Goal: Task Accomplishment & Management: Use online tool/utility

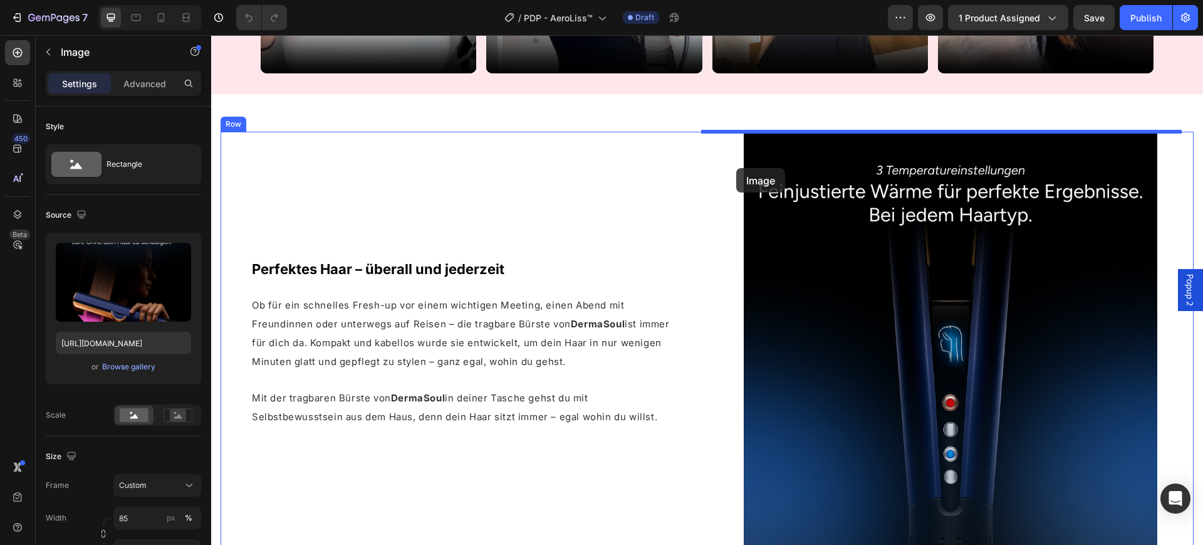
scroll to position [1057, 0]
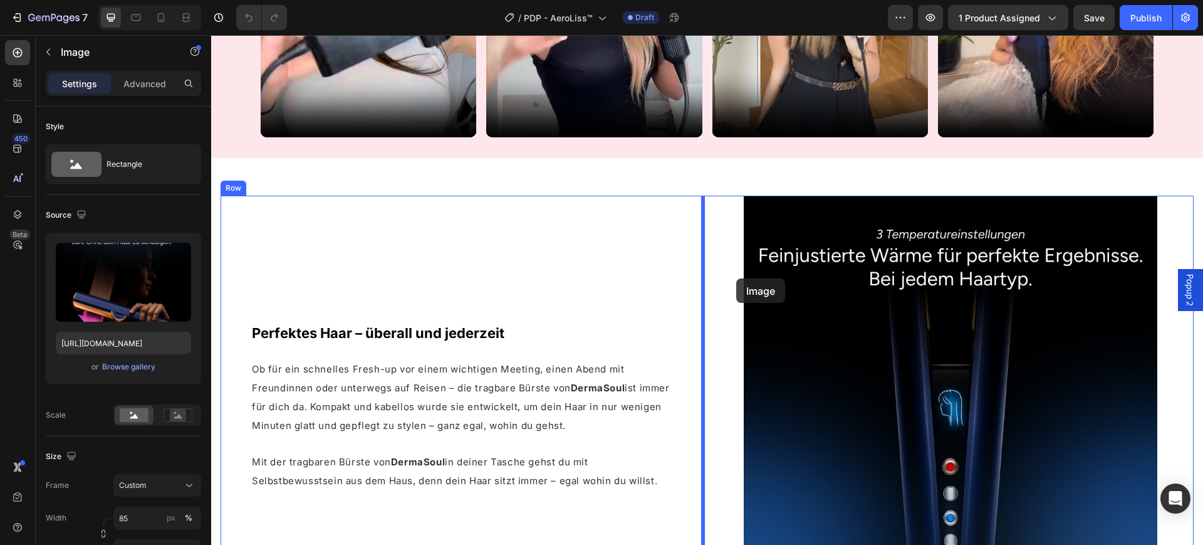
drag, startPoint x: 561, startPoint y: 276, endPoint x: 737, endPoint y: 278, distance: 175.5
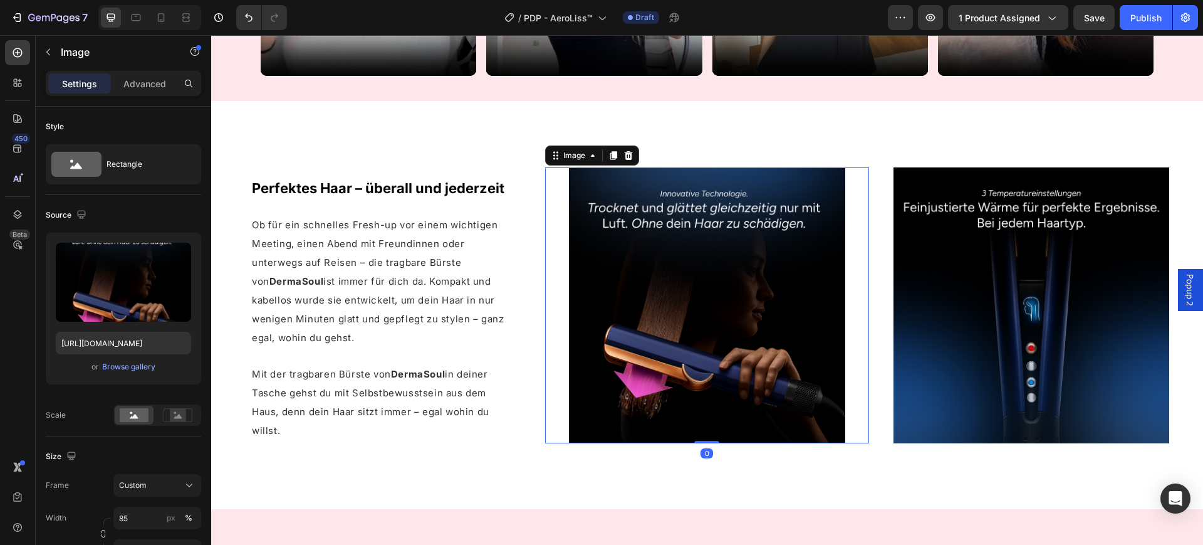
scroll to position [1214, 0]
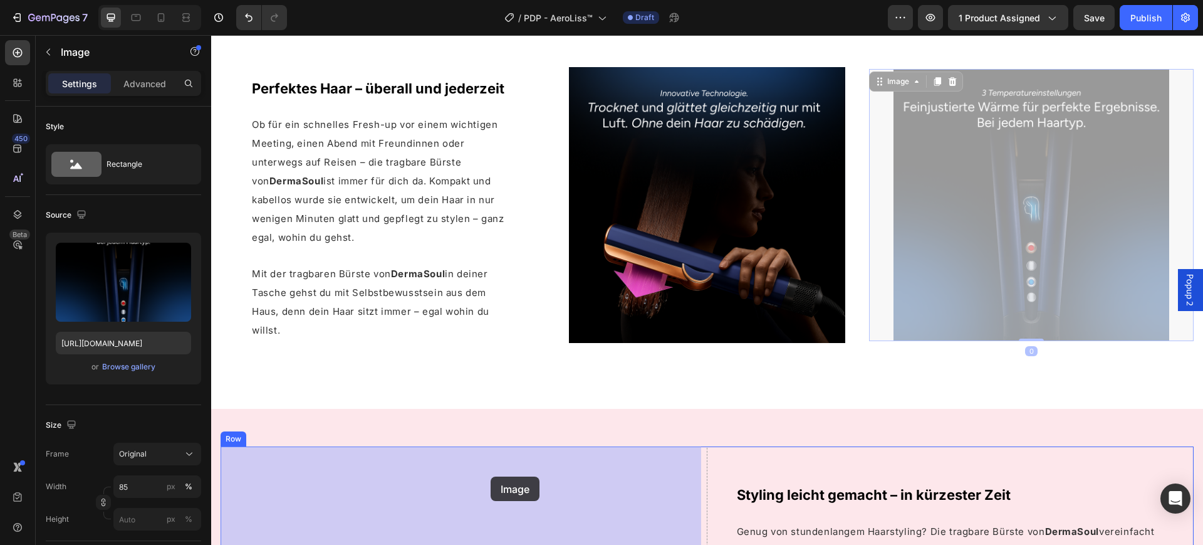
drag, startPoint x: 999, startPoint y: 185, endPoint x: 491, endPoint y: 476, distance: 586.0
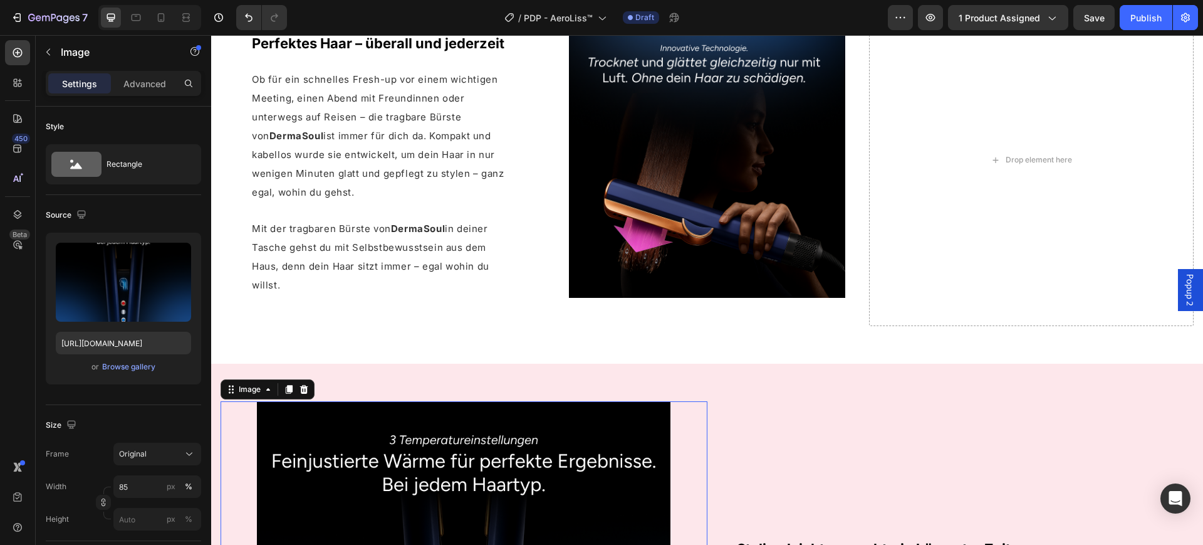
scroll to position [979, 0]
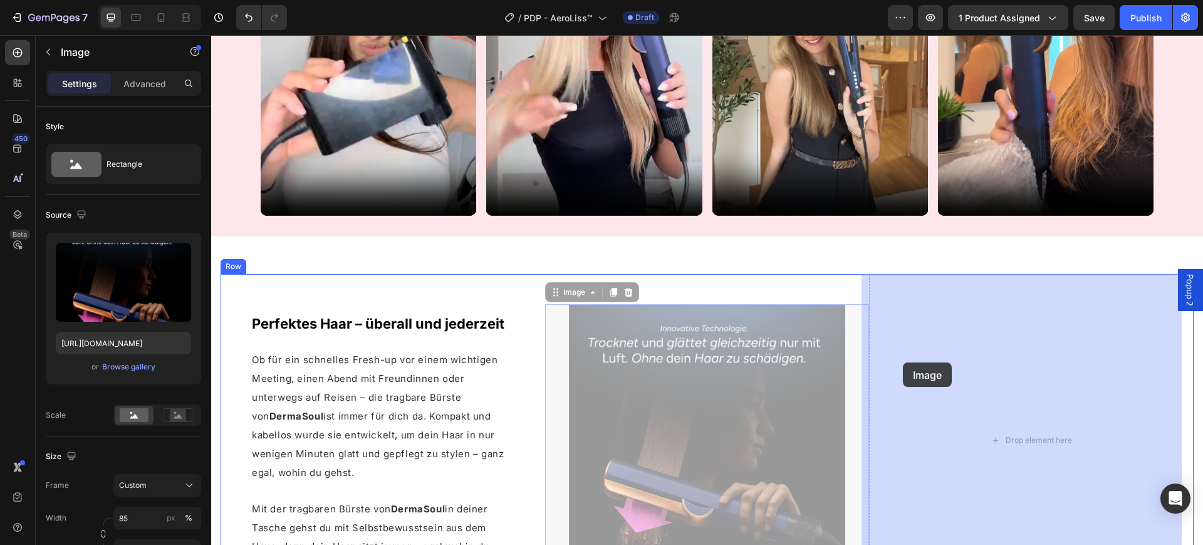
drag, startPoint x: 717, startPoint y: 395, endPoint x: 903, endPoint y: 362, distance: 189.0
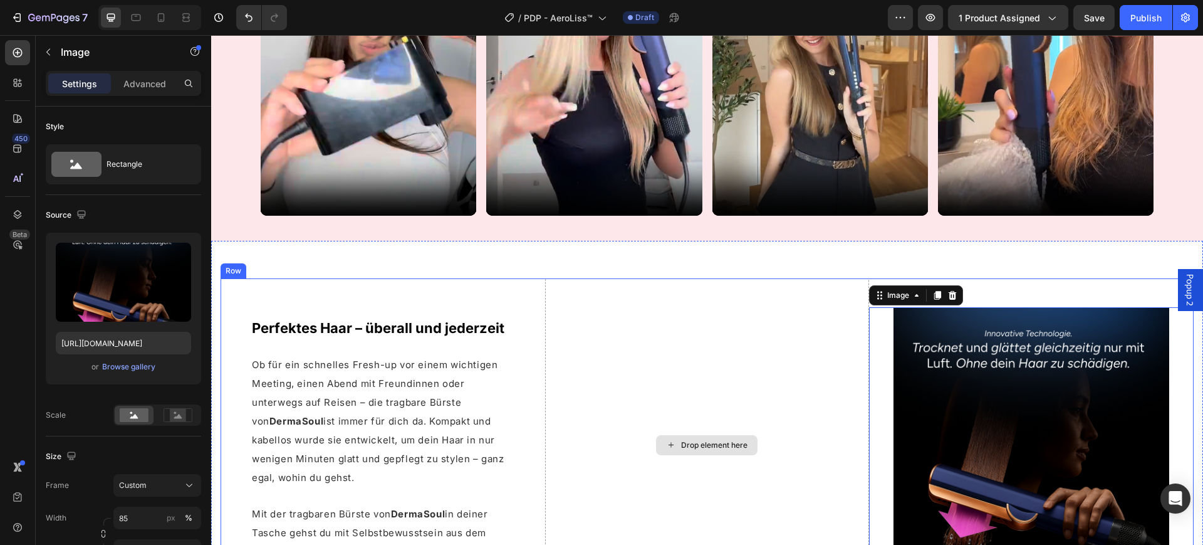
click at [772, 330] on div "Drop element here" at bounding box center [707, 444] width 325 height 333
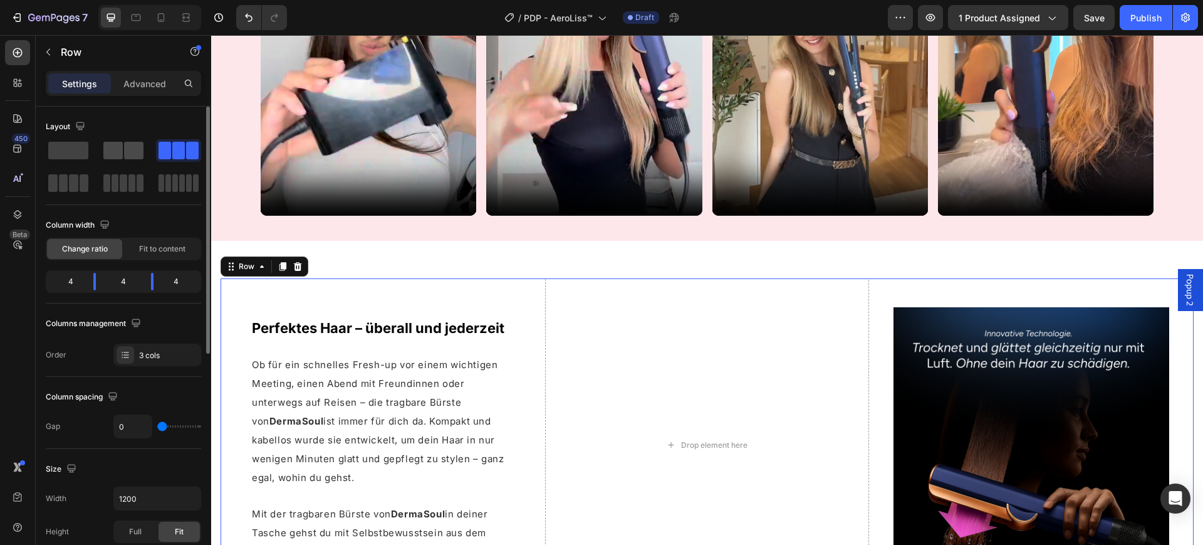
click at [142, 144] on span at bounding box center [133, 151] width 19 height 18
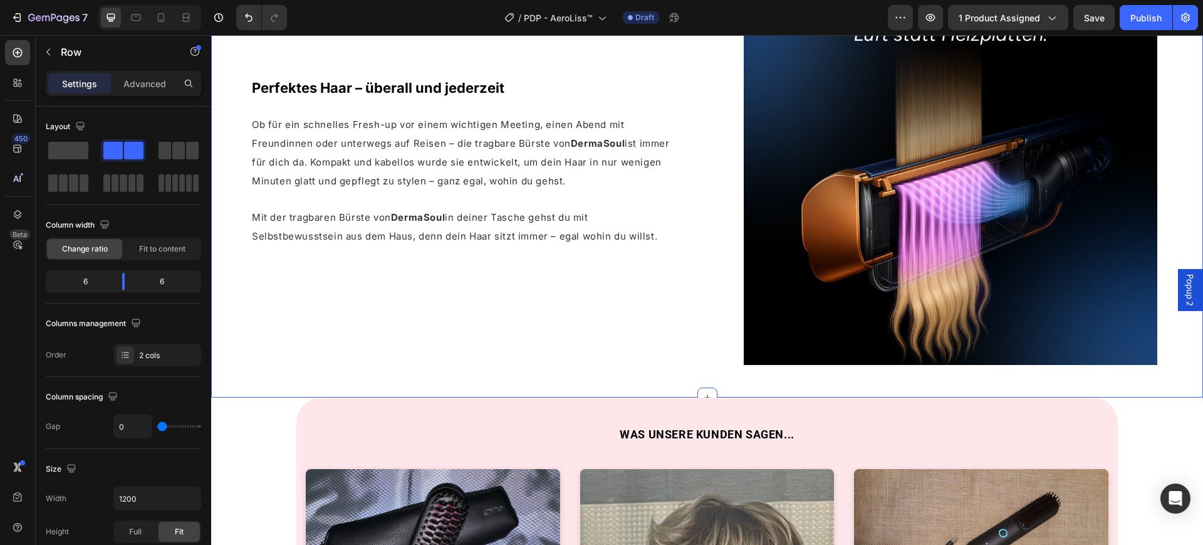
scroll to position [2268, 0]
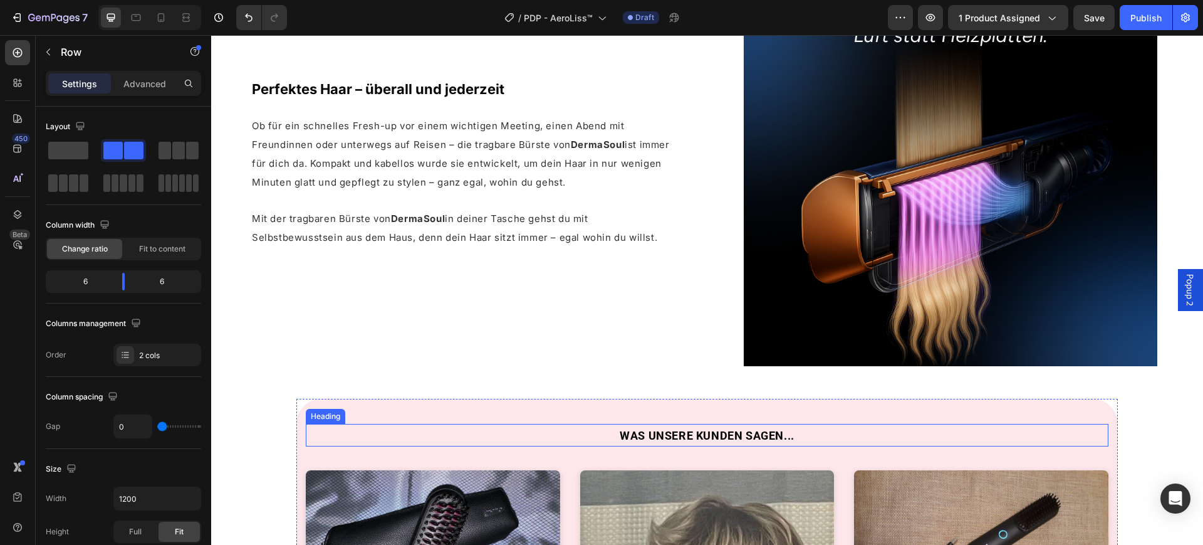
click at [335, 426] on h2 "WAS UNSERE KUNDEN SAGEN..." at bounding box center [707, 435] width 803 height 23
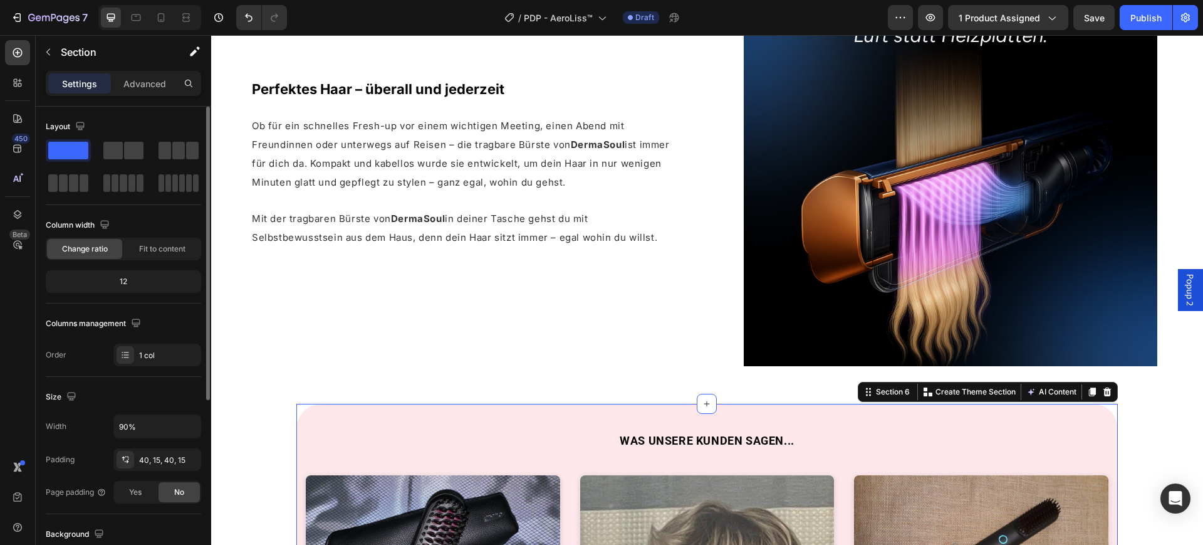
scroll to position [78, 0]
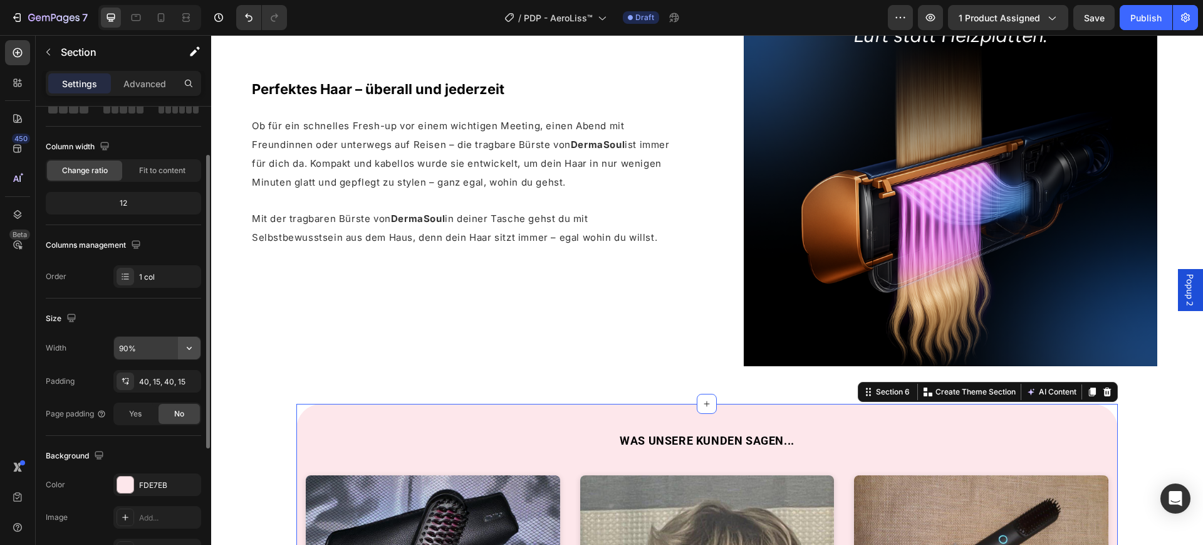
click at [181, 349] on button "button" at bounding box center [189, 348] width 23 height 23
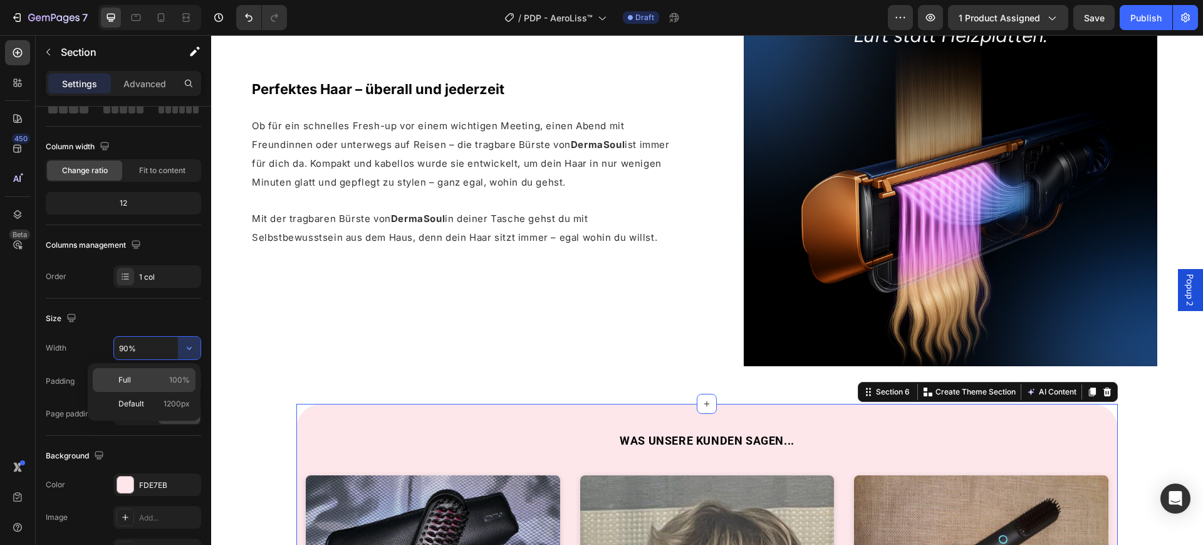
click at [167, 384] on p "Full 100%" at bounding box center [153, 379] width 71 height 11
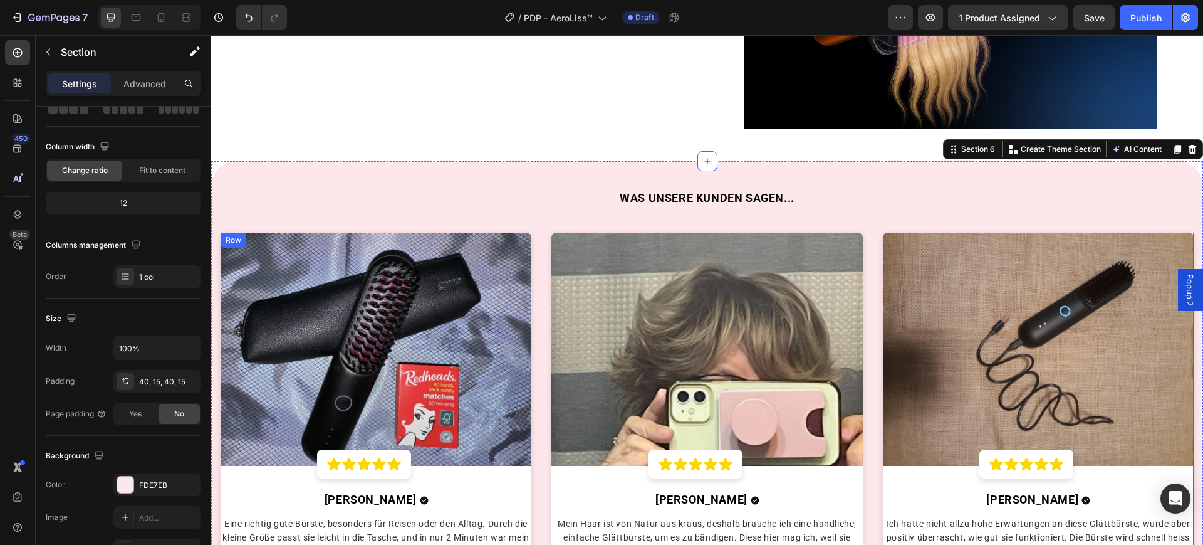
scroll to position [2504, 0]
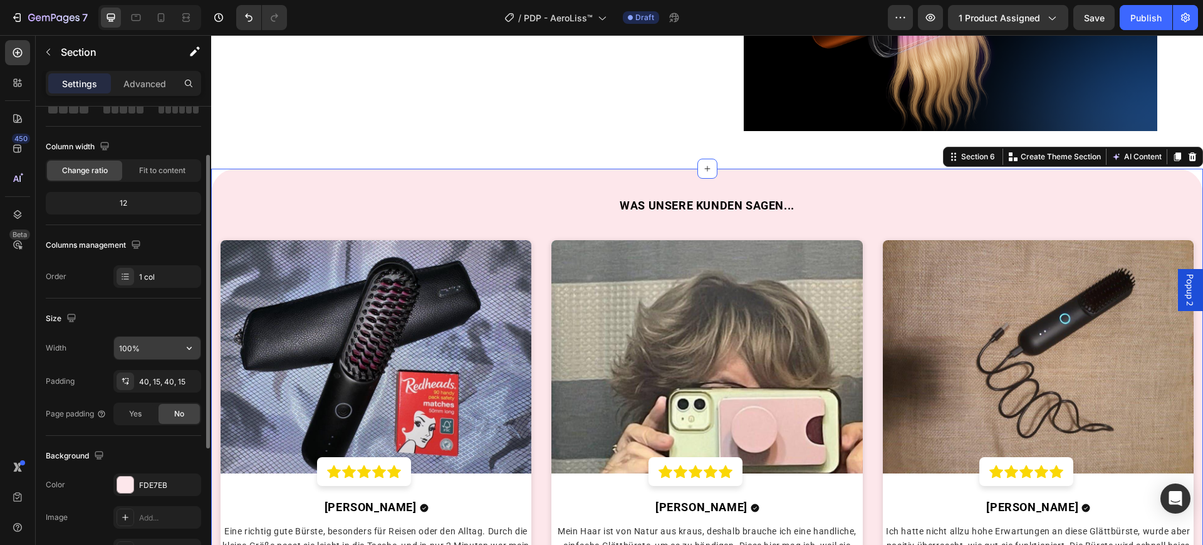
click at [127, 347] on input "100%" at bounding box center [157, 348] width 87 height 23
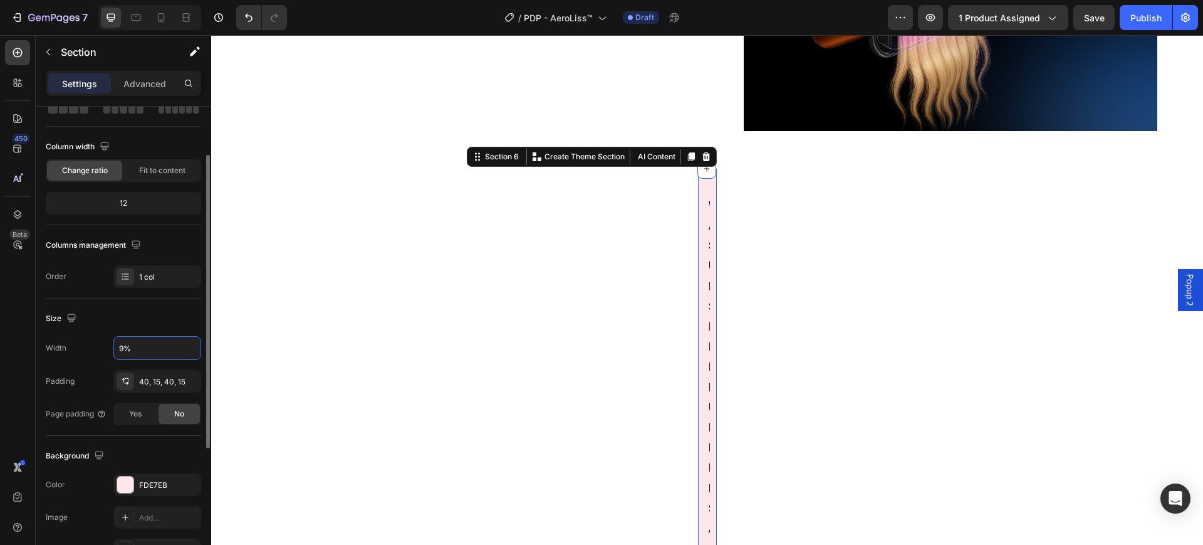
type input "95%"
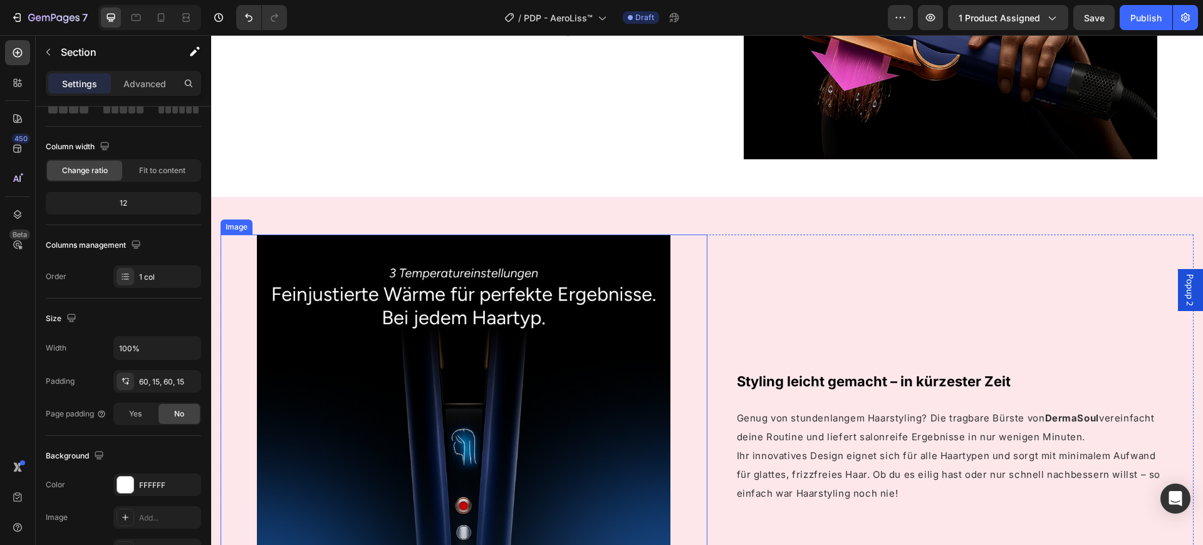
scroll to position [1640, 0]
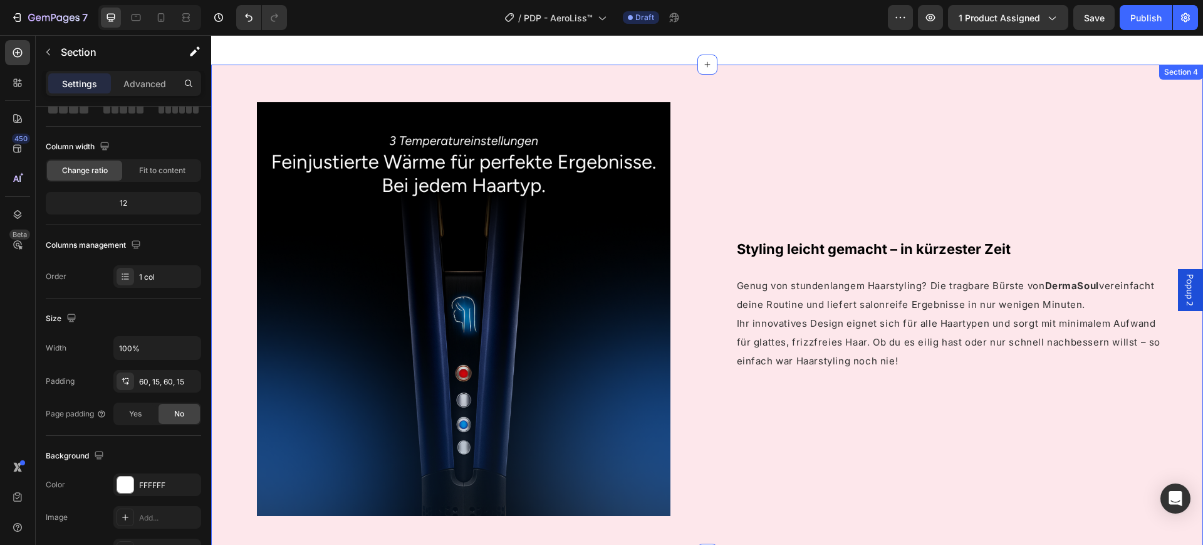
click at [265, 83] on div "Image Styling leicht gemacht – in kürzester Zeit Heading Genug von stundenlange…" at bounding box center [707, 309] width 992 height 489
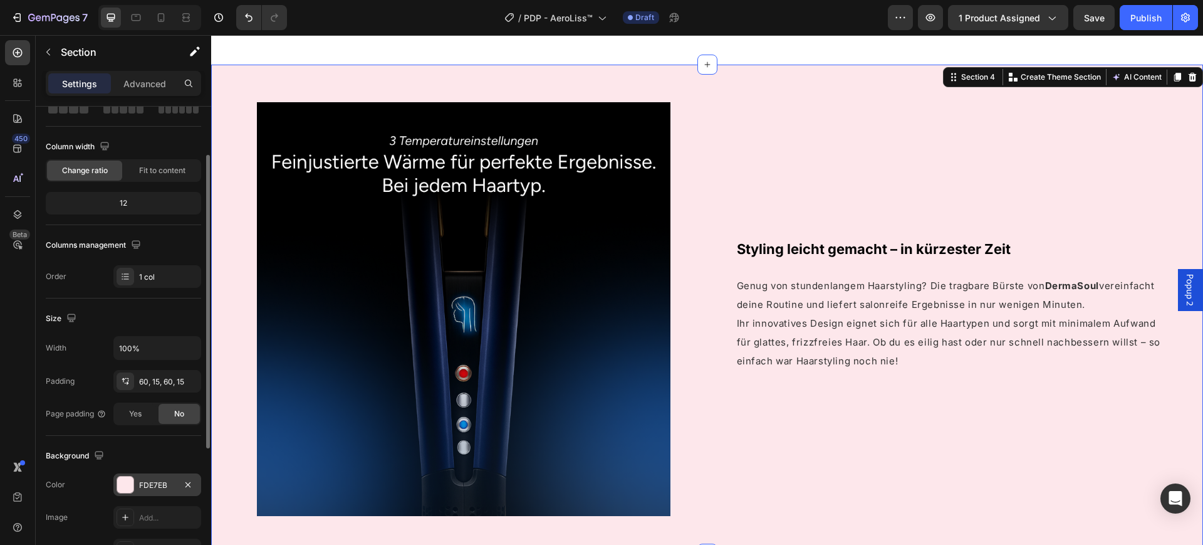
click at [145, 475] on div "FDE7EB" at bounding box center [157, 484] width 88 height 23
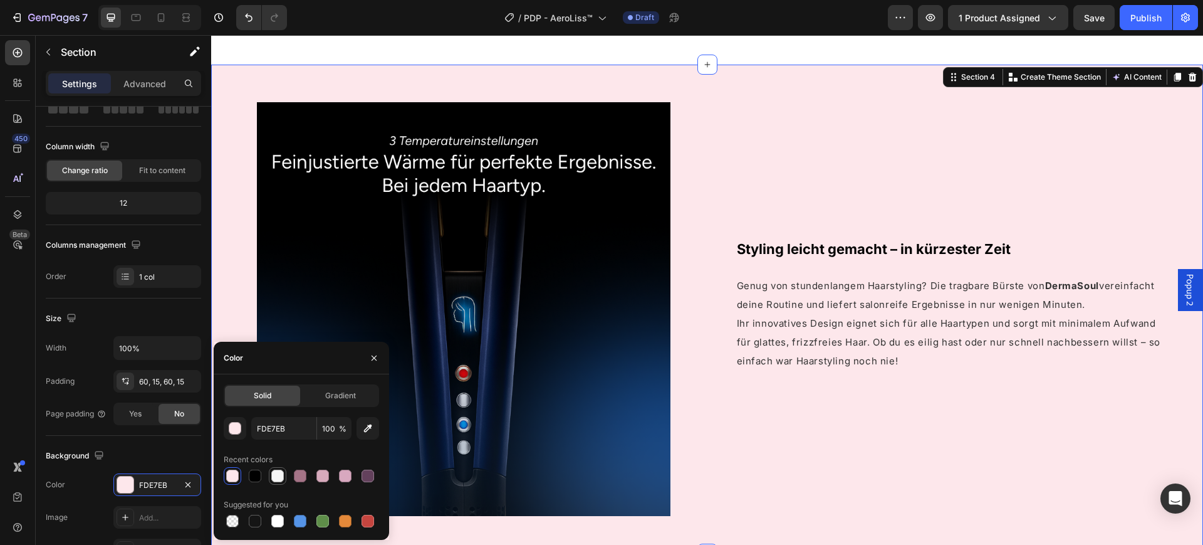
click at [274, 476] on div at bounding box center [277, 475] width 13 height 13
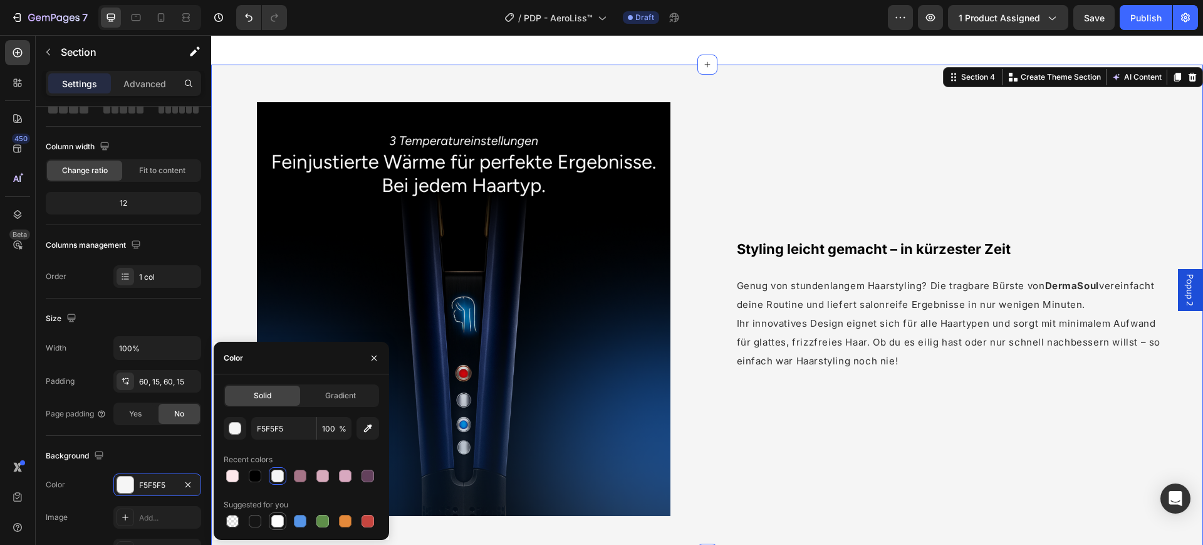
click at [277, 521] on div at bounding box center [277, 521] width 13 height 13
type input "FFFFFF"
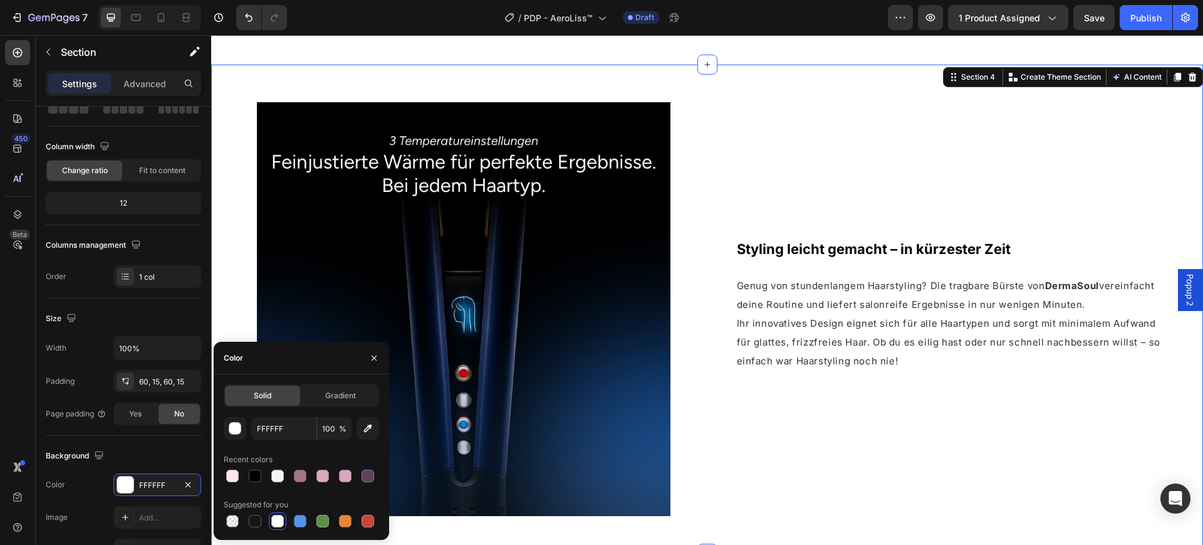
click at [263, 84] on div "Image Styling leicht gemacht – in kürzester Zeit Heading Genug von stundenlange…" at bounding box center [707, 309] width 992 height 489
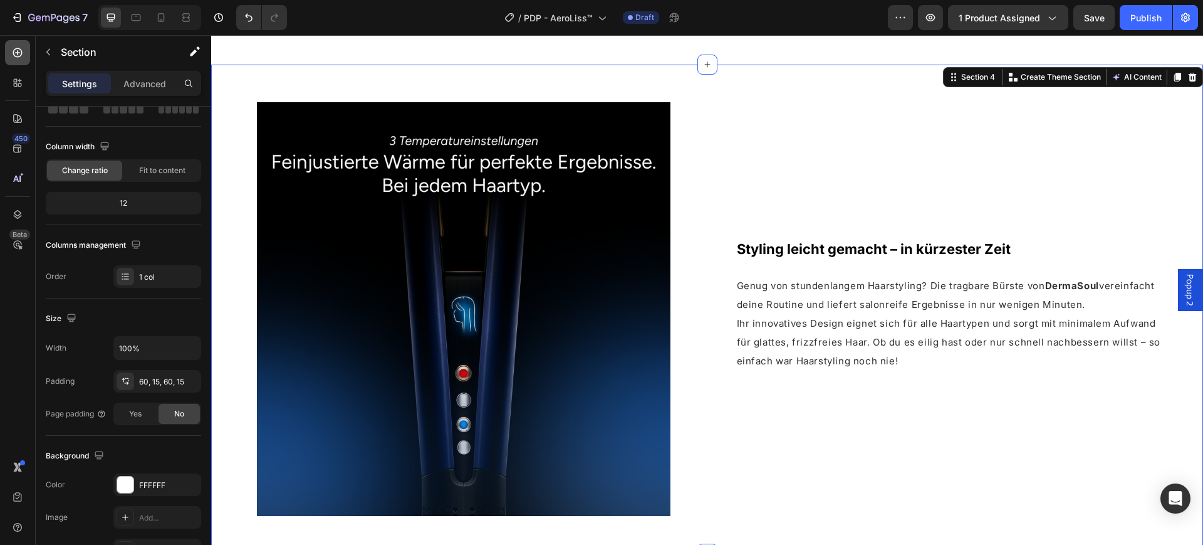
click at [19, 48] on icon at bounding box center [17, 52] width 13 height 13
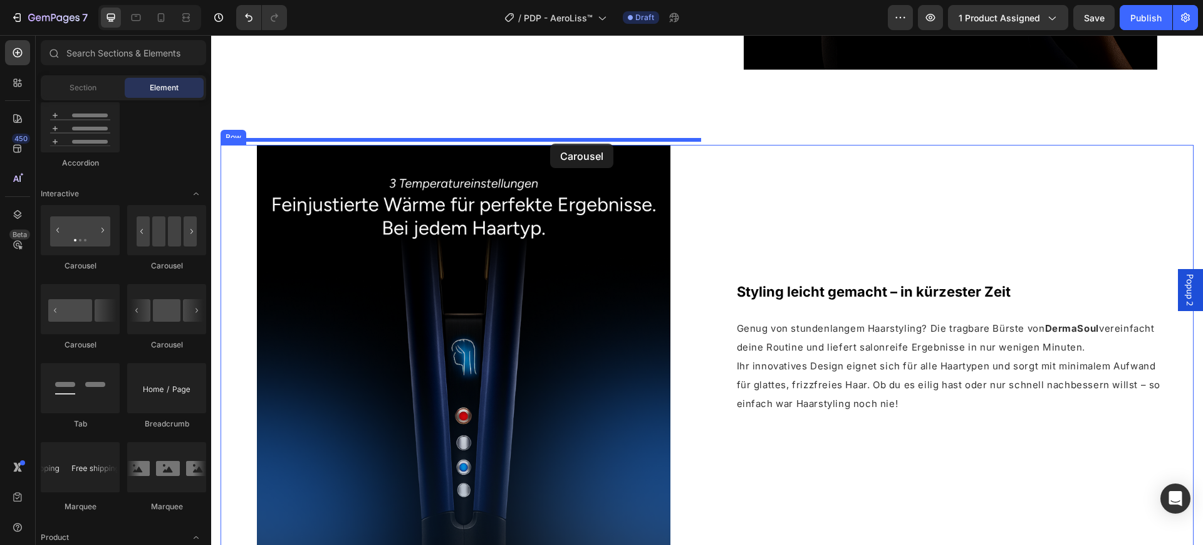
scroll to position [1561, 0]
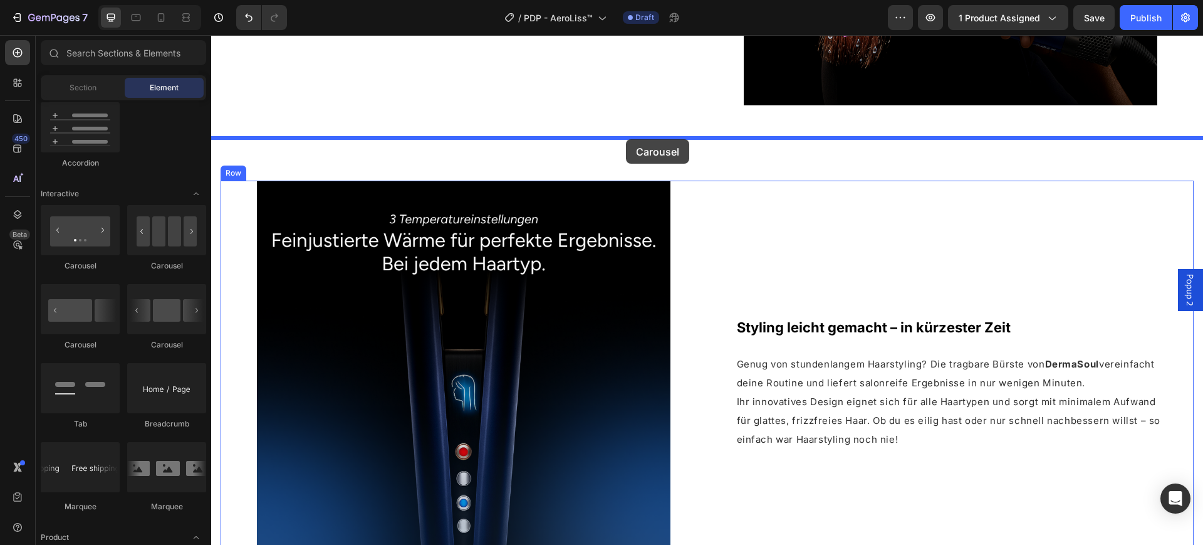
drag, startPoint x: 391, startPoint y: 276, endPoint x: 626, endPoint y: 140, distance: 271.9
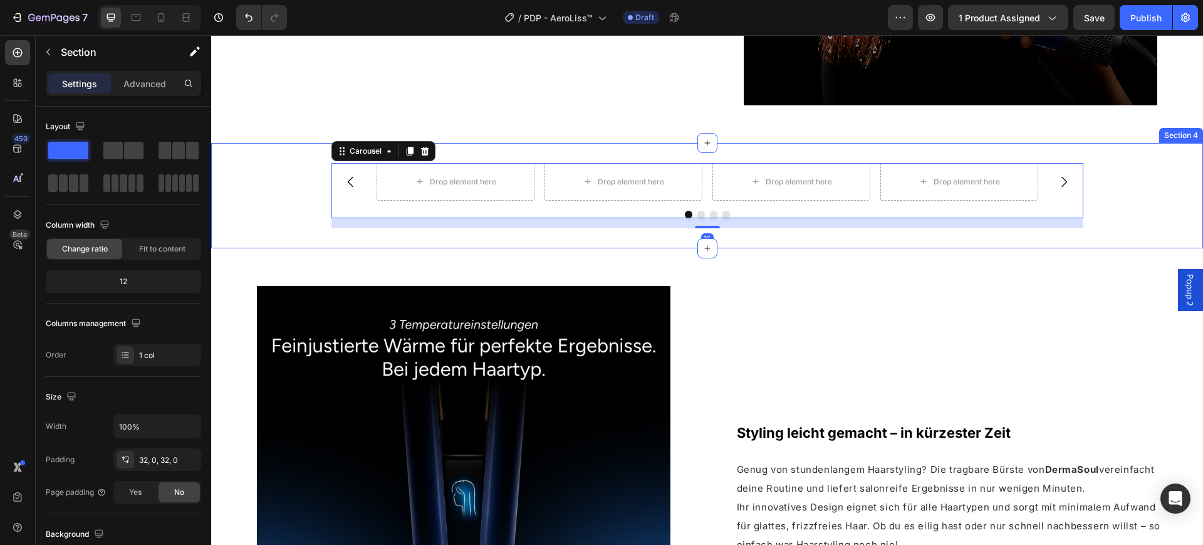
click at [311, 154] on div "Drop element here Drop element here Drop element here Drop element here Carouse…" at bounding box center [707, 195] width 992 height 105
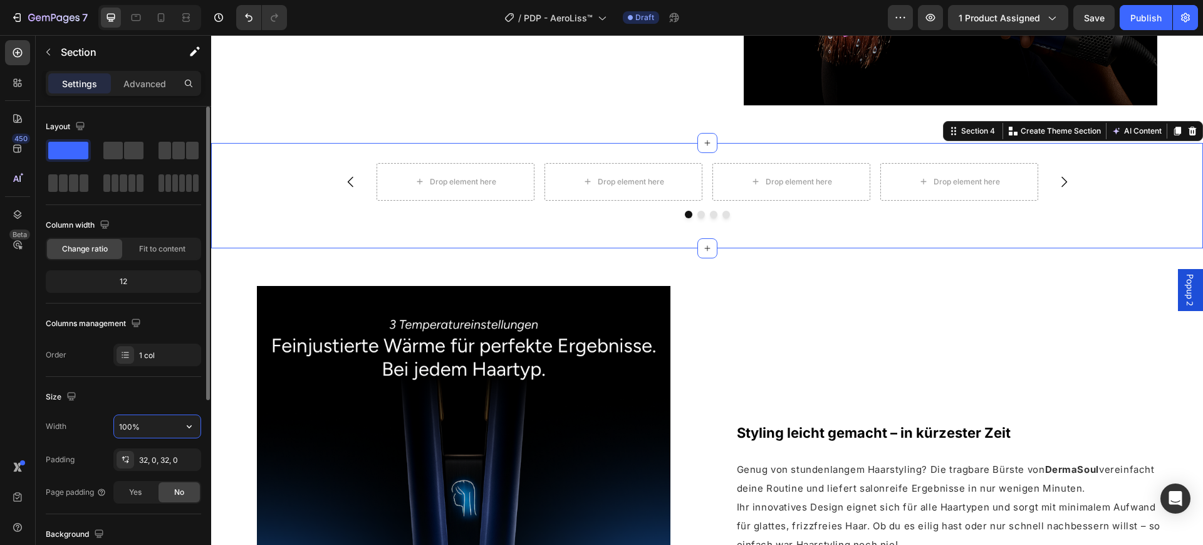
click at [150, 426] on input "100%" at bounding box center [157, 426] width 87 height 23
click at [180, 422] on button "button" at bounding box center [189, 426] width 23 height 23
click at [145, 475] on div "Default 1200px" at bounding box center [144, 482] width 103 height 24
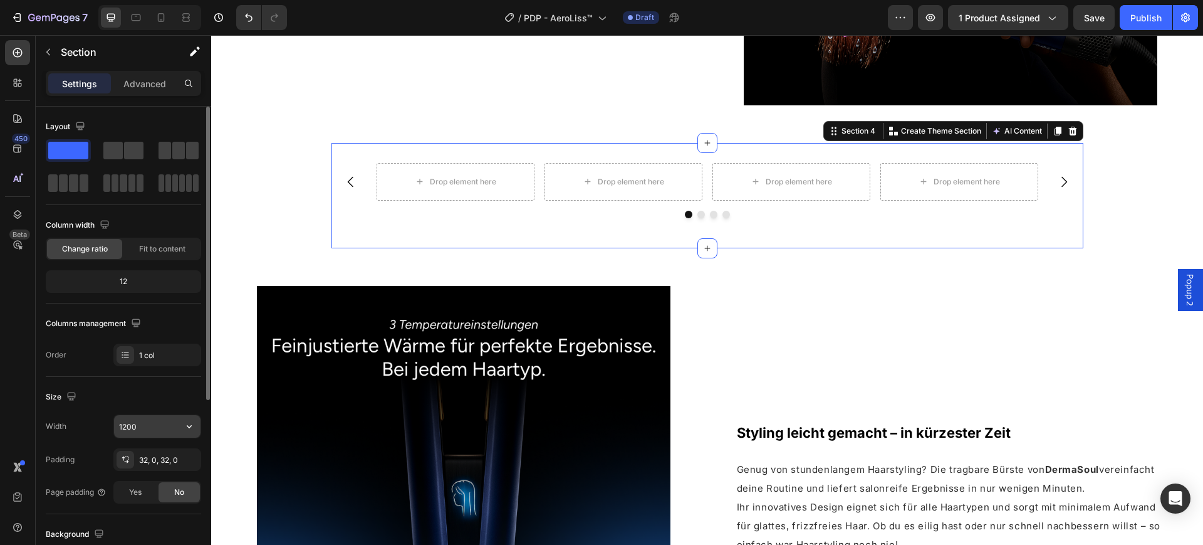
click at [184, 421] on icon "button" at bounding box center [189, 426] width 13 height 13
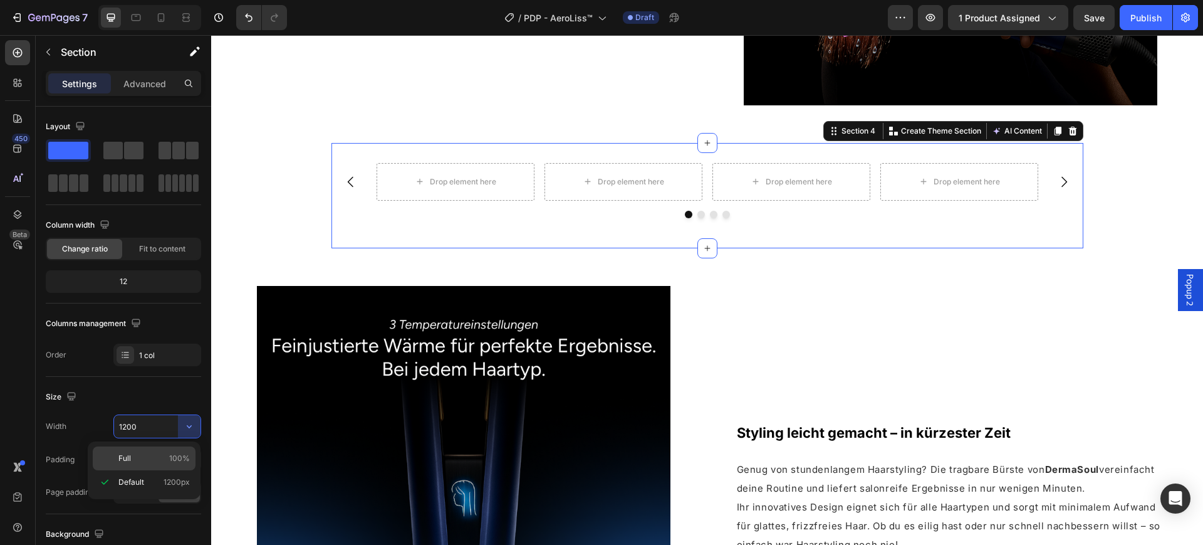
click at [164, 453] on p "Full 100%" at bounding box center [153, 458] width 71 height 11
type input "100%"
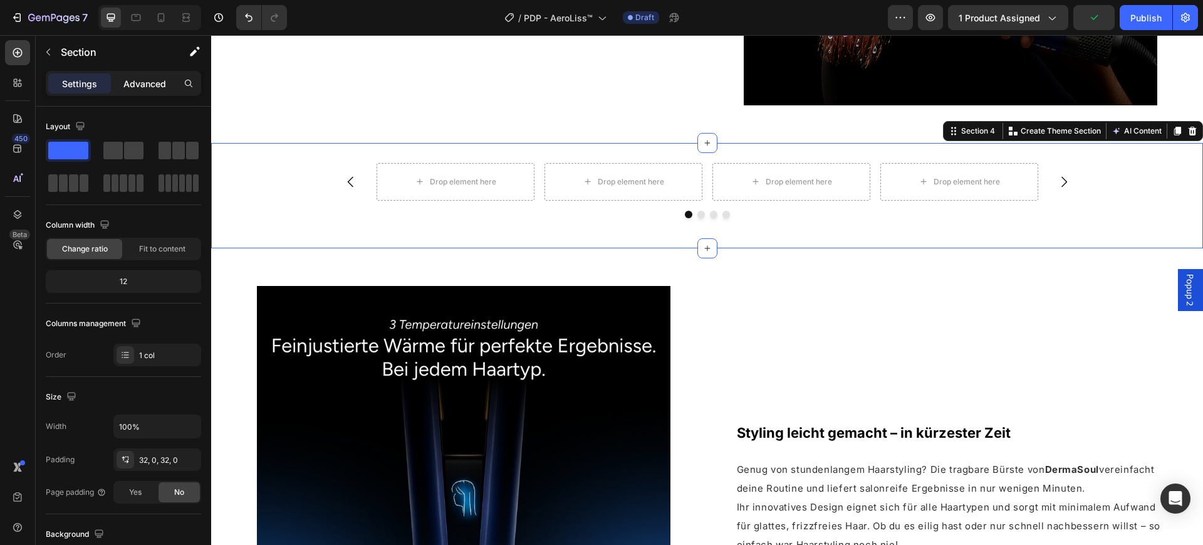
click at [150, 75] on div "Advanced" at bounding box center [144, 83] width 63 height 20
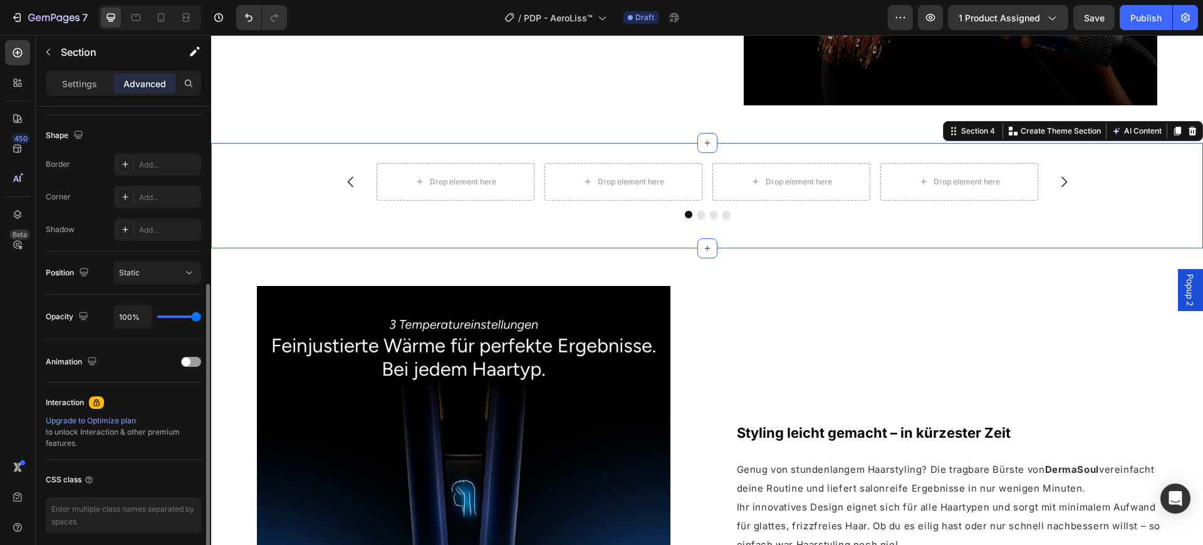
scroll to position [362, 0]
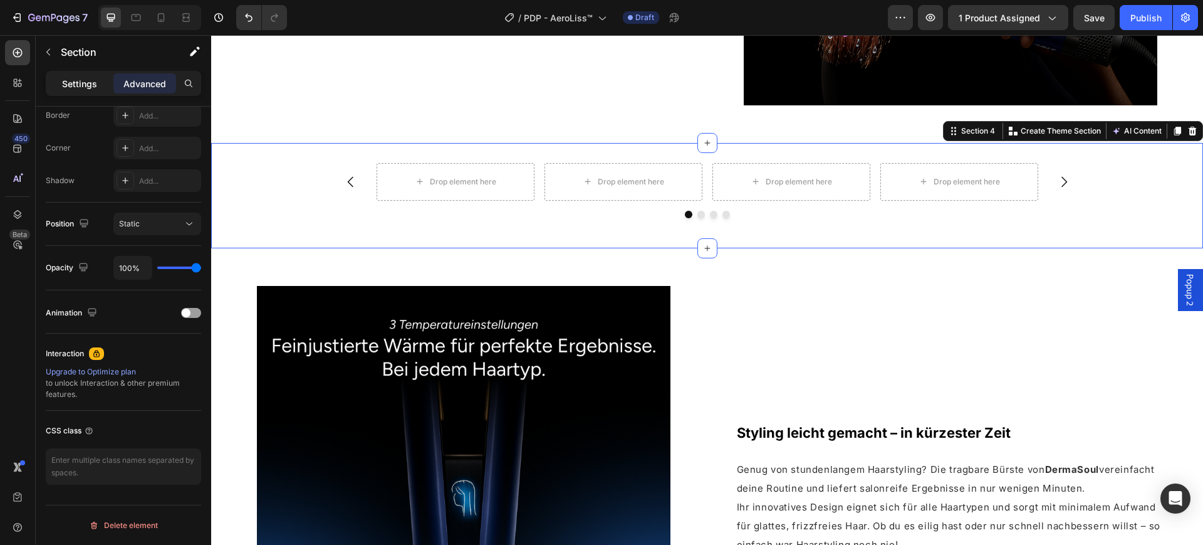
click at [66, 88] on p "Settings" at bounding box center [79, 83] width 35 height 13
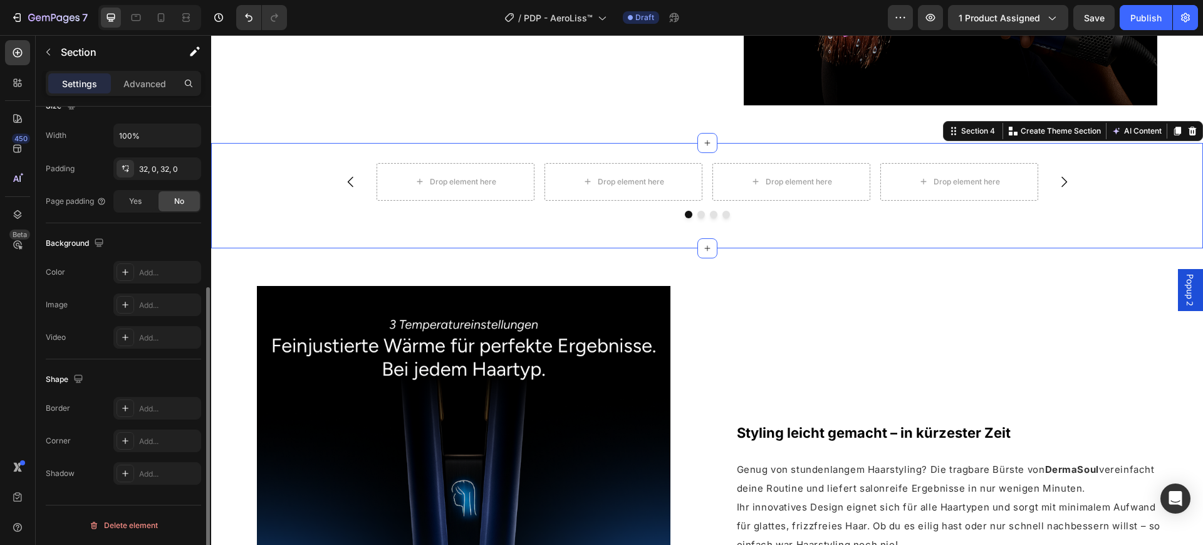
scroll to position [291, 0]
click at [9, 45] on div at bounding box center [17, 52] width 25 height 25
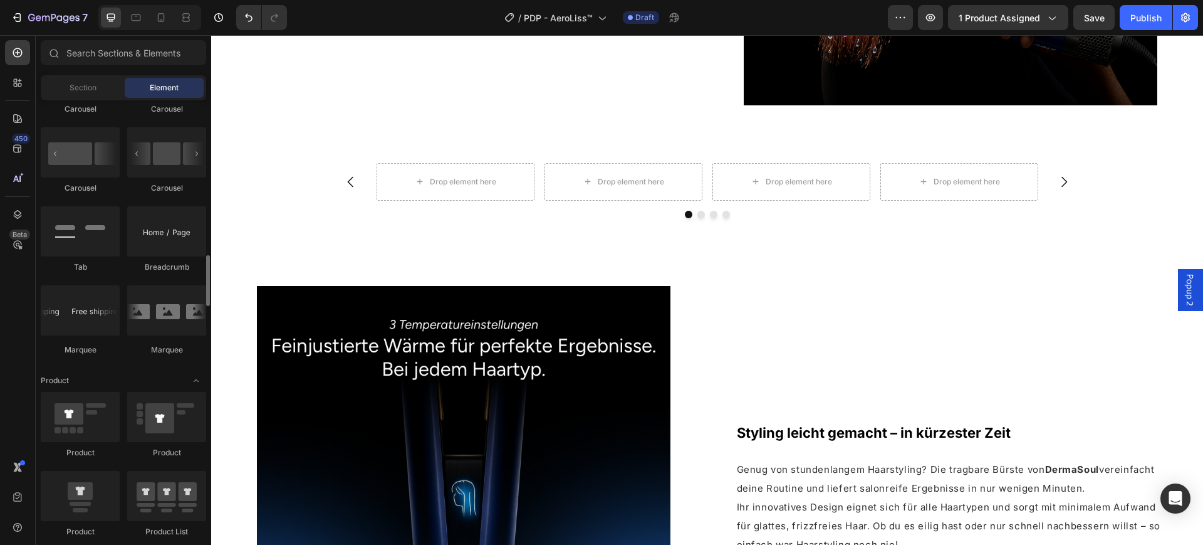
scroll to position [1175, 0]
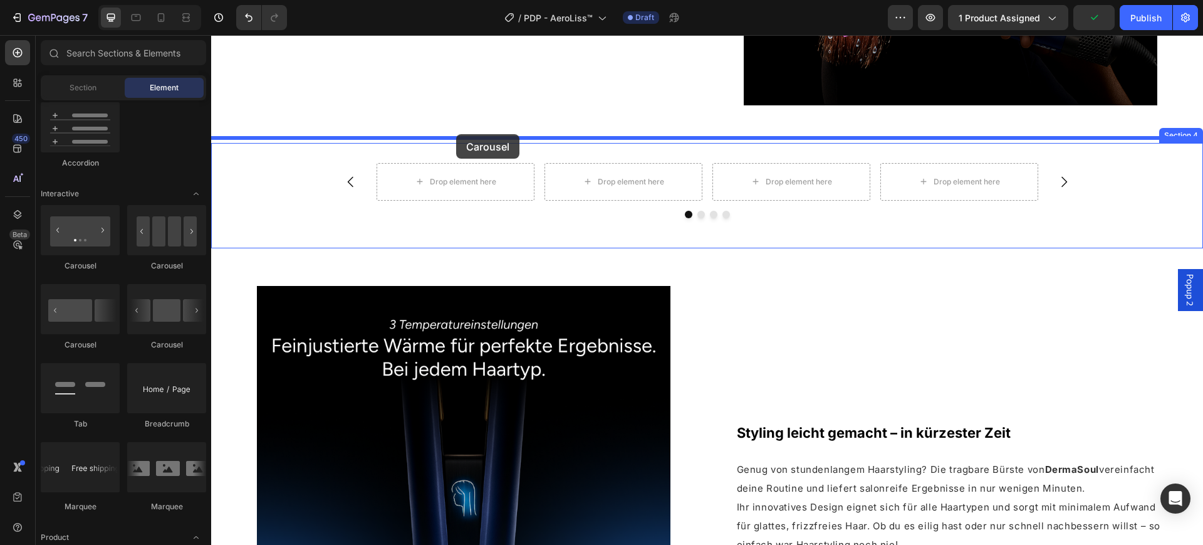
drag, startPoint x: 379, startPoint y: 343, endPoint x: 456, endPoint y: 134, distance: 223.3
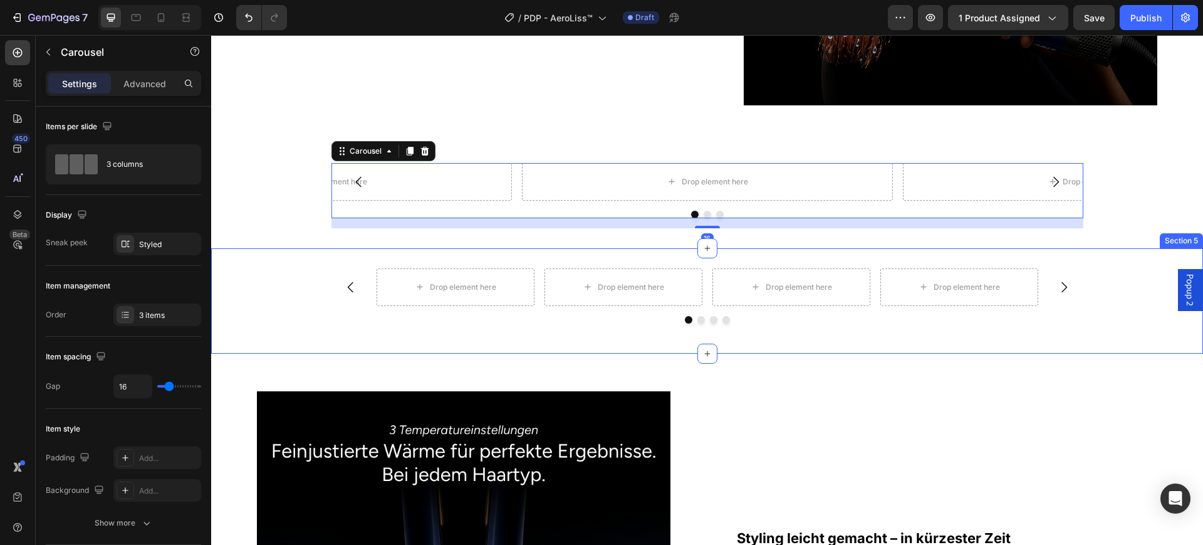
click at [392, 251] on div "Drop element here Drop element here Drop element here Drop element here Carouse…" at bounding box center [707, 300] width 992 height 105
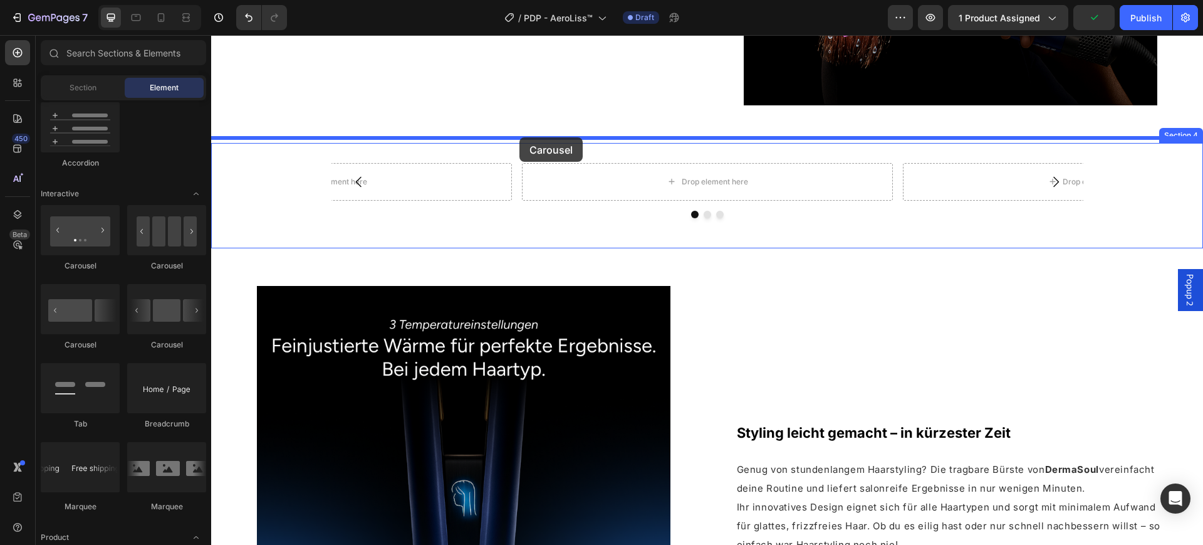
drag, startPoint x: 302, startPoint y: 341, endPoint x: 520, endPoint y: 137, distance: 298.0
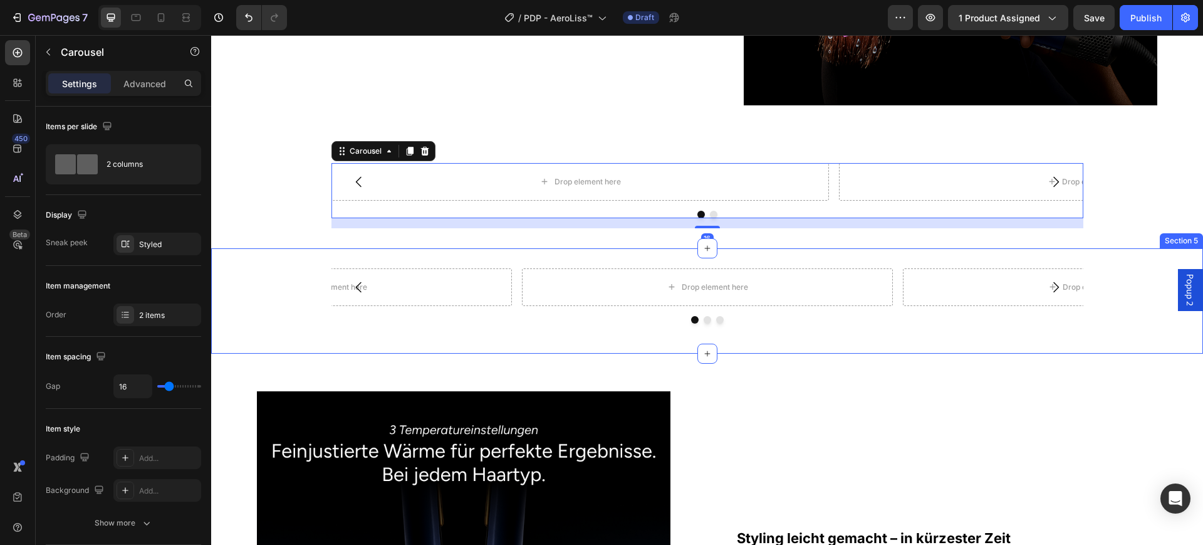
click at [513, 249] on div "Drop element here Drop element here Drop element here Carousel Section 5" at bounding box center [707, 300] width 992 height 105
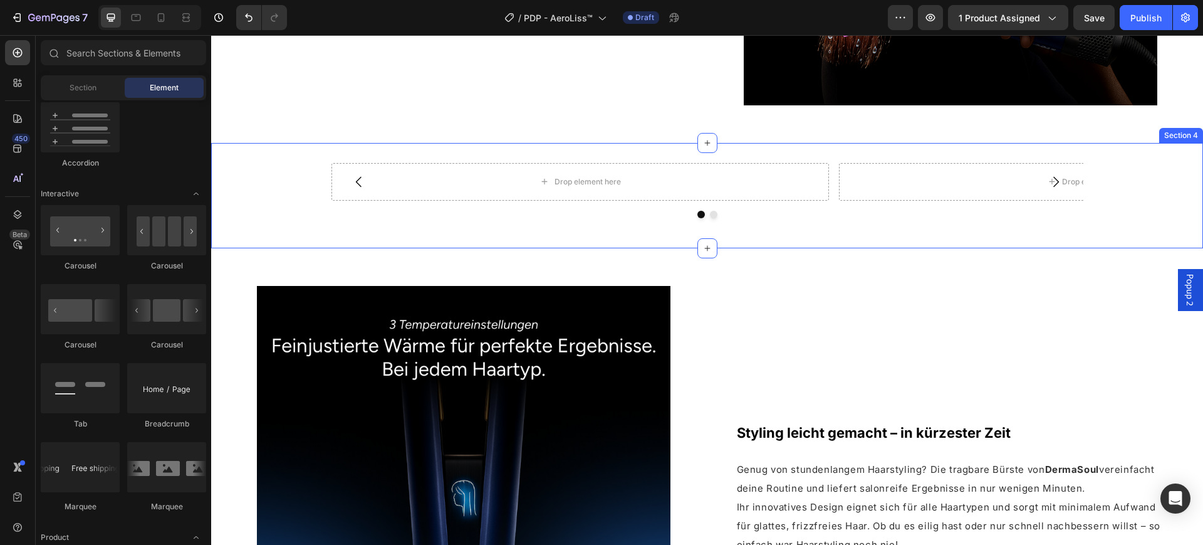
click at [268, 208] on div "Drop element here Drop element here Carousel" at bounding box center [707, 195] width 992 height 65
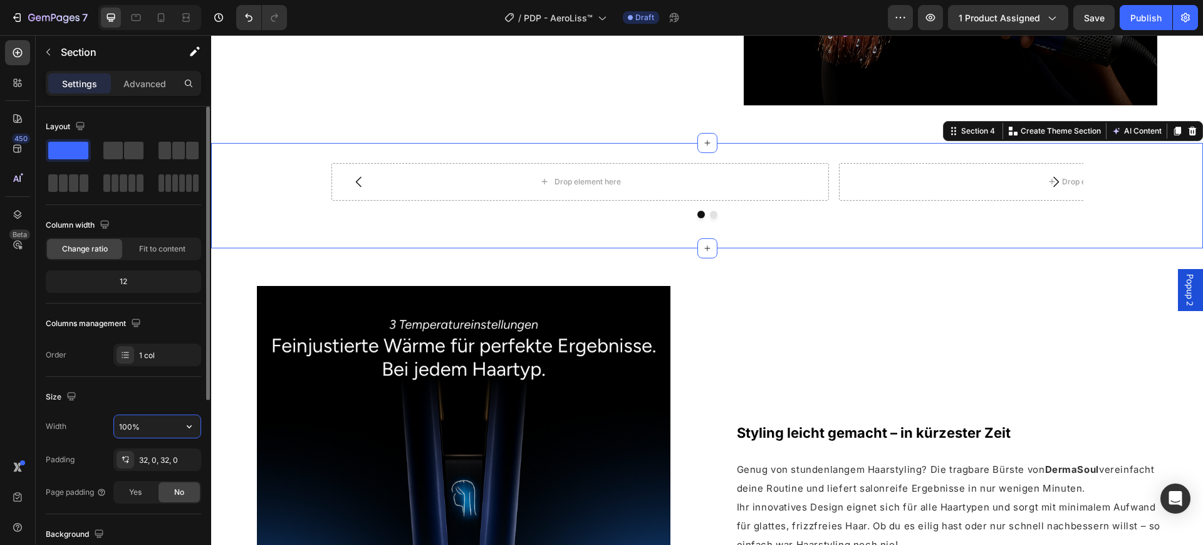
click at [132, 426] on input "100%" at bounding box center [157, 426] width 87 height 23
click at [648, 182] on div "Drop element here" at bounding box center [581, 182] width 498 height 38
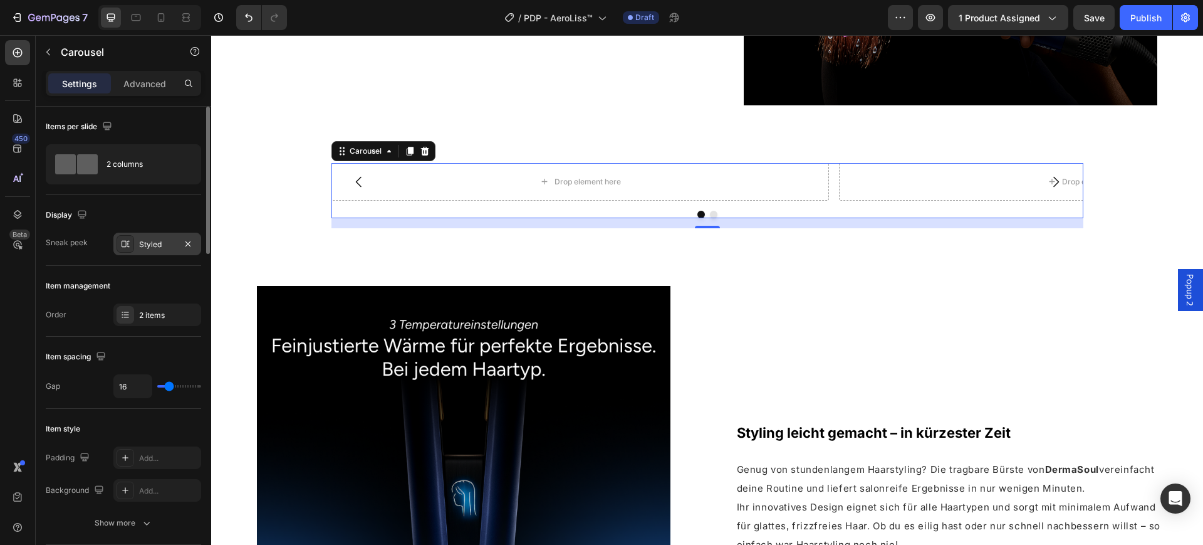
click at [154, 246] on div "Styled" at bounding box center [157, 244] width 36 height 11
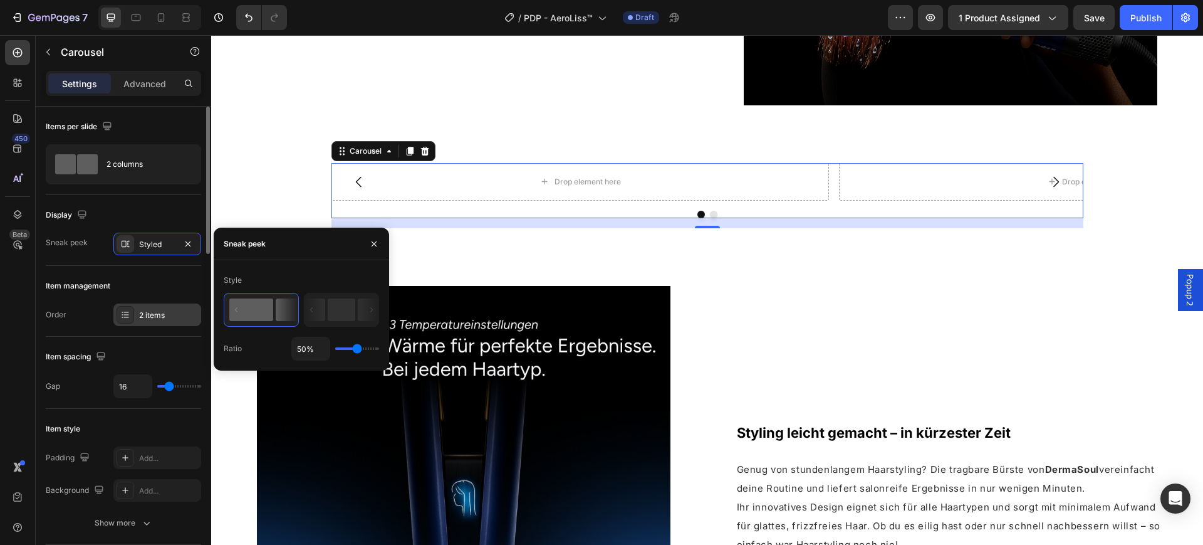
click at [181, 322] on div "2 items" at bounding box center [157, 314] width 88 height 23
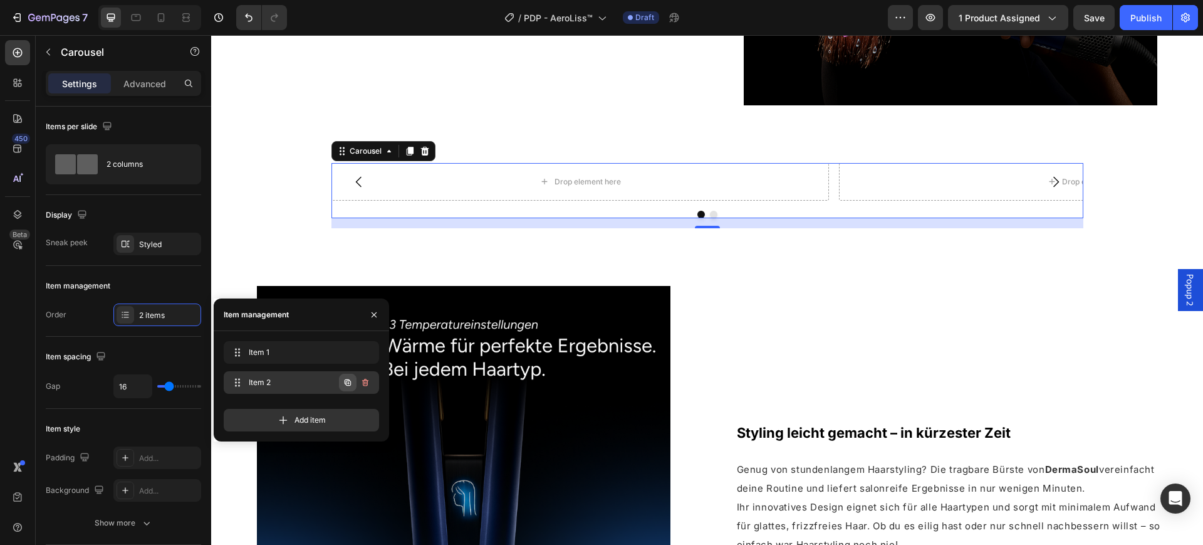
click at [349, 385] on icon "button" at bounding box center [348, 382] width 6 height 6
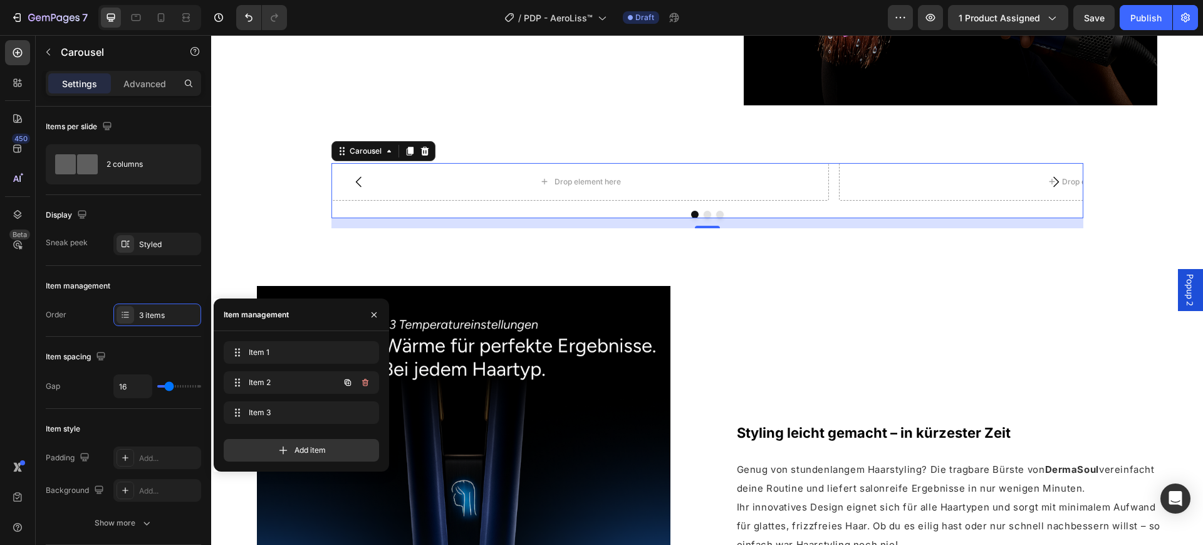
click at [349, 385] on icon "button" at bounding box center [348, 382] width 6 height 6
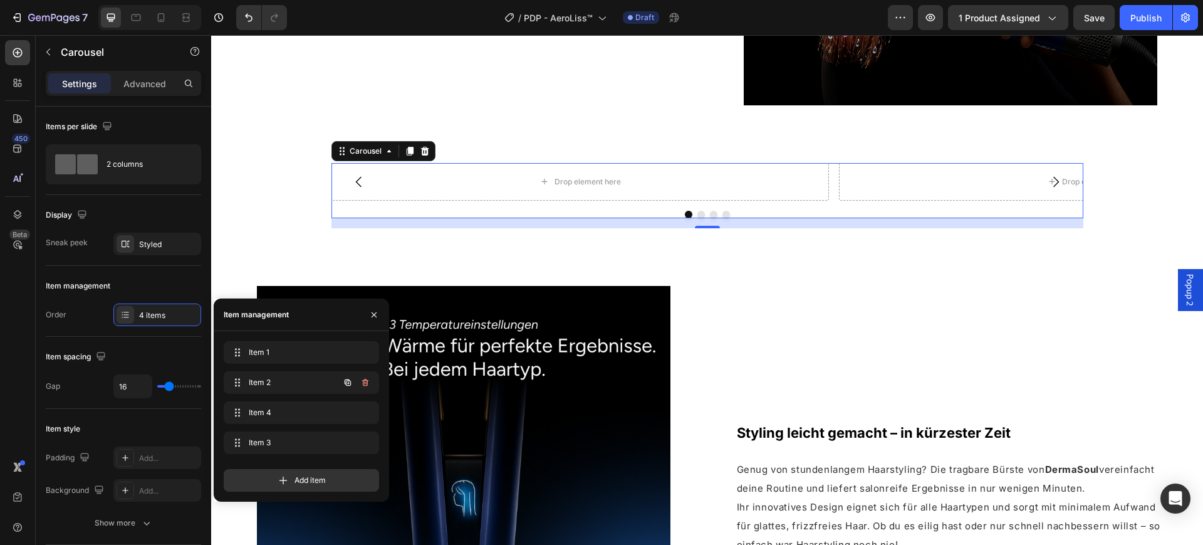
click at [349, 385] on icon "button" at bounding box center [348, 382] width 6 height 6
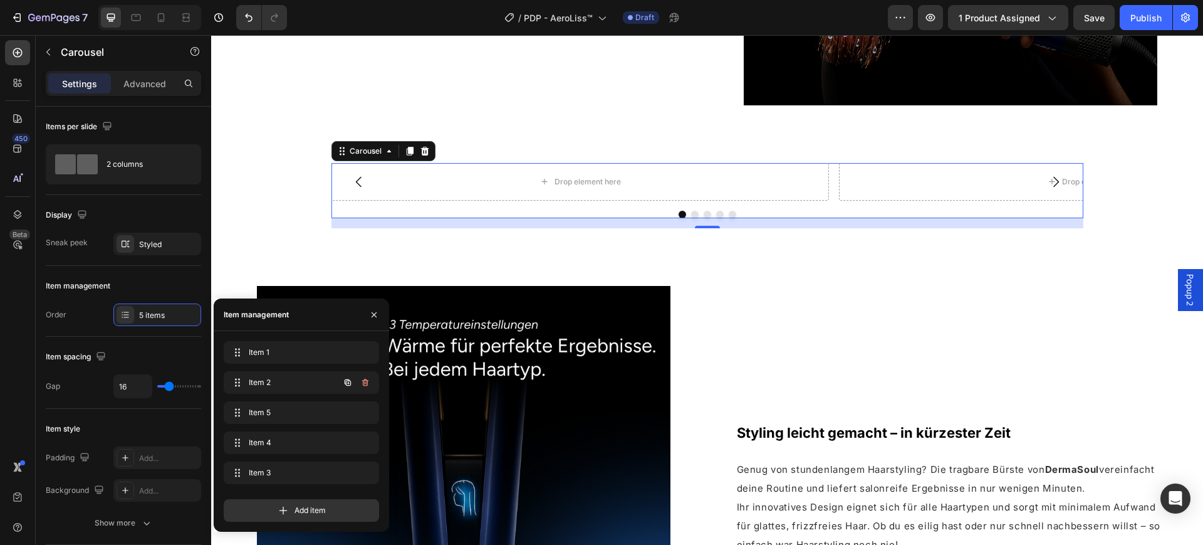
click at [349, 385] on icon "button" at bounding box center [348, 382] width 6 height 6
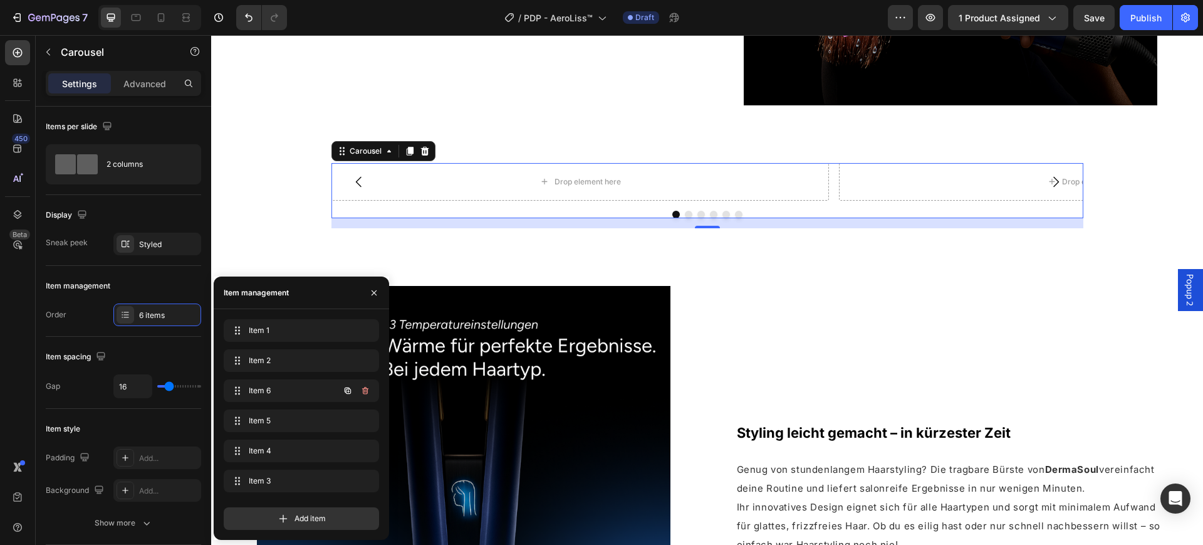
click at [349, 385] on icon "button" at bounding box center [348, 390] width 10 height 10
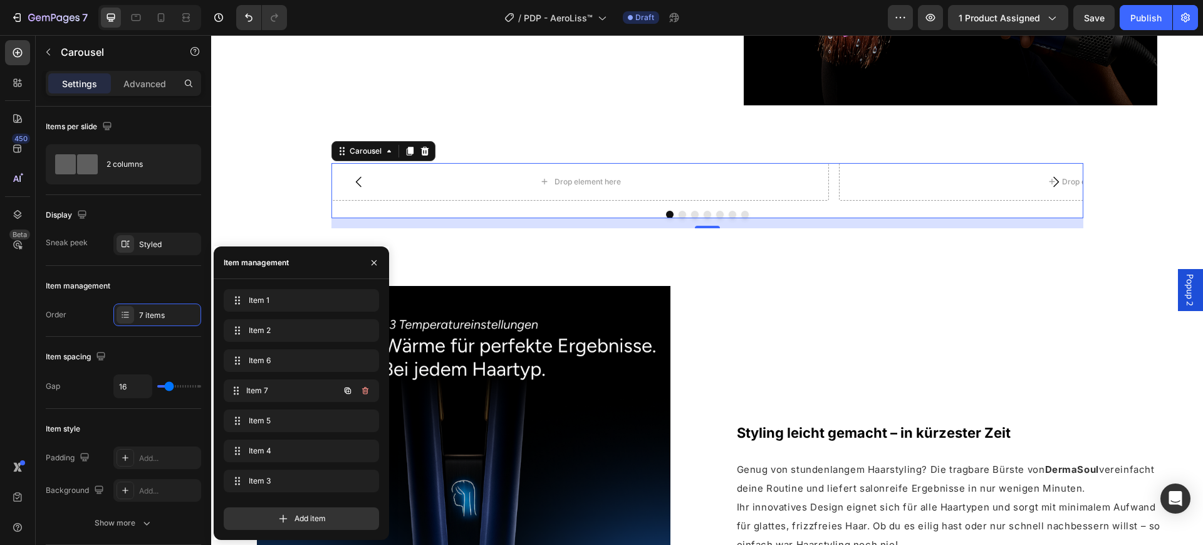
click at [349, 385] on div "Item 7 Item 7" at bounding box center [301, 390] width 155 height 23
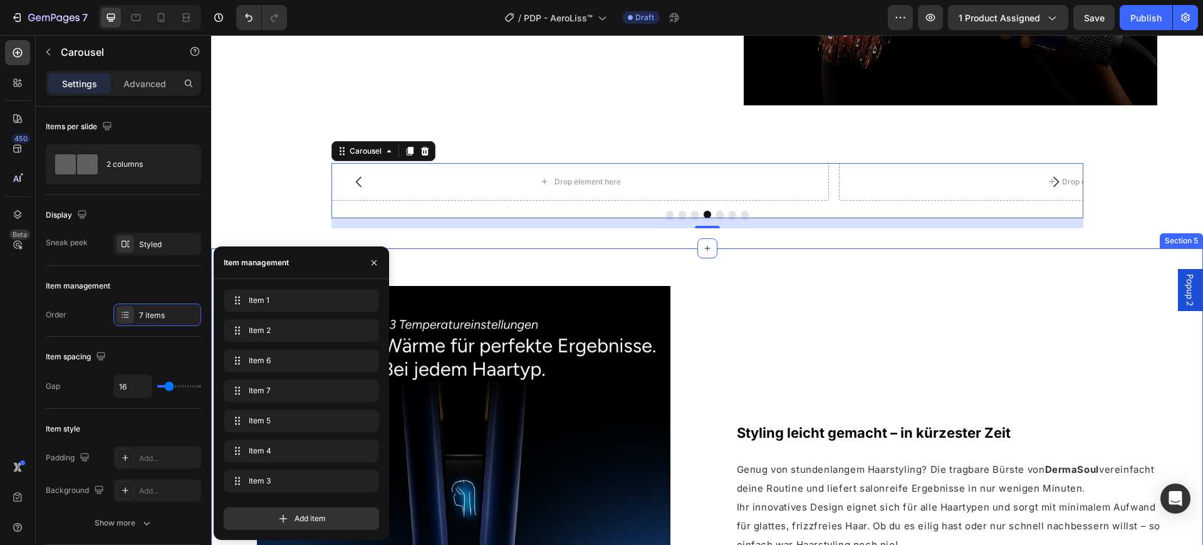
click at [490, 257] on div "Image Styling leicht gemacht – in kürzester Zeit Heading Genug von stundenlange…" at bounding box center [707, 492] width 992 height 489
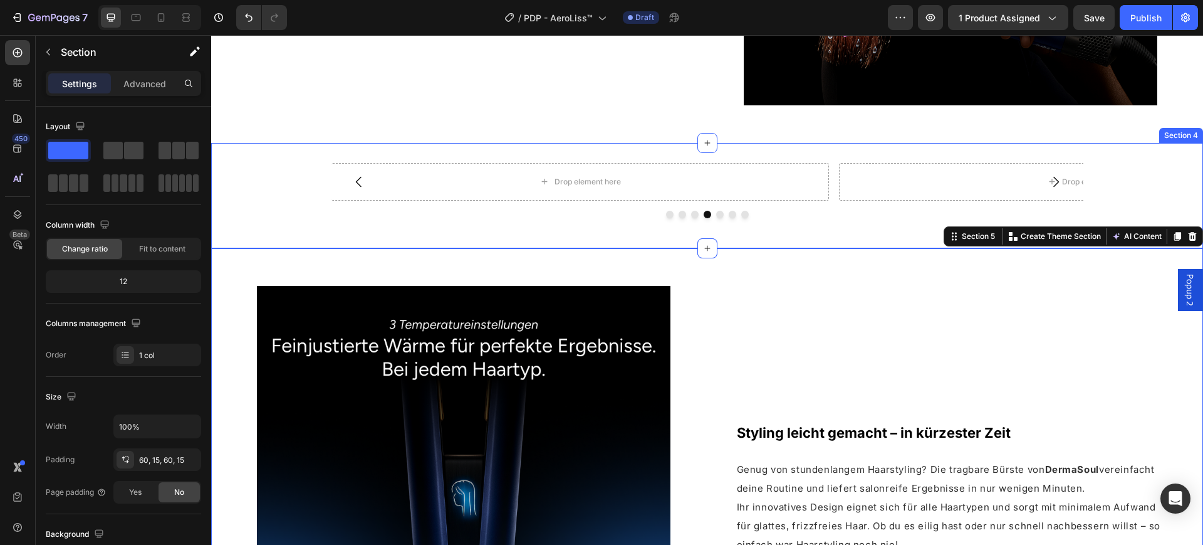
click at [258, 218] on div "Drop element here Drop element here Drop element here Drop element here Drop el…" at bounding box center [707, 195] width 992 height 65
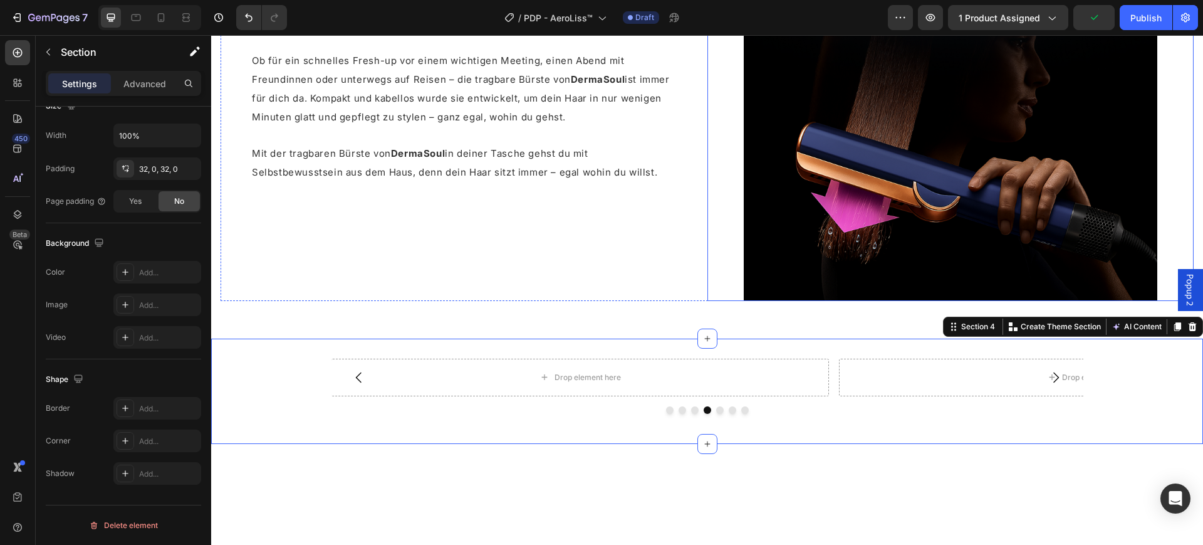
scroll to position [1483, 0]
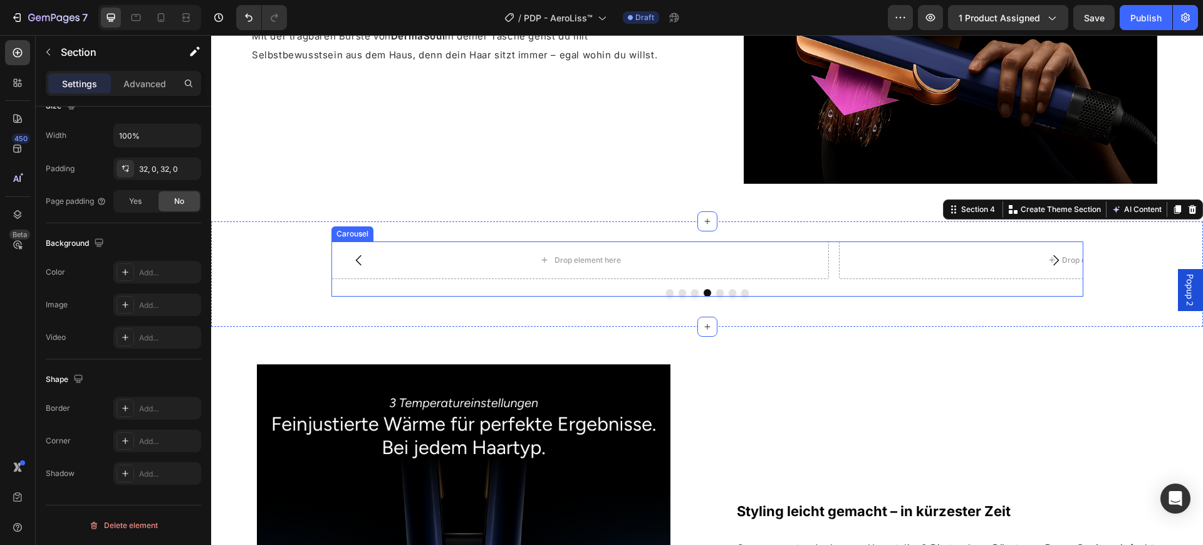
click at [369, 256] on button "Carousel Back Arrow" at bounding box center [359, 260] width 35 height 35
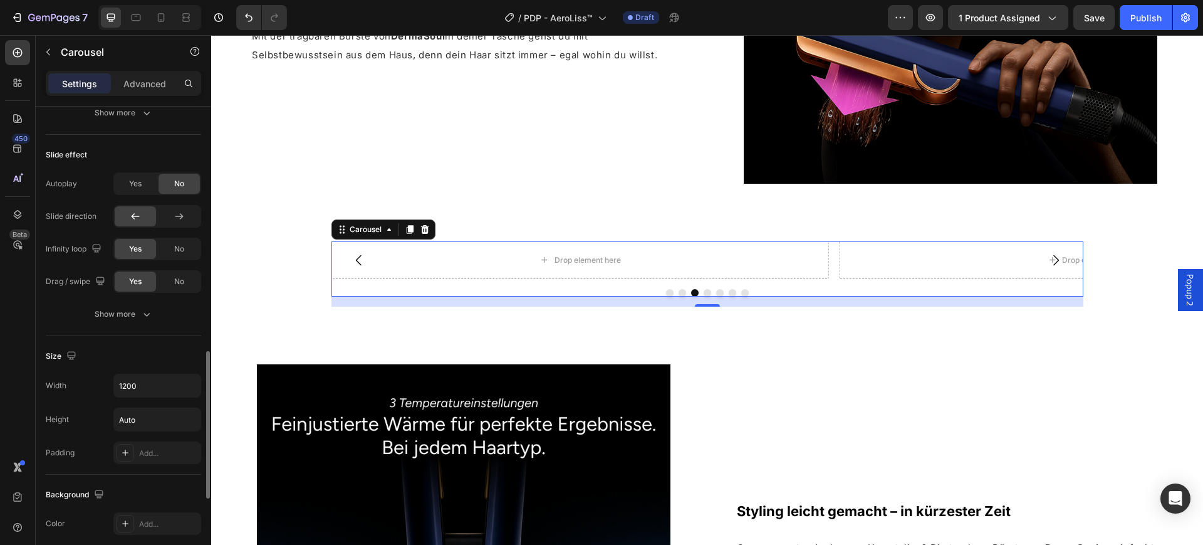
scroll to position [705, 0]
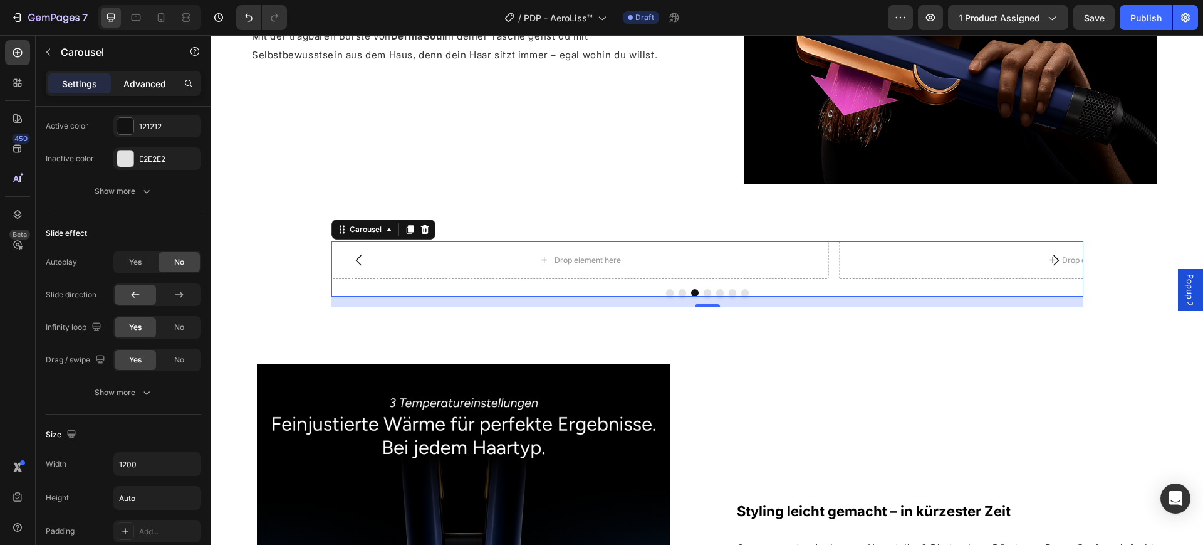
click at [152, 78] on p "Advanced" at bounding box center [144, 83] width 43 height 13
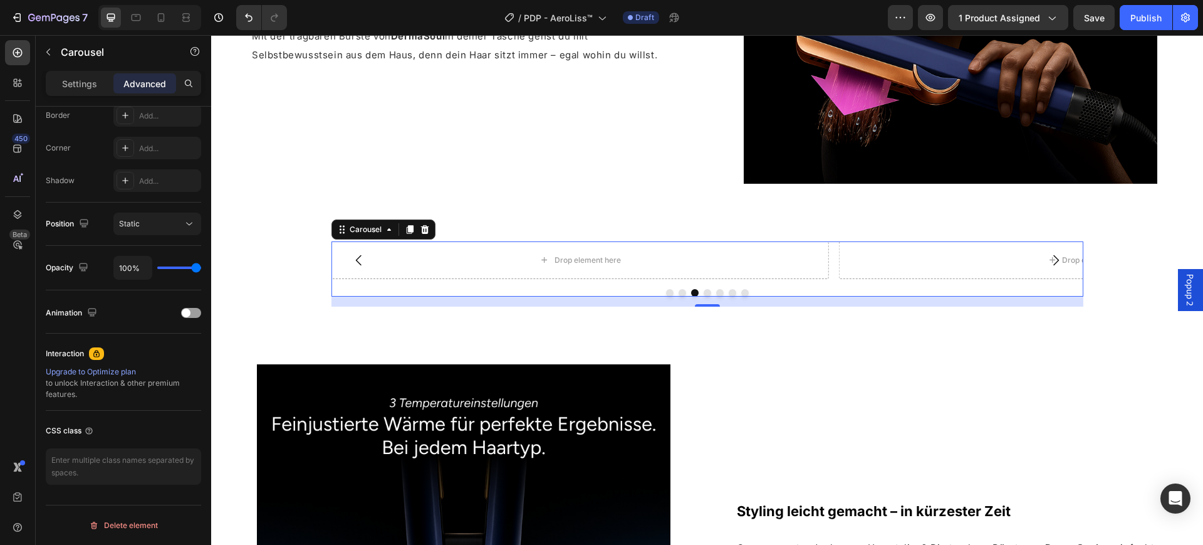
scroll to position [0, 0]
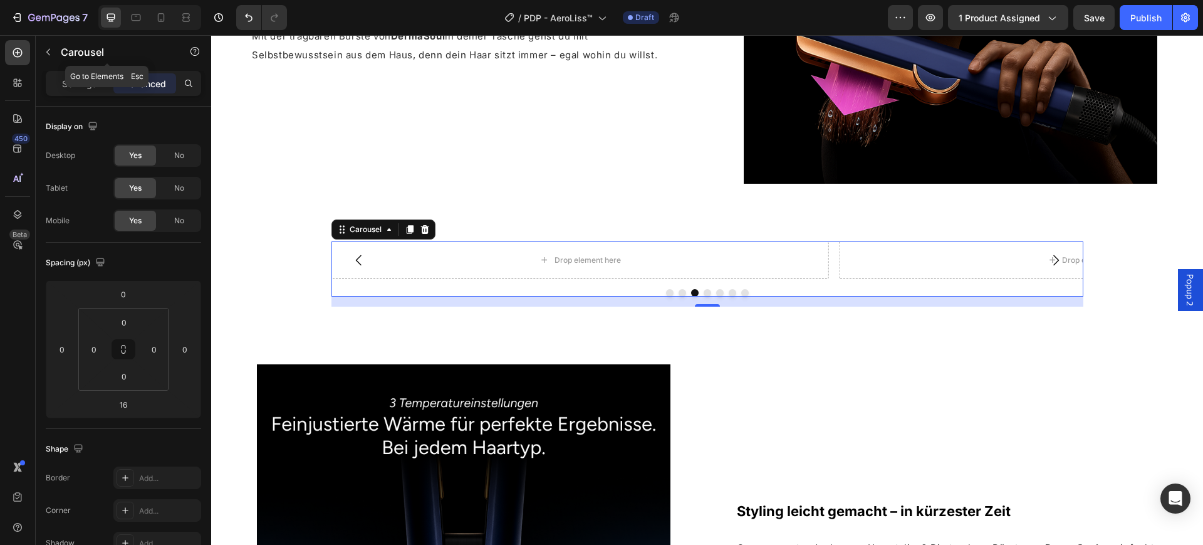
click at [91, 70] on div "Carousel" at bounding box center [107, 53] width 143 height 36
click at [28, 55] on div at bounding box center [17, 52] width 25 height 25
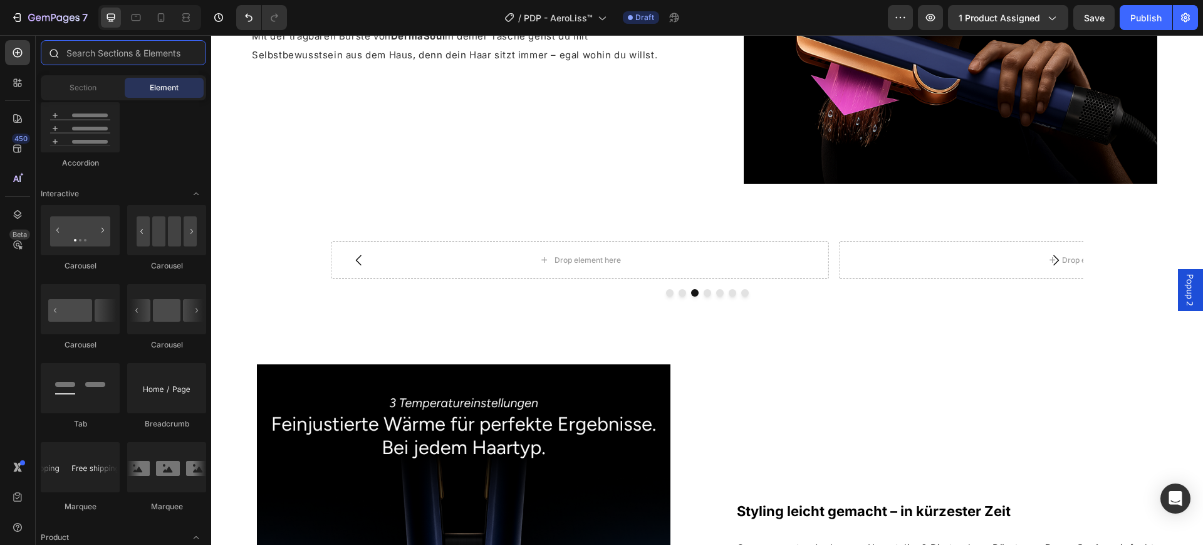
click at [110, 51] on input "text" at bounding box center [123, 52] width 165 height 25
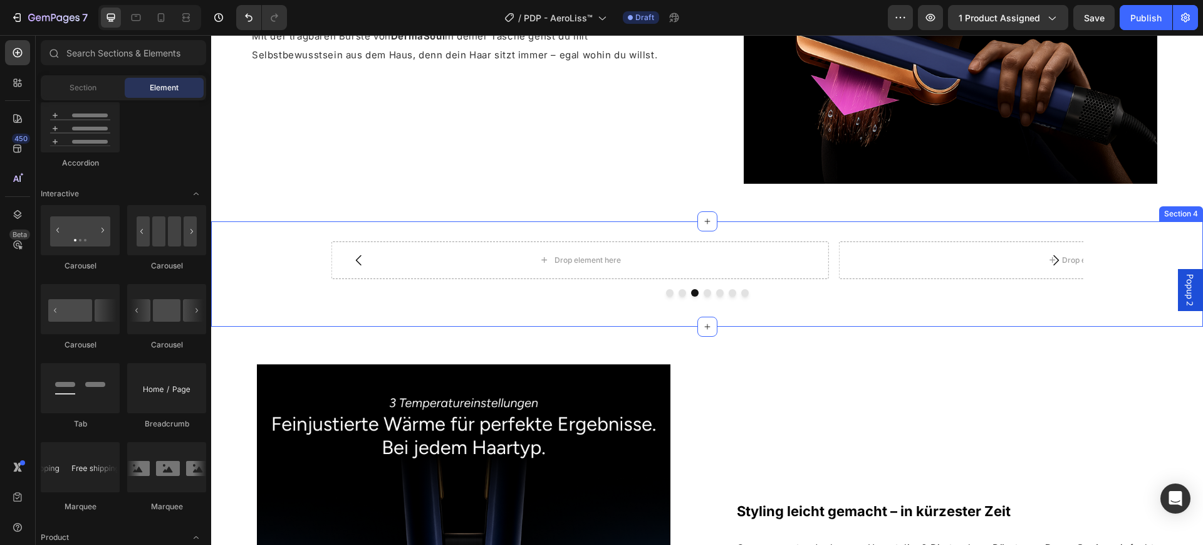
click at [442, 221] on div "Drop element here Drop element here Drop element here Drop element here Drop el…" at bounding box center [707, 273] width 992 height 105
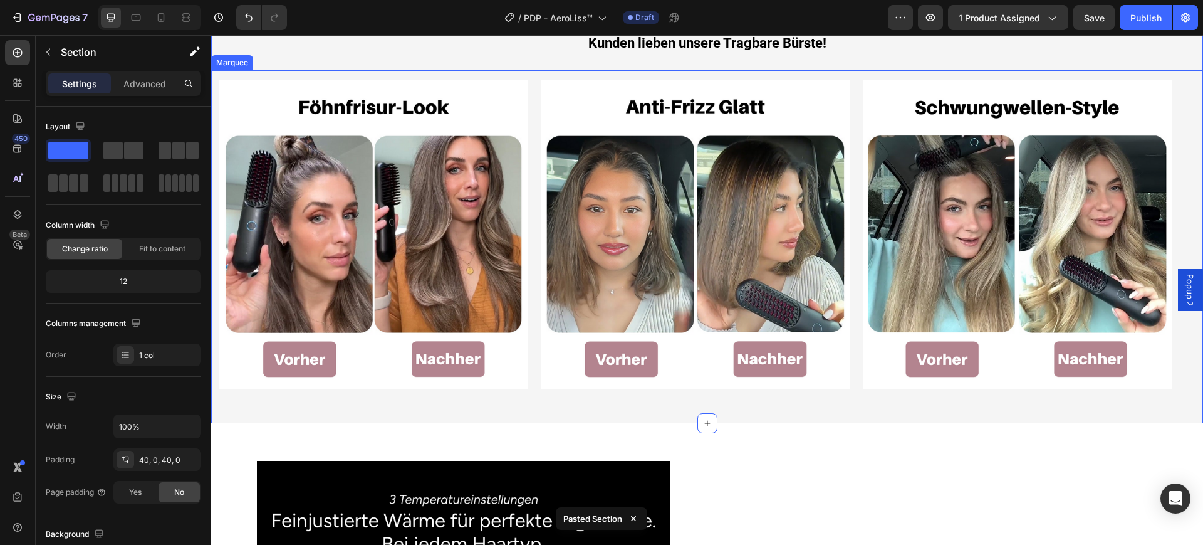
scroll to position [1640, 0]
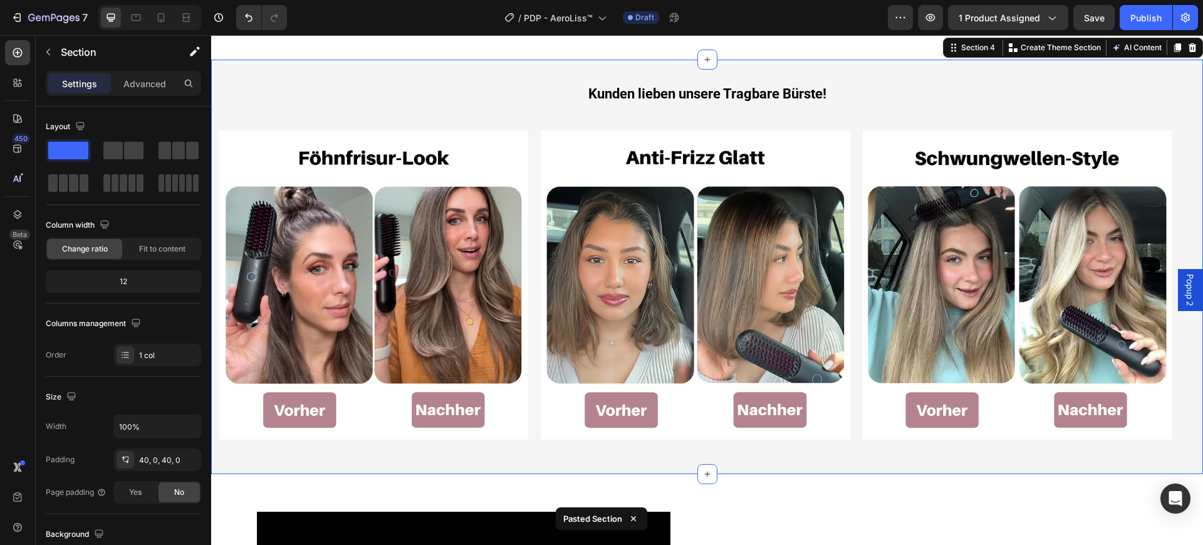
click at [279, 83] on div "Kunden lieben unsere Tragbare Bürste! Heading Row Image Row Image Image Row Ima…" at bounding box center [707, 267] width 992 height 415
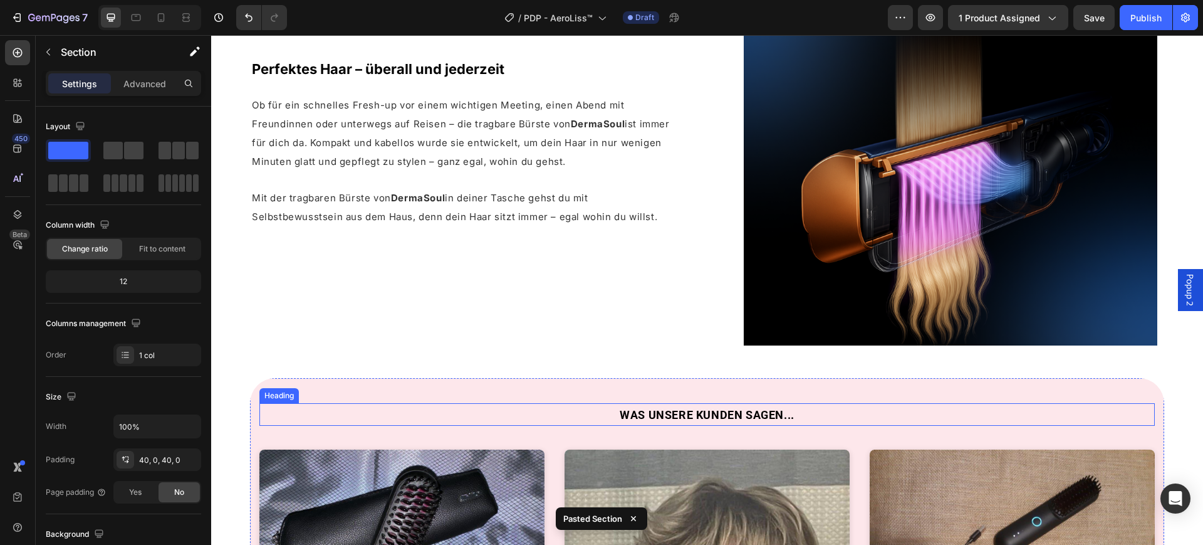
scroll to position [2737, 0]
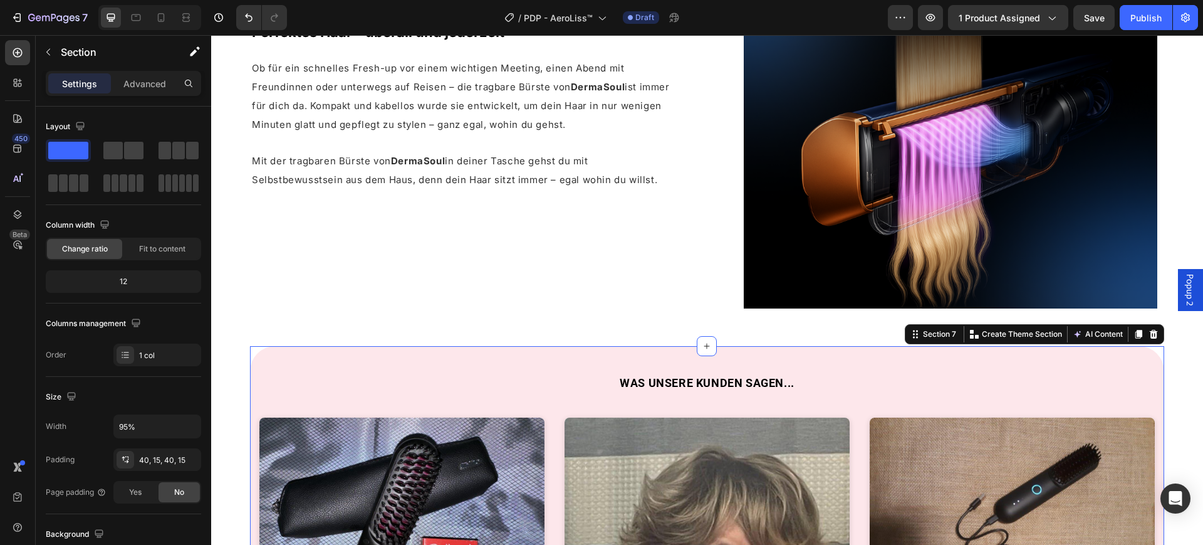
scroll to position [291, 0]
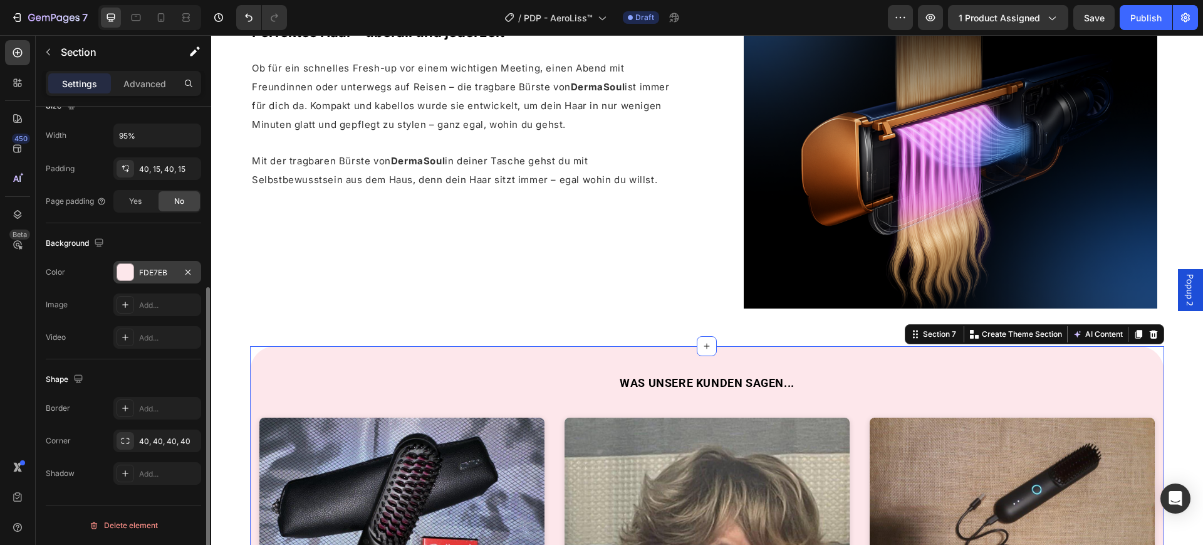
click at [152, 265] on div "FDE7EB" at bounding box center [157, 272] width 88 height 23
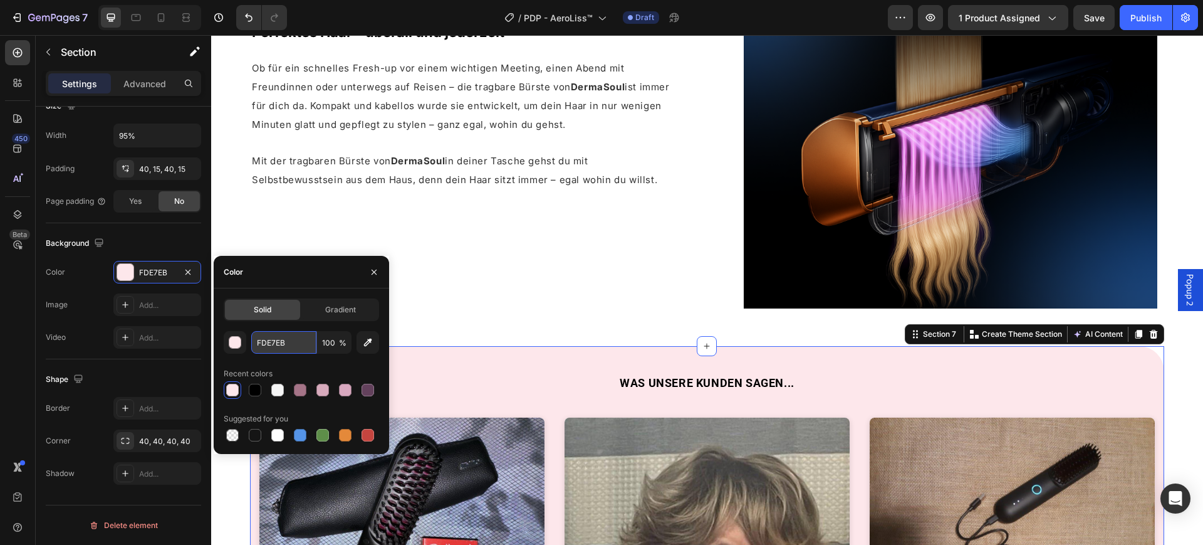
click at [283, 334] on input "FDE7EB" at bounding box center [283, 342] width 65 height 23
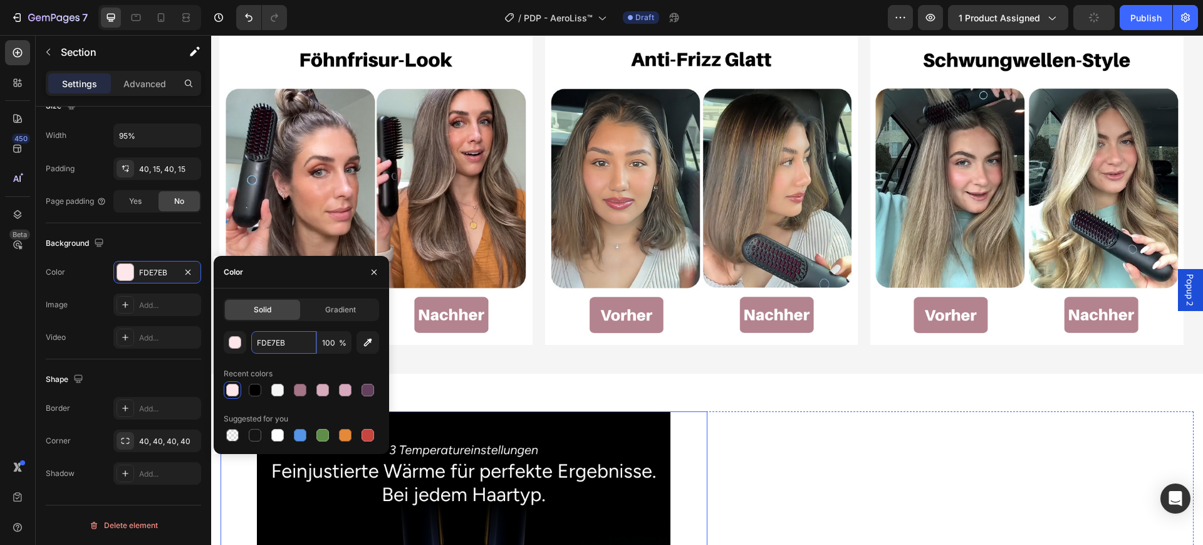
scroll to position [1640, 0]
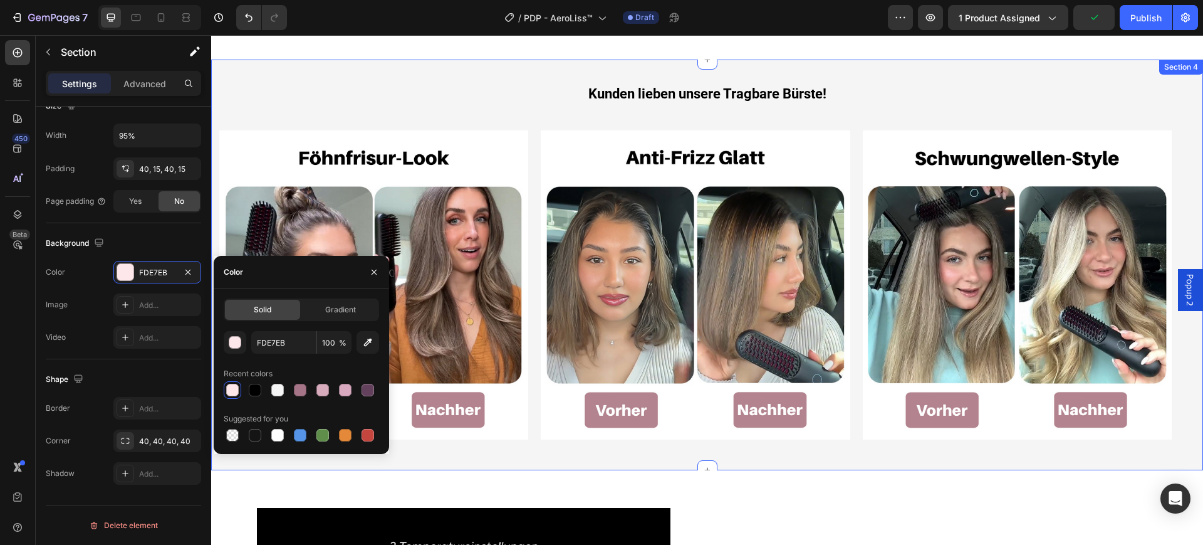
click at [283, 87] on div "Kunden lieben unsere Tragbare Bürste! Heading Row Image Row Image Image Row Ima…" at bounding box center [707, 267] width 992 height 365
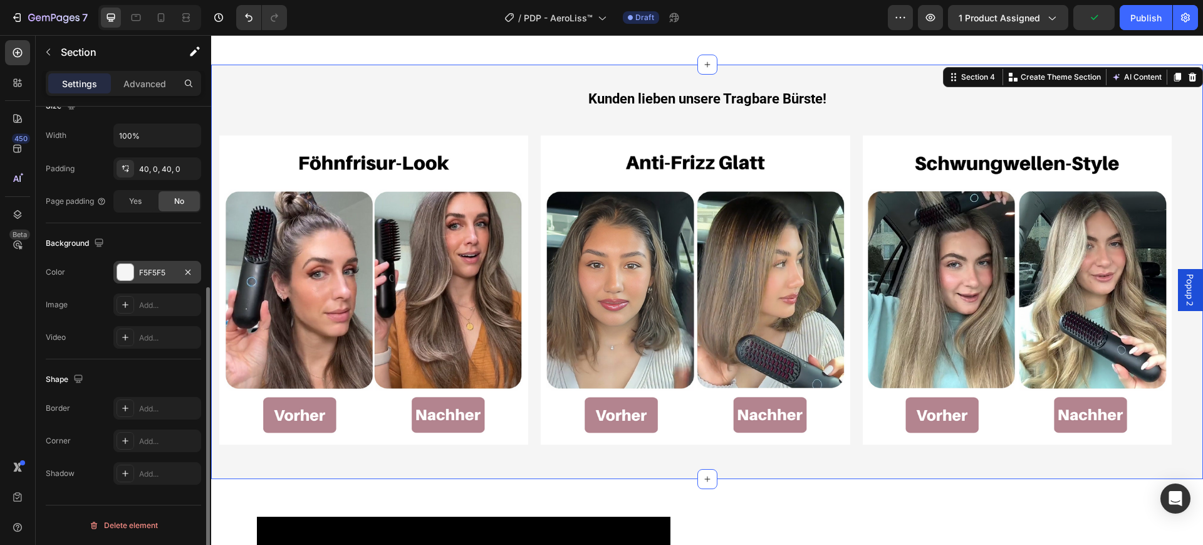
click at [154, 271] on div "F5F5F5" at bounding box center [157, 272] width 36 height 11
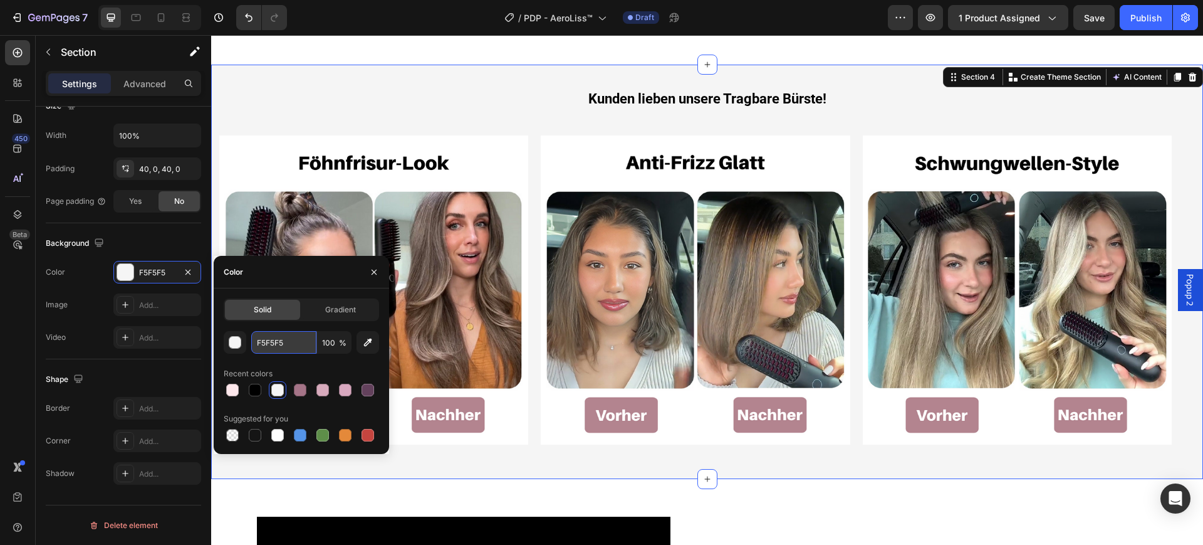
click at [291, 342] on input "F5F5F5" at bounding box center [283, 342] width 65 height 23
paste input "DE7EB"
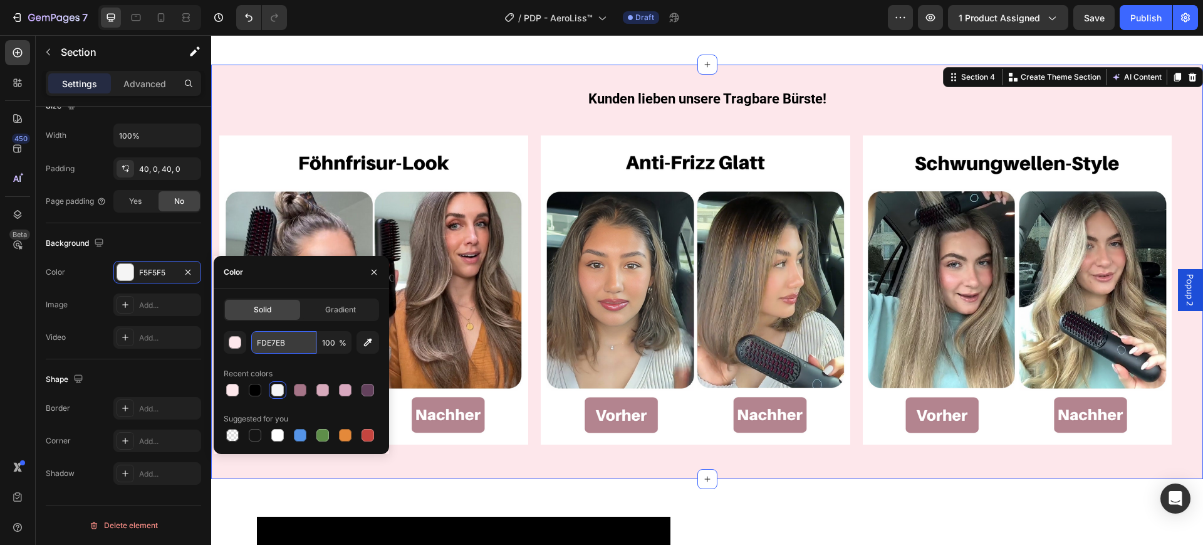
type input "FDE7EB"
click at [305, 90] on div "Kunden lieben unsere Tragbare Bürste! Heading Row Image Row Image Image Row Ima…" at bounding box center [707, 272] width 992 height 365
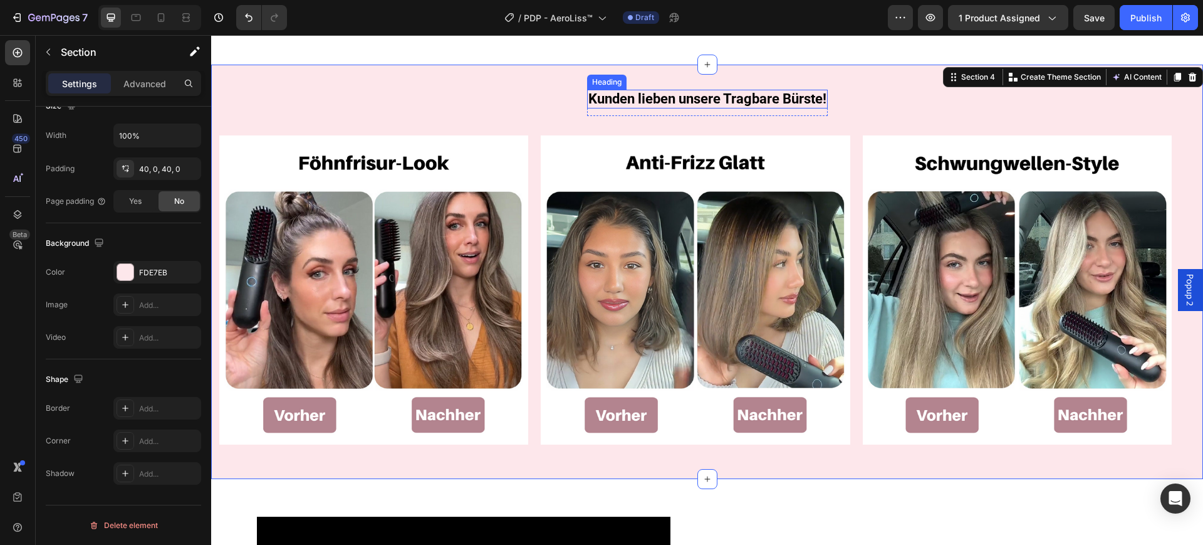
click at [653, 93] on span "Kunden lieben unsere Tragbare Bürste!" at bounding box center [708, 99] width 238 height 16
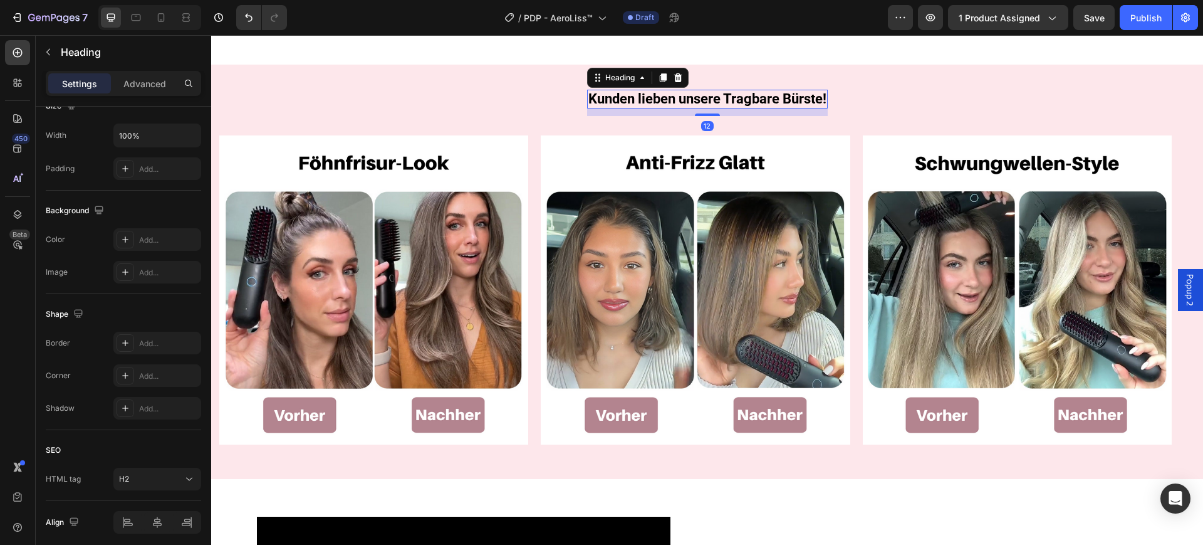
scroll to position [0, 0]
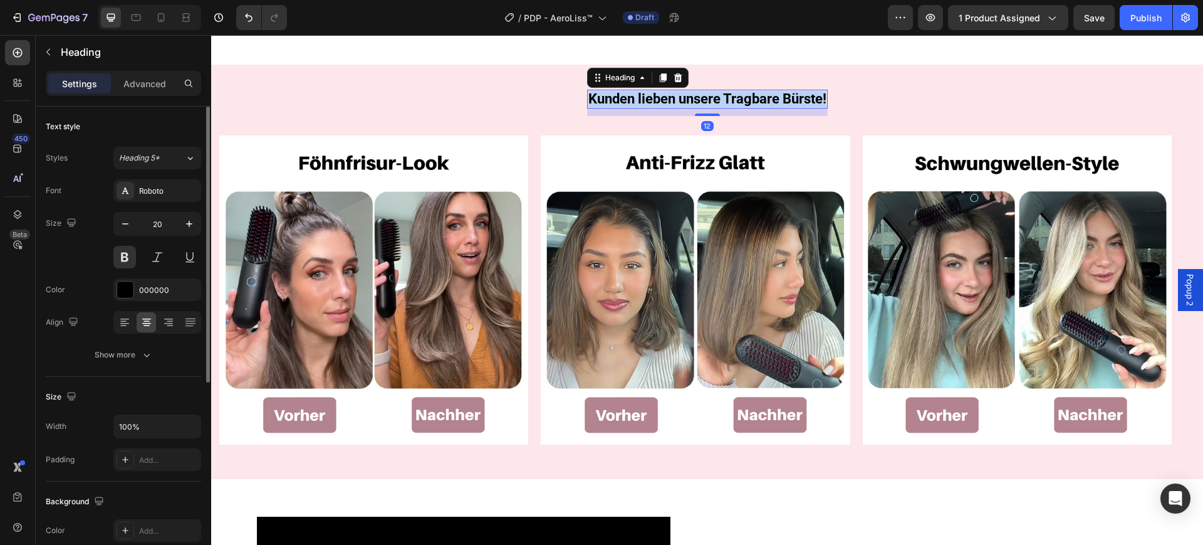
click at [653, 93] on span "Kunden lieben unsere Tragbare Bürste!" at bounding box center [708, 99] width 238 height 16
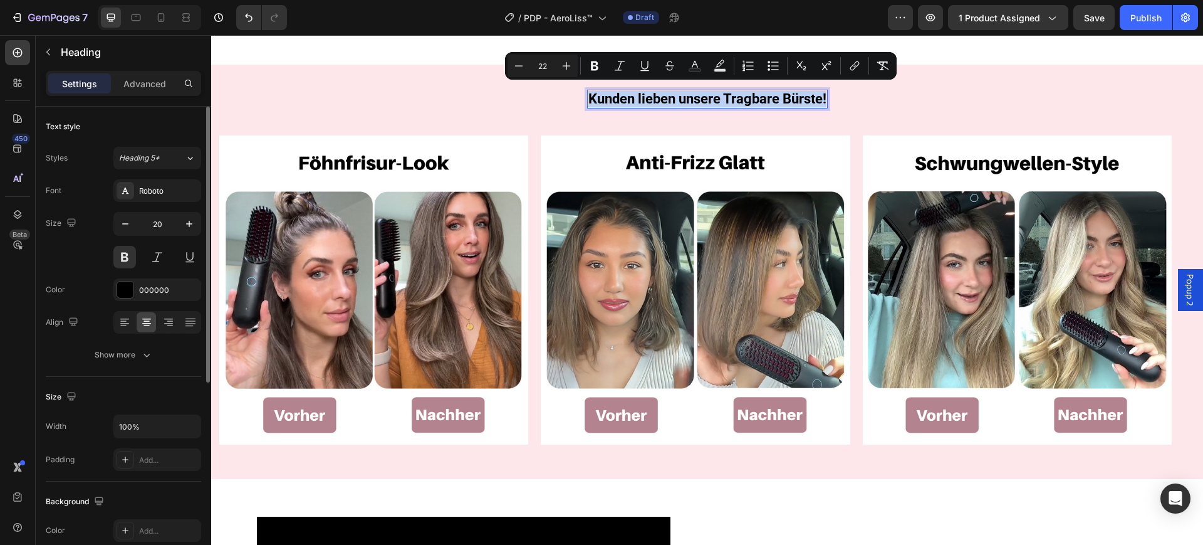
click at [653, 93] on span "Kunden lieben unsere Tragbare Bürste!" at bounding box center [708, 99] width 238 height 16
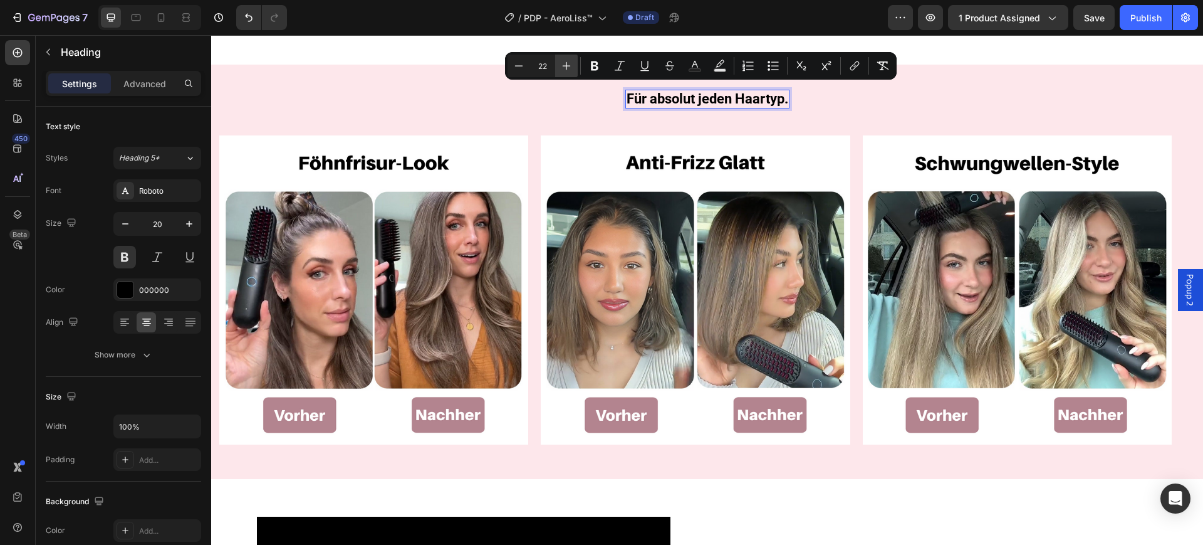
click at [571, 65] on icon "Editor contextual toolbar" at bounding box center [566, 66] width 13 height 13
type input "24"
click at [419, 107] on div "Für absolut jeden Haartyp. Heading 12 Row Image Row Image Image Row Image Row I…" at bounding box center [707, 272] width 992 height 365
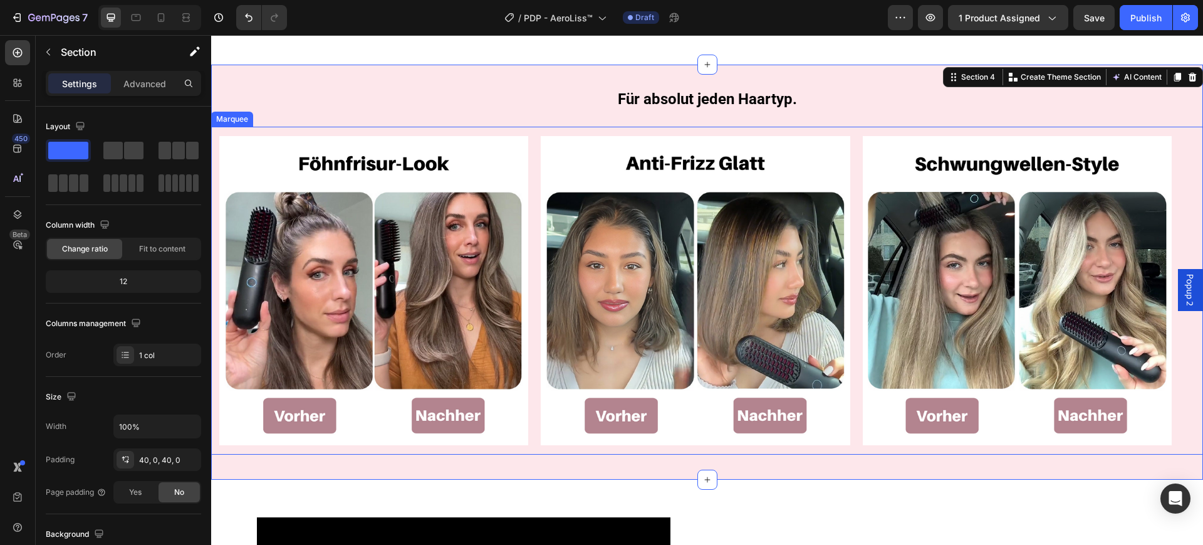
click at [536, 160] on div "Image Row" at bounding box center [380, 290] width 322 height 309
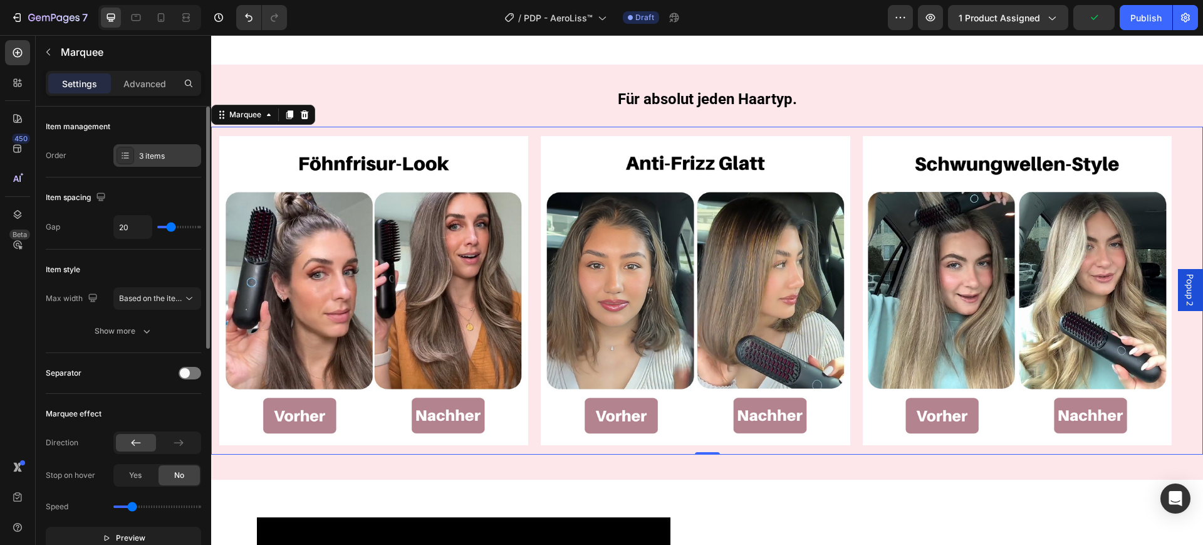
click at [168, 161] on div "3 items" at bounding box center [157, 155] width 88 height 23
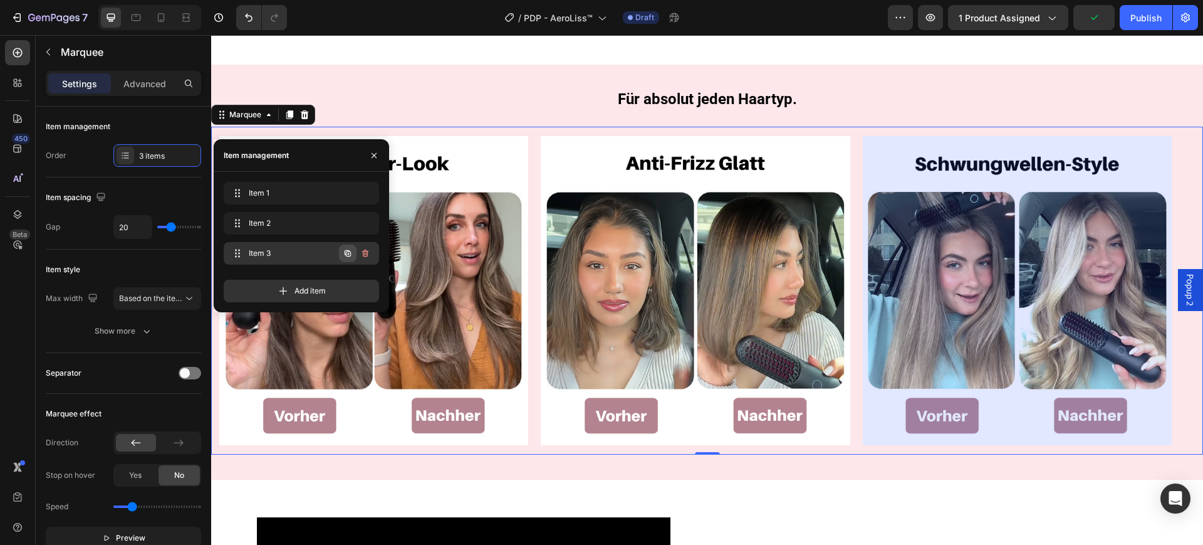
click at [346, 257] on icon "button" at bounding box center [348, 253] width 10 height 10
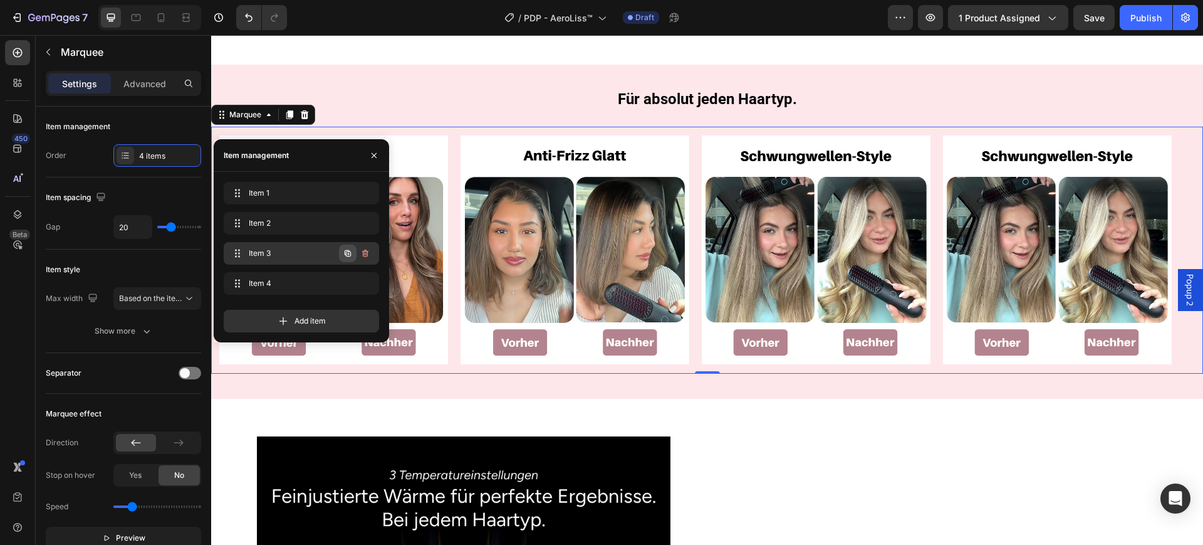
click at [346, 256] on icon "button" at bounding box center [348, 253] width 10 height 10
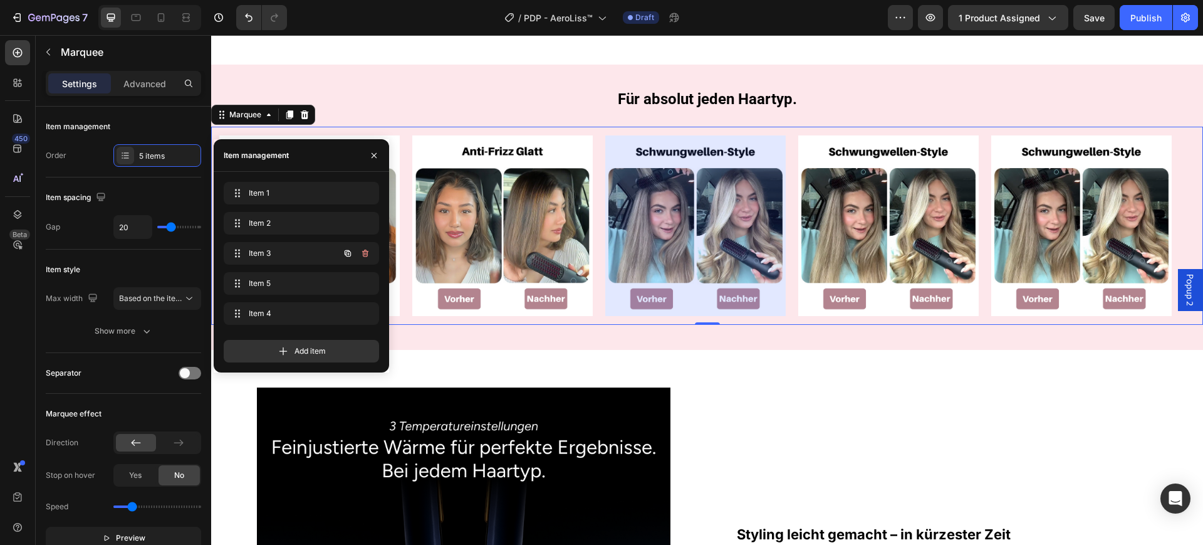
click at [346, 256] on icon "button" at bounding box center [348, 253] width 10 height 10
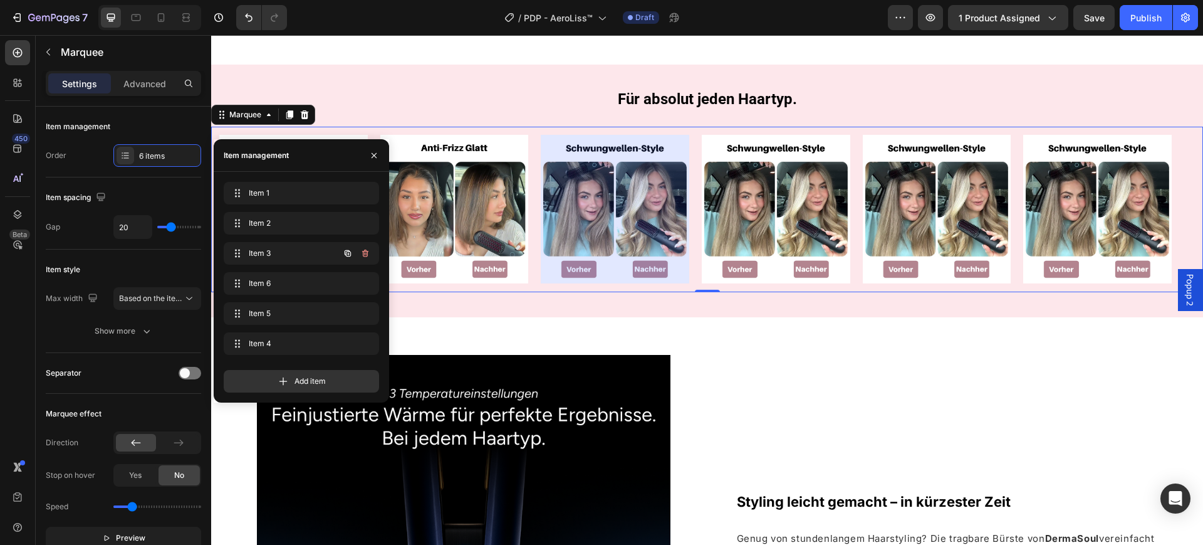
click at [346, 256] on icon "button" at bounding box center [348, 253] width 10 height 10
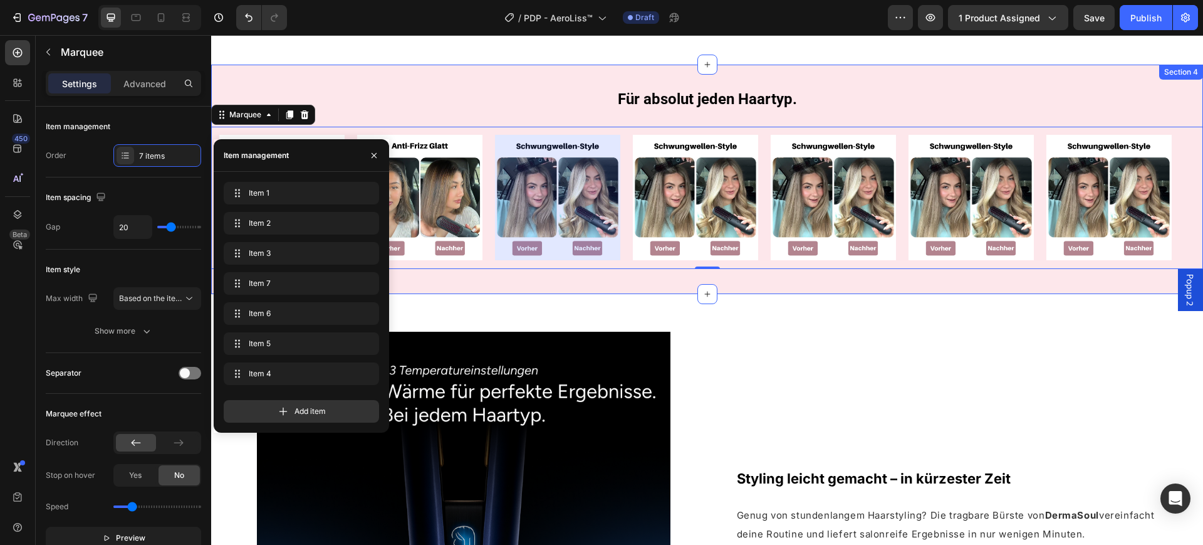
click at [355, 92] on div "⁠⁠⁠⁠⁠⁠⁠ Für absolut jeden Haartyp. Heading Row Image Row Image Image Row Image …" at bounding box center [707, 179] width 992 height 179
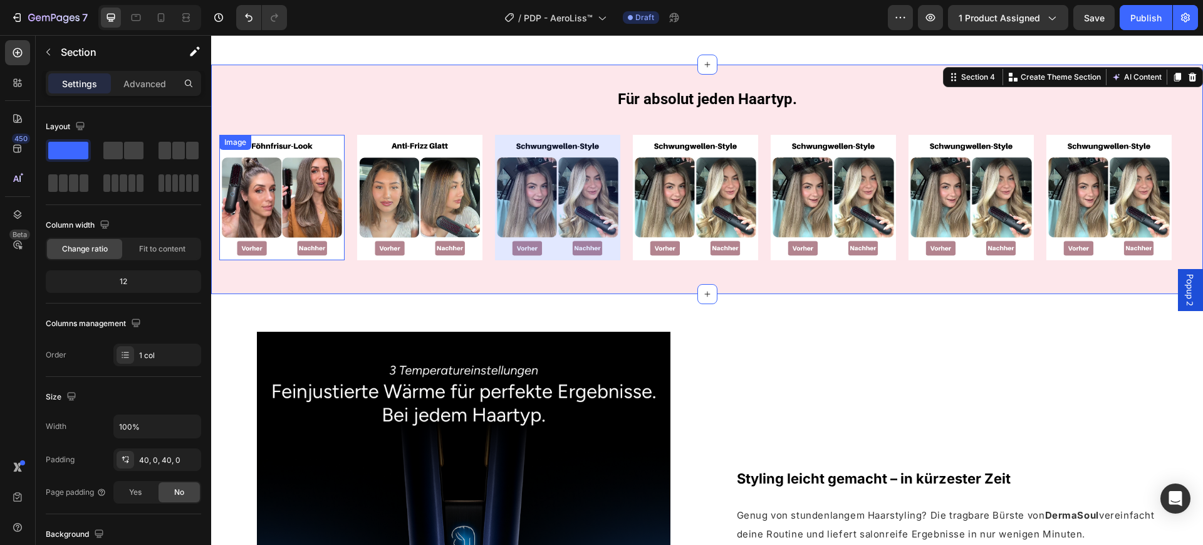
click at [326, 142] on img at bounding box center [281, 197] width 125 height 125
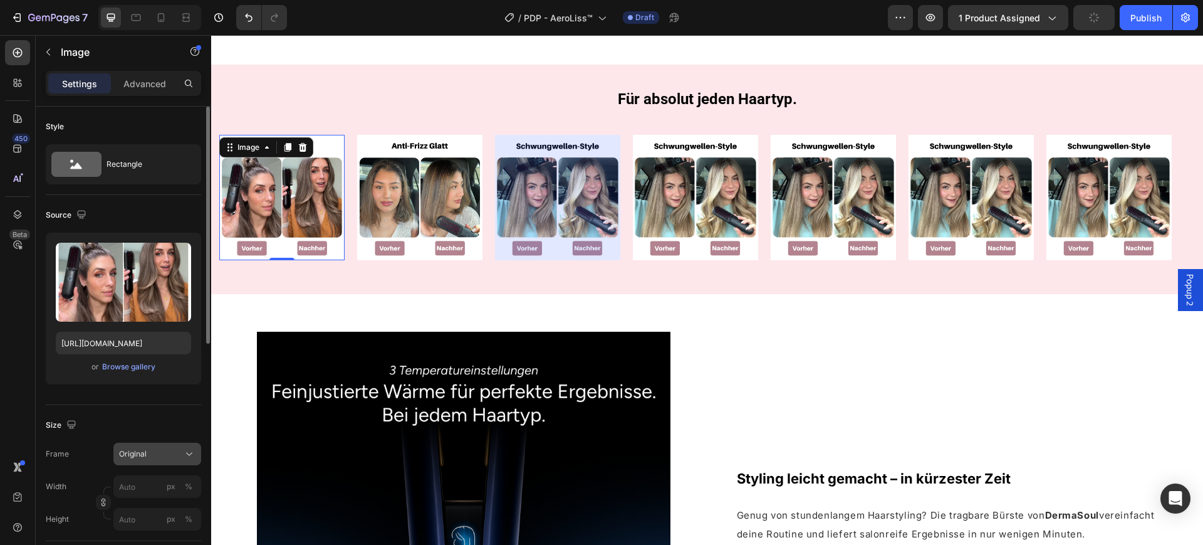
click at [165, 454] on div "Original" at bounding box center [149, 453] width 61 height 11
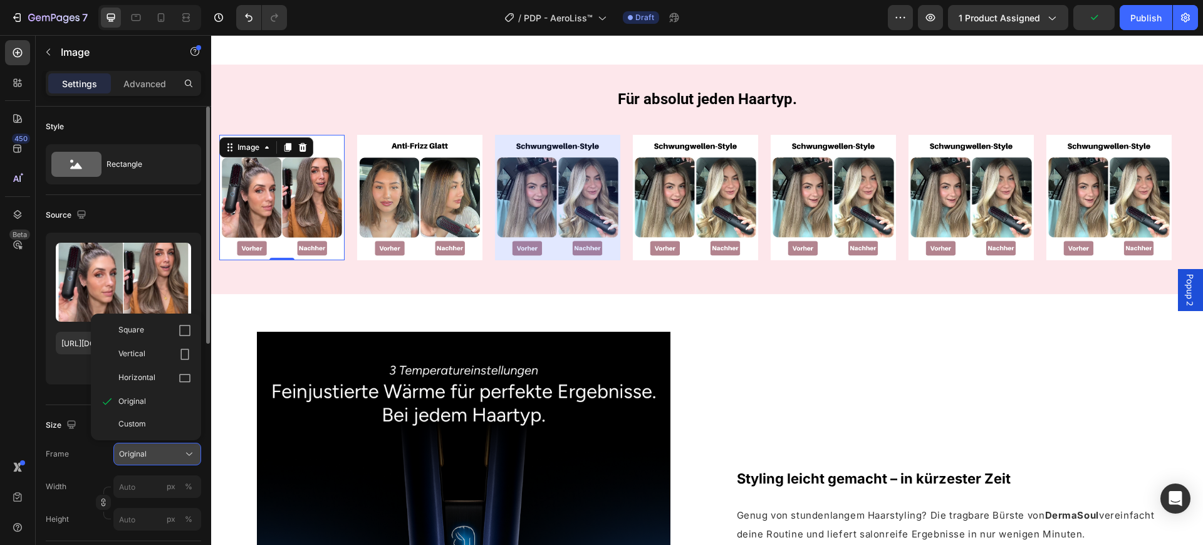
click at [165, 454] on div "Original" at bounding box center [149, 453] width 61 height 11
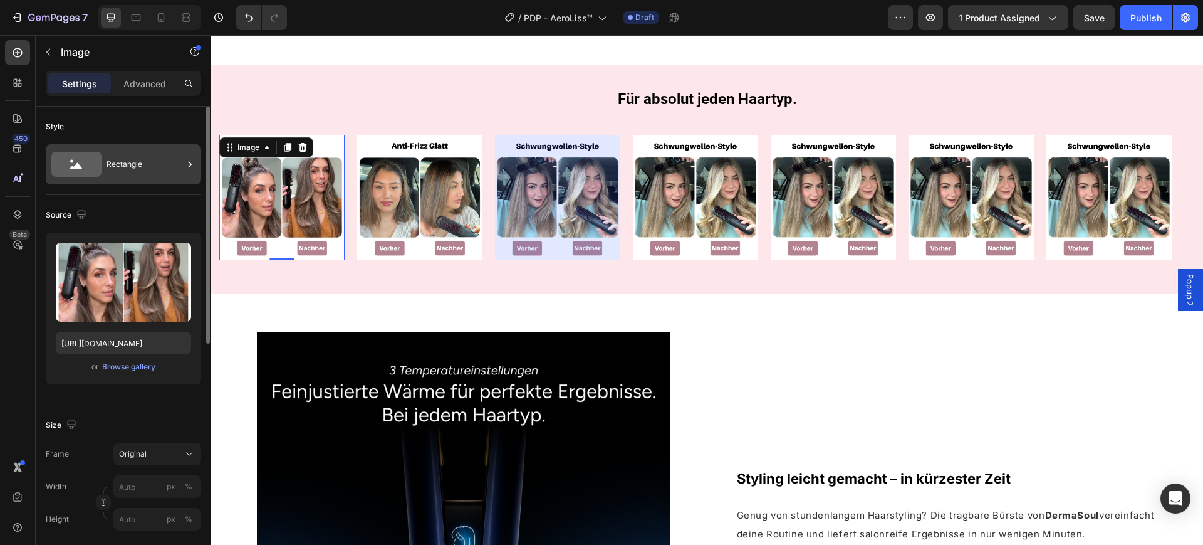
click at [130, 166] on div "Rectangle" at bounding box center [145, 164] width 76 height 29
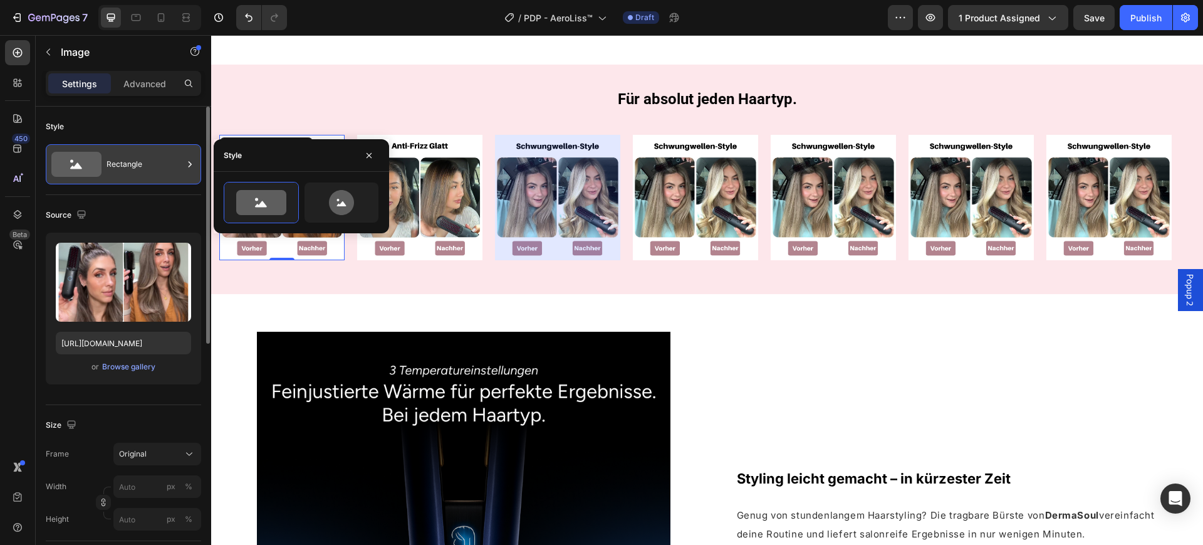
click at [167, 150] on div "Rectangle" at bounding box center [145, 164] width 76 height 29
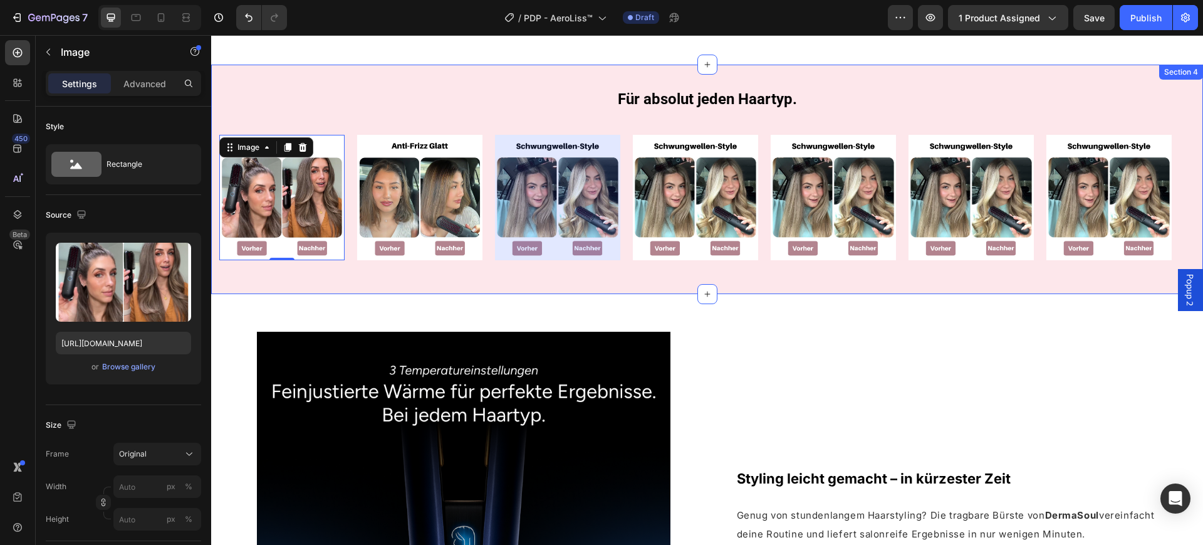
click at [327, 90] on div "⁠⁠⁠⁠⁠⁠⁠ Für absolut jeden Haartyp. Heading Row Image 0 Row Image Image Row Imag…" at bounding box center [707, 179] width 992 height 179
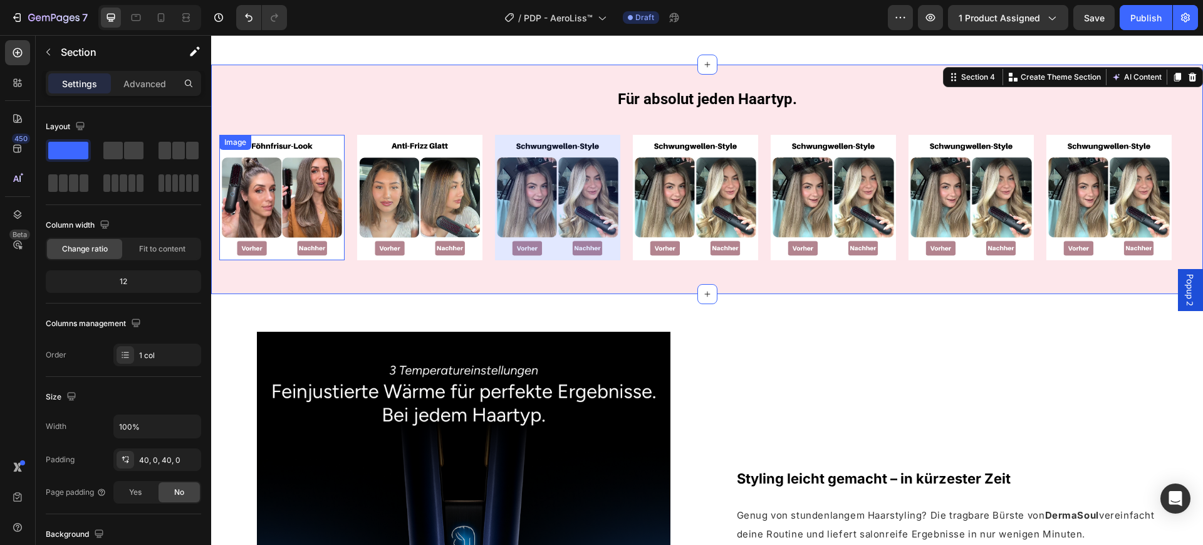
click at [288, 211] on img at bounding box center [281, 197] width 125 height 125
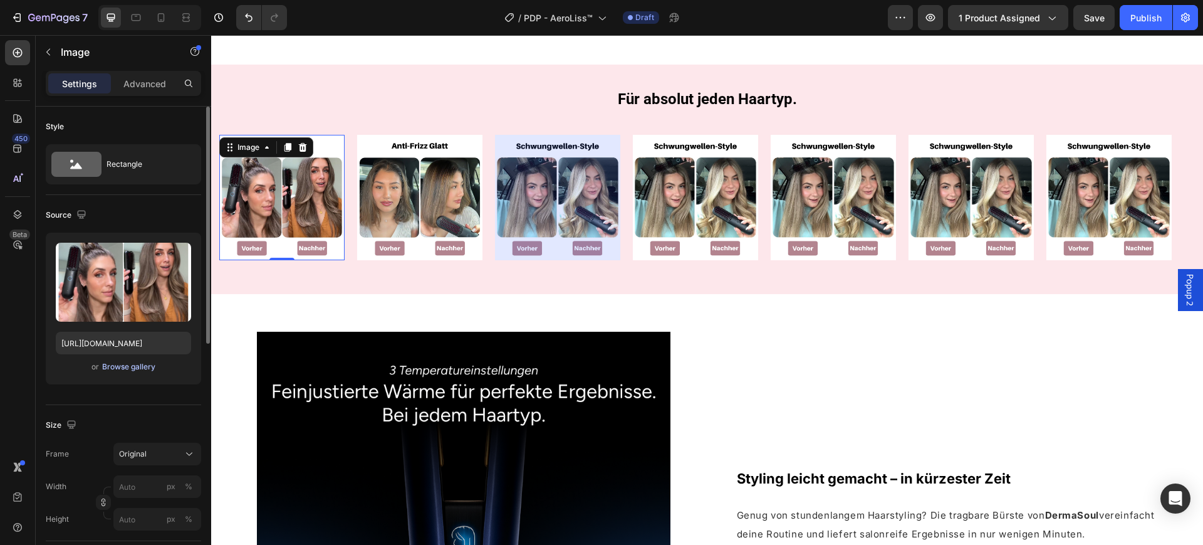
click at [125, 362] on div "Browse gallery" at bounding box center [128, 366] width 53 height 11
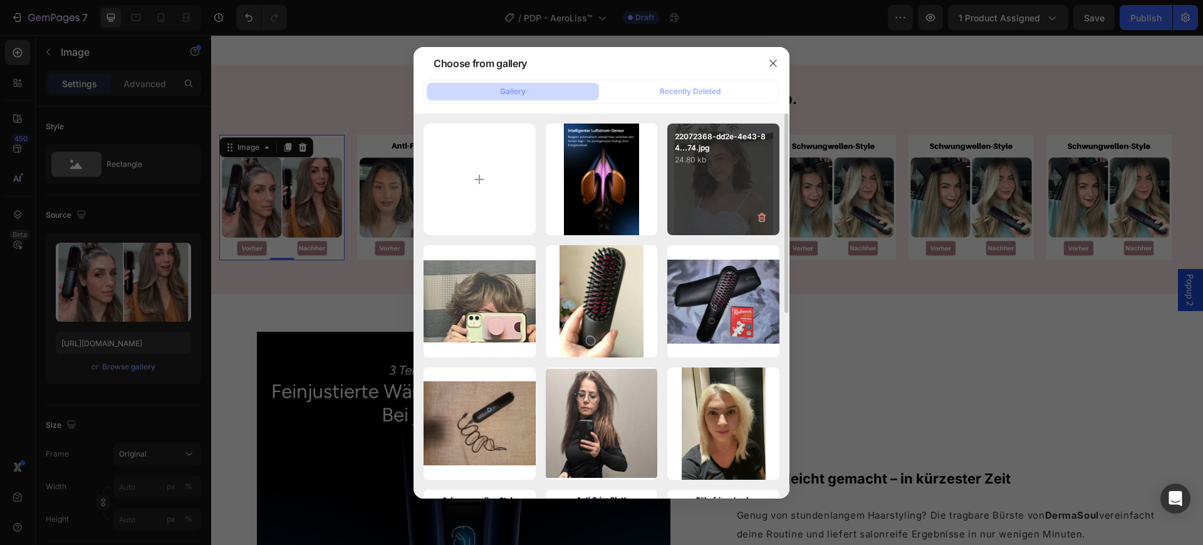
click at [721, 161] on p "24.80 kb" at bounding box center [723, 160] width 97 height 13
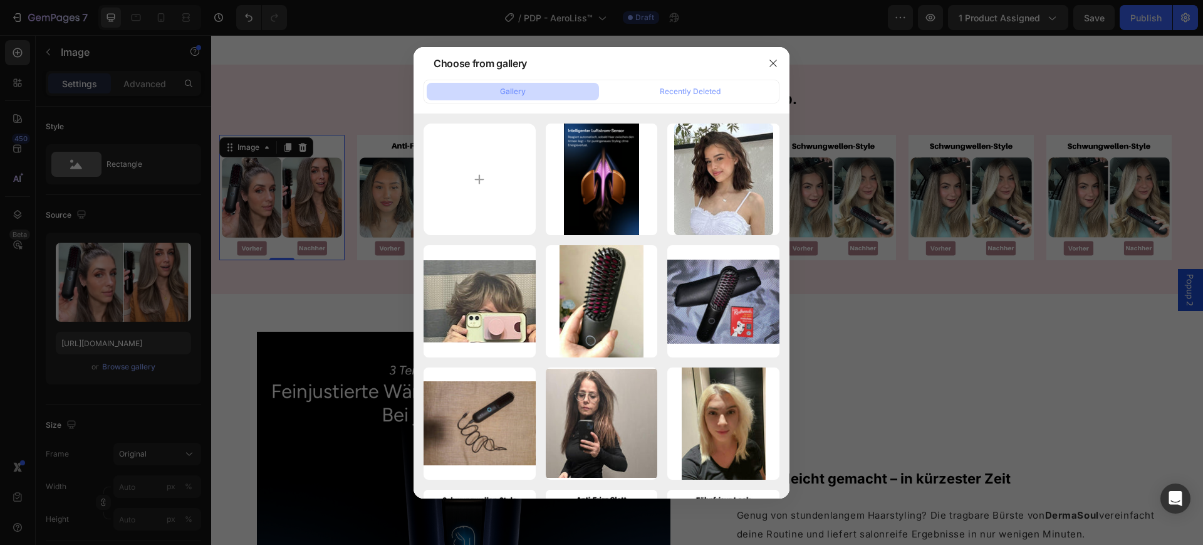
type input "https://cdn.shopify.com/s/files/1/0669/3978/1307/files/gempages_577602303473746…"
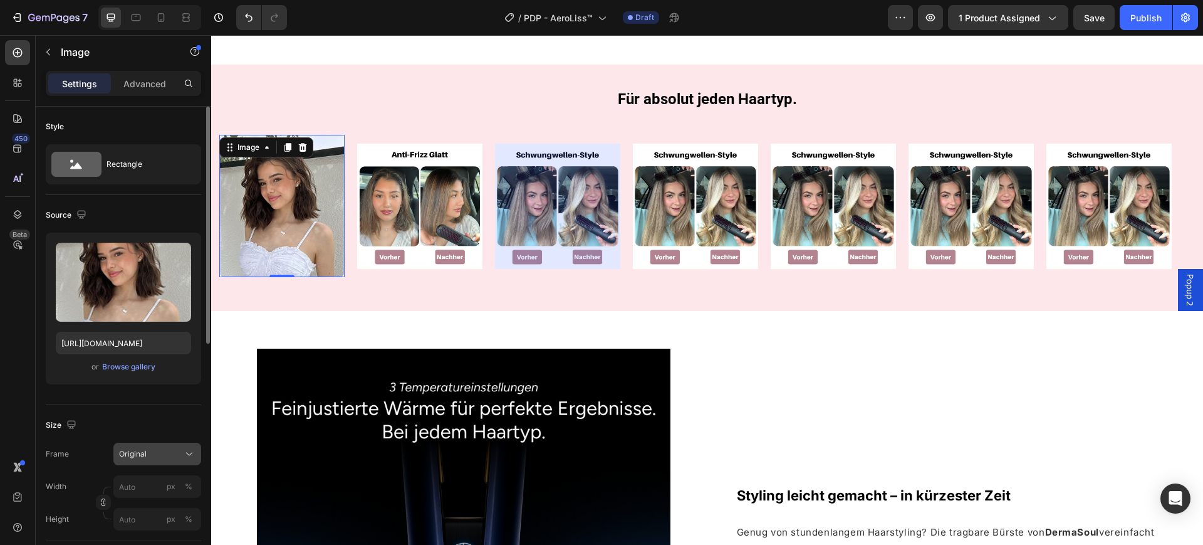
click at [174, 451] on div "Original" at bounding box center [149, 453] width 61 height 11
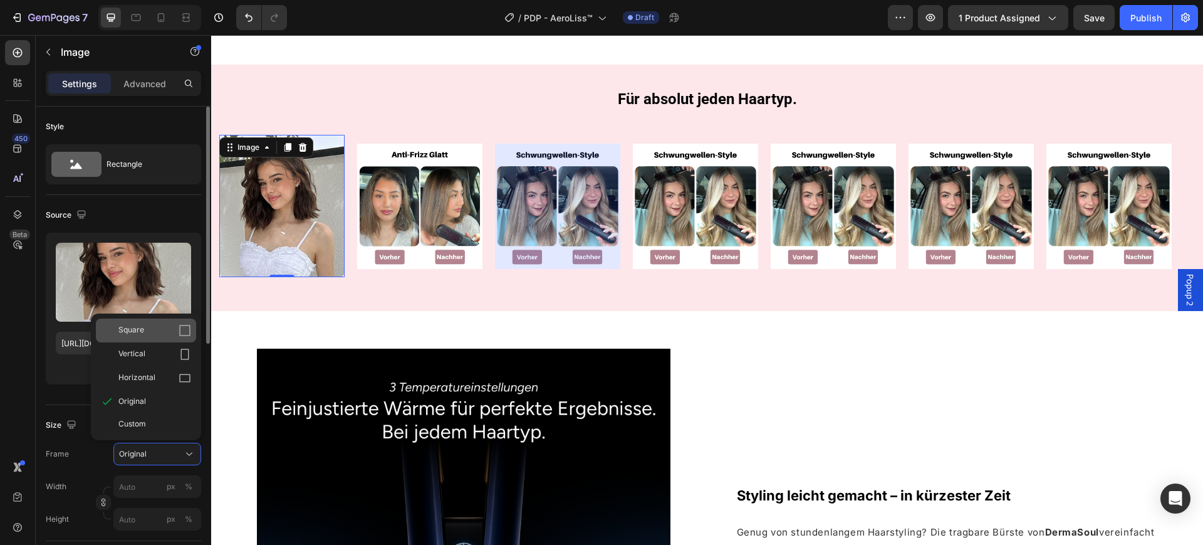
click at [167, 329] on div "Square" at bounding box center [154, 330] width 73 height 13
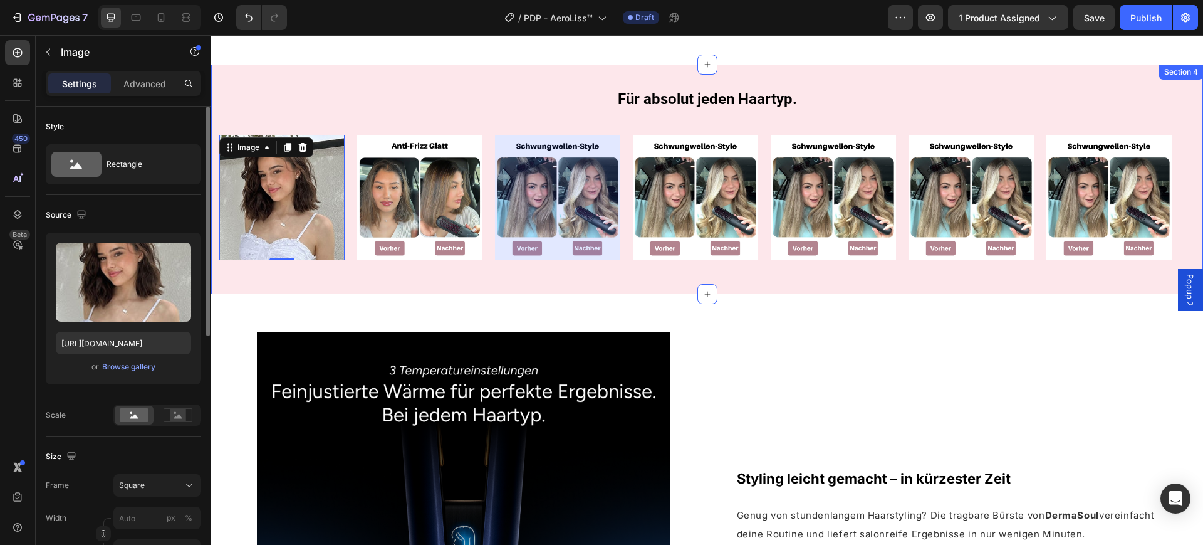
click at [278, 271] on div "⁠⁠⁠⁠⁠⁠⁠ Für absolut jeden Haartyp. Heading Row Image 0 Row Image Image Row Imag…" at bounding box center [707, 179] width 992 height 229
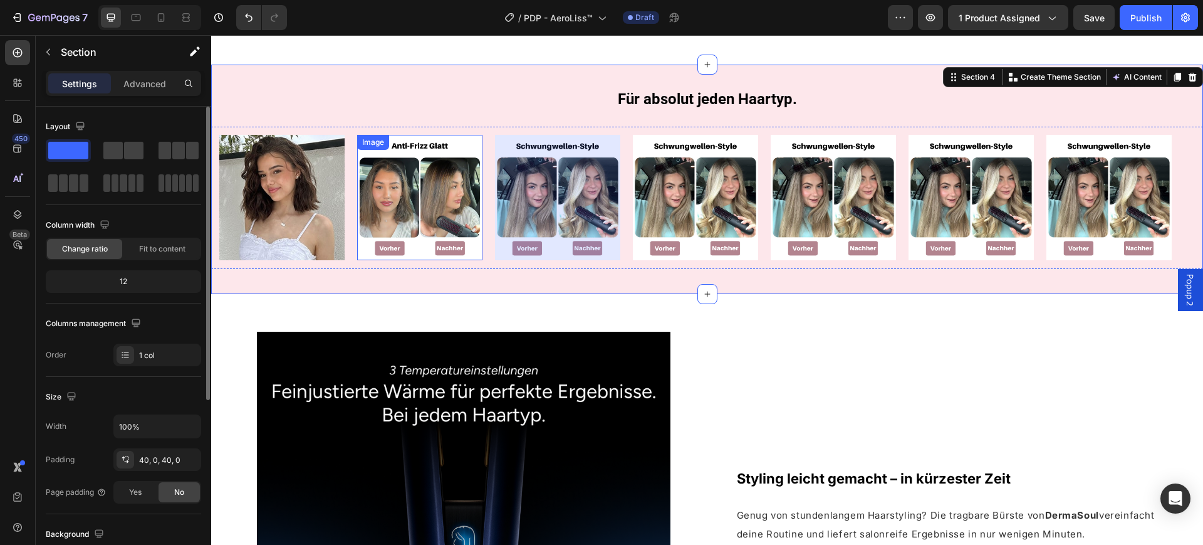
click at [416, 186] on img at bounding box center [419, 197] width 125 height 125
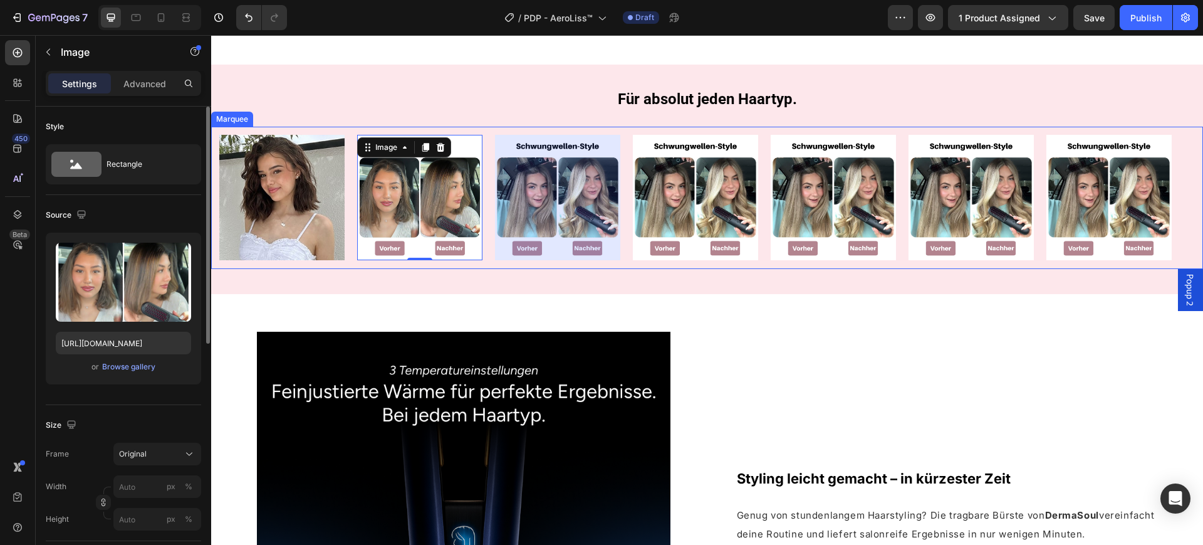
click at [626, 188] on div "Image Row" at bounding box center [564, 197] width 138 height 125
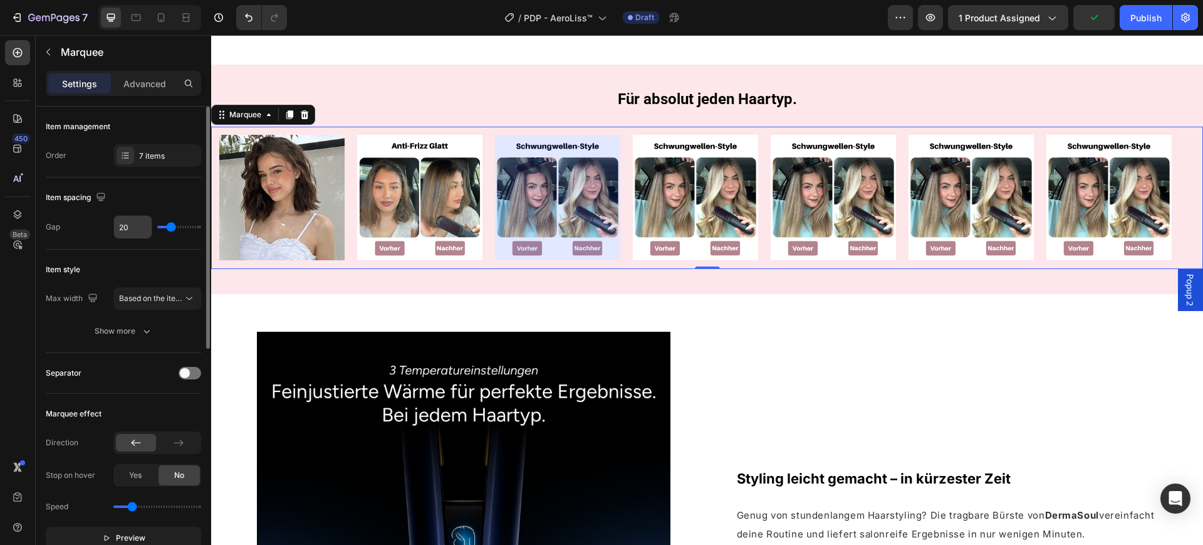
click at [138, 227] on input "20" at bounding box center [133, 227] width 38 height 23
type input "0"
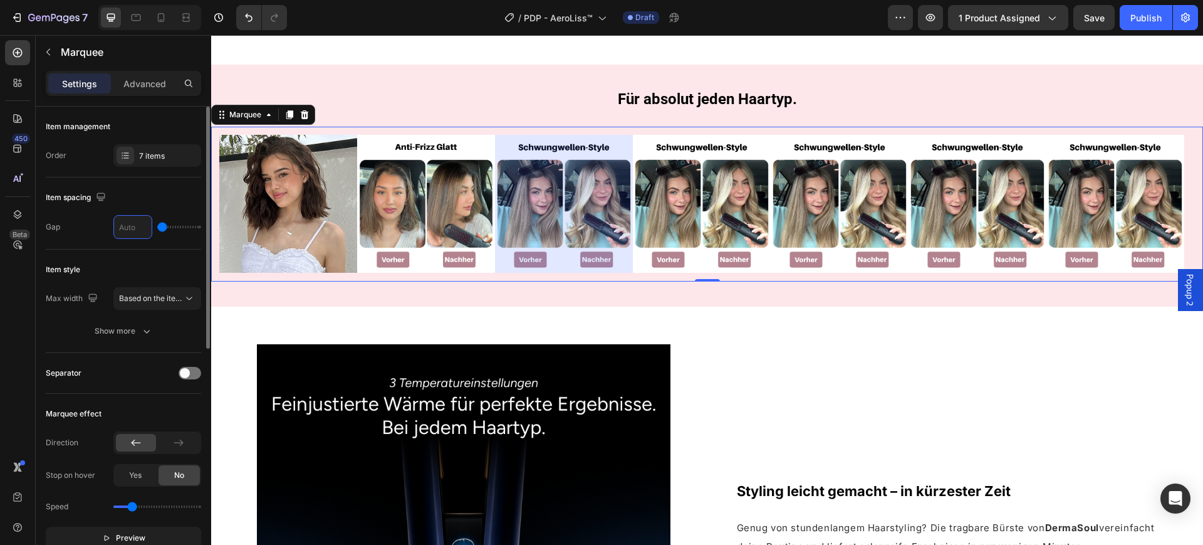
type input "5"
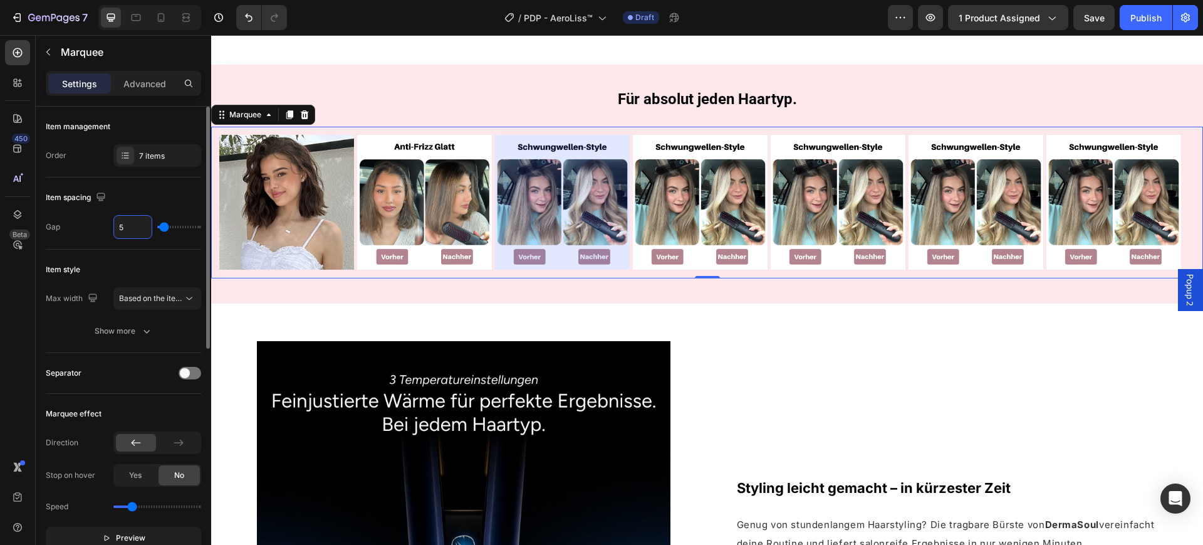
type input "5"
click at [154, 290] on button "Based on the item count" at bounding box center [157, 298] width 88 height 23
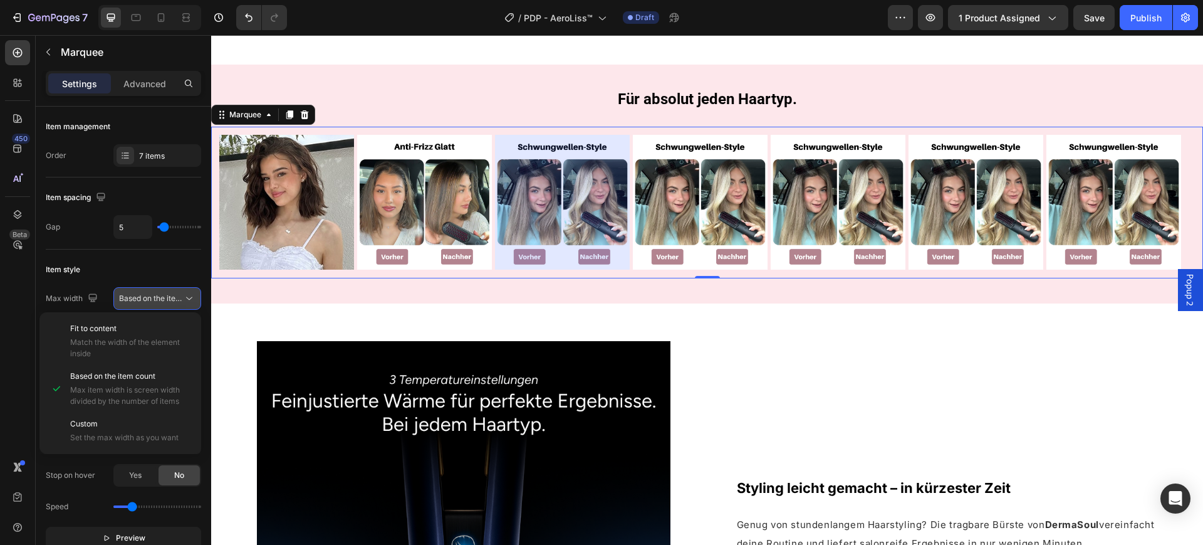
click at [162, 299] on span "Based on the item count" at bounding box center [161, 297] width 85 height 9
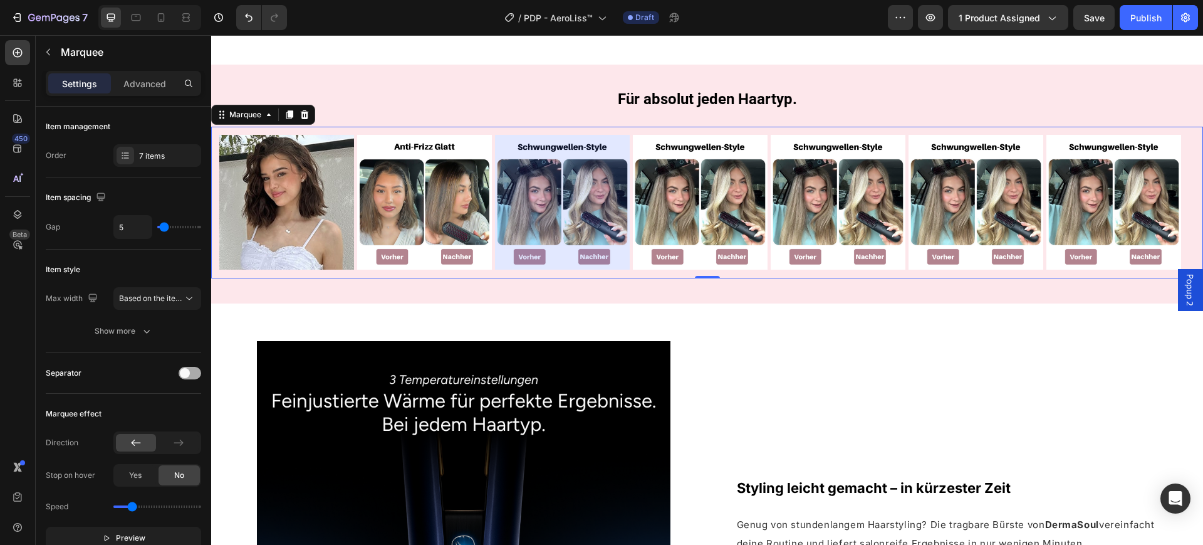
click at [194, 369] on div at bounding box center [190, 373] width 23 height 13
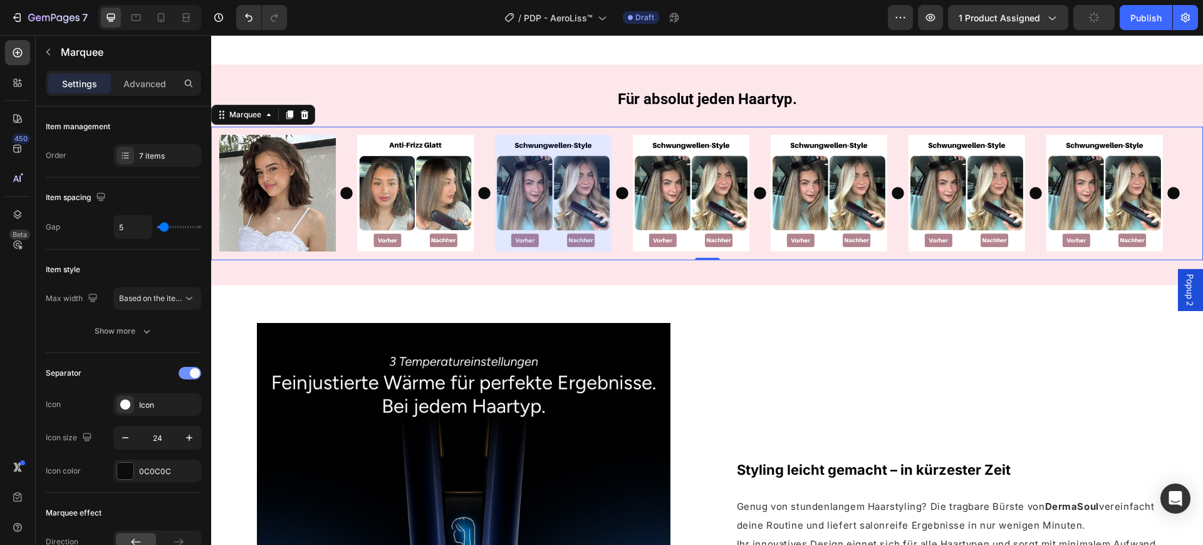
click at [194, 368] on span at bounding box center [195, 373] width 10 height 10
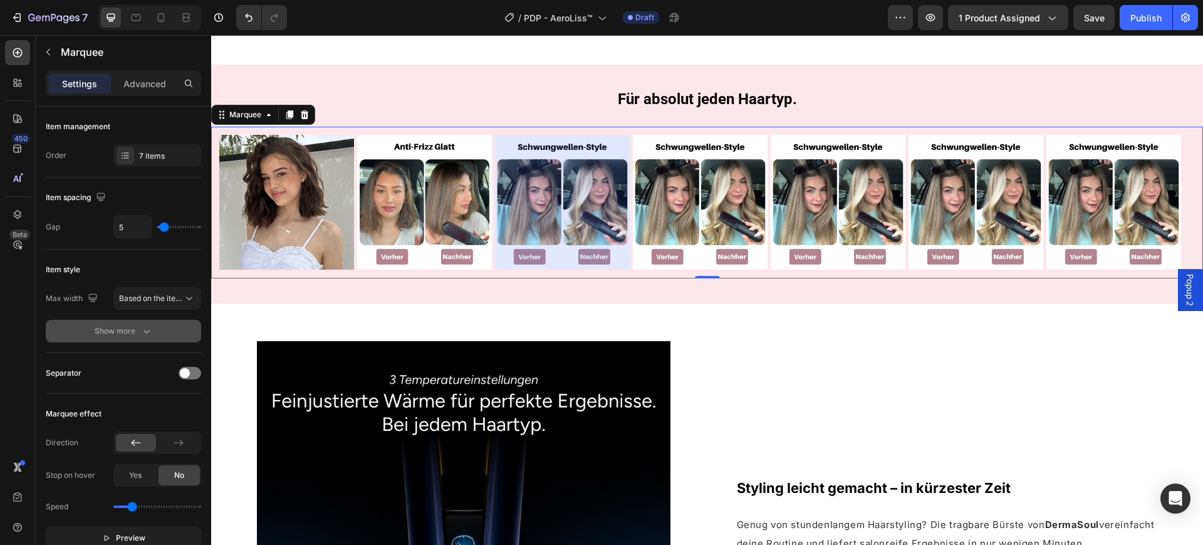
click at [130, 325] on div "Show more" at bounding box center [124, 331] width 58 height 13
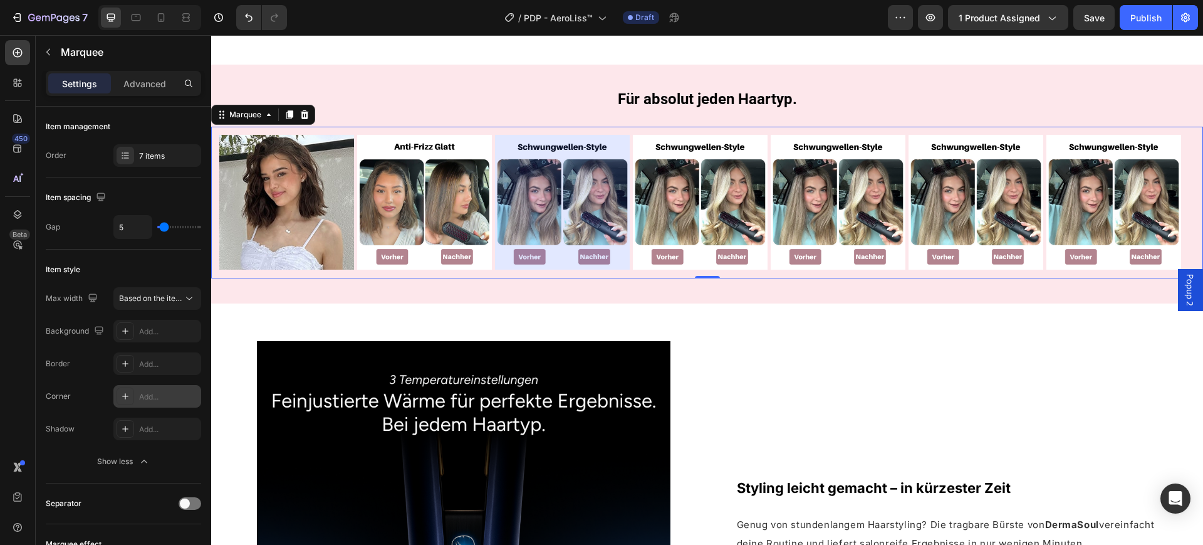
click at [138, 388] on div "Add..." at bounding box center [157, 396] width 88 height 23
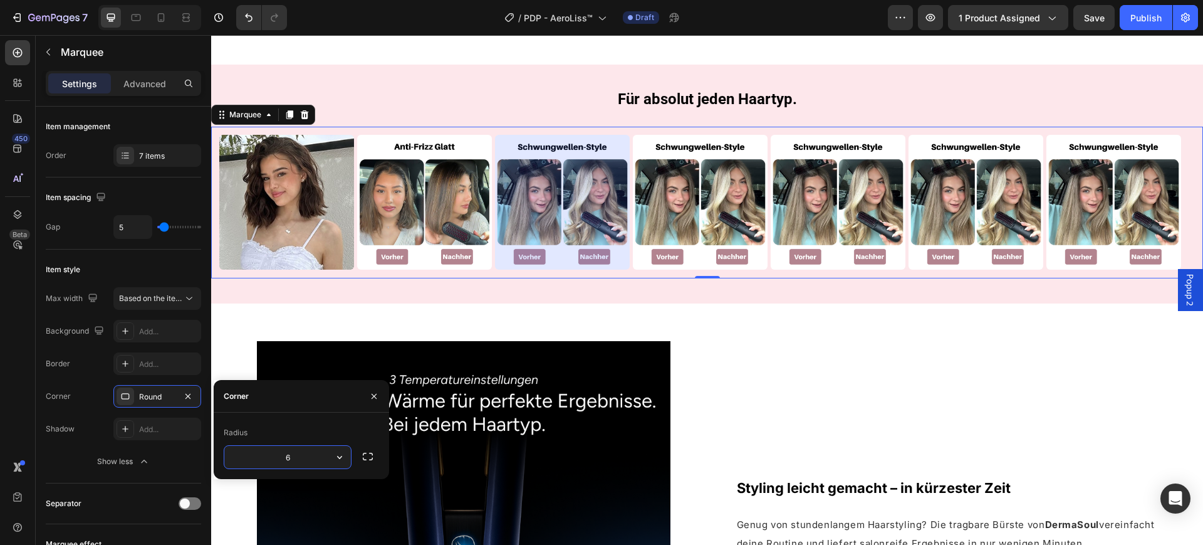
type input "6"
type input "8"
click at [411, 288] on div "⁠⁠⁠⁠⁠⁠⁠ Für absolut jeden Haartyp. Heading Row Image Row Image Image Row Image …" at bounding box center [707, 184] width 992 height 239
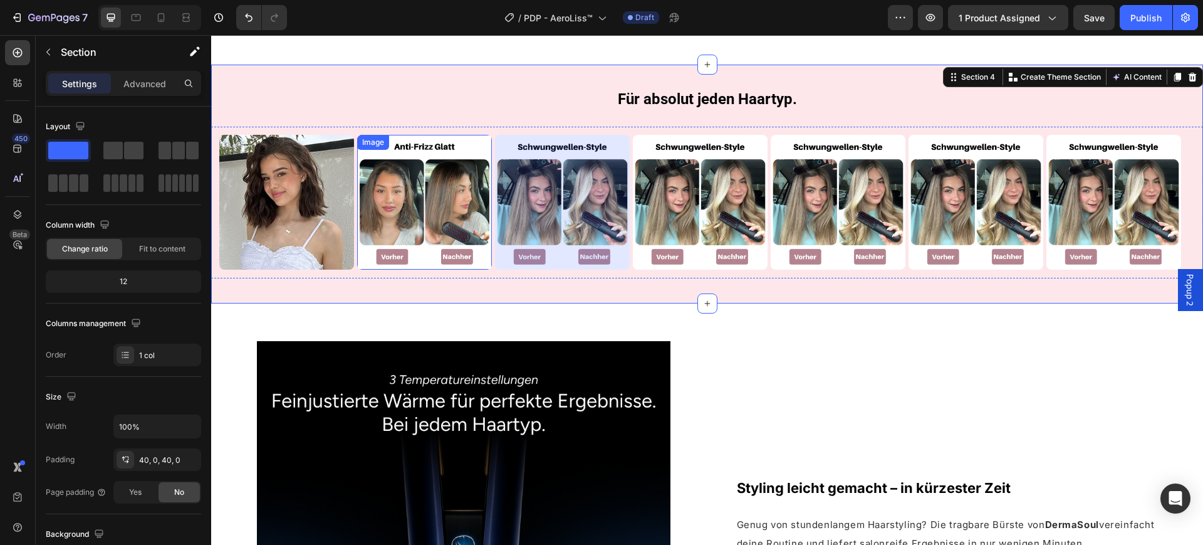
click at [382, 211] on img at bounding box center [424, 202] width 135 height 135
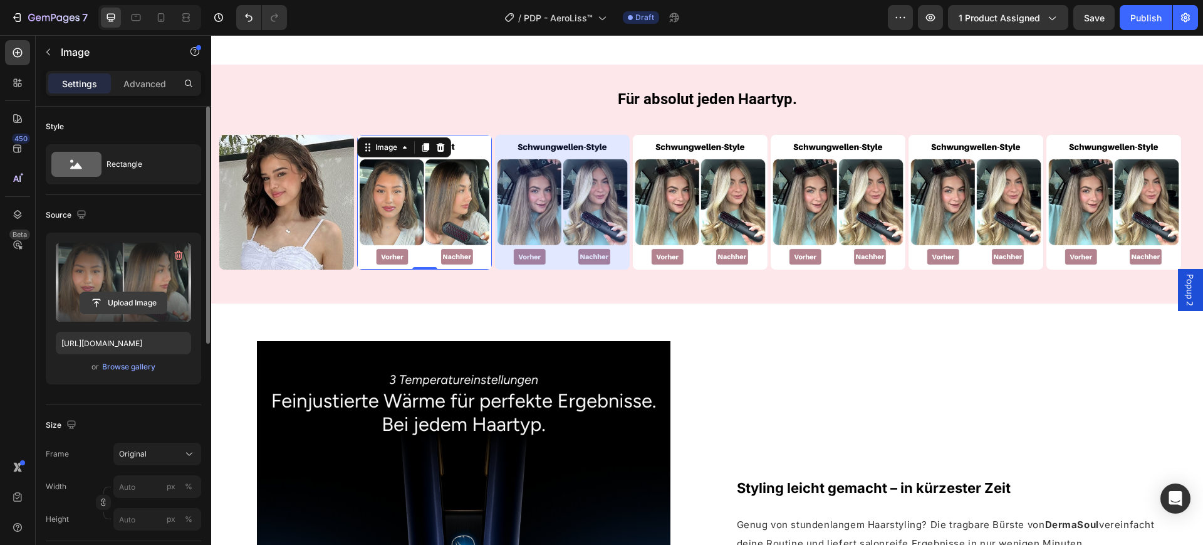
click at [116, 295] on input "file" at bounding box center [123, 302] width 87 height 21
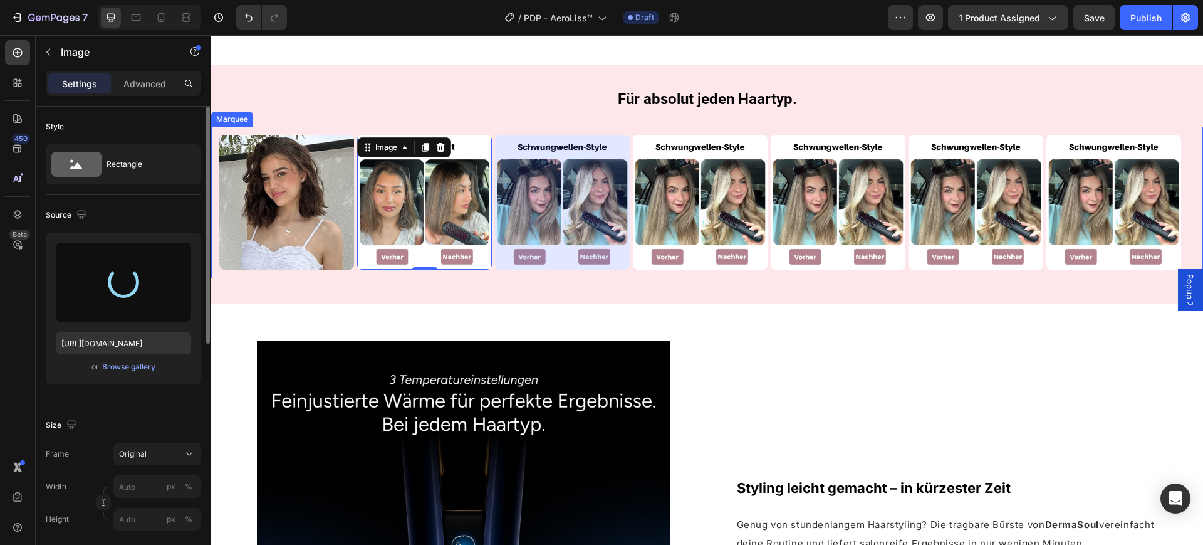
type input "https://cdn.shopify.com/s/files/1/0669/3978/1307/files/gempages_577602303473746…"
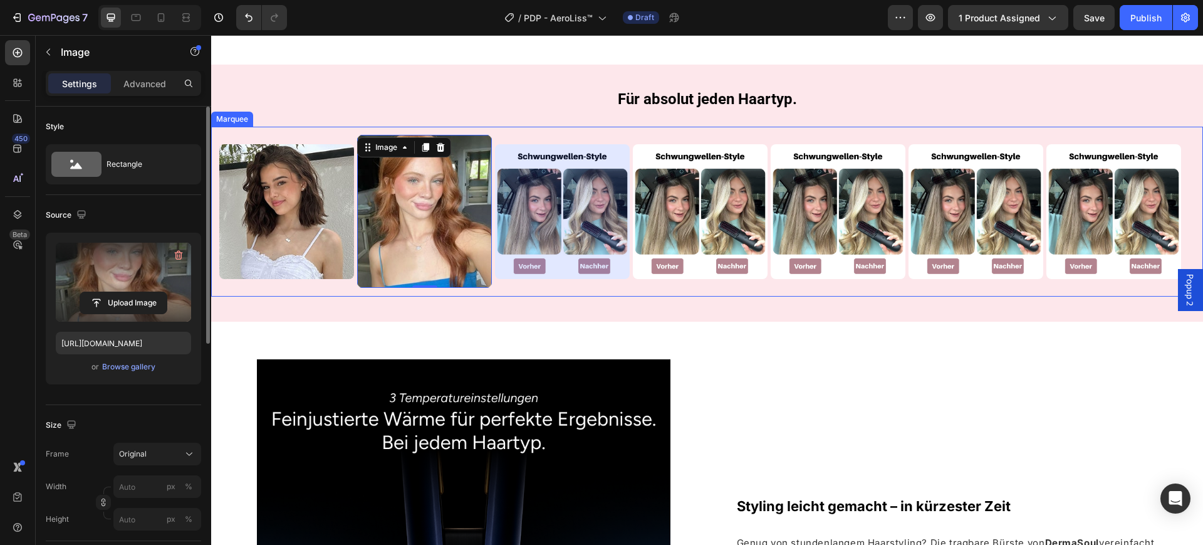
click at [575, 191] on div at bounding box center [562, 211] width 135 height 135
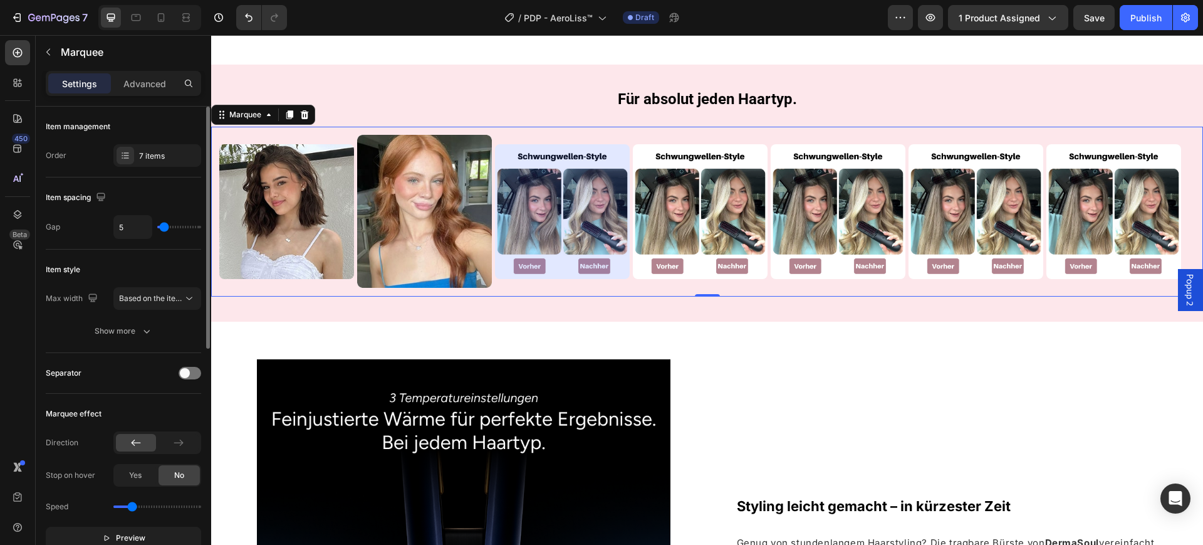
click at [540, 195] on div at bounding box center [562, 211] width 135 height 135
click at [564, 278] on div "Image Row Image Image Row Image Row Image Row Image Row Image Row" at bounding box center [701, 211] width 965 height 153
click at [698, 223] on img at bounding box center [700, 211] width 135 height 135
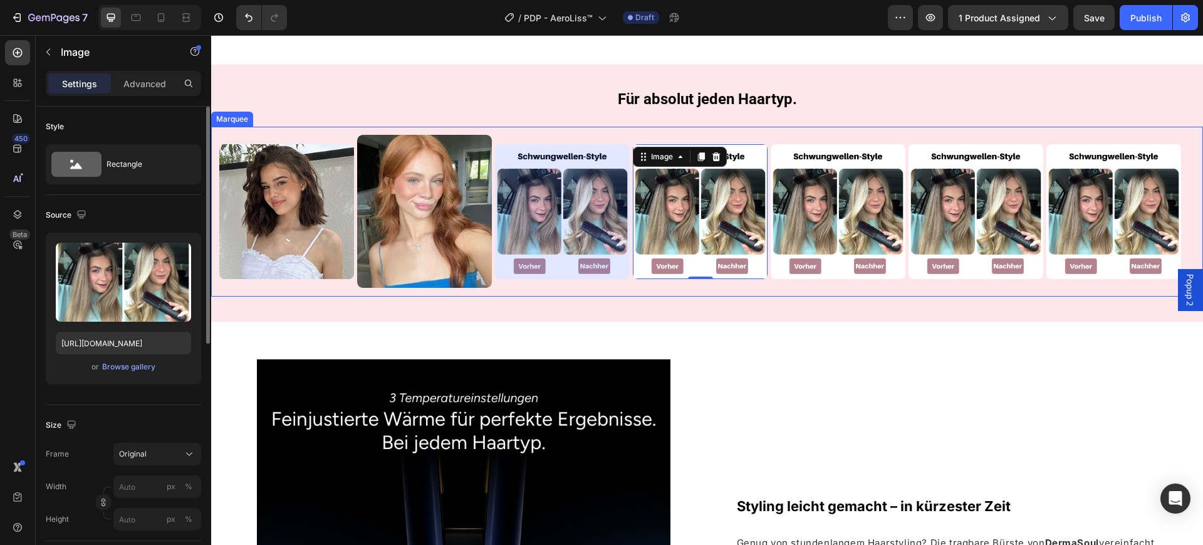
click at [595, 206] on div at bounding box center [562, 211] width 135 height 135
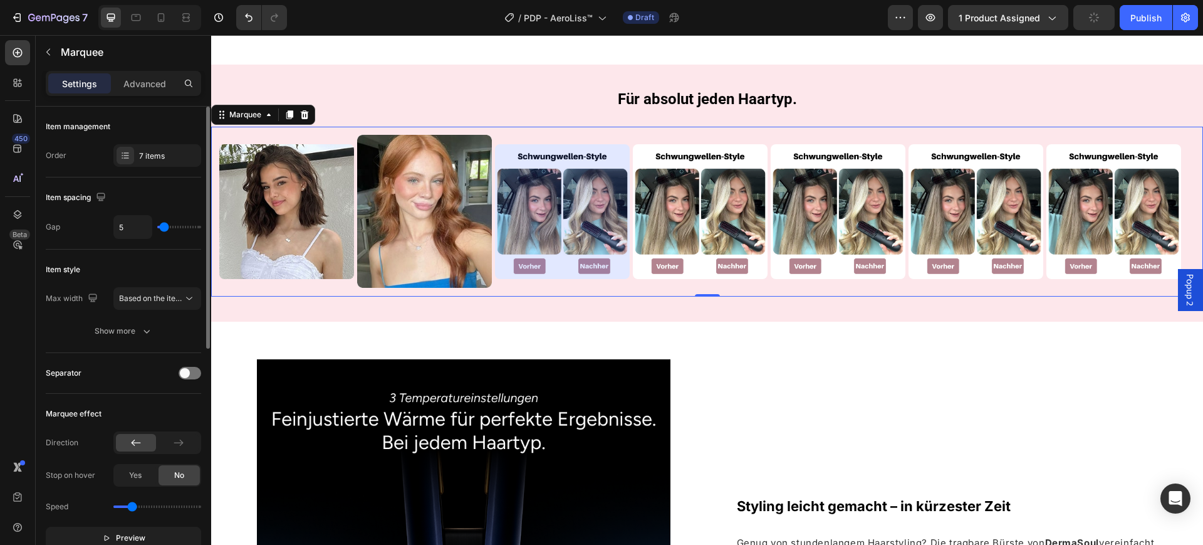
click at [409, 163] on img at bounding box center [424, 211] width 135 height 153
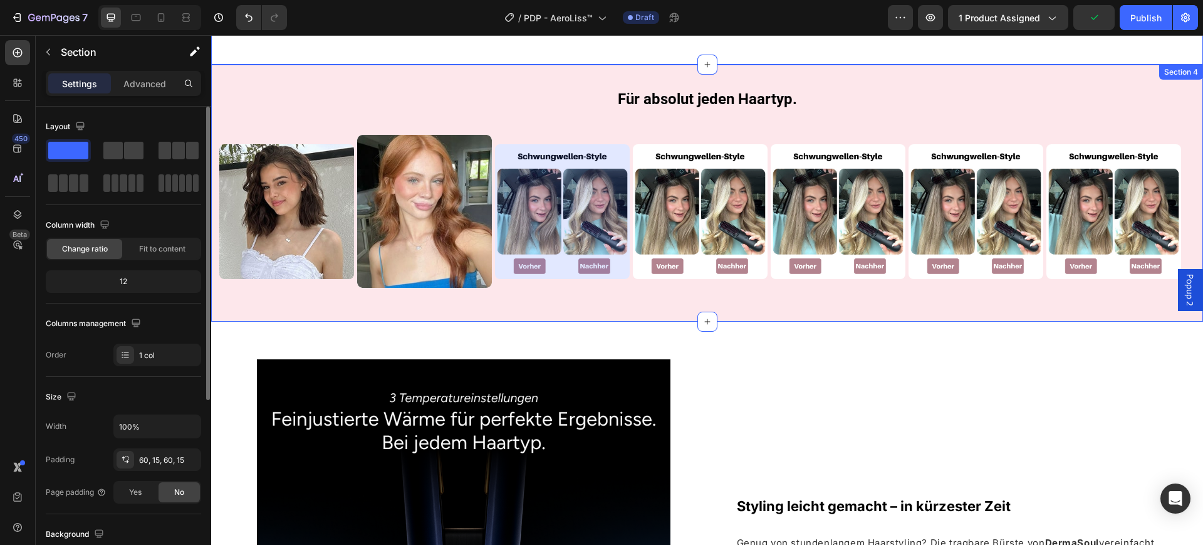
click at [553, 81] on div "⁠⁠⁠⁠⁠⁠⁠ Für absolut jeden Haartyp. Heading Row Image Row Image Image Row Image …" at bounding box center [707, 193] width 992 height 257
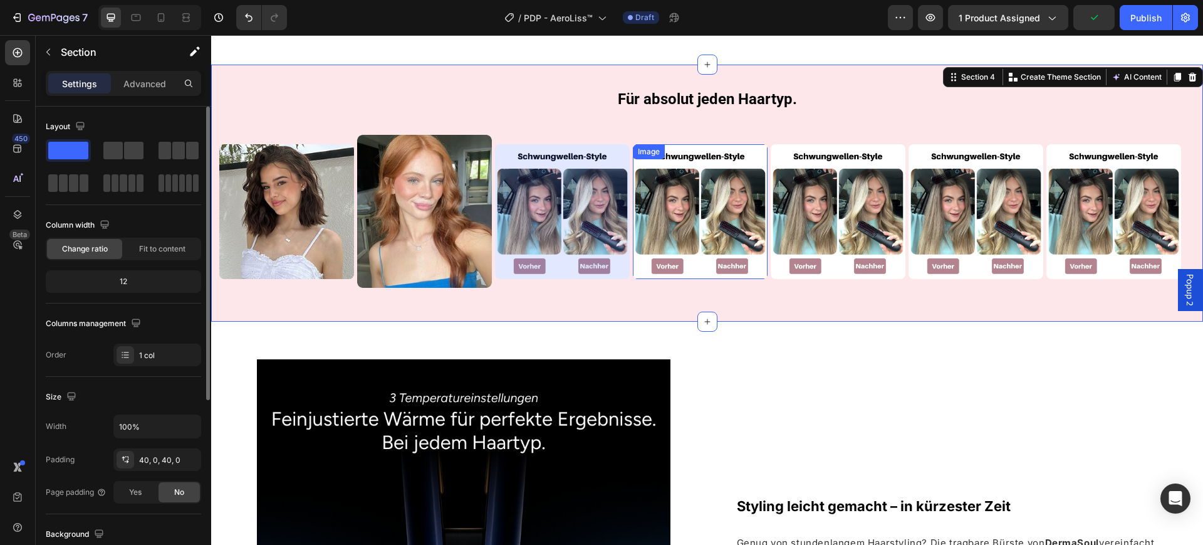
click at [663, 178] on img at bounding box center [700, 211] width 135 height 135
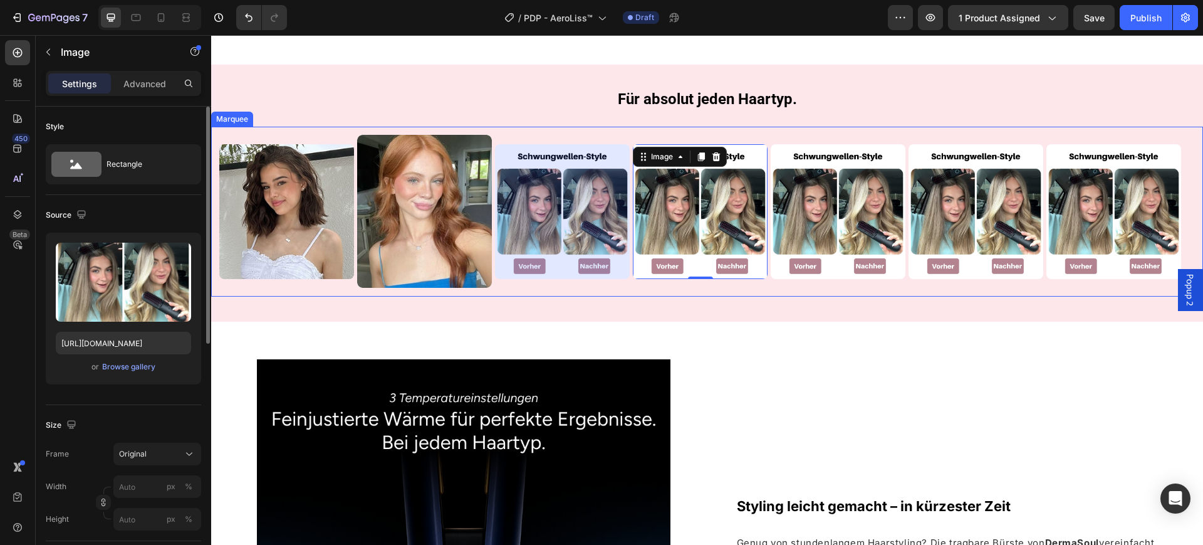
click at [575, 179] on div at bounding box center [562, 211] width 135 height 135
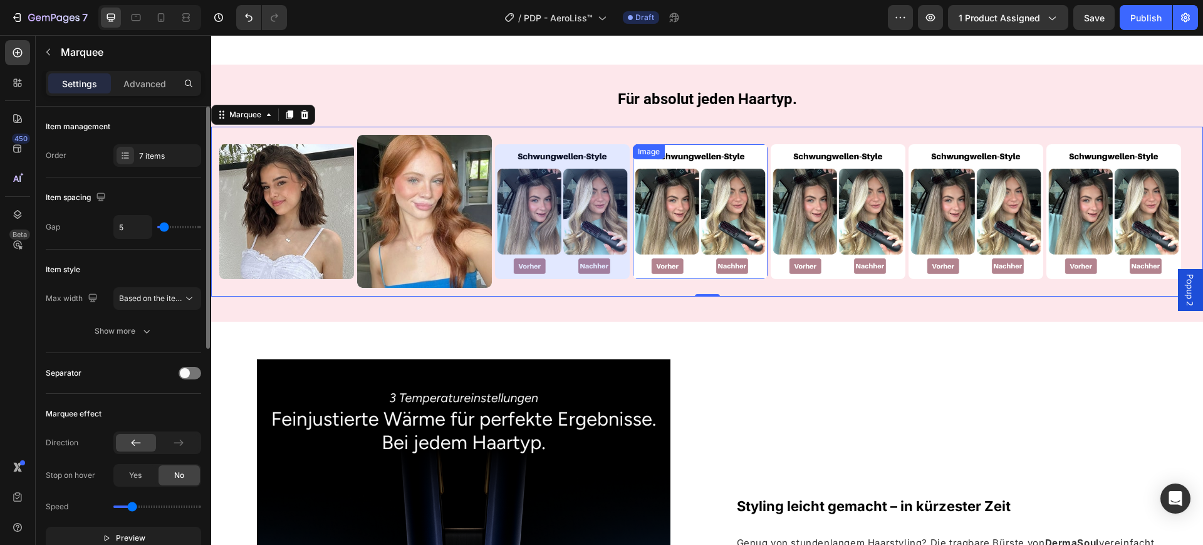
click at [713, 178] on img at bounding box center [700, 211] width 135 height 135
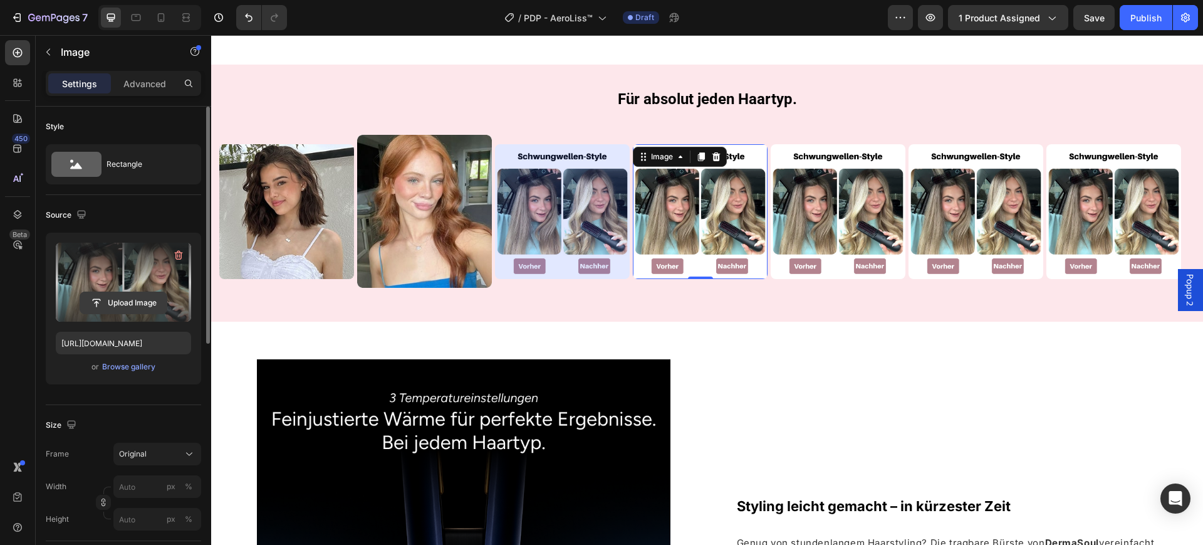
click at [156, 305] on input "file" at bounding box center [123, 302] width 87 height 21
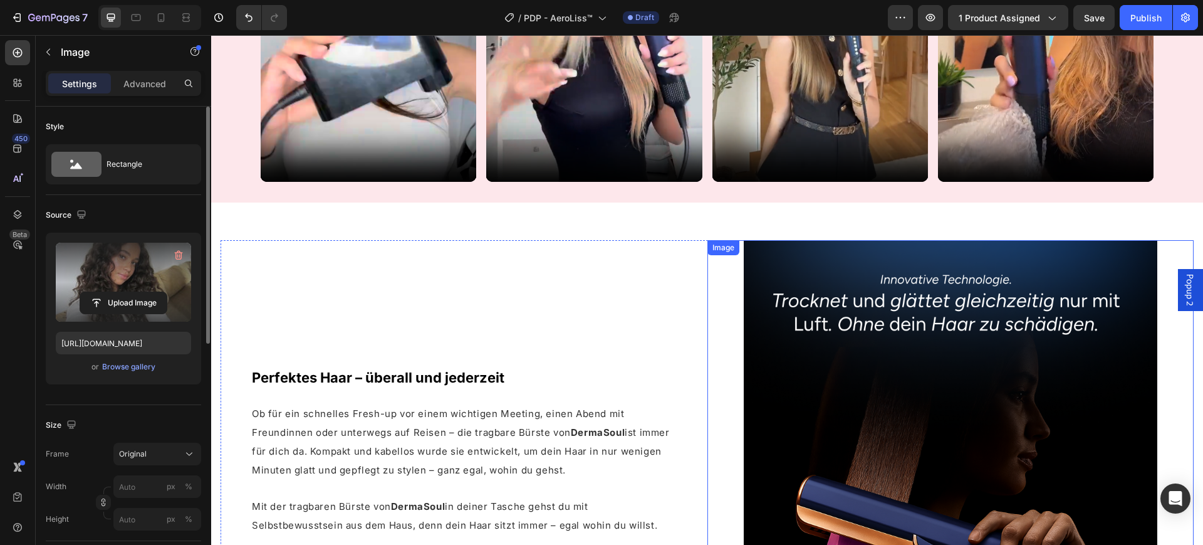
type input "https://cdn.shopify.com/s/files/1/0669/3978/1307/files/gempages_577602303473746…"
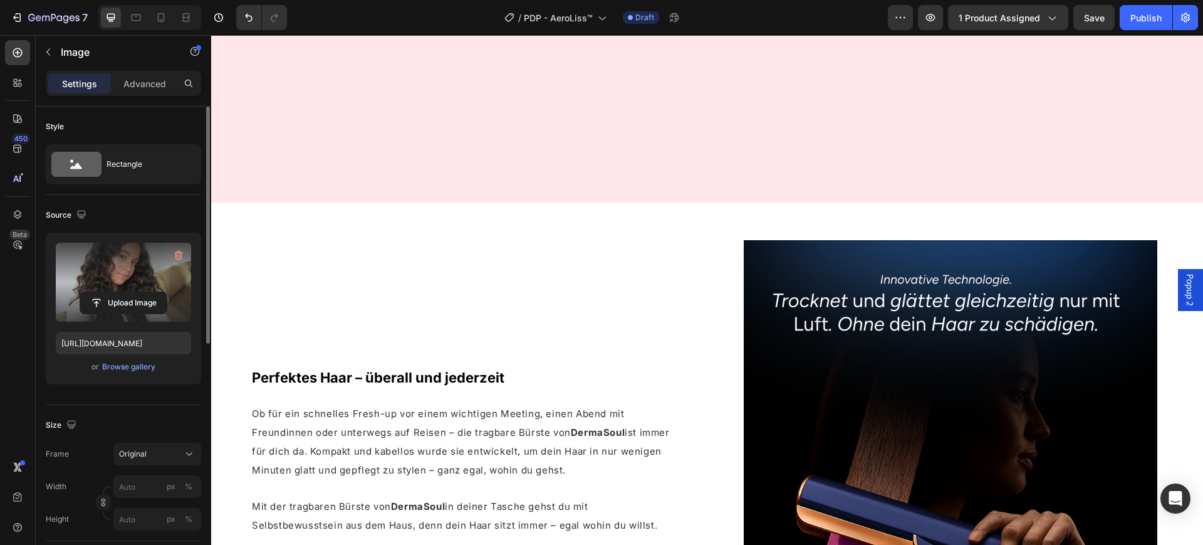
scroll to position [1561, 0]
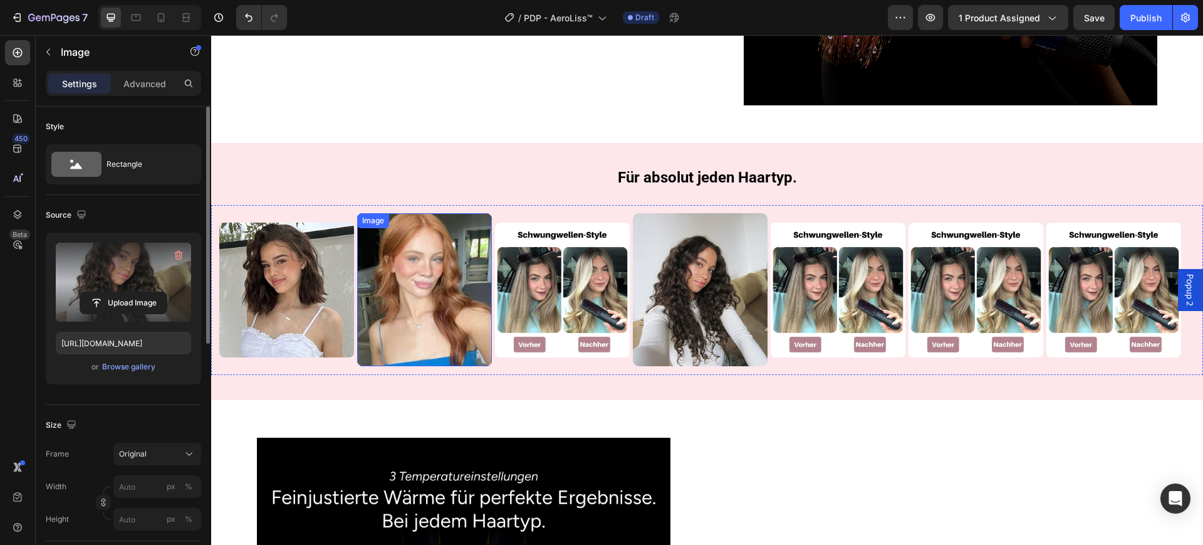
click at [440, 289] on img at bounding box center [424, 289] width 135 height 153
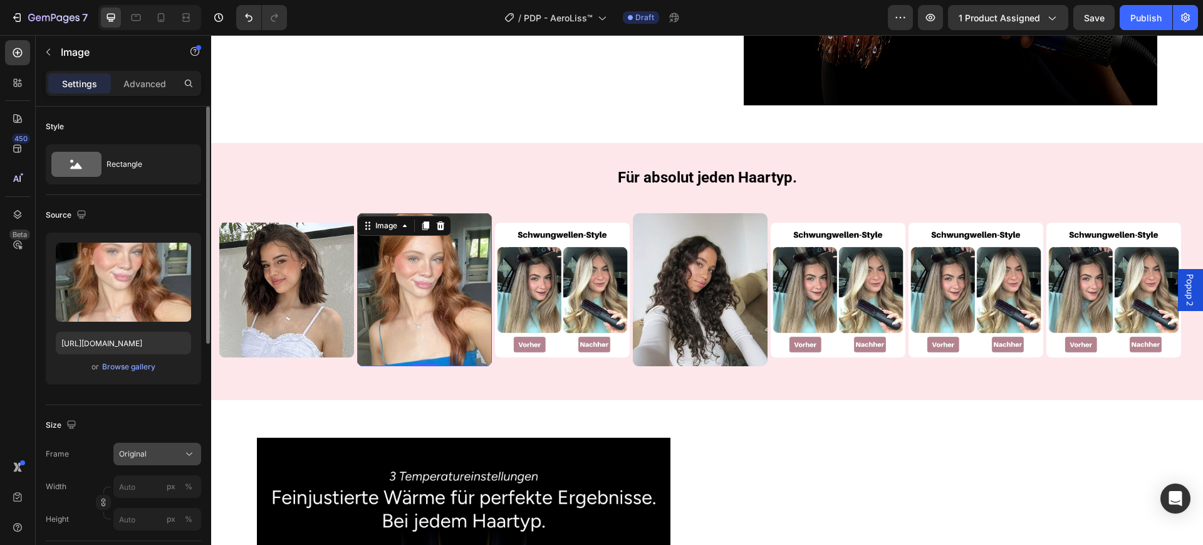
click at [170, 452] on div "Original" at bounding box center [149, 453] width 61 height 11
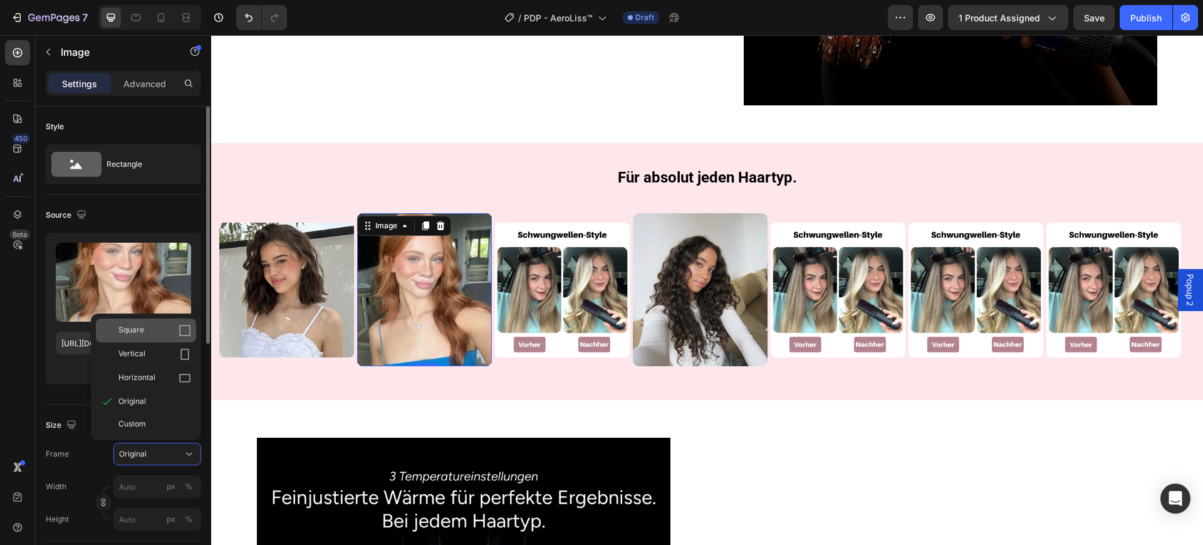
click at [165, 324] on div "Square" at bounding box center [154, 330] width 73 height 13
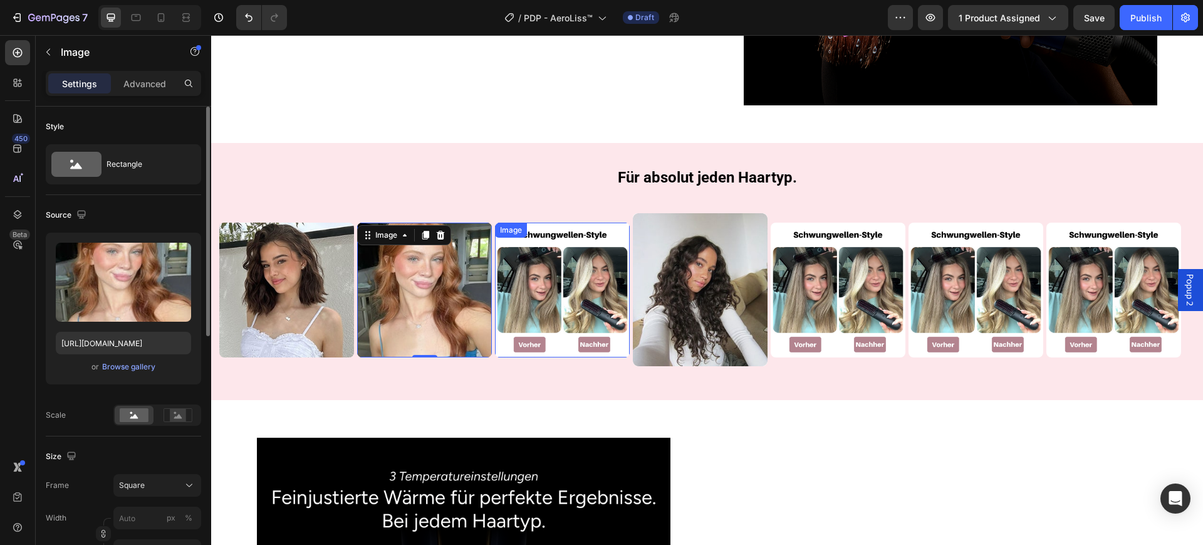
click at [549, 296] on img at bounding box center [562, 290] width 135 height 135
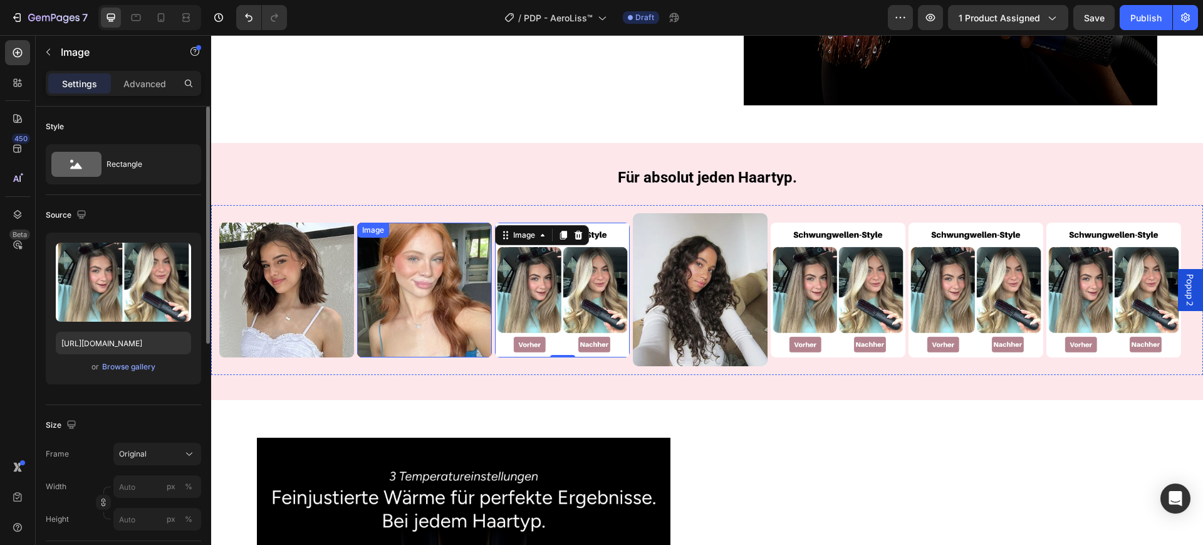
click at [424, 275] on img at bounding box center [424, 290] width 135 height 135
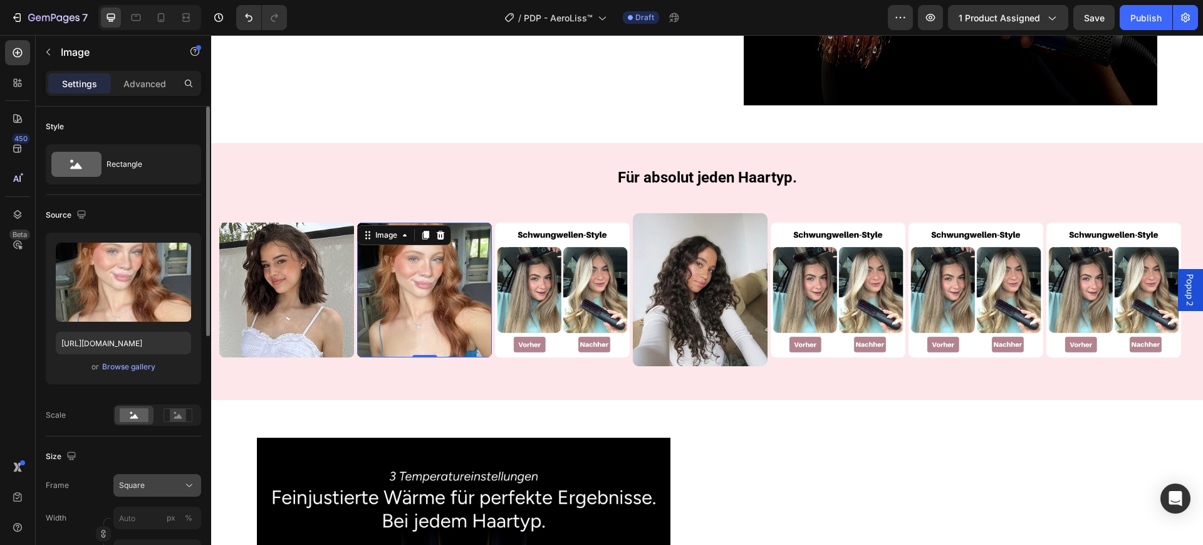
click at [157, 491] on button "Square" at bounding box center [157, 485] width 88 height 23
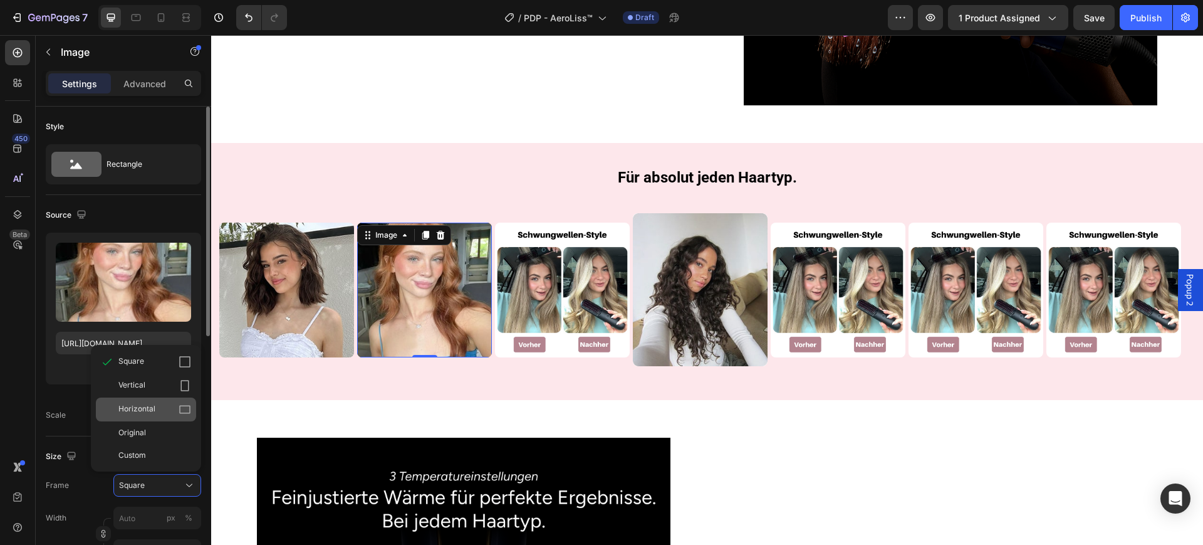
click at [164, 400] on div "Horizontal" at bounding box center [146, 409] width 100 height 24
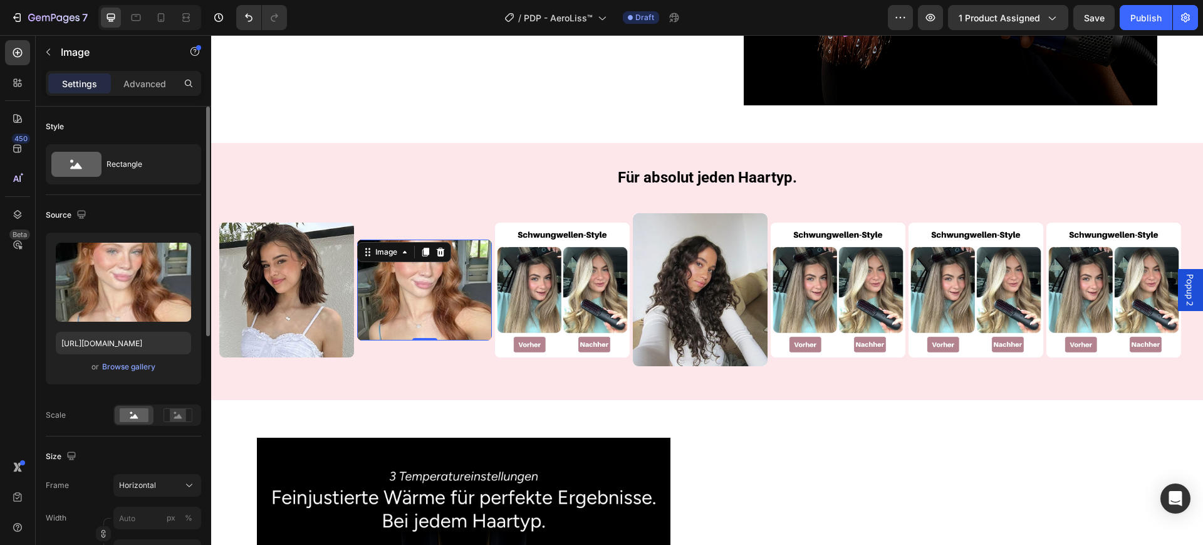
click at [466, 256] on img at bounding box center [424, 289] width 135 height 101
click at [144, 497] on div "Frame Horizontal Width px % Height px %" at bounding box center [123, 518] width 155 height 88
click at [155, 480] on span "Horizontal" at bounding box center [137, 485] width 37 height 11
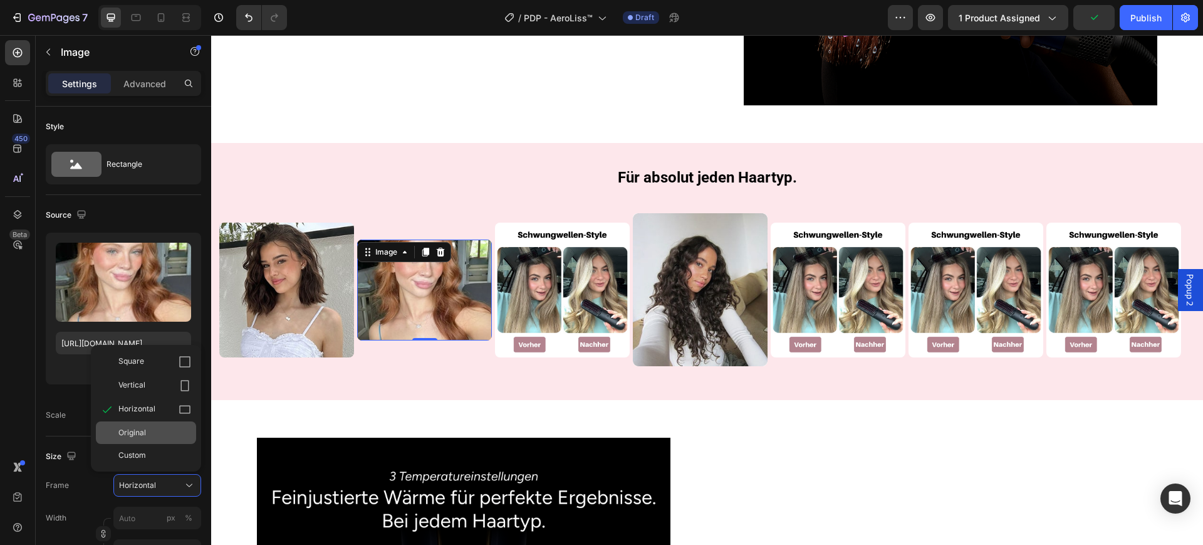
click at [158, 426] on div "Original" at bounding box center [146, 432] width 100 height 23
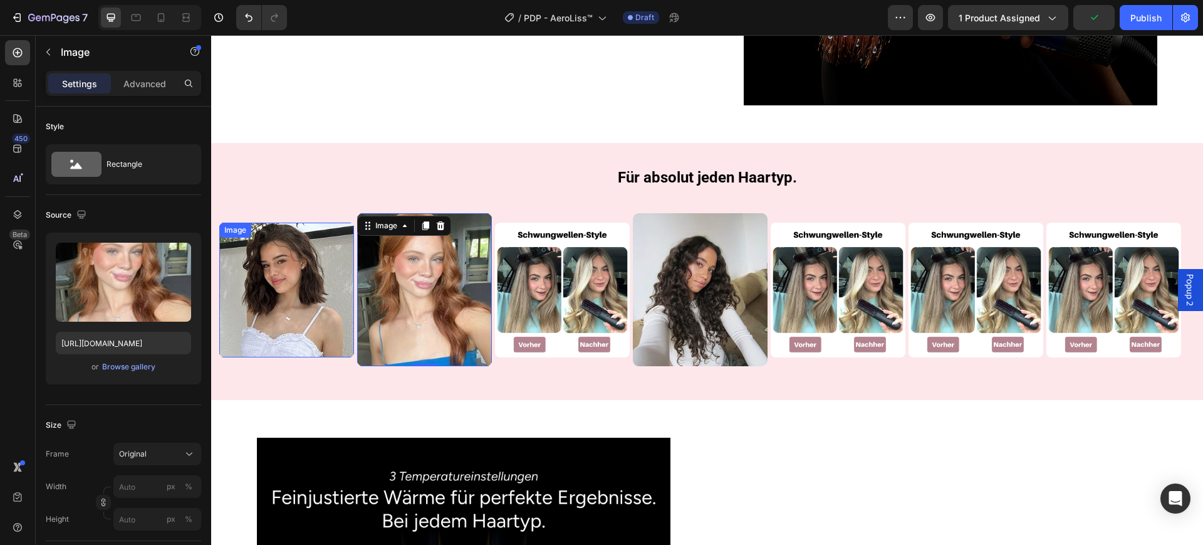
click at [343, 304] on img at bounding box center [286, 290] width 135 height 135
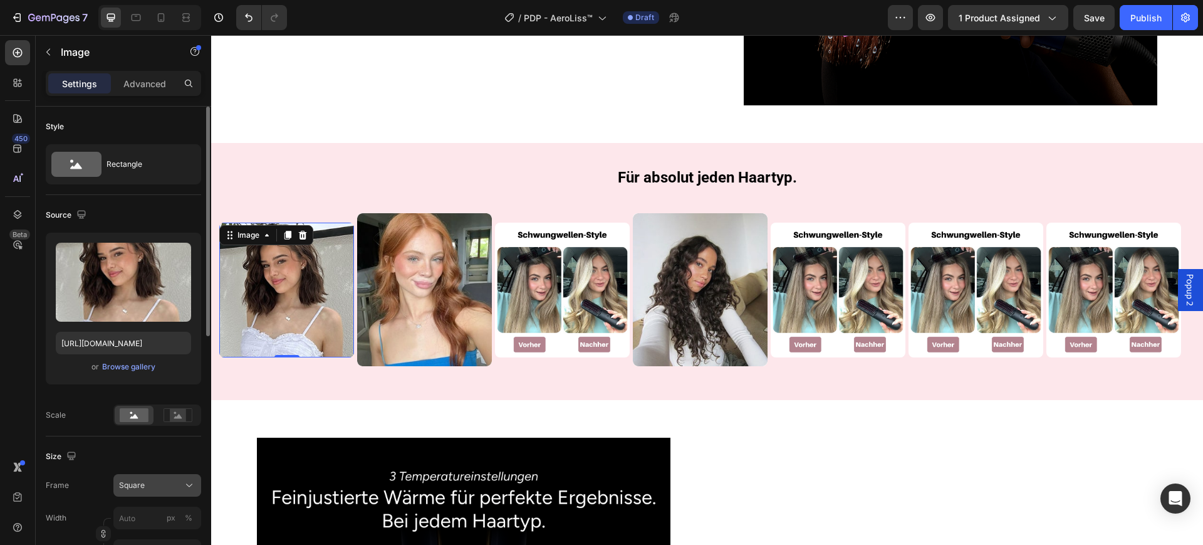
click at [166, 493] on button "Square" at bounding box center [157, 485] width 88 height 23
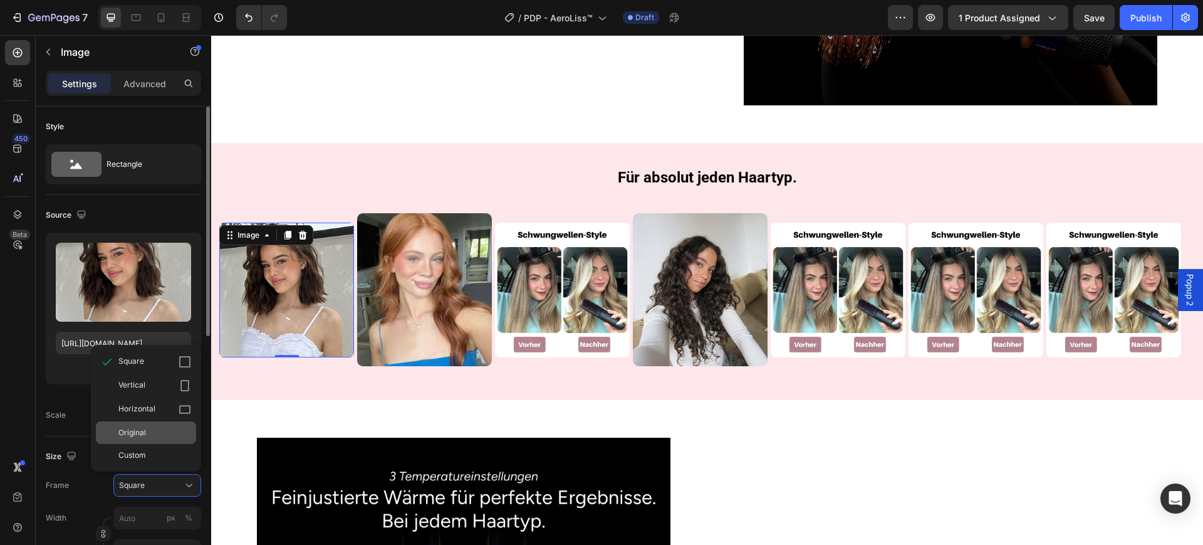
click at [167, 427] on div "Original" at bounding box center [154, 432] width 73 height 11
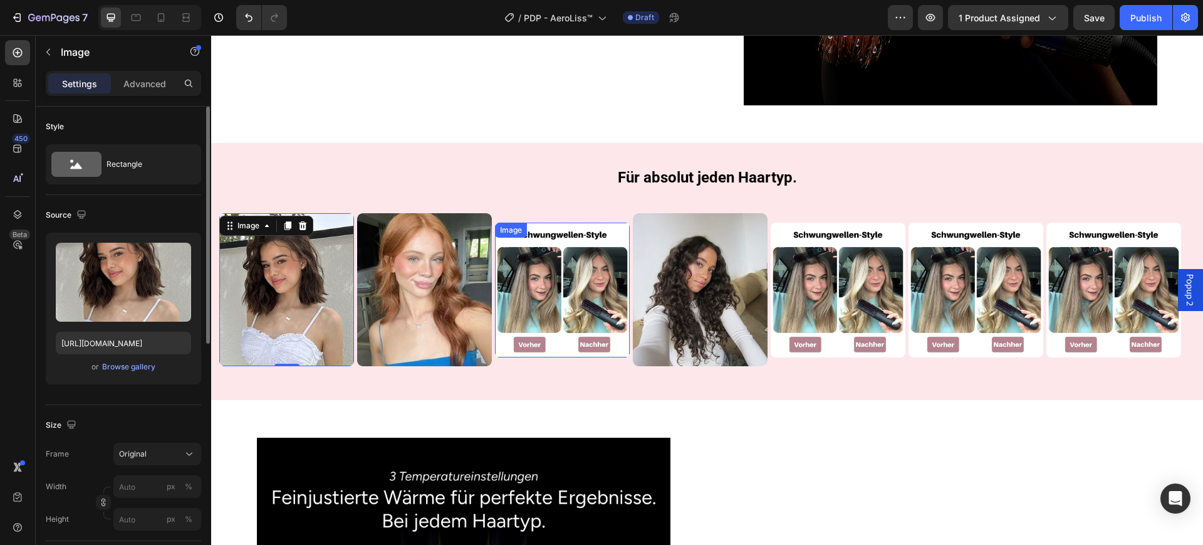
click at [569, 295] on img at bounding box center [562, 290] width 135 height 135
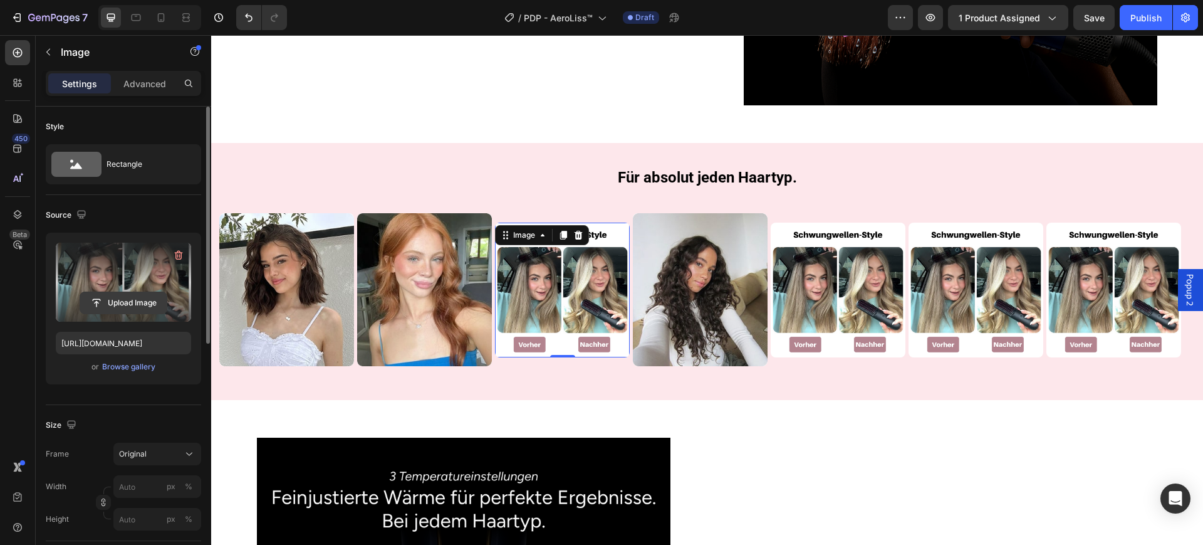
click at [135, 302] on input "file" at bounding box center [123, 302] width 87 height 21
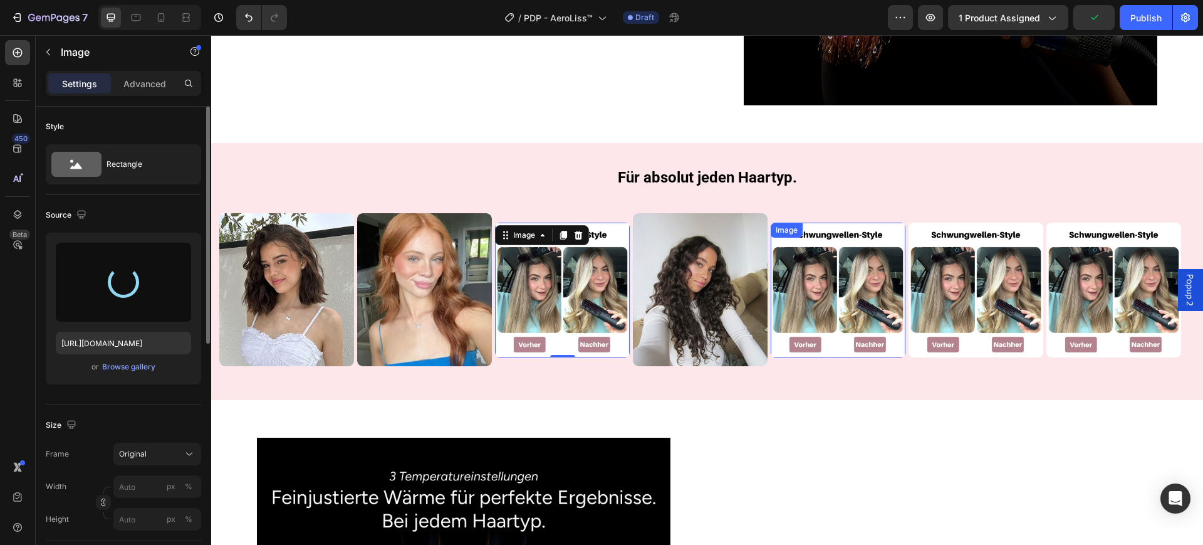
type input "https://cdn.shopify.com/s/files/1/0669/3978/1307/files/gempages_577602303473746…"
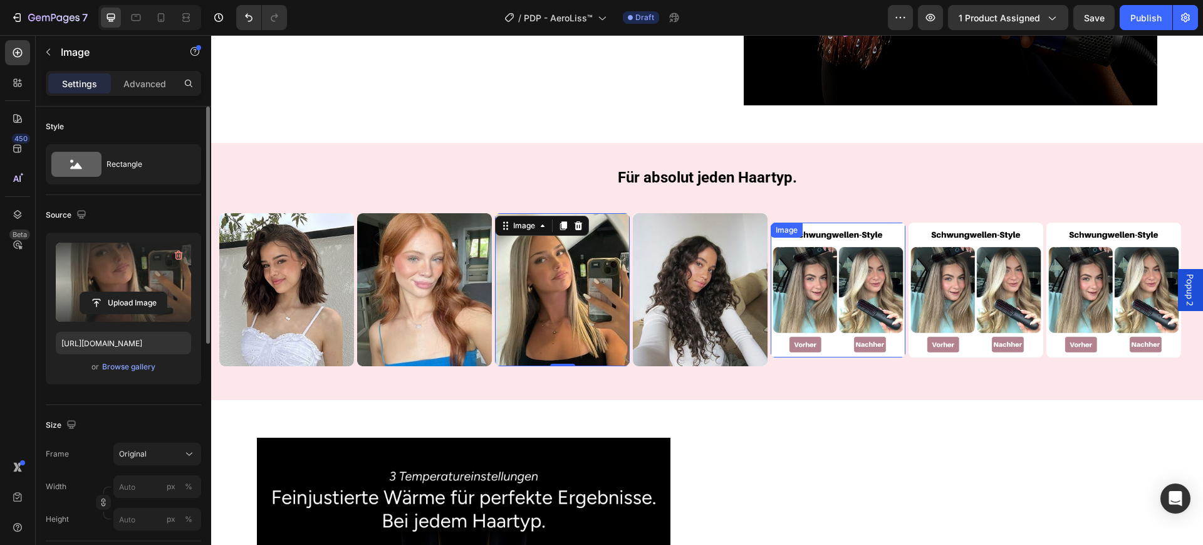
click at [824, 269] on img at bounding box center [838, 290] width 135 height 135
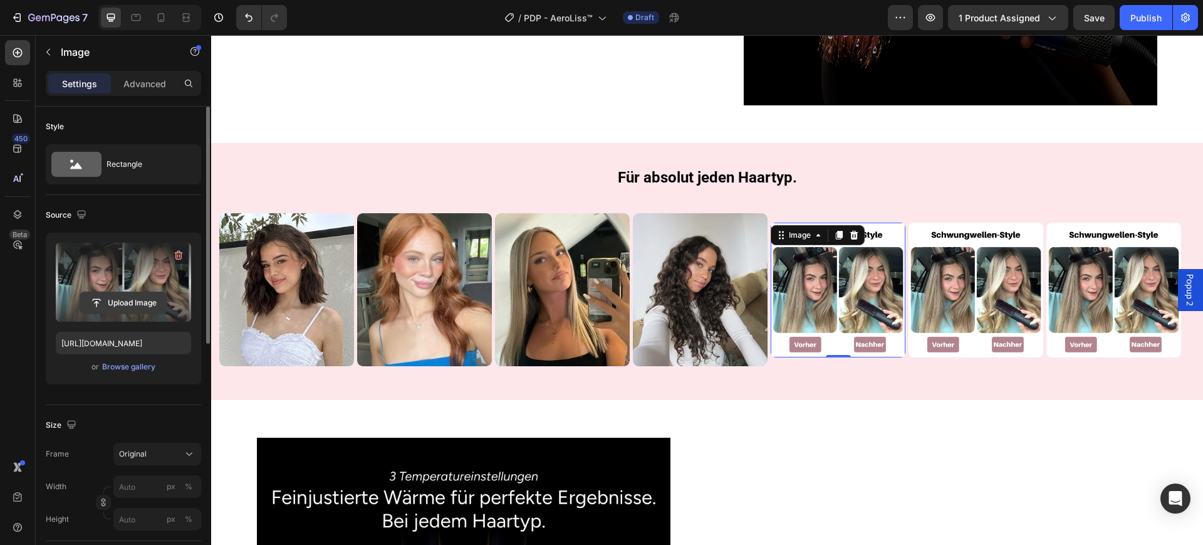
click at [123, 303] on input "file" at bounding box center [123, 302] width 87 height 21
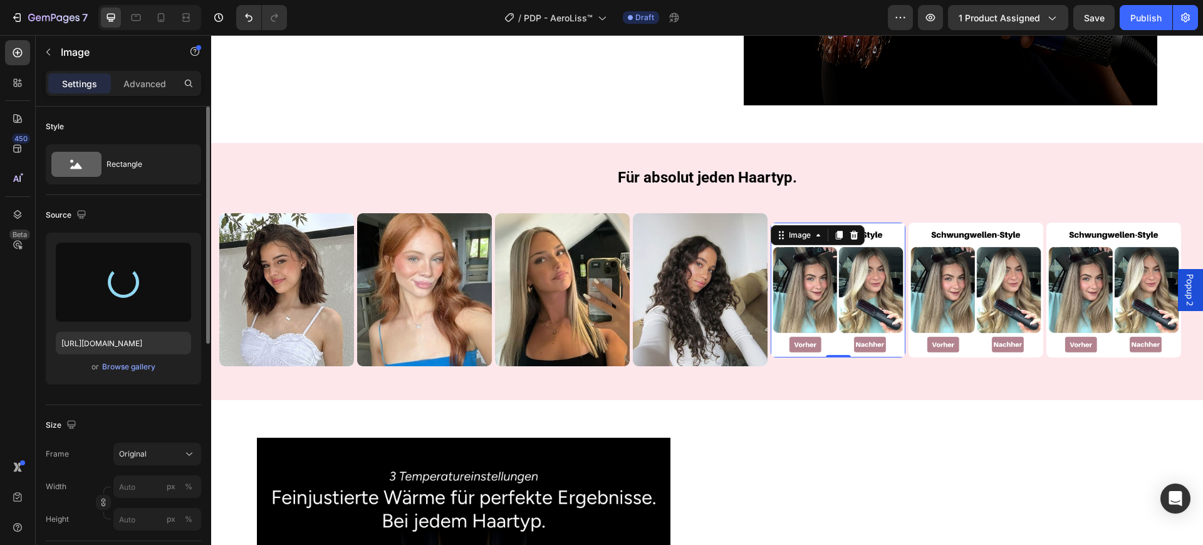
click at [853, 271] on img at bounding box center [838, 290] width 135 height 135
click at [968, 253] on img at bounding box center [976, 290] width 135 height 135
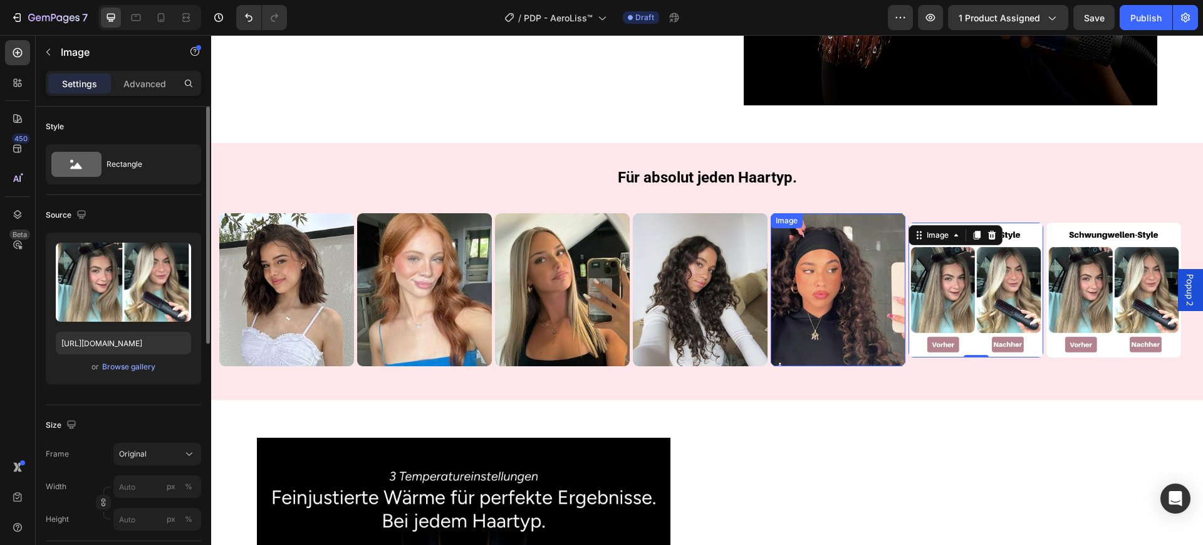
click at [829, 275] on img at bounding box center [838, 289] width 135 height 153
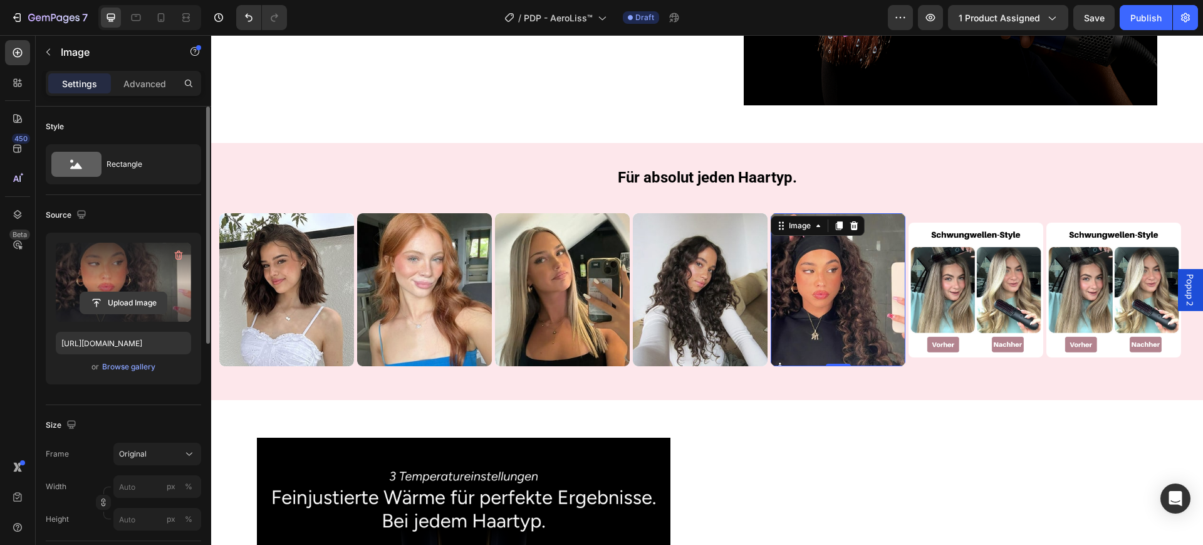
click at [116, 297] on input "file" at bounding box center [123, 302] width 87 height 21
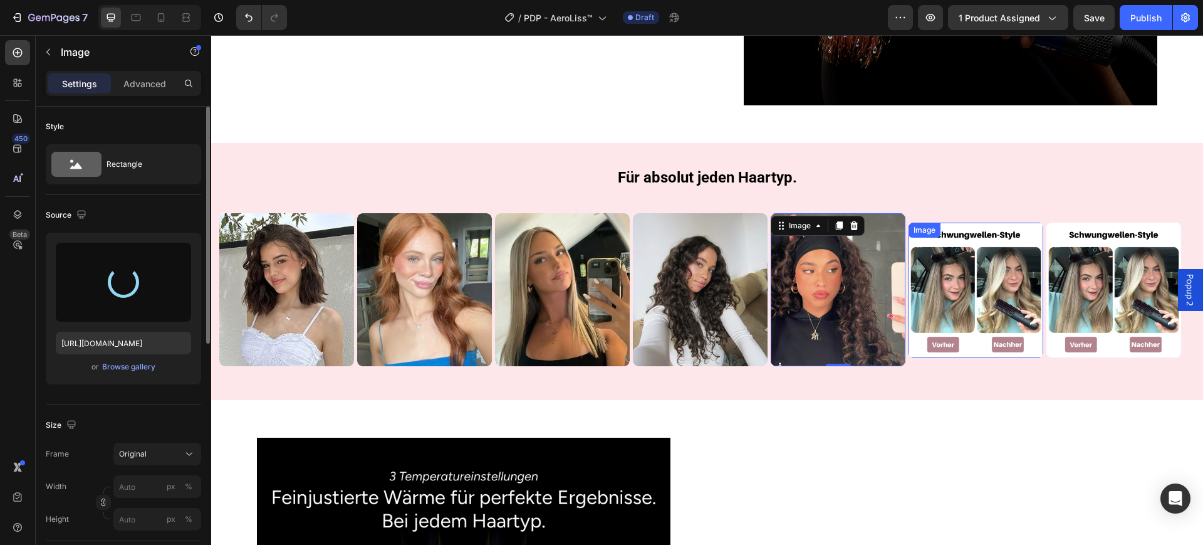
type input "https://cdn.shopify.com/s/files/1/0669/3978/1307/files/gempages_577602303473746…"
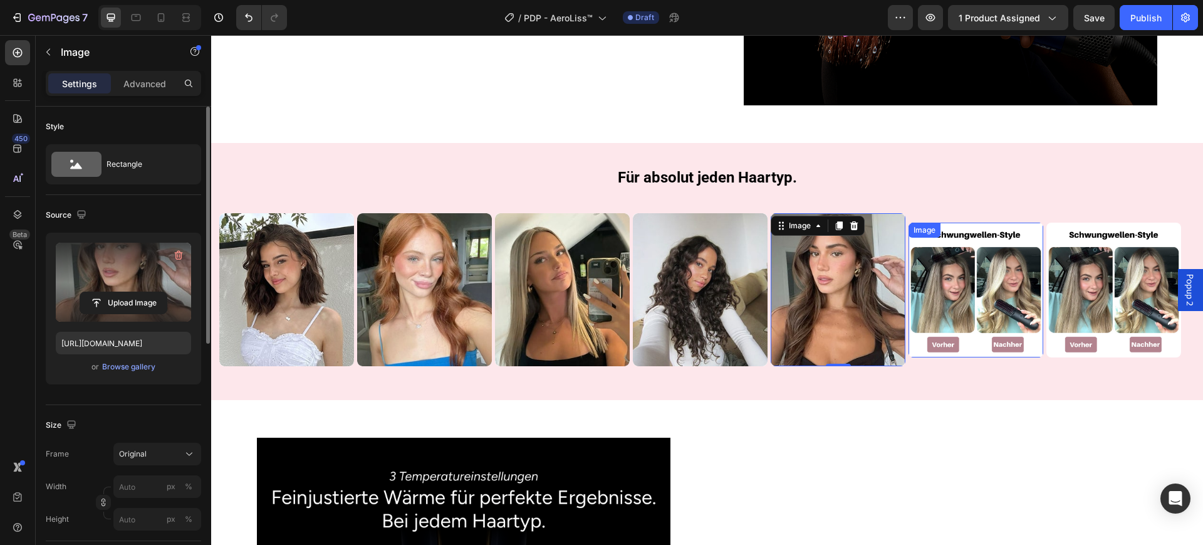
click at [963, 284] on img at bounding box center [976, 290] width 135 height 135
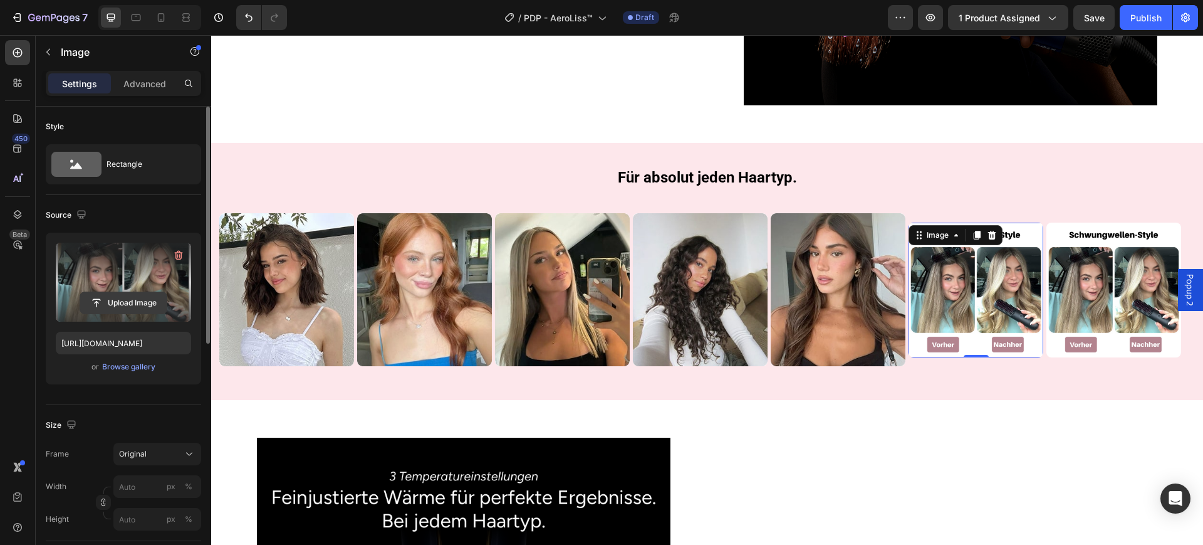
click at [108, 302] on input "file" at bounding box center [123, 302] width 87 height 21
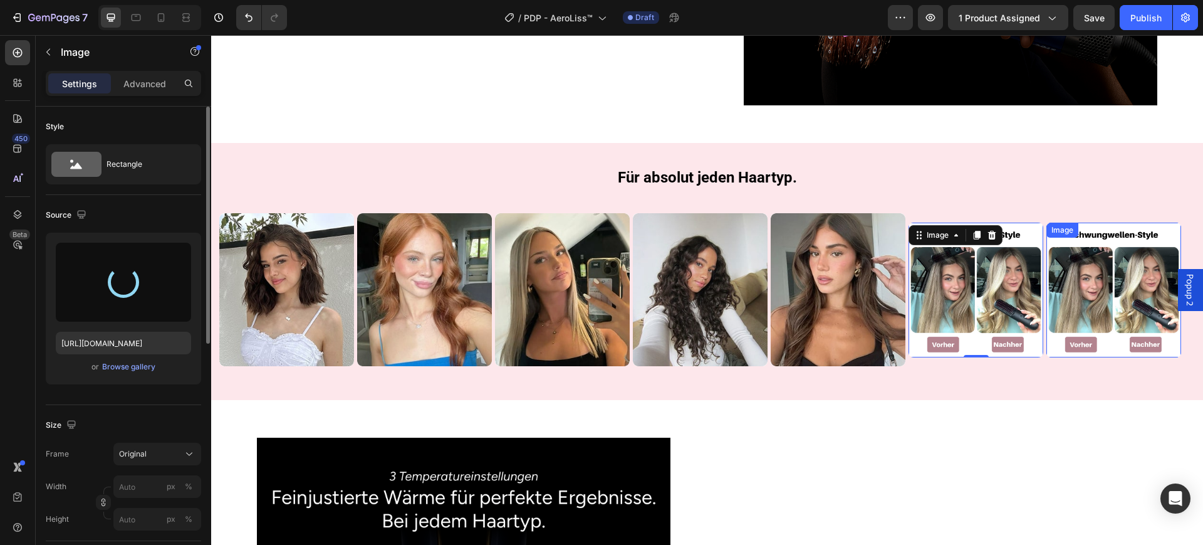
type input "https://cdn.shopify.com/s/files/1/0669/3978/1307/files/gempages_577602303473746…"
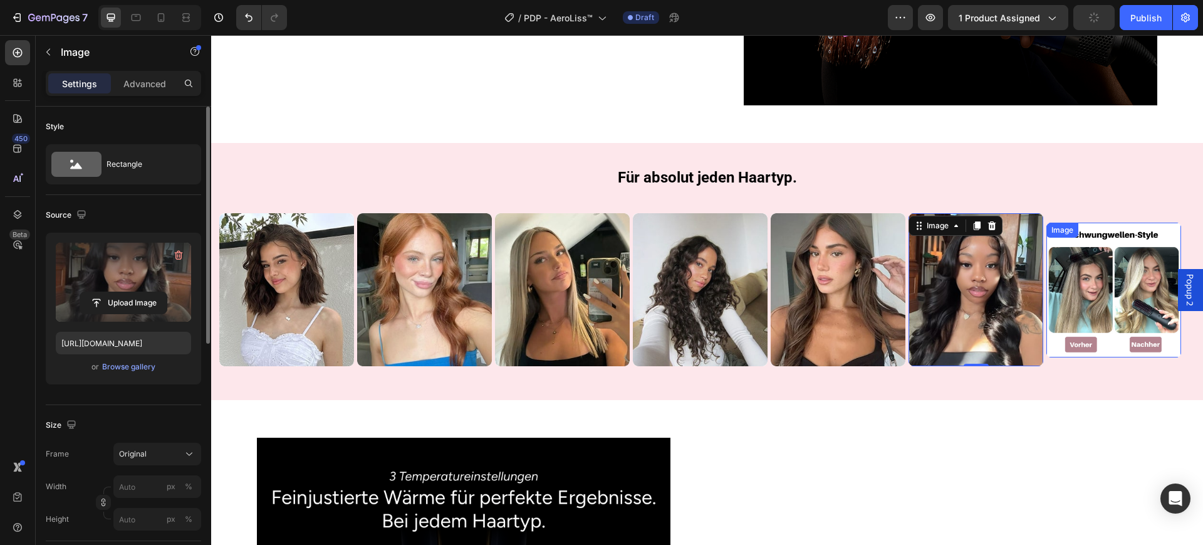
click at [1092, 270] on img at bounding box center [1114, 290] width 135 height 135
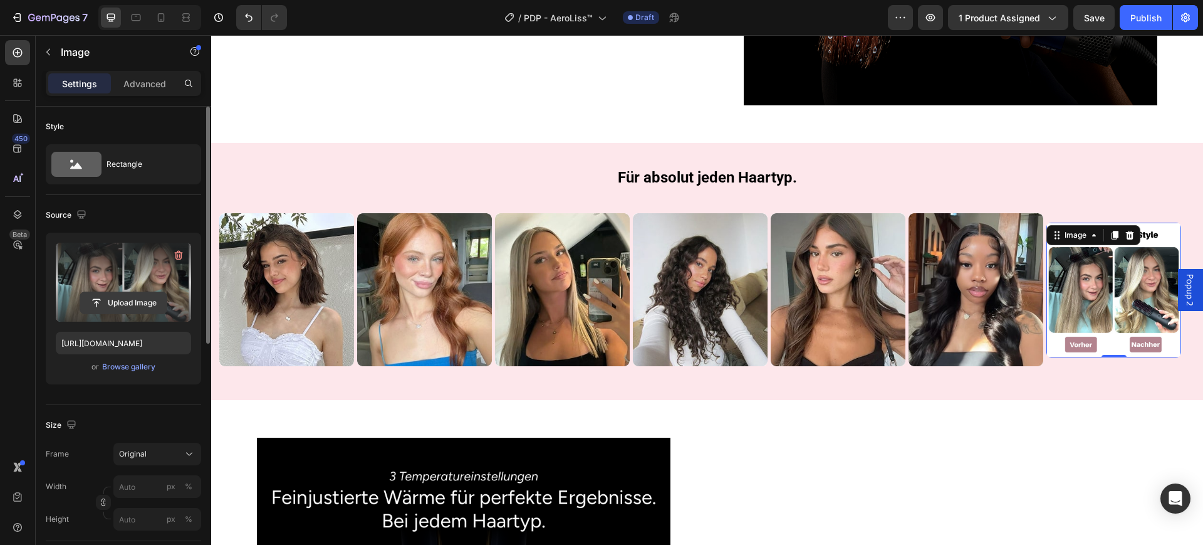
click at [142, 296] on input "file" at bounding box center [123, 302] width 87 height 21
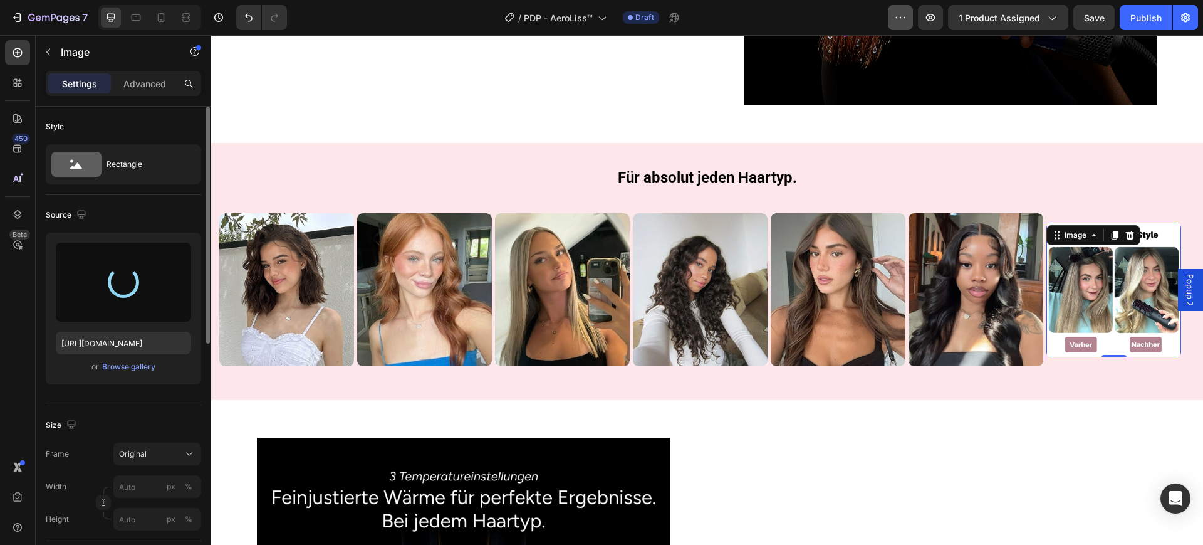
type input "https://cdn.shopify.com/s/files/1/0669/3978/1307/files/gempages_577602303473746…"
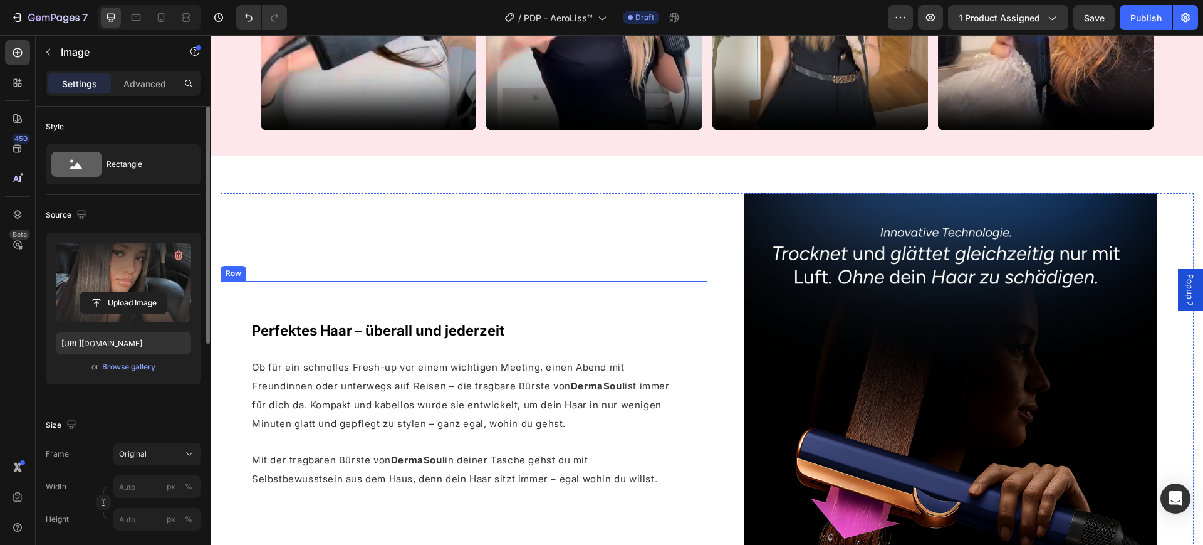
scroll to position [1091, 0]
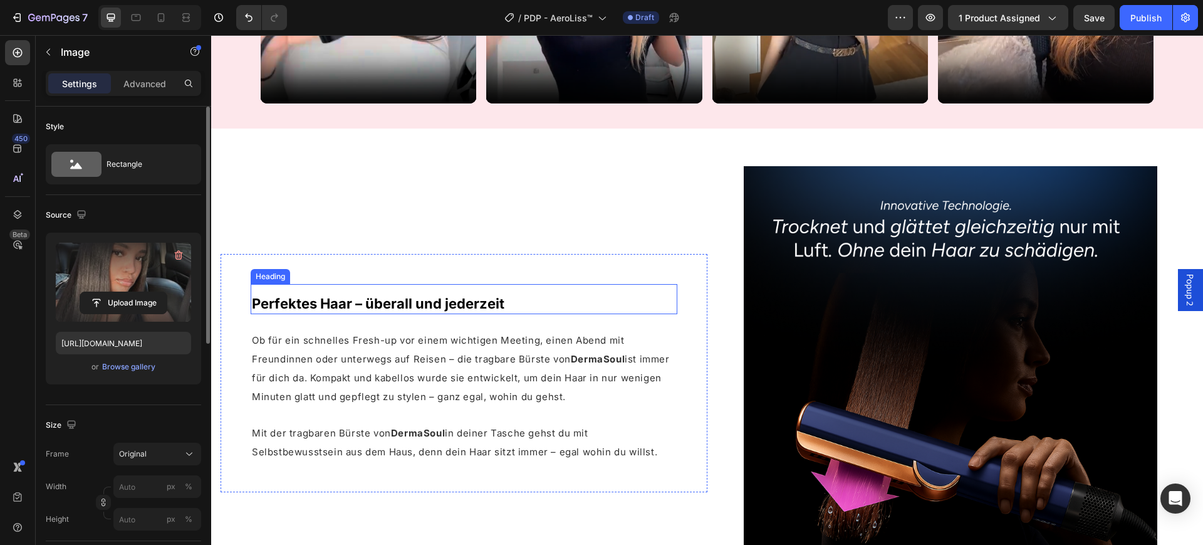
click at [421, 295] on span "Perfektes Haar – überall und jederzeit" at bounding box center [378, 303] width 253 height 16
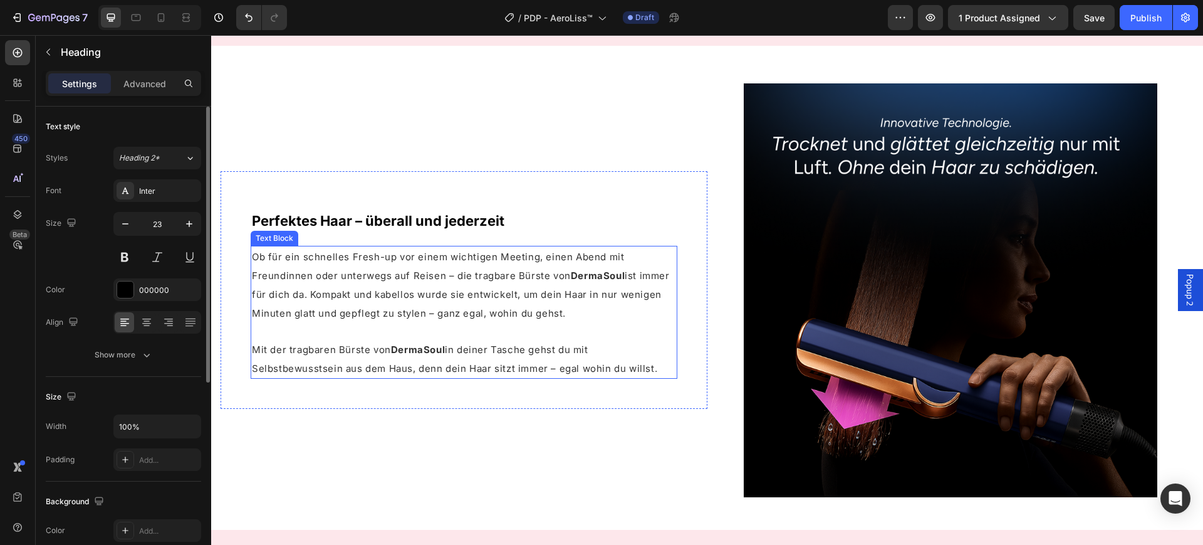
scroll to position [1561, 0]
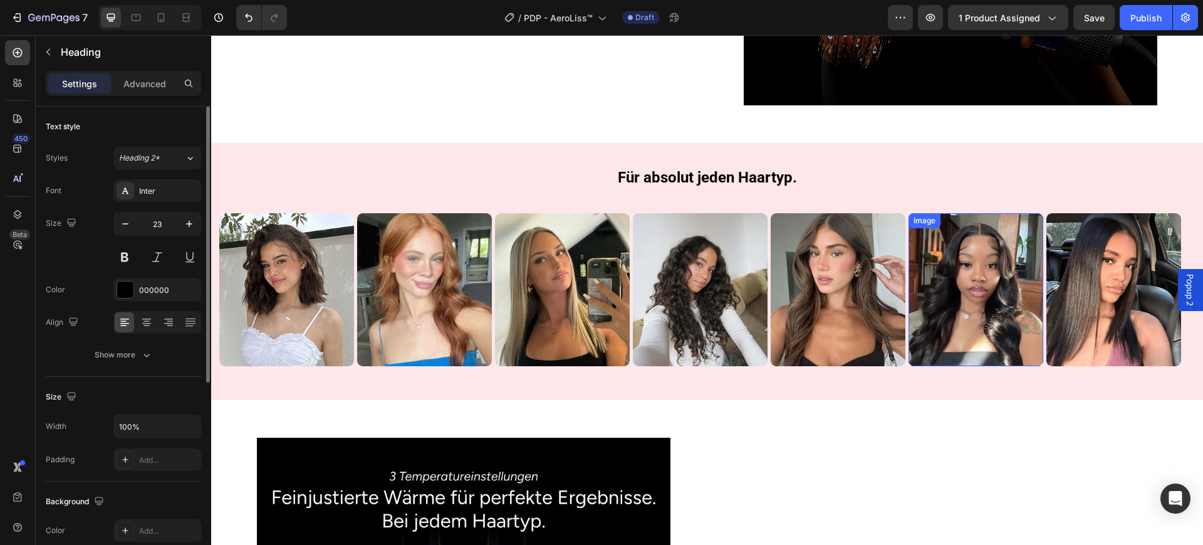
click at [953, 286] on img at bounding box center [976, 289] width 135 height 153
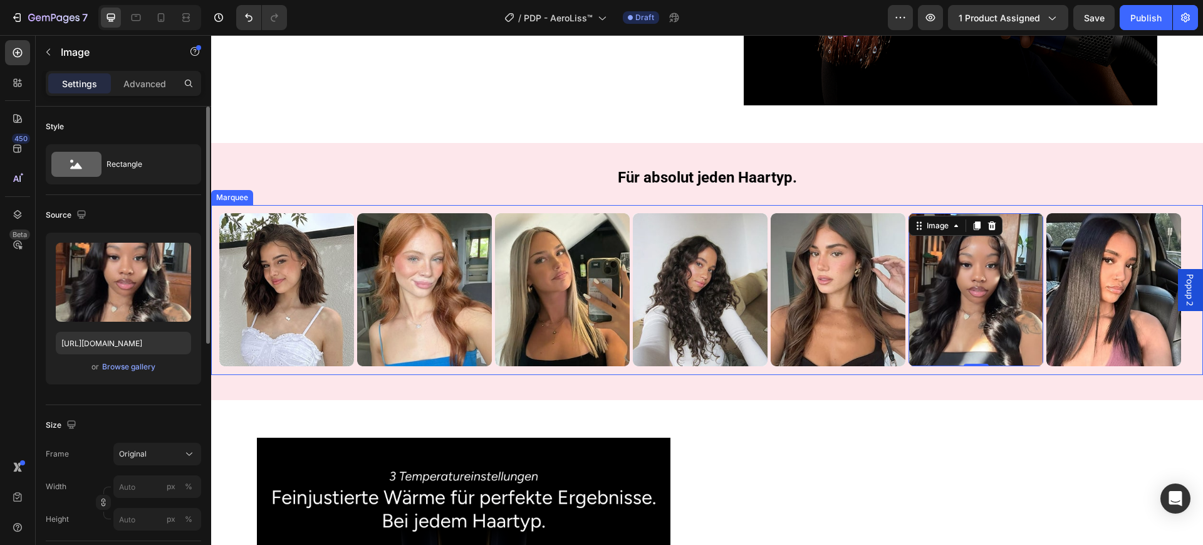
click at [634, 205] on div "Image Row Image Image Row Image Row Image Row Image 0 Row Image Row Image Row I…" at bounding box center [707, 290] width 992 height 170
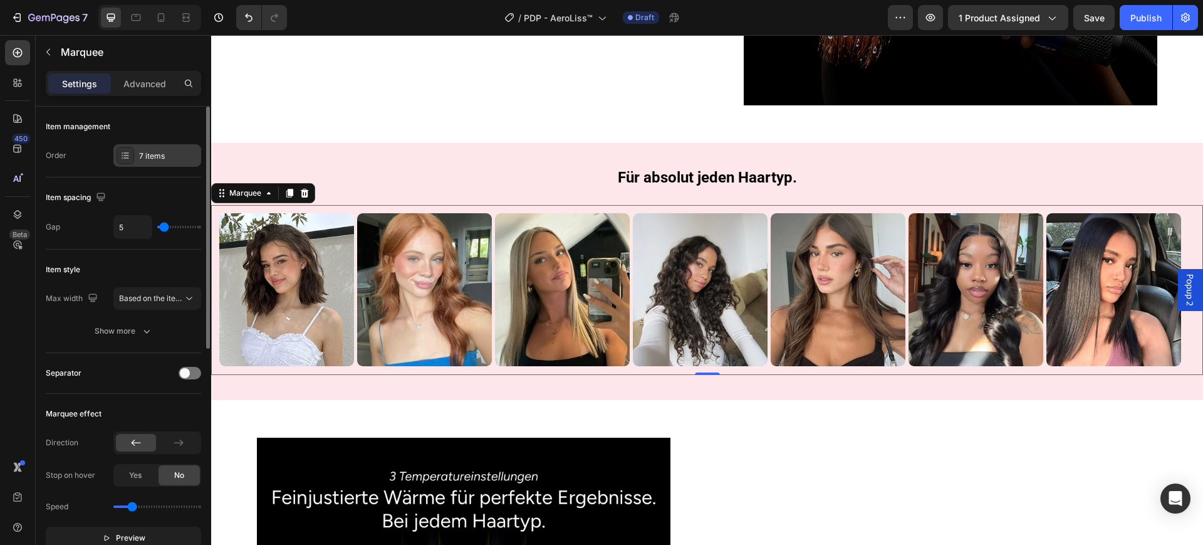
click at [157, 162] on div "7 items" at bounding box center [157, 155] width 88 height 23
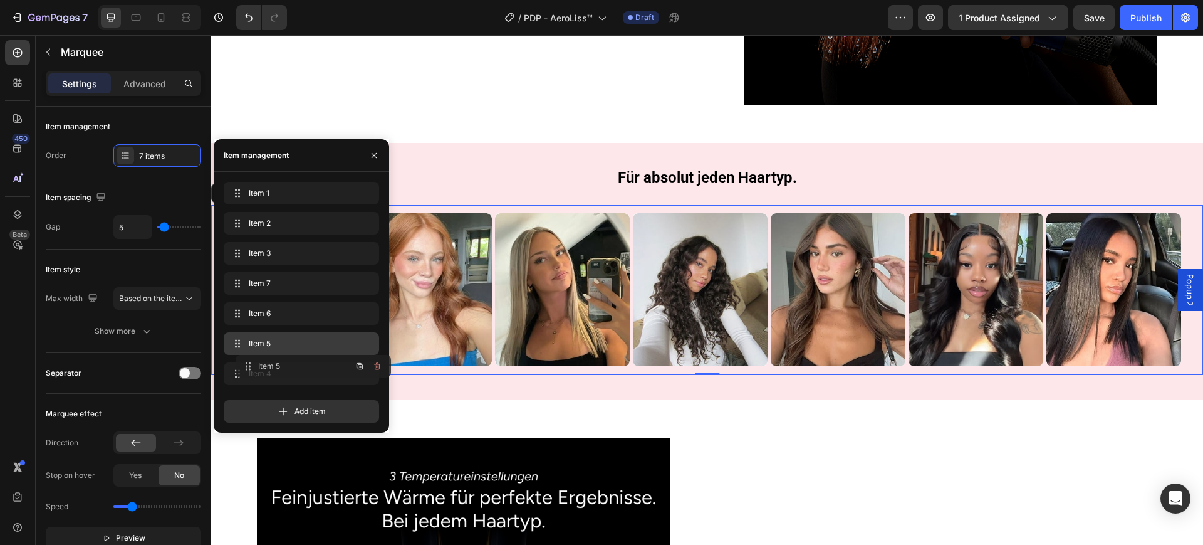
drag, startPoint x: 283, startPoint y: 337, endPoint x: 291, endPoint y: 357, distance: 21.9
click at [291, 357] on div "Item 5 Item 5" at bounding box center [301, 346] width 155 height 28
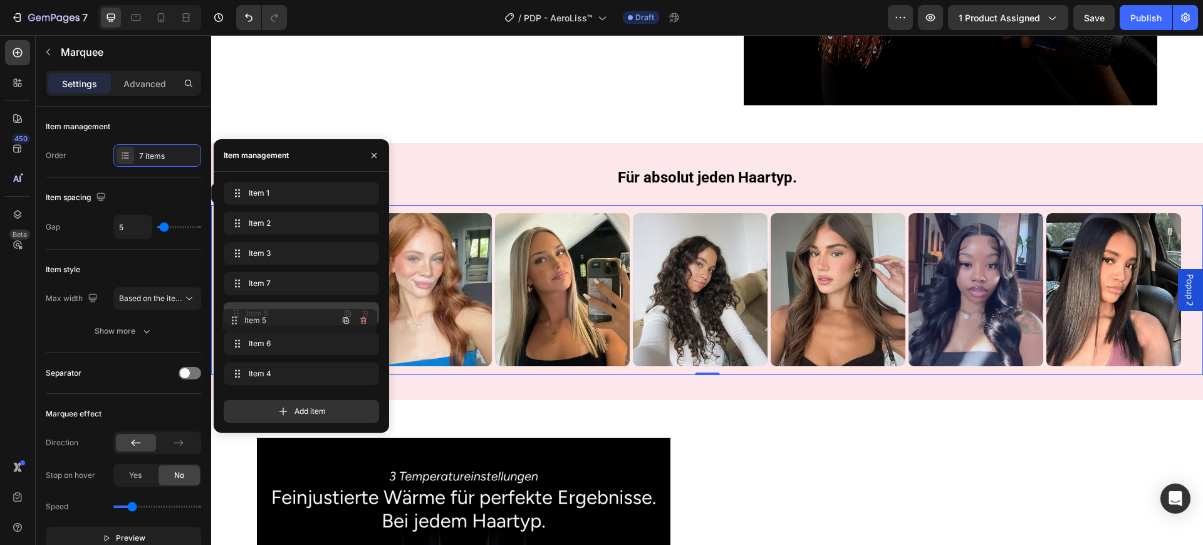
drag, startPoint x: 303, startPoint y: 342, endPoint x: 302, endPoint y: 313, distance: 28.2
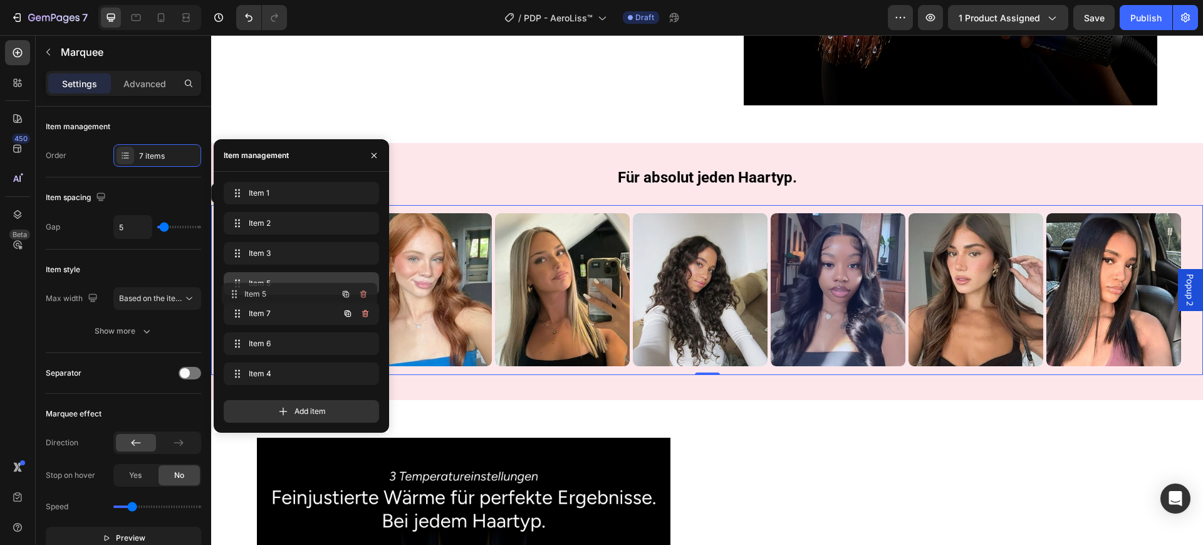
drag, startPoint x: 283, startPoint y: 313, endPoint x: 280, endPoint y: 284, distance: 29.6
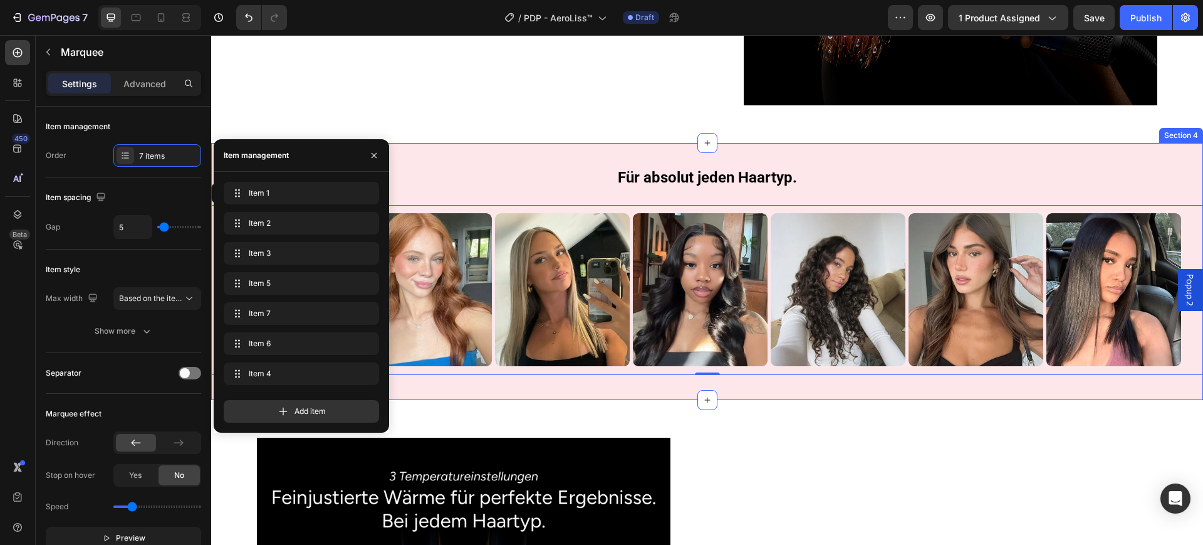
click at [540, 151] on div "Für absolut jeden Haartyp. Heading Row Image Row Image Image Row Image Row Imag…" at bounding box center [707, 271] width 992 height 257
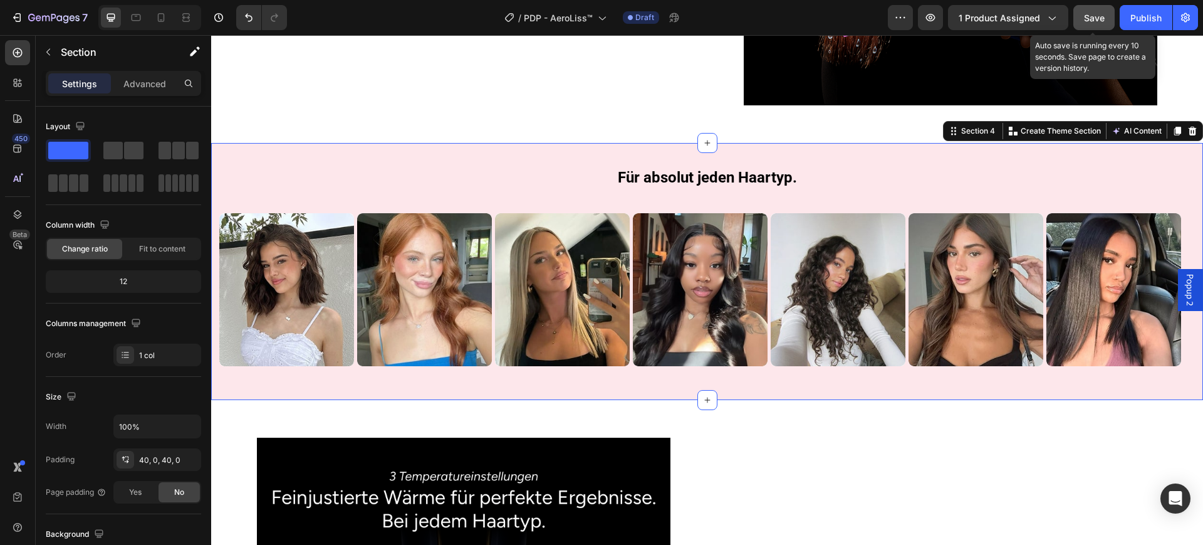
click at [1090, 21] on span "Save" at bounding box center [1094, 18] width 21 height 11
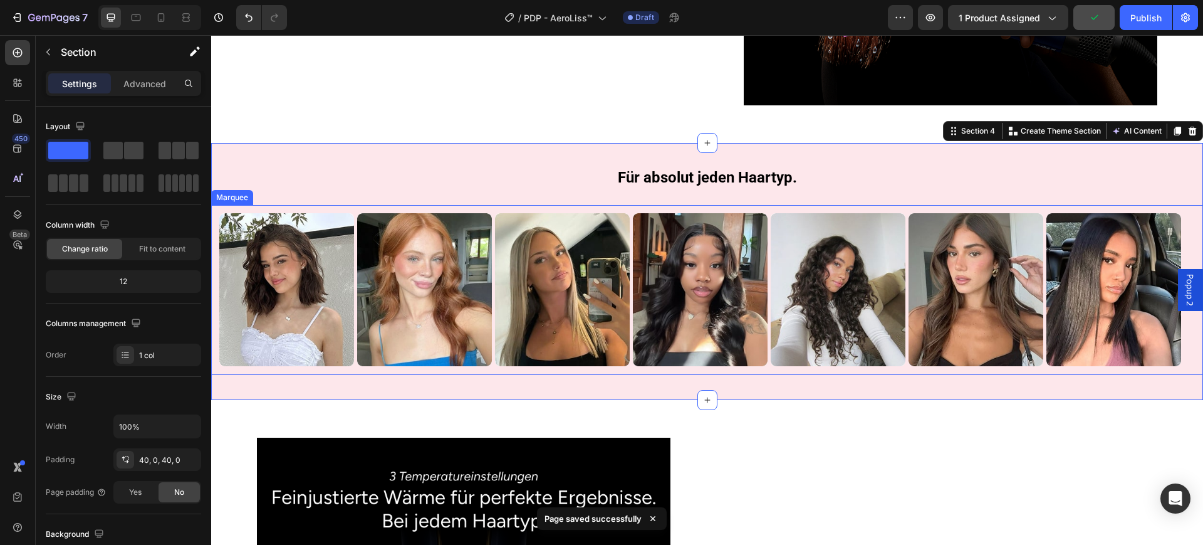
click at [345, 205] on div "Image Row Image Image Row Image Row Image Row Image Row Image Row Image Row Ima…" at bounding box center [707, 290] width 992 height 170
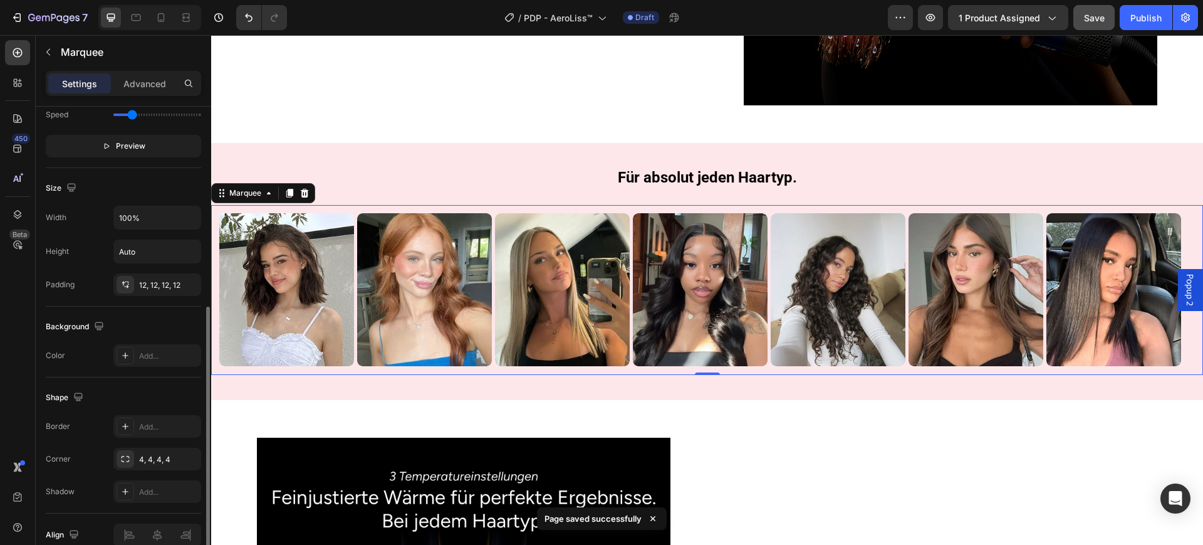
scroll to position [235, 0]
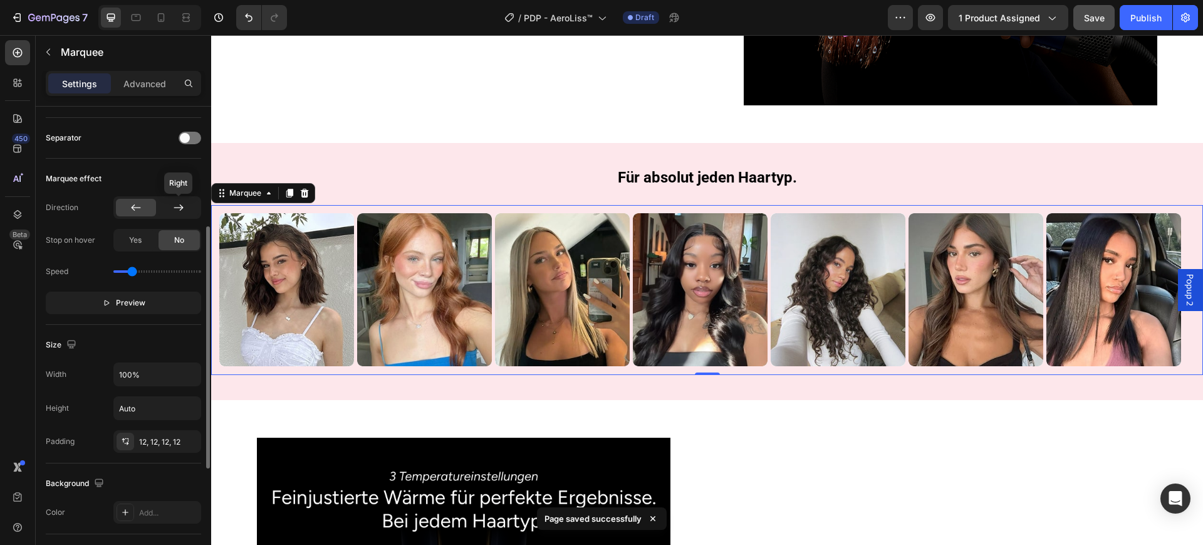
click at [184, 212] on icon at bounding box center [178, 207] width 13 height 13
click at [133, 216] on div at bounding box center [136, 208] width 40 height 18
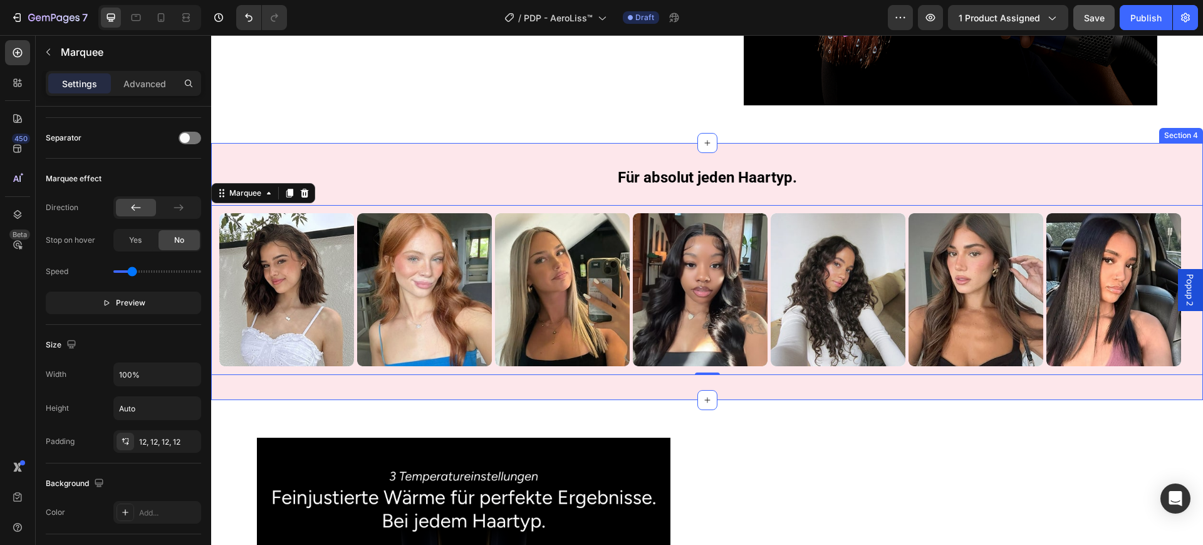
click at [396, 161] on div "Für absolut jeden Haartyp. Heading Row Image Row Image Image Row Image Row Imag…" at bounding box center [707, 271] width 992 height 257
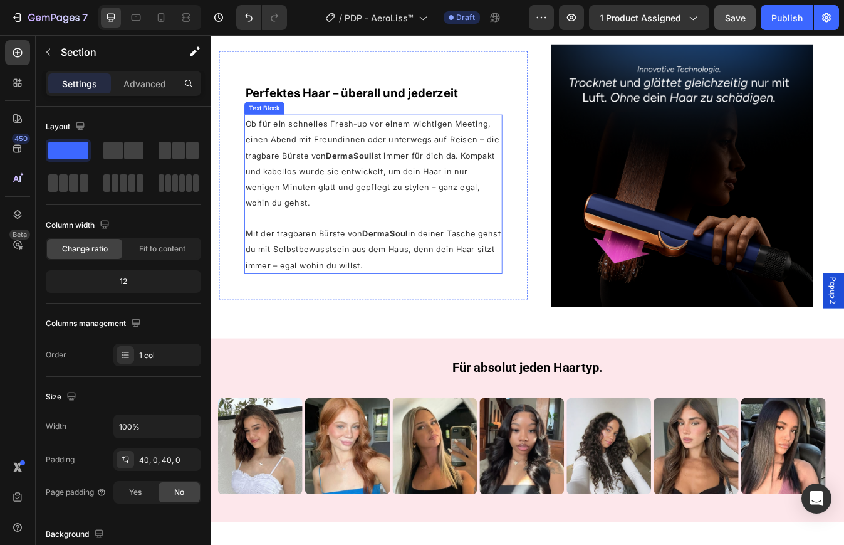
scroll to position [1091, 0]
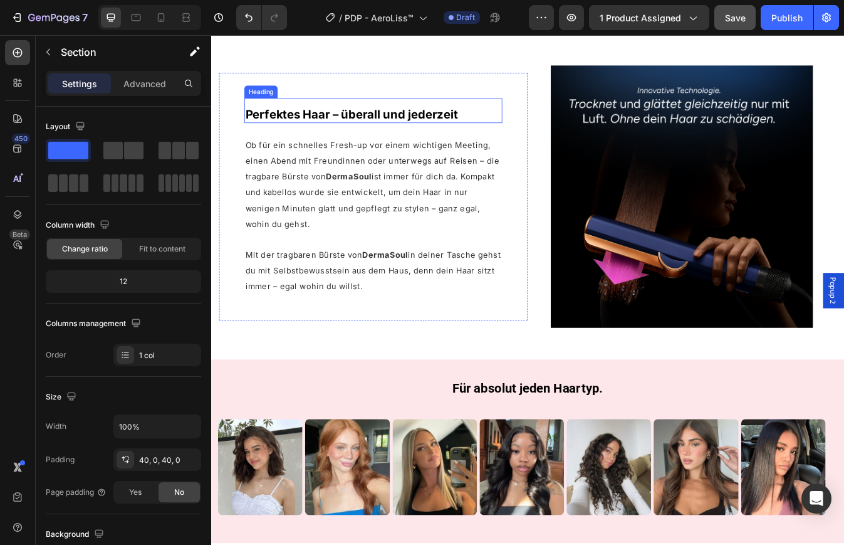
click at [412, 135] on div "Perfektes Haar – überall und jederzeit Heading Ob für ein schnelles Fresh-up vo…" at bounding box center [404, 227] width 307 height 234
click at [411, 122] on span "Perfektes Haar – überall und jederzeit" at bounding box center [378, 129] width 253 height 16
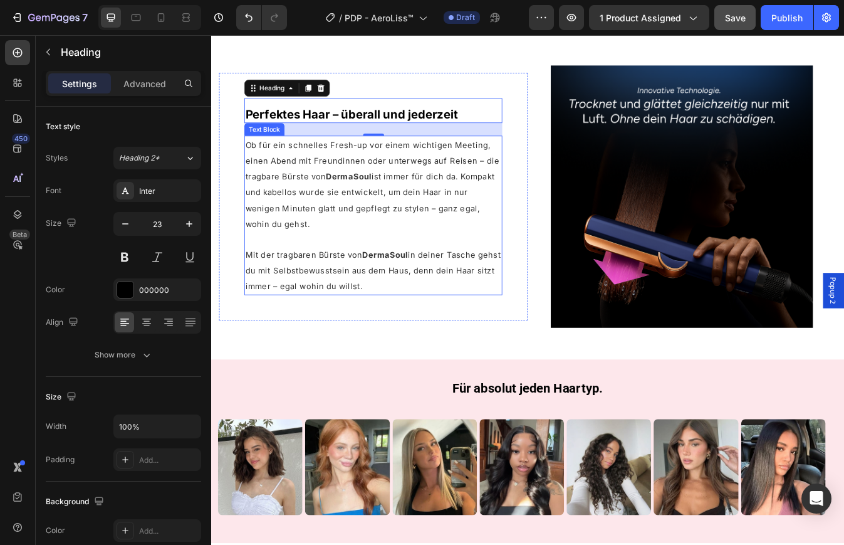
click at [384, 211] on span "Ob für ein schnelles Fresh-up vor einem wichtigen Meeting, einen Abend mit Freu…" at bounding box center [403, 212] width 302 height 106
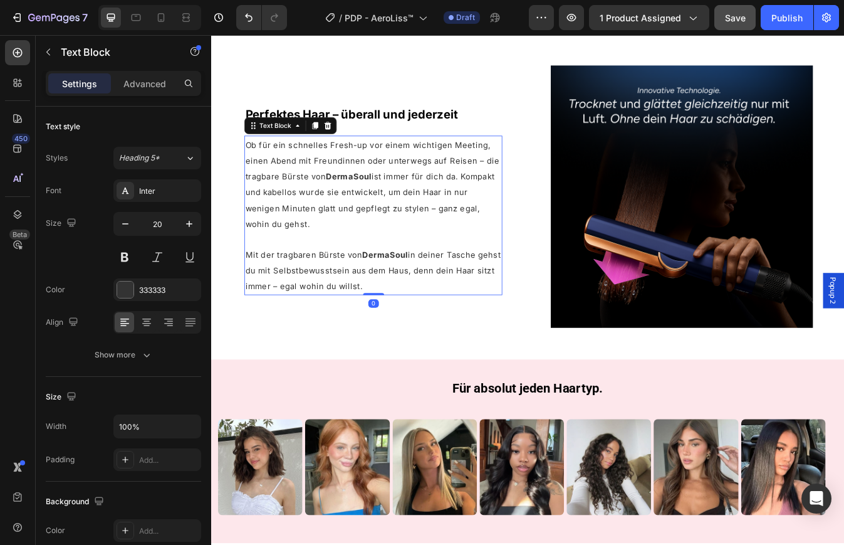
click at [384, 211] on span "Ob für ein schnelles Fresh-up vor einem wichtigen Meeting, einen Abend mit Freu…" at bounding box center [403, 212] width 302 height 106
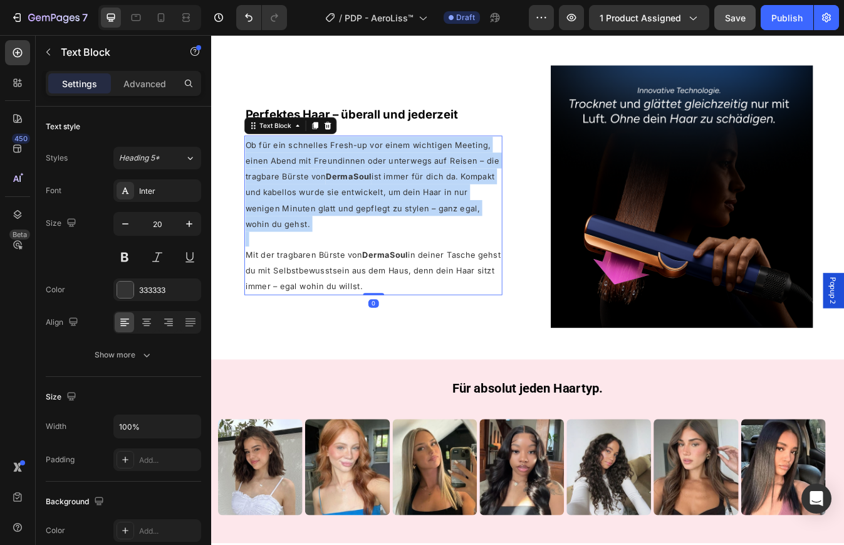
click at [384, 211] on span "Ob für ein schnelles Fresh-up vor einem wichtigen Meeting, einen Abend mit Freu…" at bounding box center [403, 212] width 302 height 106
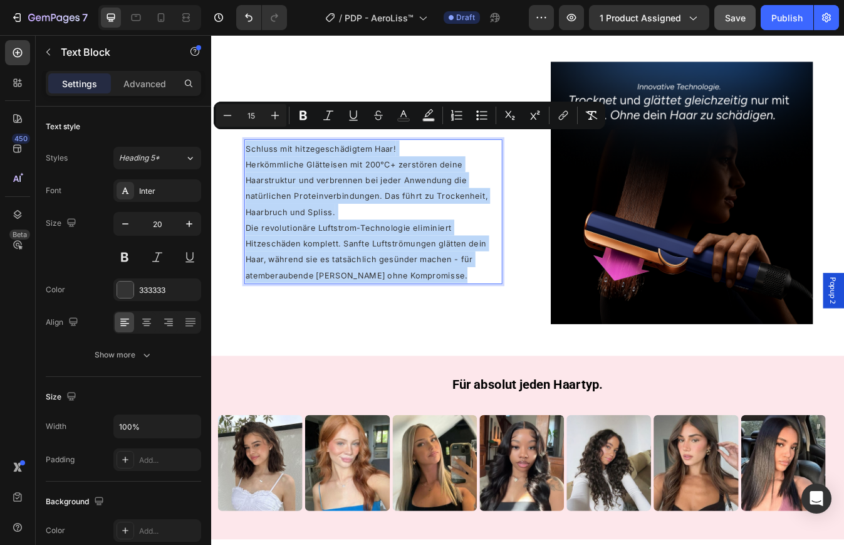
scroll to position [1099, 0]
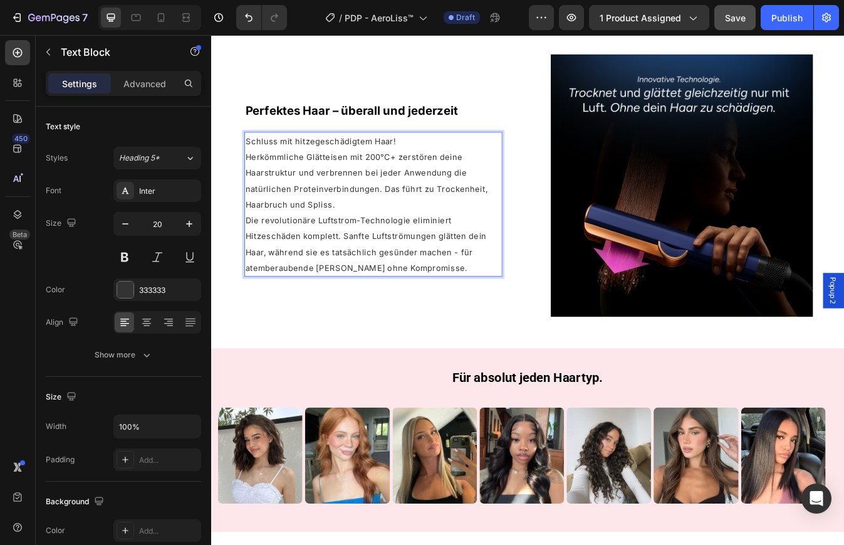
click at [383, 233] on p "Schluss mit hitzegeschädigtem Haar! Herkömmliche Glätteisen mit 200°C+ zerstöre…" at bounding box center [404, 235] width 304 height 169
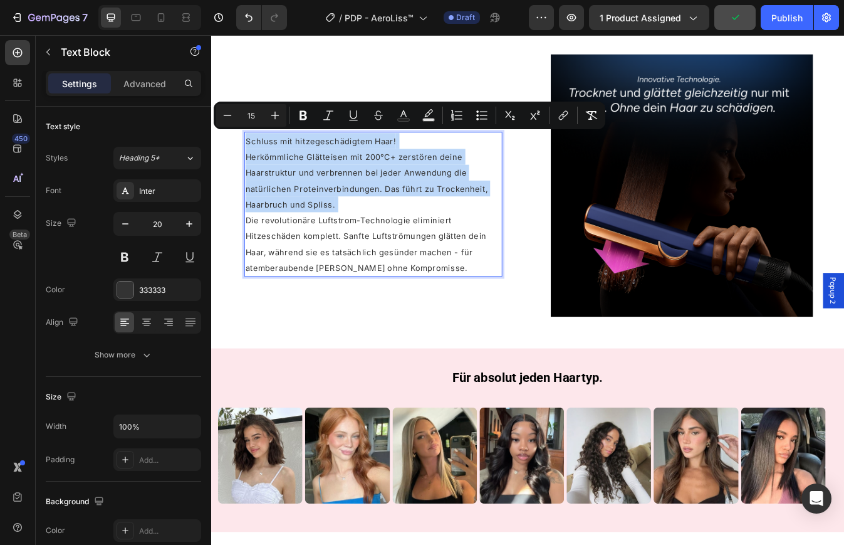
click at [364, 239] on p "Schluss mit hitzegeschädigtem Haar! Herkömmliche Glätteisen mit 200°C+ zerstöre…" at bounding box center [404, 235] width 304 height 169
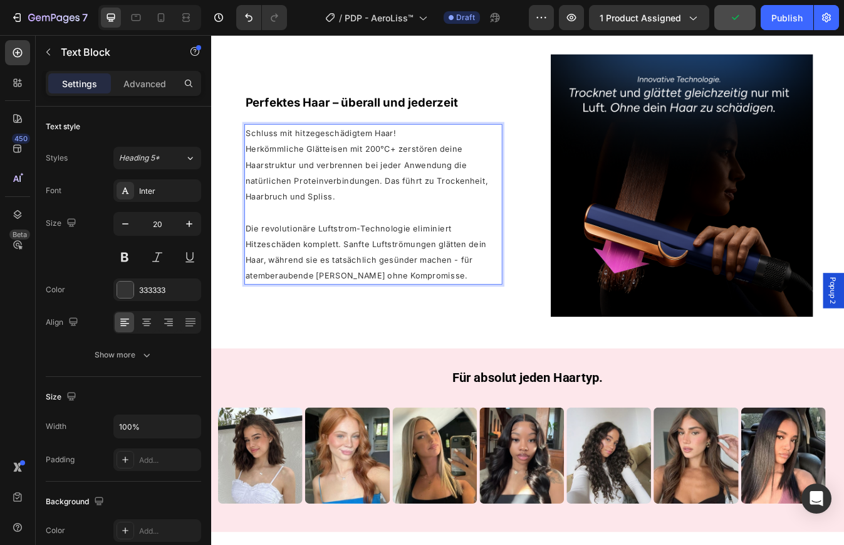
scroll to position [1090, 0]
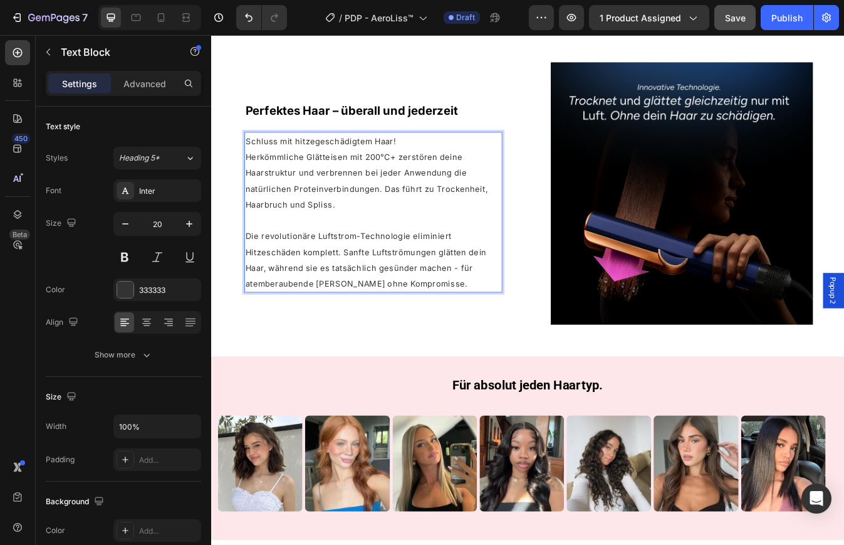
click at [448, 162] on p "Schluss mit hitzegeschädigtem Haar! Herkömmliche Glätteisen mit 200°C+ zerstöre…" at bounding box center [404, 198] width 304 height 94
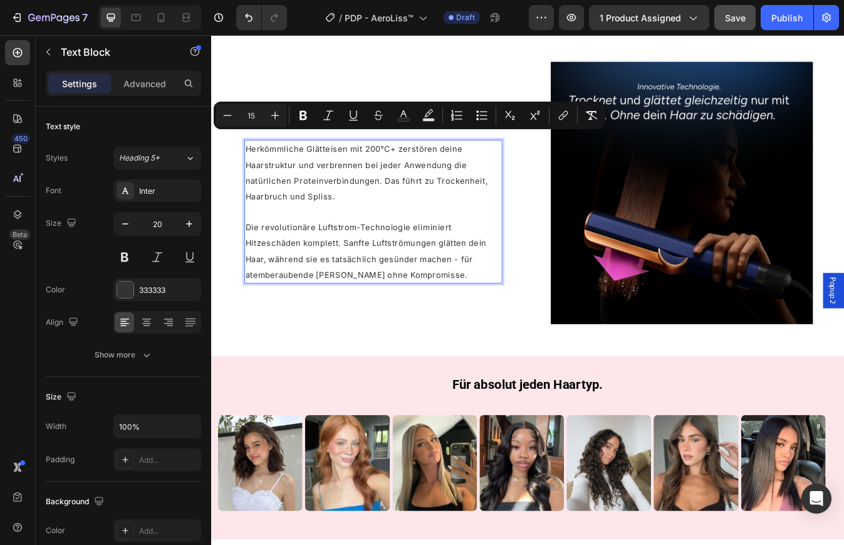
scroll to position [1100, 0]
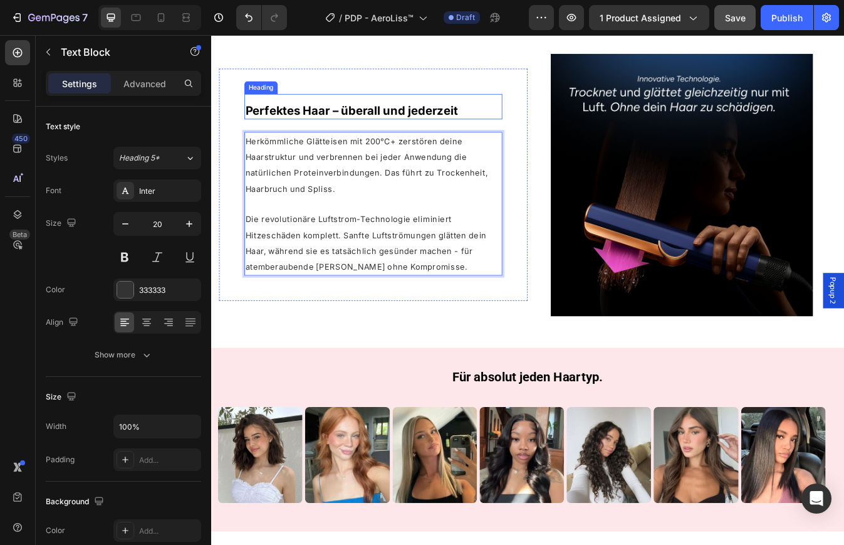
click at [410, 123] on span "Perfektes Haar – überall und jederzeit" at bounding box center [378, 124] width 253 height 16
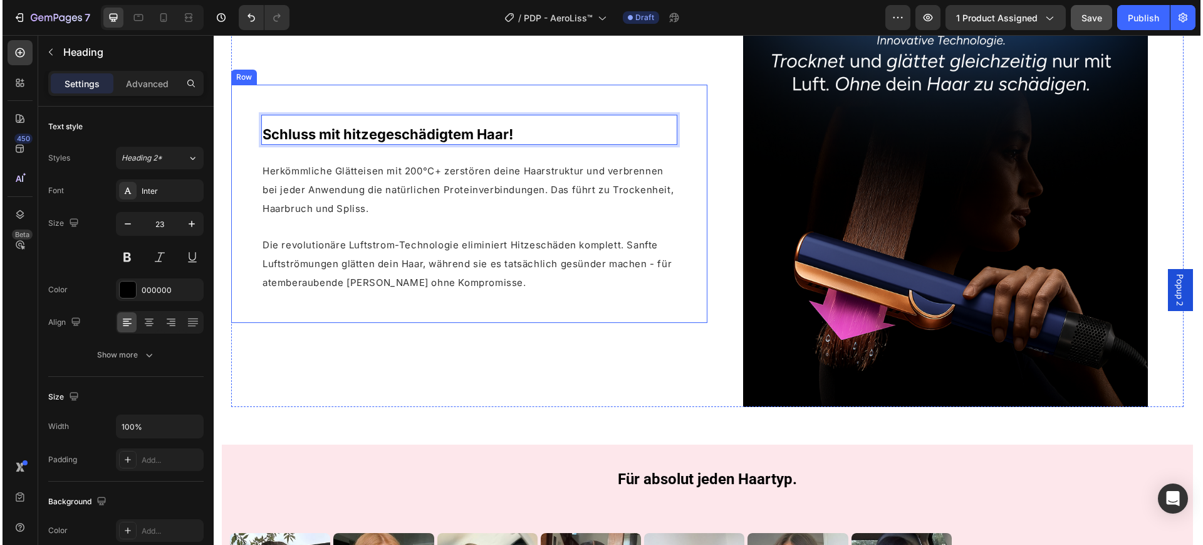
scroll to position [1170, 0]
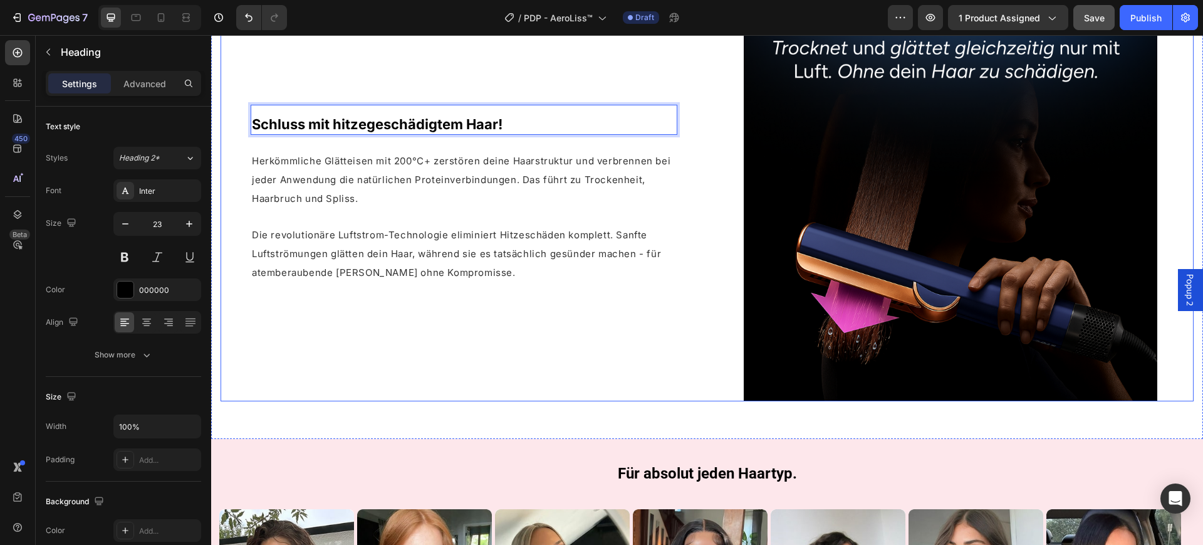
click at [549, 342] on div "Schluss mit hitzegeschädigtem Haar! Heading 24 Herkömmliche Glätteisen mit 200°…" at bounding box center [464, 194] width 487 height 414
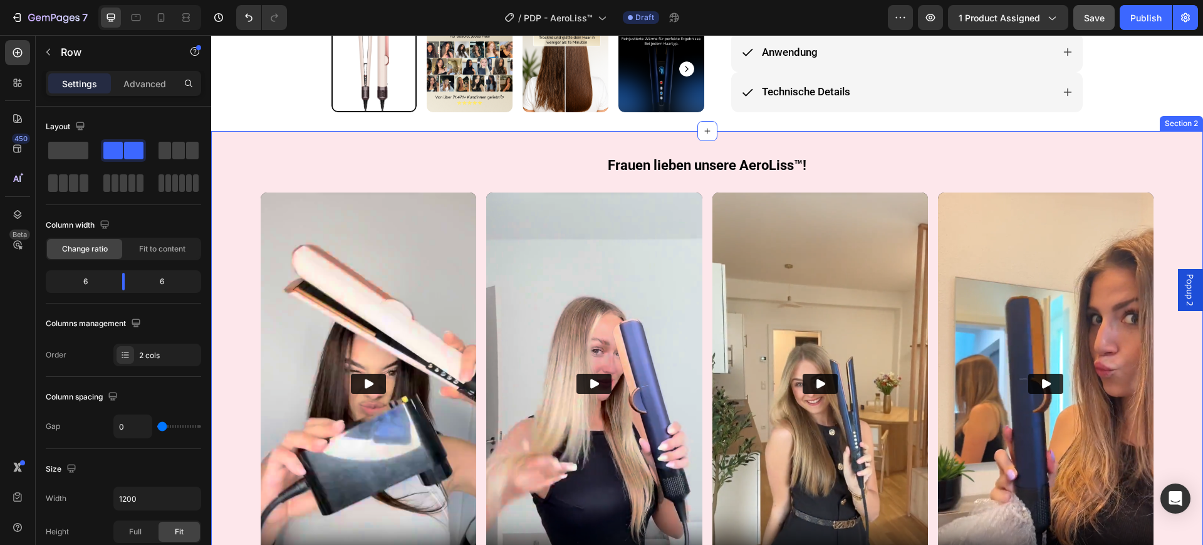
scroll to position [543, 0]
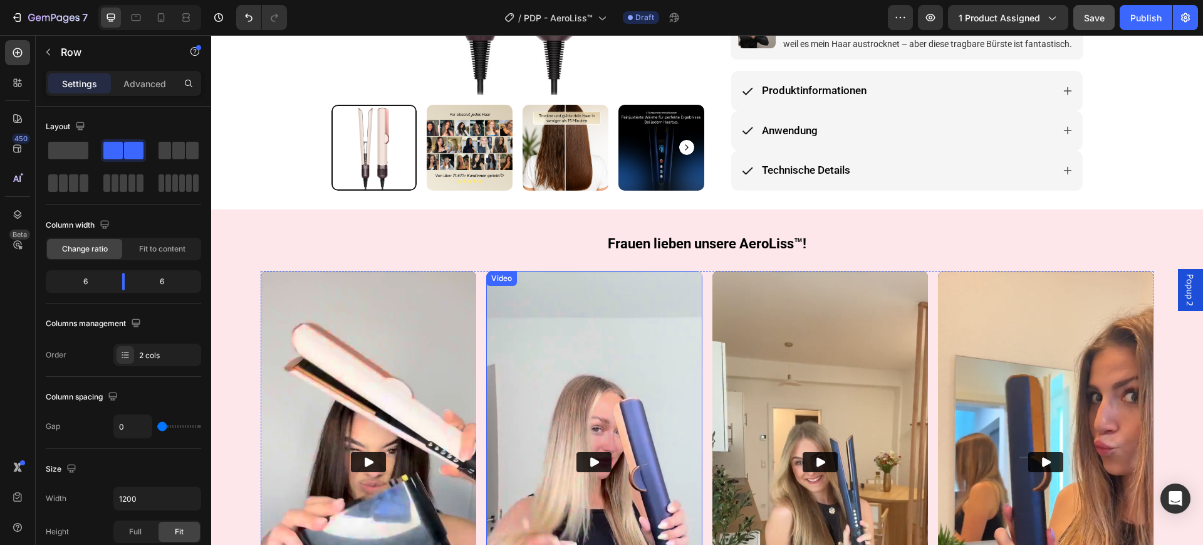
click at [593, 458] on icon "Play" at bounding box center [595, 462] width 9 height 9
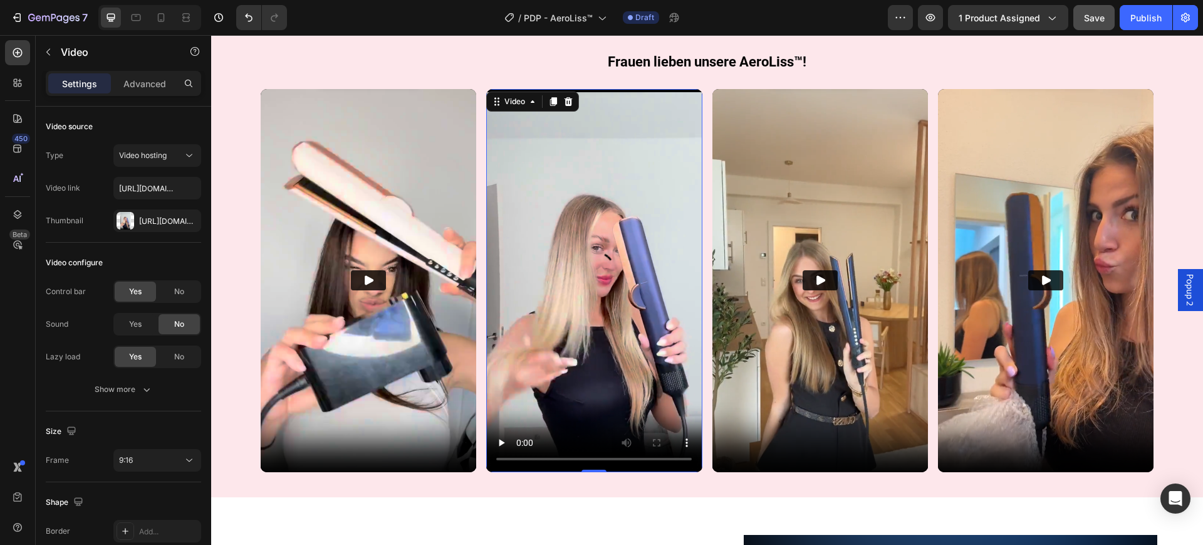
scroll to position [700, 0]
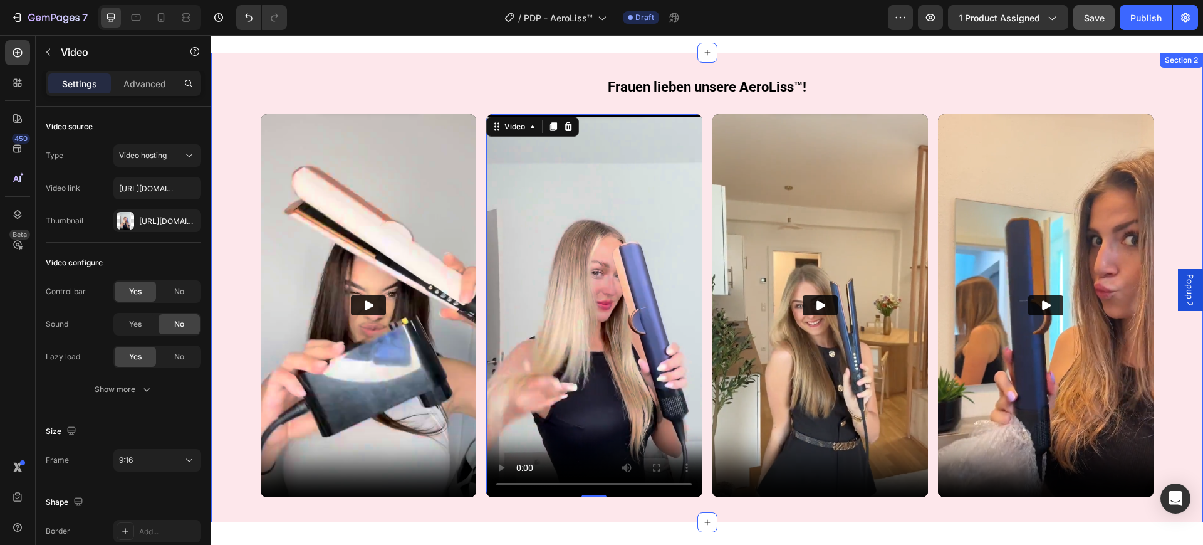
click at [465, 503] on div "Frauen lieben unsere AeroLiss™! Heading Row Video Video 0 Video Video Row Row S…" at bounding box center [707, 288] width 992 height 470
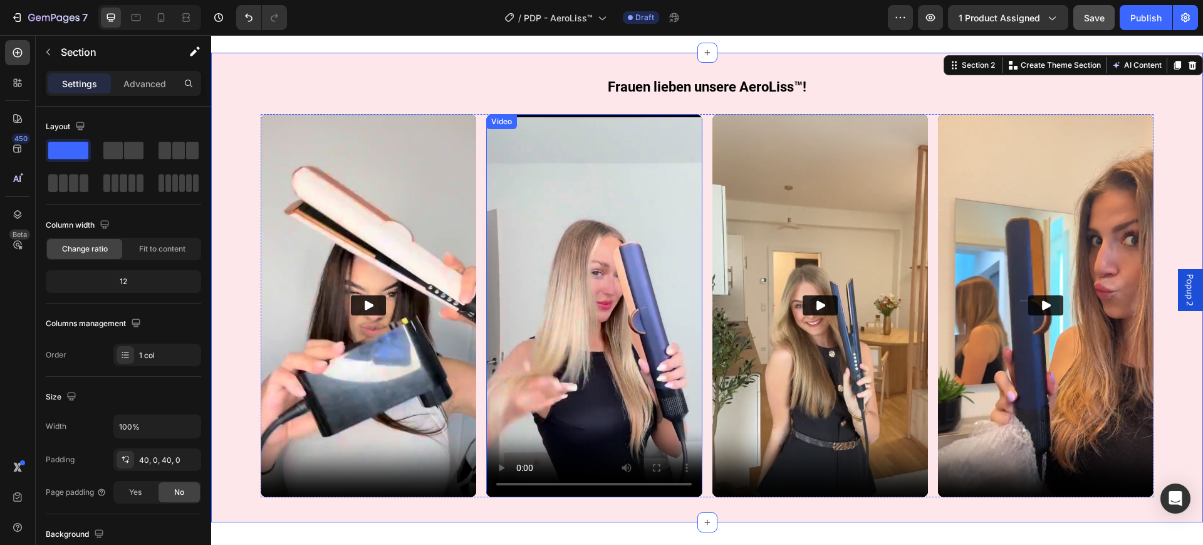
click at [580, 277] on video at bounding box center [594, 306] width 216 height 384
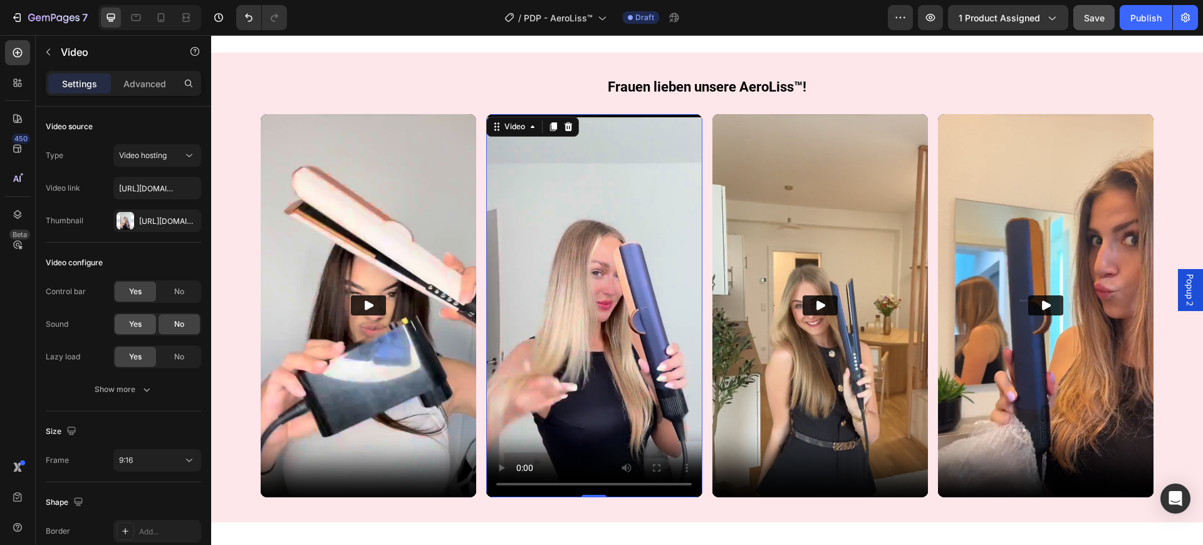
click at [149, 327] on div "Yes" at bounding box center [135, 324] width 41 height 20
click at [374, 295] on button "Play" at bounding box center [368, 305] width 35 height 20
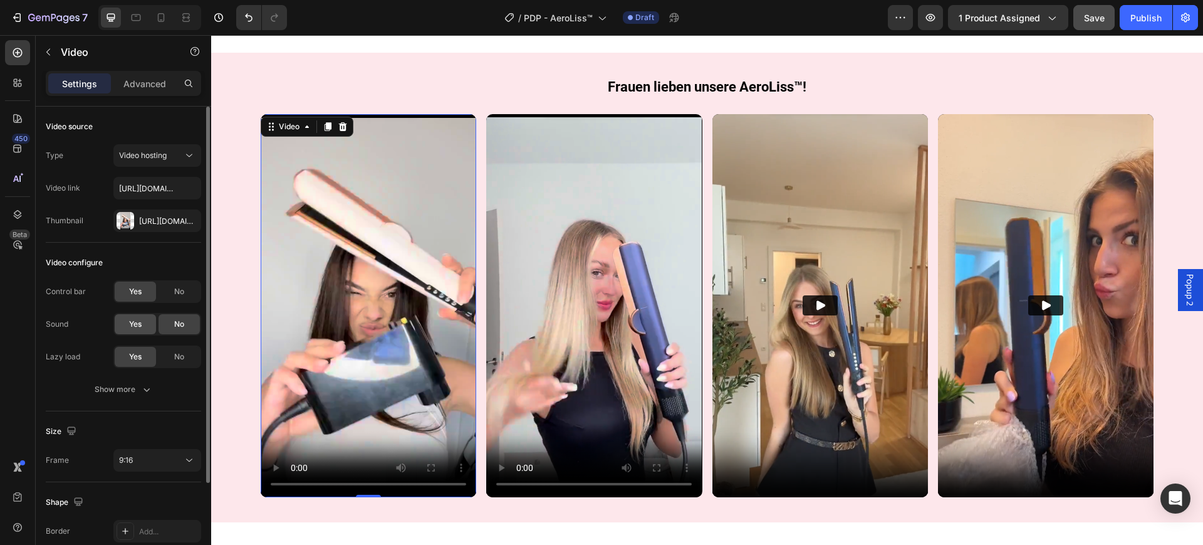
click at [144, 323] on div "Yes" at bounding box center [135, 324] width 41 height 20
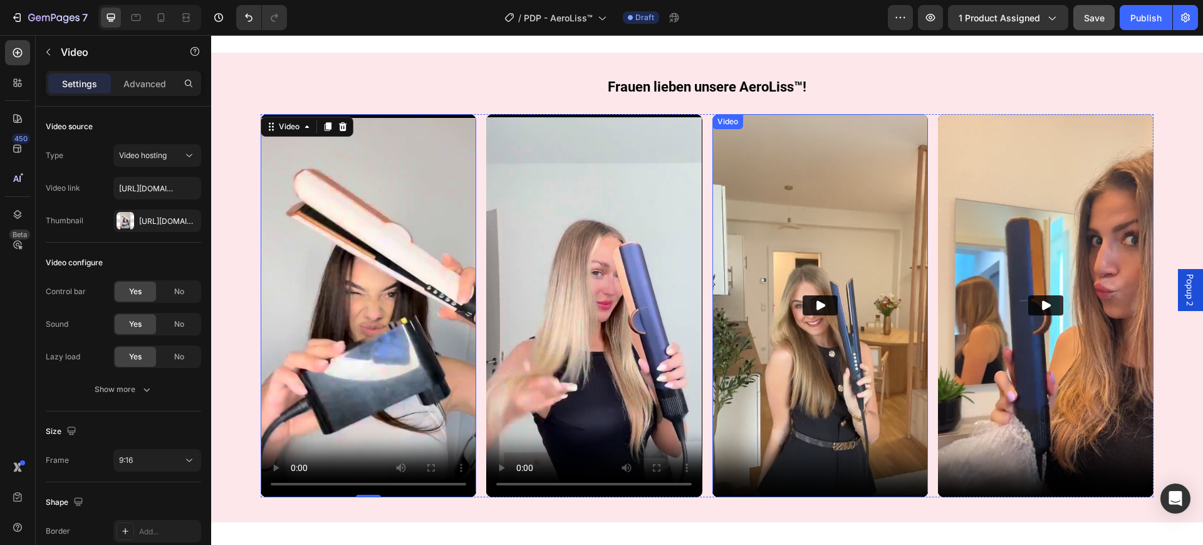
click at [743, 289] on img at bounding box center [821, 306] width 216 height 384
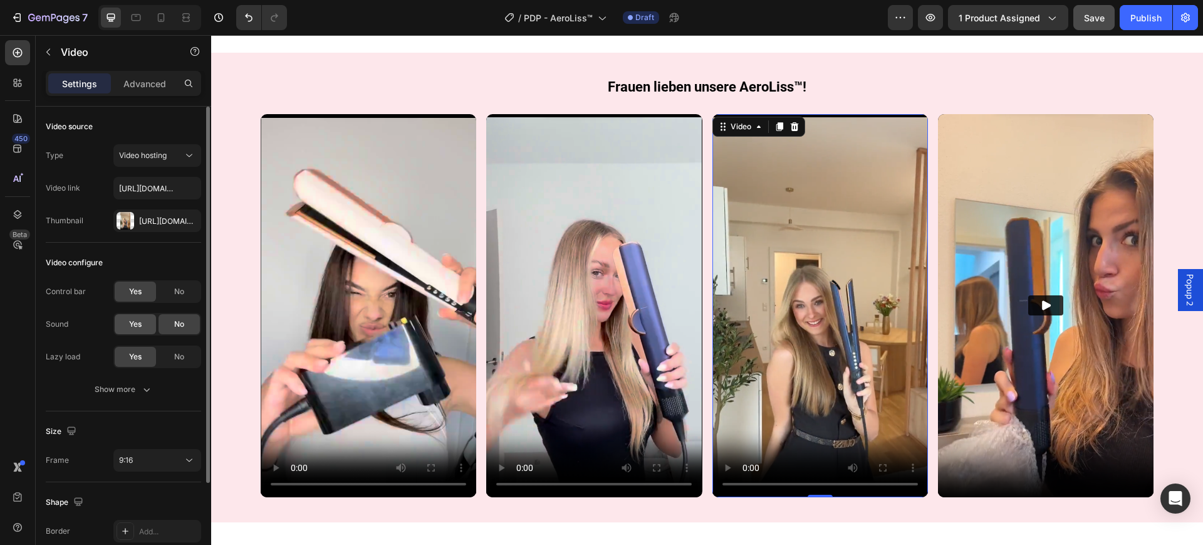
click at [139, 322] on span "Yes" at bounding box center [135, 323] width 13 height 11
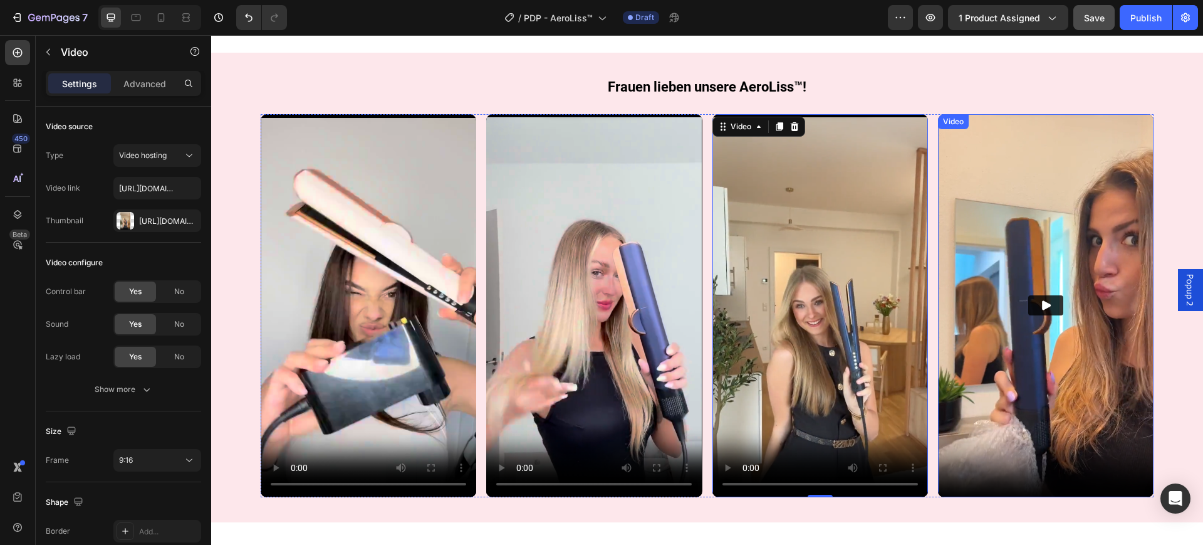
click at [1029, 298] on button "Play" at bounding box center [1046, 305] width 35 height 20
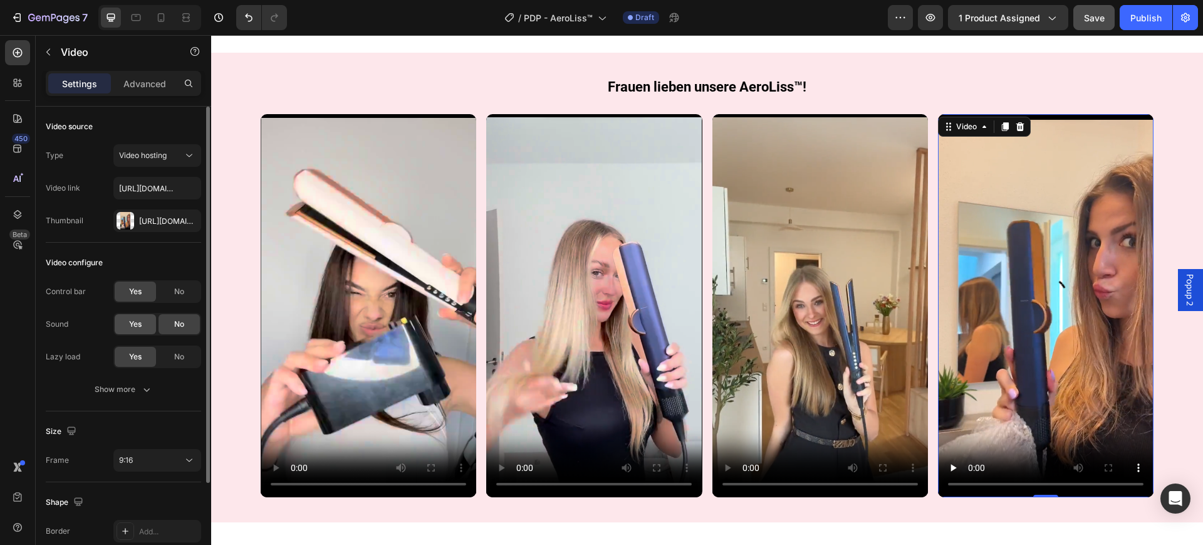
click at [139, 317] on div "Yes" at bounding box center [135, 324] width 41 height 20
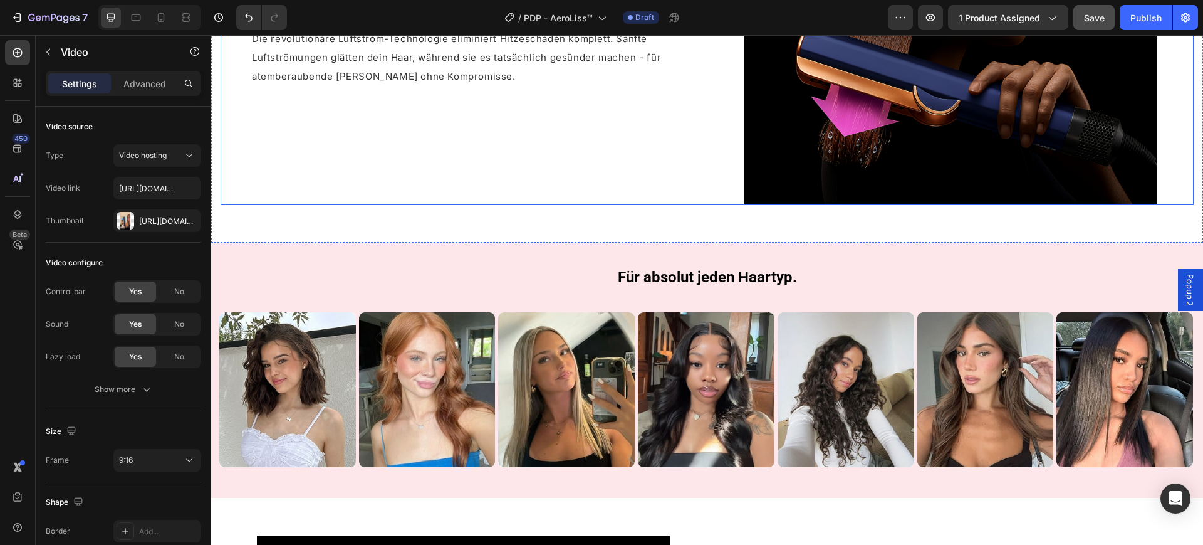
scroll to position [1483, 0]
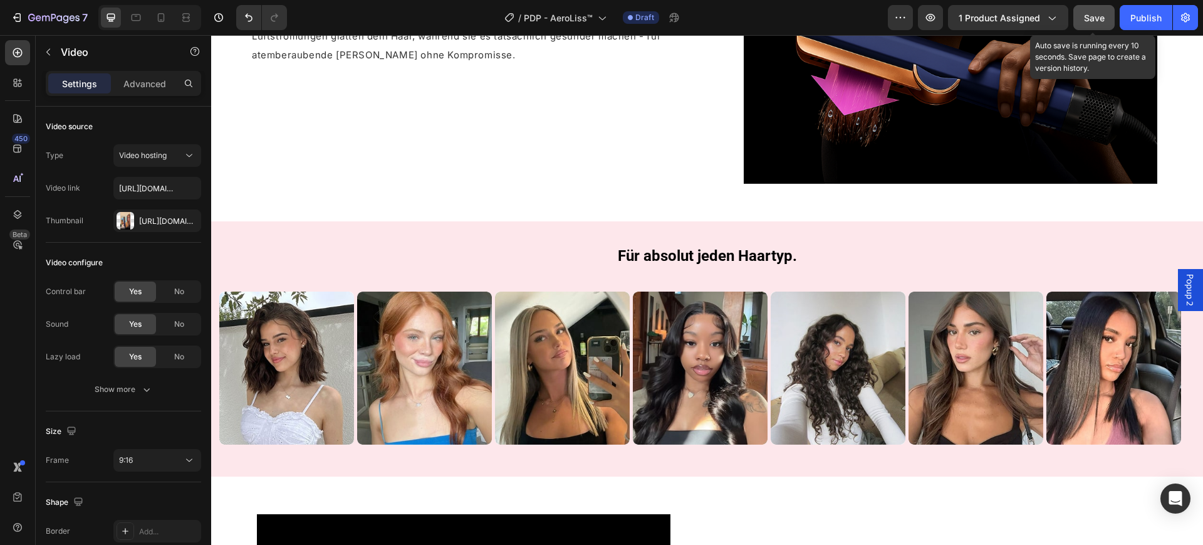
click at [1096, 24] on button "Save" at bounding box center [1094, 17] width 41 height 25
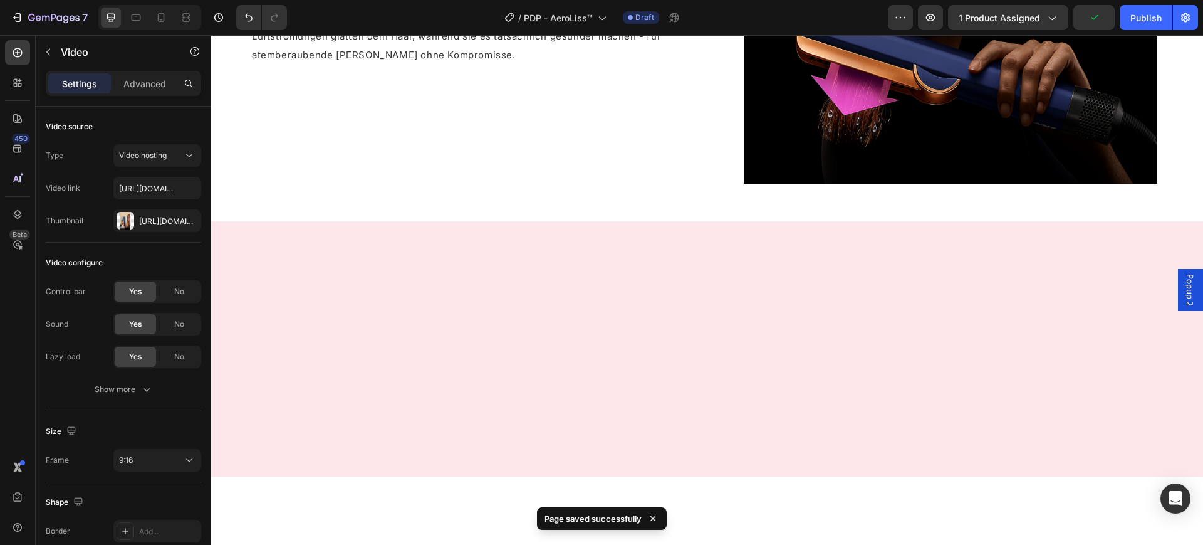
scroll to position [1091, 0]
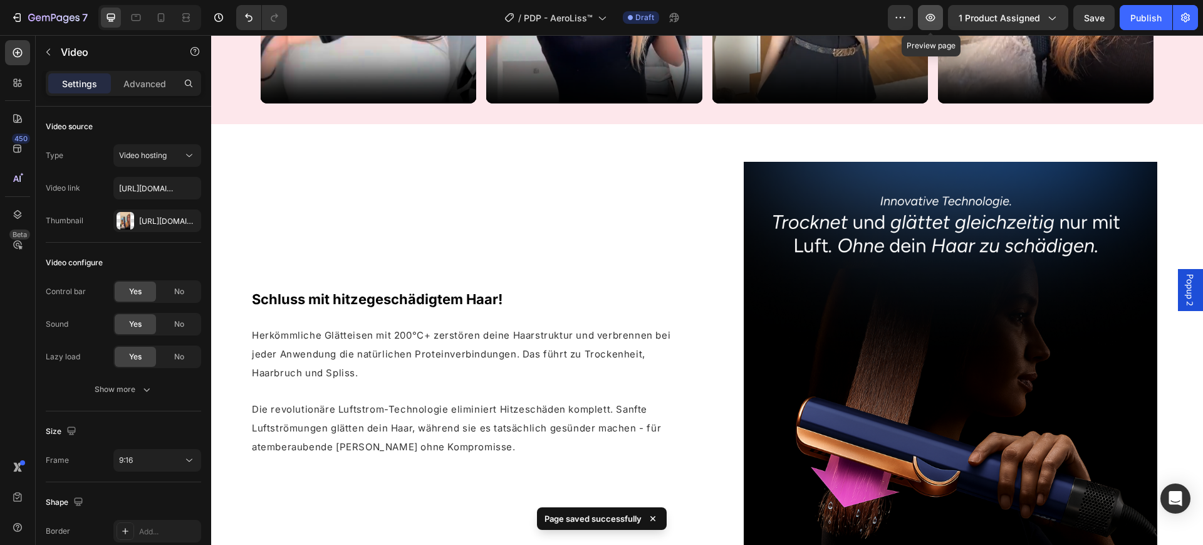
click at [933, 23] on icon "button" at bounding box center [931, 17] width 13 height 13
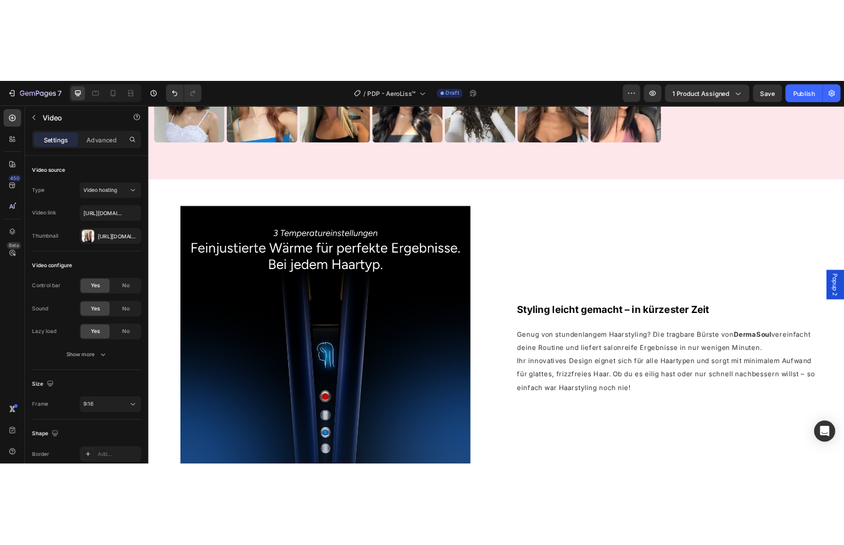
scroll to position [1816, 0]
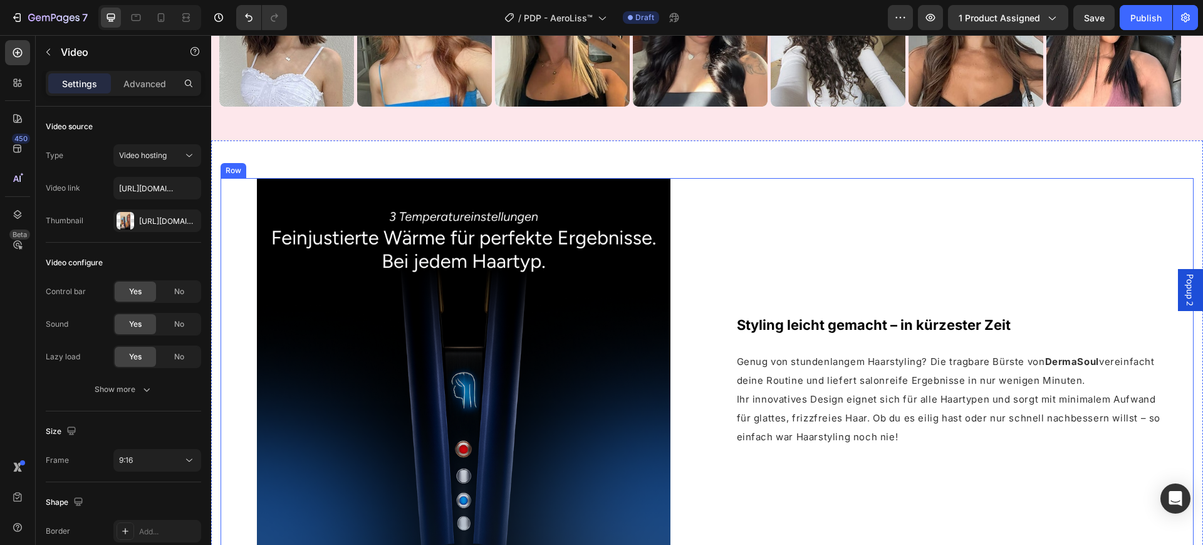
click at [789, 236] on div "Styling leicht gemacht – in kürzester Zeit Heading Genug von stundenlangem Haar…" at bounding box center [951, 385] width 487 height 414
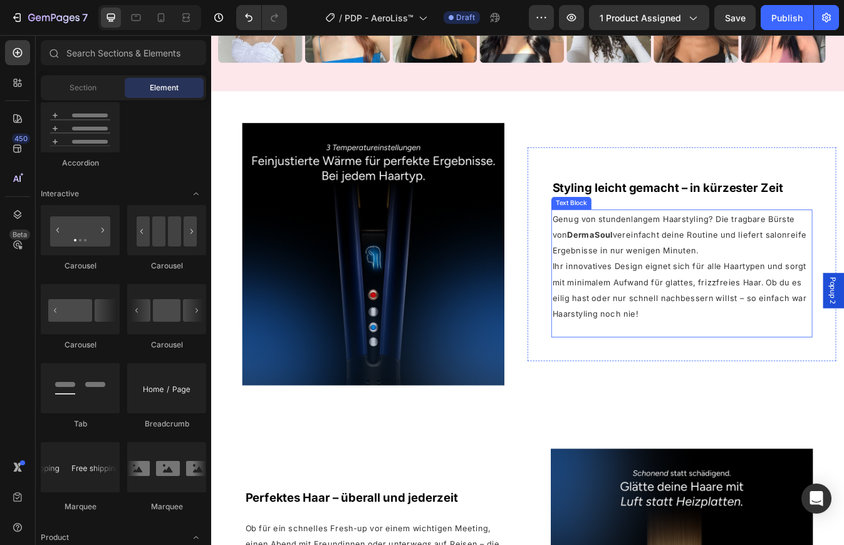
click at [704, 290] on span "Genug von stundenlangem Haarstyling? Die tragbare Bürste von DermaSoul vereinfa…" at bounding box center [768, 272] width 302 height 50
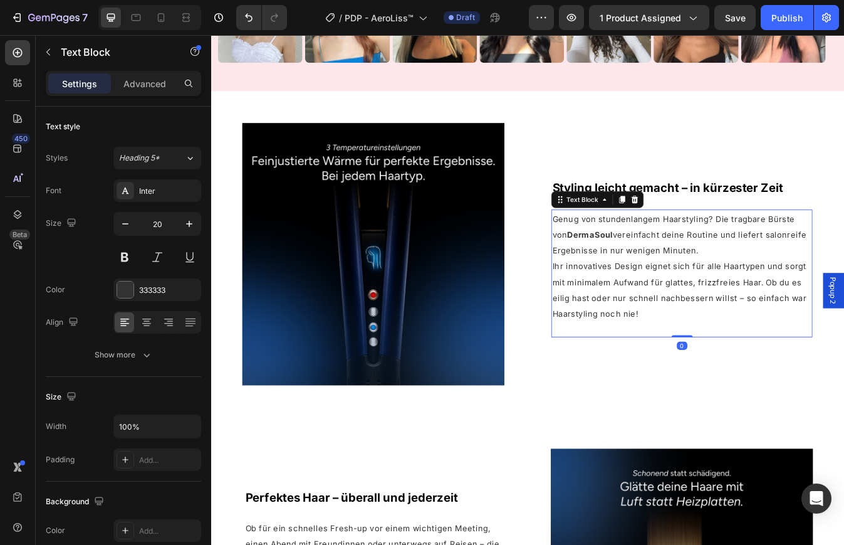
click at [704, 290] on span "Genug von stundenlangem Haarstyling? Die tragbare Bürste von DermaSoul vereinfa…" at bounding box center [768, 272] width 302 height 50
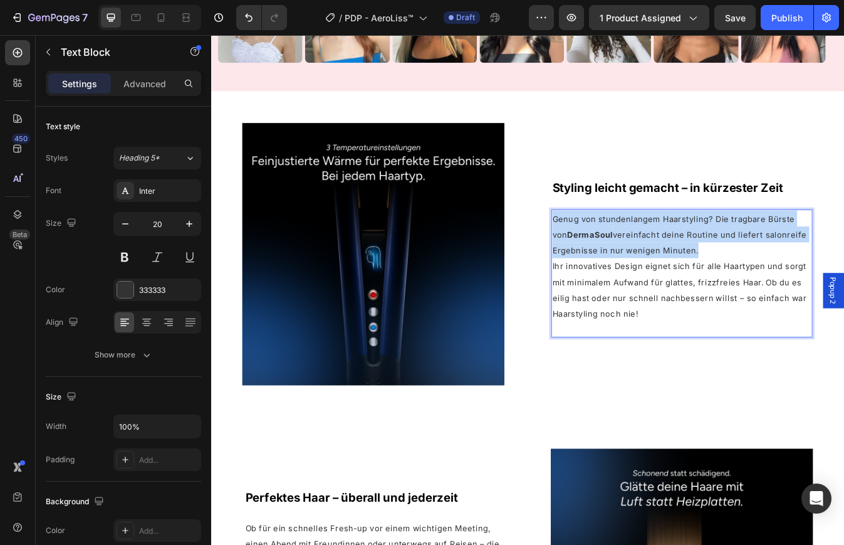
click at [704, 290] on span "Genug von stundenlangem Haarstyling? Die tragbare Bürste von DermaSoul vereinfa…" at bounding box center [768, 272] width 302 height 50
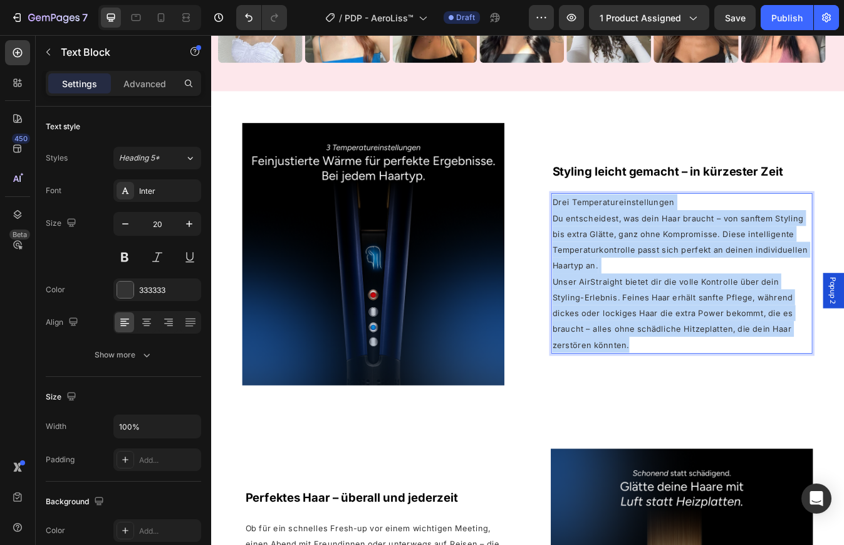
scroll to position [1796, 0]
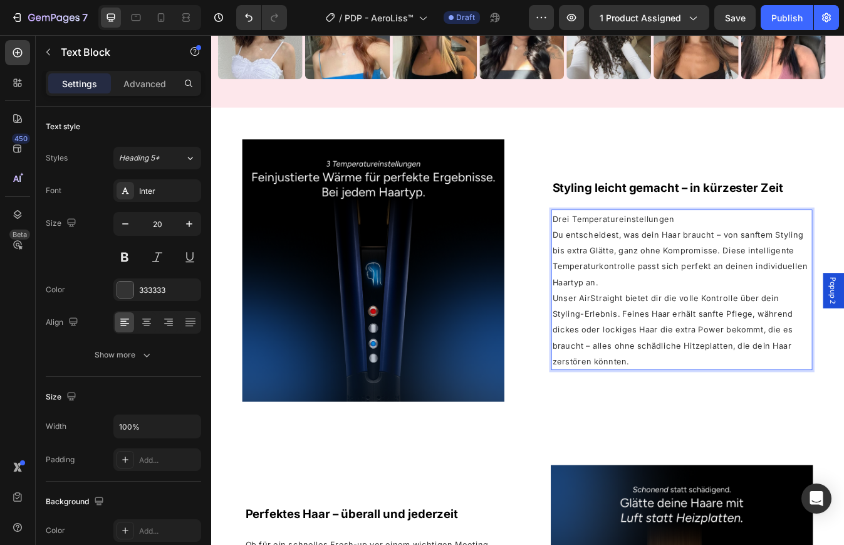
click at [695, 323] on p "Drei Temperatureinstellungen Du entscheidest, was dein Haar braucht – von sanft…" at bounding box center [771, 337] width 308 height 188
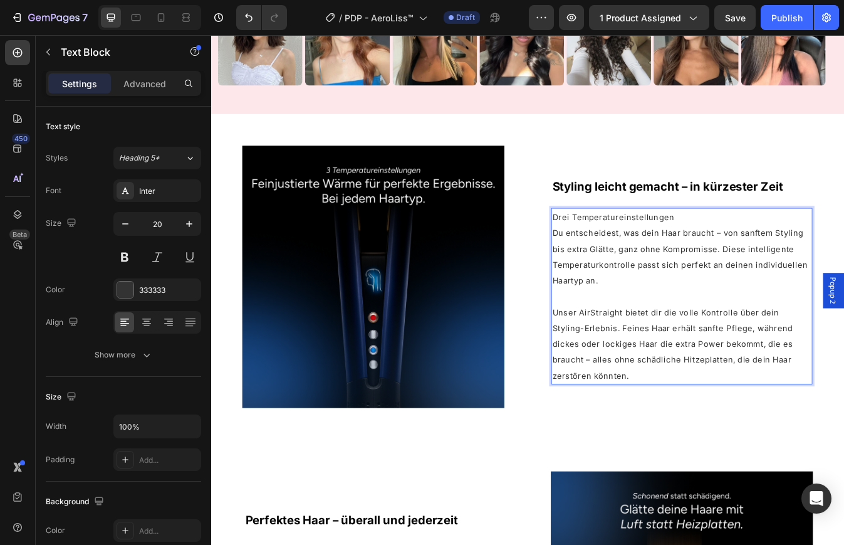
click at [671, 359] on span "Unser AirStraight bietet dir die volle Kontrolle über dein Styling-Erlebnis. Fe…" at bounding box center [760, 401] width 286 height 87
click at [671, 359] on span "Unser AirStraight bietet dir die volle Kontrolle über dein Styling-Erlebnis. Fe…" at bounding box center [760, 400] width 286 height 87
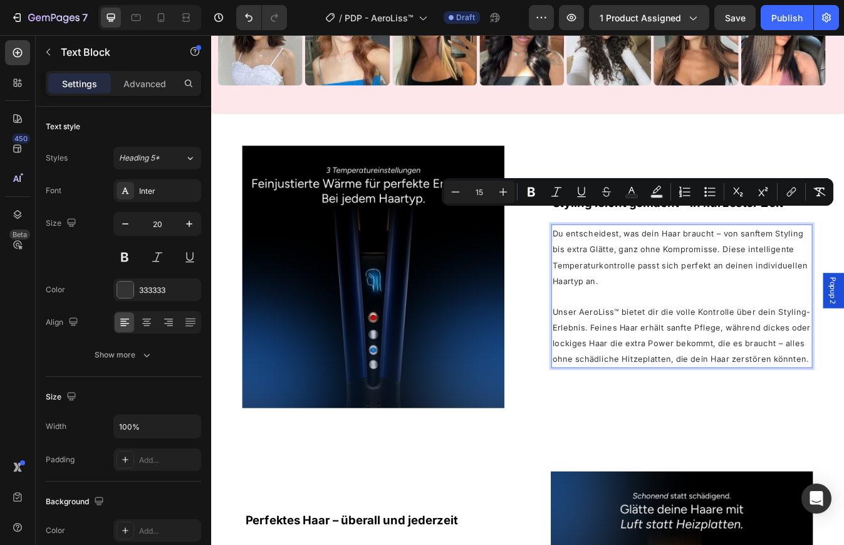
scroll to position [1797, 0]
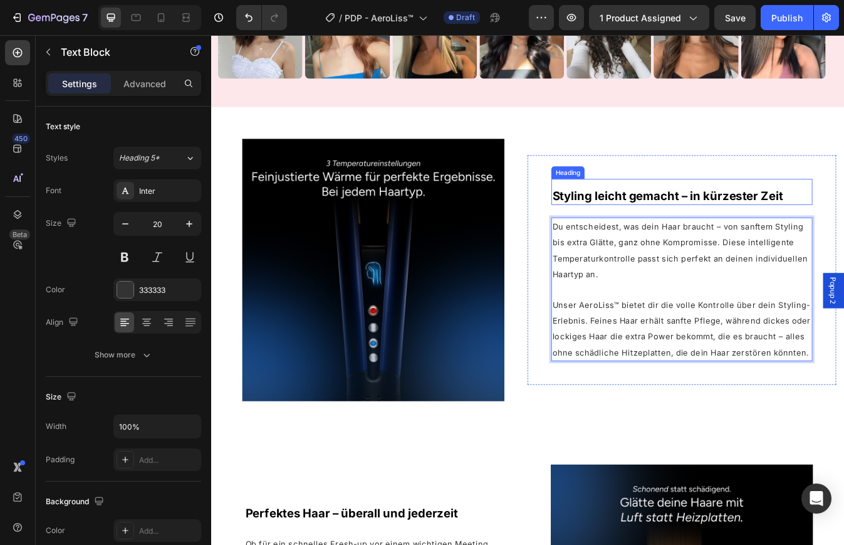
click at [664, 218] on span "Styling leicht gemacht – in kürzester Zeit" at bounding box center [754, 226] width 274 height 16
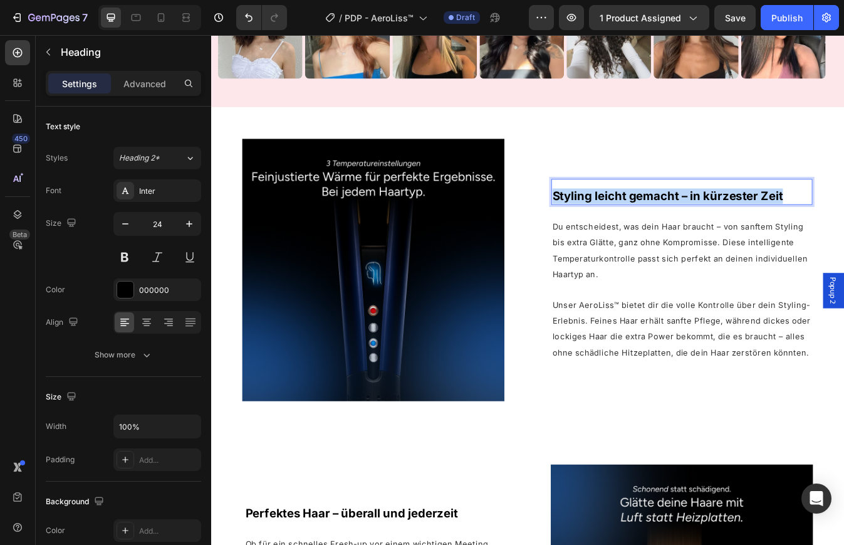
click at [664, 218] on span "Styling leicht gemacht – in kürzester Zeit" at bounding box center [754, 226] width 274 height 16
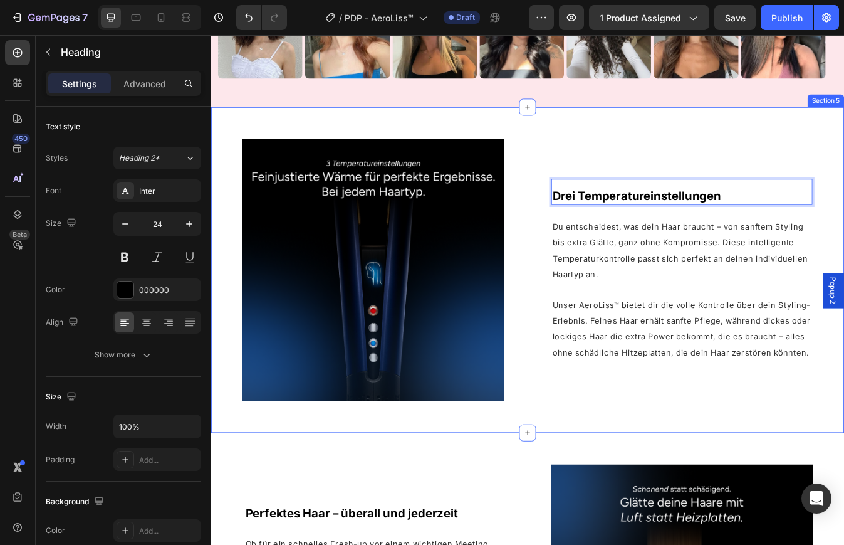
click at [524, 490] on div "Image Drei Temperatureinstellungen Heading 24 Du entscheidest, was dein Haar br…" at bounding box center [587, 313] width 752 height 387
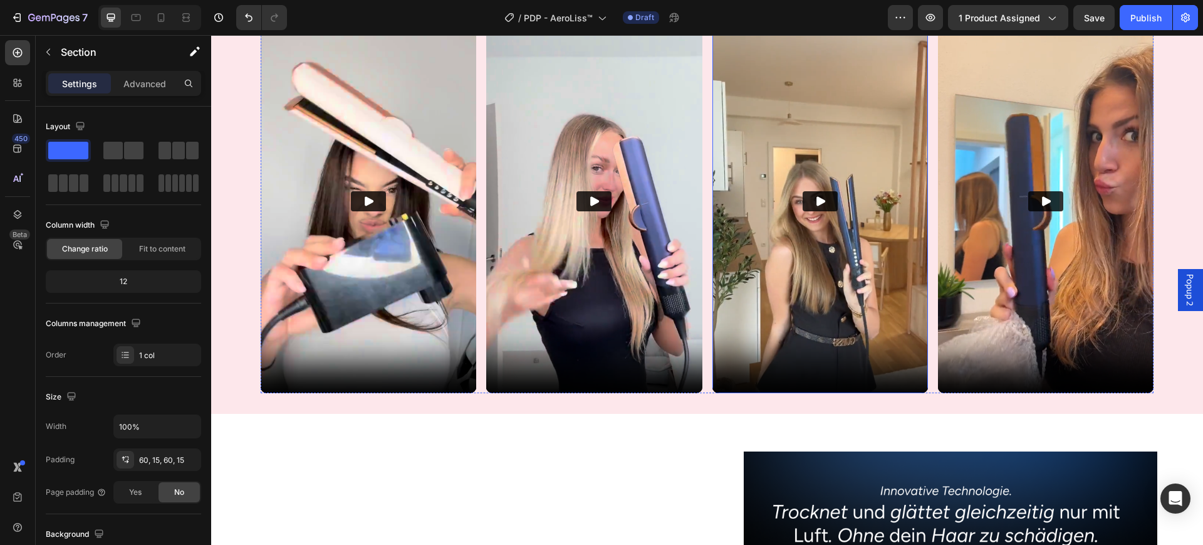
scroll to position [779, 0]
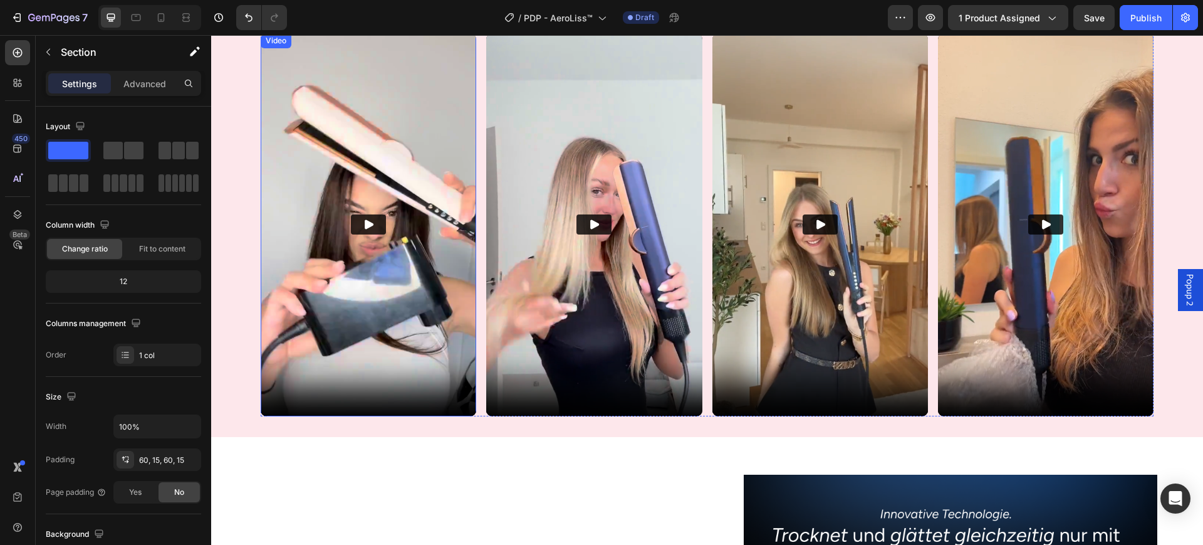
click at [426, 109] on img at bounding box center [369, 225] width 216 height 384
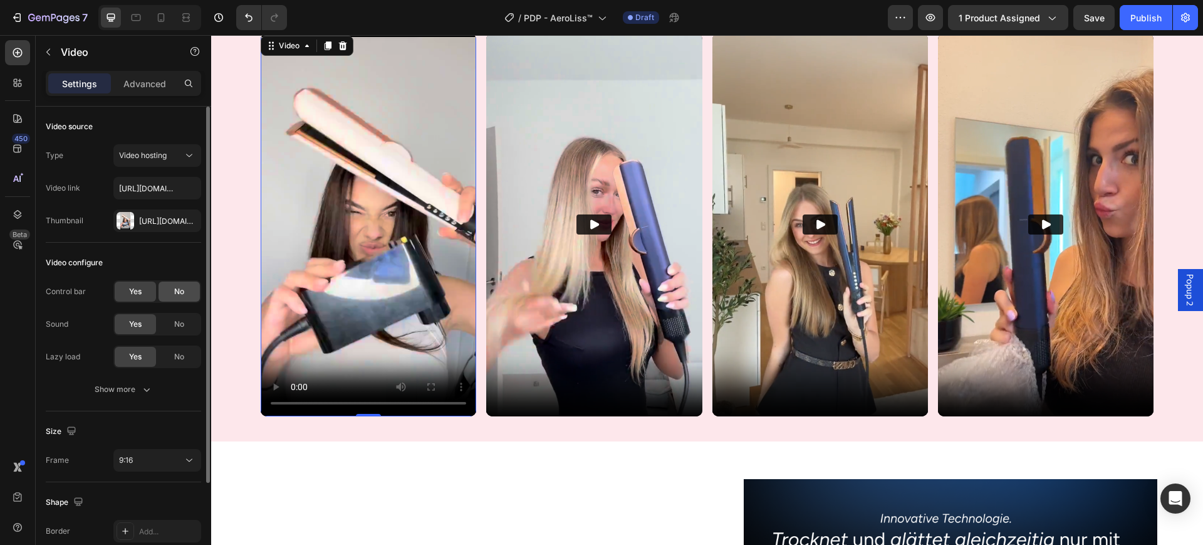
click at [175, 290] on span "No" at bounding box center [179, 291] width 10 height 11
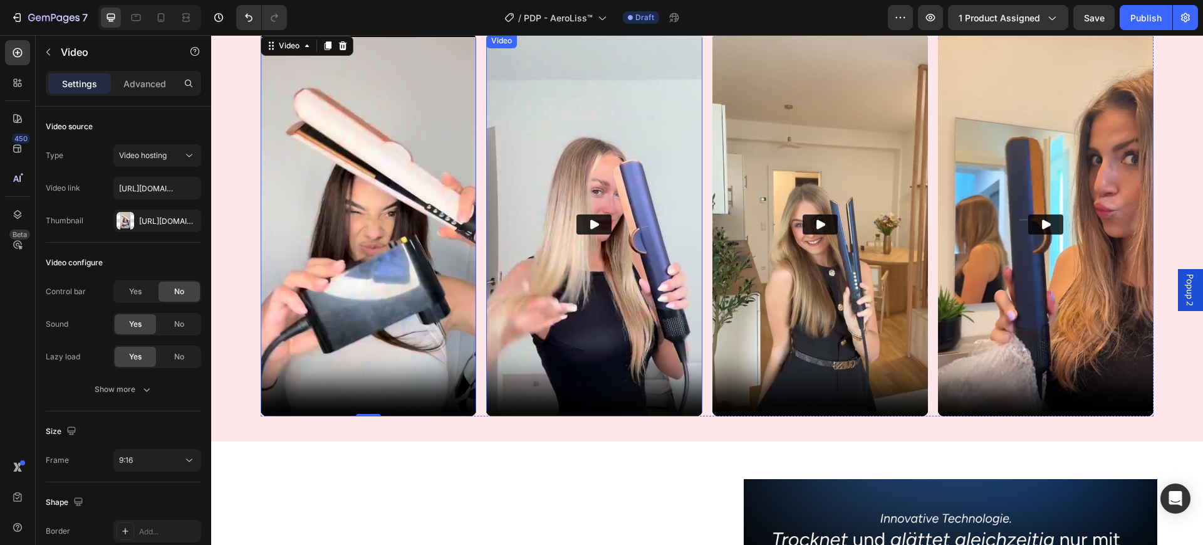
click at [545, 186] on img at bounding box center [594, 225] width 216 height 384
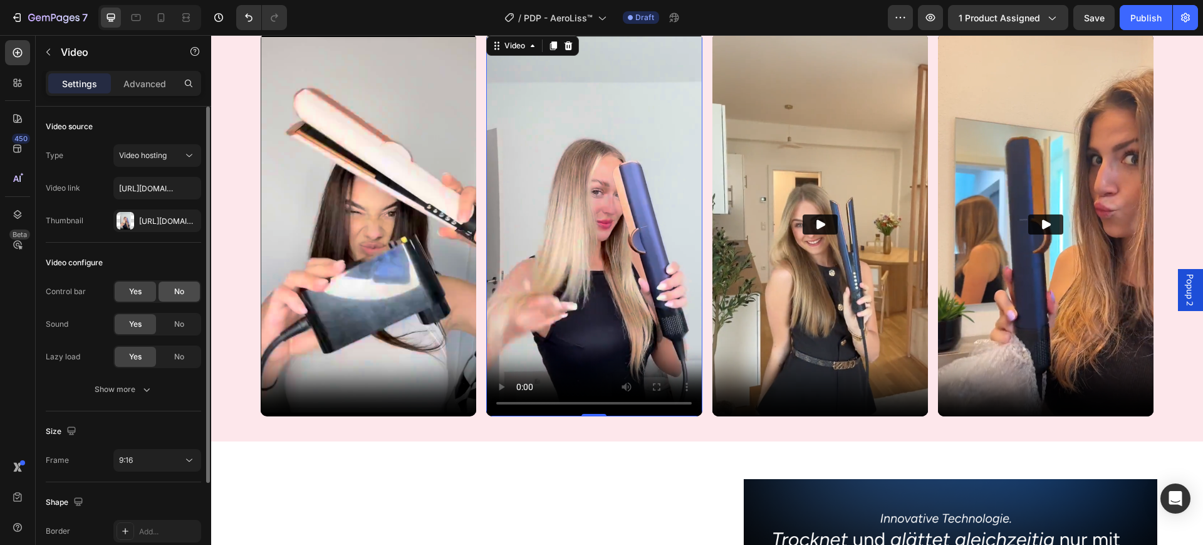
click at [179, 288] on span "No" at bounding box center [179, 291] width 10 height 11
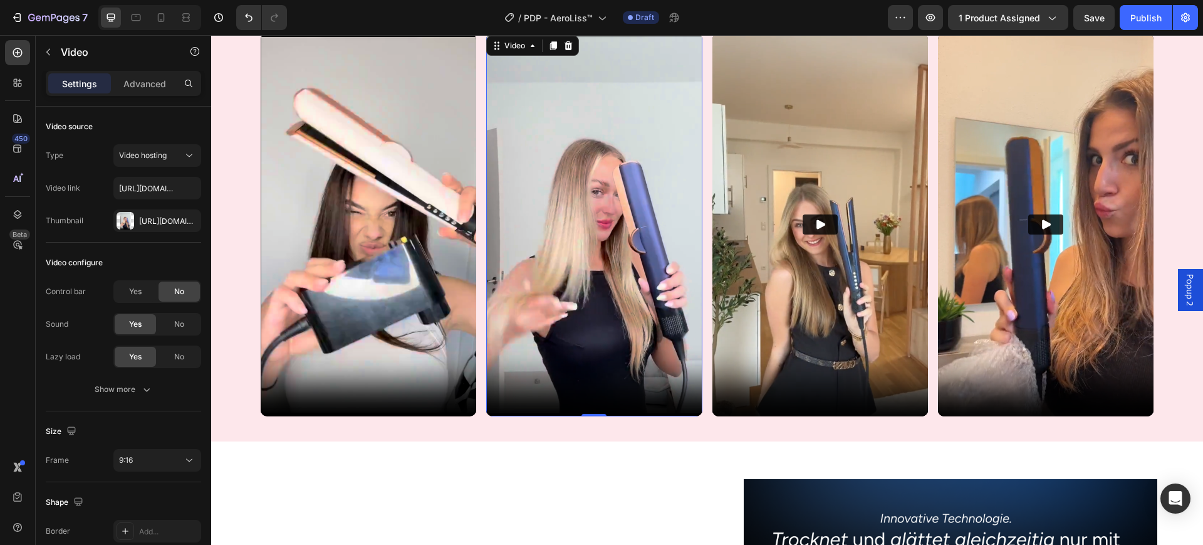
click at [543, 323] on video at bounding box center [594, 225] width 216 height 384
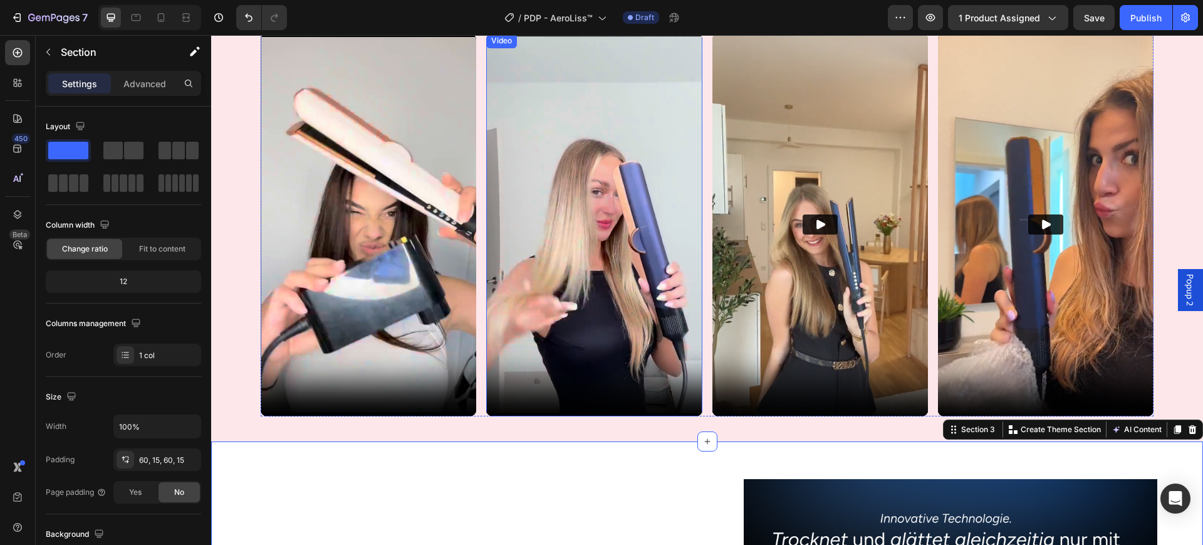
click at [574, 298] on video at bounding box center [594, 225] width 216 height 384
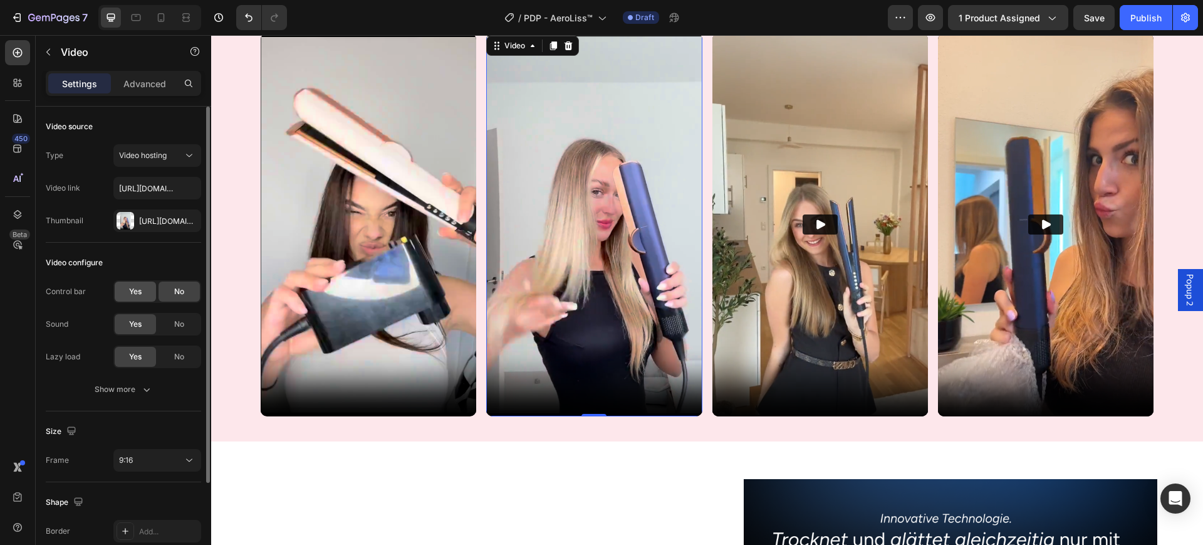
click at [134, 287] on span "Yes" at bounding box center [135, 291] width 13 height 11
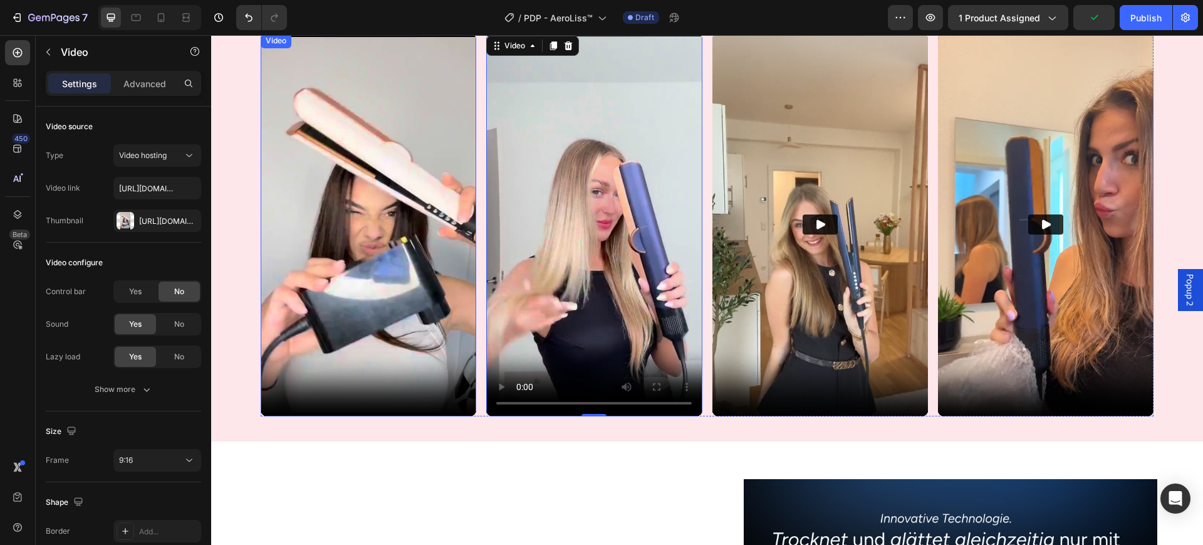
click at [394, 224] on video at bounding box center [369, 225] width 216 height 384
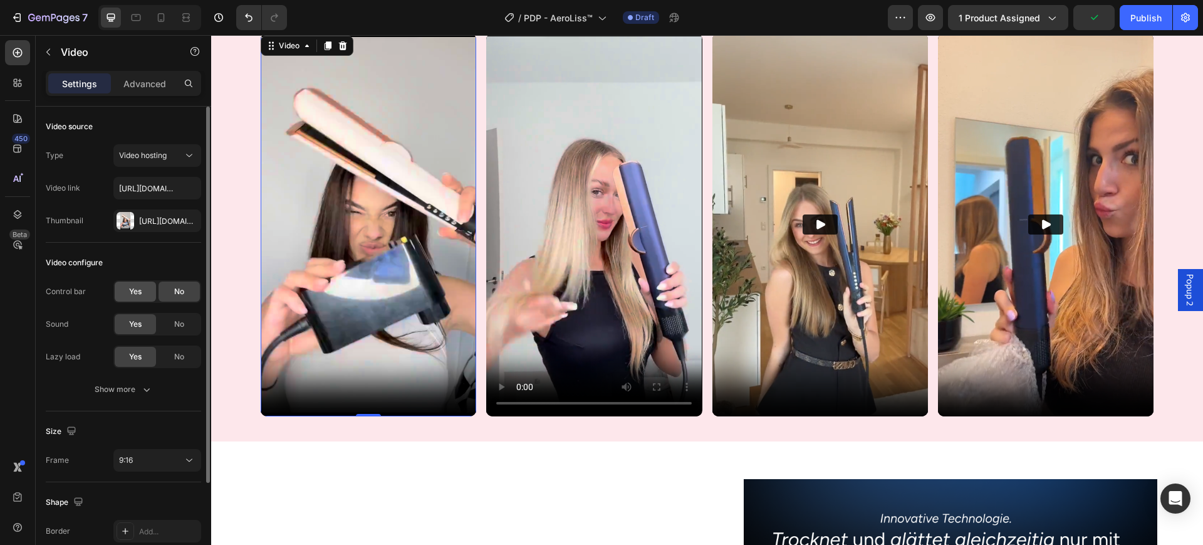
click at [122, 290] on div "Yes" at bounding box center [135, 291] width 41 height 20
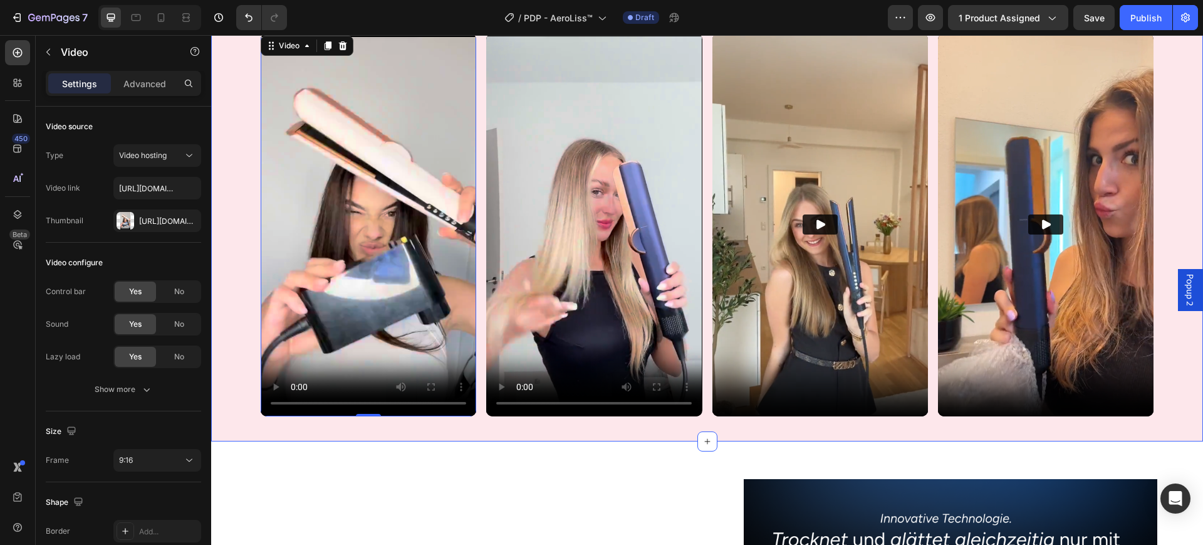
click at [481, 426] on div "Frauen lieben unsere AeroLiss™! Heading Row Video 0 Video Video Video Row Row S…" at bounding box center [707, 207] width 992 height 470
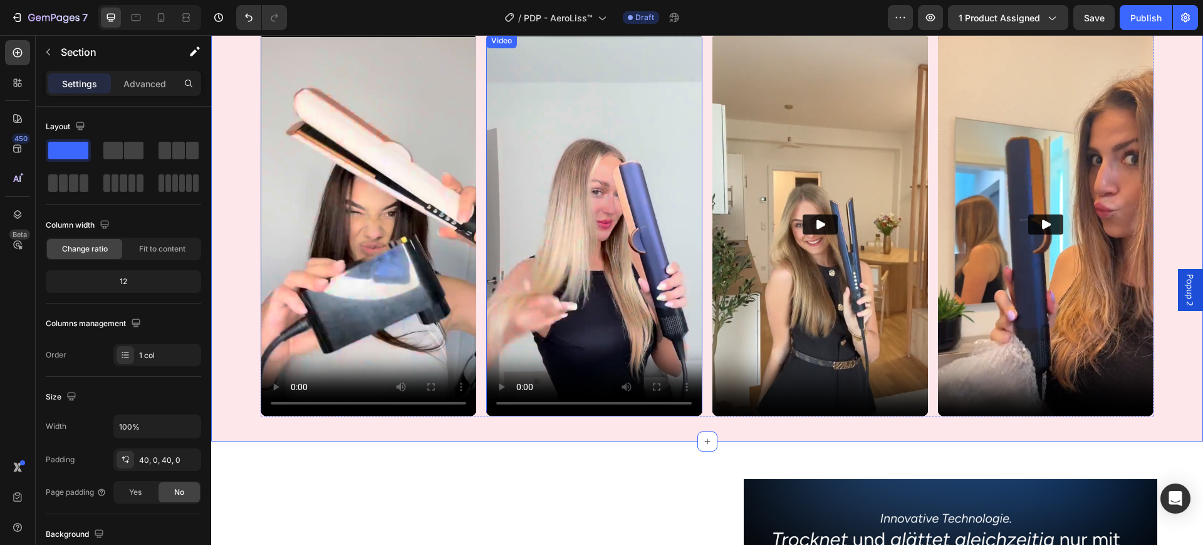
click at [488, 303] on video at bounding box center [594, 225] width 216 height 384
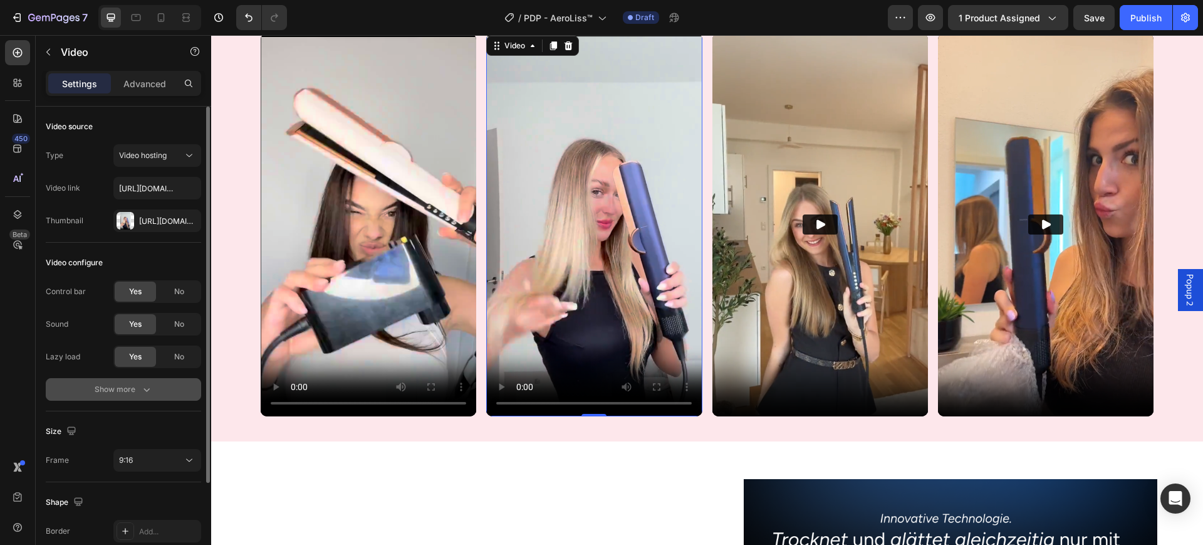
click at [147, 385] on icon "button" at bounding box center [146, 389] width 13 height 13
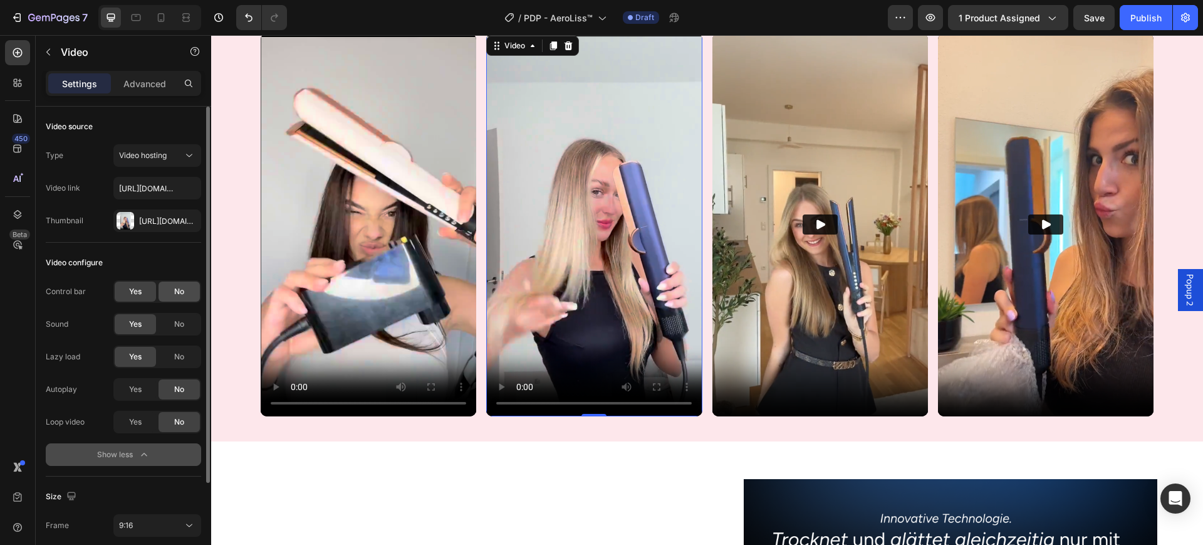
click at [177, 286] on span "No" at bounding box center [179, 291] width 10 height 11
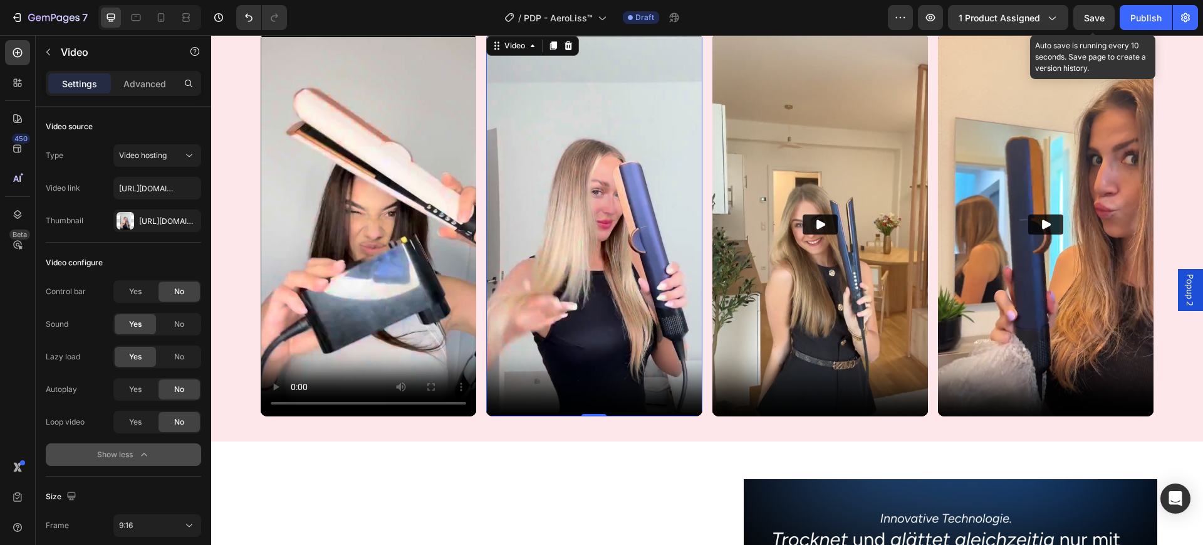
click at [1104, 17] on span "Save" at bounding box center [1094, 18] width 21 height 11
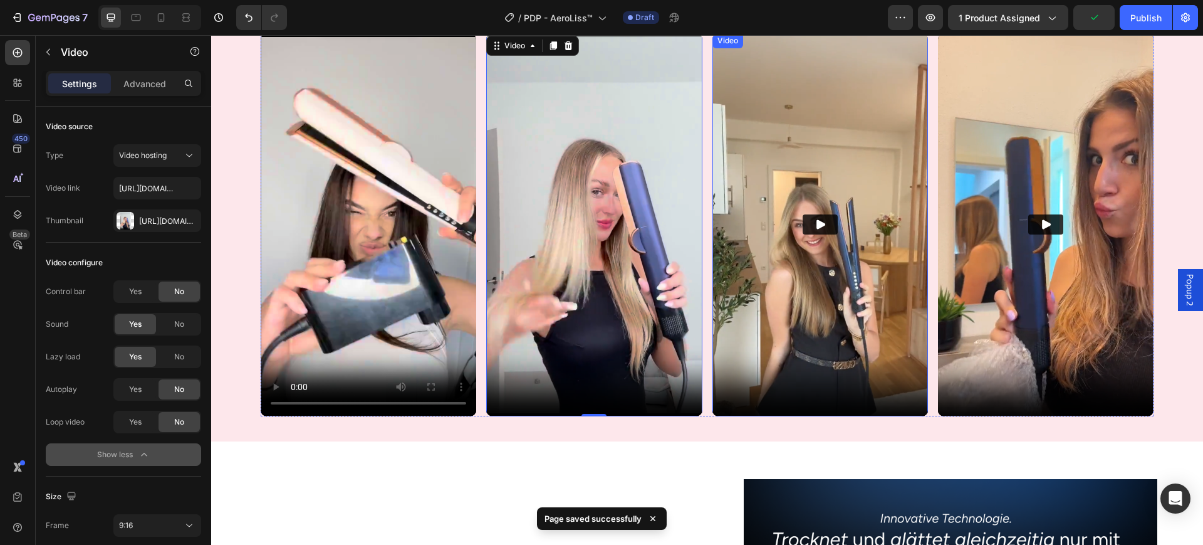
click at [752, 397] on img at bounding box center [821, 225] width 216 height 384
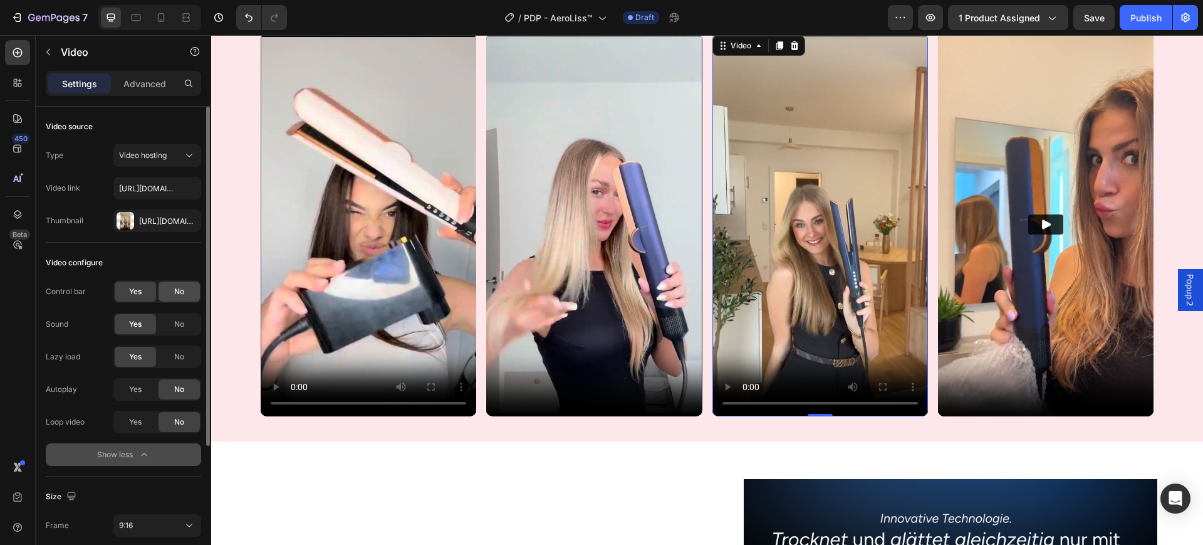
click at [174, 291] on span "No" at bounding box center [179, 291] width 10 height 11
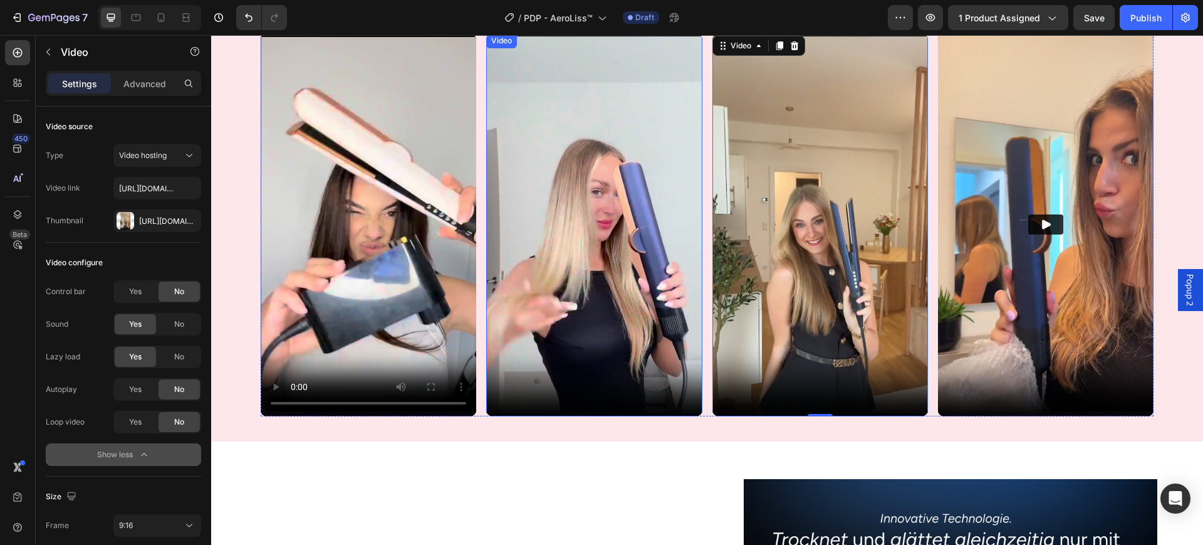
click at [490, 244] on video at bounding box center [594, 225] width 216 height 384
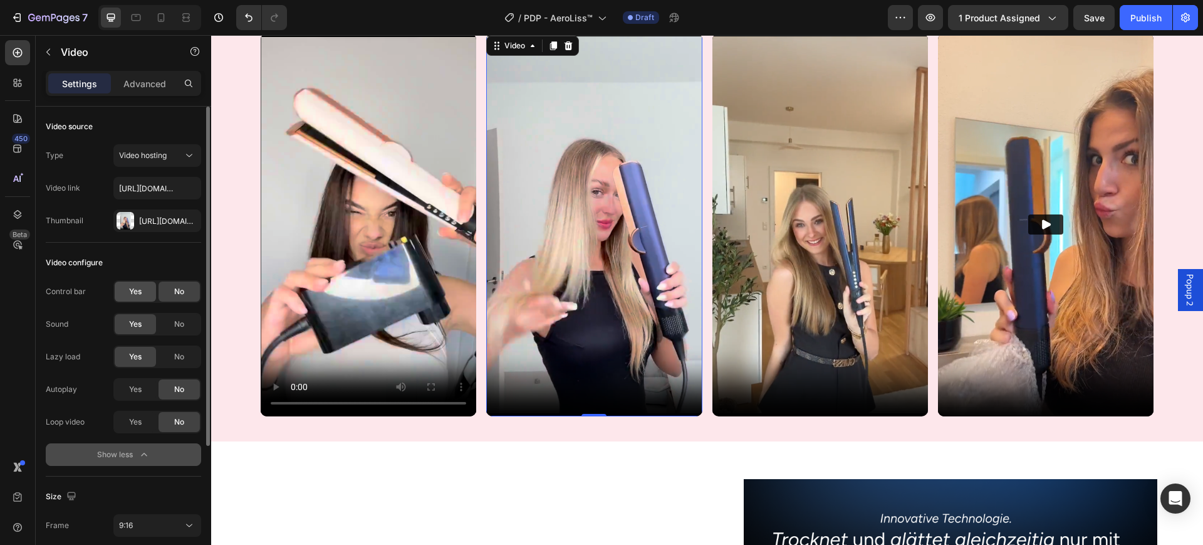
click at [130, 291] on span "Yes" at bounding box center [135, 291] width 13 height 11
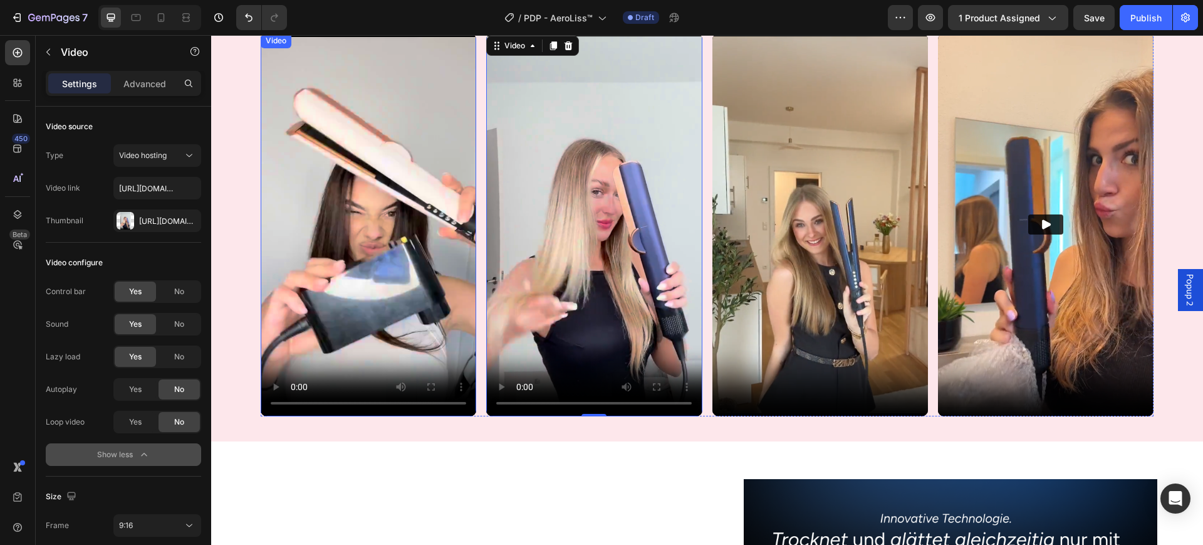
click at [319, 253] on video at bounding box center [369, 225] width 216 height 384
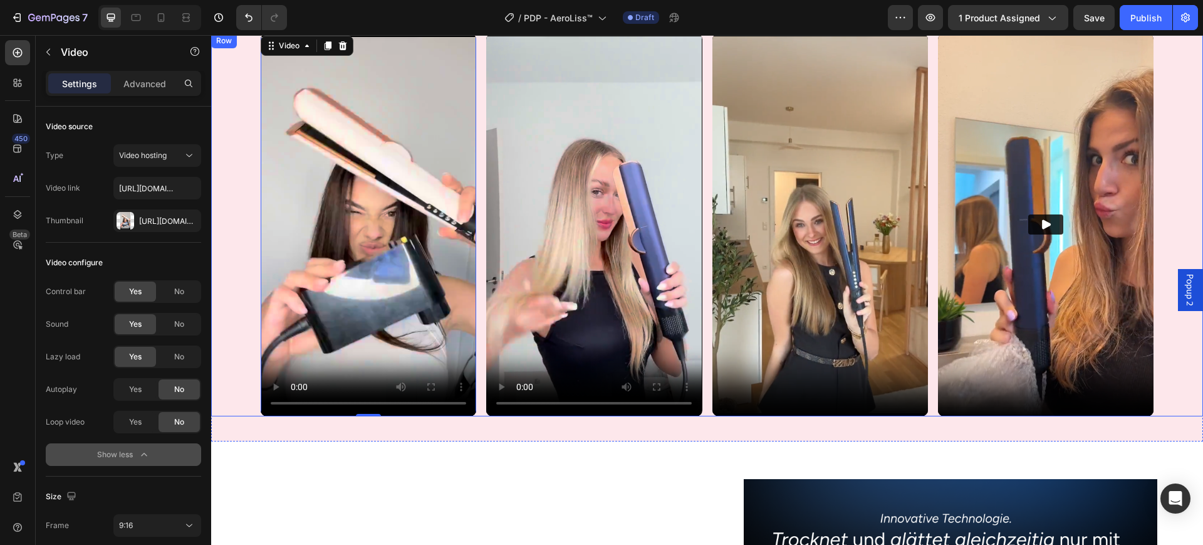
click at [229, 340] on div "Video 0 Video Video Video Row" at bounding box center [707, 225] width 992 height 384
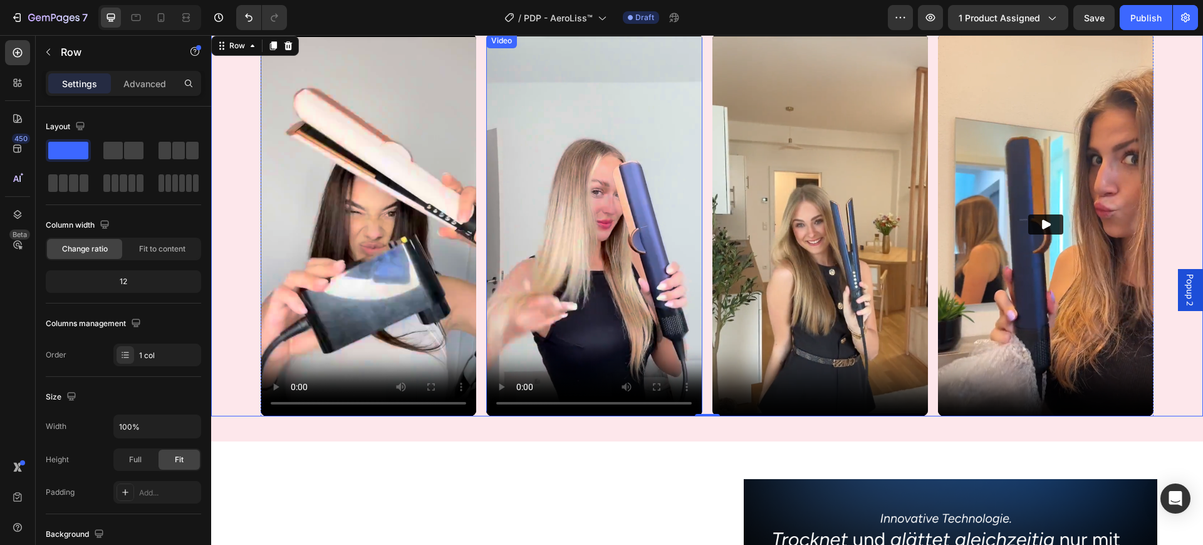
click at [505, 270] on video at bounding box center [594, 225] width 216 height 384
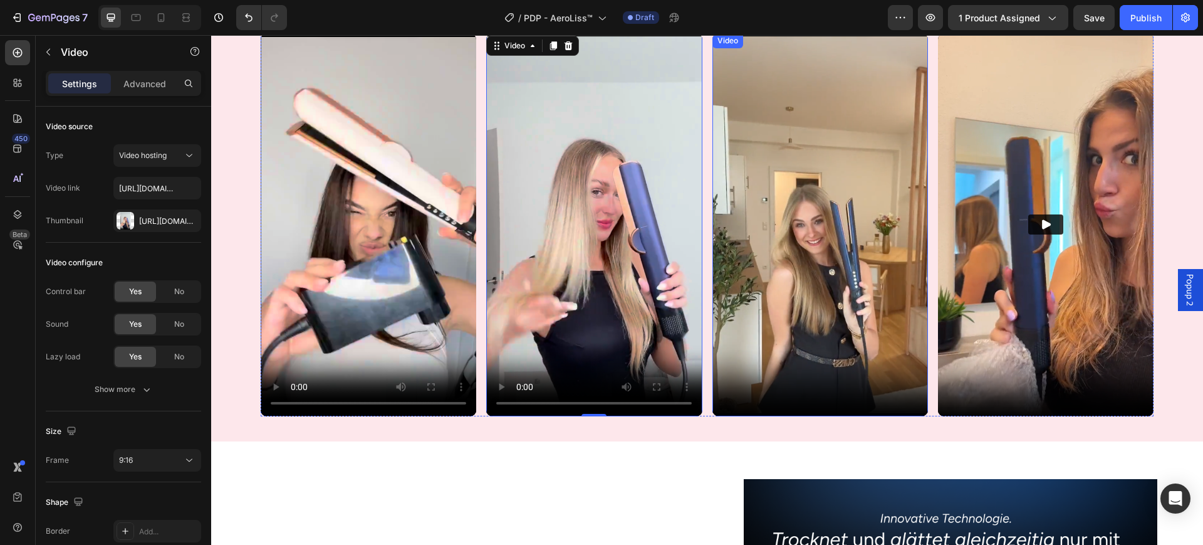
click at [745, 227] on video at bounding box center [821, 225] width 216 height 384
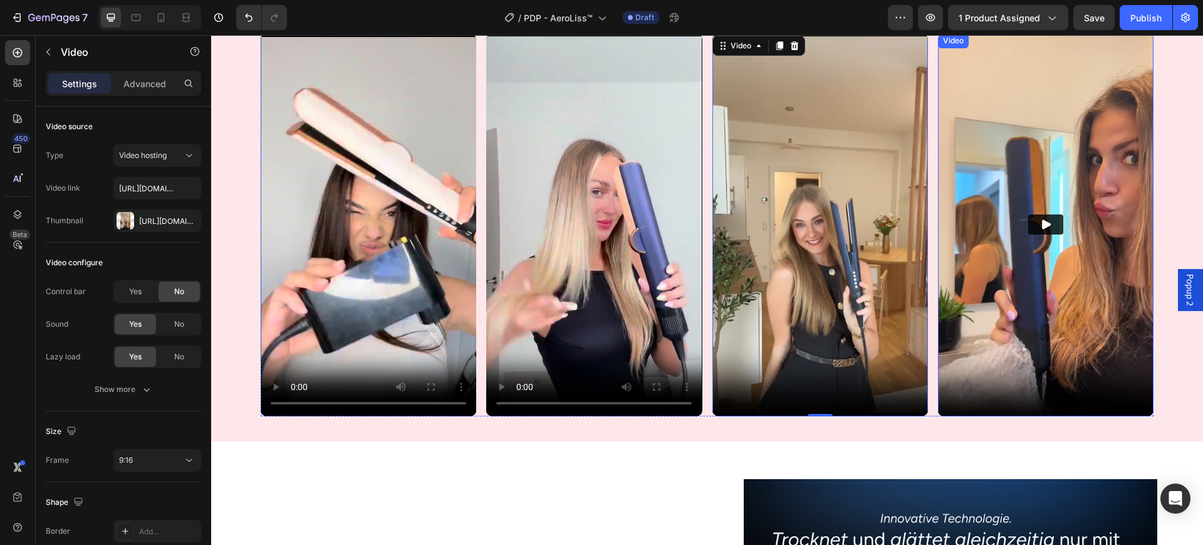
click at [1049, 205] on img at bounding box center [1046, 225] width 216 height 384
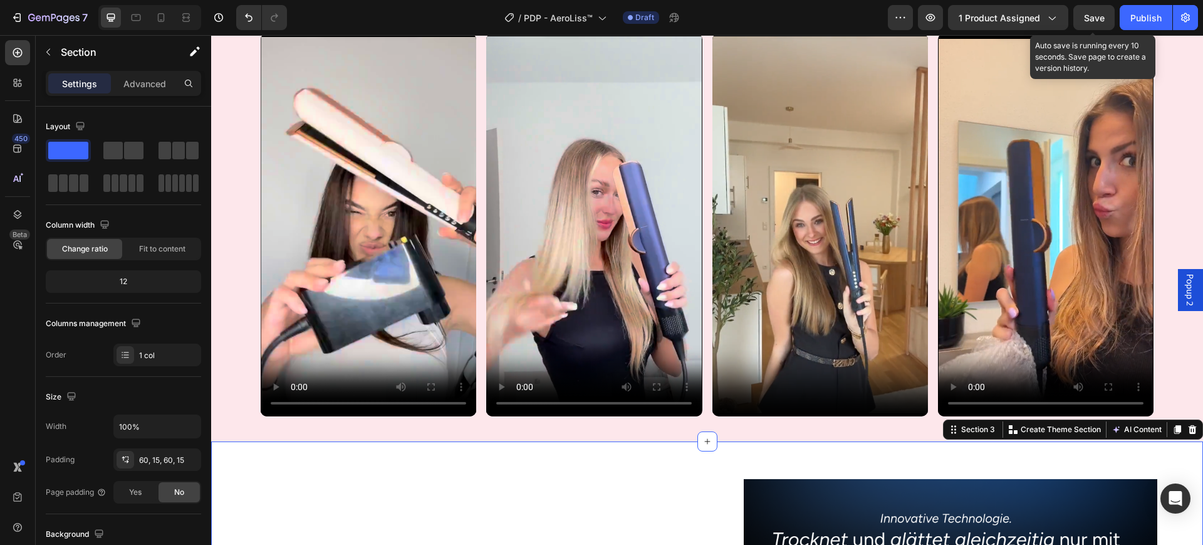
click at [1095, 16] on span "Save" at bounding box center [1094, 18] width 21 height 11
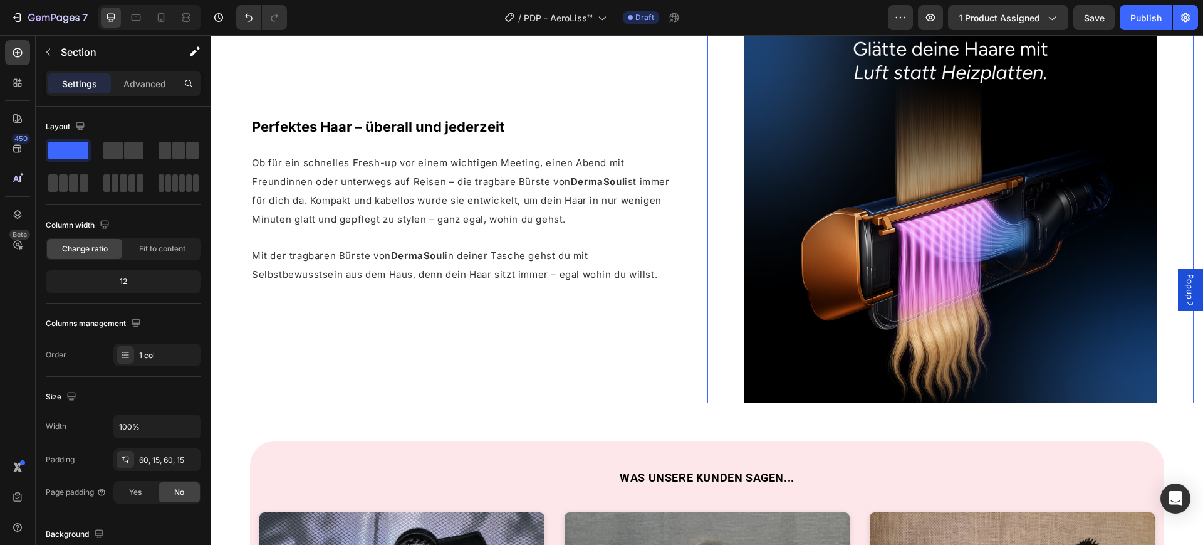
scroll to position [2425, 0]
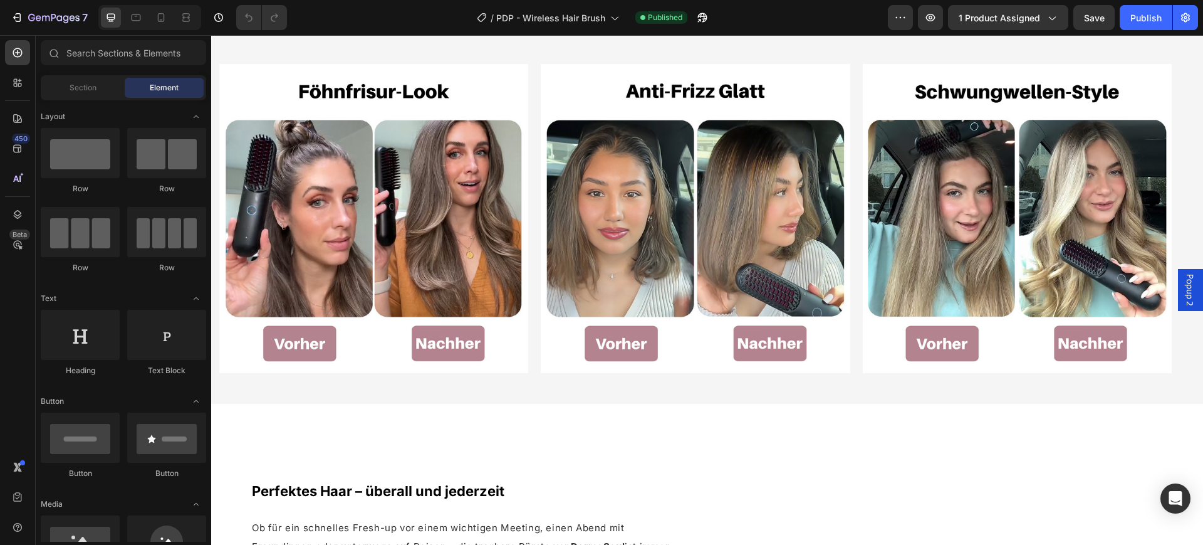
scroll to position [627, 0]
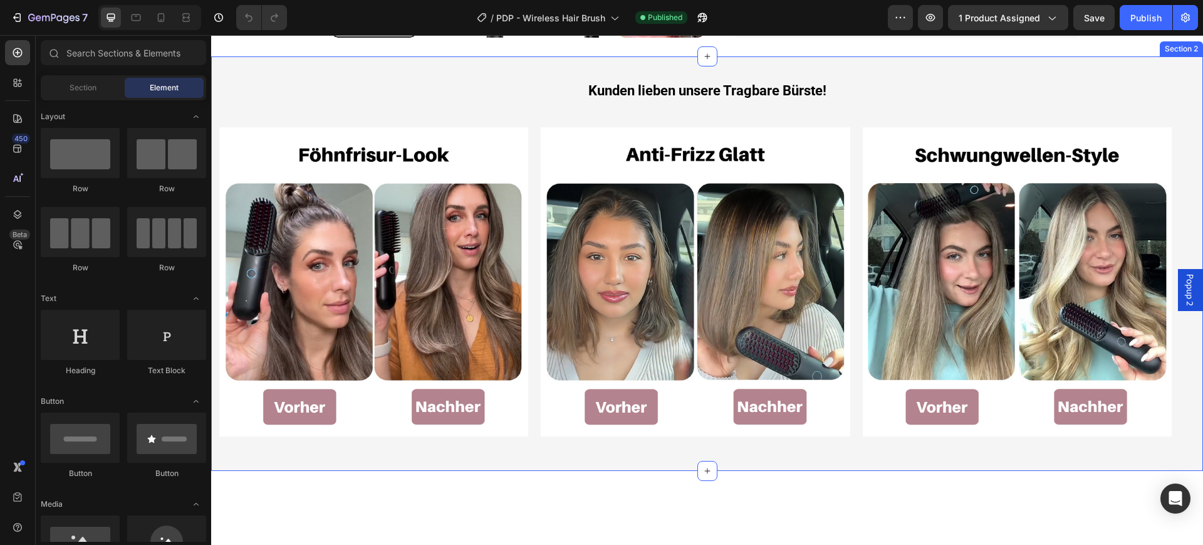
click at [337, 119] on div "Kunden lieben unsere Tragbare Bürste! Heading Row Image Row Image Image Row Ima…" at bounding box center [707, 263] width 992 height 365
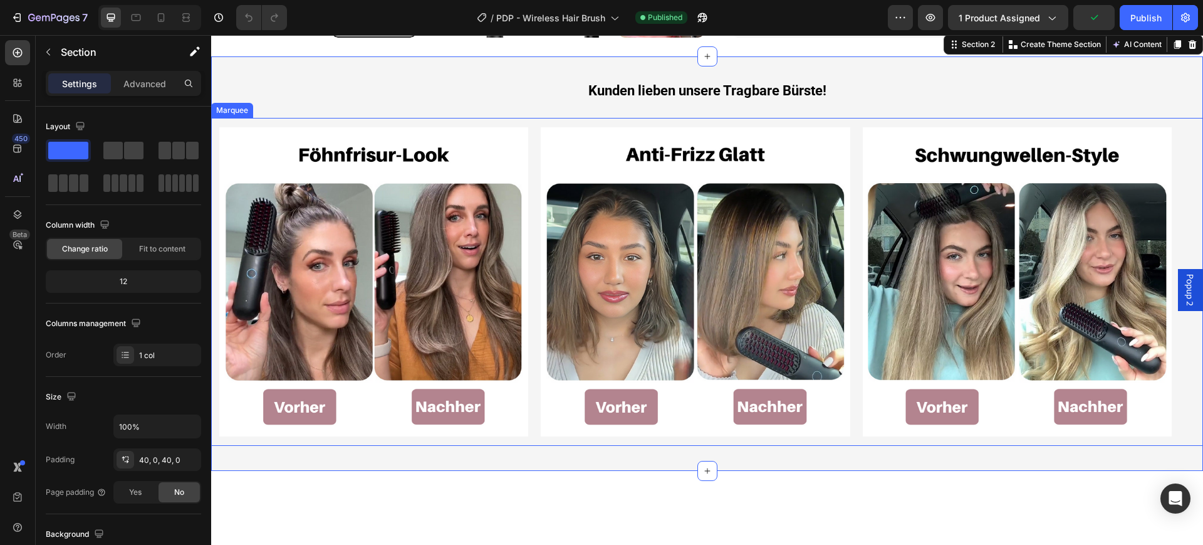
click at [535, 190] on div "Image Row" at bounding box center [380, 281] width 322 height 309
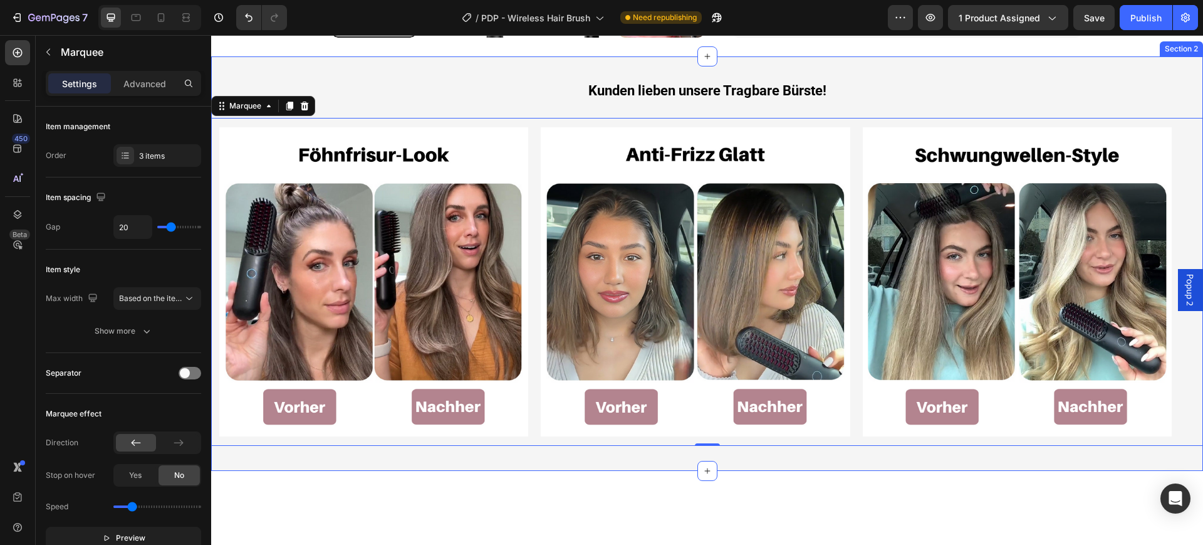
click at [235, 99] on div "Kunden lieben unsere Tragbare Bürste! Heading Row Image Row Image Image Row Ima…" at bounding box center [707, 263] width 992 height 415
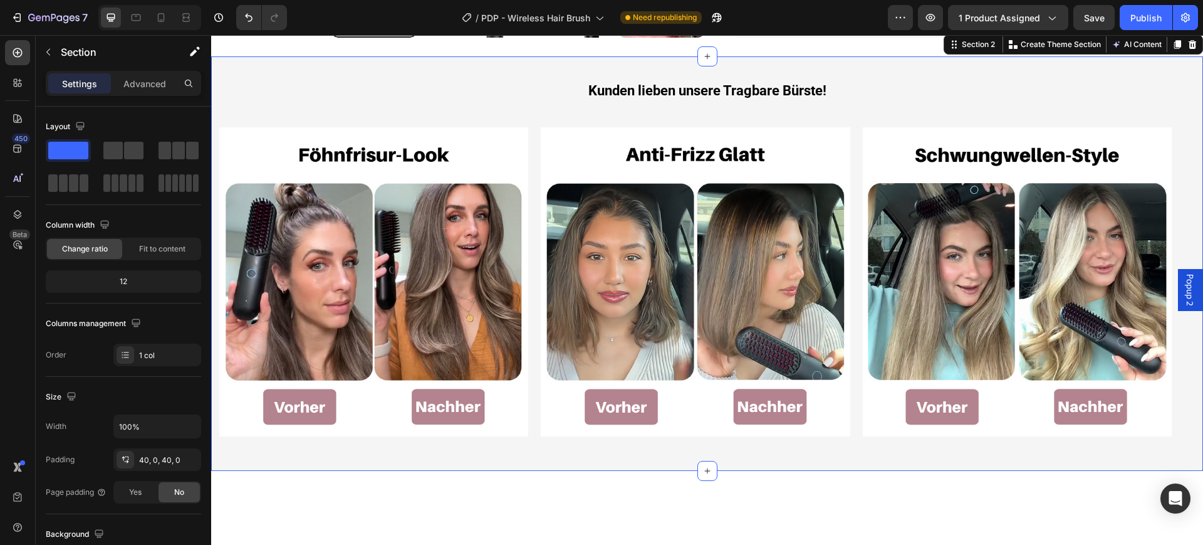
click at [305, 144] on div "Image Row Image Image Row Image Row Image Image Row Marquee" at bounding box center [707, 282] width 992 height 328
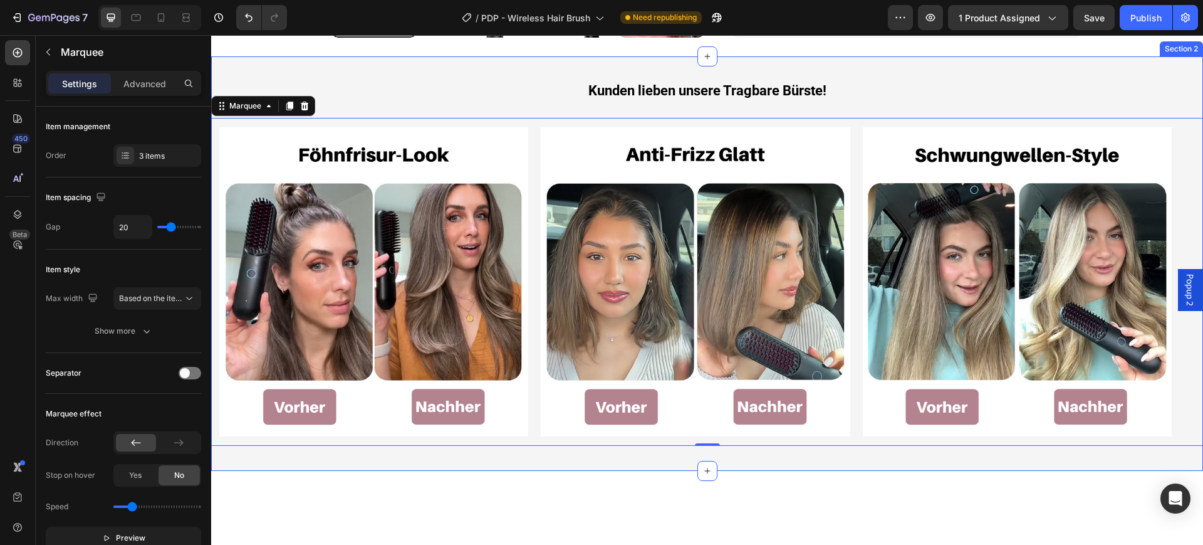
click at [290, 88] on div "Kunden lieben unsere Tragbare Bürste! Heading Row Image Row Image Image Row Ima…" at bounding box center [707, 263] width 992 height 415
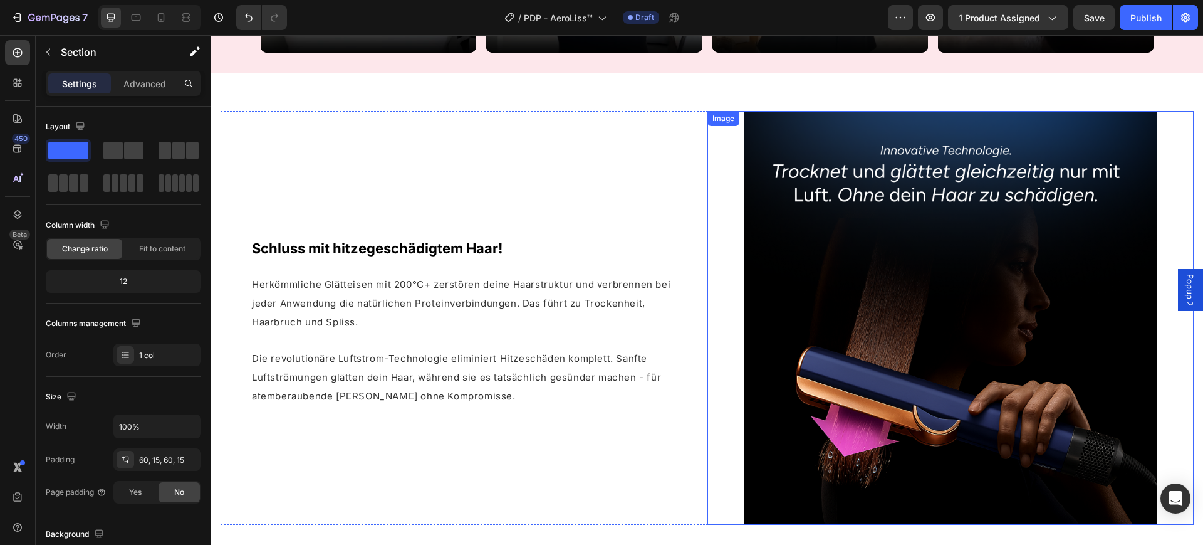
scroll to position [1093, 0]
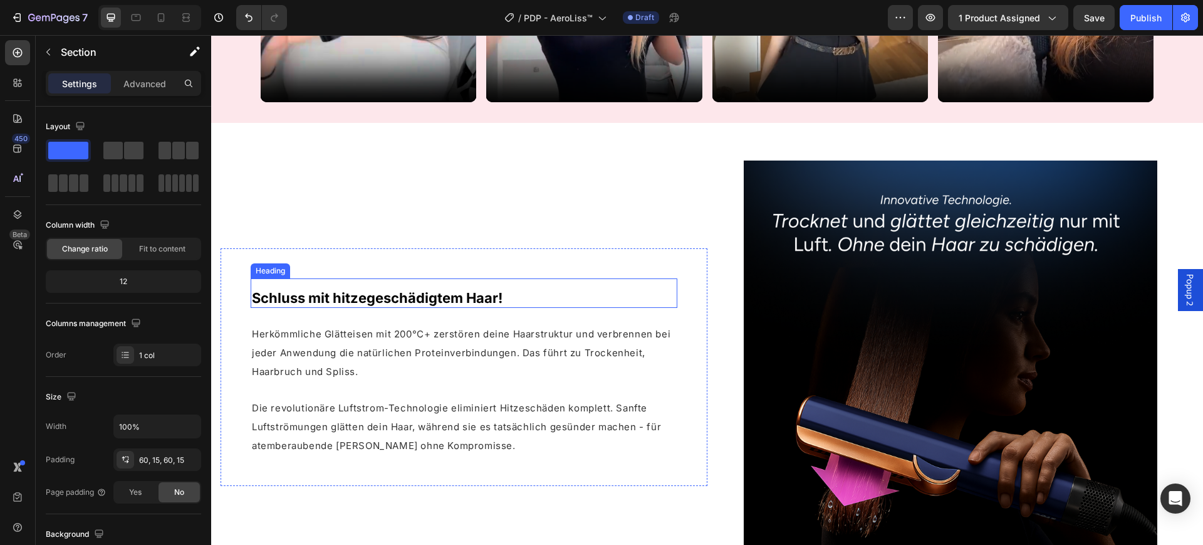
click at [431, 290] on span "Schluss mit hitzegeschädigtem Haar!" at bounding box center [377, 298] width 251 height 16
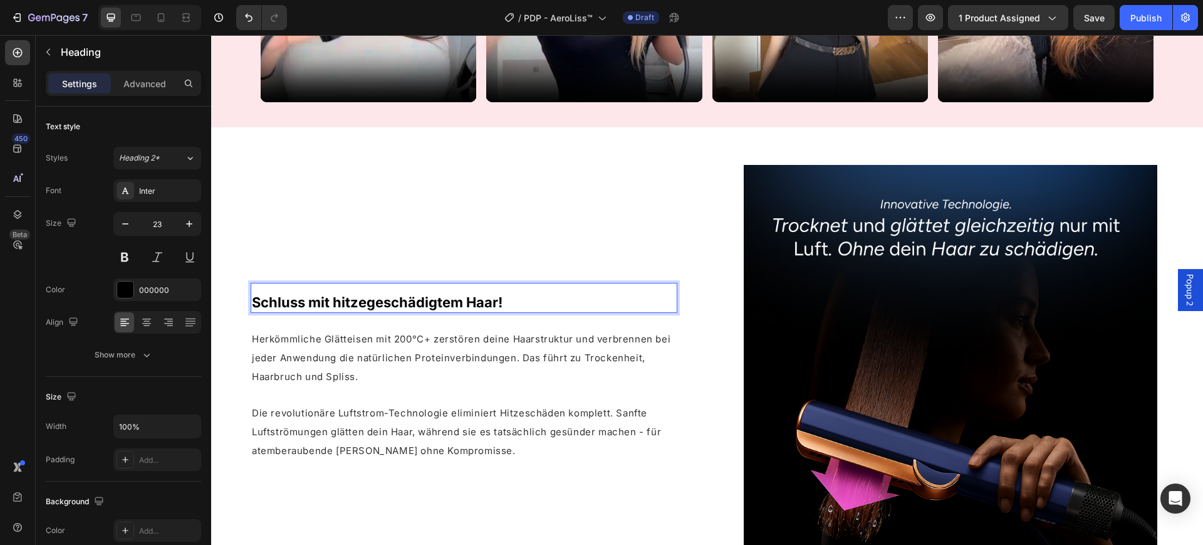
click at [431, 294] on span "Schluss mit hitzegeschädigtem Haar!" at bounding box center [377, 302] width 251 height 16
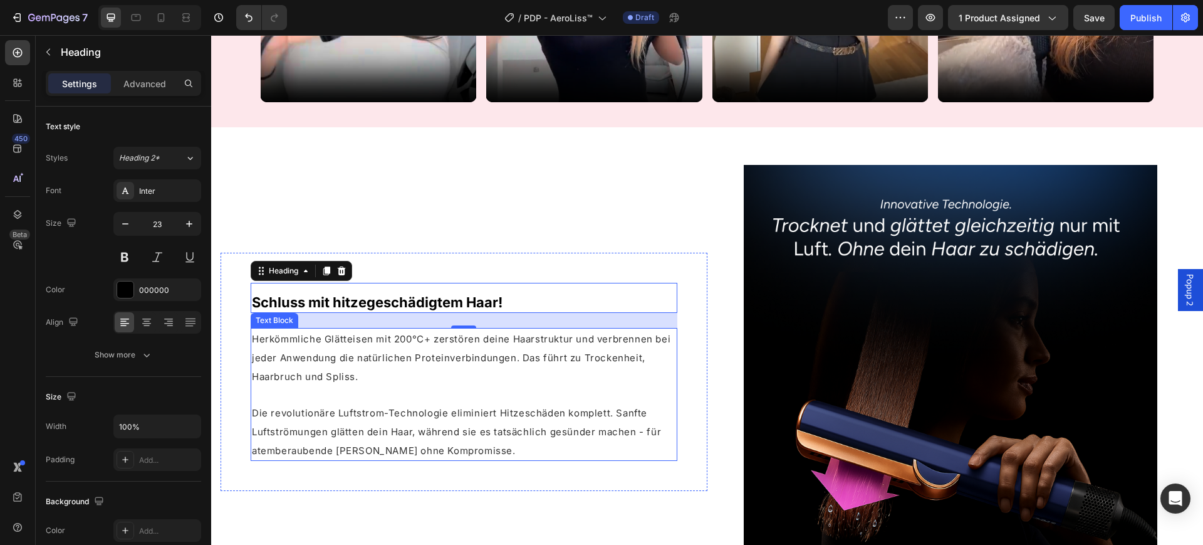
click at [356, 357] on p "Herkömmliche Glätteisen mit 200°C+ zerstören deine Haarstruktur und verbrennen …" at bounding box center [464, 357] width 424 height 56
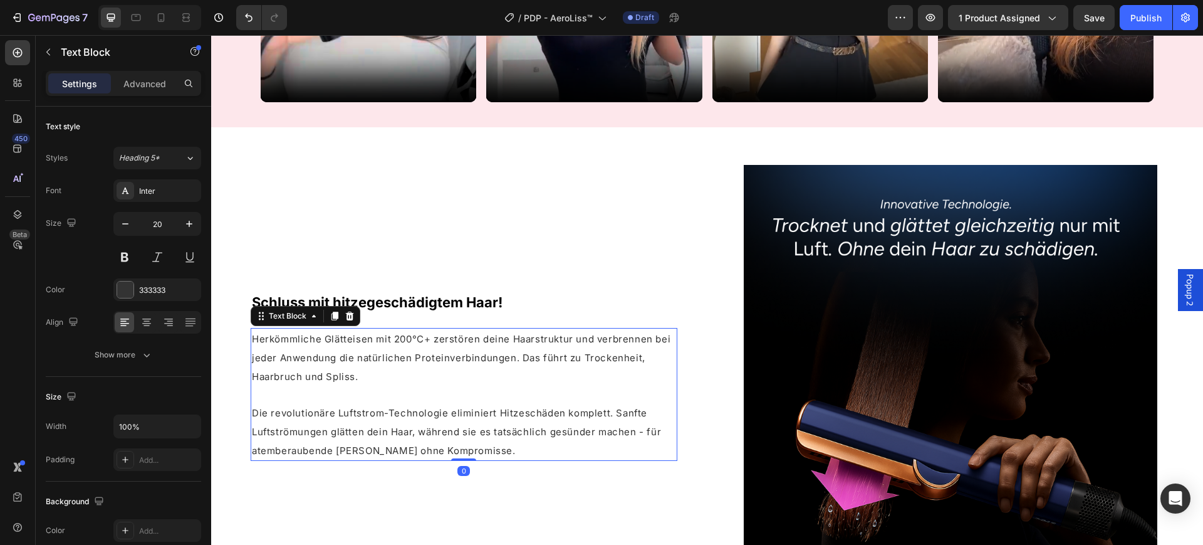
click at [356, 357] on p "Herkömmliche Glätteisen mit 200°C+ zerstören deine Haarstruktur und verbrennen …" at bounding box center [464, 357] width 424 height 56
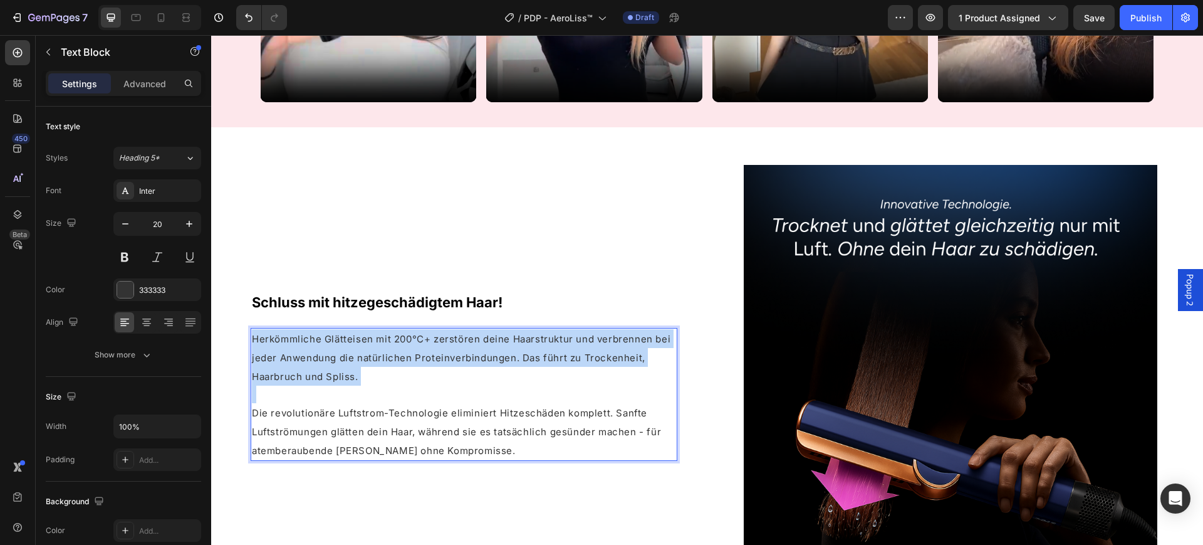
click at [356, 357] on p "Herkömmliche Glätteisen mit 200°C+ zerstören deine Haarstruktur und verbrennen …" at bounding box center [464, 357] width 424 height 56
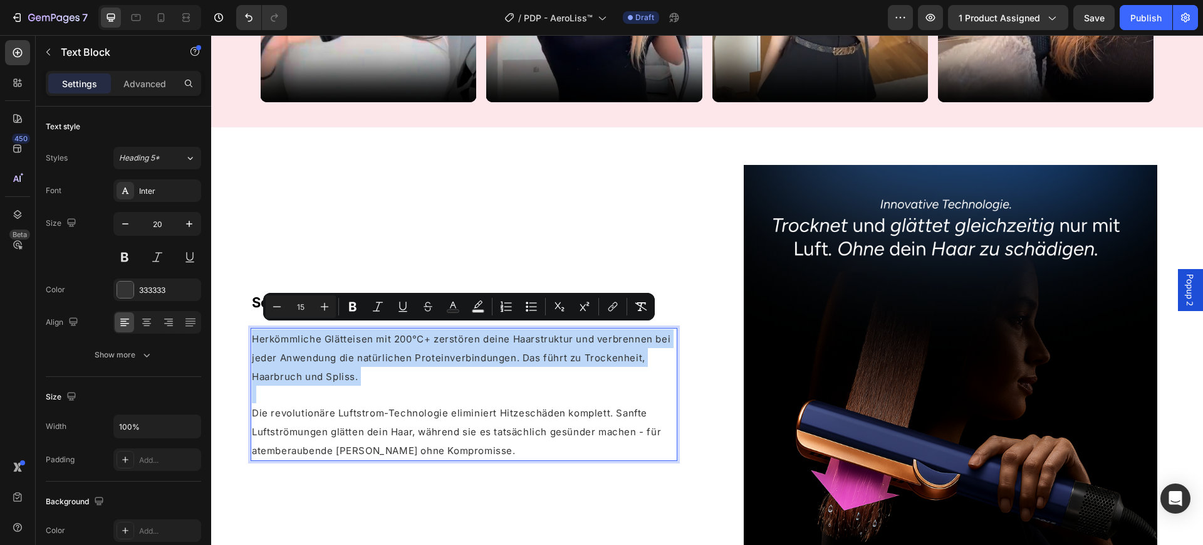
copy div "Herkömmliche Glätteisen mit 200°C+ zerstören deine Haarstruktur und verbrennen …"
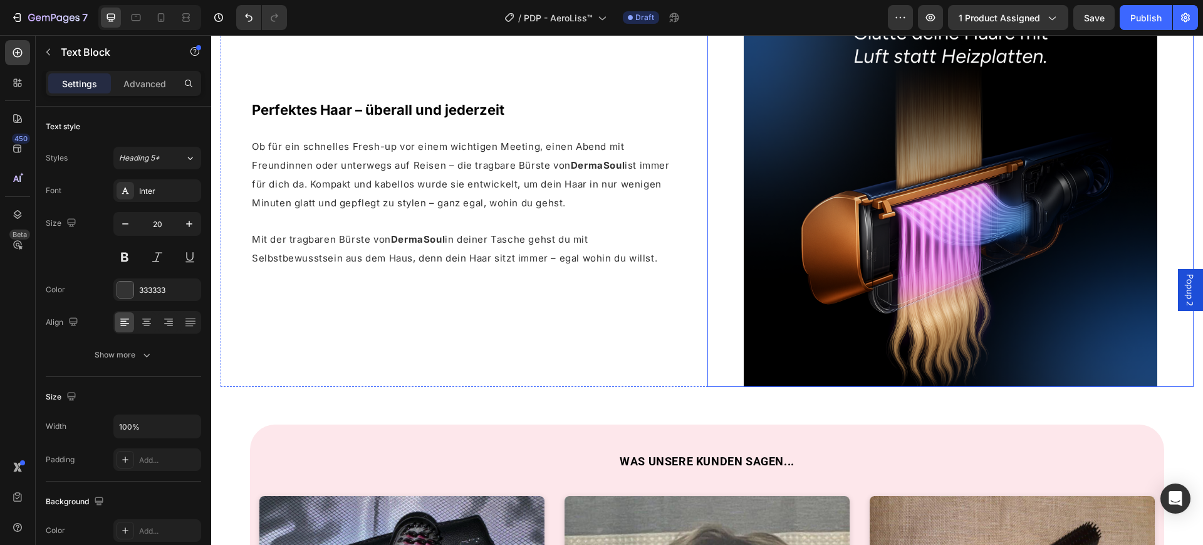
scroll to position [2425, 0]
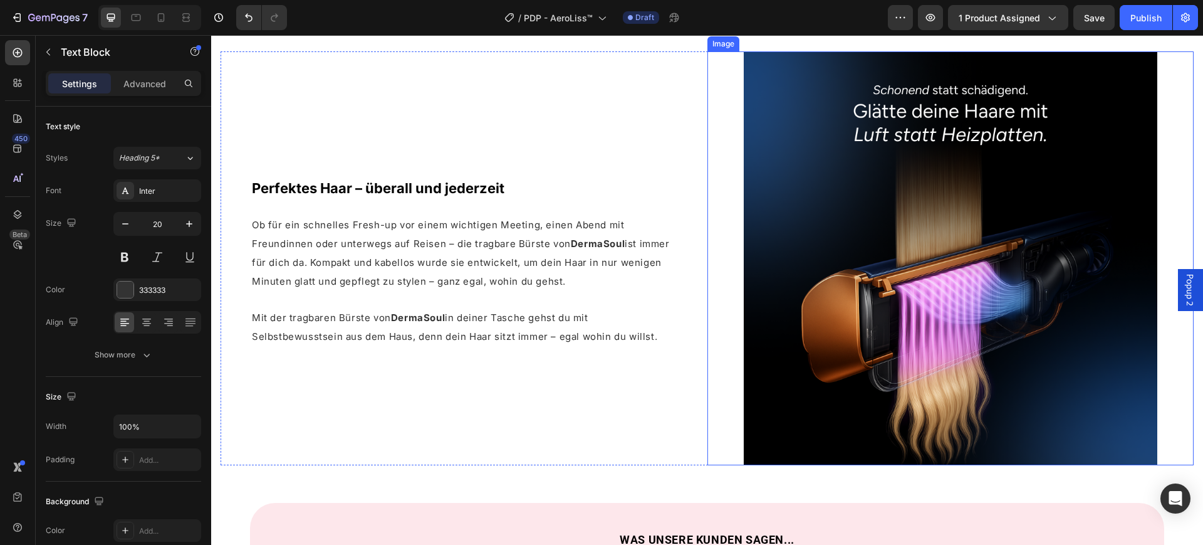
click at [857, 219] on img at bounding box center [951, 258] width 414 height 414
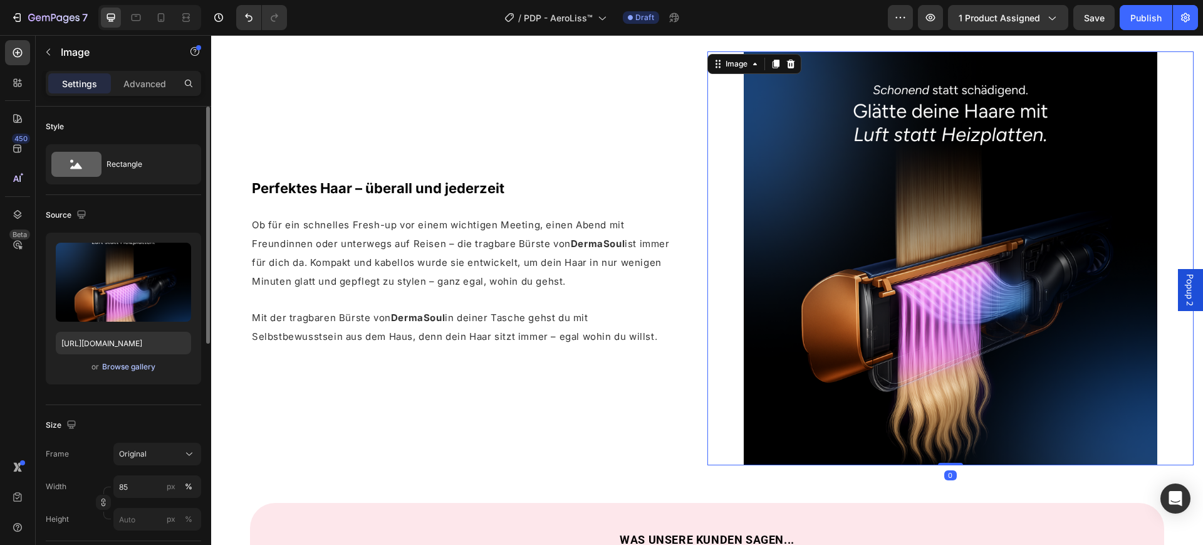
click at [125, 363] on div "Browse gallery" at bounding box center [128, 366] width 53 height 11
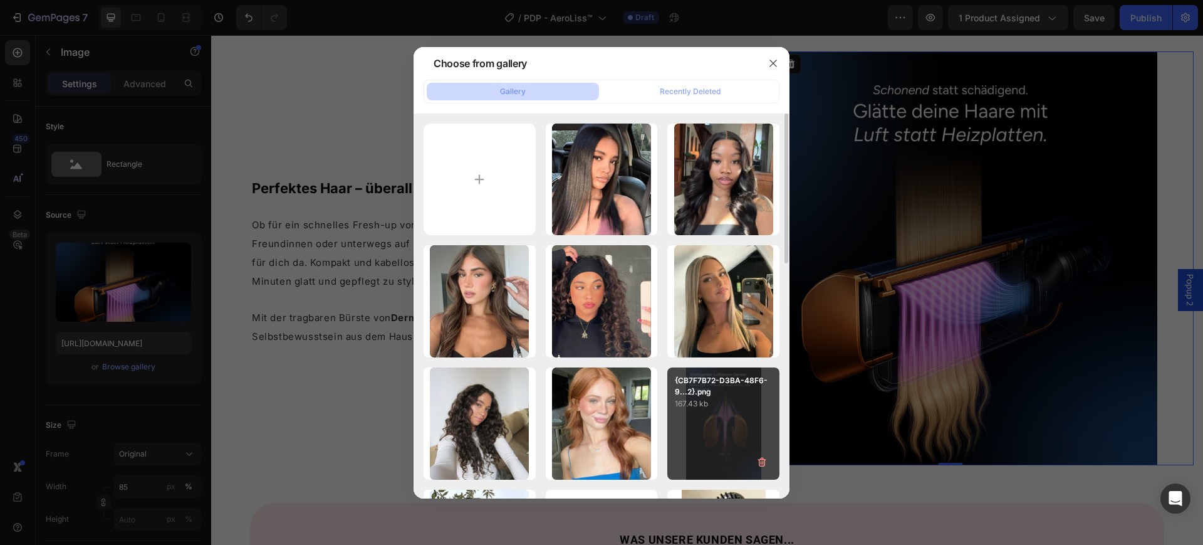
click at [730, 389] on p "{CB7F7B72-D3BA-48F6-9...2}.png" at bounding box center [723, 386] width 97 height 23
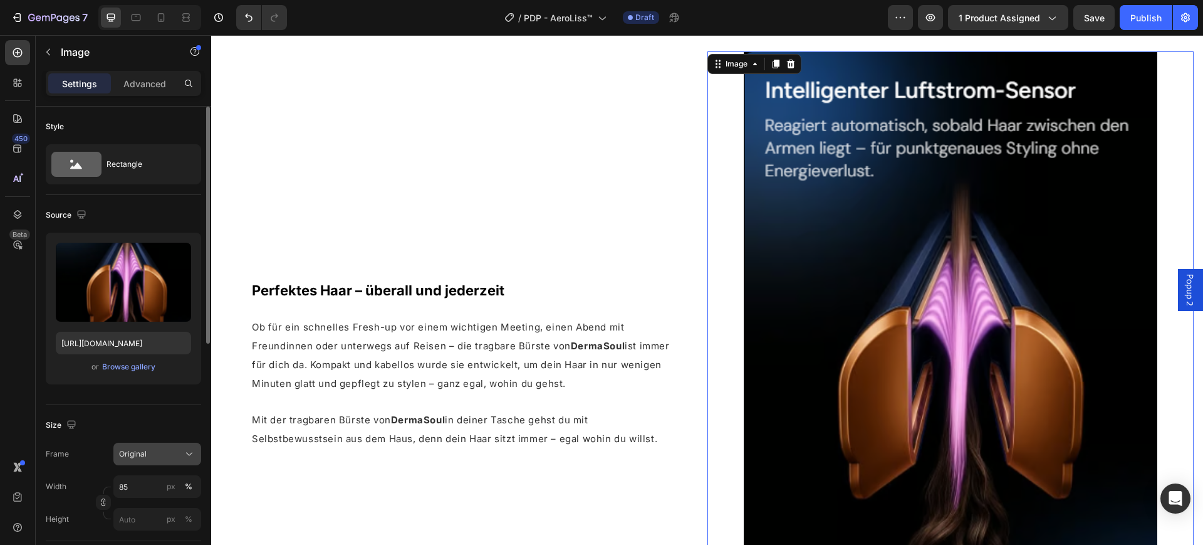
click at [162, 455] on div "Original" at bounding box center [149, 453] width 61 height 11
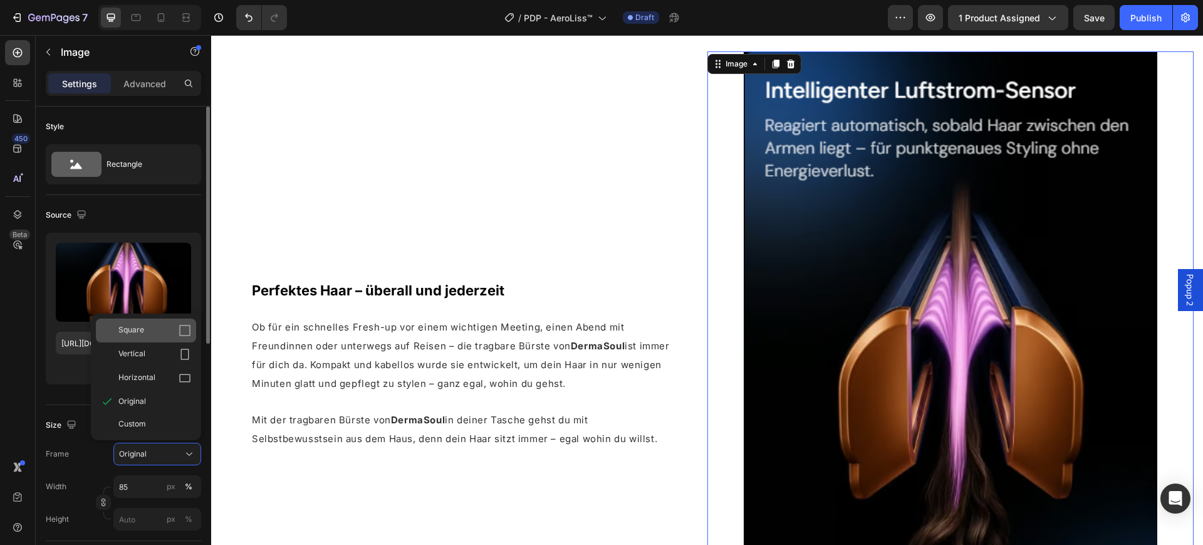
click at [153, 335] on div "Square" at bounding box center [154, 330] width 73 height 13
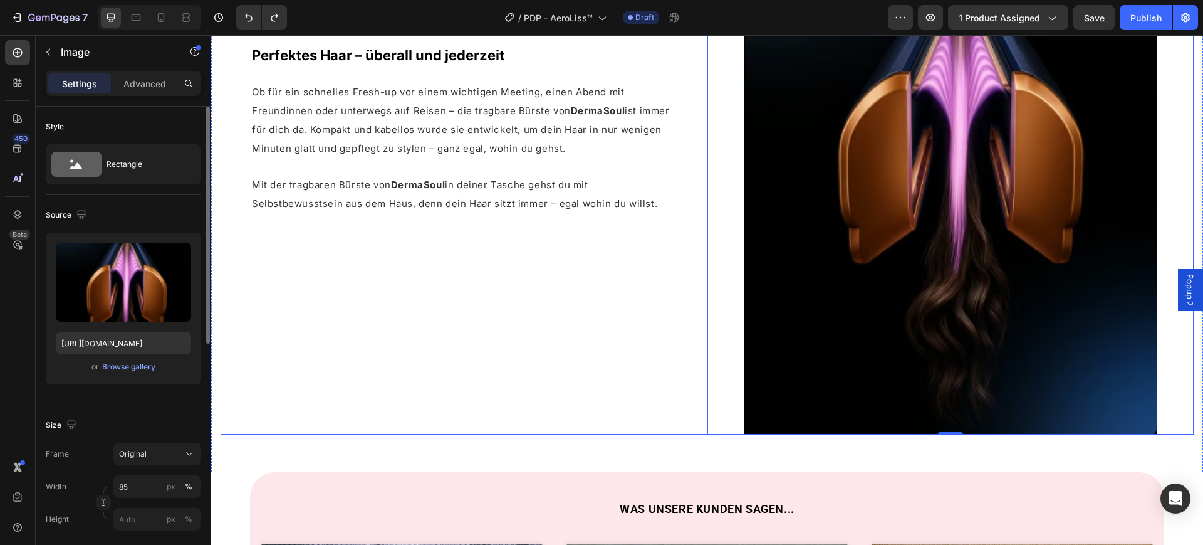
type input "https://cdn.shopify.com/s/files/1/0669/3978/1307/files/AirStraight_Gl_tten_mit_…"
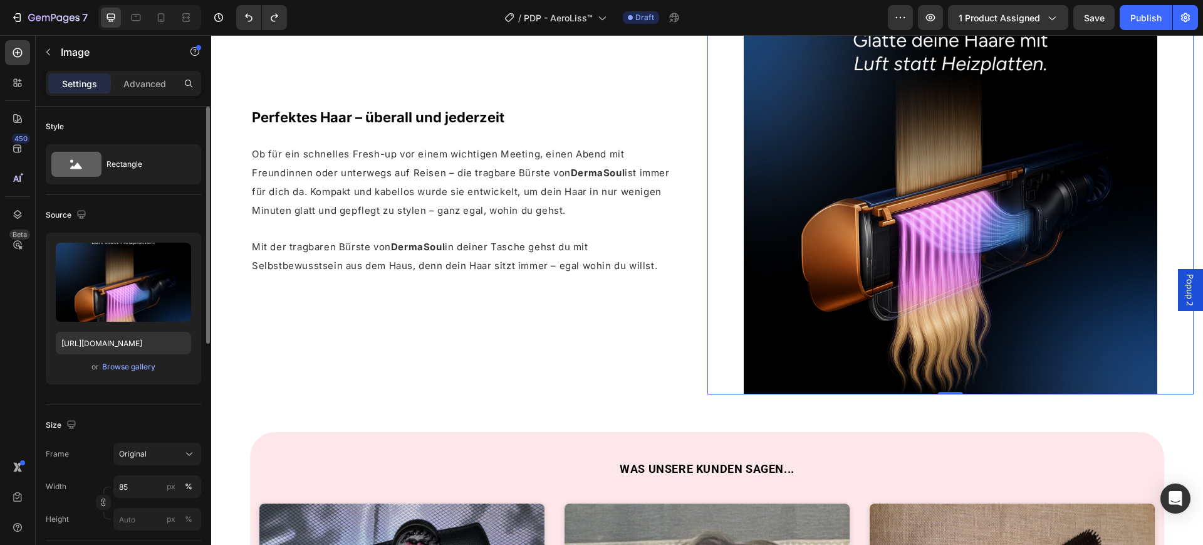
scroll to position [2324, 0]
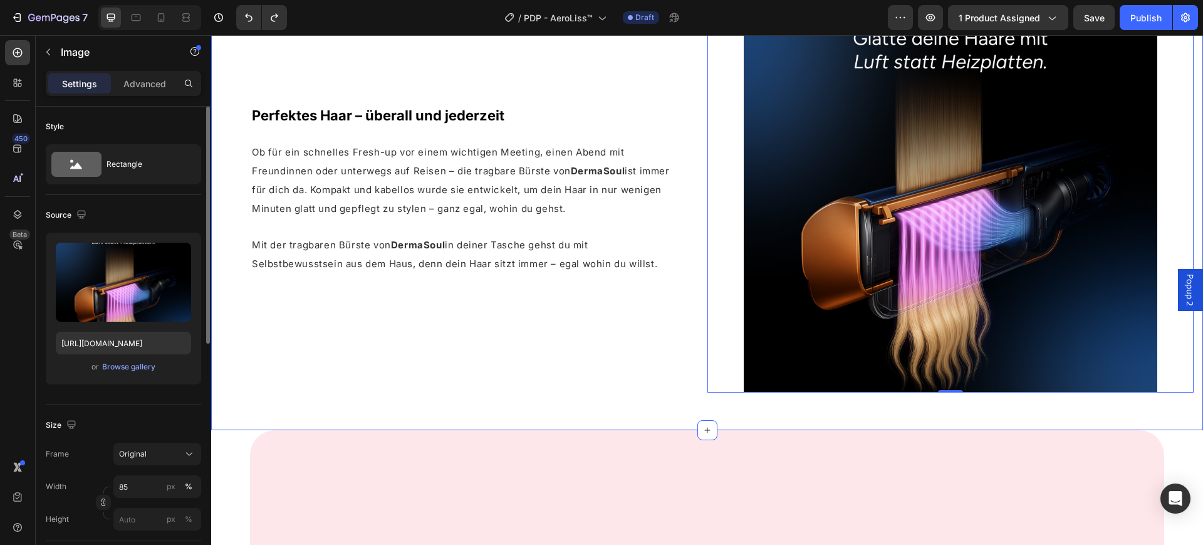
drag, startPoint x: 1035, startPoint y: 135, endPoint x: 1025, endPoint y: 140, distance: 10.7
click at [1035, 135] on div "Perfektes Haar – überall und jederzeit Heading Ob für ein schnelles Fresh-up vo…" at bounding box center [707, 185] width 992 height 489
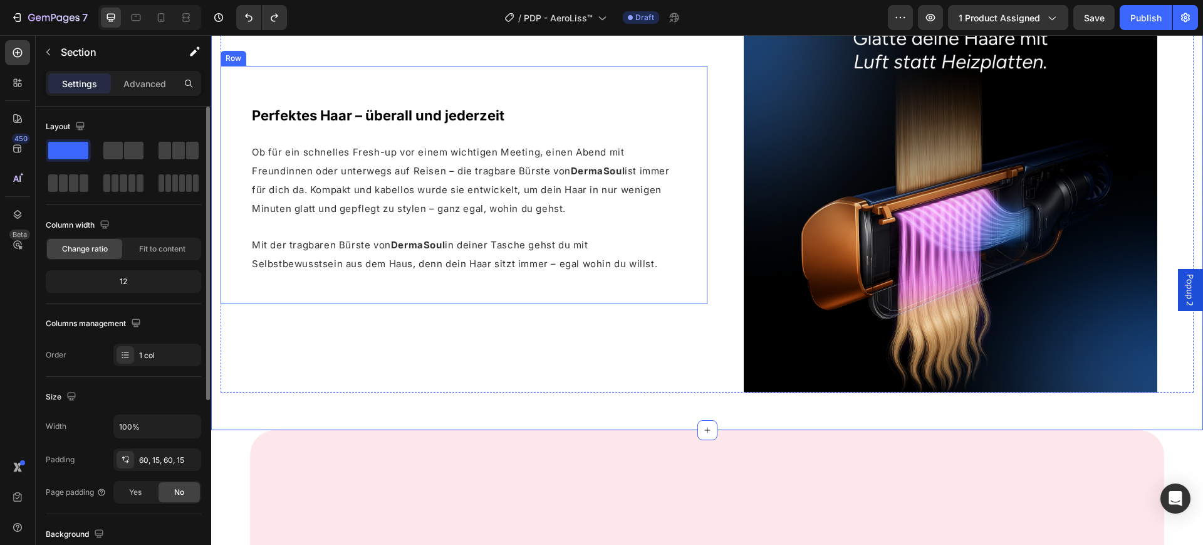
click at [488, 274] on div "Perfektes Haar – überall und jederzeit Heading Ob für ein schnelles Fresh-up vo…" at bounding box center [464, 185] width 427 height 178
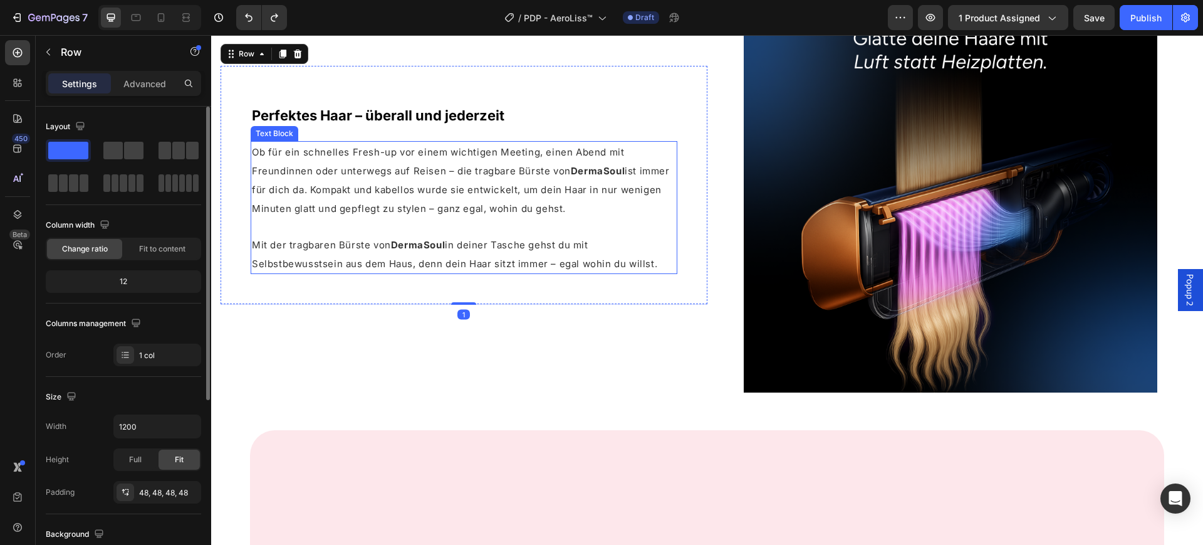
click at [475, 218] on p "Ob für ein schnelles Fresh-up vor einem wichtigen Meeting, einen Abend mit Freu…" at bounding box center [464, 179] width 424 height 75
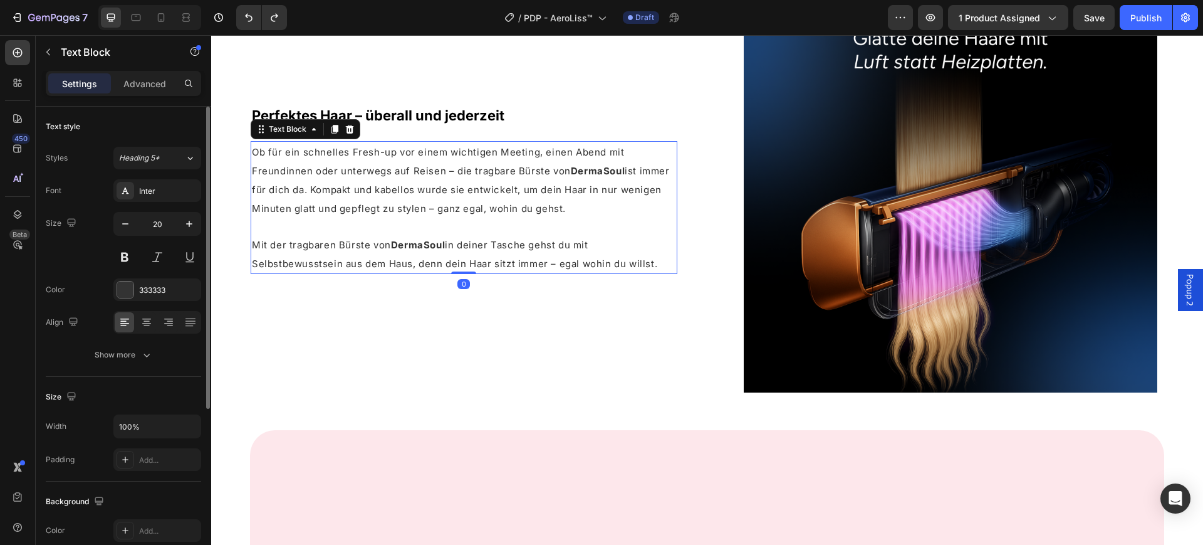
click at [475, 218] on p "Ob für ein schnelles Fresh-up vor einem wichtigen Meeting, einen Abend mit Freu…" at bounding box center [464, 179] width 424 height 75
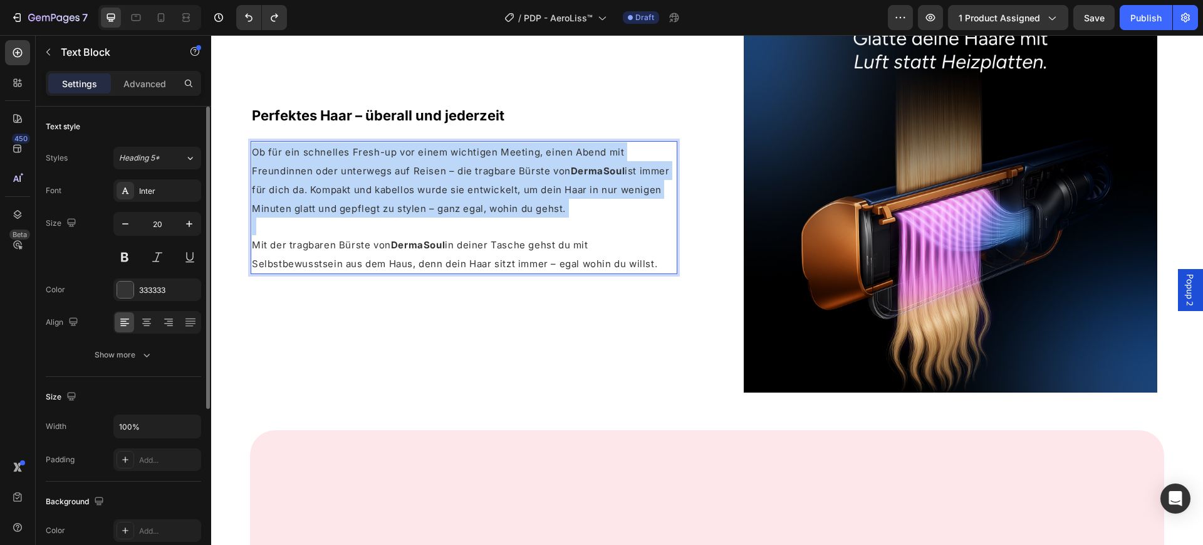
click at [475, 218] on p "Ob für ein schnelles Fresh-up vor einem wichtigen Meeting, einen Abend mit Freu…" at bounding box center [464, 179] width 424 height 75
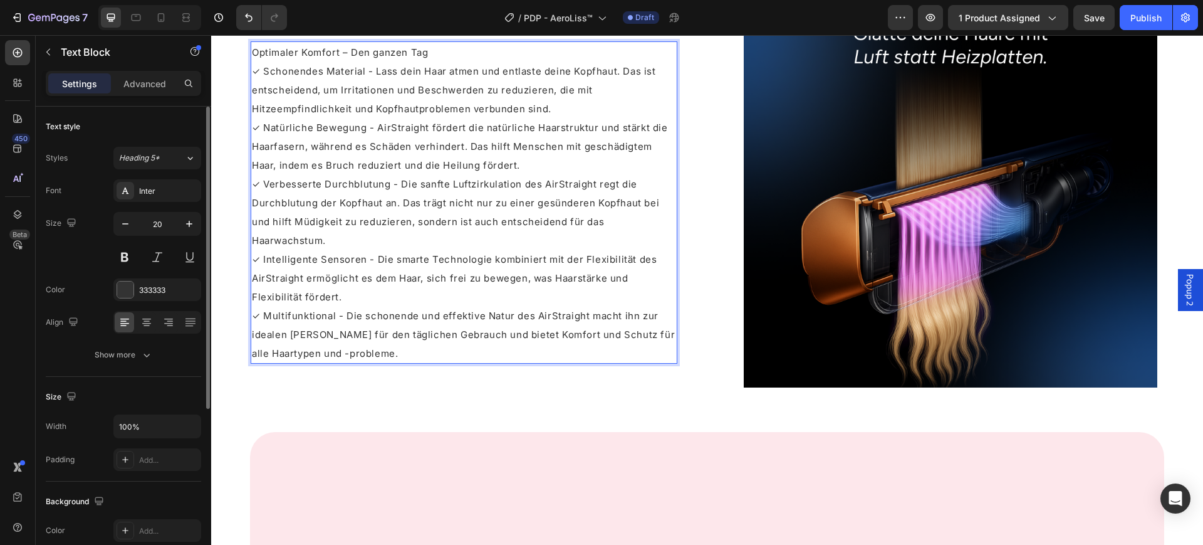
scroll to position [2336, 0]
click at [254, 114] on span "✓ Schonendes Material - Lass dein Haar atmen und entlaste deine Kopfhaut. Das i…" at bounding box center [454, 90] width 404 height 50
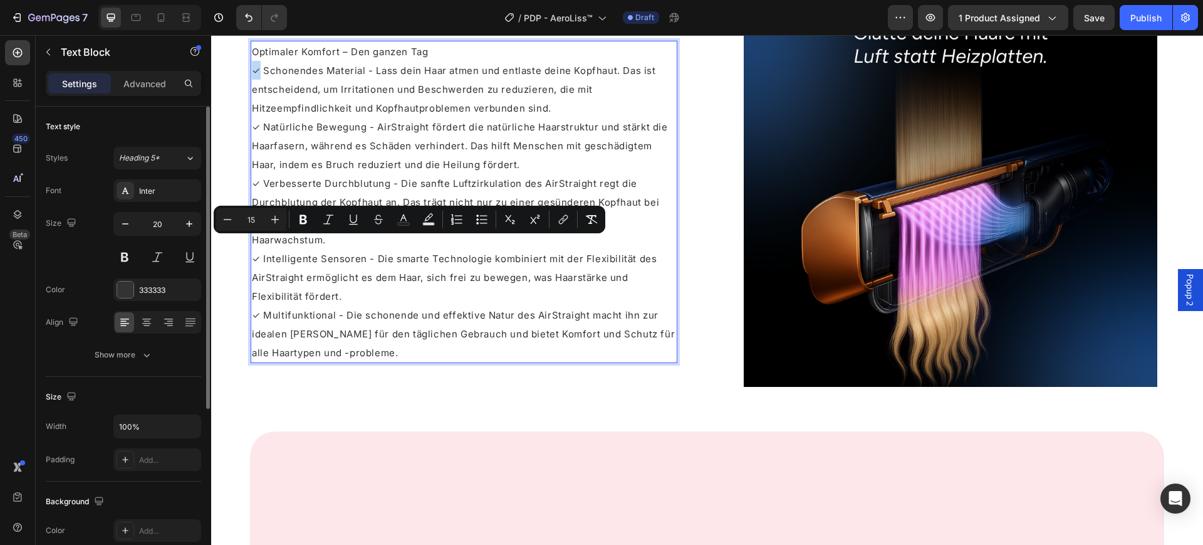
click at [254, 114] on span "✓ Schonendes Material - Lass dein Haar atmen und entlaste deine Kopfhaut. Das i…" at bounding box center [454, 90] width 404 height 50
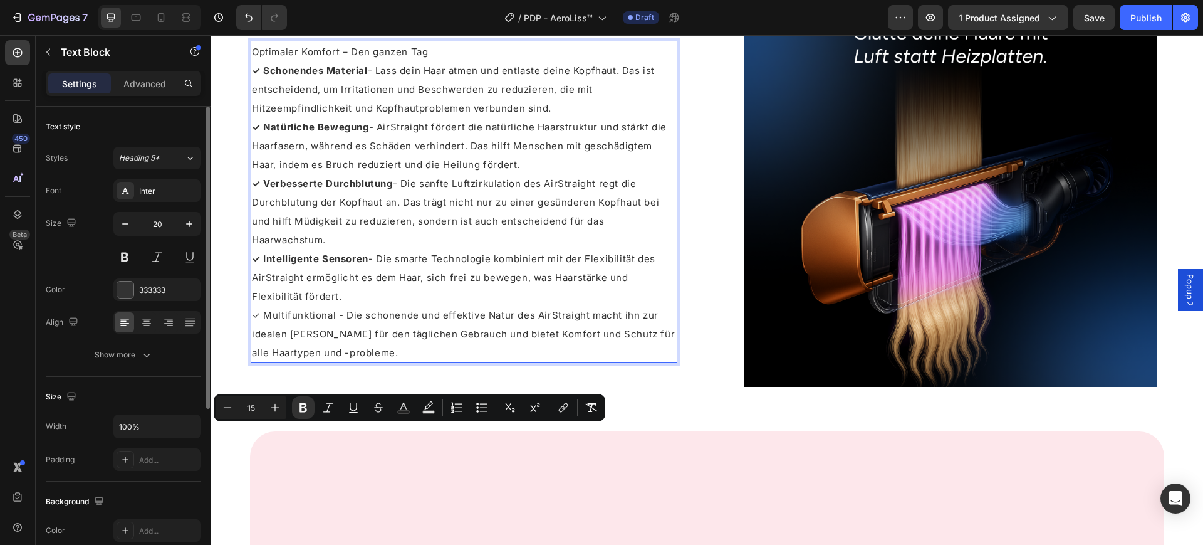
click at [338, 359] on span "✓ Multifunktional - Die schonende und effektive Natur des AirStraight macht ihn…" at bounding box center [463, 334] width 423 height 50
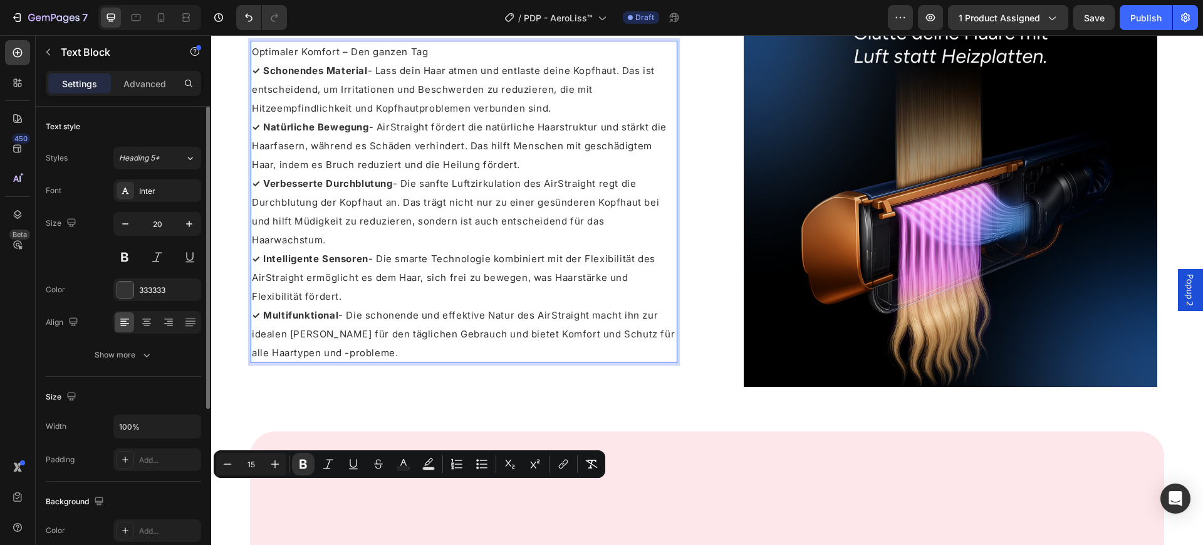
click at [450, 232] on p "Optimaler Komfort – Den ganzen Tag ✓ Schonendes Material - Lass dein Haar atmen…" at bounding box center [464, 202] width 424 height 320
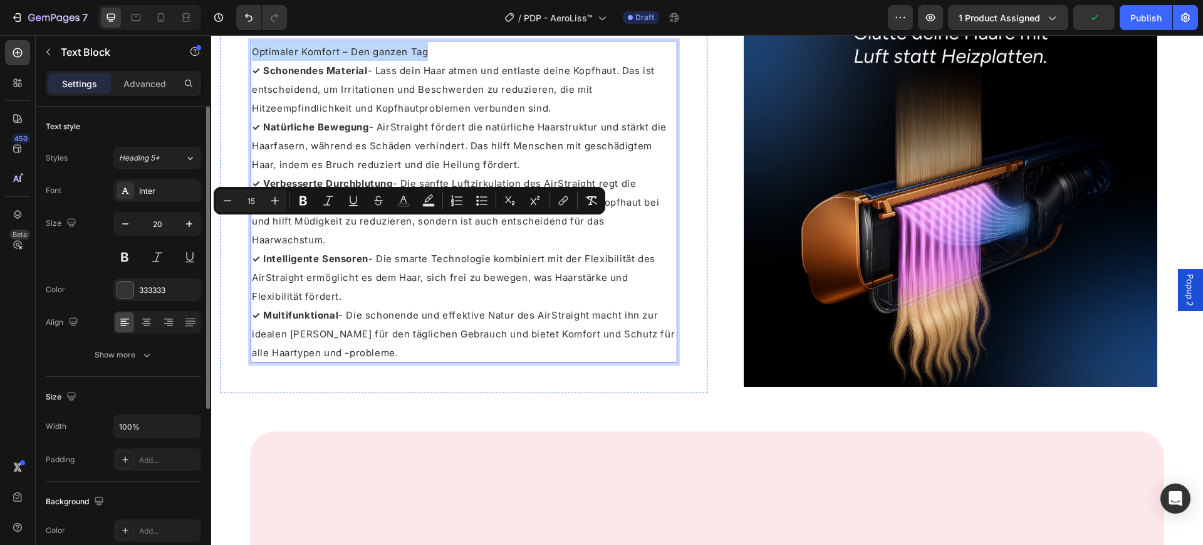
click at [513, 145] on div "Perfektes Haar – überall und jederzeit Heading Optimaler Komfort – Den ganzen T…" at bounding box center [464, 179] width 487 height 427
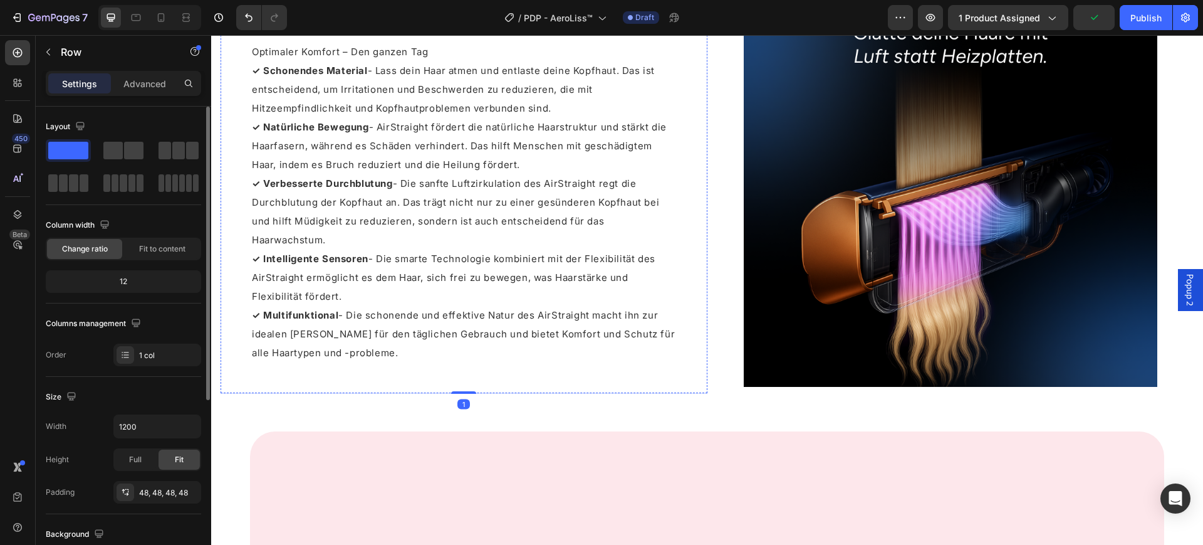
click at [476, 24] on span "Perfektes Haar – überall und jederzeit" at bounding box center [378, 16] width 253 height 16
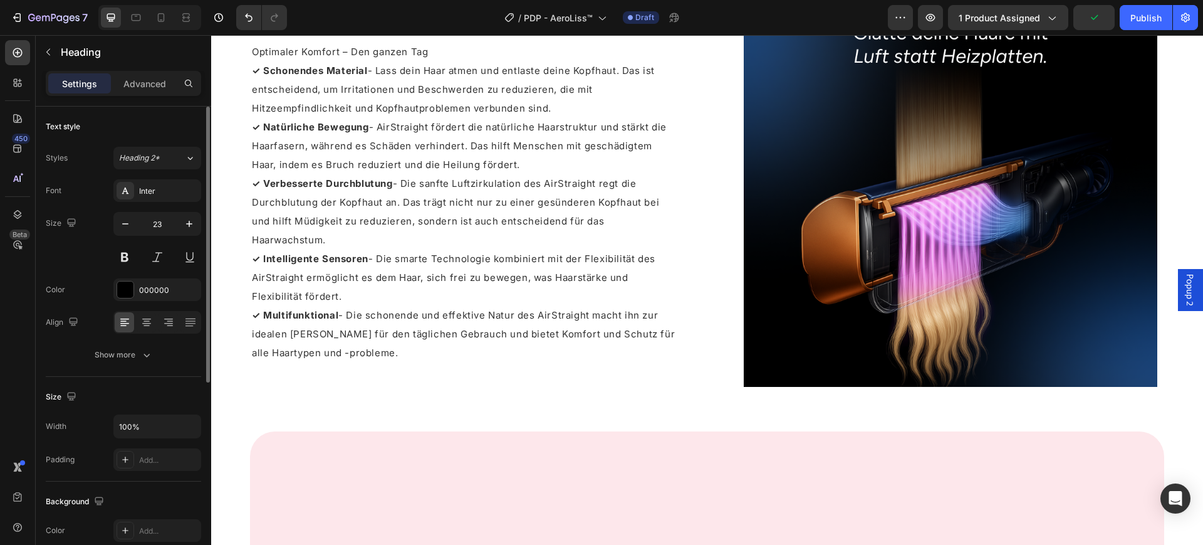
click at [476, 24] on span "Perfektes Haar – überall und jederzeit" at bounding box center [378, 16] width 253 height 16
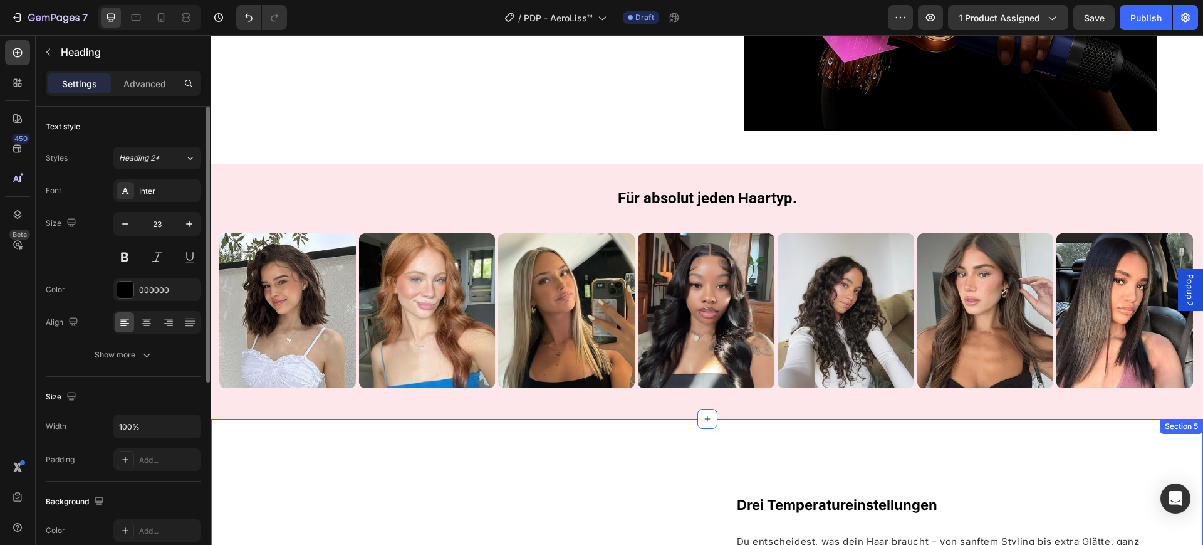
scroll to position [1553, 0]
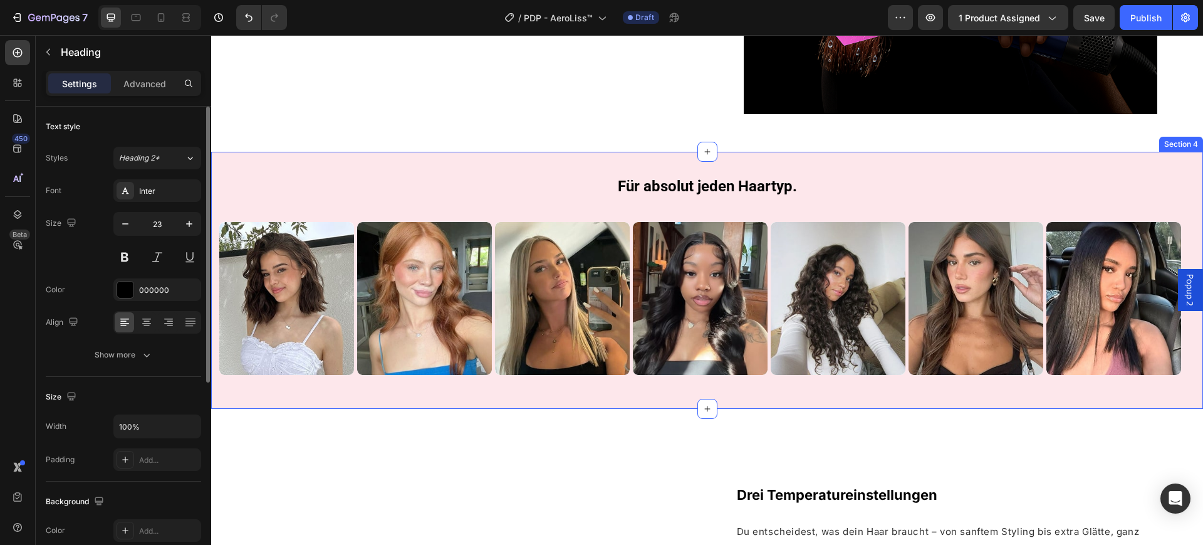
click at [466, 163] on div "Für absolut jeden Haartyp. Heading Row Image Row Image Image Row Image Row Imag…" at bounding box center [707, 280] width 992 height 257
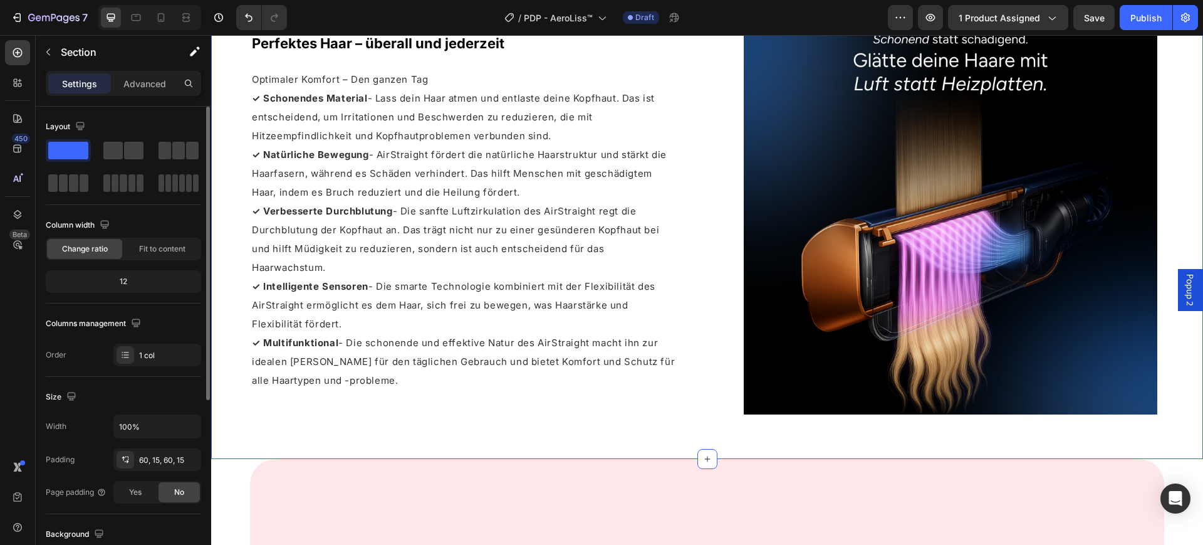
scroll to position [2336, 0]
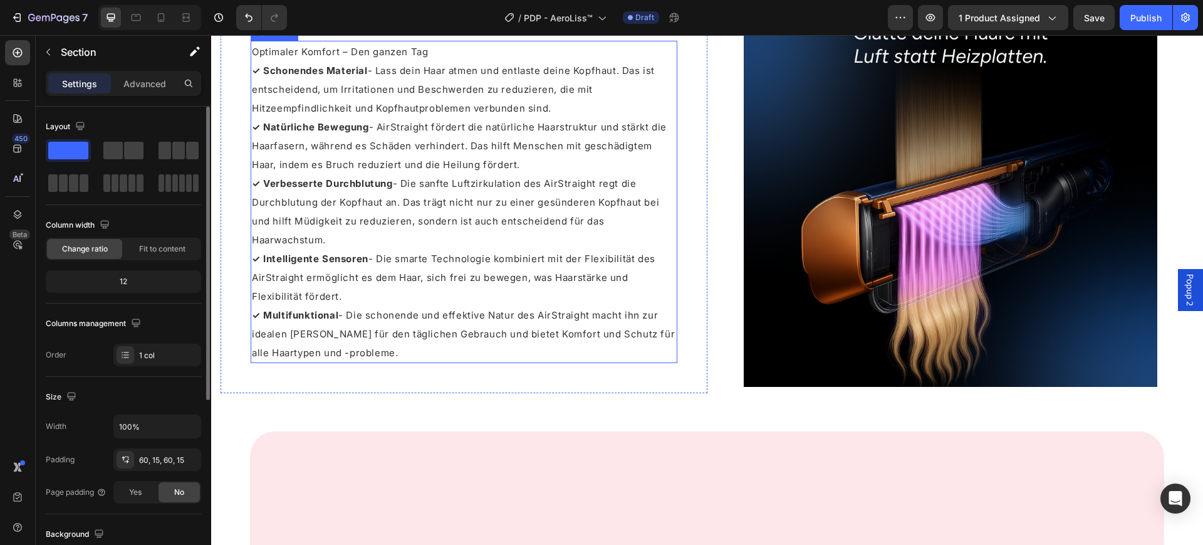
click at [432, 226] on p "Optimaler Komfort – Den ganzen Tag ✓ Schonendes Material - Lass dein Haar atmen…" at bounding box center [464, 202] width 424 height 320
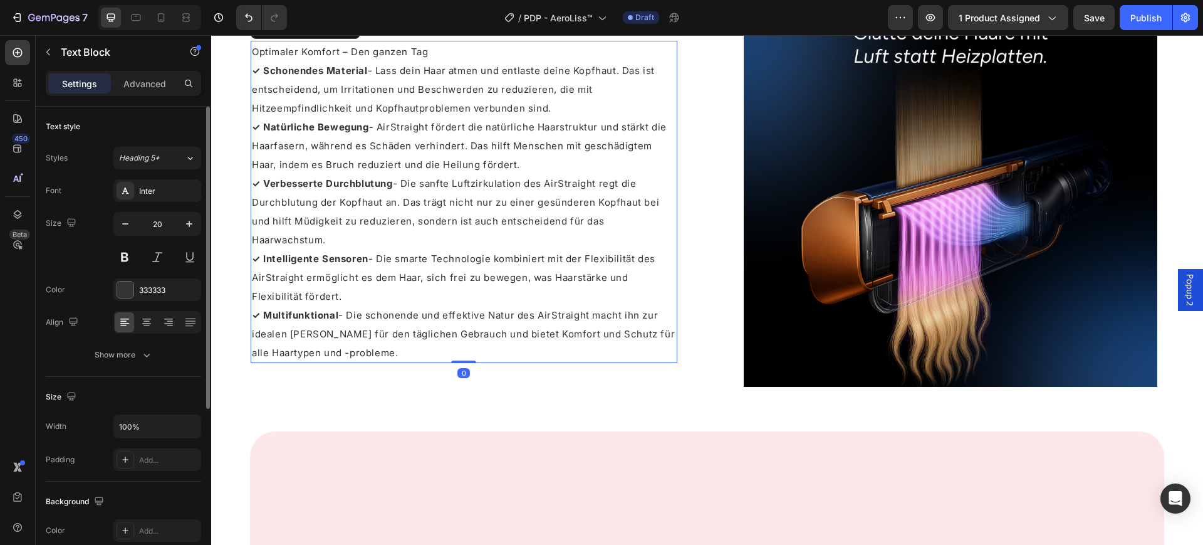
click at [450, 228] on p "Optimaler Komfort – Den ganzen Tag ✓ Schonendes Material - Lass dein Haar atmen…" at bounding box center [464, 202] width 424 height 320
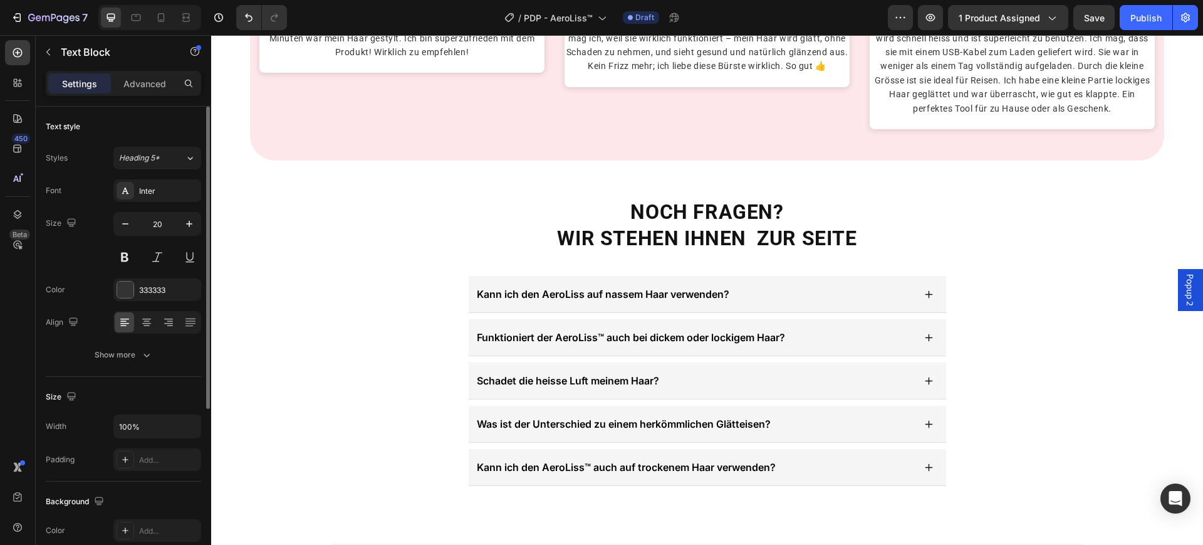
scroll to position [3276, 0]
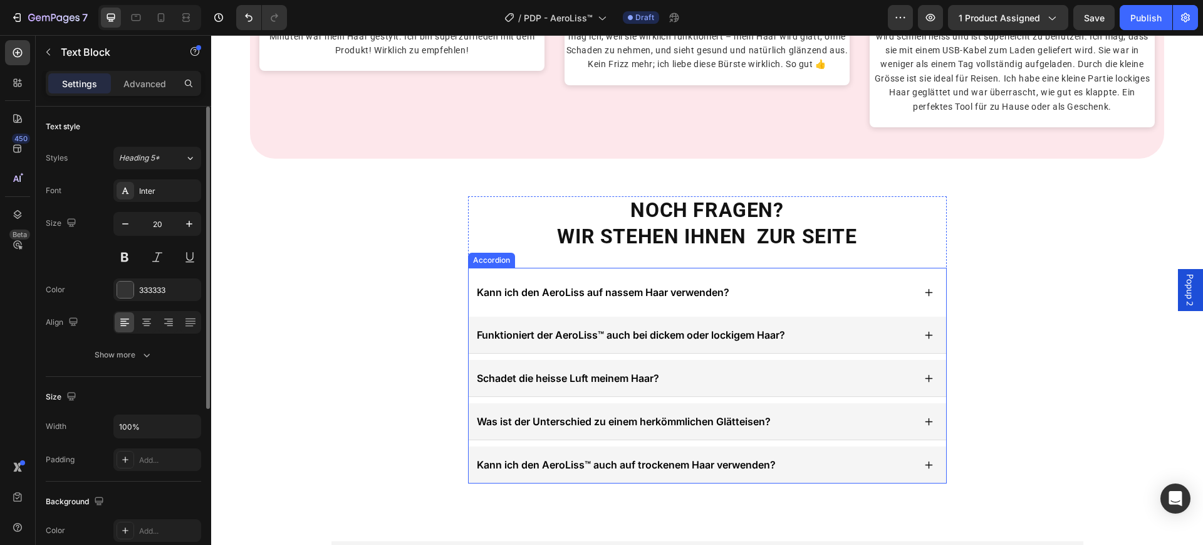
click at [792, 302] on div "Kann ich den AeroLiss auf nassem Haar verwenden?" at bounding box center [694, 292] width 439 height 19
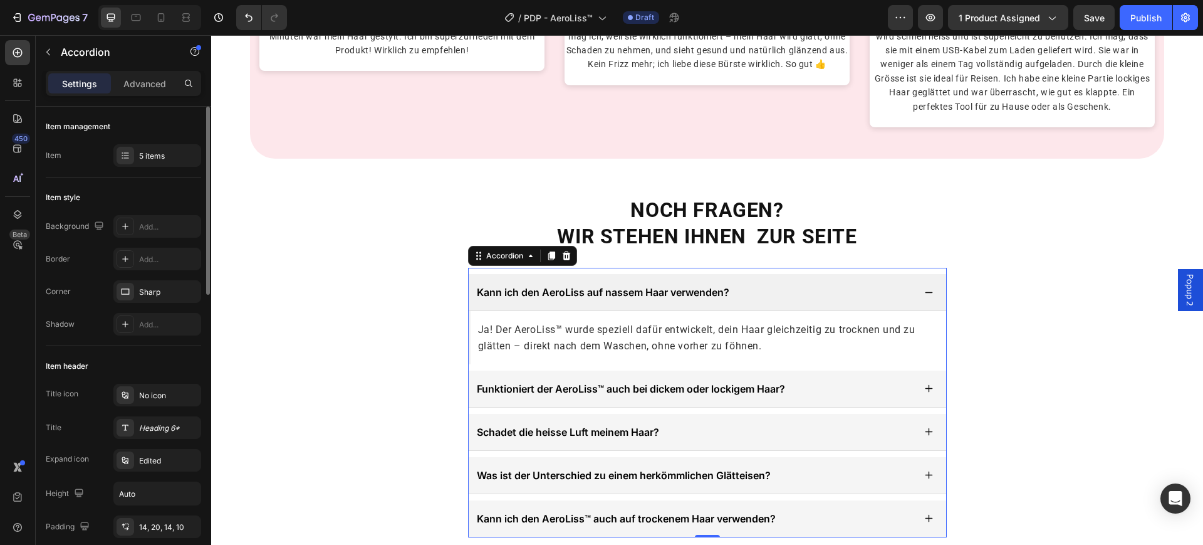
click at [791, 297] on div "Kann ich den AeroLiss auf nassem Haar verwenden?" at bounding box center [694, 292] width 439 height 19
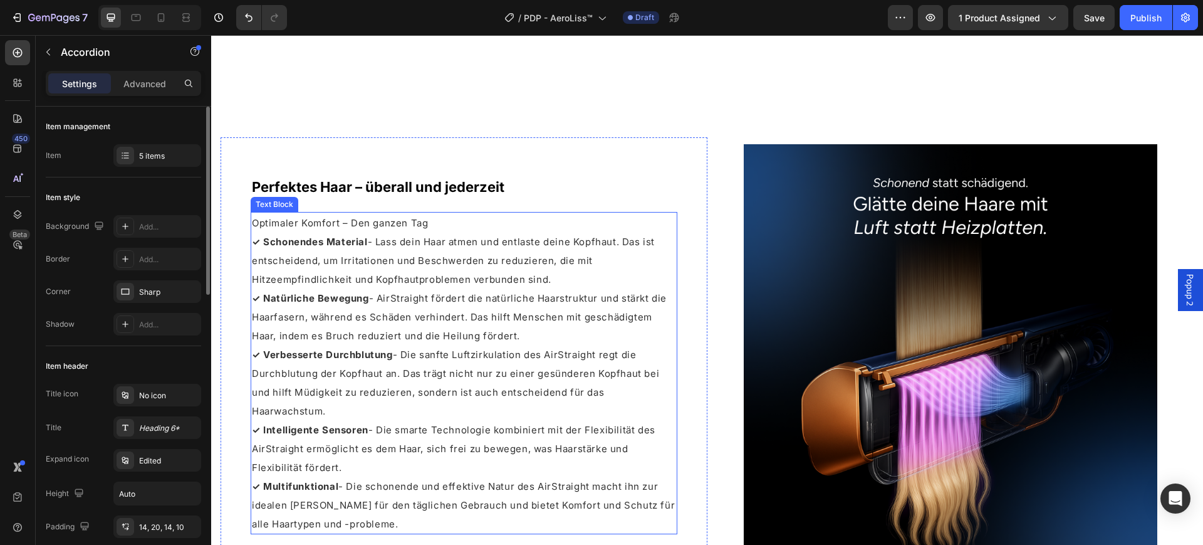
scroll to position [2415, 0]
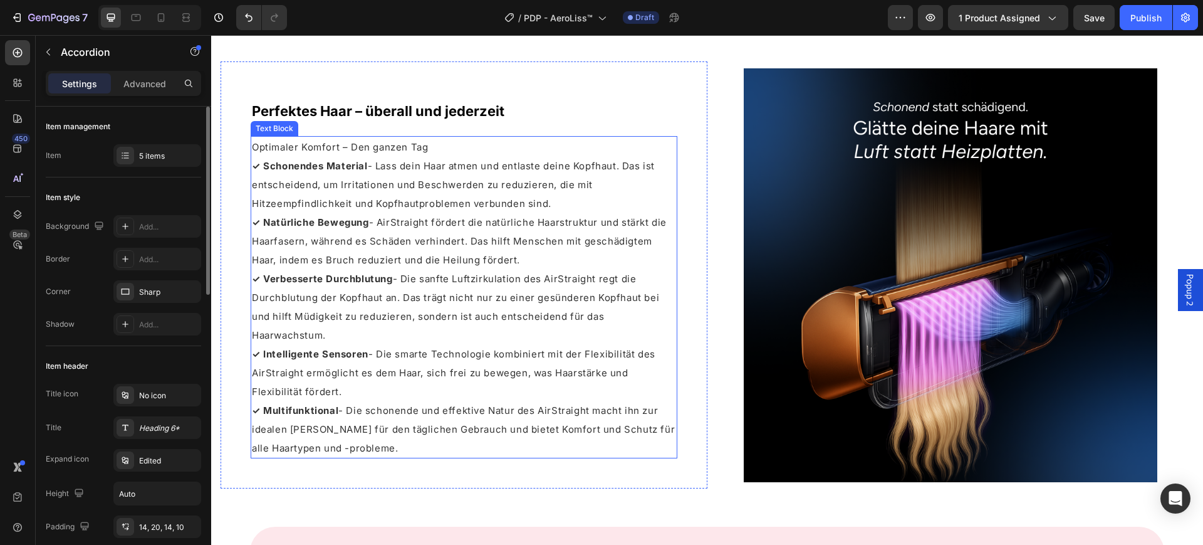
click at [475, 154] on p "Optimaler Komfort – Den ganzen Tag ✓ Schonendes Material - Lass dein Haar atmen…" at bounding box center [464, 297] width 424 height 320
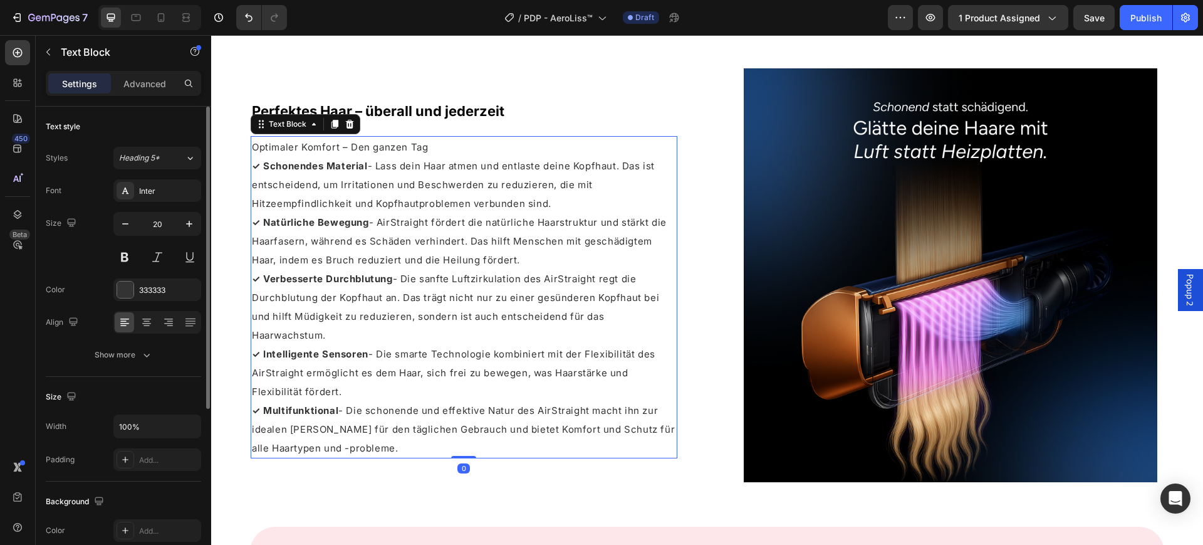
click at [471, 145] on p "Optimaler Komfort – Den ganzen Tag ✓ Schonendes Material - Lass dein Haar atmen…" at bounding box center [464, 297] width 424 height 320
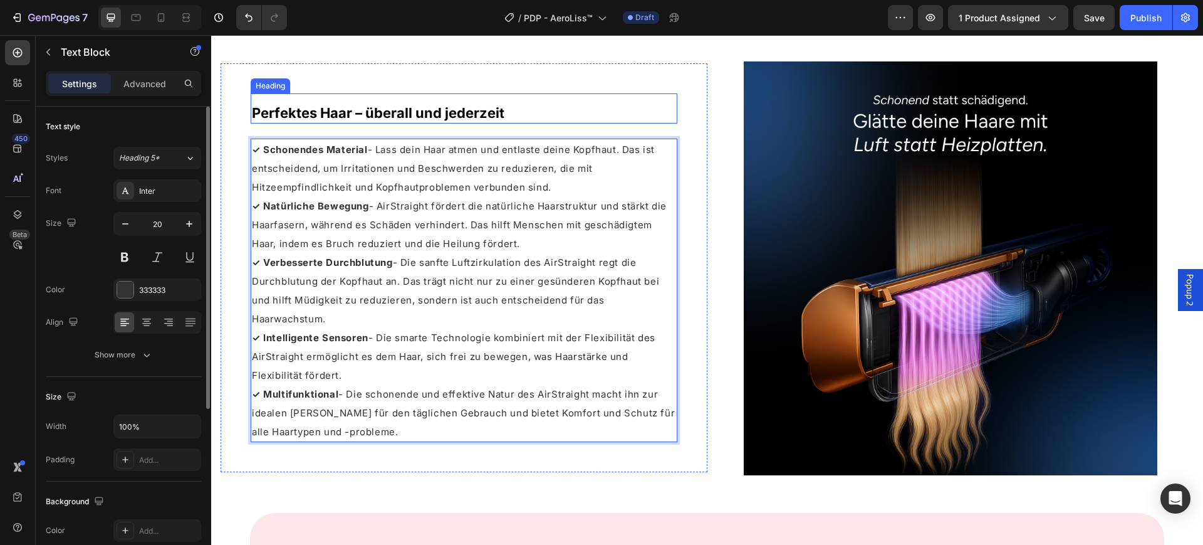
click at [405, 108] on span "Perfektes Haar – überall und jederzeit" at bounding box center [378, 113] width 253 height 16
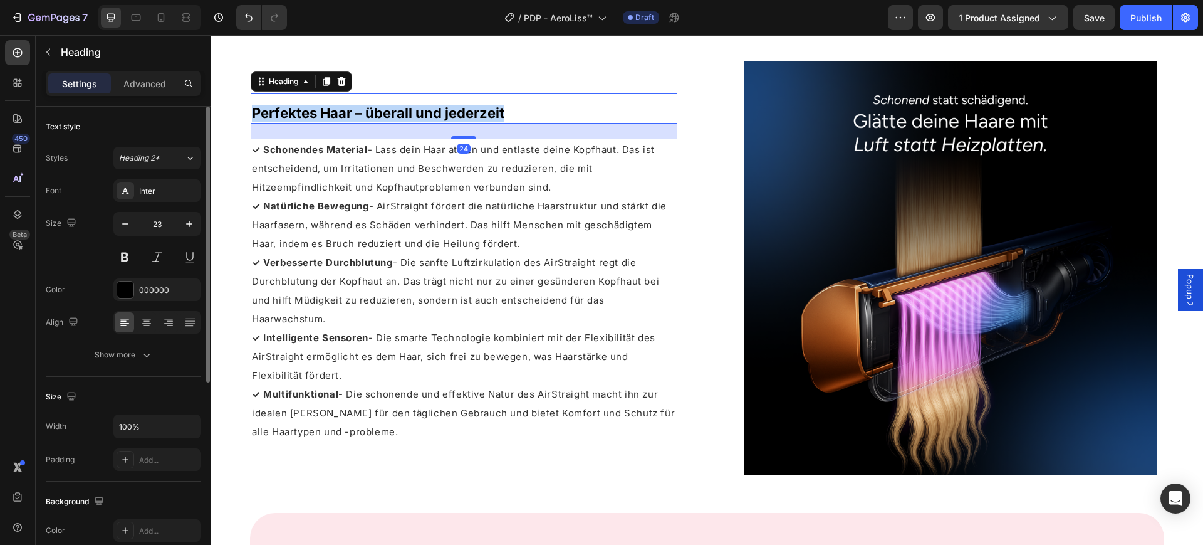
click at [405, 108] on span "Perfektes Haar – überall und jederzeit" at bounding box center [378, 113] width 253 height 16
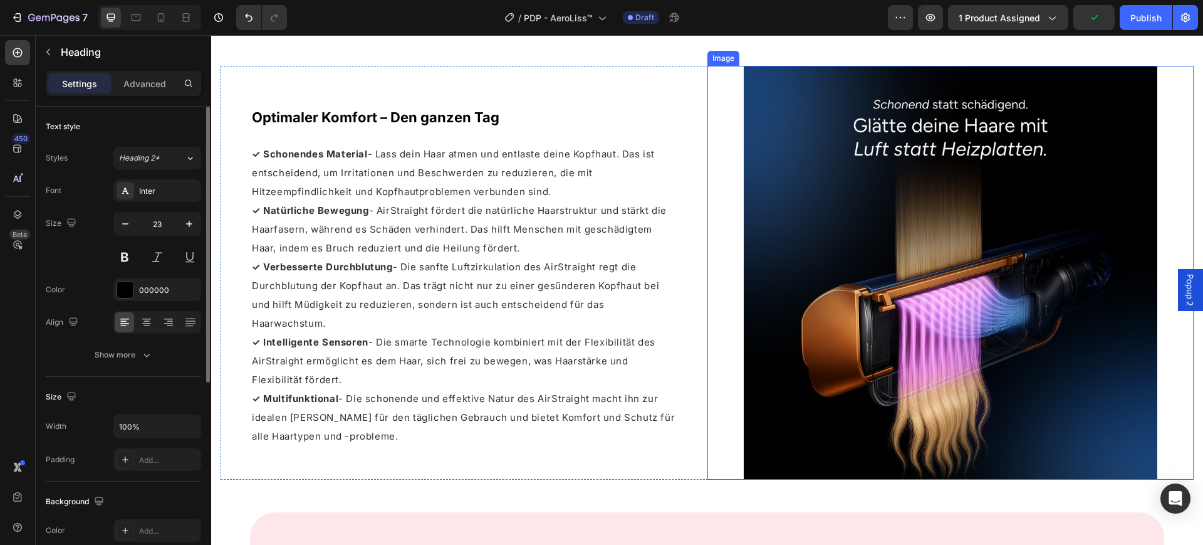
scroll to position [2258, 0]
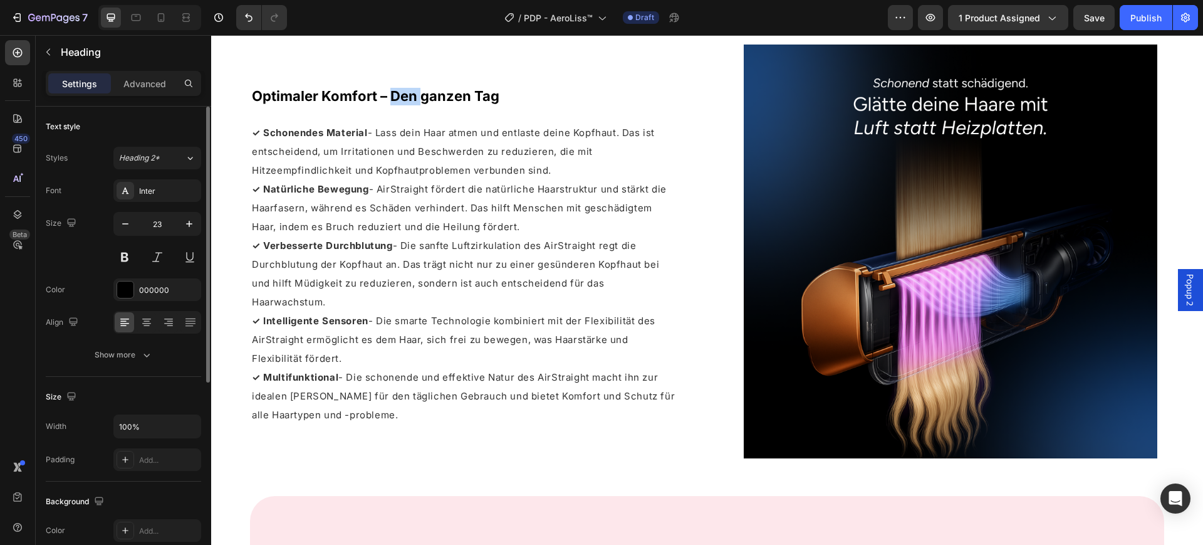
click at [404, 104] on span "Optimaler Komfort – Den ganzen Tag" at bounding box center [376, 96] width 248 height 16
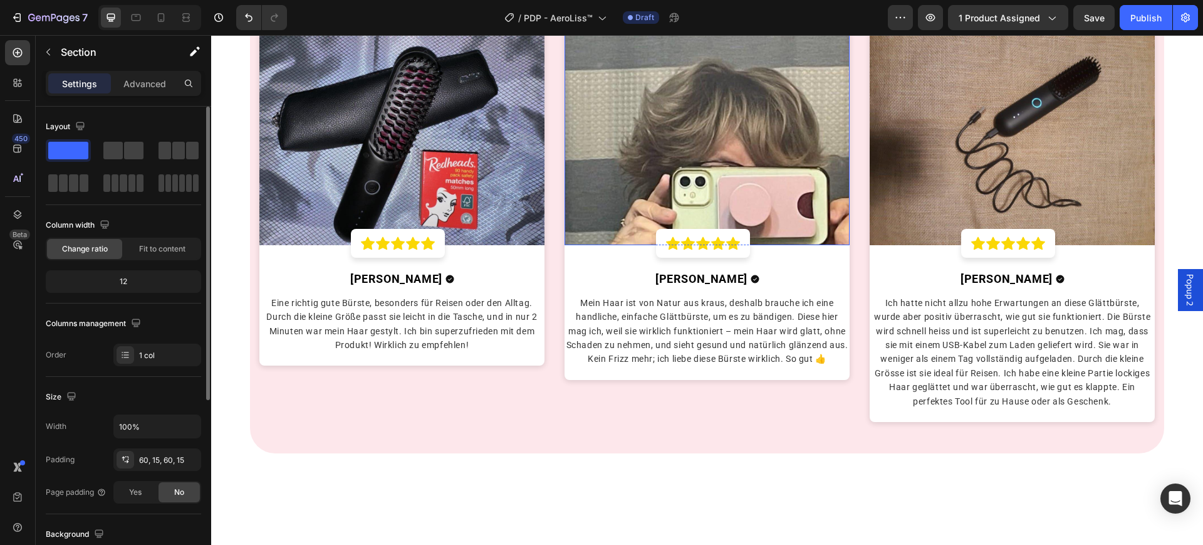
scroll to position [2806, 0]
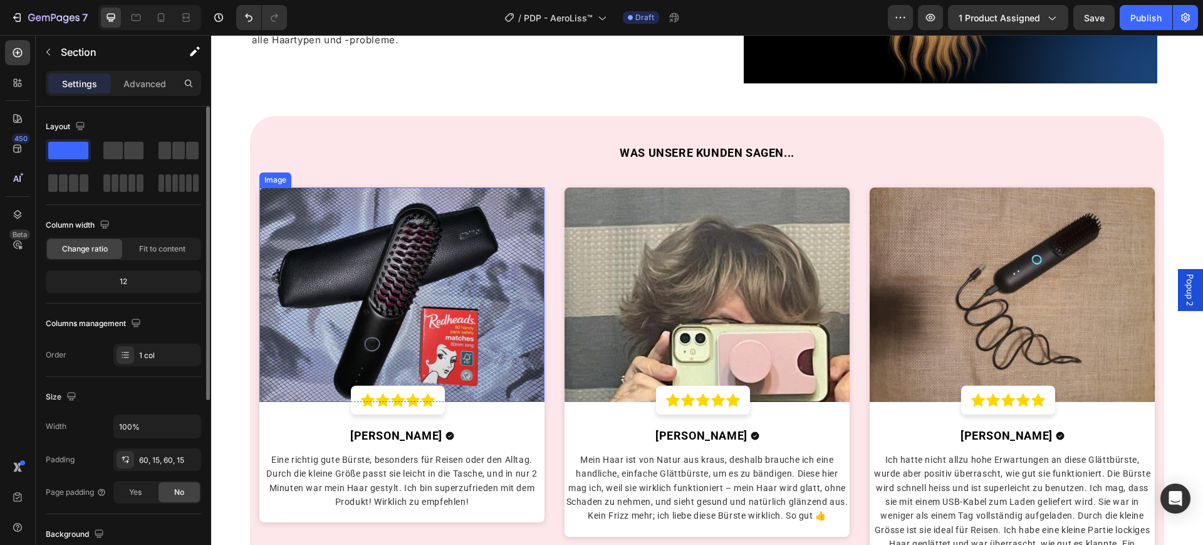
click at [396, 271] on img at bounding box center [402, 294] width 285 height 214
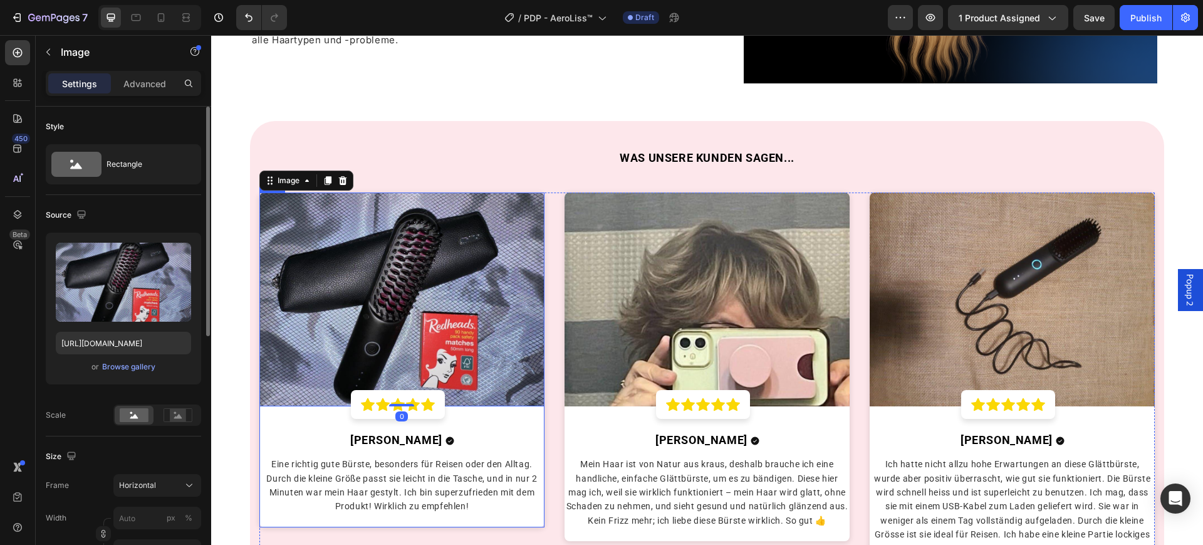
click at [286, 430] on div "Image 0 Icon Icon Icon Icon Icon Row Row Ottillie C. Text block Icon Row Eine r…" at bounding box center [402, 359] width 285 height 335
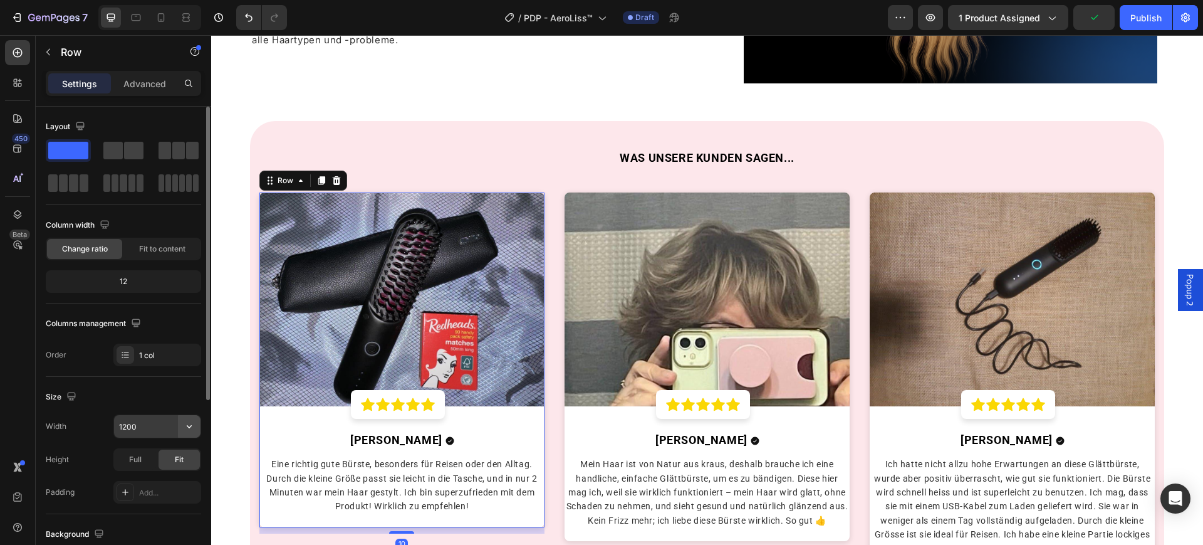
click at [184, 423] on icon "button" at bounding box center [189, 426] width 13 height 13
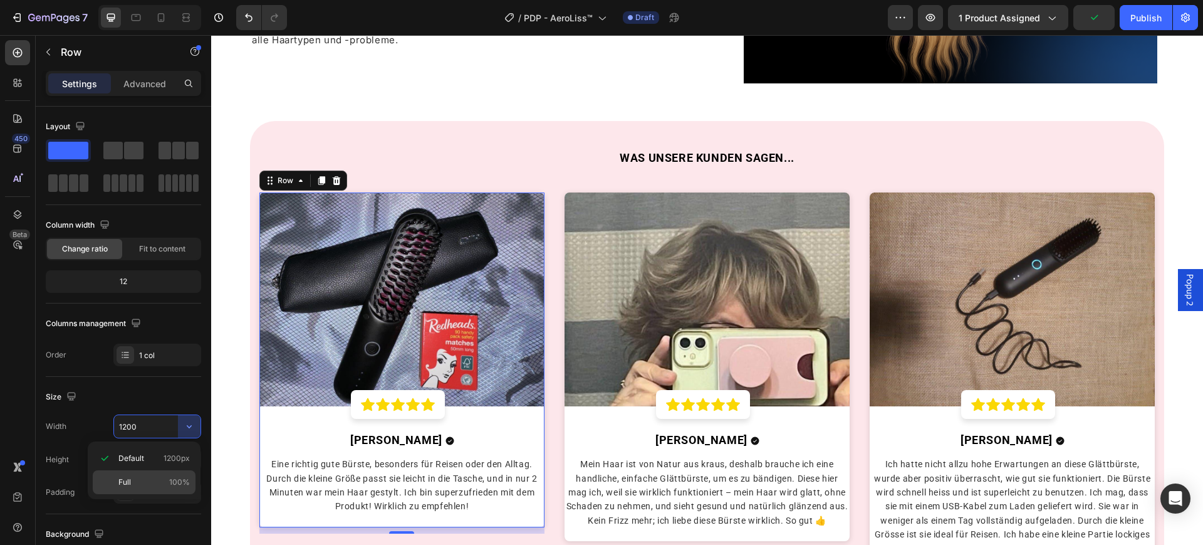
click at [159, 483] on p "Full 100%" at bounding box center [153, 481] width 71 height 11
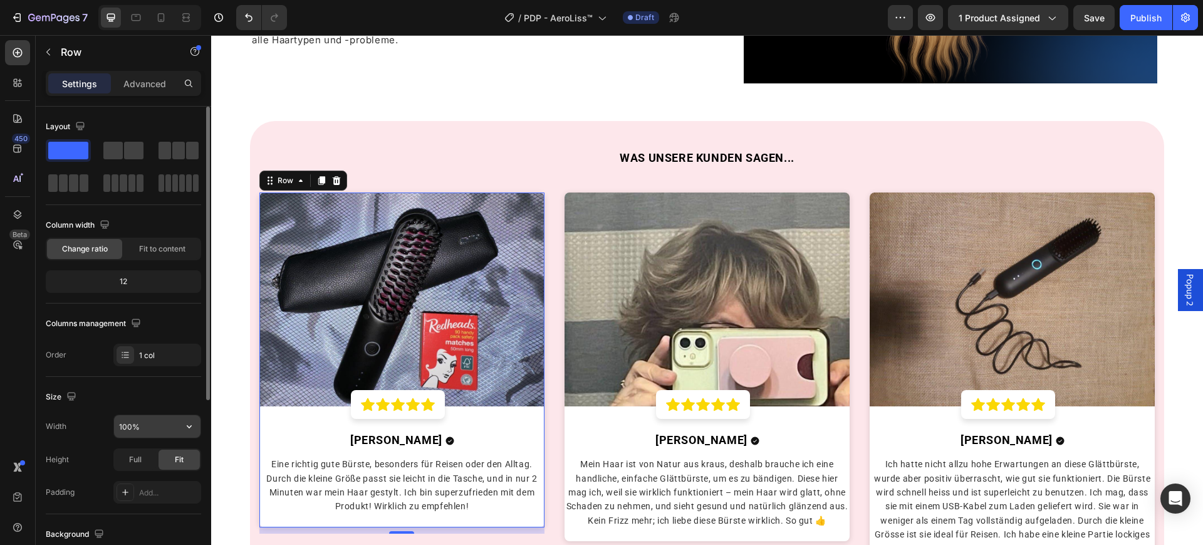
click at [127, 429] on input "100%" at bounding box center [157, 426] width 87 height 23
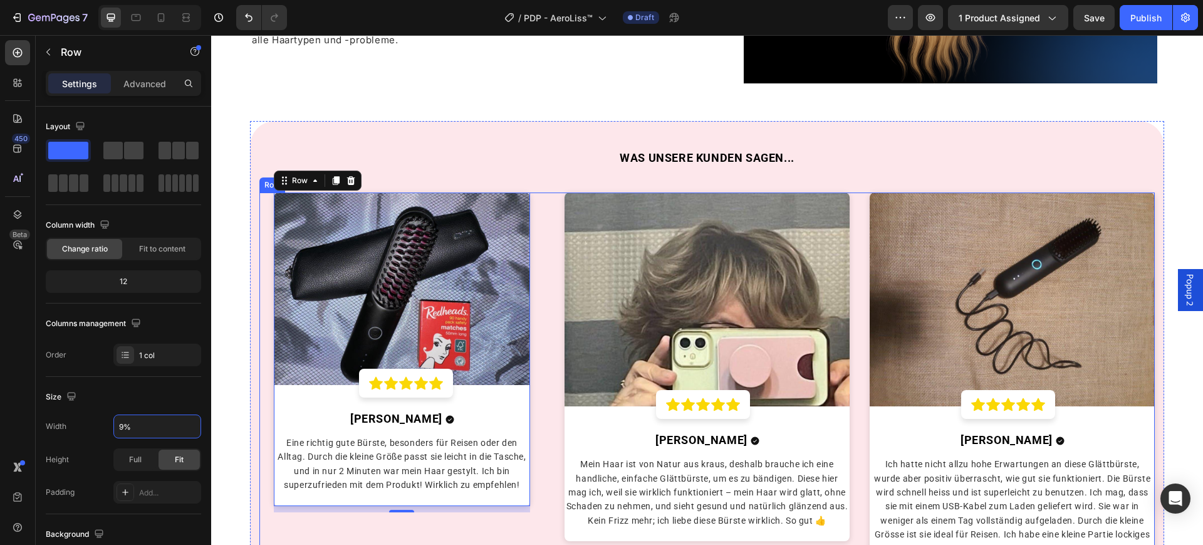
type input "95%"
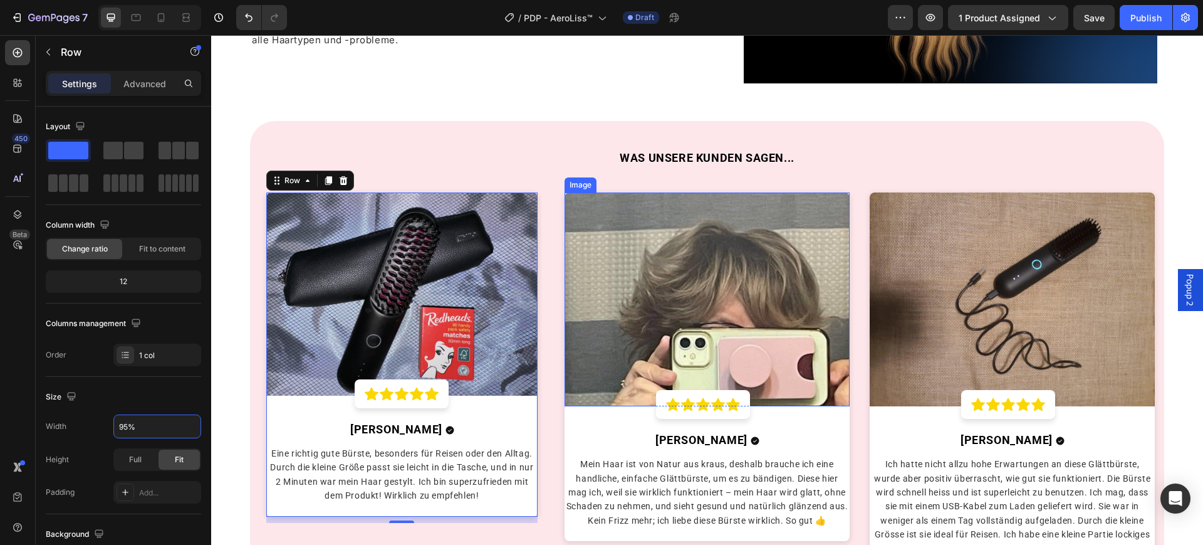
click at [639, 349] on img at bounding box center [707, 299] width 285 height 214
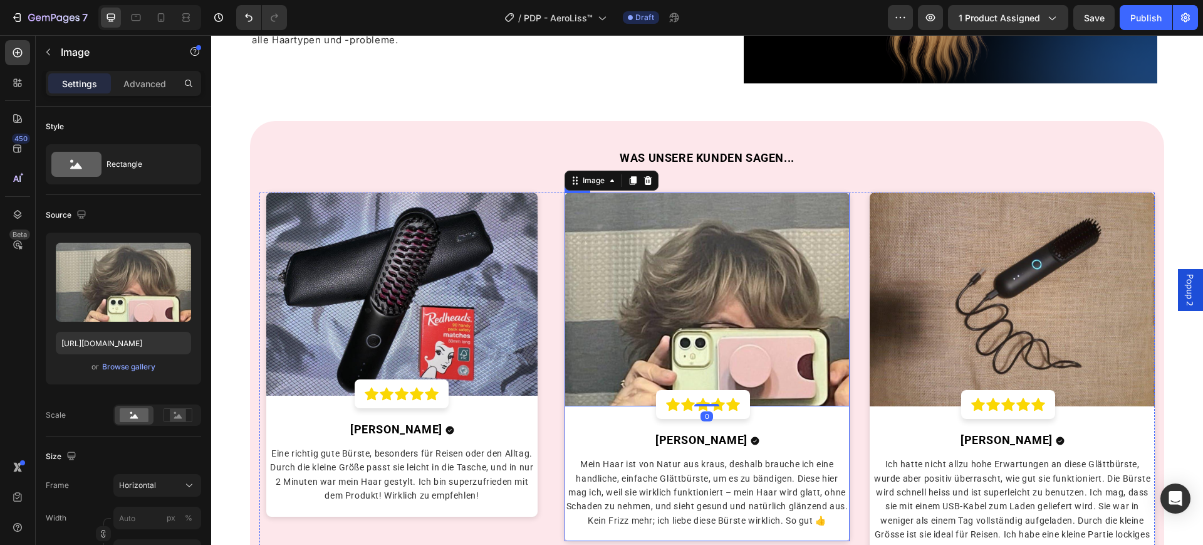
click at [610, 414] on div "Image 0 Icon Icon Icon Icon Icon Row Row Hannah M. Text block Icon Row Mein Haa…" at bounding box center [707, 366] width 285 height 349
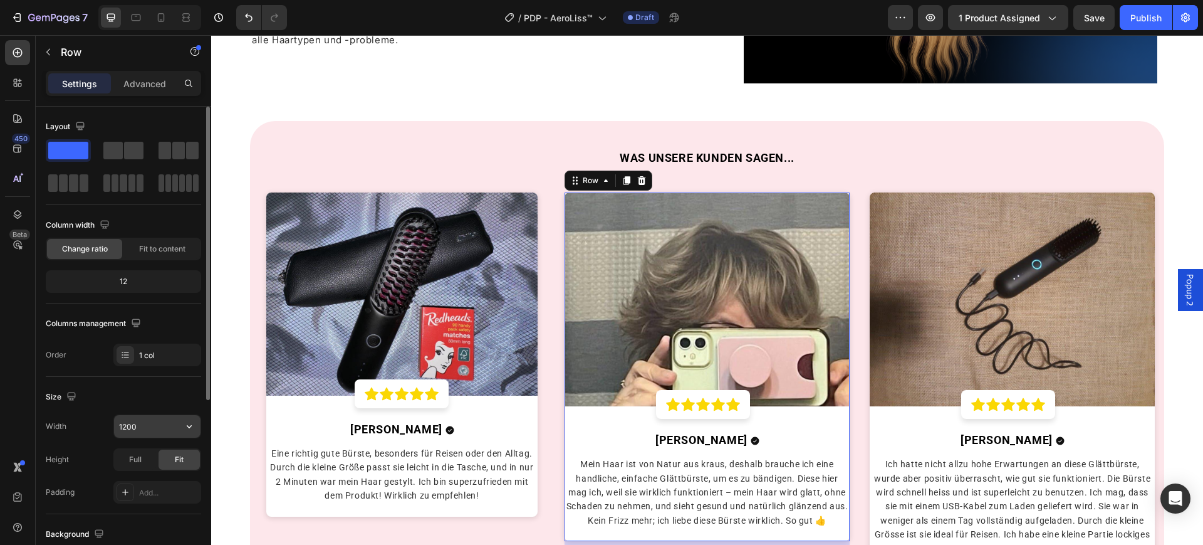
click at [139, 426] on input "1200" at bounding box center [157, 426] width 87 height 23
click at [192, 424] on icon "button" at bounding box center [189, 426] width 13 height 13
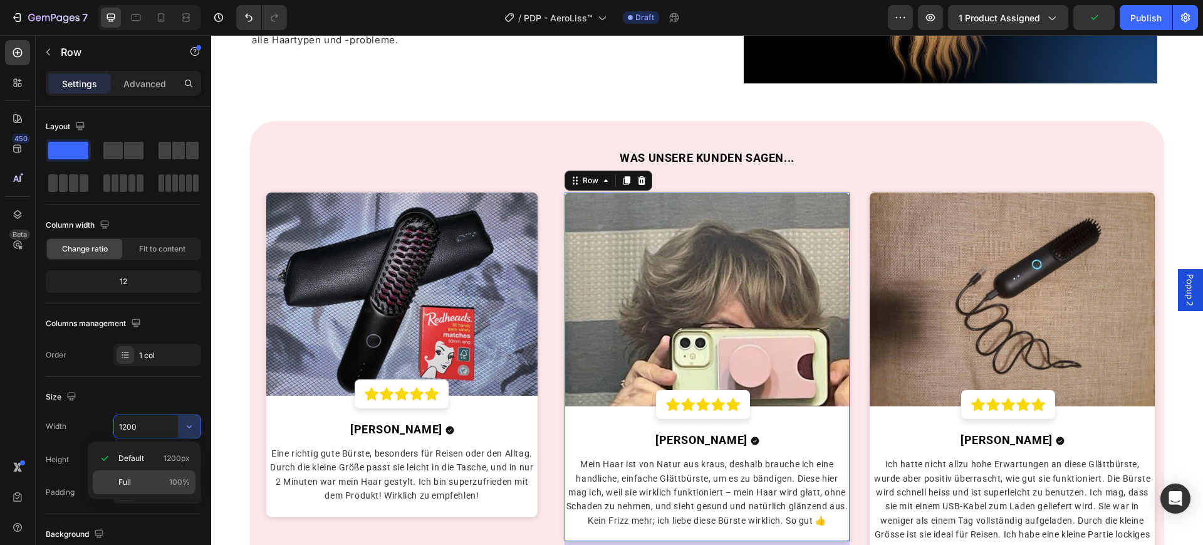
click at [162, 477] on p "Full 100%" at bounding box center [153, 481] width 71 height 11
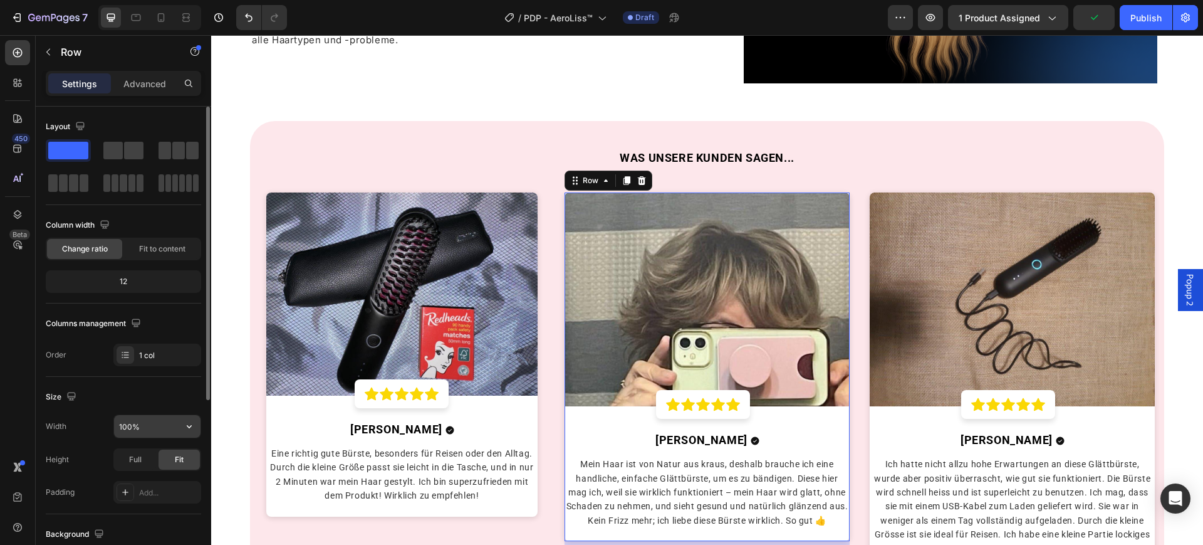
click at [130, 425] on input "100%" at bounding box center [157, 426] width 87 height 23
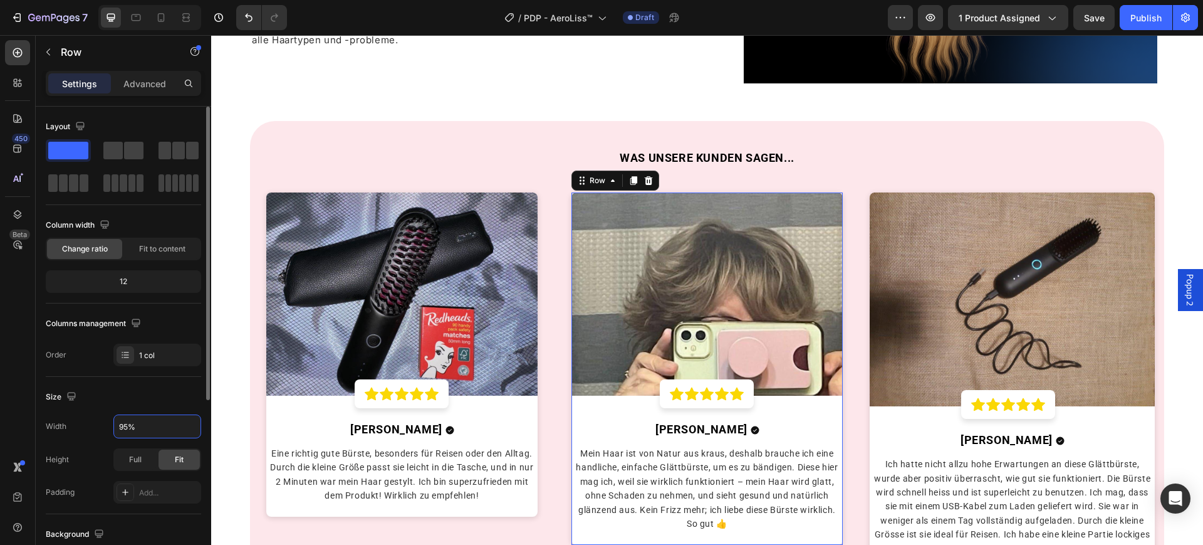
type input "95%"
click at [896, 360] on img at bounding box center [1012, 299] width 285 height 214
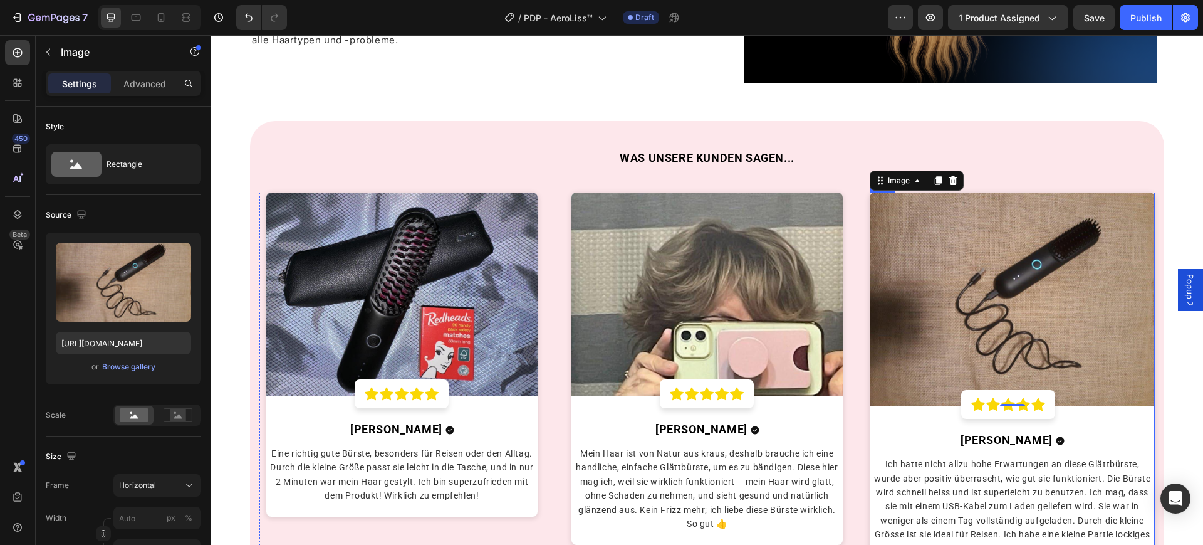
click at [884, 436] on div "Image 0 Icon Icon Icon Icon Icon Row Row Jana G. Text block Icon Row Ich hatte …" at bounding box center [1012, 387] width 285 height 391
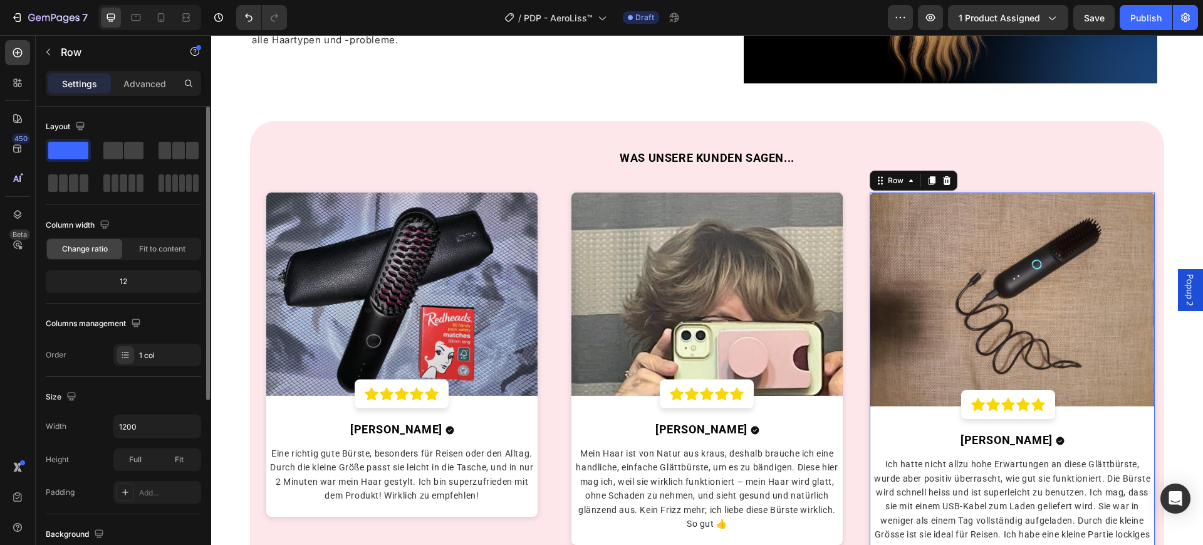
scroll to position [291, 0]
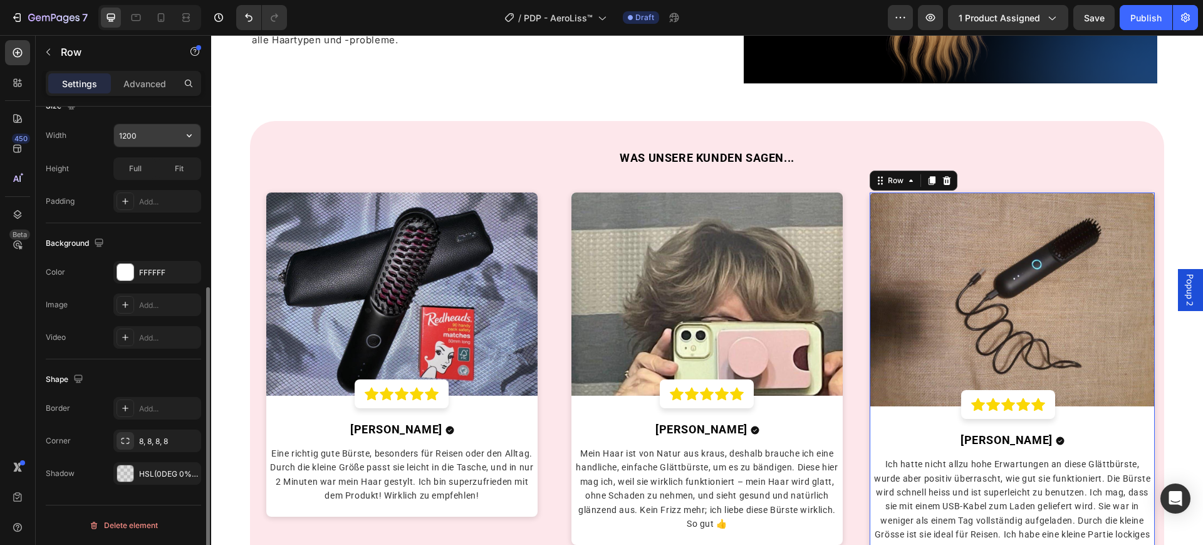
click at [158, 137] on input "1200" at bounding box center [157, 135] width 87 height 23
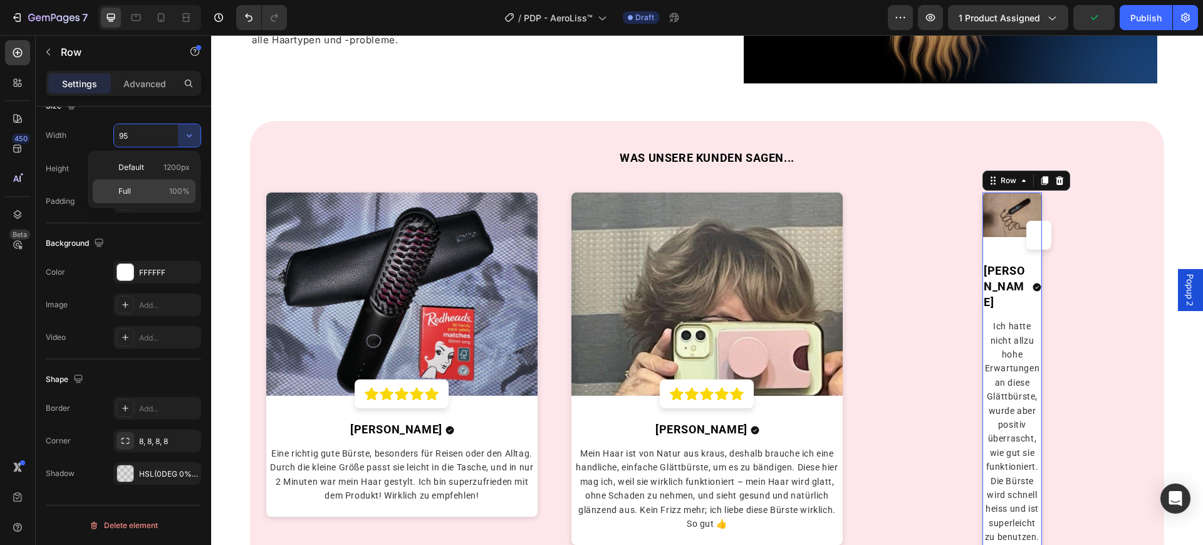
click at [169, 184] on div "Full 100%" at bounding box center [144, 191] width 103 height 24
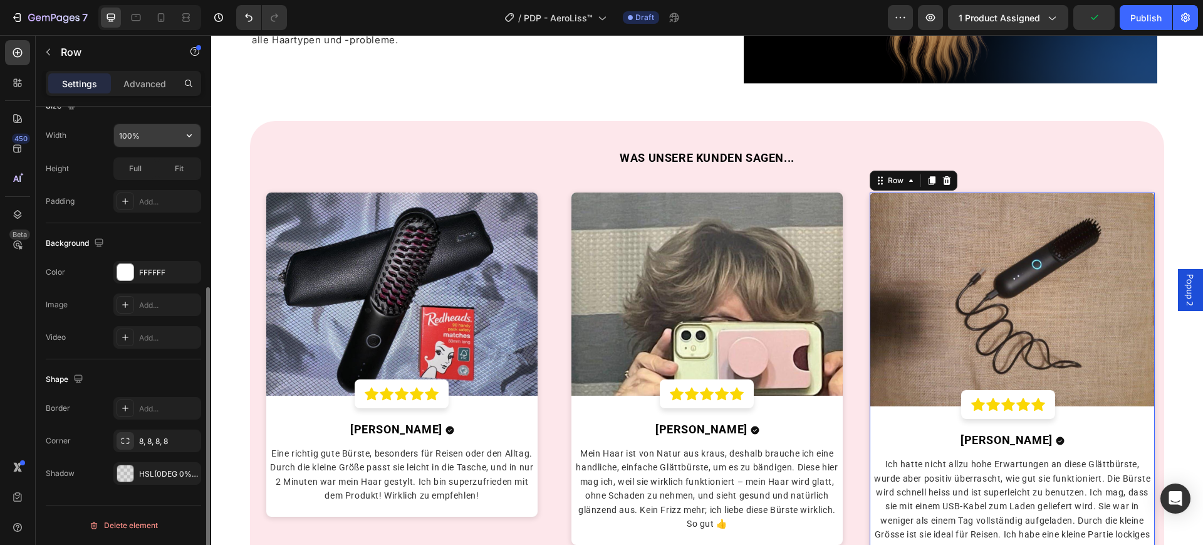
click at [132, 129] on input "100%" at bounding box center [157, 135] width 87 height 23
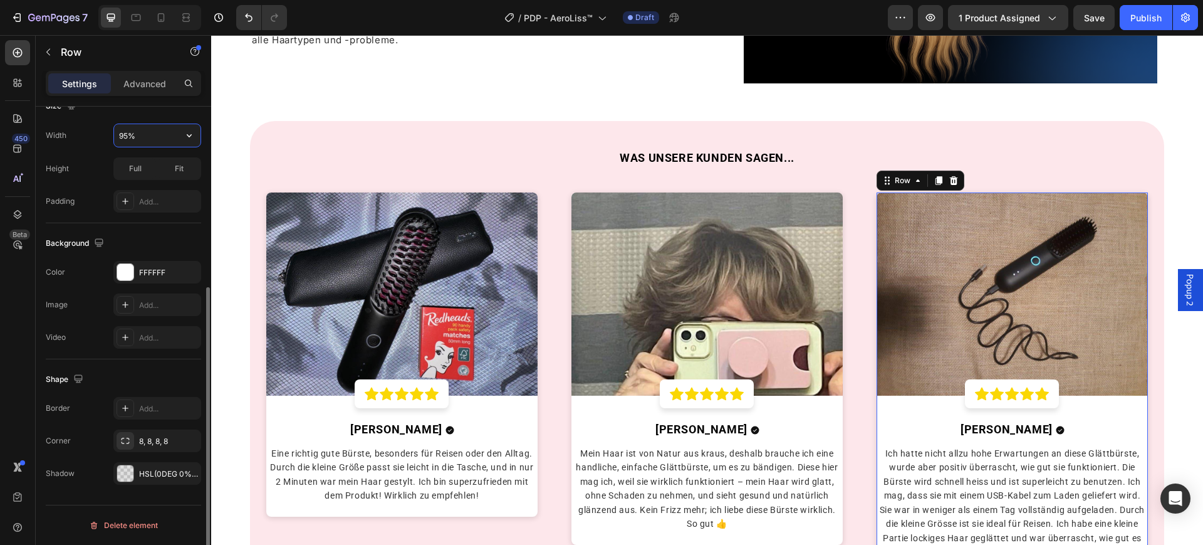
type input "95%"
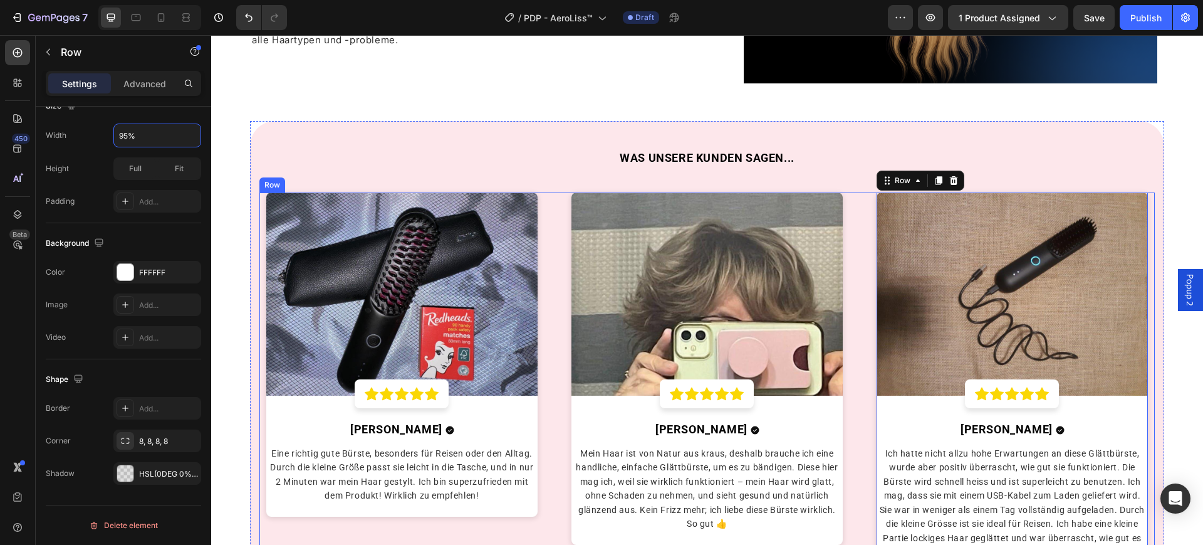
click at [846, 226] on div "Image Icon Icon Icon Icon Icon Row Row Ottillie C. Text block Icon Row Eine ric…" at bounding box center [708, 385] width 896 height 386
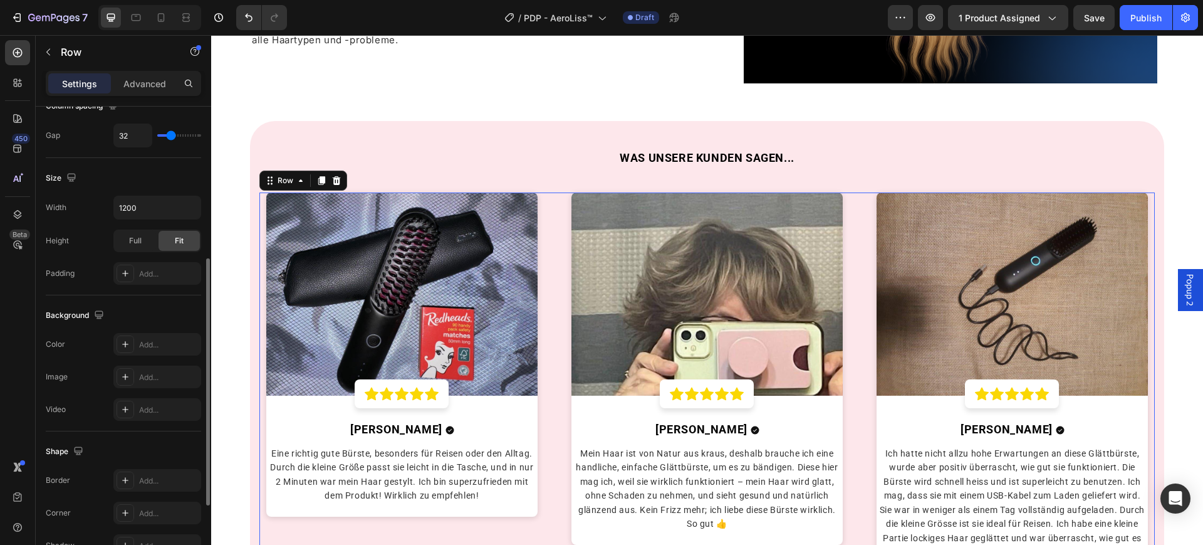
scroll to position [56, 0]
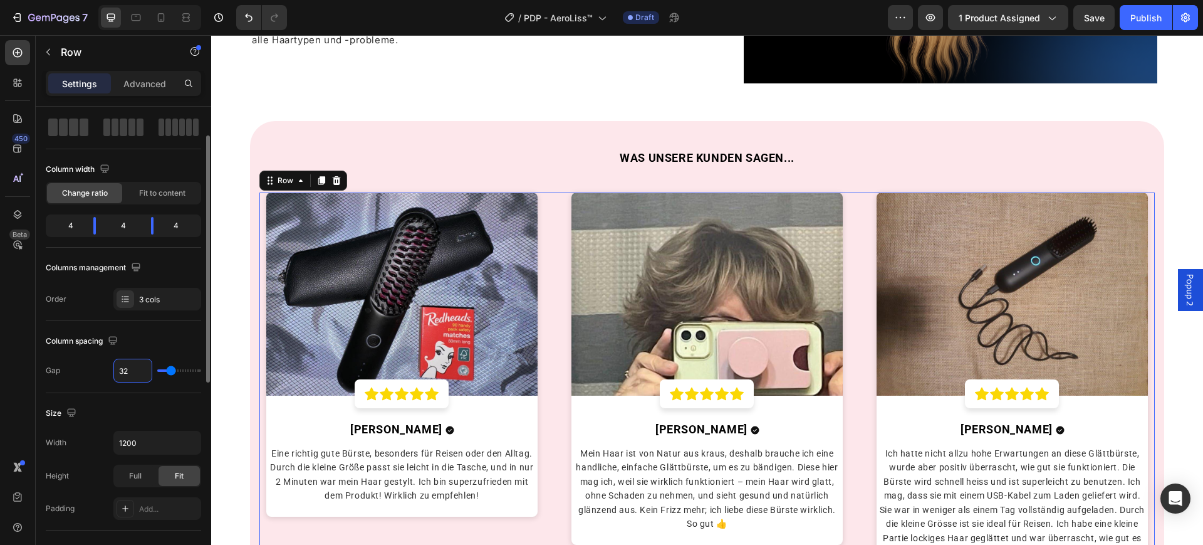
click at [136, 367] on input "32" at bounding box center [133, 370] width 38 height 23
type input "4"
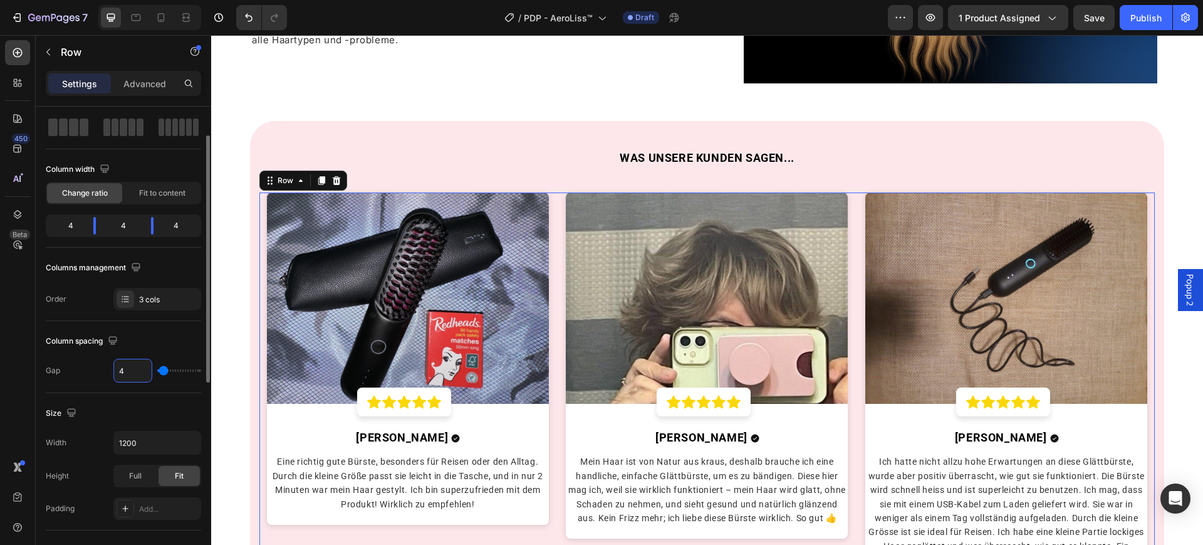
type input "40"
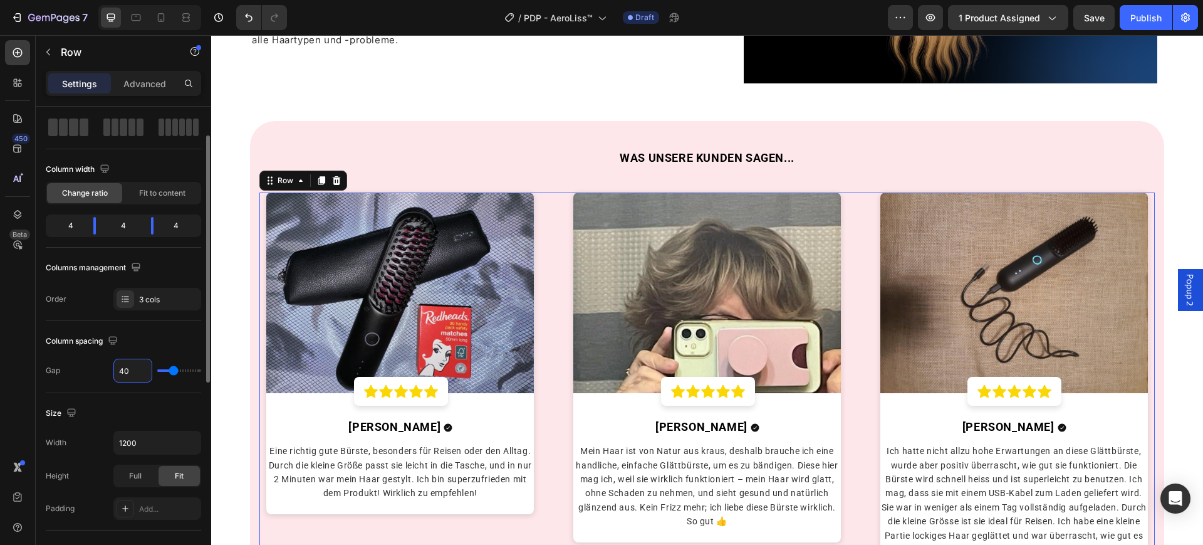
type input "4"
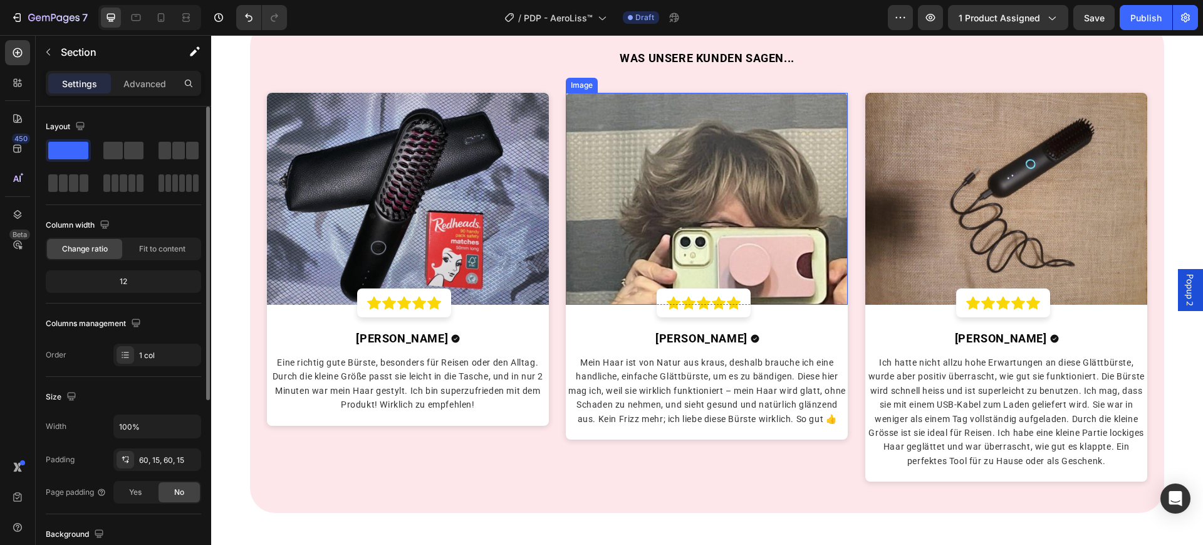
scroll to position [2963, 0]
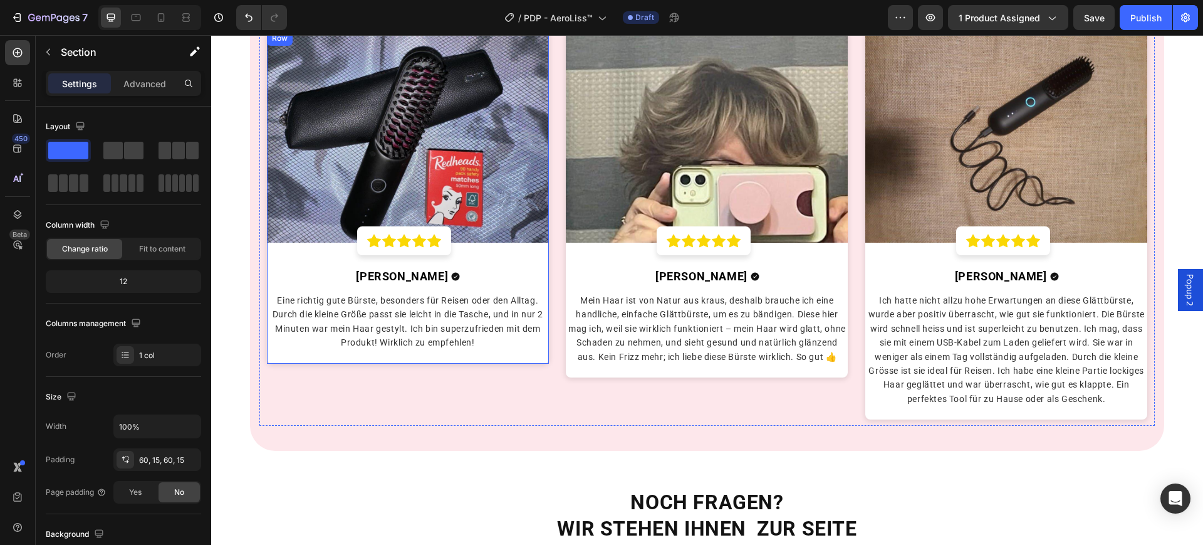
click at [513, 276] on div "Image Icon Icon Icon Icon Icon Row Row Ottillie C. Text block Icon Row Eine ric…" at bounding box center [408, 197] width 282 height 332
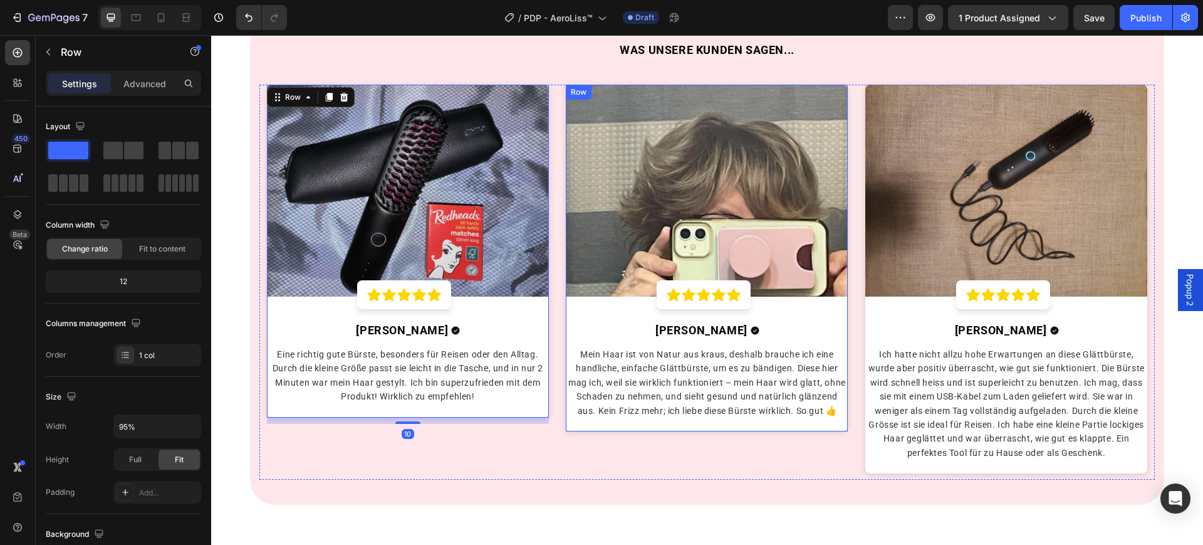
scroll to position [2885, 0]
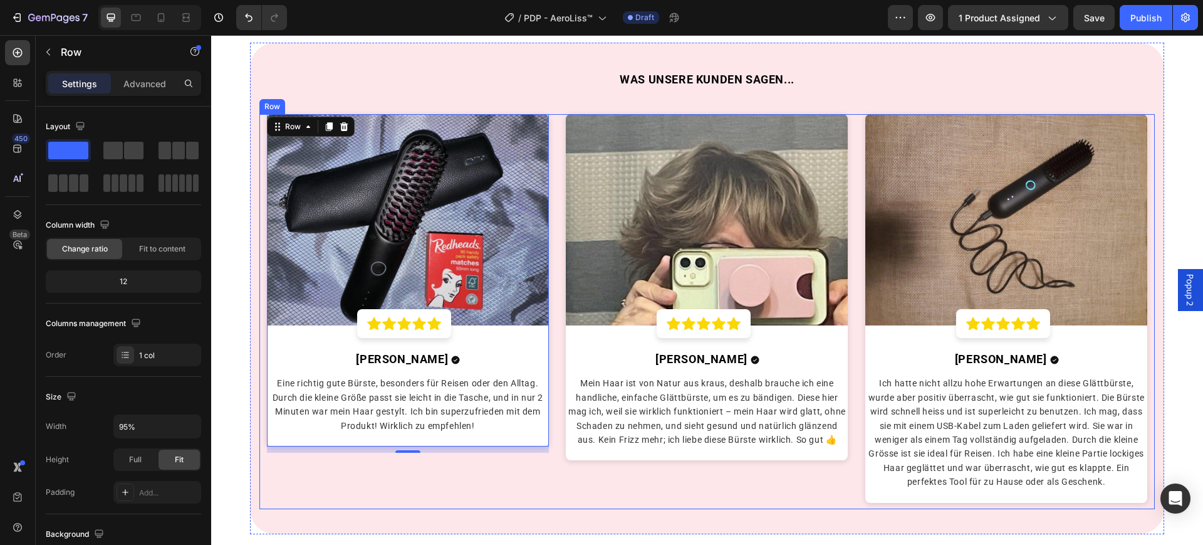
click at [553, 333] on div "Image Icon Icon Icon Icon Icon Row Row Ottillie C. Text block Icon Row Eine ric…" at bounding box center [708, 311] width 896 height 395
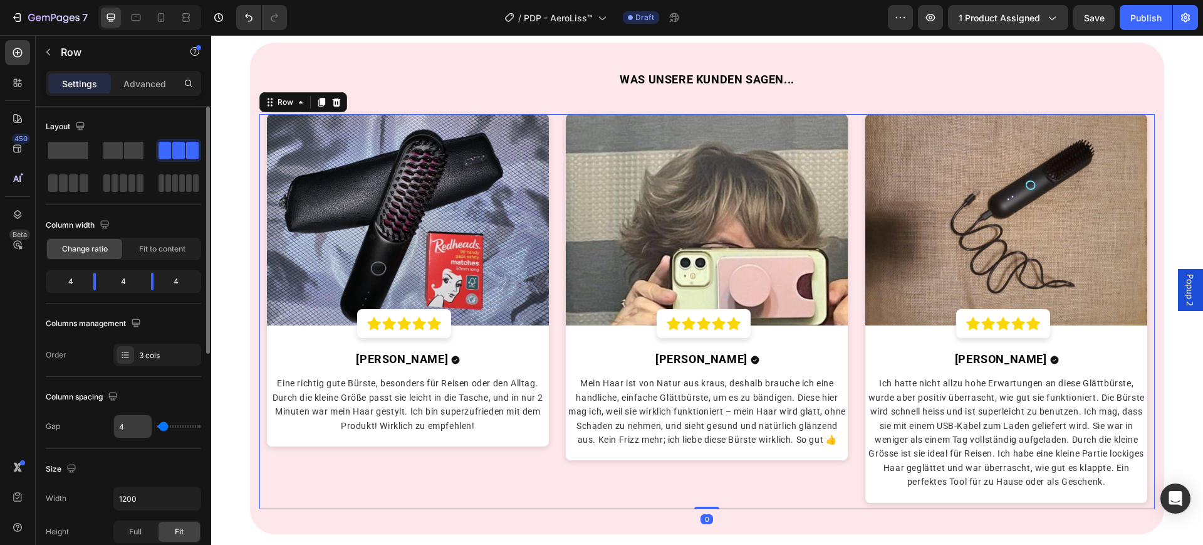
click at [129, 426] on input "4" at bounding box center [133, 426] width 38 height 23
type input "1"
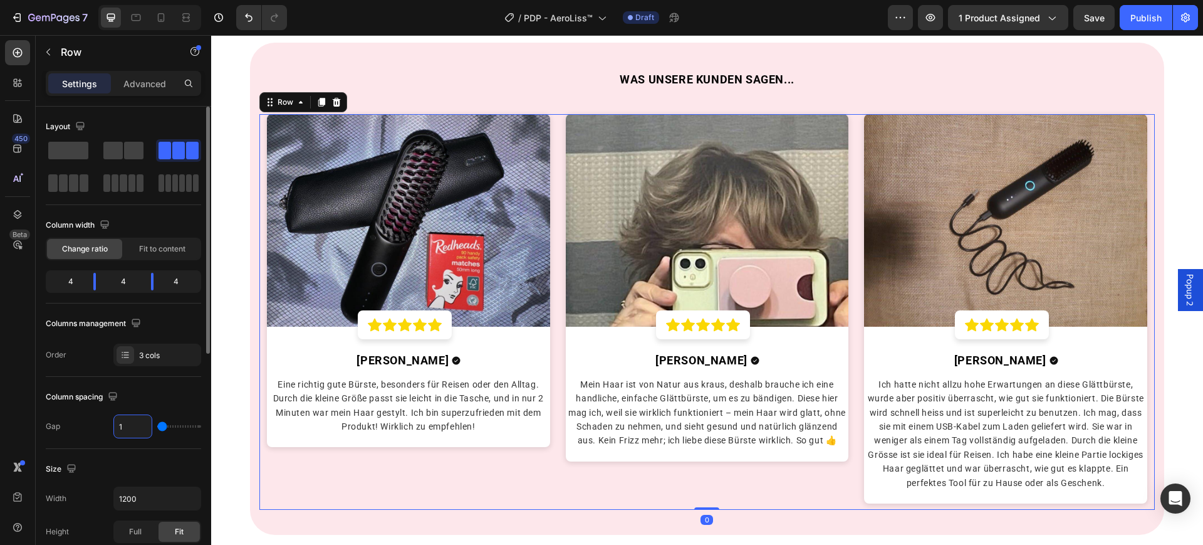
type input "10"
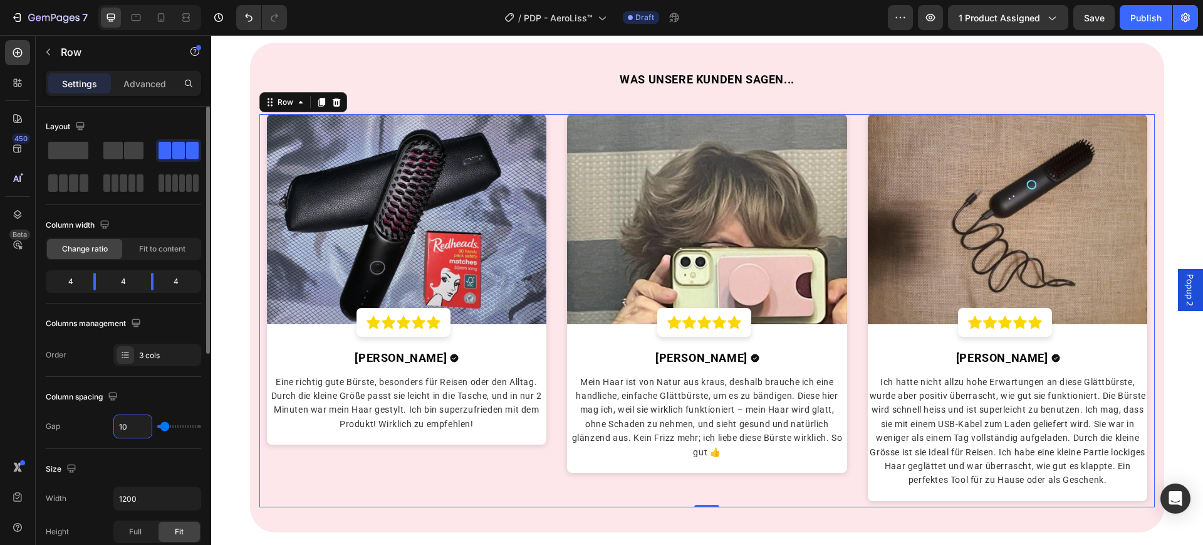
type input "1"
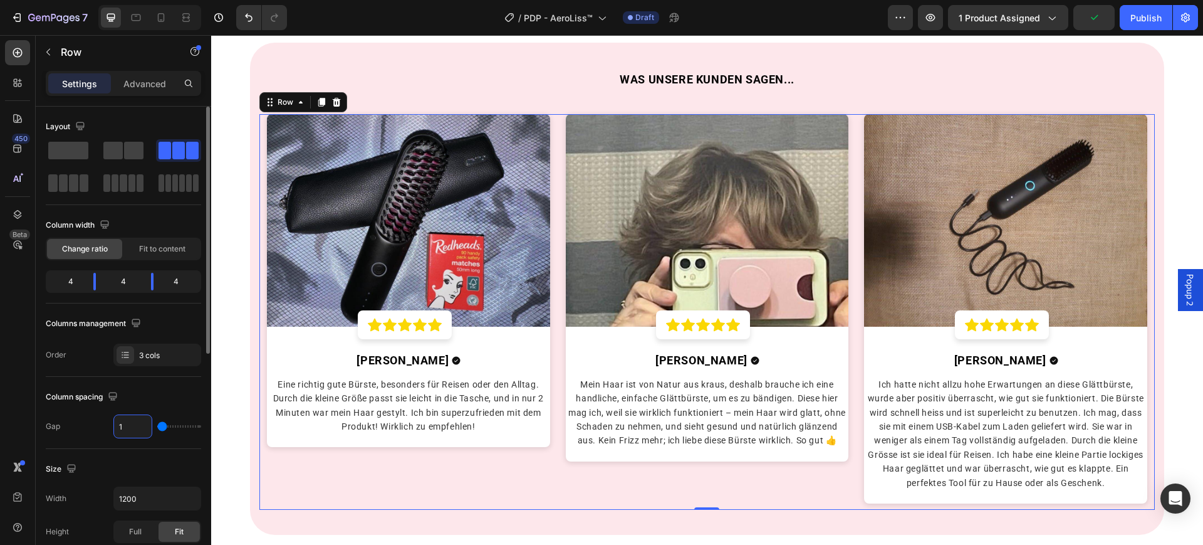
type input "0"
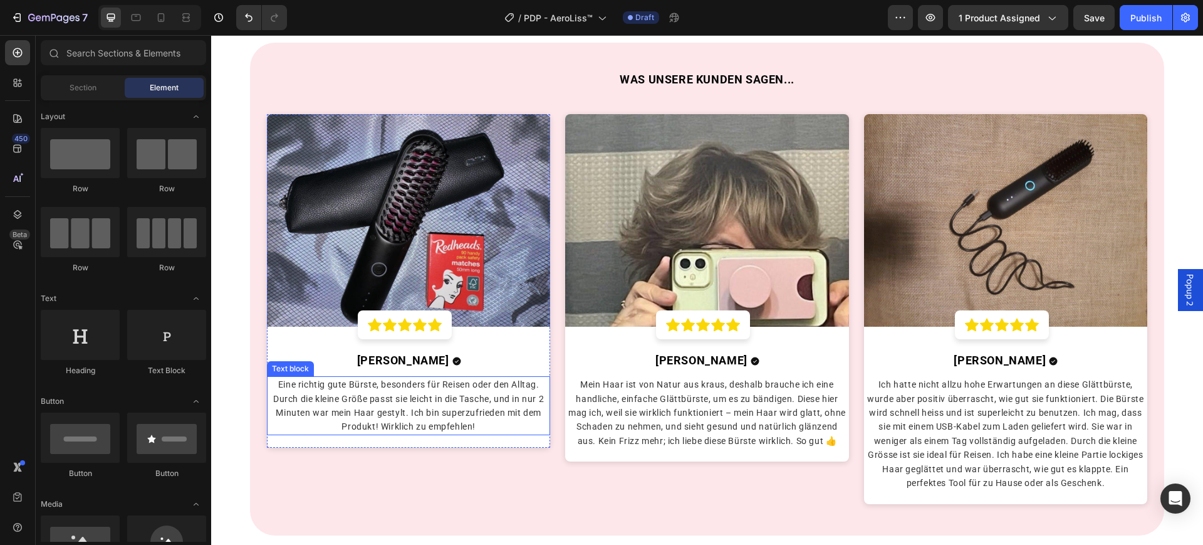
click at [424, 387] on p "Eine richtig gute Bürste, besonders für Reisen oder den Alltag. Durch die klein…" at bounding box center [408, 405] width 281 height 56
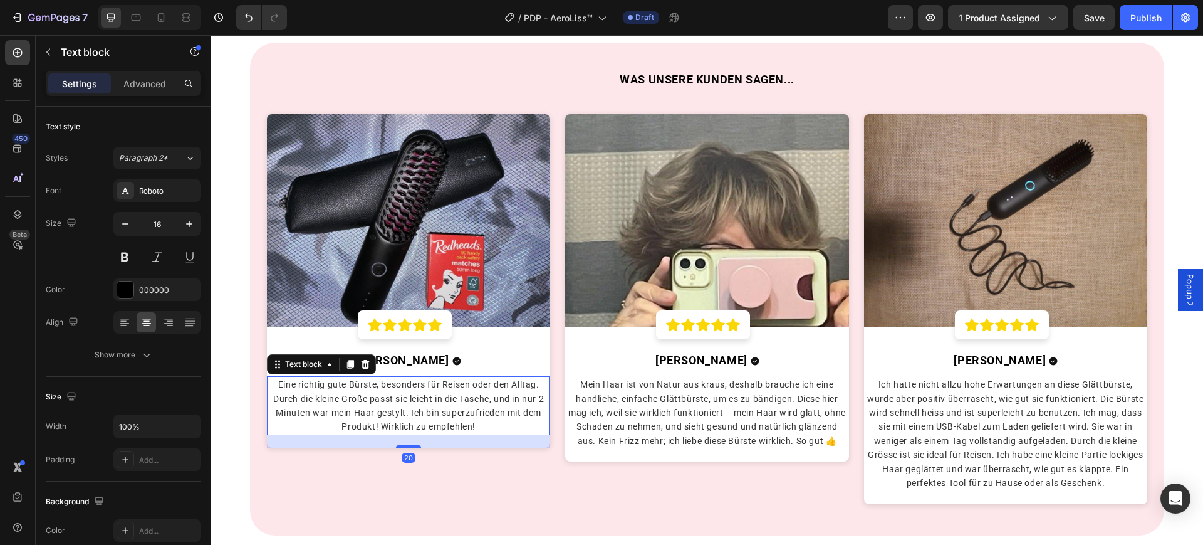
click at [423, 387] on span "Eine richtig gute Bürste, besonders für Reisen oder den Alltag. Durch die klein…" at bounding box center [408, 405] width 271 height 52
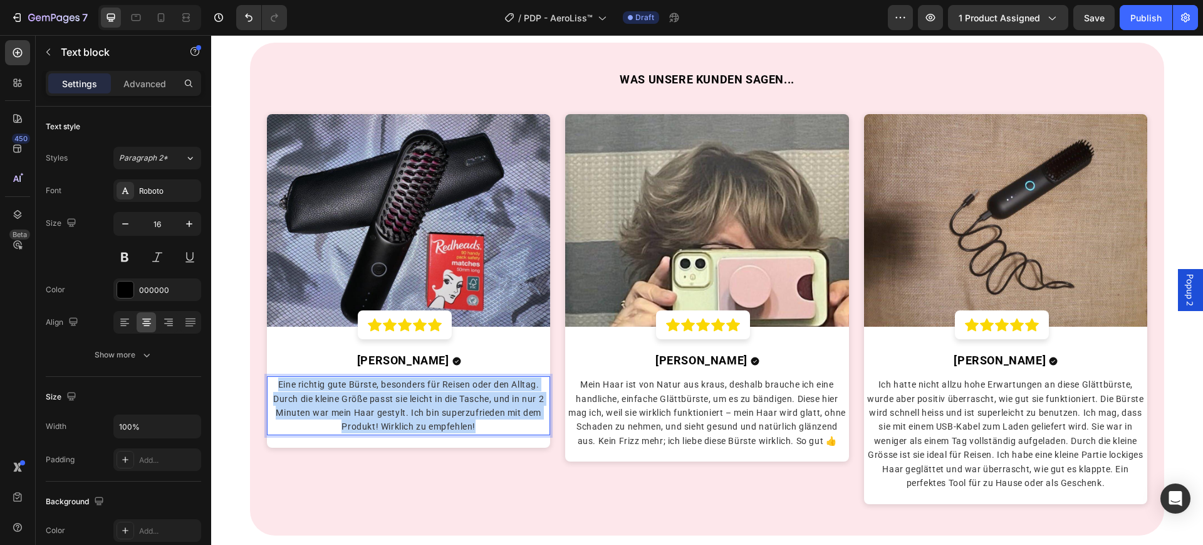
click at [422, 386] on p "Eine richtig gute Bürste, besonders für Reisen oder den Alltag. Durch die klein…" at bounding box center [408, 405] width 281 height 56
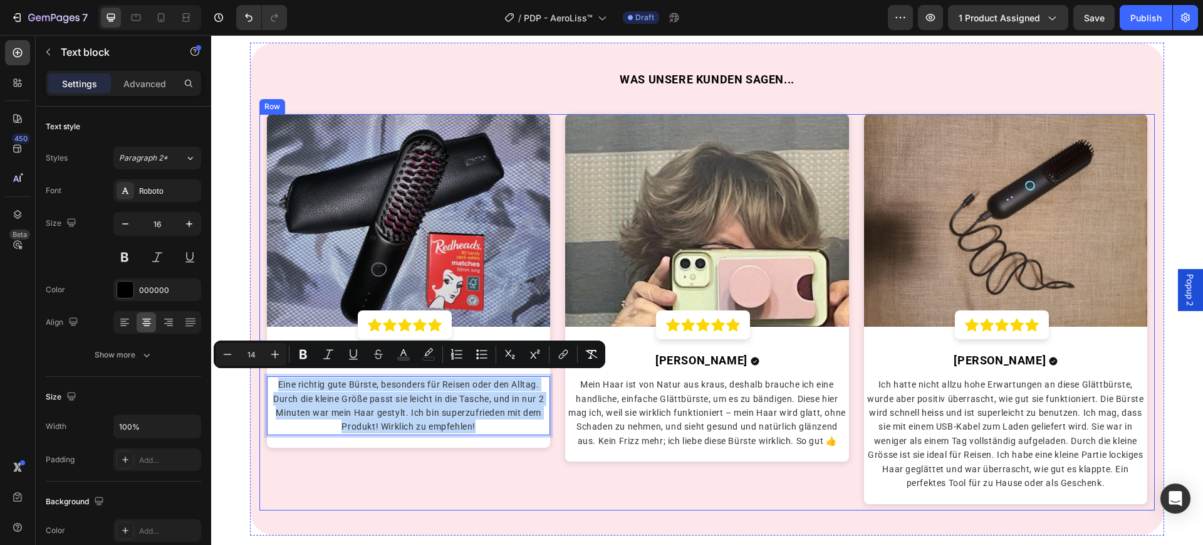
click at [421, 480] on div "Image Icon Icon Icon Icon Icon Row Row Ottillie C. Text block Icon Row Eine ric…" at bounding box center [409, 312] width 298 height 396
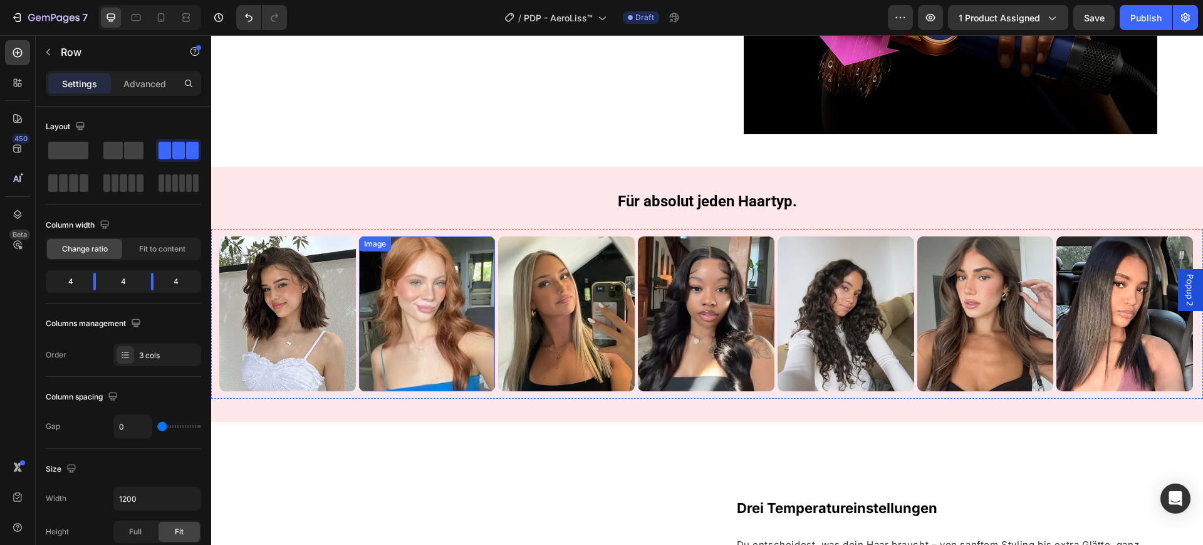
scroll to position [1474, 0]
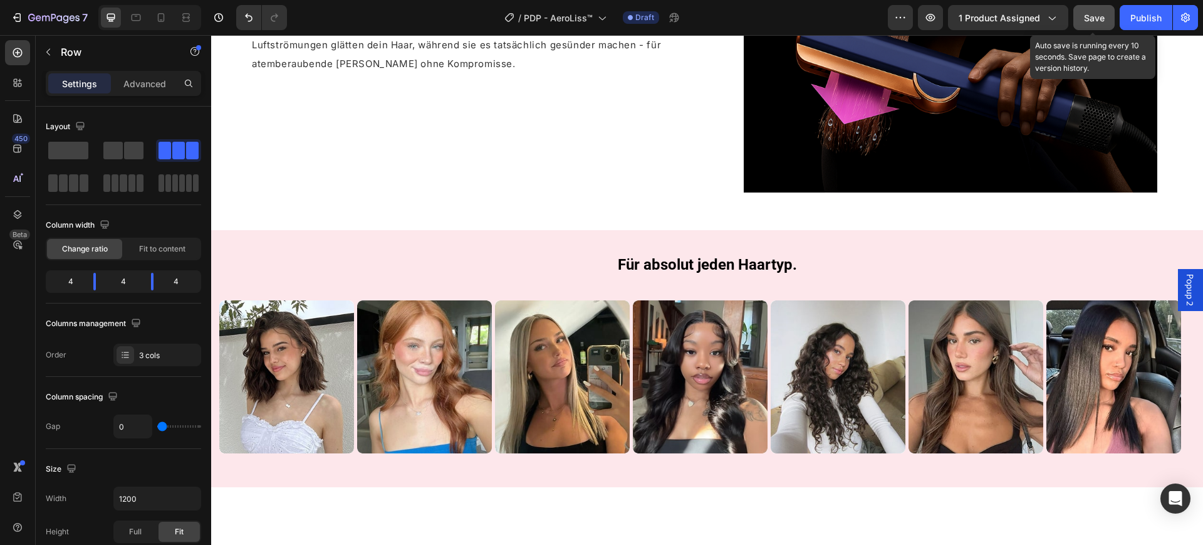
click at [1096, 18] on span "Save" at bounding box center [1094, 18] width 21 height 11
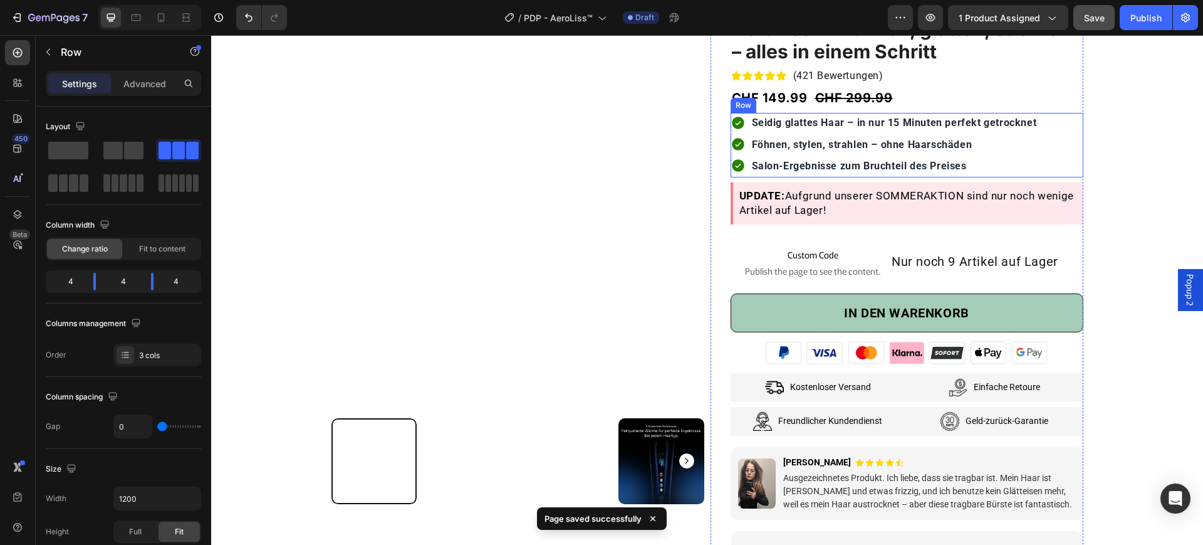
scroll to position [0, 0]
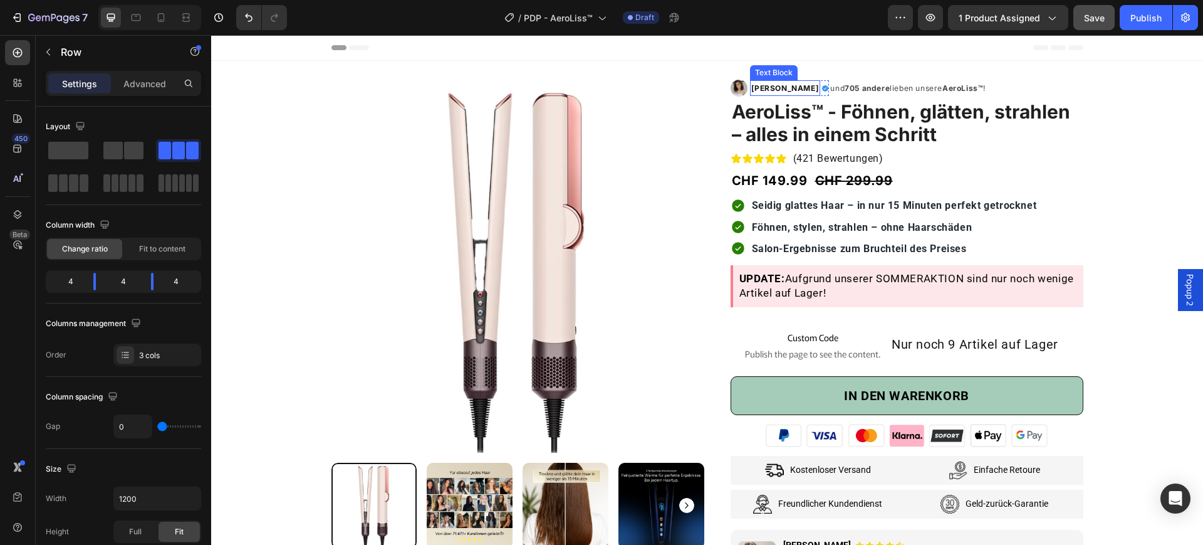
click at [763, 88] on strong "Ottilie C." at bounding box center [786, 87] width 68 height 9
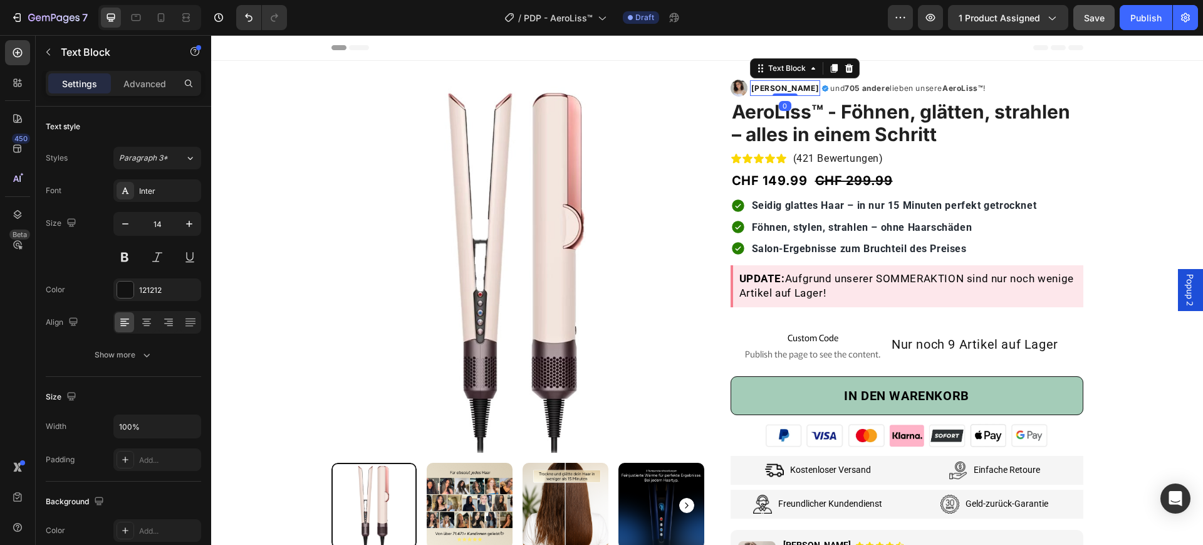
click at [763, 88] on strong "Ottilie C." at bounding box center [786, 87] width 68 height 9
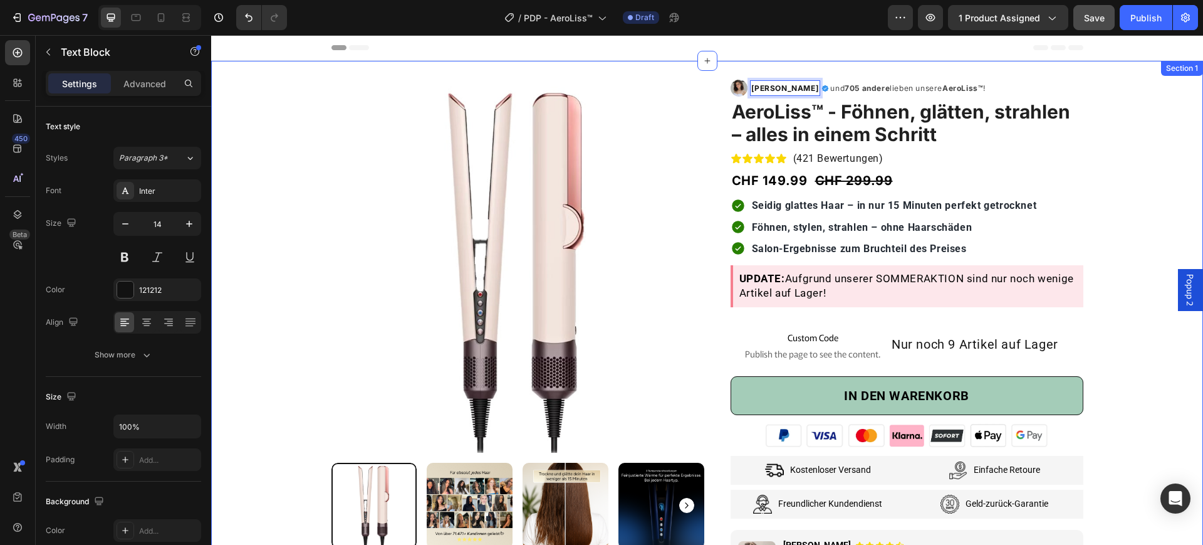
click at [1160, 159] on div "Product Images & Gallery Row Row Image Annika W. Text Block 0 Icon Row und 705 …" at bounding box center [707, 397] width 973 height 673
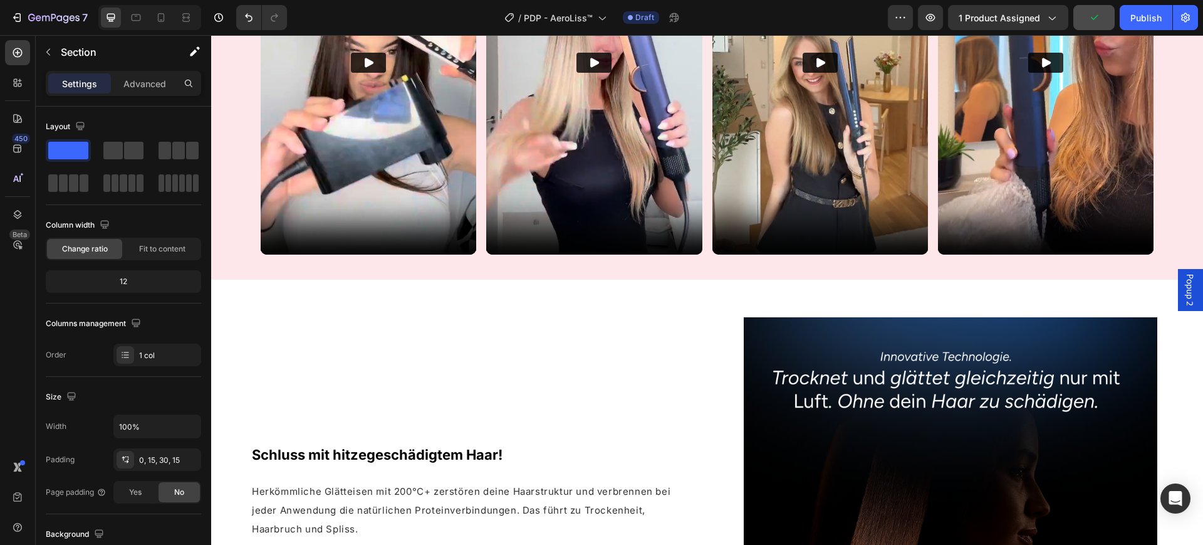
scroll to position [1111, 0]
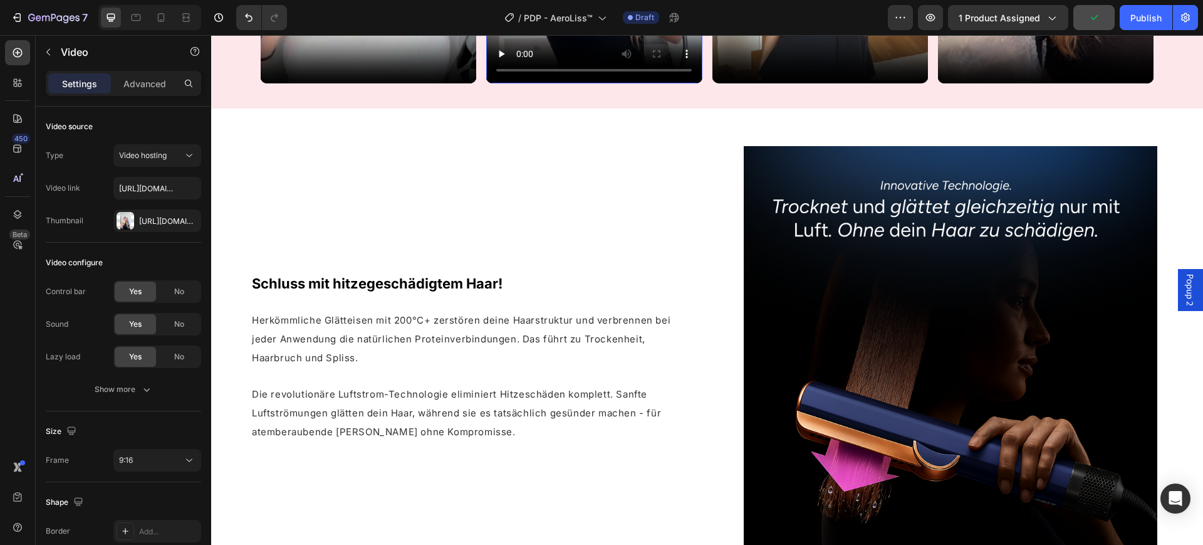
scroll to position [705, 0]
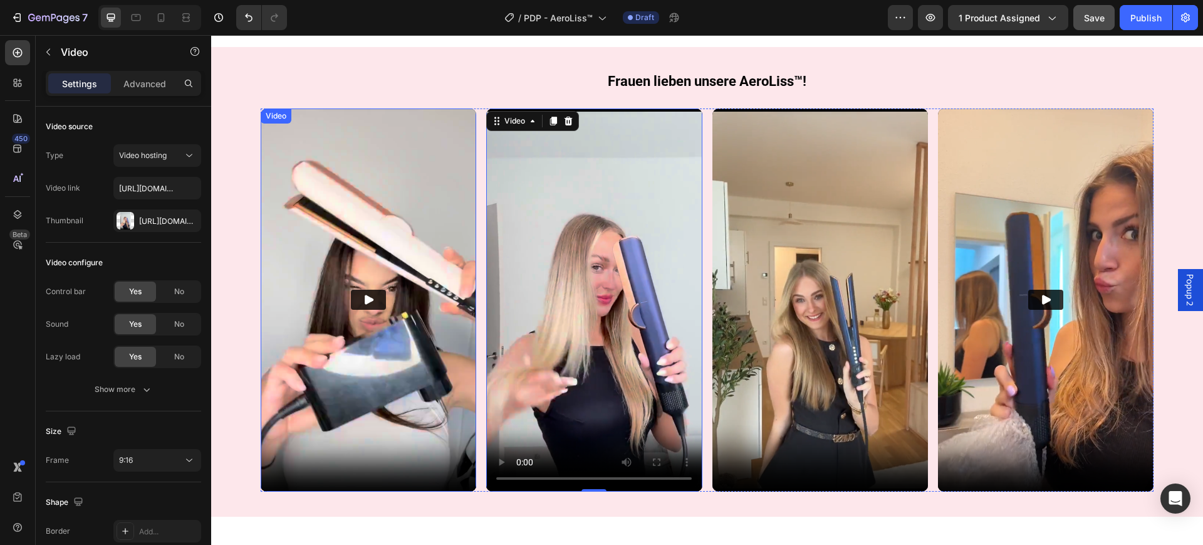
click at [412, 206] on img at bounding box center [369, 300] width 216 height 384
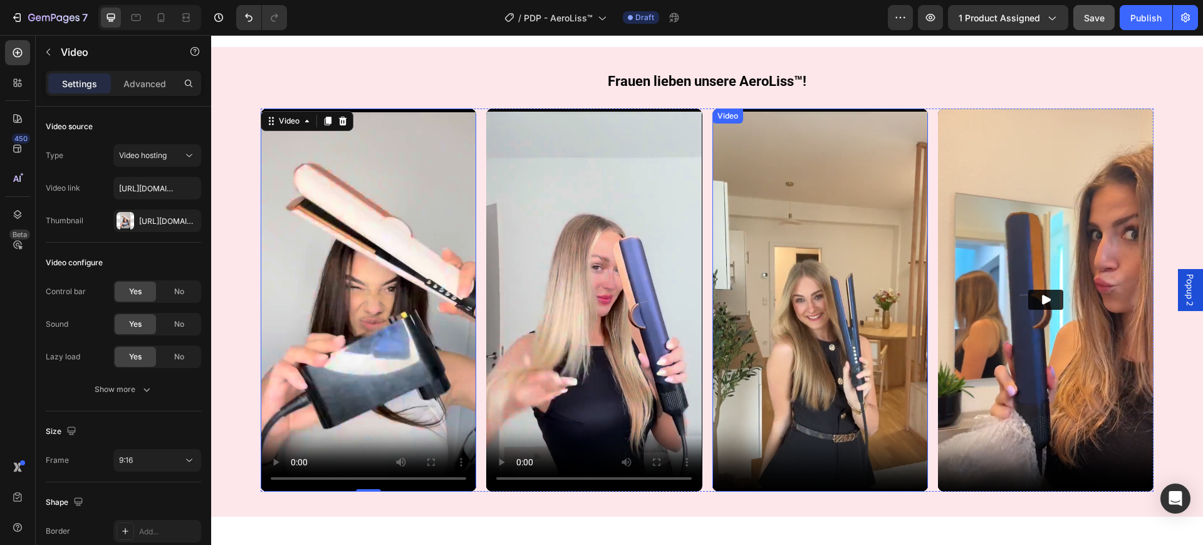
click at [734, 431] on video at bounding box center [821, 300] width 216 height 384
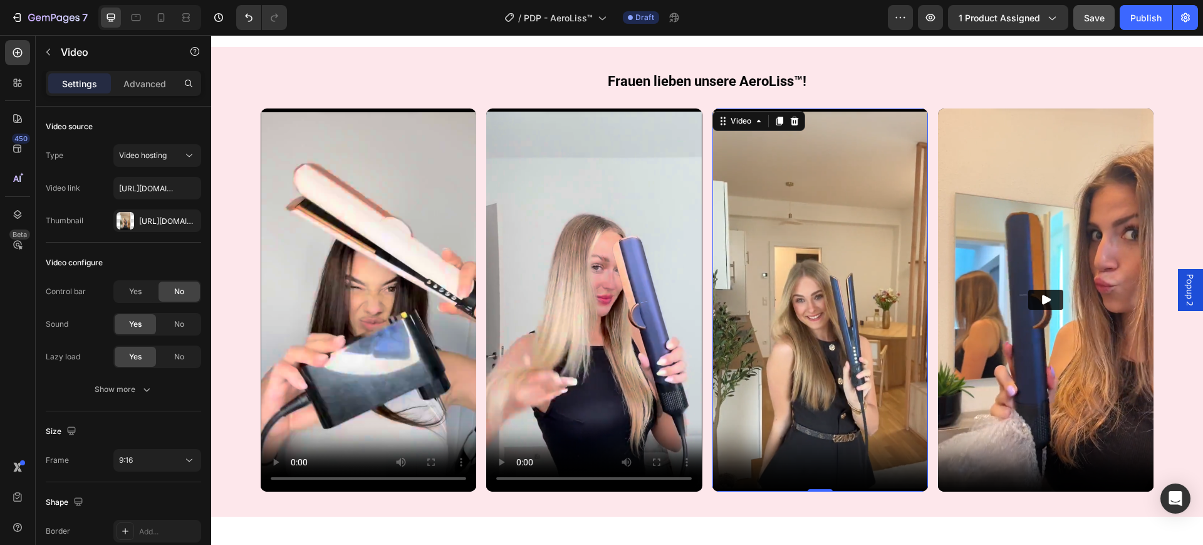
click at [713, 466] on video at bounding box center [821, 300] width 216 height 384
click at [744, 399] on video at bounding box center [821, 300] width 216 height 384
click at [625, 392] on video at bounding box center [594, 300] width 216 height 384
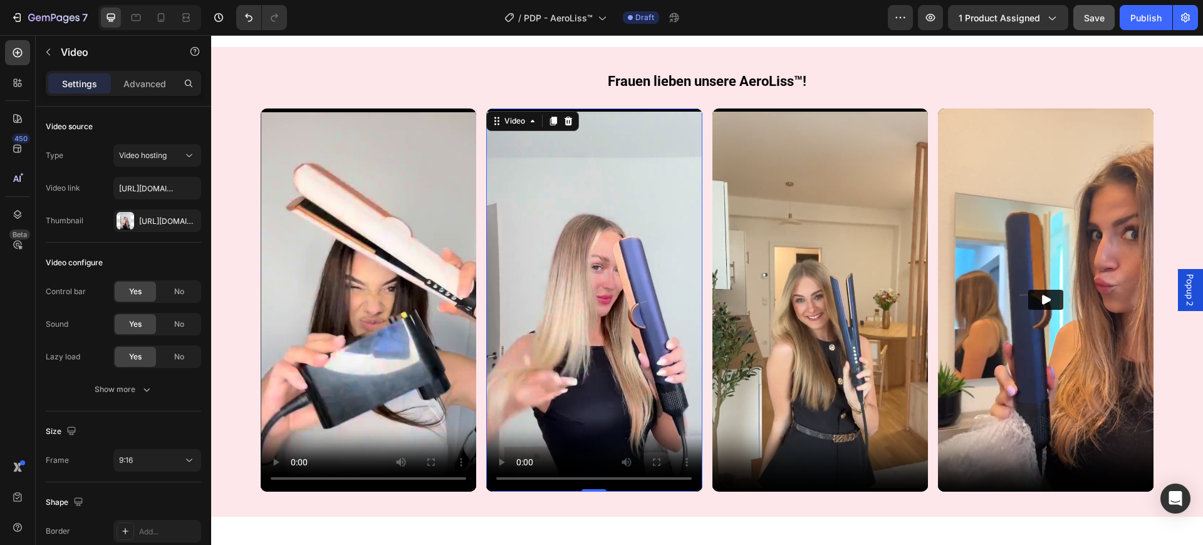
click at [829, 360] on video at bounding box center [821, 300] width 216 height 384
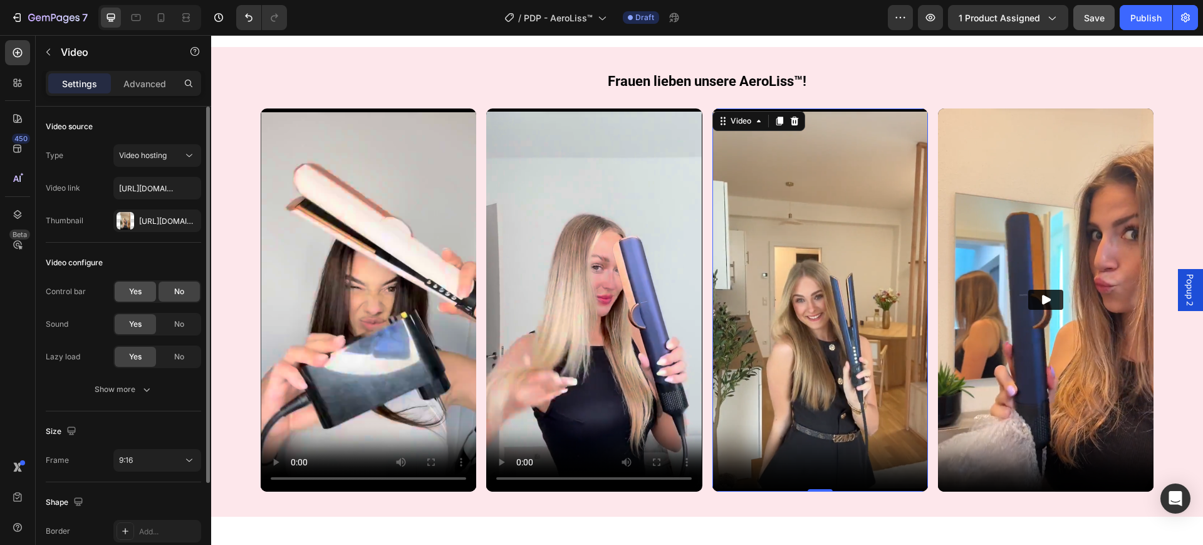
click at [120, 290] on div "Yes" at bounding box center [135, 291] width 41 height 20
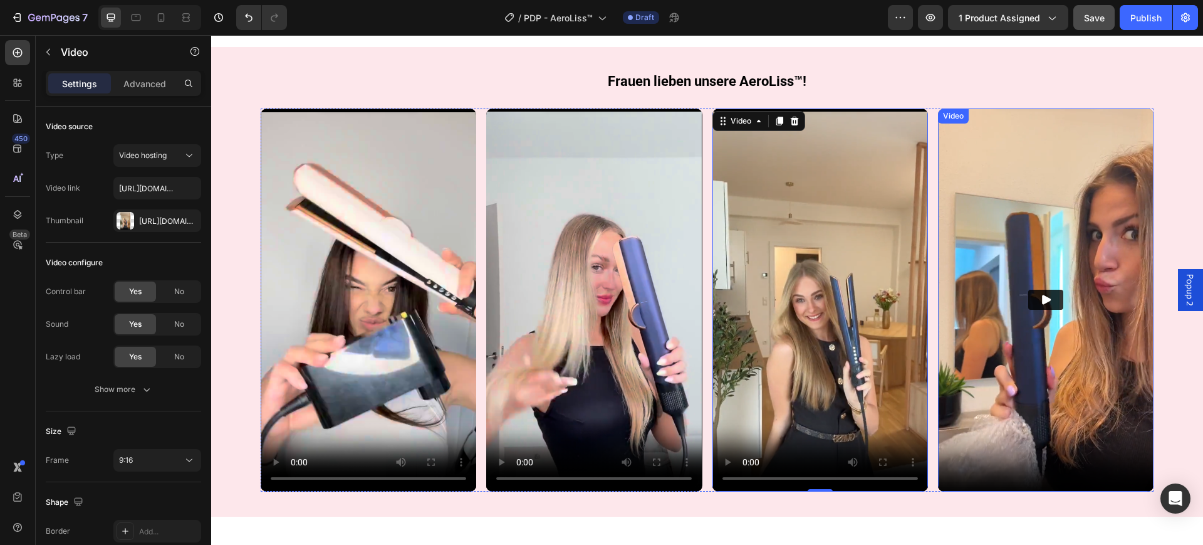
click at [1040, 300] on icon "Play" at bounding box center [1046, 299] width 13 height 13
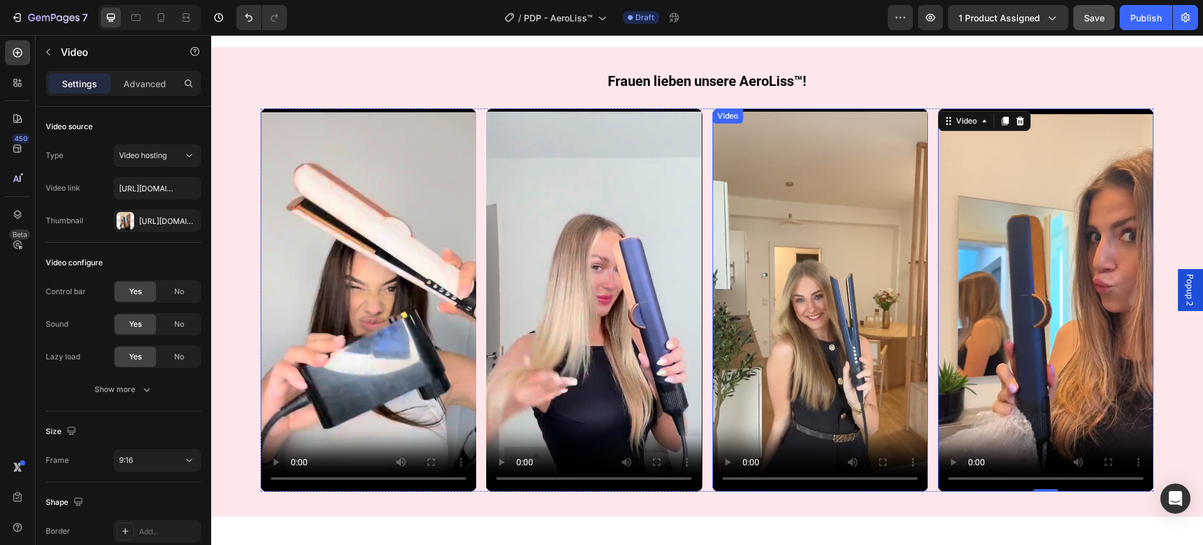
click at [809, 300] on video at bounding box center [821, 300] width 216 height 384
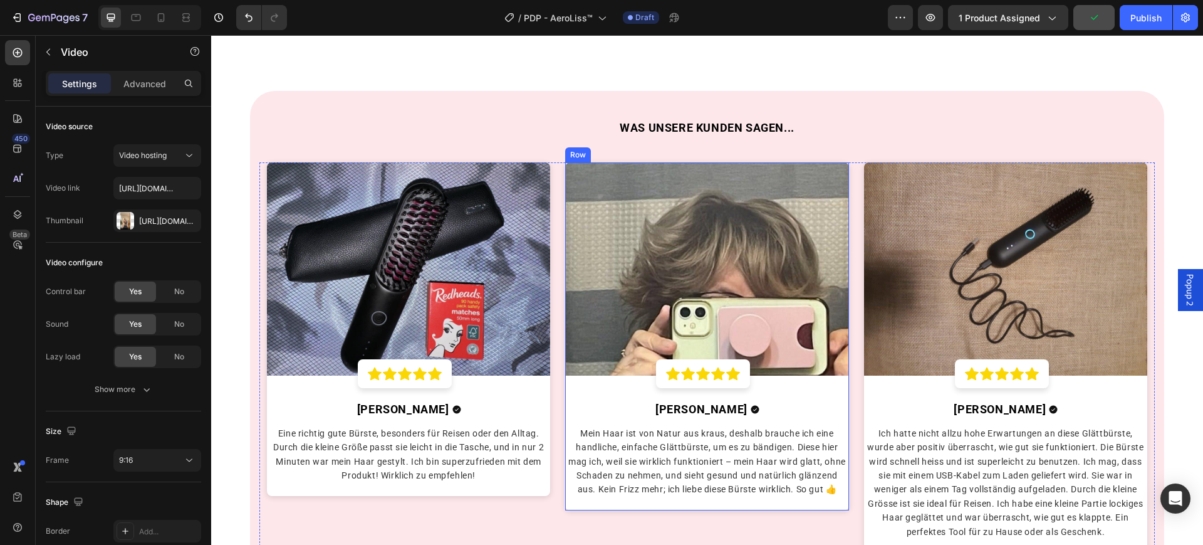
scroll to position [2899, 0]
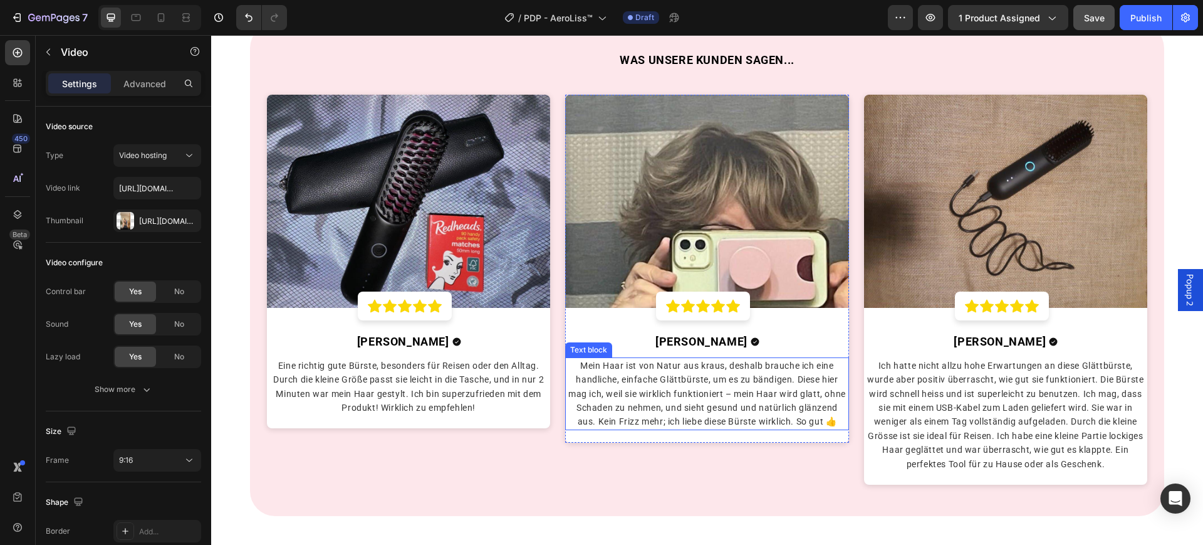
click at [700, 390] on span "Mein Haar ist von Natur aus kraus, deshalb brauche ich eine handliche, einfache…" at bounding box center [708, 393] width 278 height 66
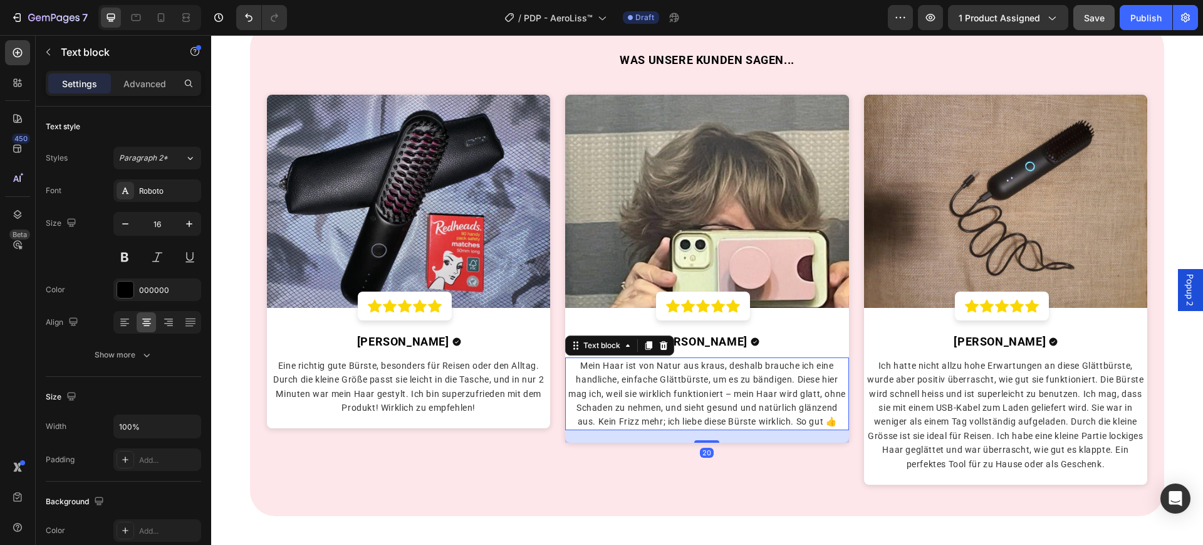
click at [700, 390] on span "Mein Haar ist von Natur aus kraus, deshalb brauche ich eine handliche, einfache…" at bounding box center [708, 393] width 278 height 66
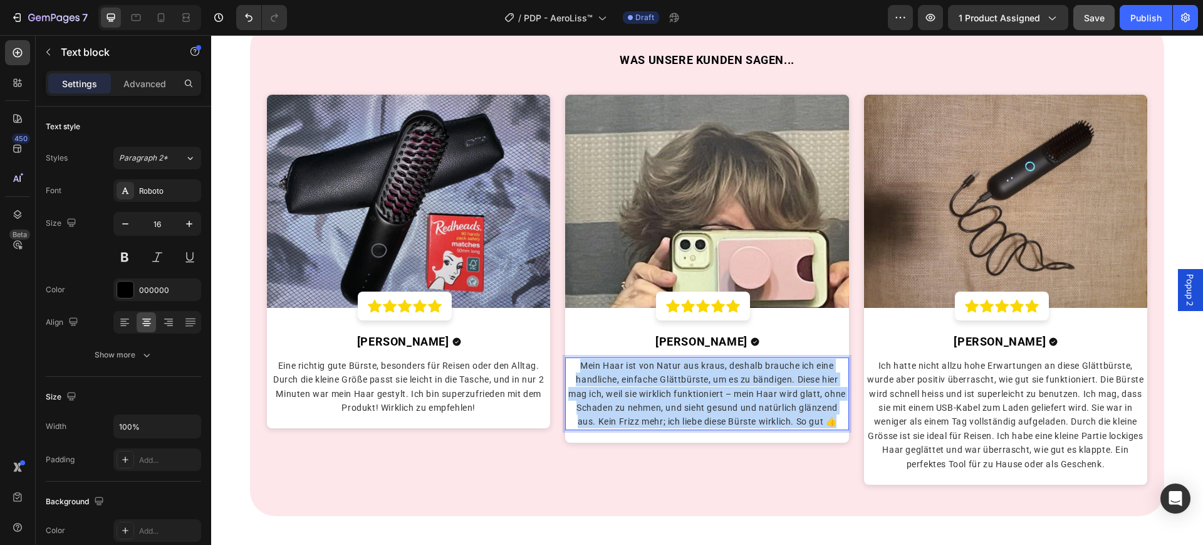
click at [700, 390] on span "Mein Haar ist von Natur aus kraus, deshalb brauche ich eine handliche, einfache…" at bounding box center [708, 393] width 278 height 66
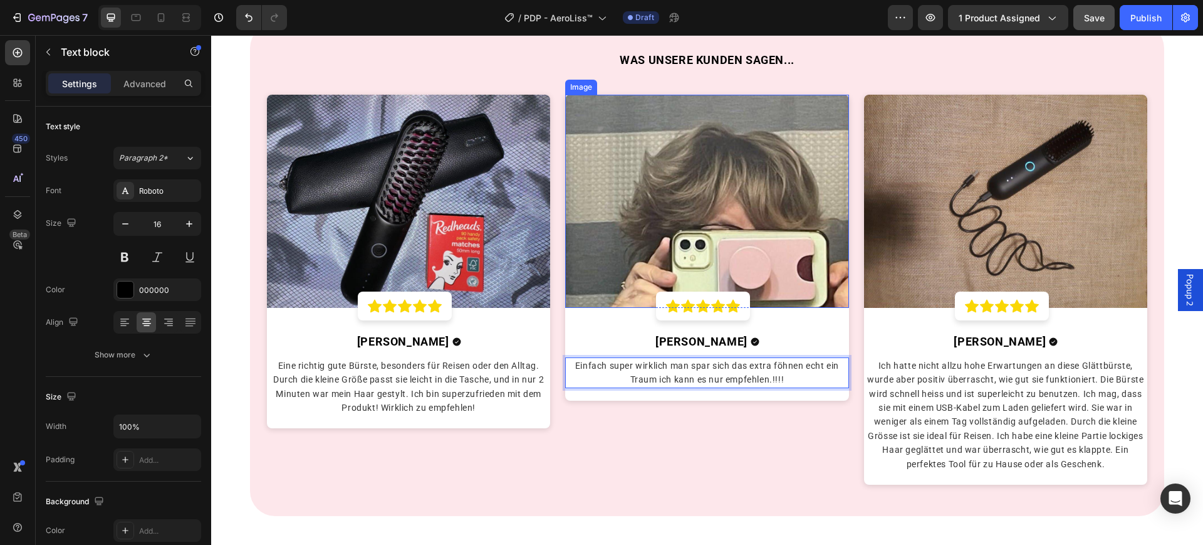
click at [688, 244] on img at bounding box center [707, 201] width 284 height 212
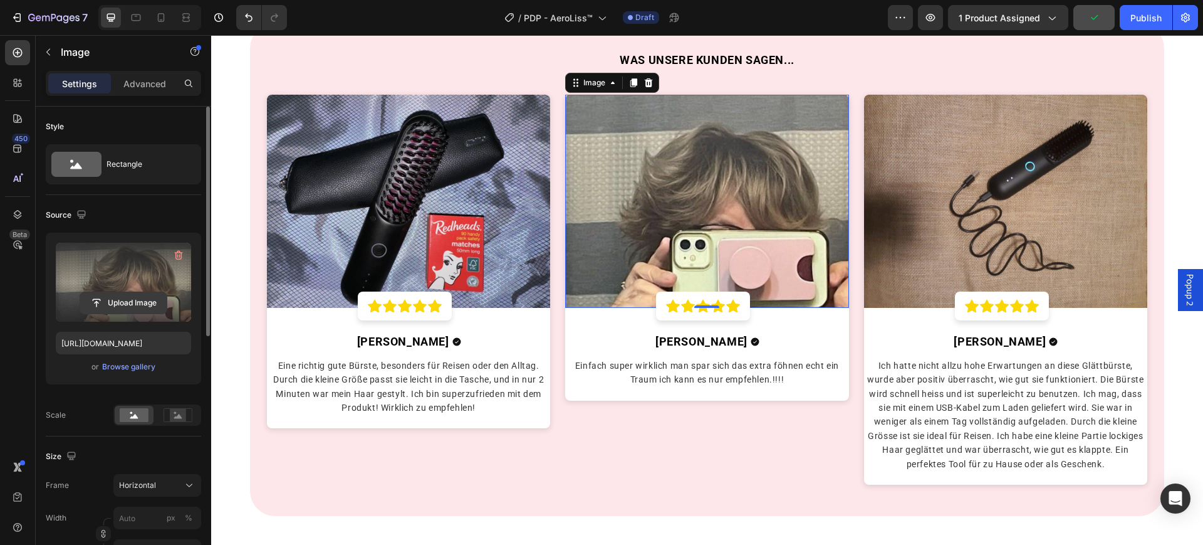
click at [122, 300] on input "file" at bounding box center [123, 302] width 87 height 21
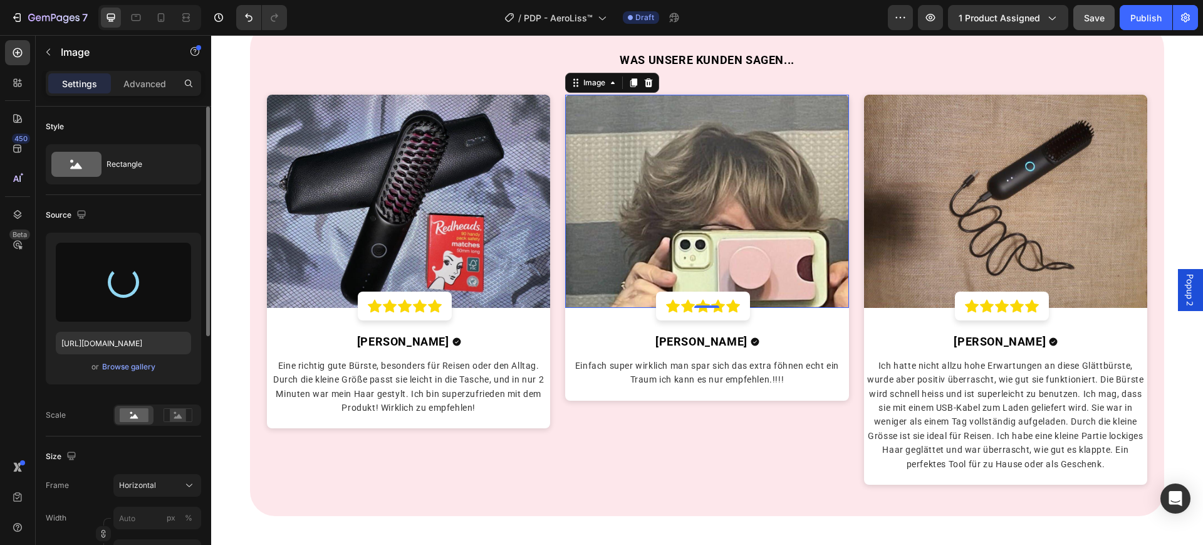
type input "https://cdn.shopify.com/s/files/1/0669/3978/1307/files/gempages_577602303473746…"
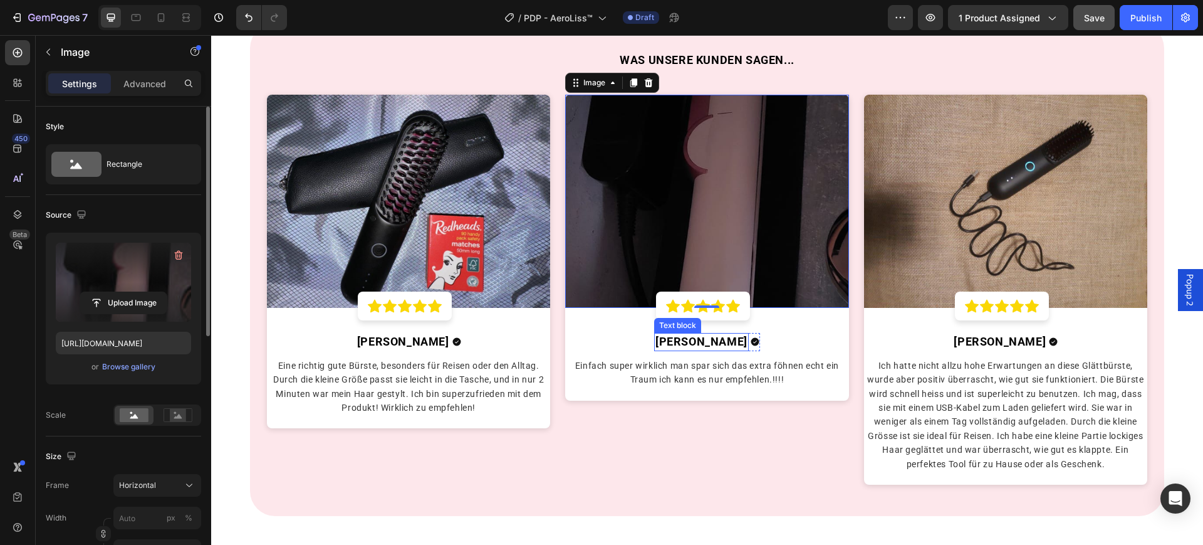
click at [690, 335] on strong "Hannah M." at bounding box center [702, 341] width 92 height 13
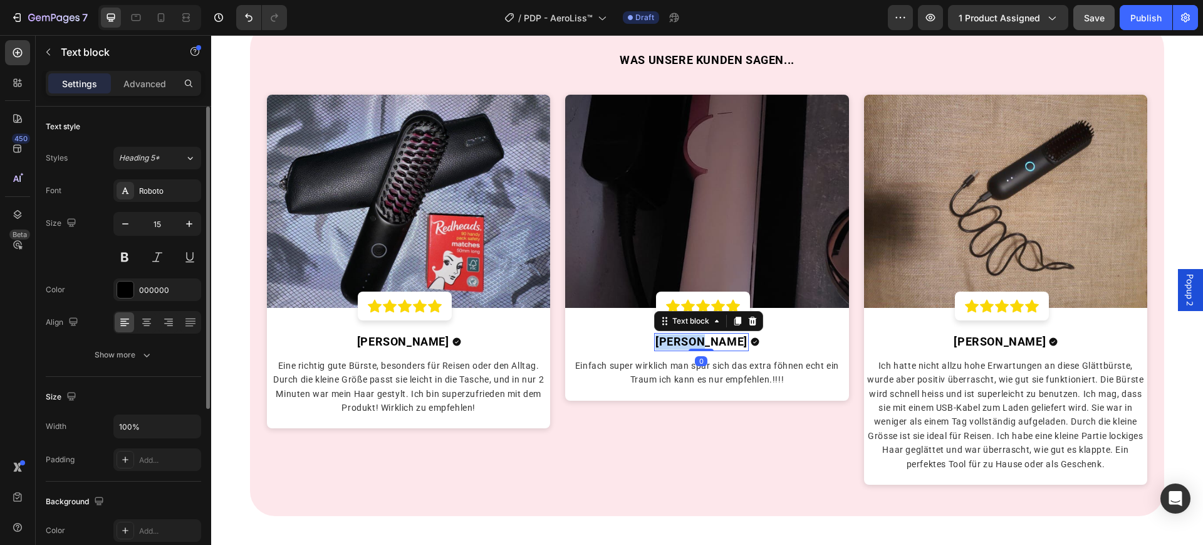
click at [690, 335] on strong "Hannah M." at bounding box center [702, 341] width 92 height 13
click at [486, 242] on img at bounding box center [409, 201] width 284 height 212
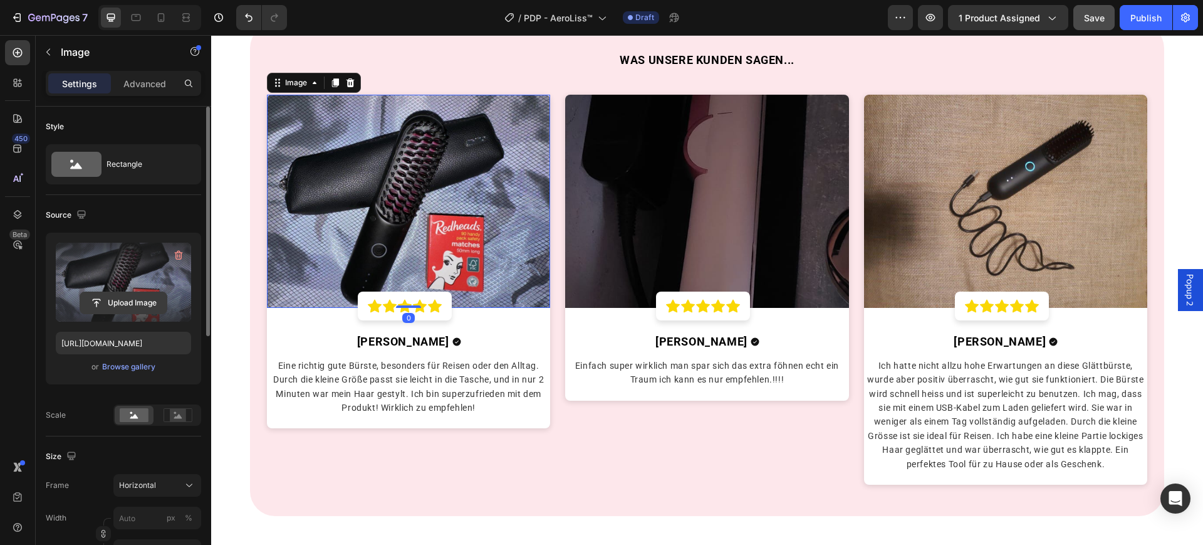
click at [103, 300] on input "file" at bounding box center [123, 302] width 87 height 21
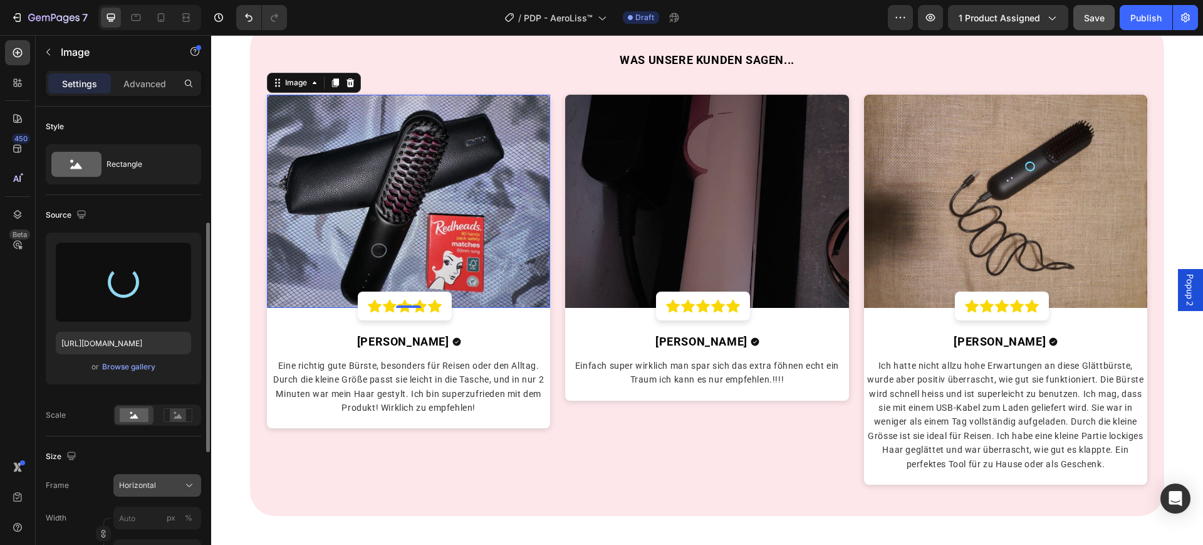
scroll to position [78, 0]
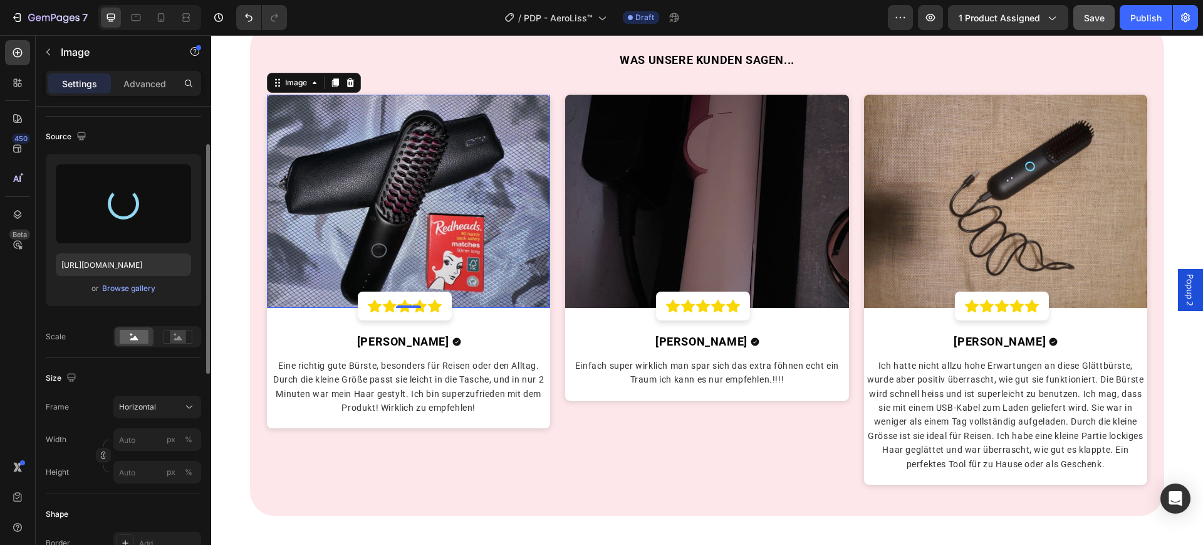
click at [174, 326] on div at bounding box center [157, 336] width 88 height 21
click at [177, 335] on rect at bounding box center [178, 336] width 16 height 13
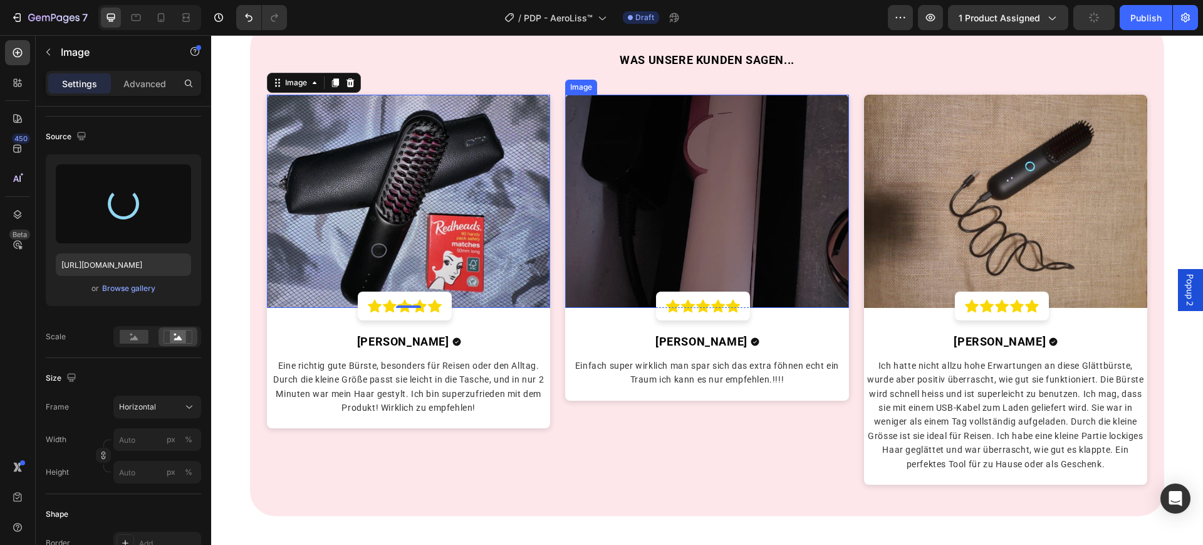
click at [642, 210] on img at bounding box center [707, 201] width 284 height 212
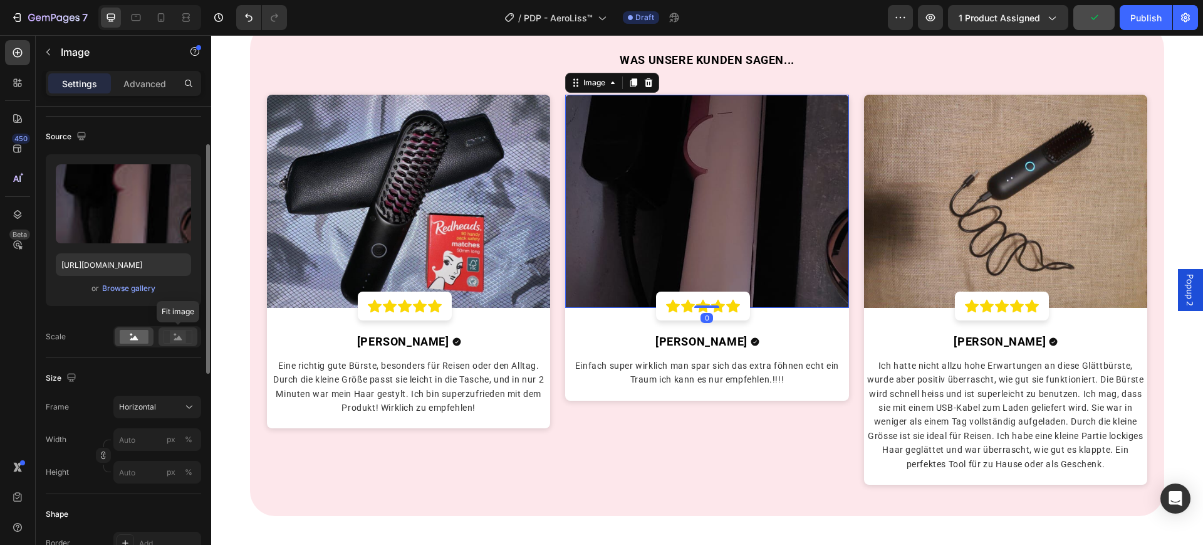
click at [178, 333] on rect at bounding box center [178, 336] width 16 height 13
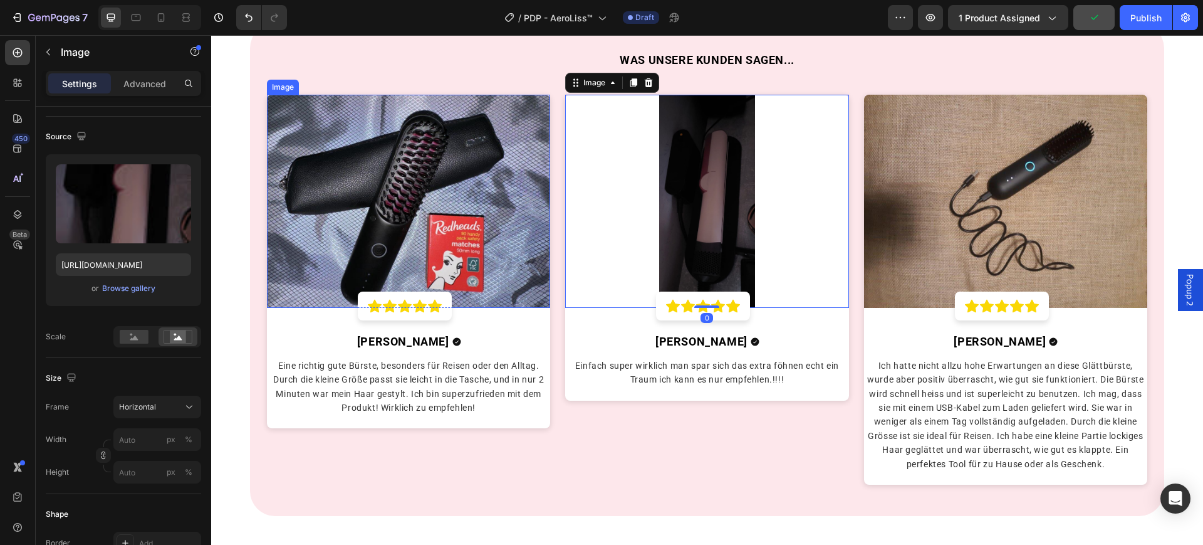
click at [404, 209] on img at bounding box center [409, 201] width 284 height 212
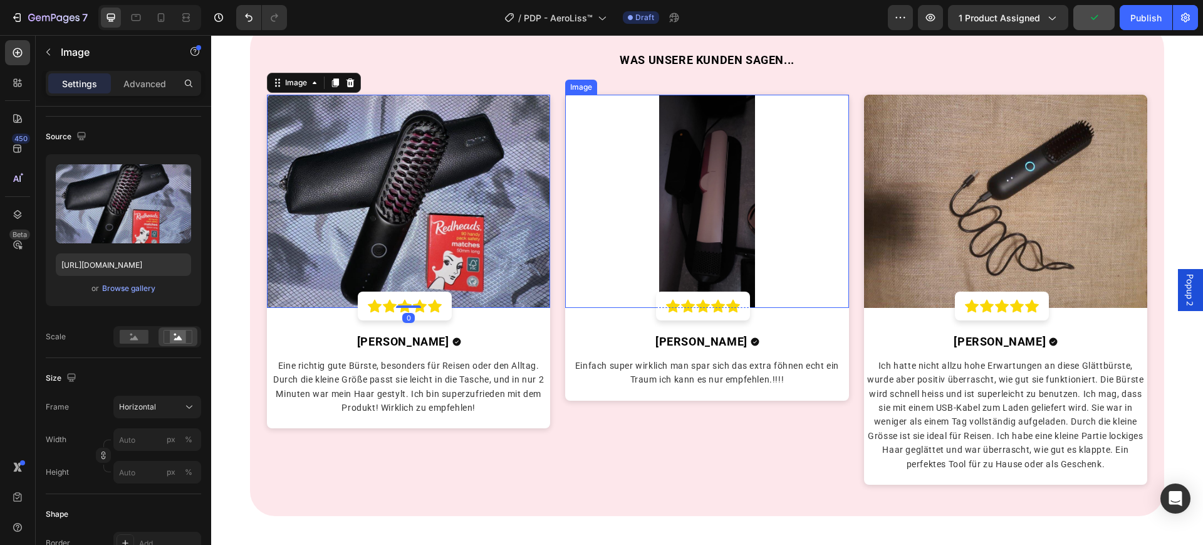
click at [636, 176] on img at bounding box center [707, 201] width 284 height 212
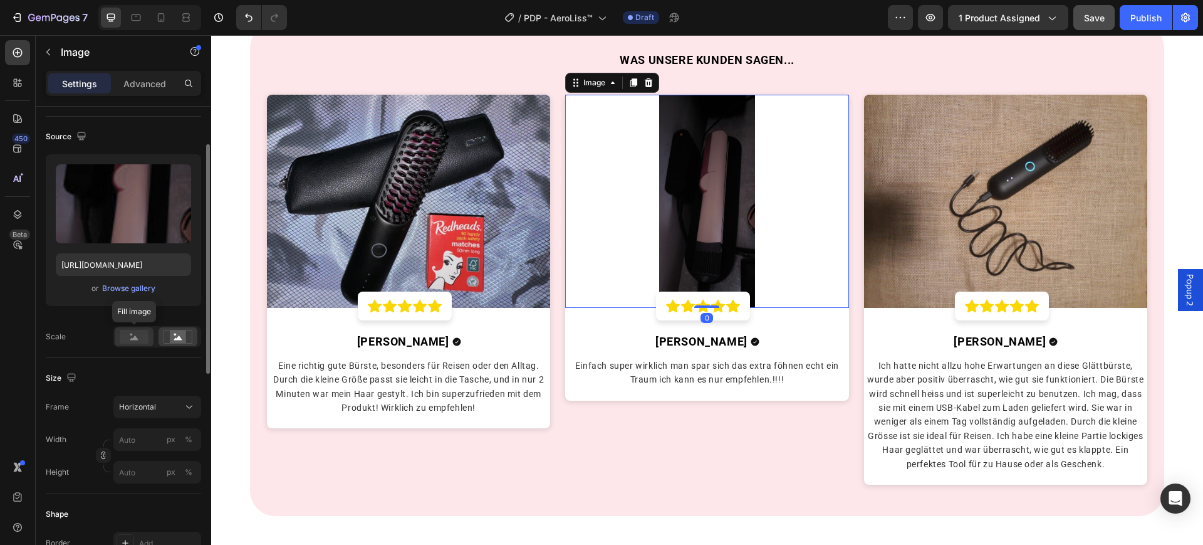
click at [127, 340] on rect at bounding box center [134, 337] width 29 height 14
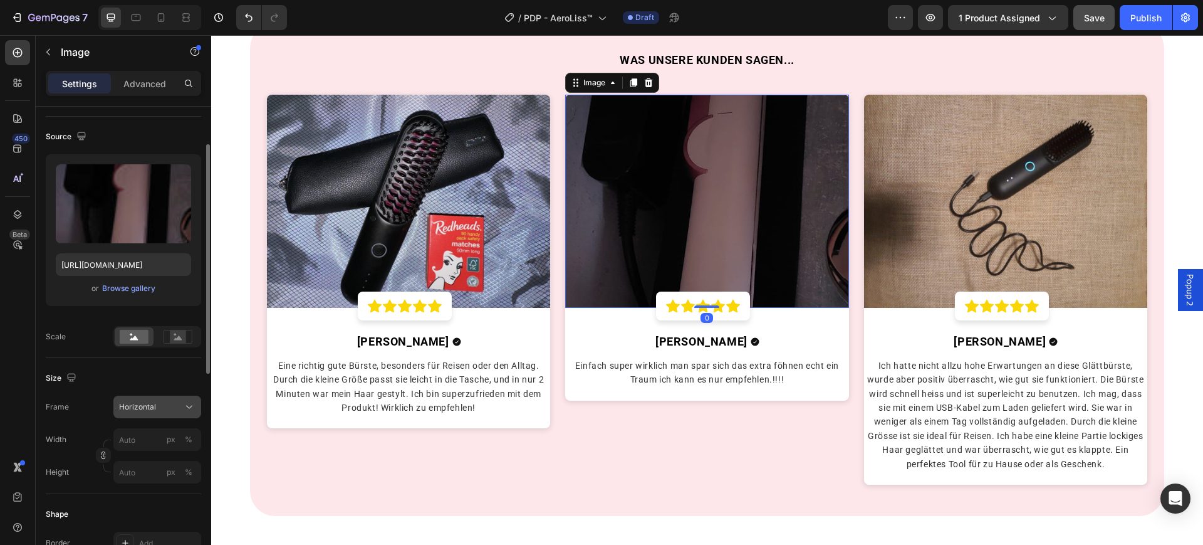
click at [156, 404] on div "Horizontal" at bounding box center [149, 406] width 61 height 11
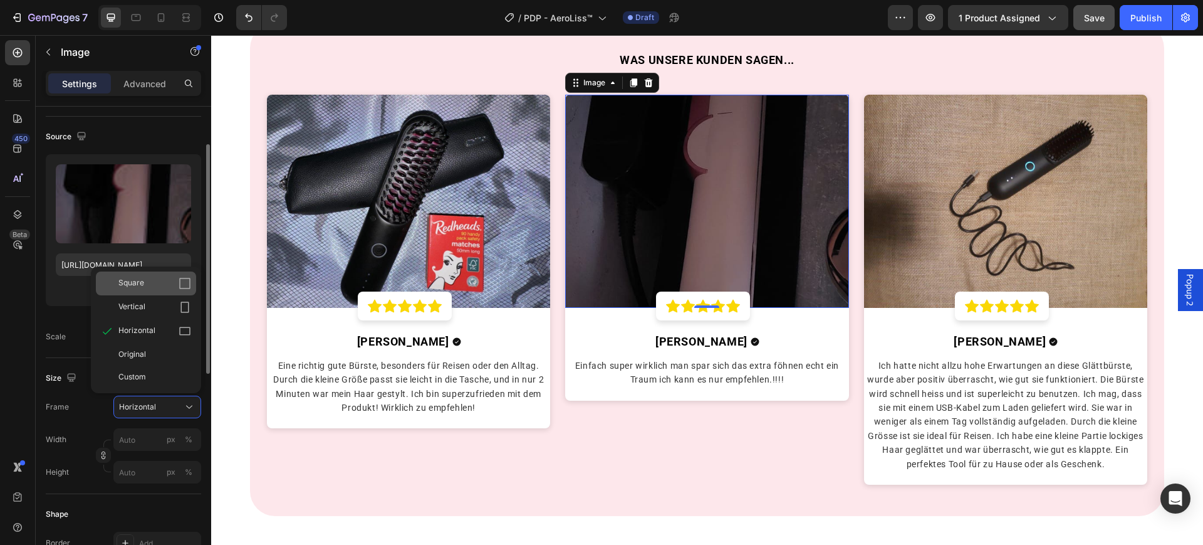
click at [173, 273] on div "Square" at bounding box center [146, 283] width 100 height 24
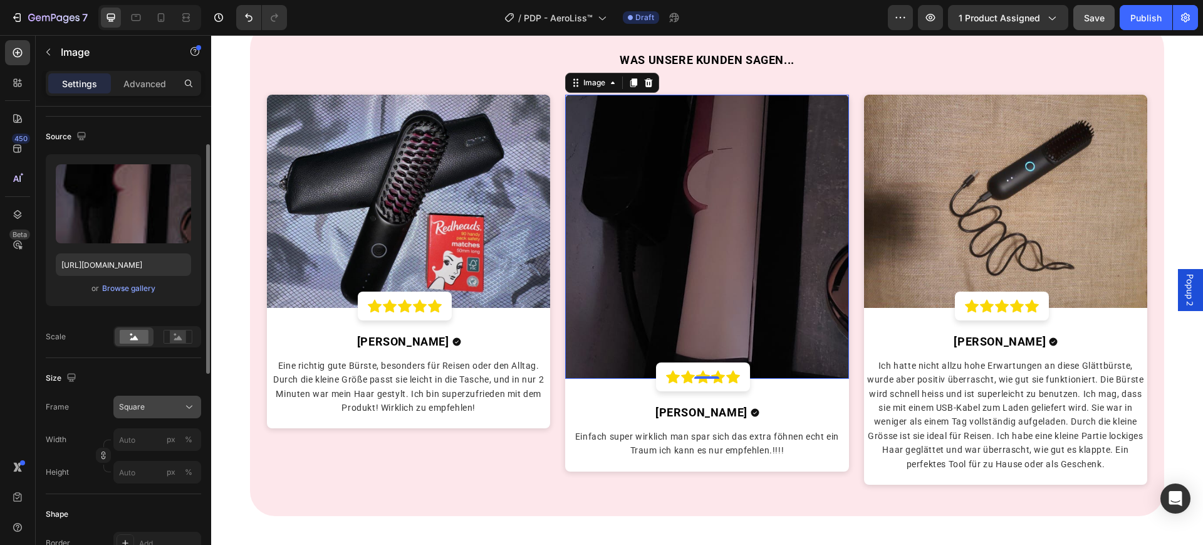
click at [152, 408] on div "Square" at bounding box center [149, 406] width 61 height 11
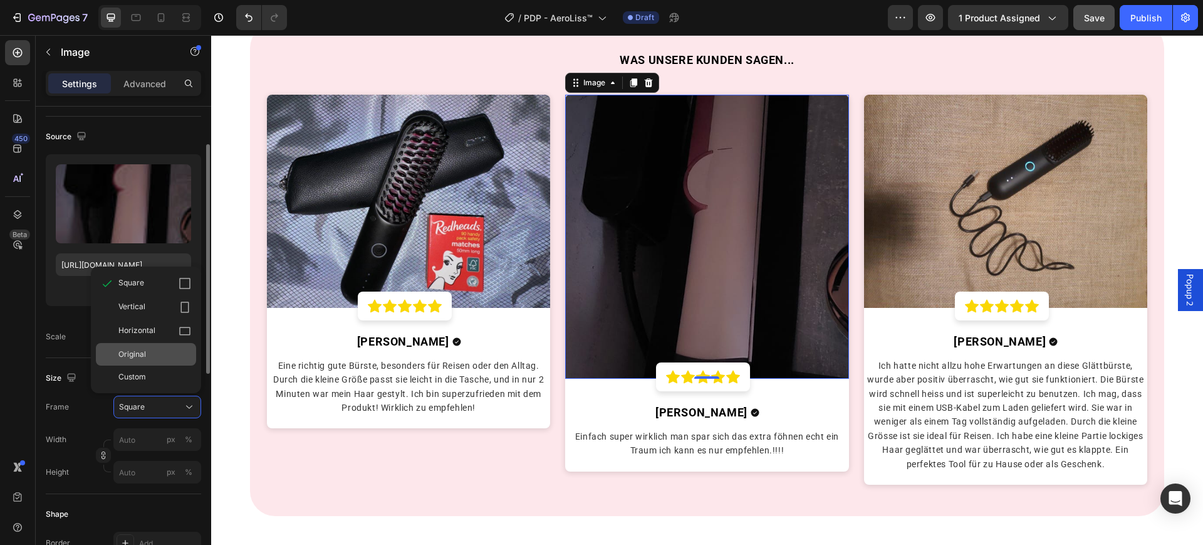
click at [163, 358] on div "Original" at bounding box center [154, 354] width 73 height 11
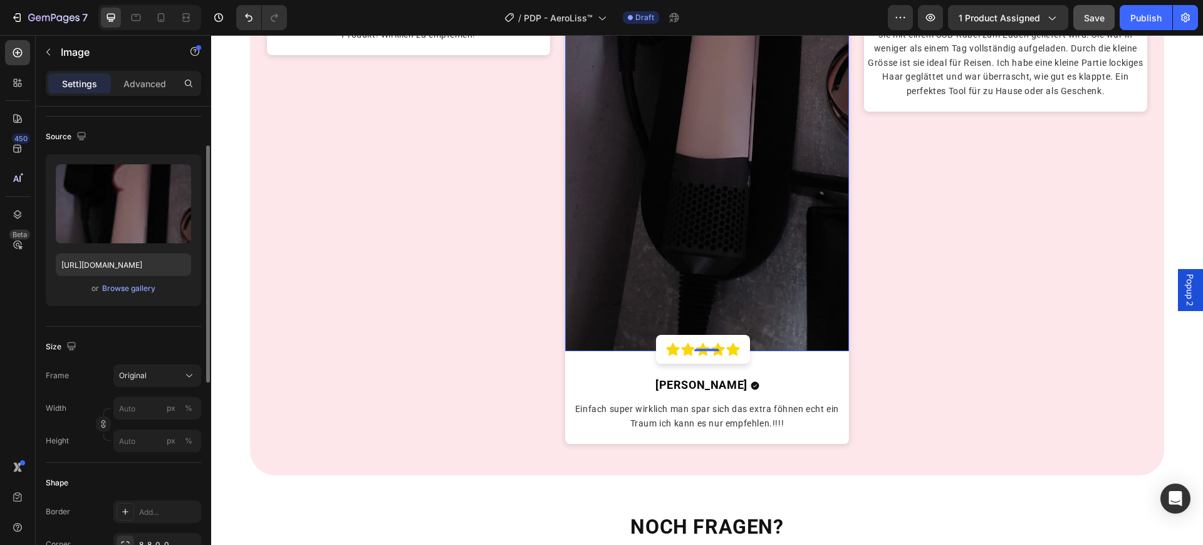
scroll to position [3291, 0]
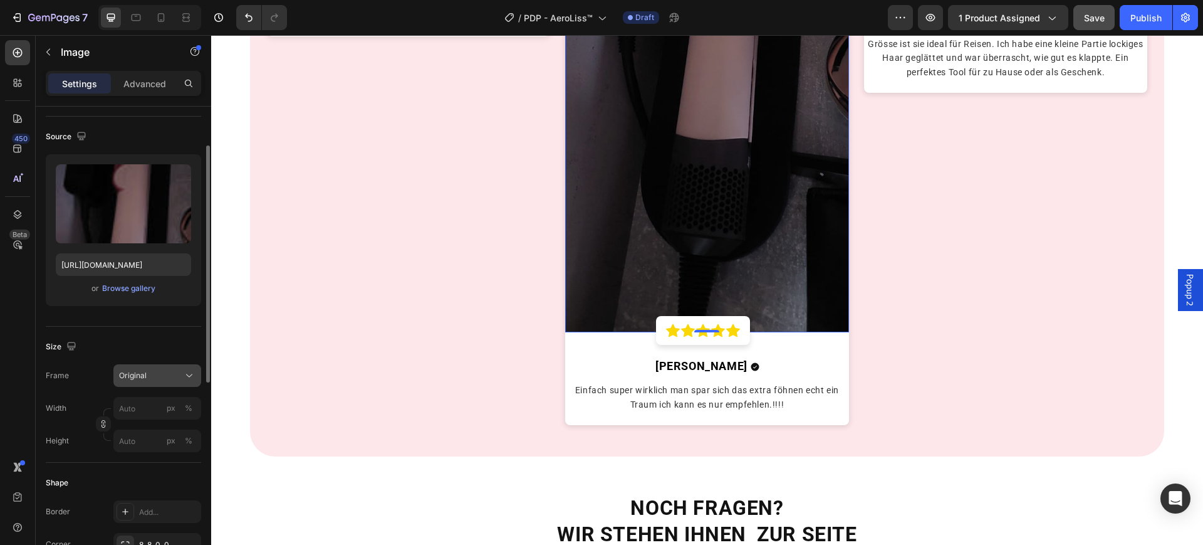
click at [152, 375] on div "Original" at bounding box center [149, 375] width 61 height 11
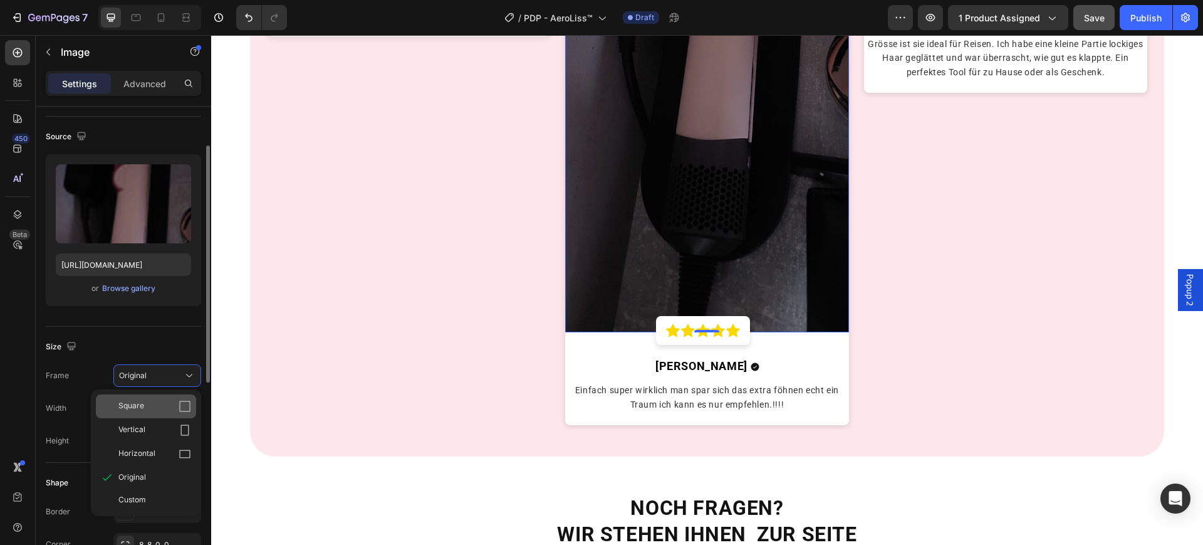
click at [150, 400] on div "Square" at bounding box center [154, 406] width 73 height 13
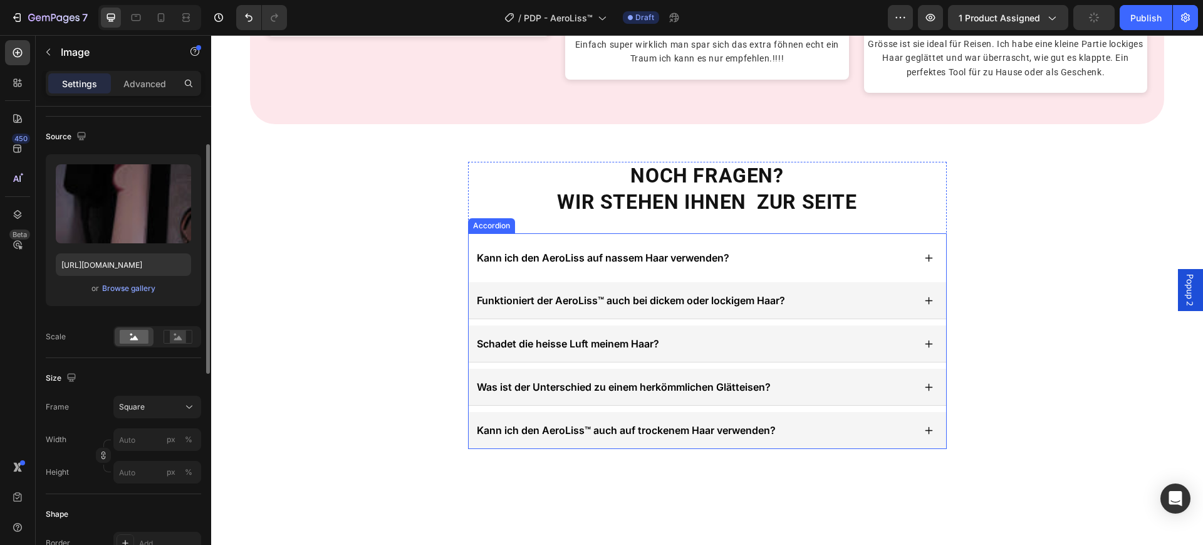
scroll to position [2899, 0]
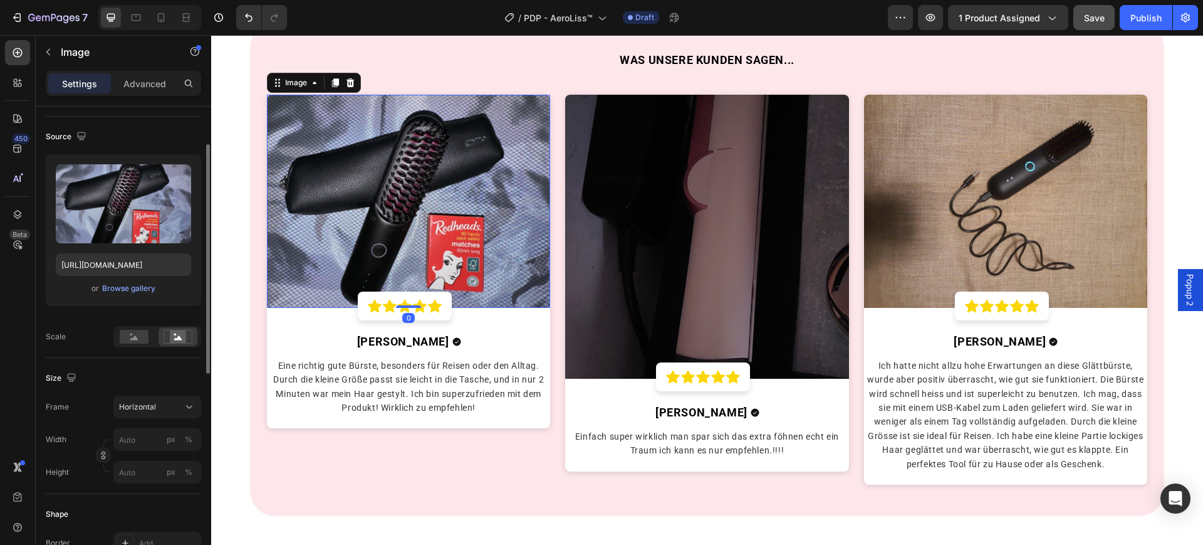
click at [346, 230] on img at bounding box center [409, 201] width 284 height 212
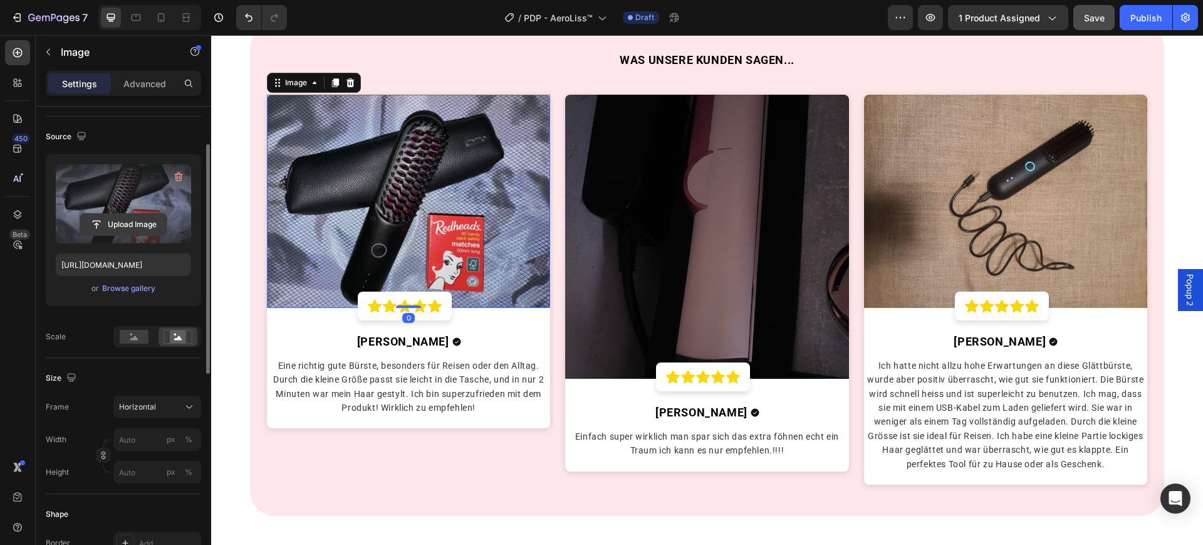
click at [132, 226] on input "file" at bounding box center [123, 224] width 87 height 21
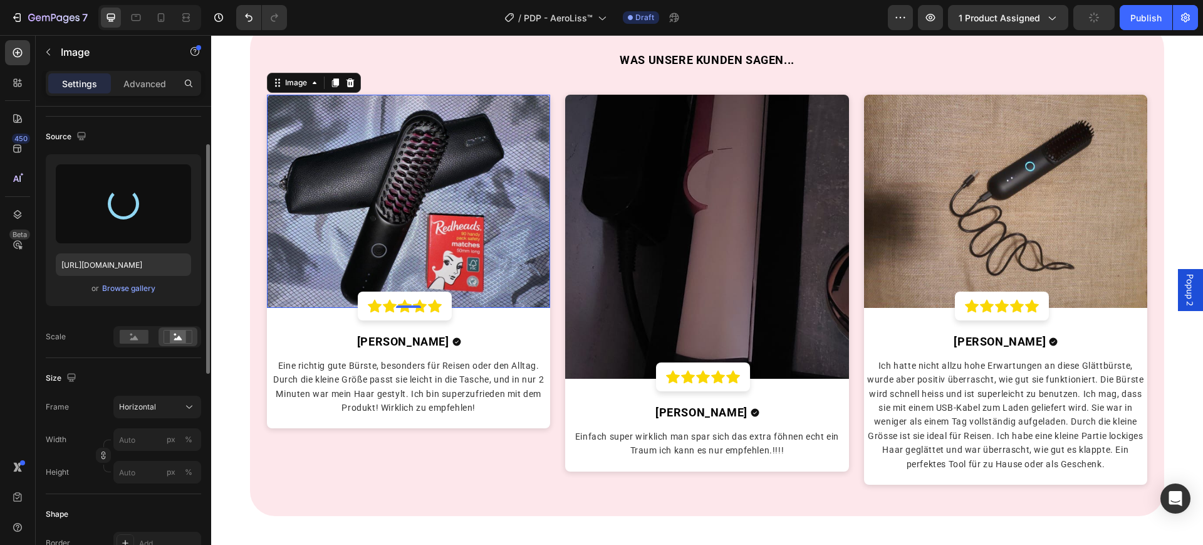
type input "https://cdn.shopify.com/s/files/1/0669/3978/1307/files/gempages_577602303473746…"
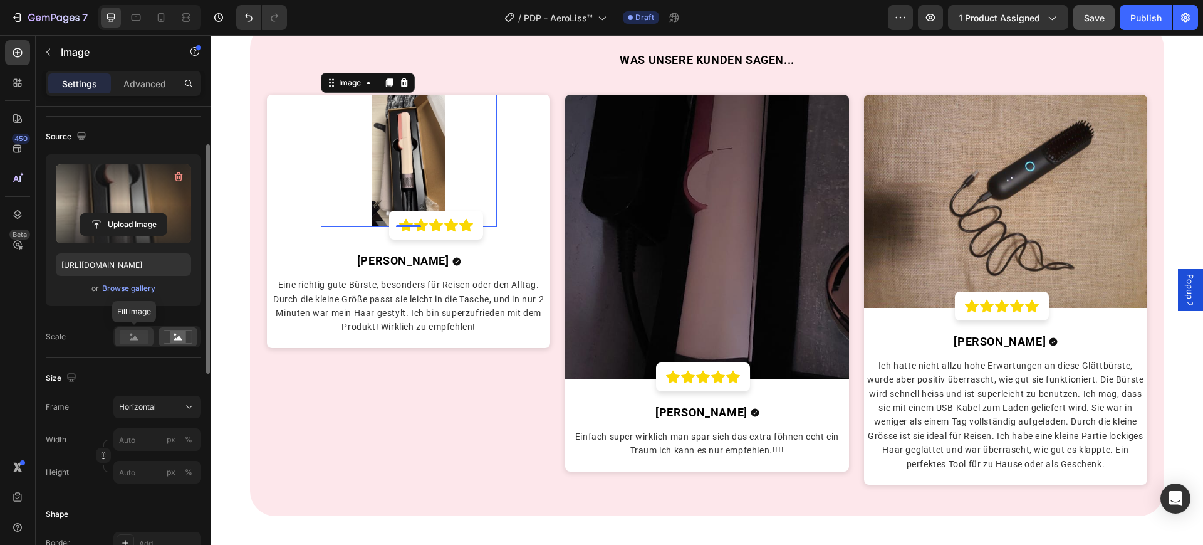
click at [123, 341] on rect at bounding box center [134, 337] width 29 height 14
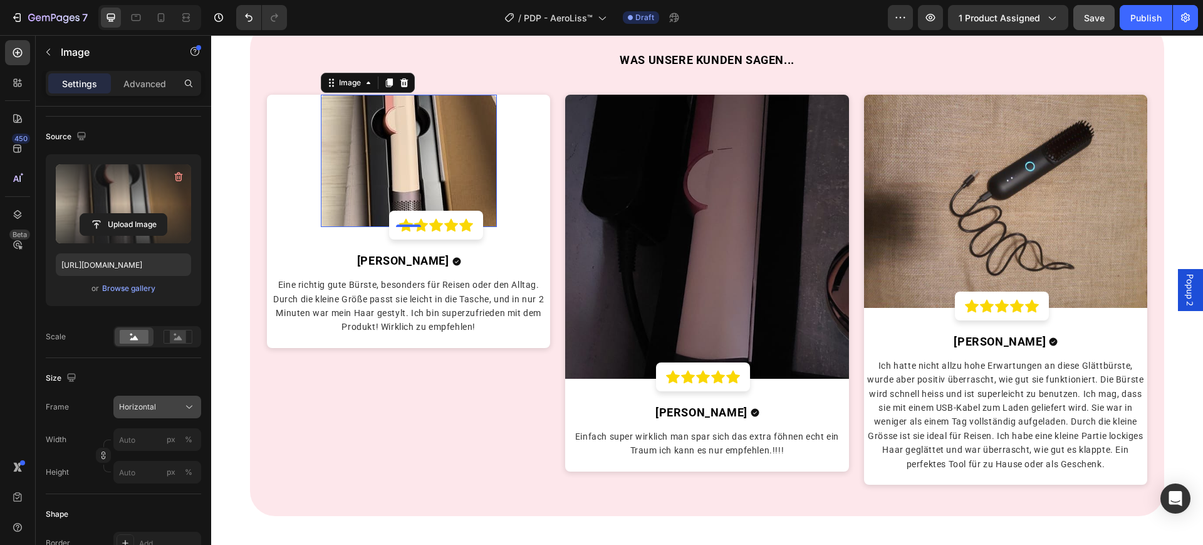
click at [166, 414] on button "Horizontal" at bounding box center [157, 407] width 88 height 23
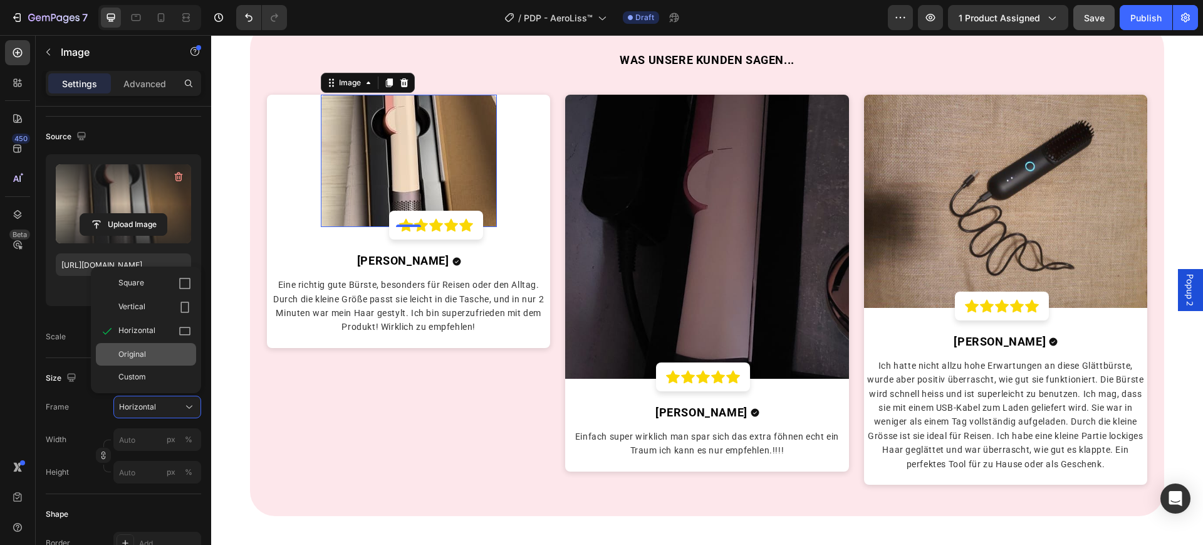
click at [160, 362] on div "Original" at bounding box center [146, 354] width 100 height 23
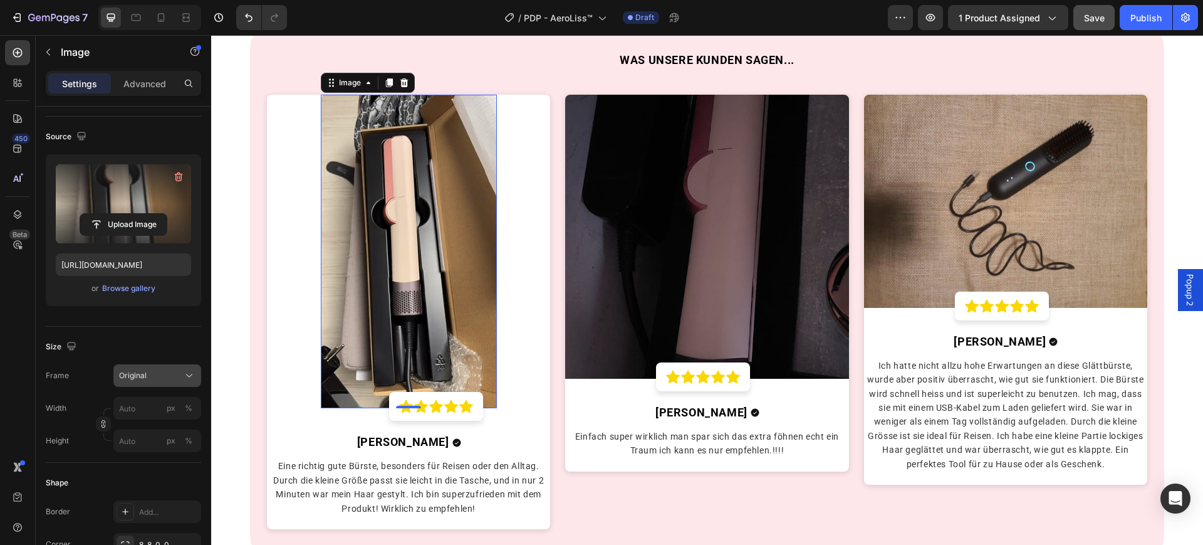
click at [155, 371] on div "Original" at bounding box center [149, 375] width 61 height 11
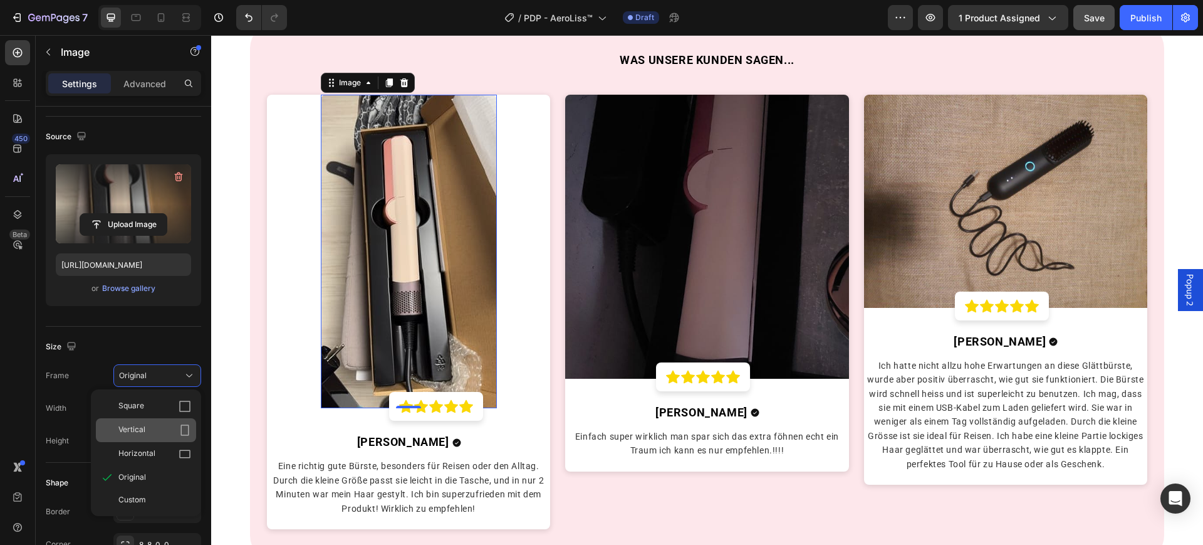
click at [142, 419] on div "Vertical" at bounding box center [146, 430] width 100 height 24
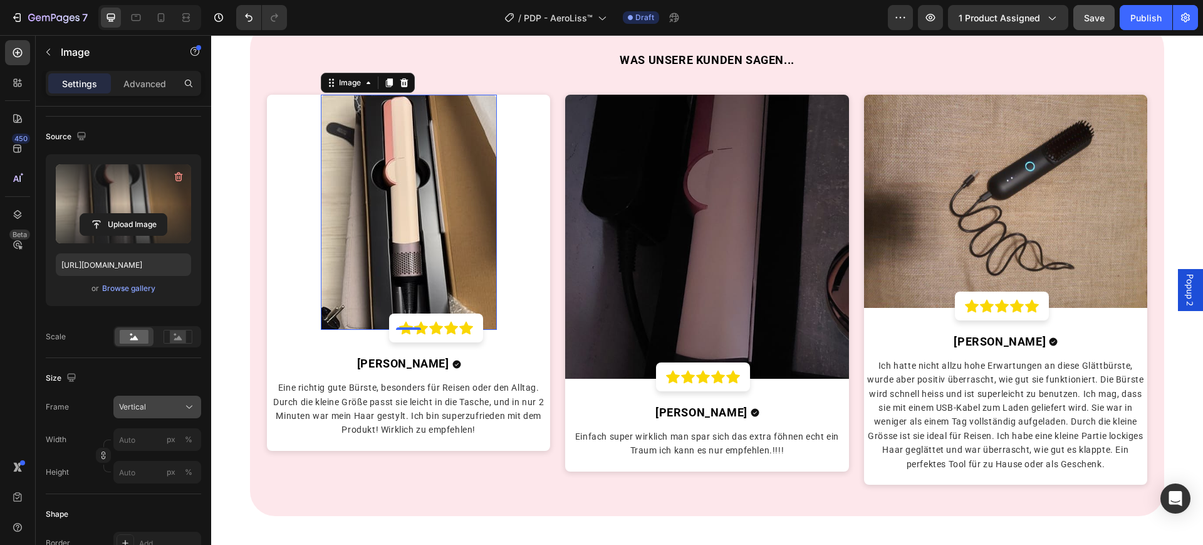
click at [154, 405] on div "Vertical" at bounding box center [149, 406] width 61 height 11
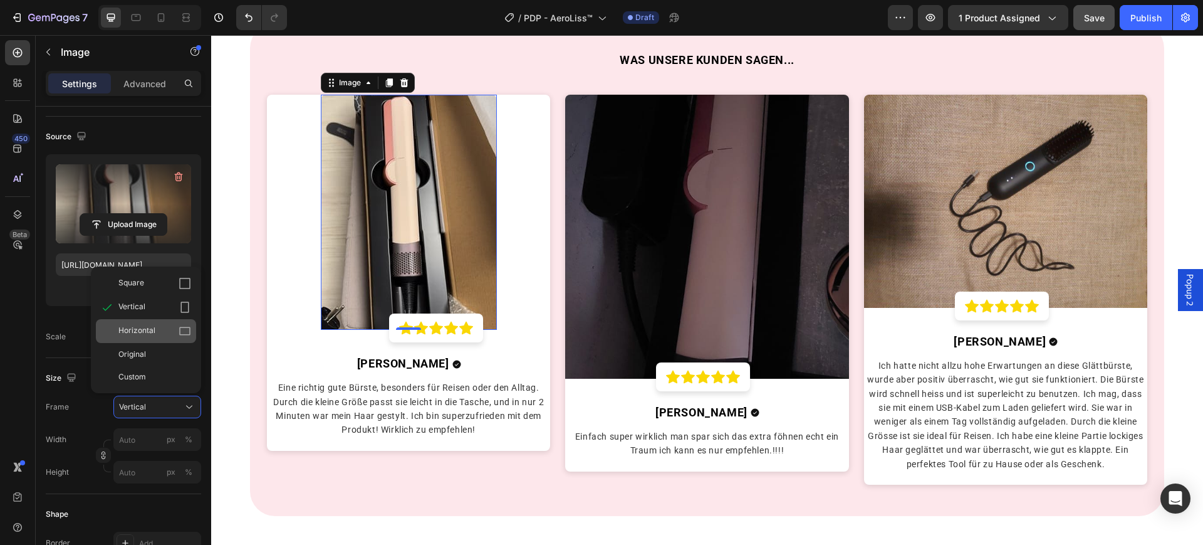
click at [162, 325] on div "Horizontal" at bounding box center [154, 331] width 73 height 13
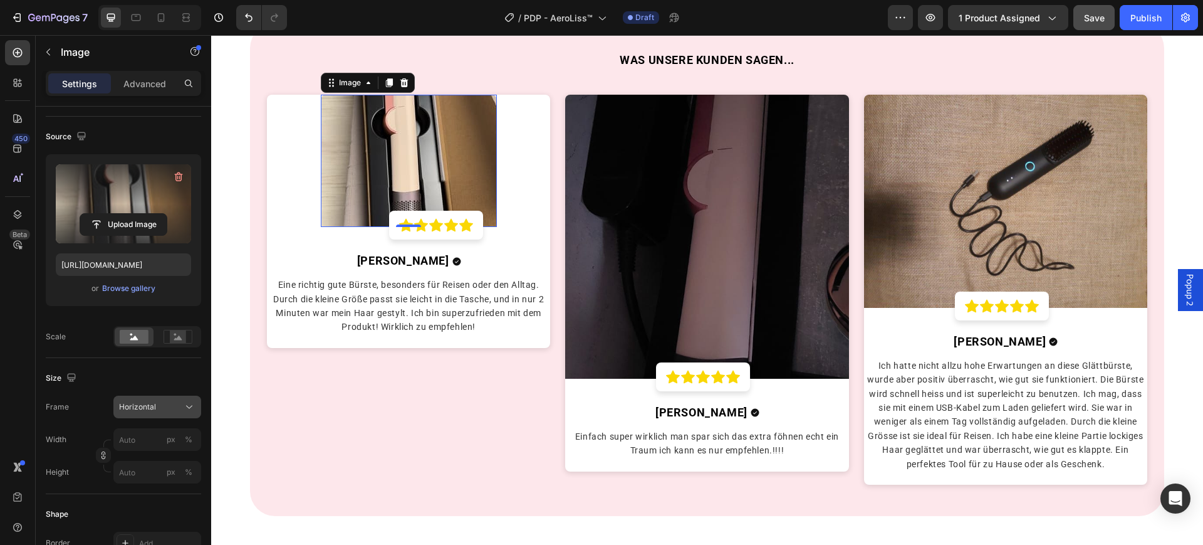
click at [152, 410] on span "Horizontal" at bounding box center [137, 406] width 37 height 11
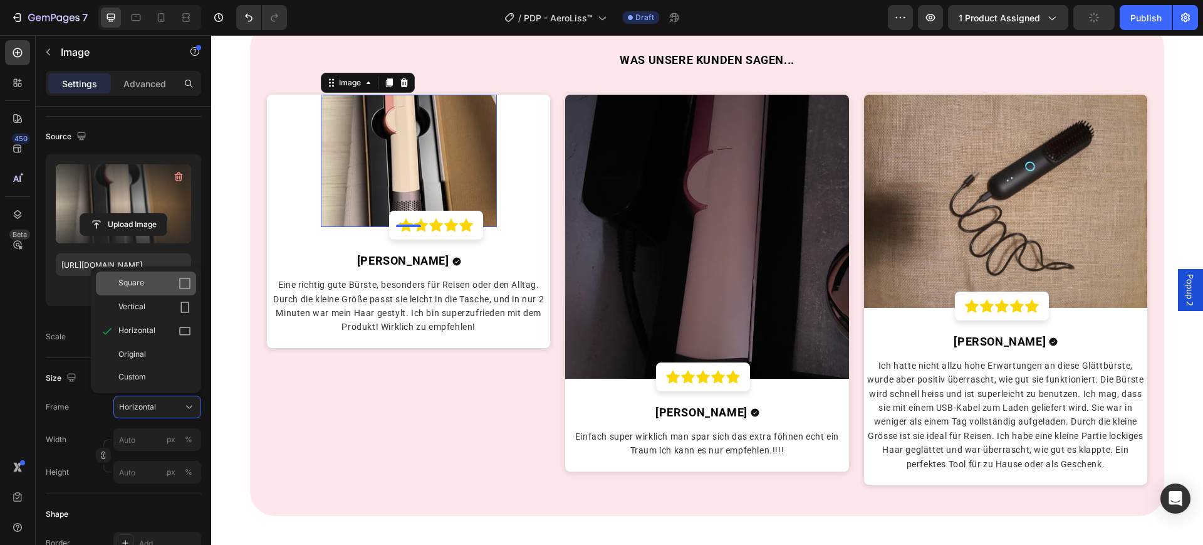
click at [174, 282] on div "Square" at bounding box center [154, 283] width 73 height 13
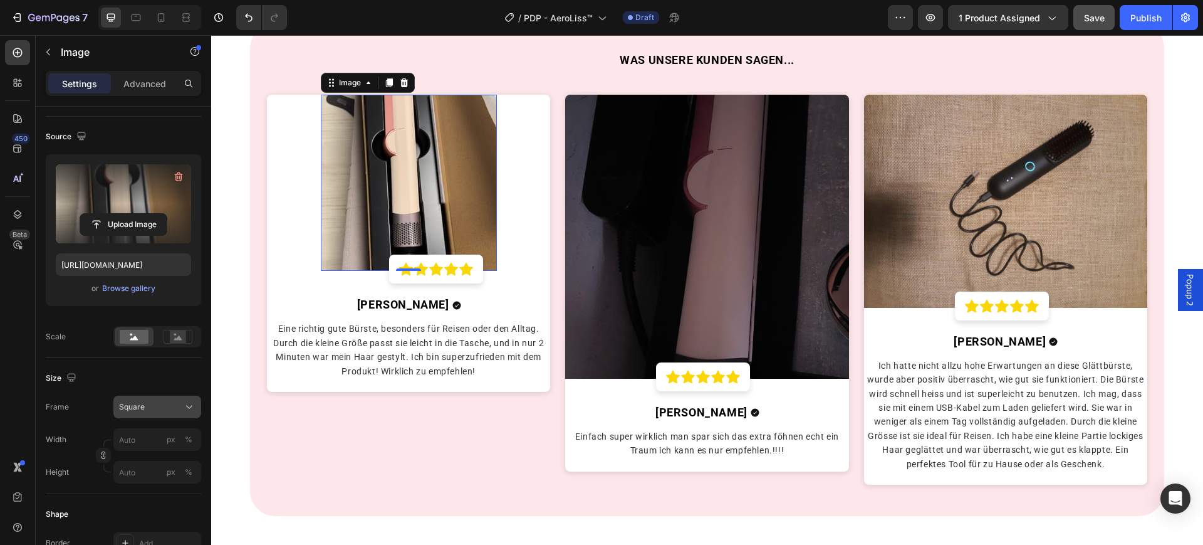
click at [128, 401] on div "Square" at bounding box center [157, 407] width 76 height 13
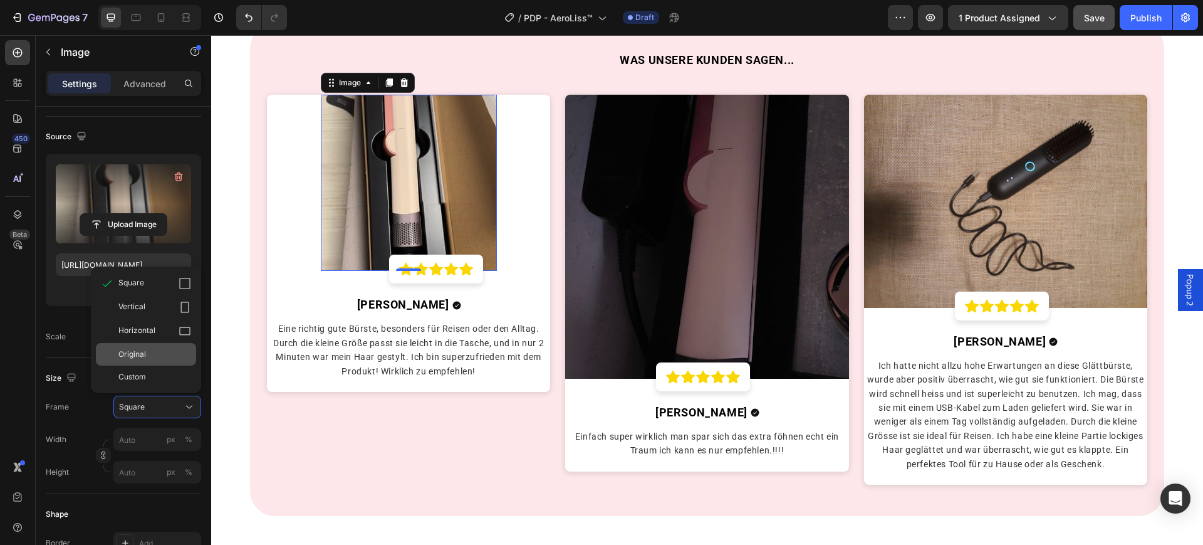
click at [154, 354] on div "Original" at bounding box center [154, 354] width 73 height 11
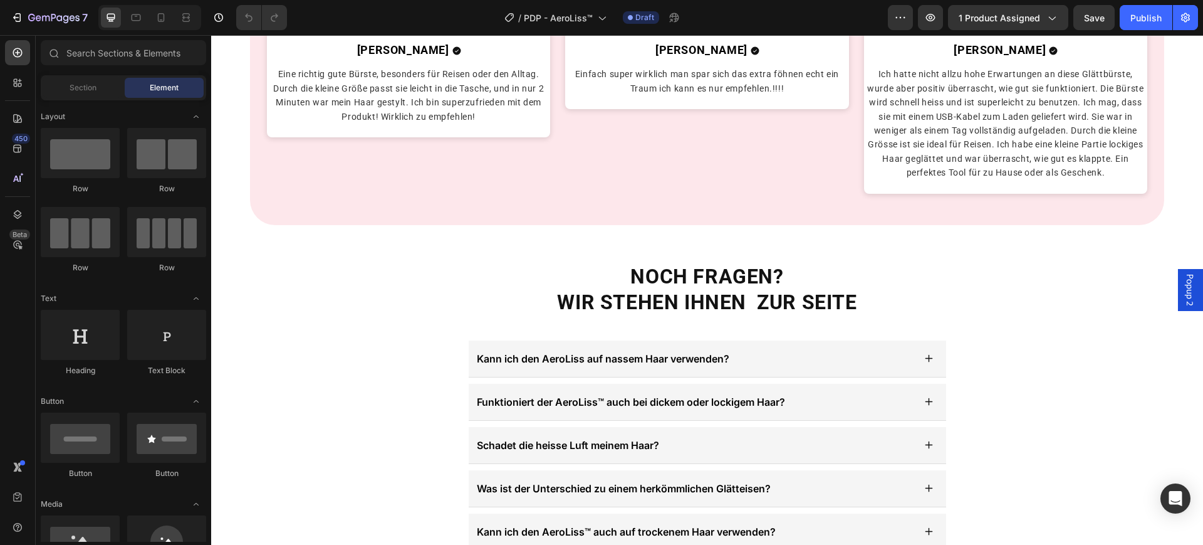
scroll to position [2899, 0]
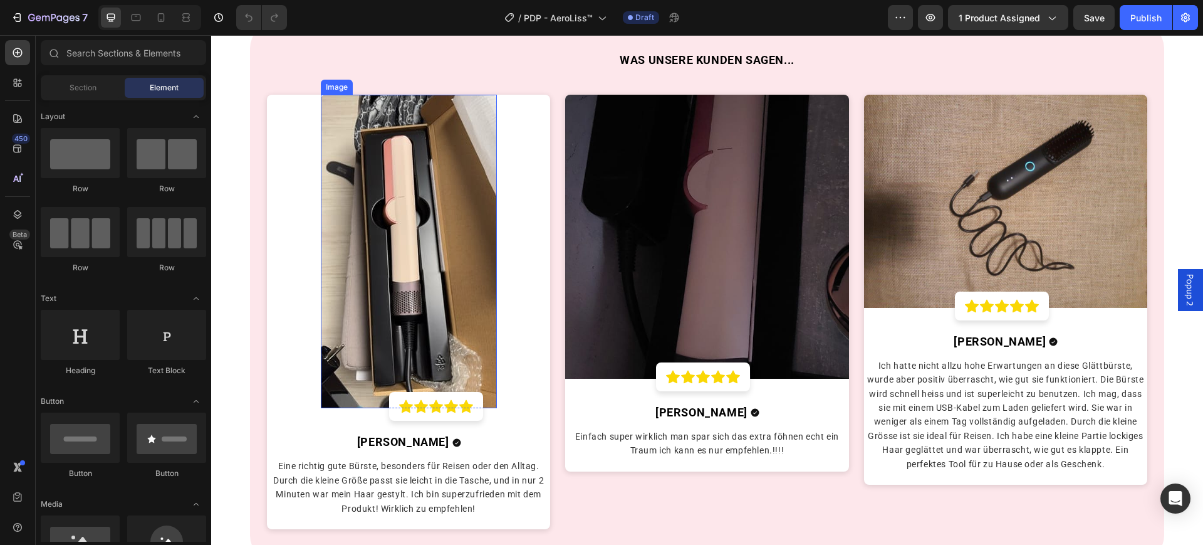
click at [418, 251] on img at bounding box center [409, 251] width 176 height 313
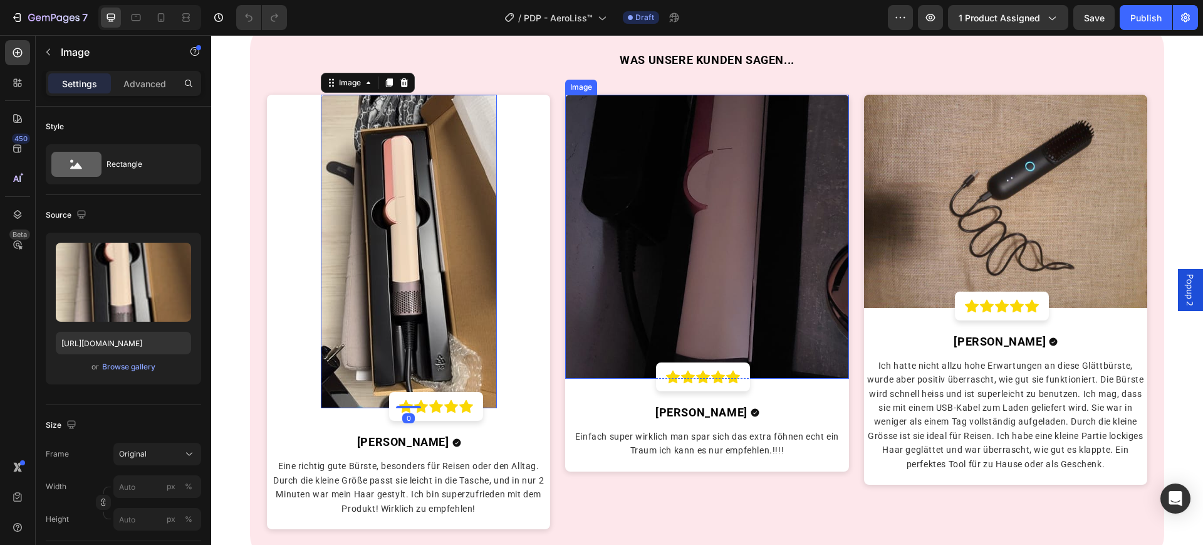
click at [779, 202] on img at bounding box center [707, 237] width 284 height 284
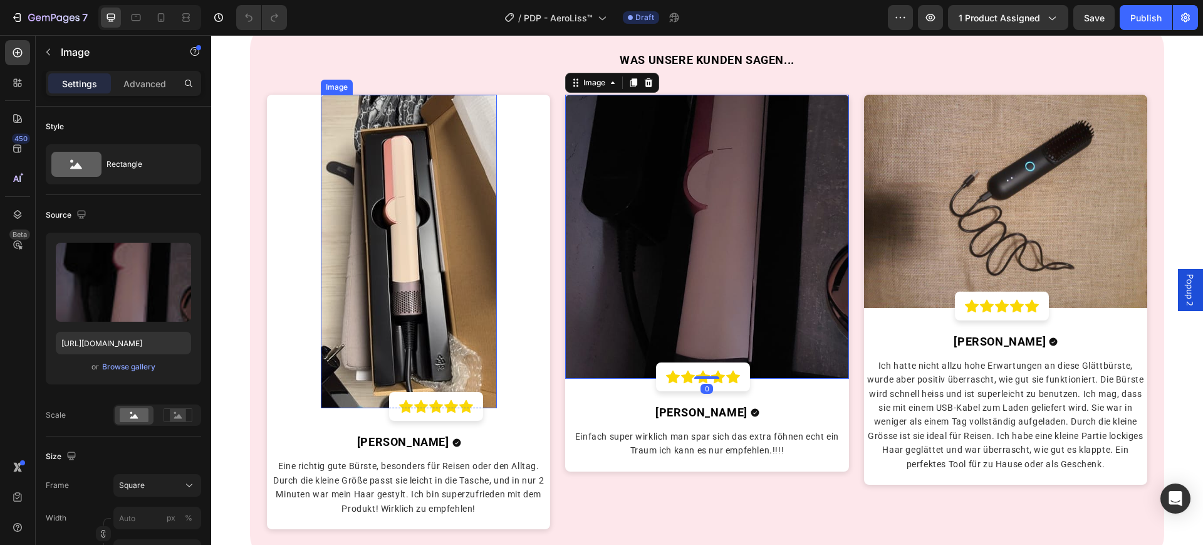
click at [483, 192] on img at bounding box center [409, 251] width 176 height 313
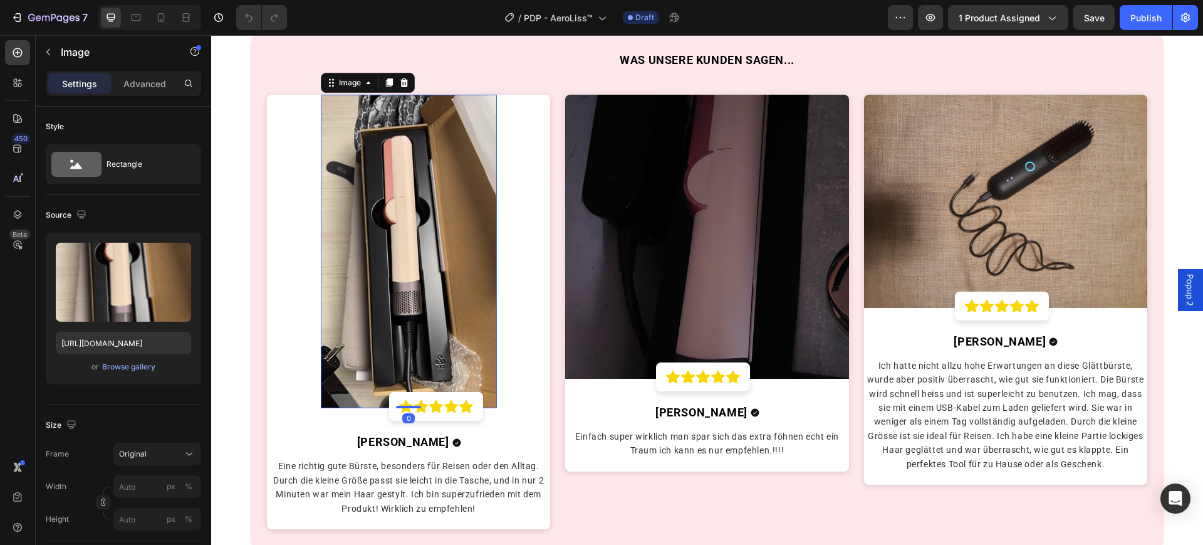
click at [440, 231] on img at bounding box center [409, 251] width 176 height 313
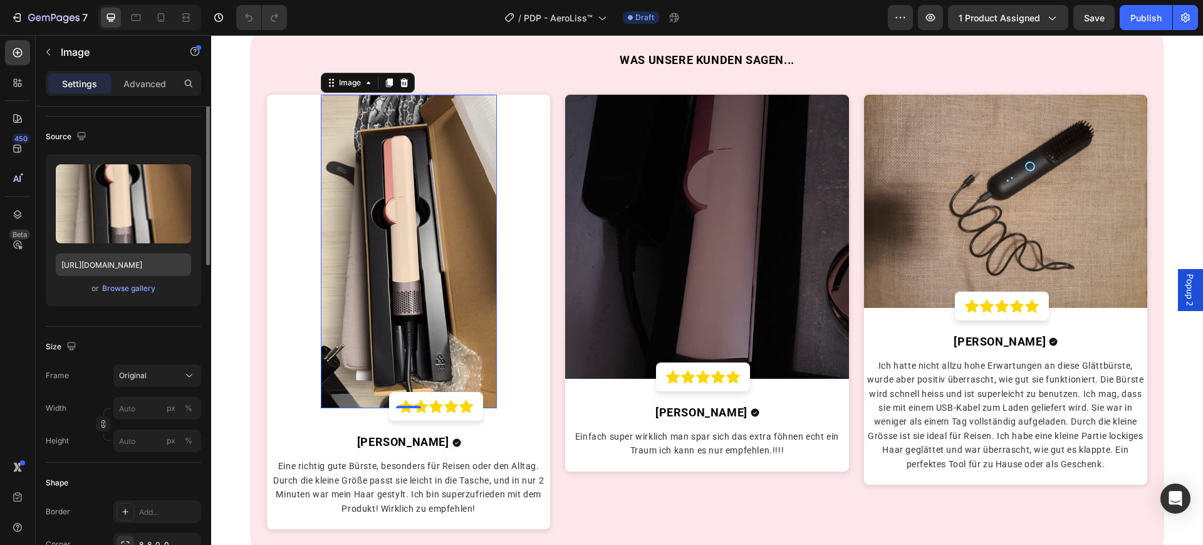
scroll to position [0, 0]
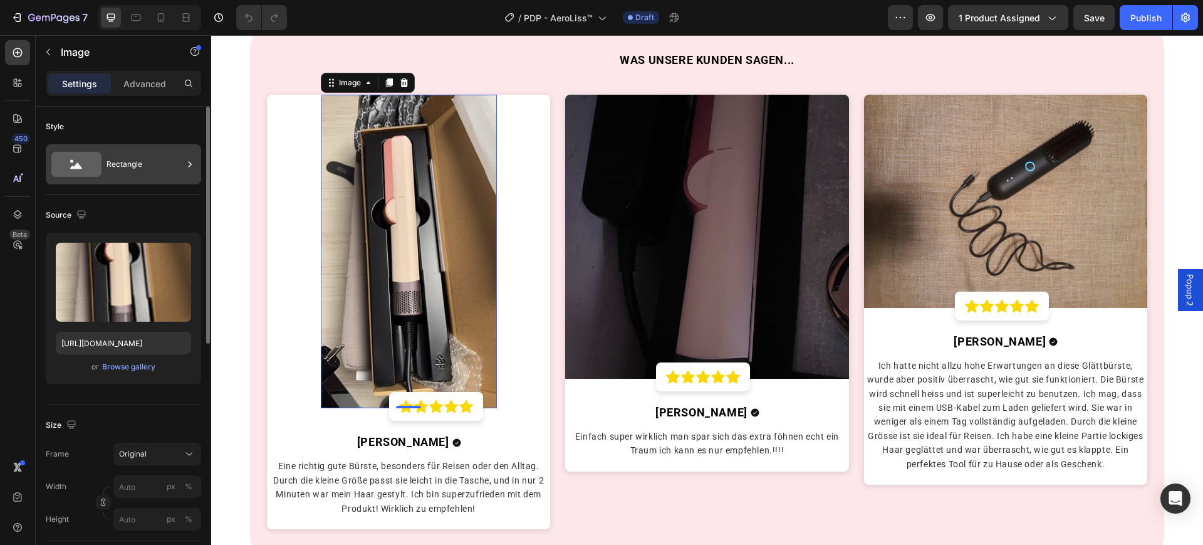
click at [138, 167] on div "Rectangle" at bounding box center [145, 164] width 76 height 29
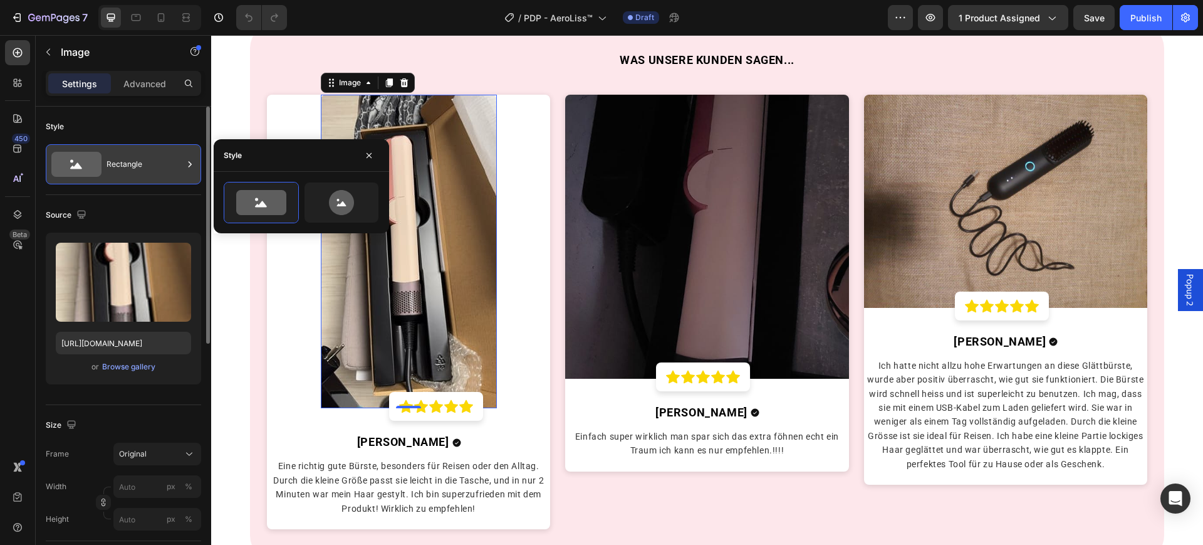
click at [130, 154] on div "Rectangle" at bounding box center [145, 164] width 76 height 29
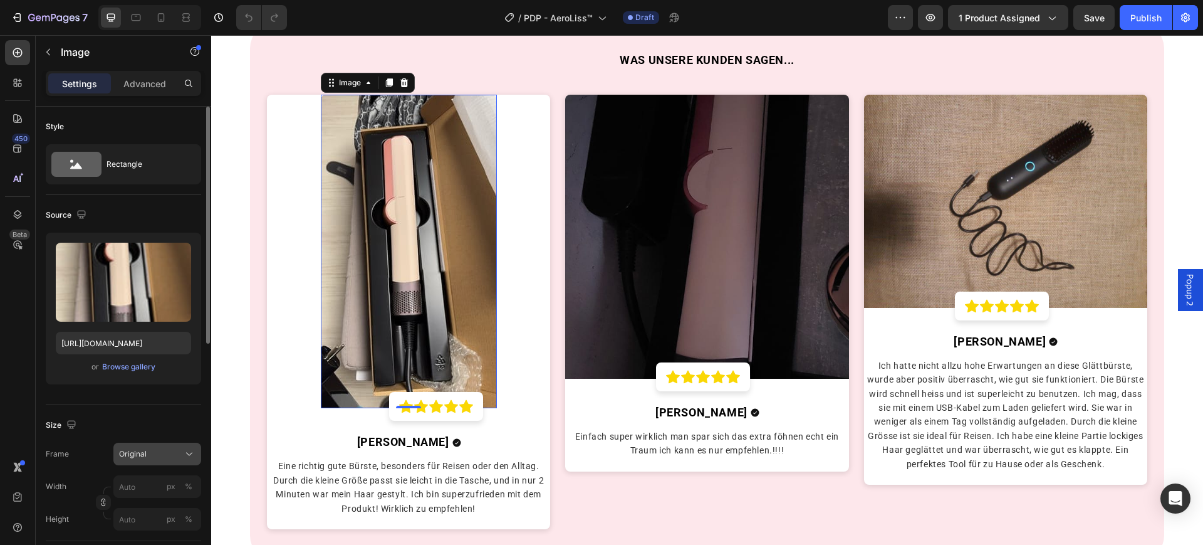
click at [171, 449] on div "Original" at bounding box center [149, 453] width 61 height 11
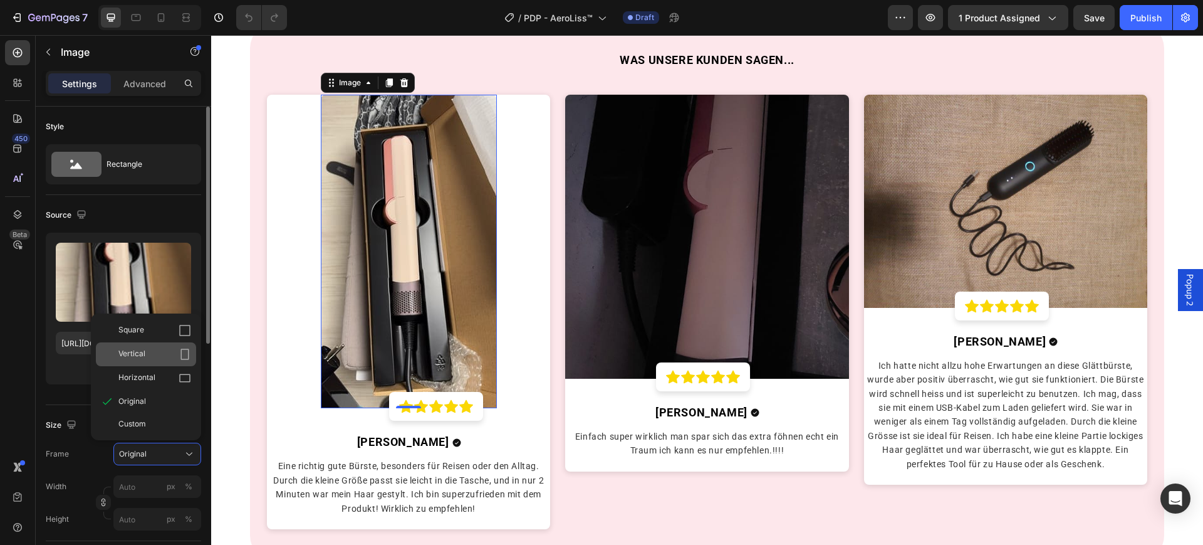
click at [160, 352] on div "Vertical" at bounding box center [154, 354] width 73 height 13
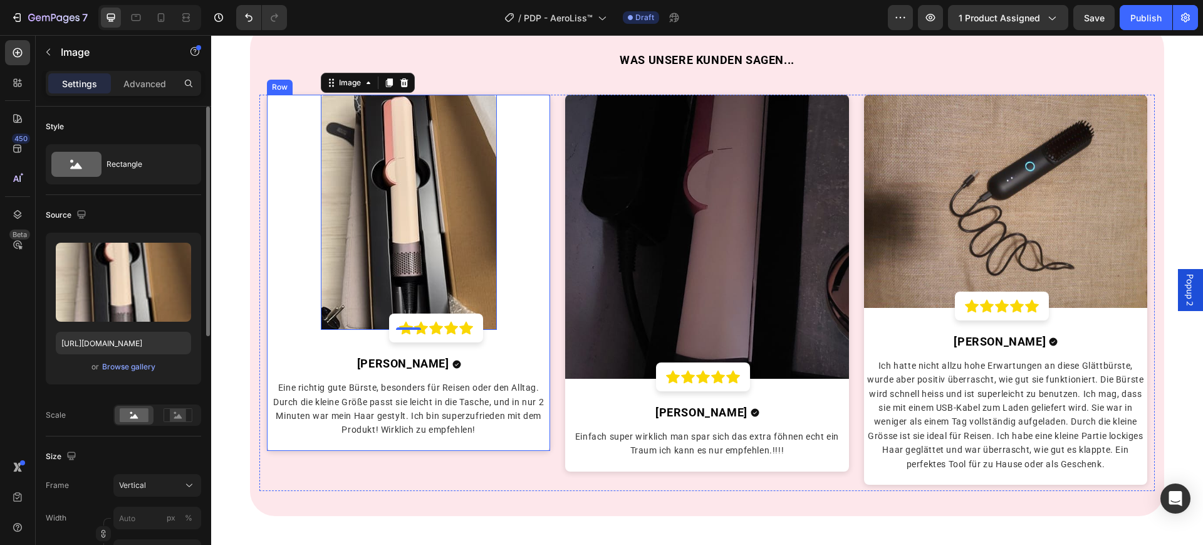
click at [533, 286] on div "Image 0 Icon Icon Icon Icon Icon Row Row Ottillie C. Text block Icon Row Eine r…" at bounding box center [409, 272] width 284 height 355
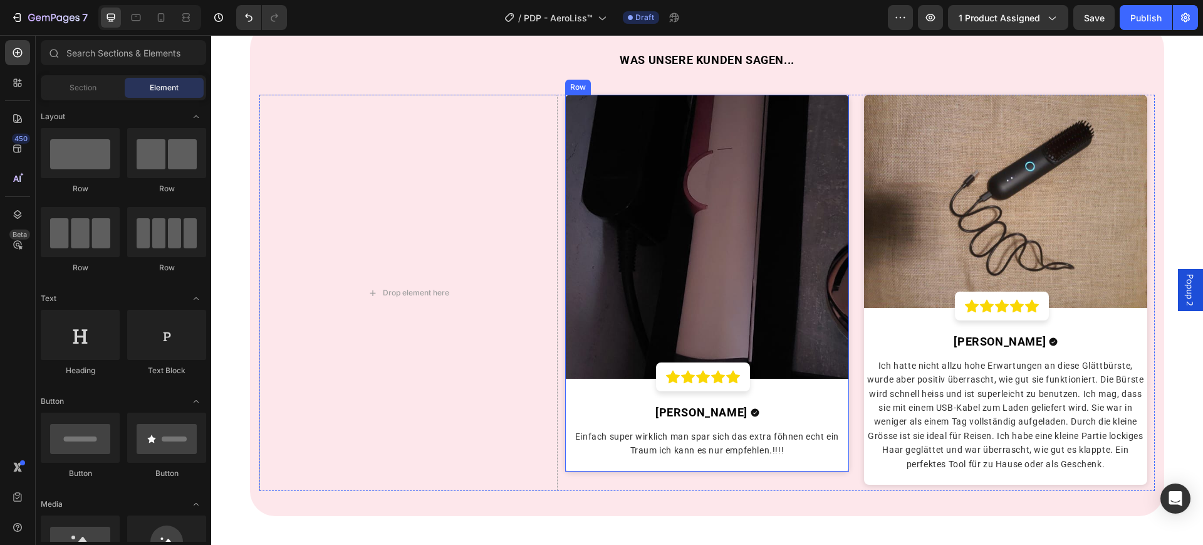
click at [602, 401] on div "Image Icon Icon Icon Icon Icon Row Row Aline K. Text block Icon Row Einfach sup…" at bounding box center [707, 283] width 284 height 376
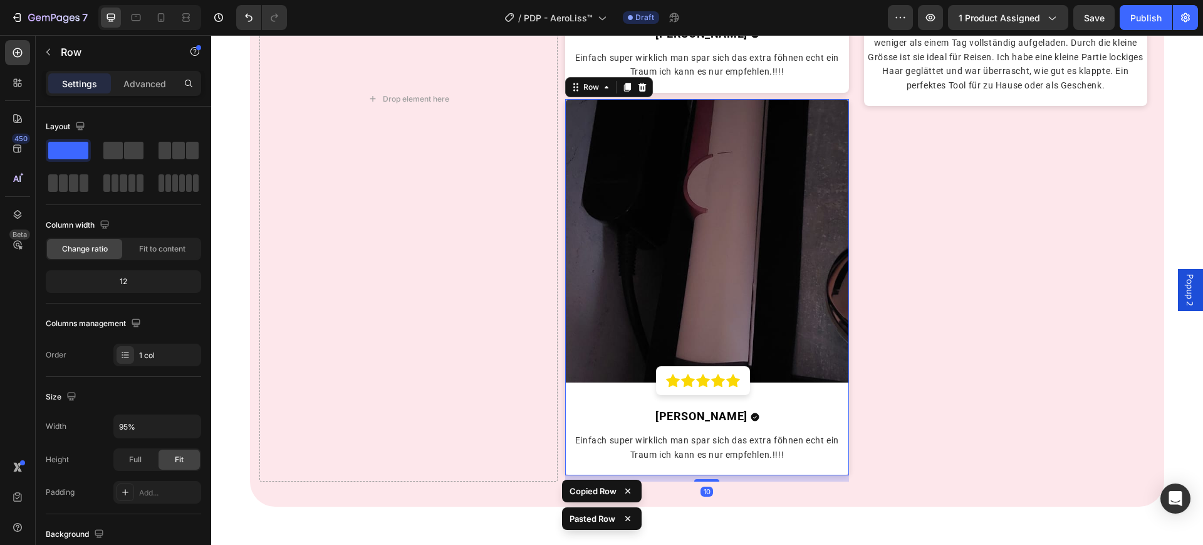
scroll to position [3296, 0]
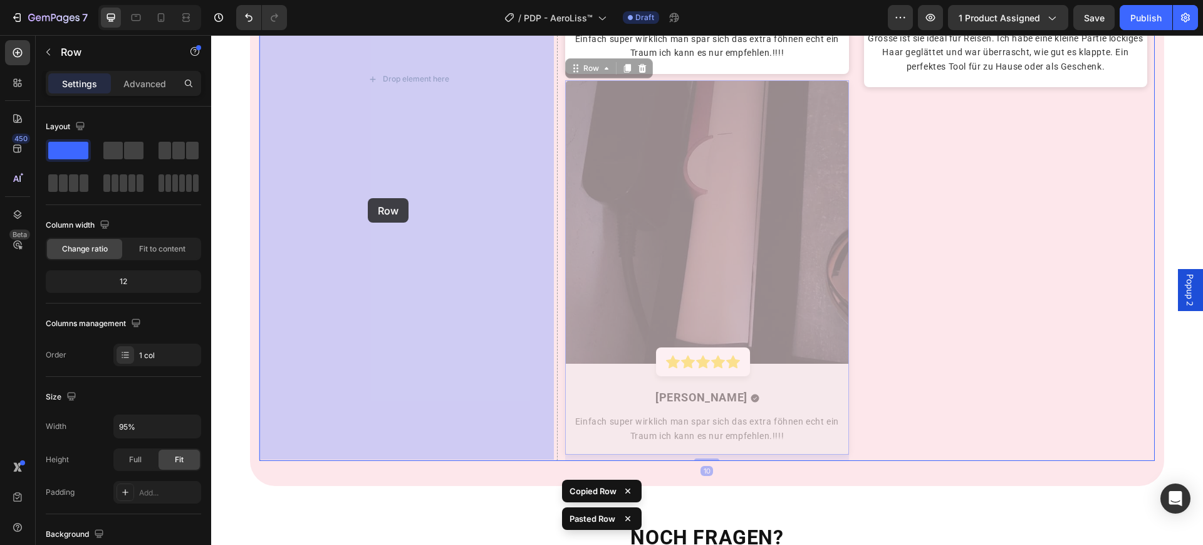
drag, startPoint x: 587, startPoint y: 386, endPoint x: 368, endPoint y: 199, distance: 288.5
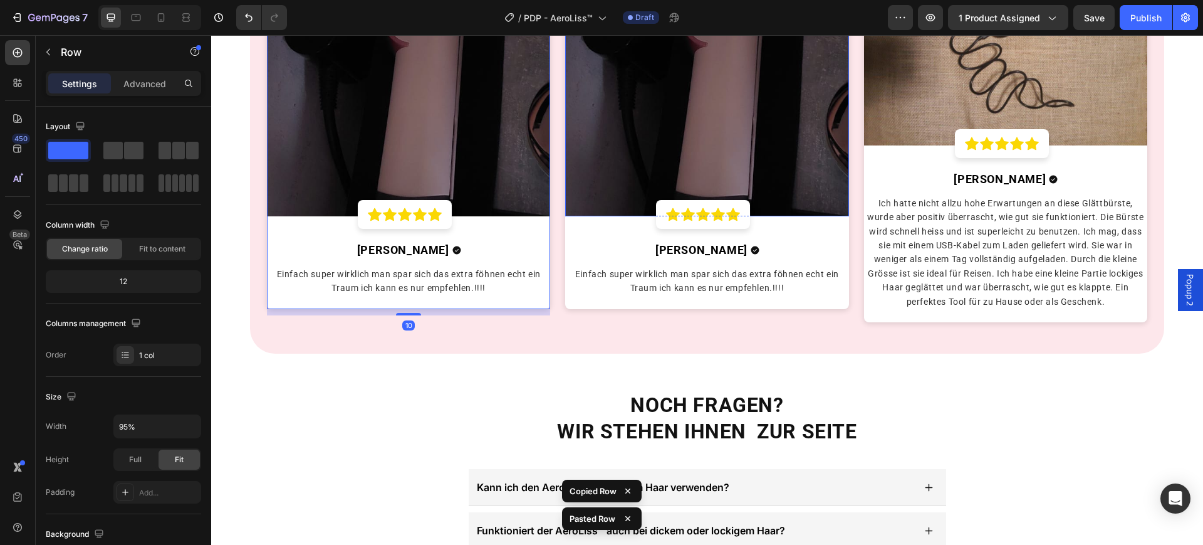
scroll to position [2905, 0]
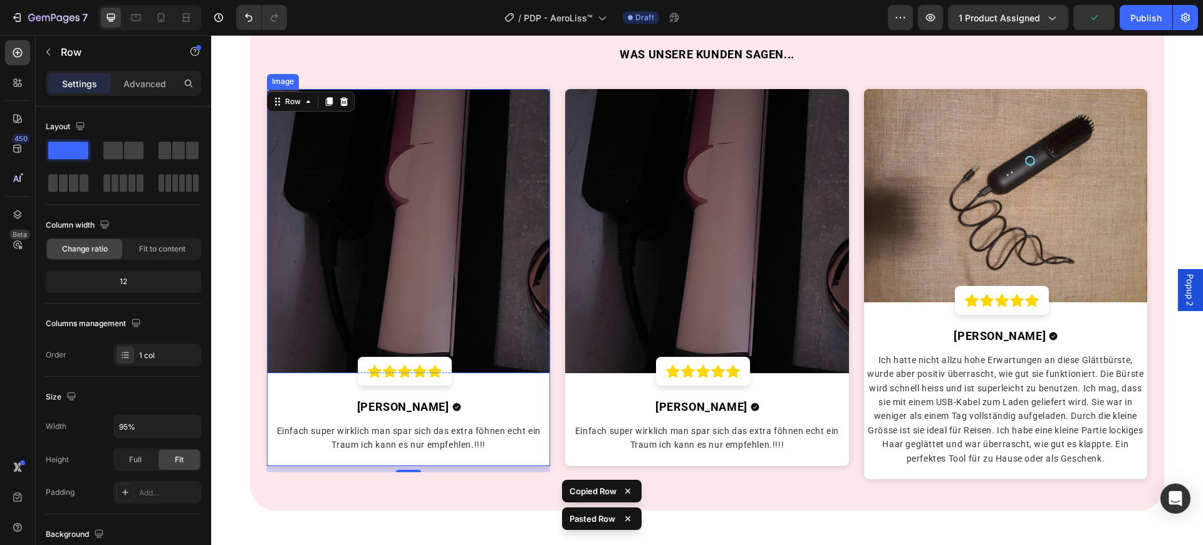
click at [422, 272] on img at bounding box center [409, 231] width 284 height 284
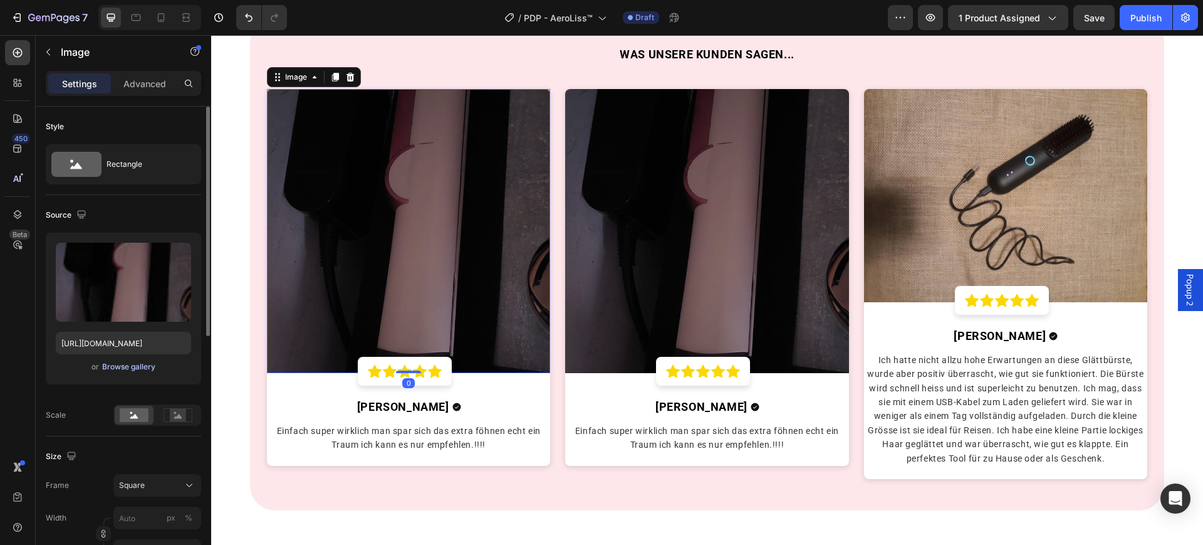
click at [138, 363] on div "Browse gallery" at bounding box center [128, 366] width 53 height 11
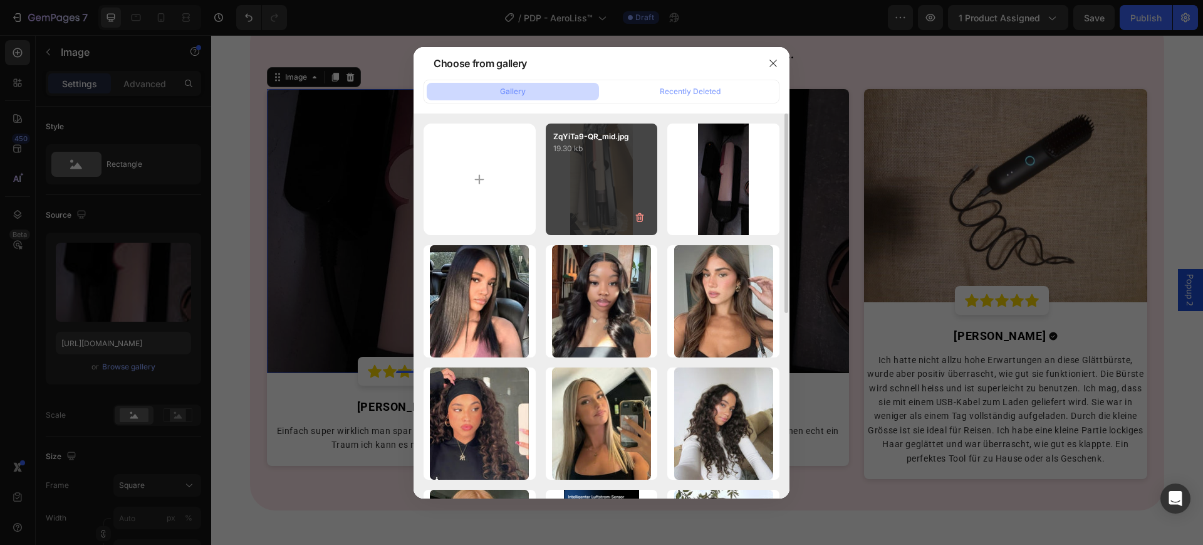
click at [646, 181] on div "ZqYiTa9-QR_mid.jpg 19.30 kb" at bounding box center [602, 179] width 112 height 112
type input "https://cdn.shopify.com/s/files/1/0669/3978/1307/files/gempages_577602303473746…"
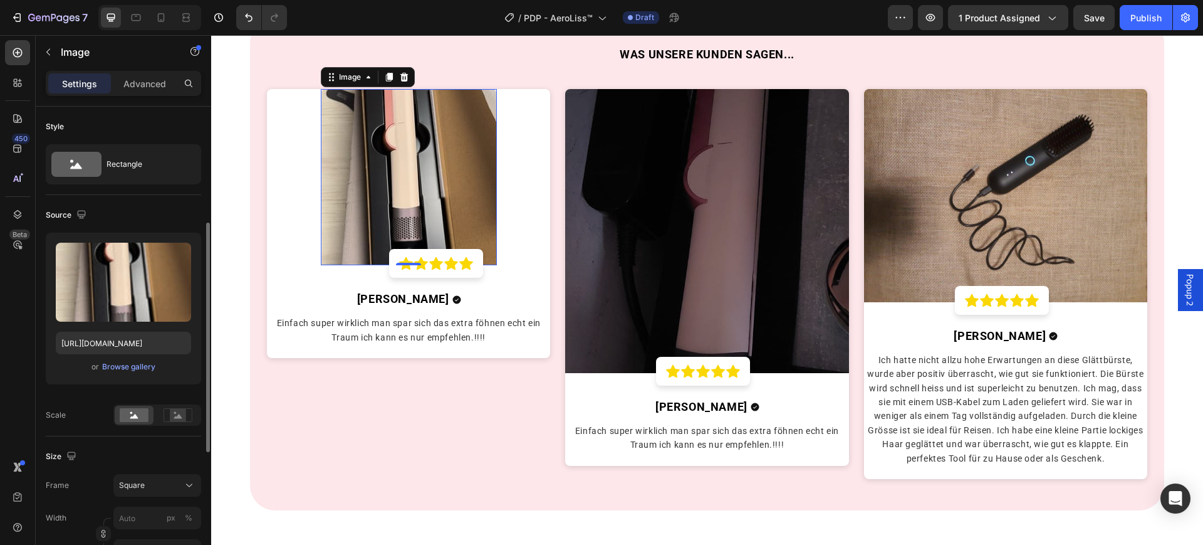
scroll to position [78, 0]
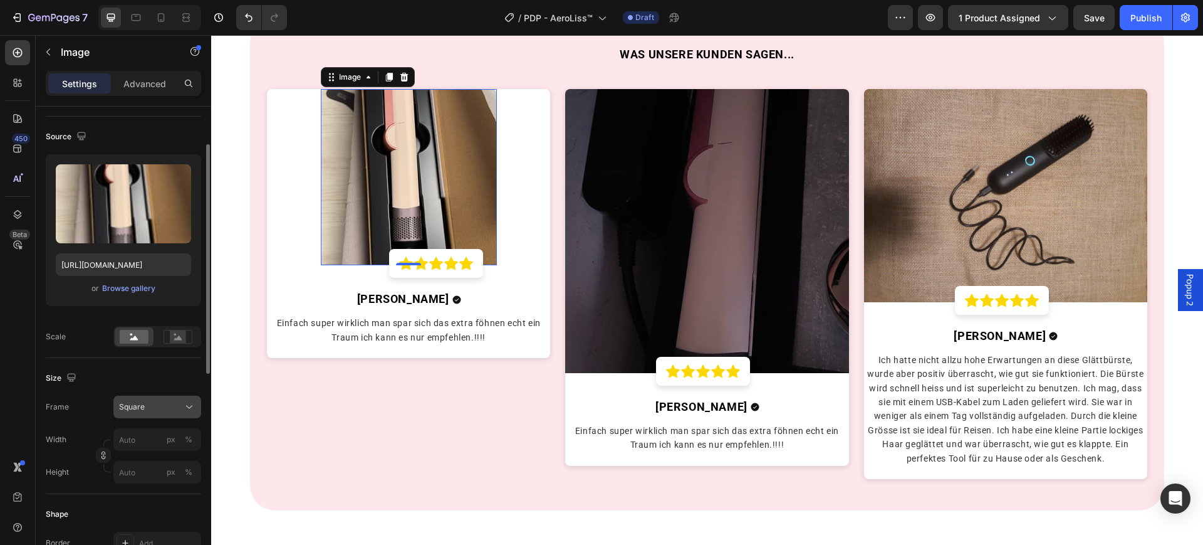
click at [176, 401] on div "Square" at bounding box center [149, 406] width 61 height 11
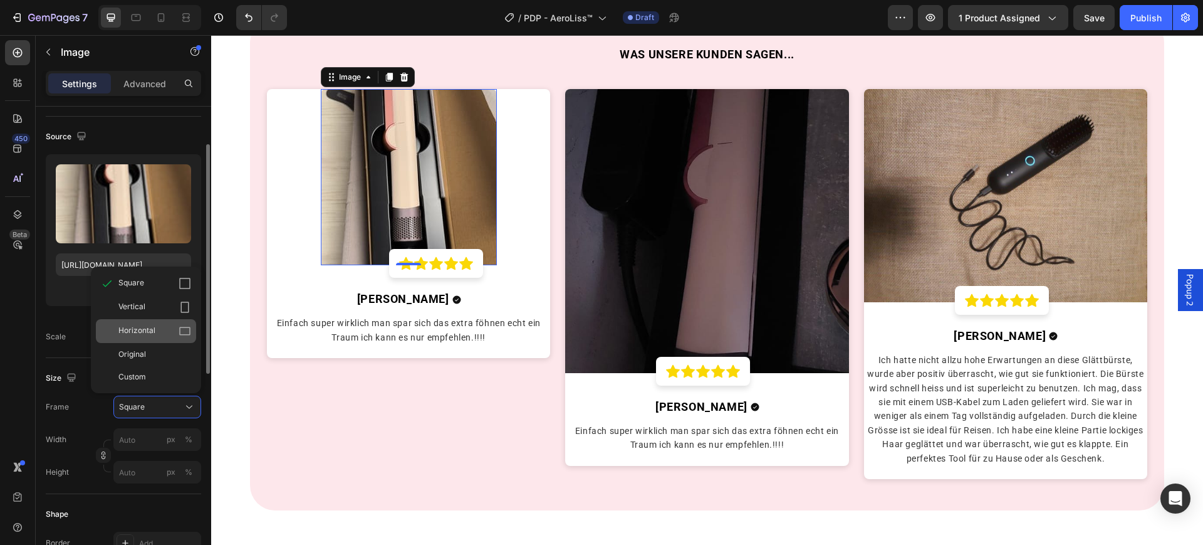
click at [176, 332] on div "Horizontal" at bounding box center [154, 331] width 73 height 13
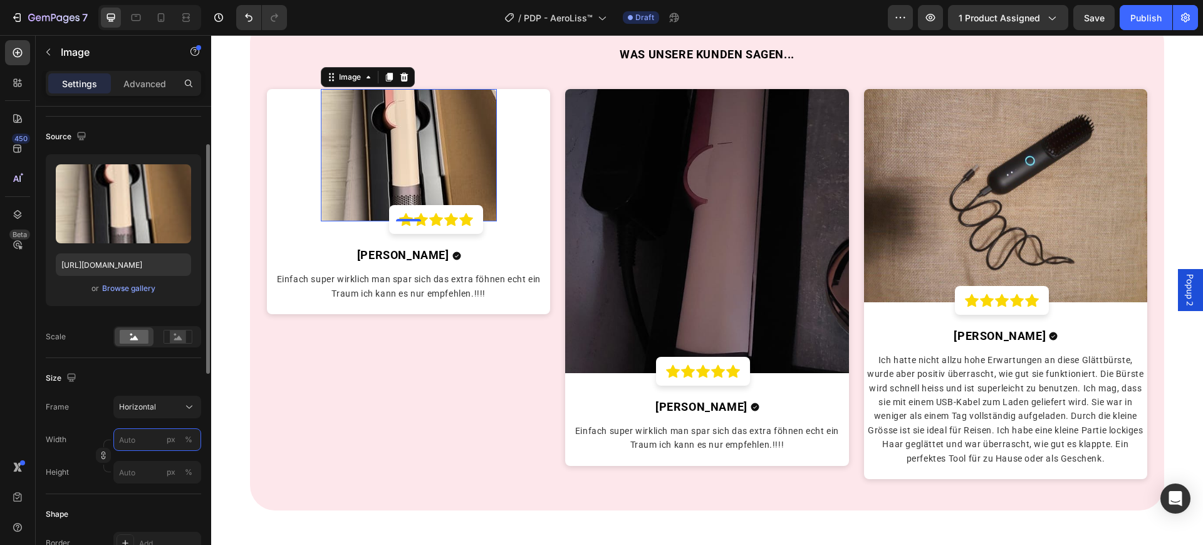
click at [150, 439] on input "px %" at bounding box center [157, 439] width 88 height 23
type input "1"
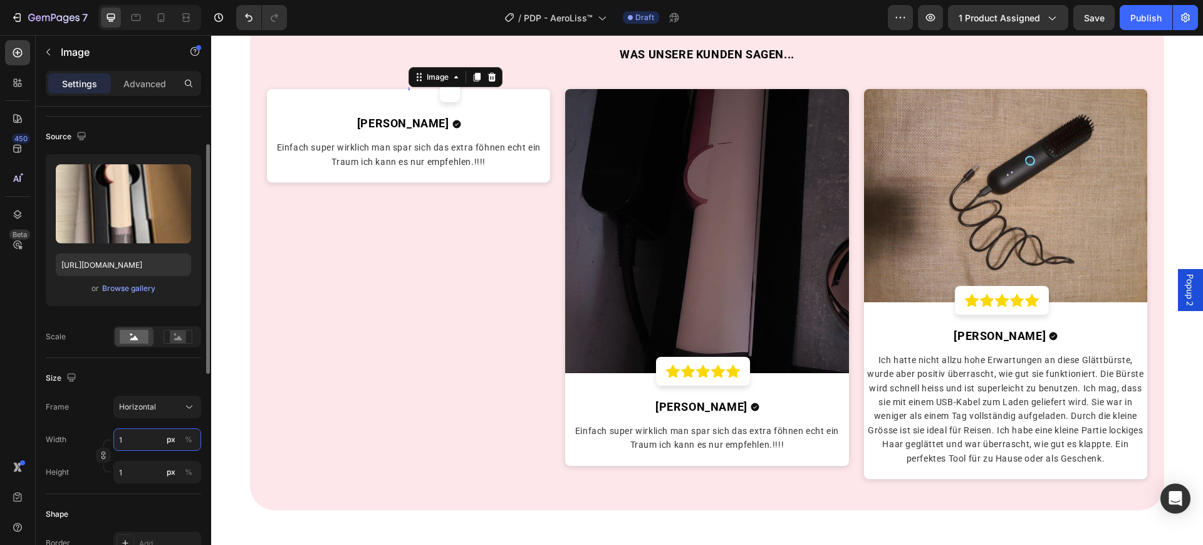
type input "10"
type input "8"
type input "100"
type input "75"
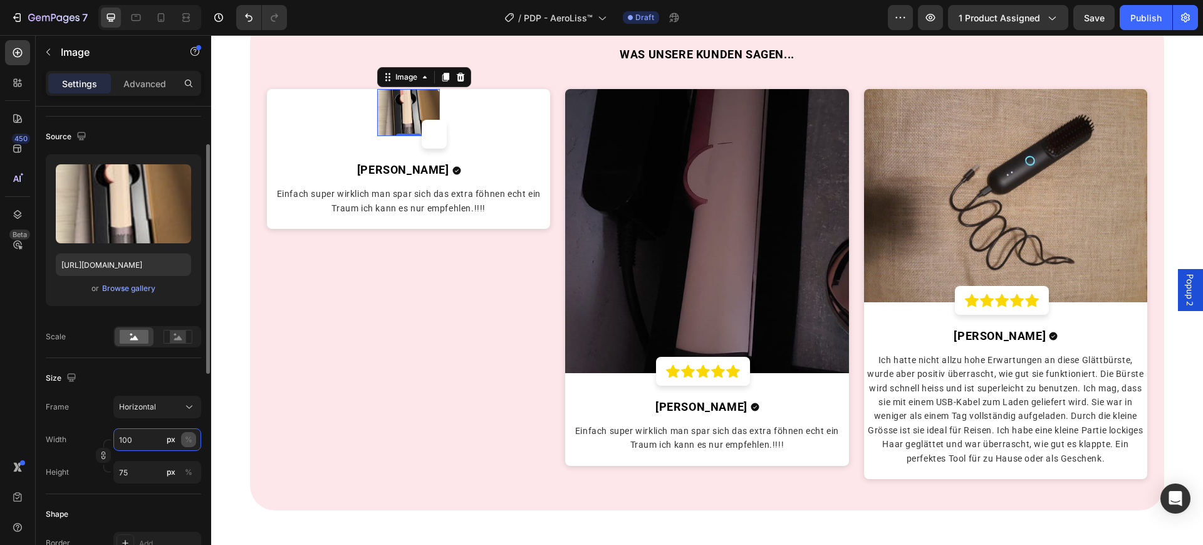
type input "100"
click at [188, 438] on div "%" at bounding box center [189, 439] width 8 height 11
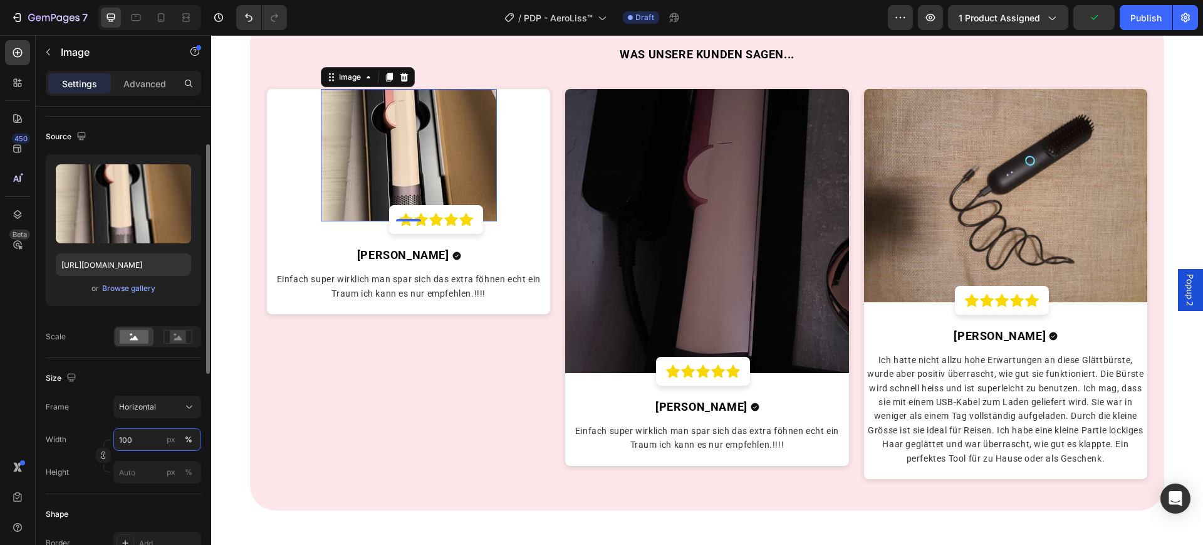
click at [149, 438] on input "100" at bounding box center [157, 439] width 88 height 23
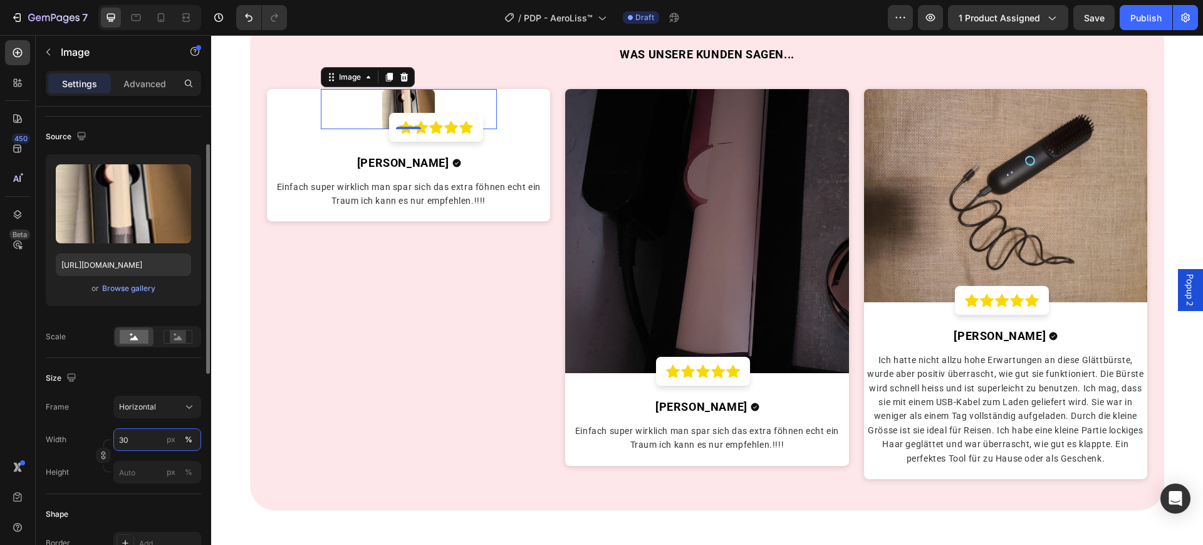
type input "3"
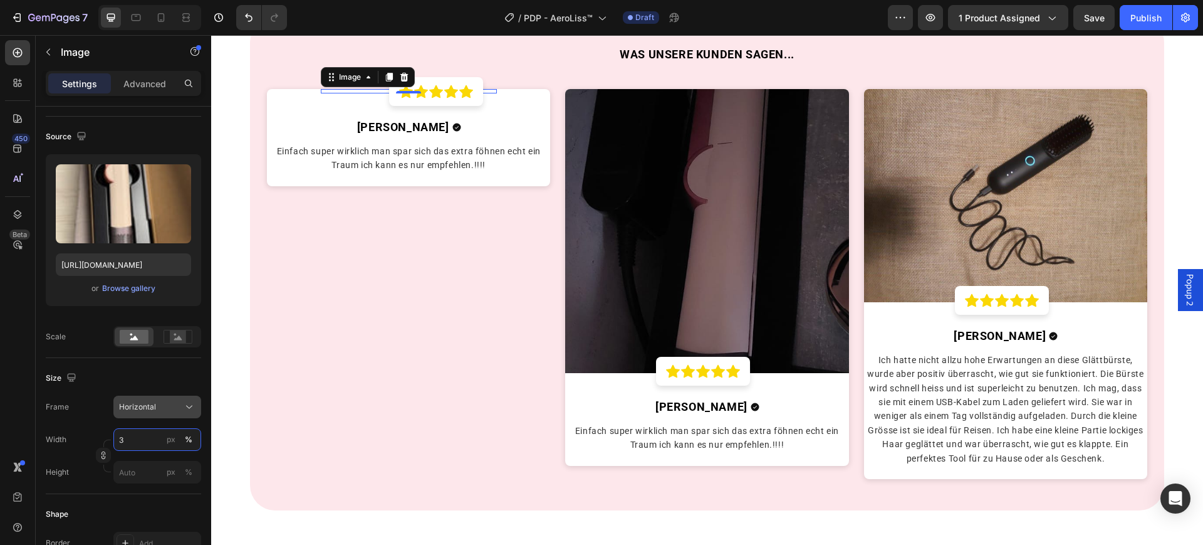
type input "3"
click at [175, 403] on div "Horizontal" at bounding box center [149, 406] width 61 height 11
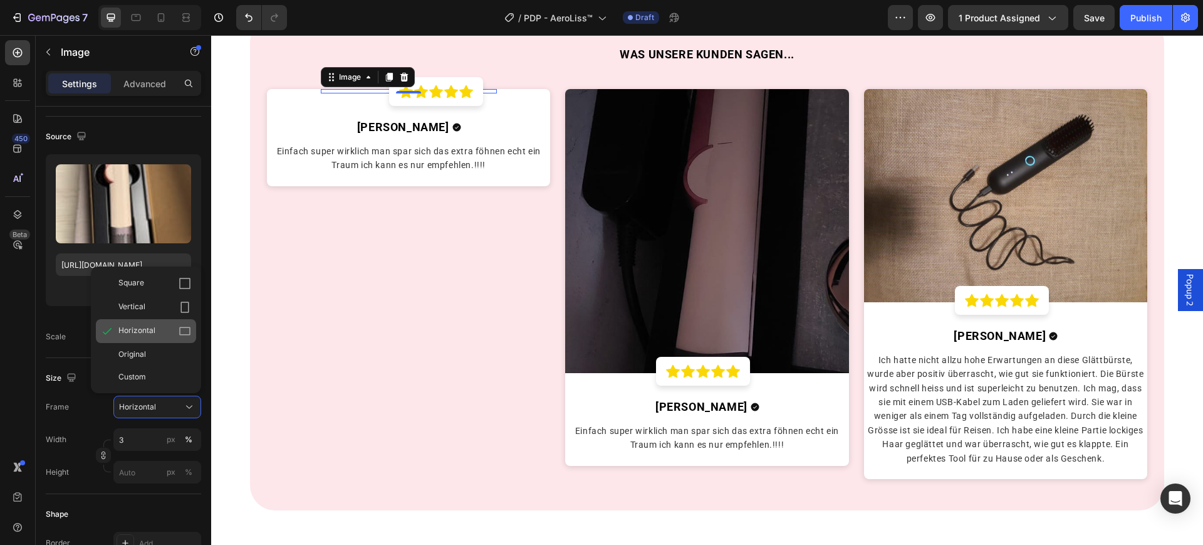
click at [181, 325] on icon at bounding box center [185, 331] width 13 height 13
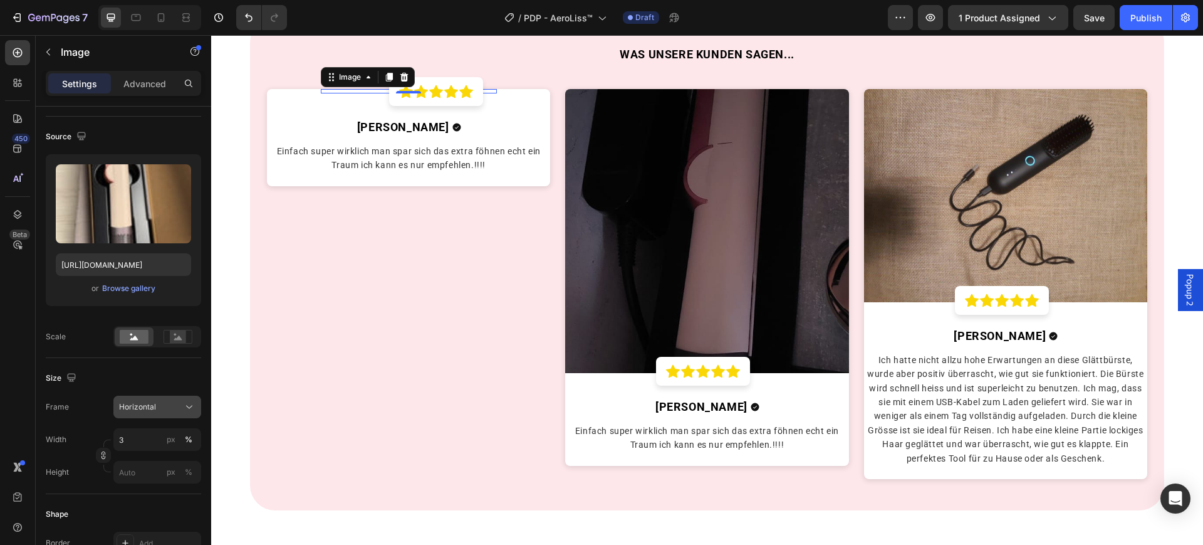
click at [181, 412] on div "Horizontal" at bounding box center [157, 407] width 76 height 13
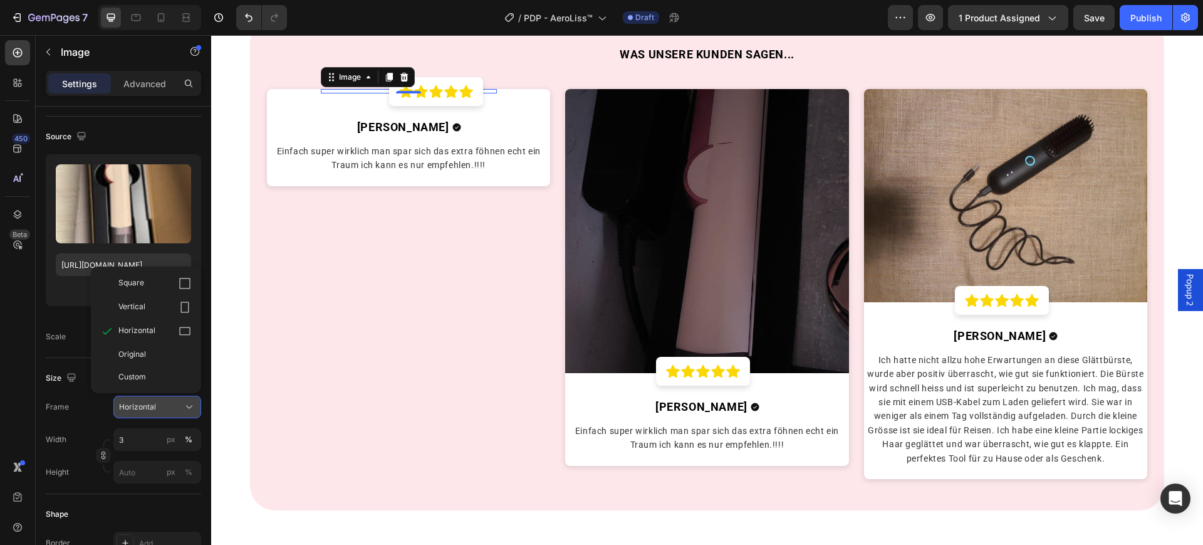
click at [169, 408] on div "Horizontal" at bounding box center [149, 406] width 61 height 11
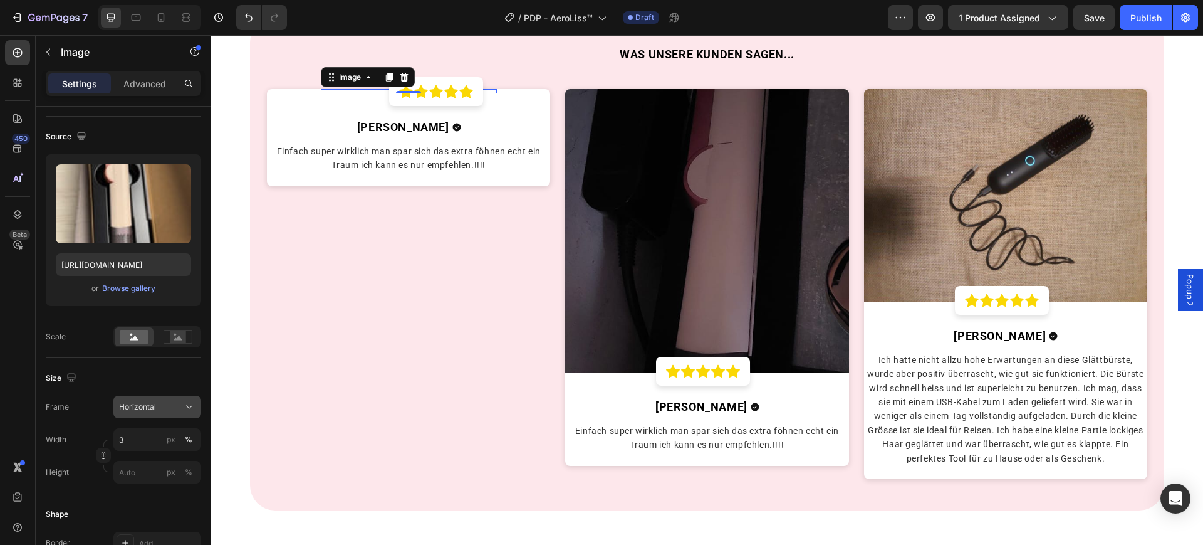
click at [167, 410] on div "Horizontal" at bounding box center [149, 406] width 61 height 11
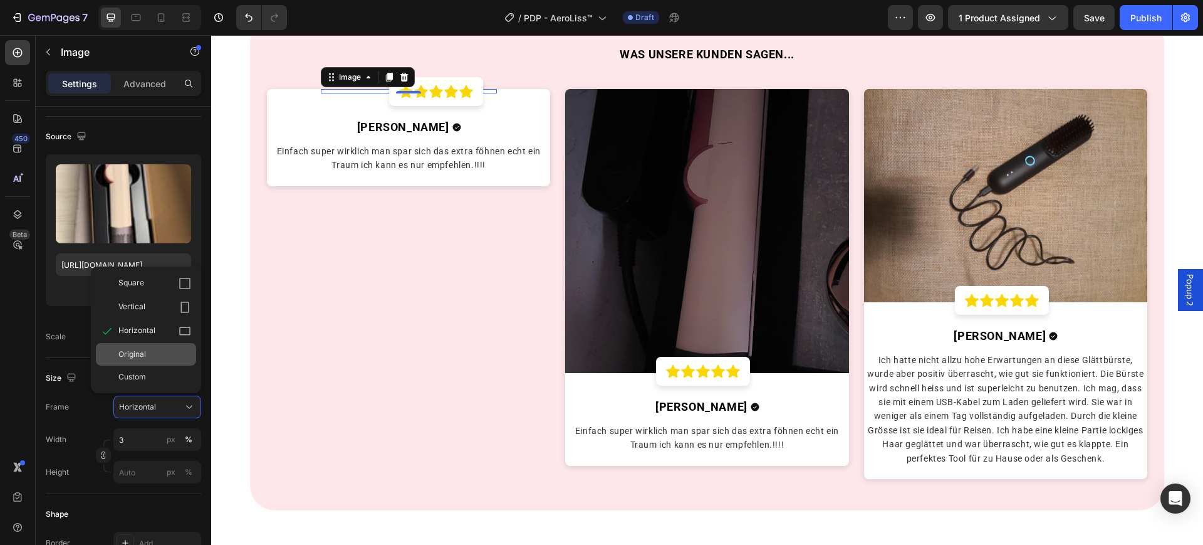
click at [167, 352] on div "Original" at bounding box center [154, 354] width 73 height 11
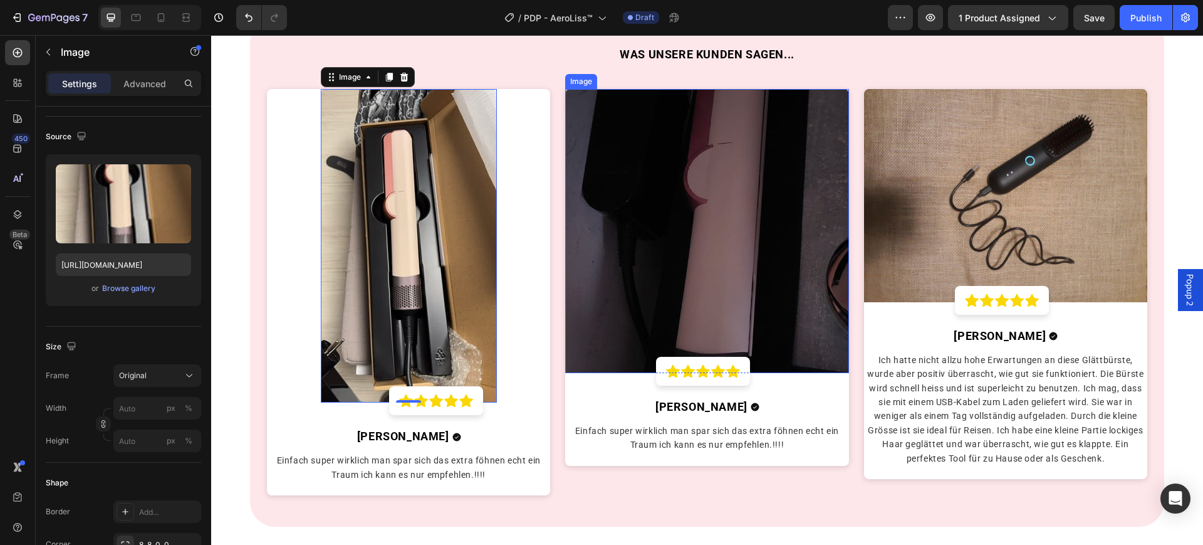
click at [649, 288] on img at bounding box center [707, 231] width 284 height 284
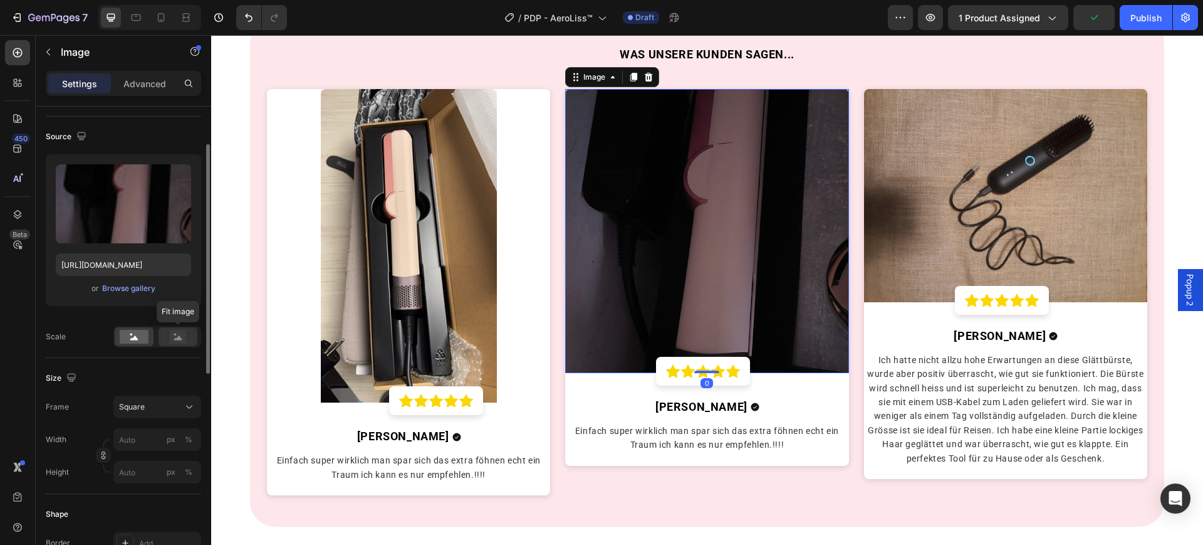
click at [197, 328] on div at bounding box center [178, 336] width 39 height 19
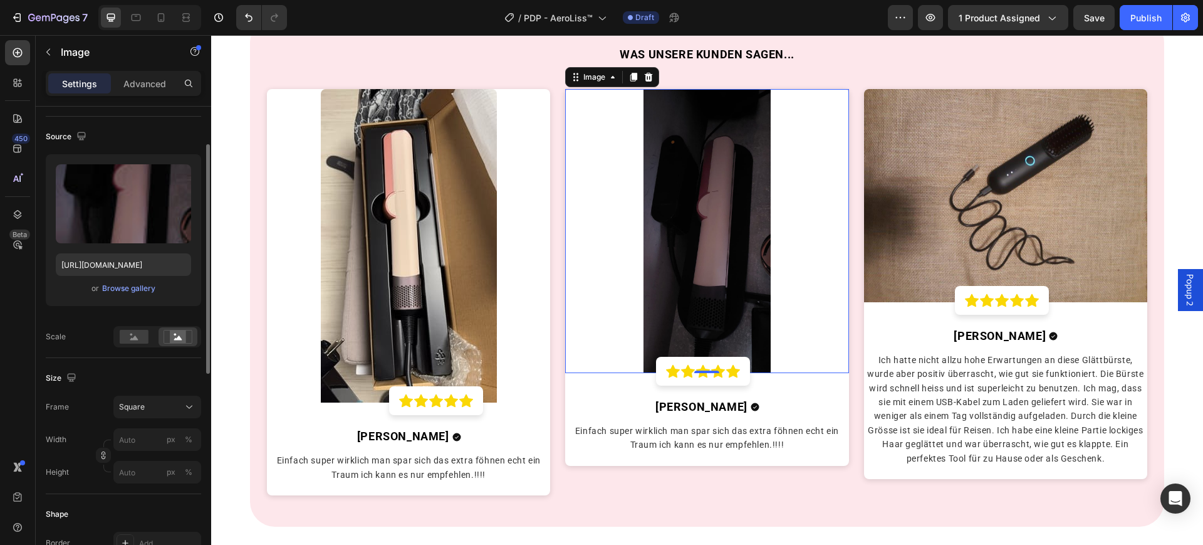
click at [132, 326] on div at bounding box center [157, 336] width 88 height 21
click at [134, 336] on rect at bounding box center [134, 337] width 29 height 14
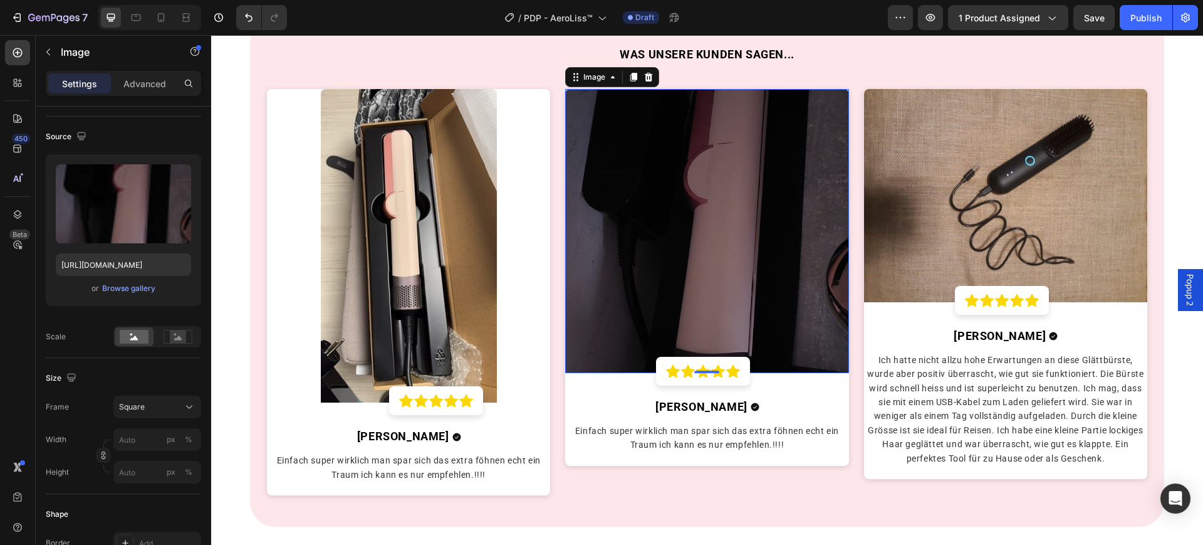
click at [737, 233] on img at bounding box center [707, 231] width 284 height 284
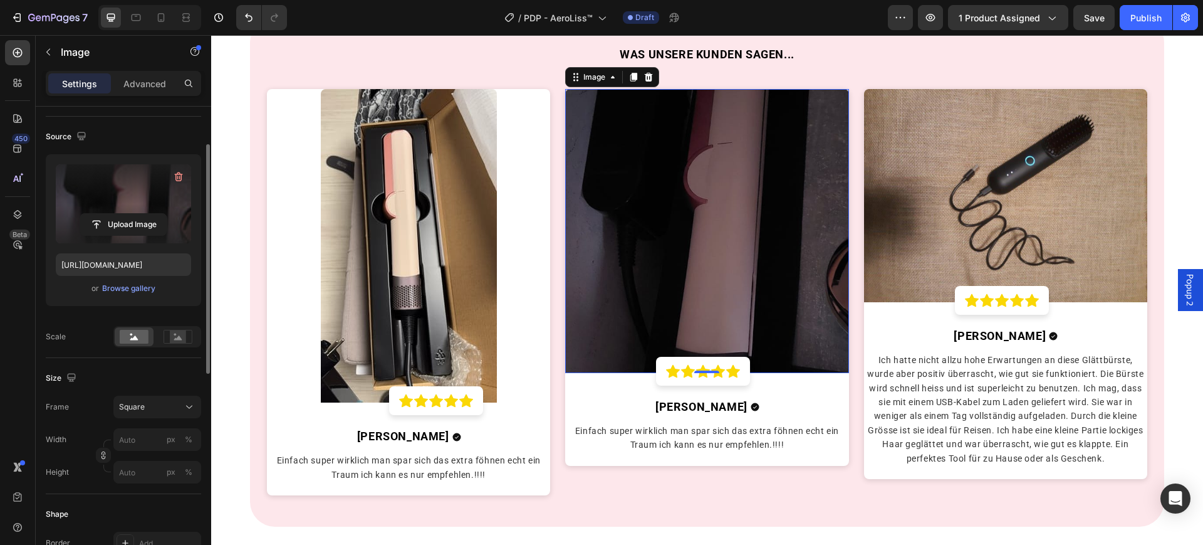
click at [128, 238] on label at bounding box center [123, 203] width 135 height 79
click at [128, 235] on input "file" at bounding box center [123, 224] width 87 height 21
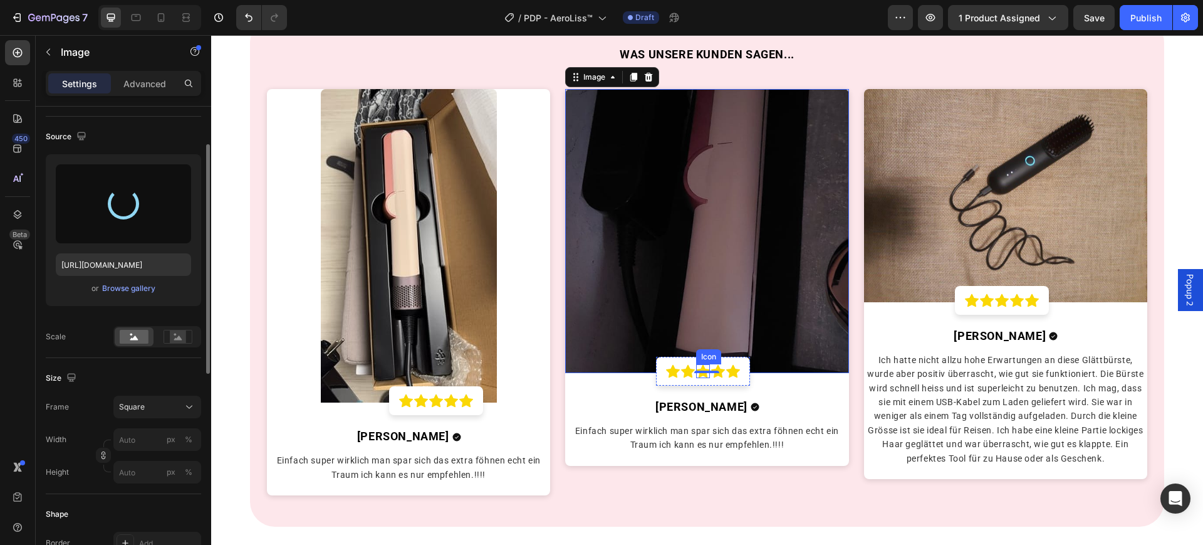
type input "https://cdn.shopify.com/s/files/1/0669/3978/1307/files/gempages_577602303473746…"
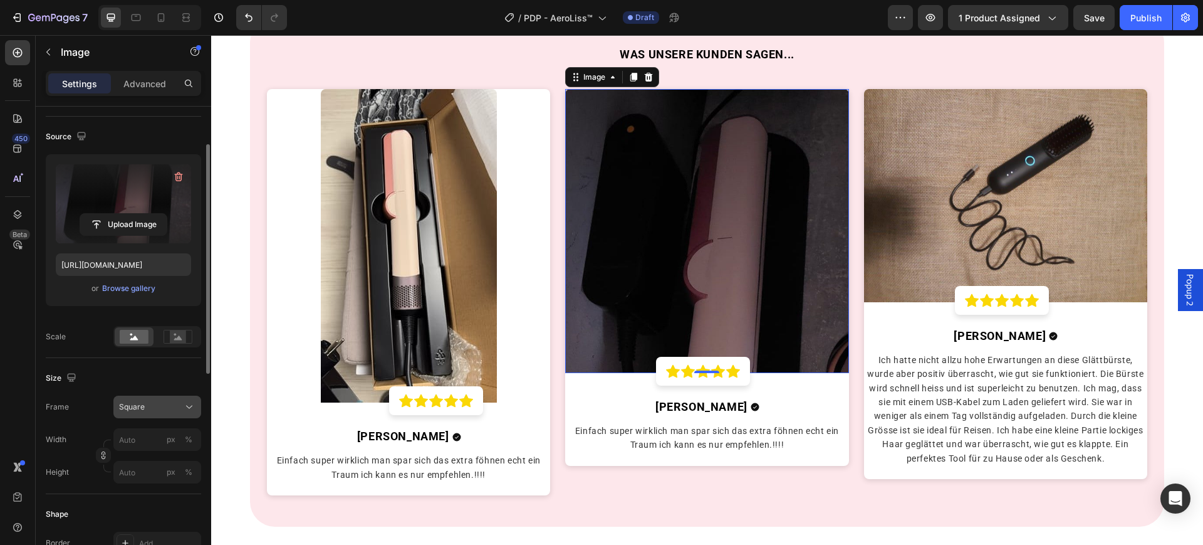
click at [160, 409] on div "Square" at bounding box center [149, 406] width 61 height 11
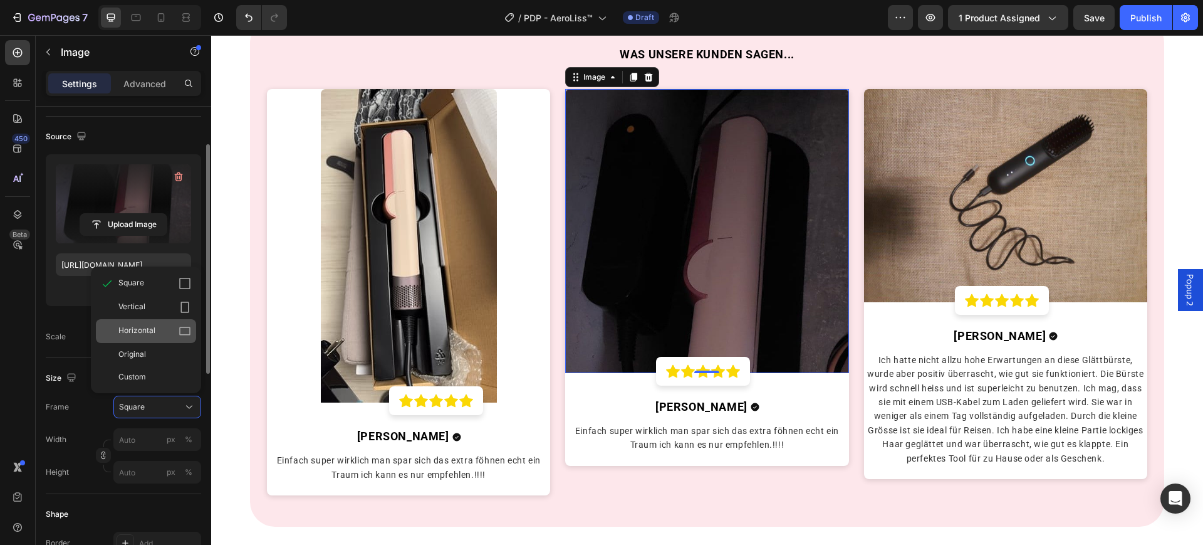
click at [171, 322] on div "Horizontal" at bounding box center [146, 331] width 100 height 24
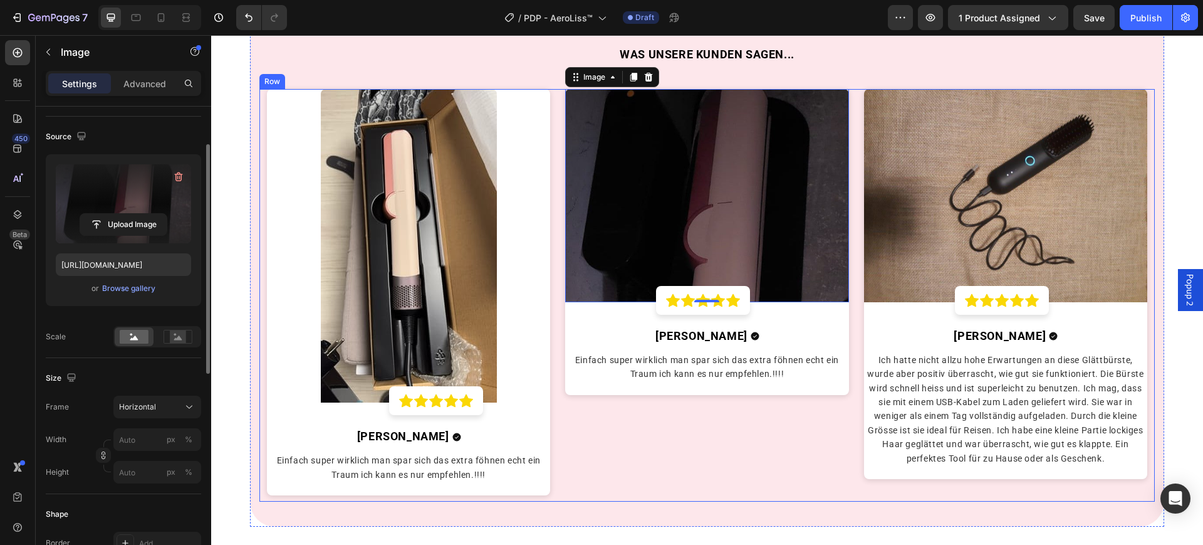
click at [669, 463] on div "Image 0 Icon Icon Icon Icon Icon Row Row Aline K. Text block Icon Row Einfach s…" at bounding box center [707, 295] width 298 height 412
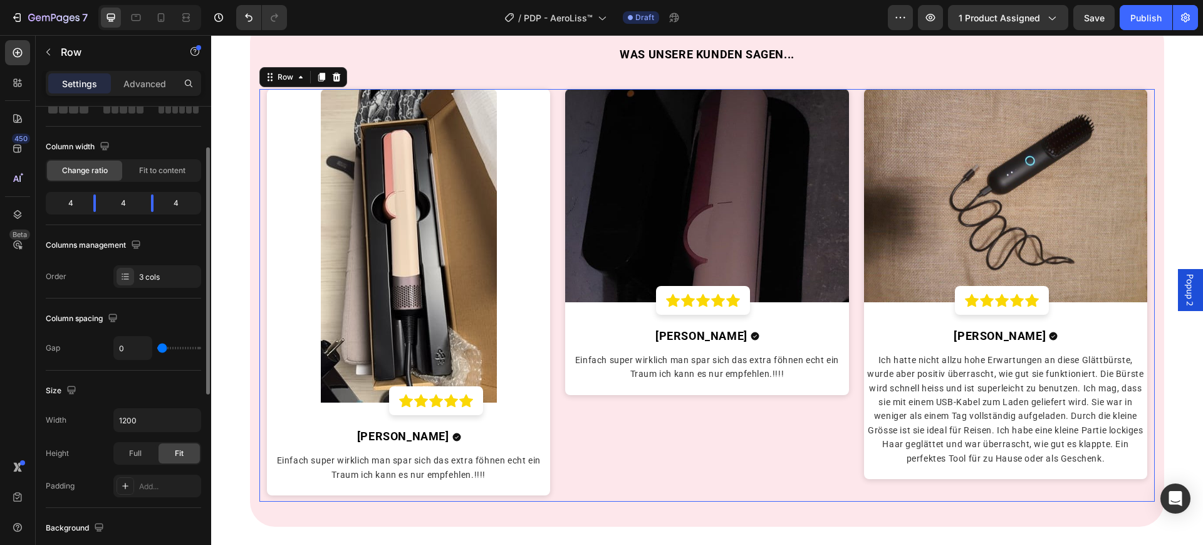
scroll to position [0, 0]
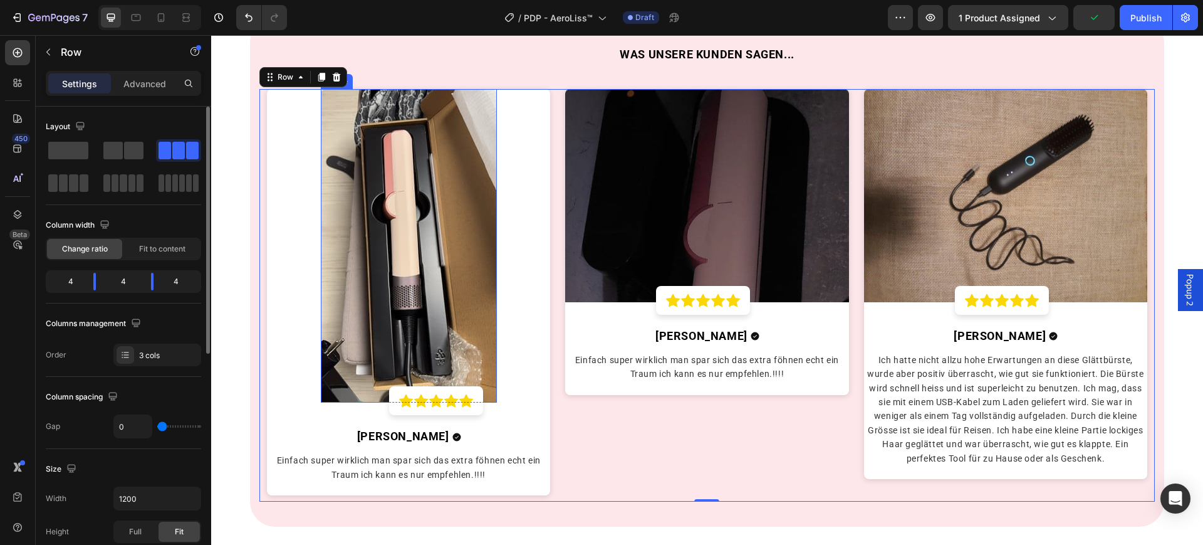
click at [443, 228] on img at bounding box center [409, 245] width 176 height 313
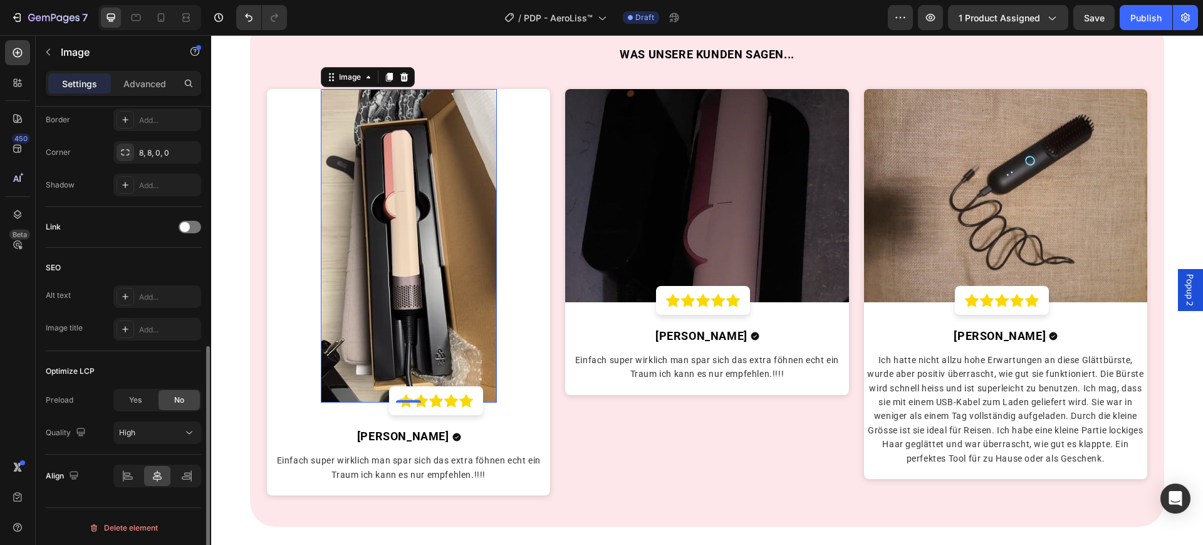
scroll to position [473, 0]
click at [141, 83] on p "Advanced" at bounding box center [144, 83] width 43 height 13
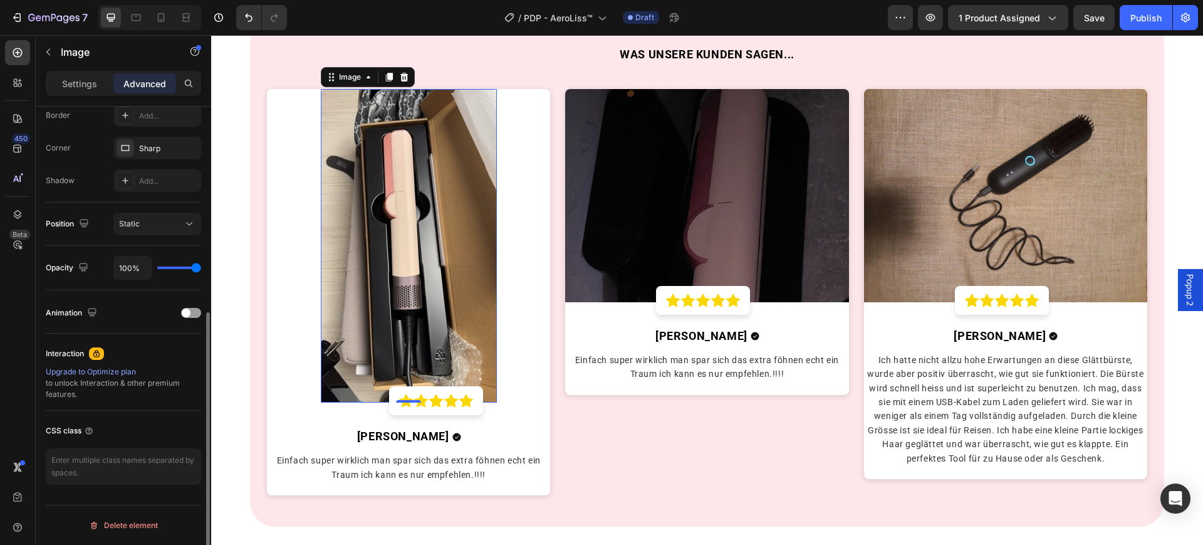
scroll to position [206, 0]
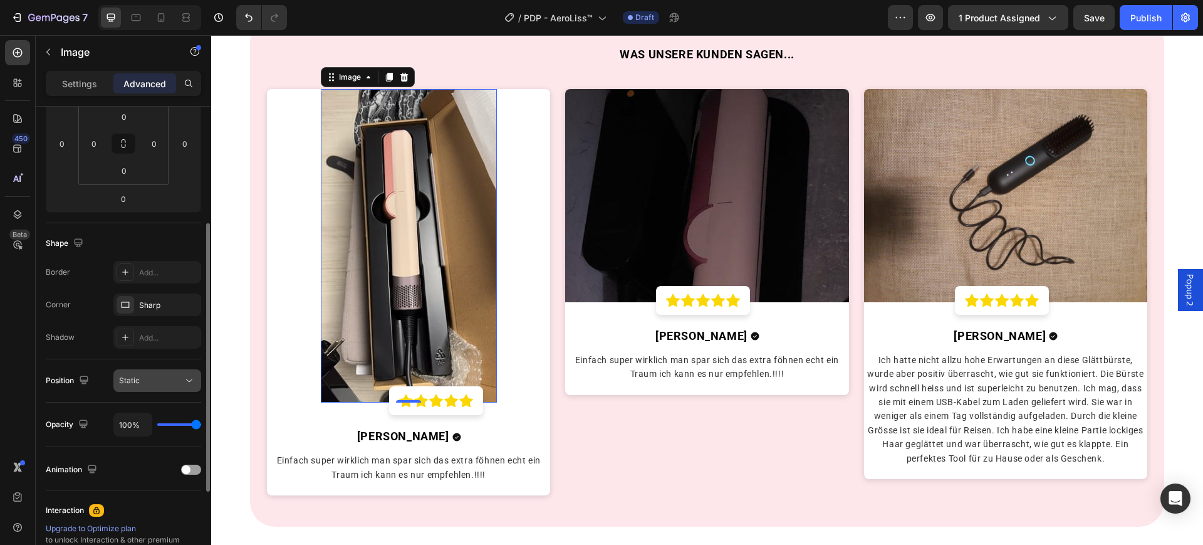
click at [148, 387] on button "Static" at bounding box center [157, 380] width 88 height 23
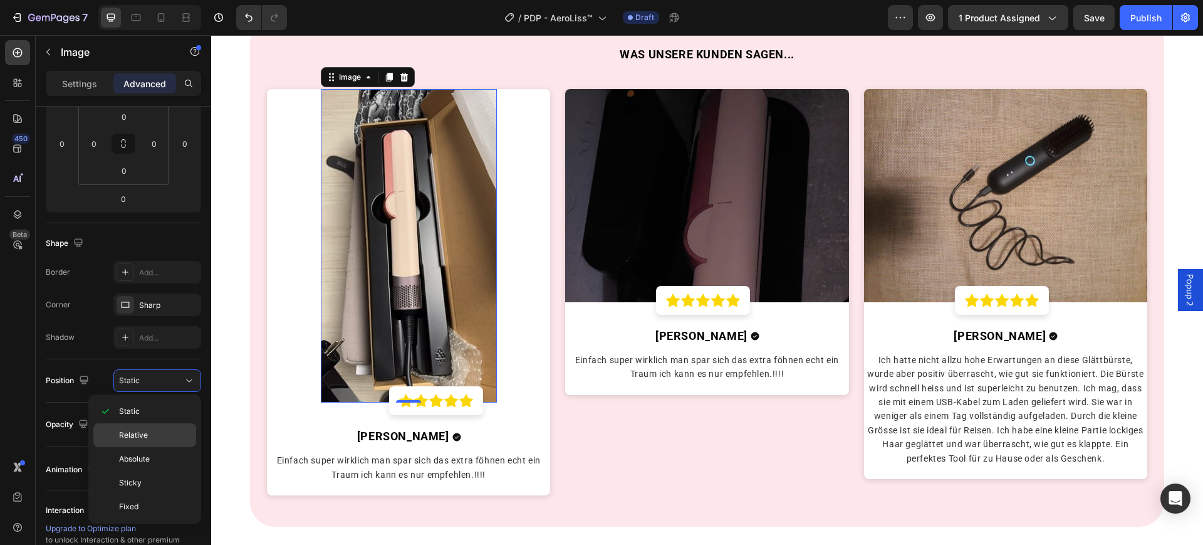
click at [164, 436] on p "Relative" at bounding box center [154, 434] width 71 height 11
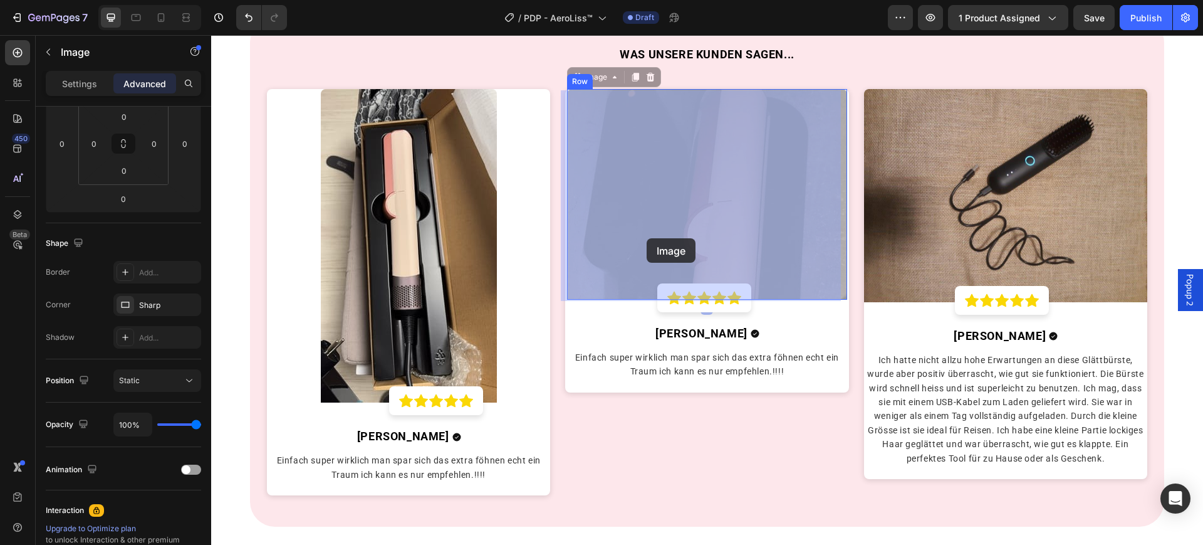
drag, startPoint x: 663, startPoint y: 247, endPoint x: 648, endPoint y: 234, distance: 20.1
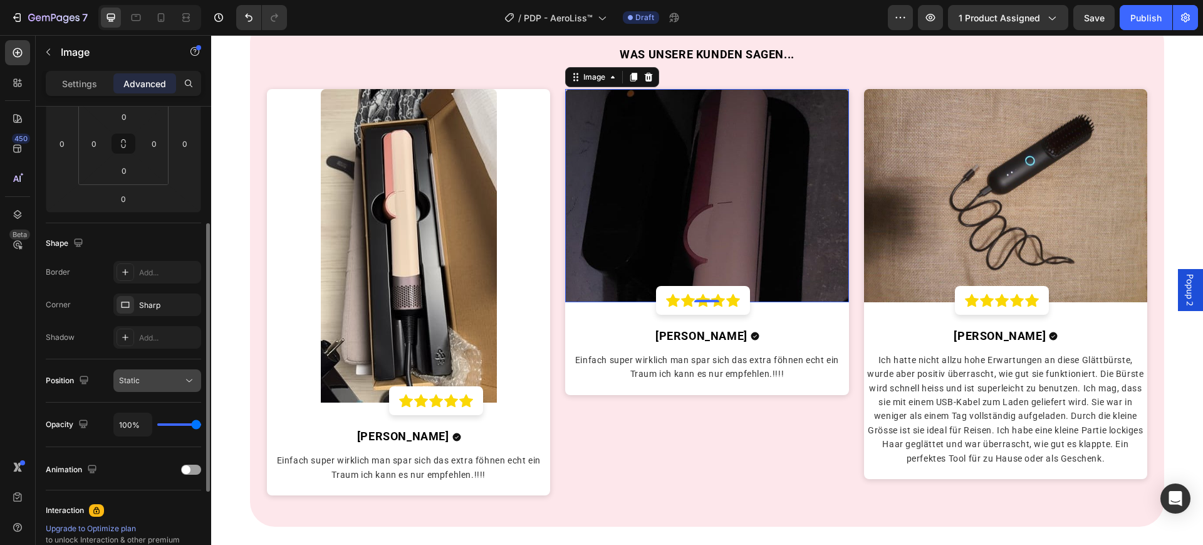
click at [169, 377] on div "Static" at bounding box center [151, 380] width 64 height 11
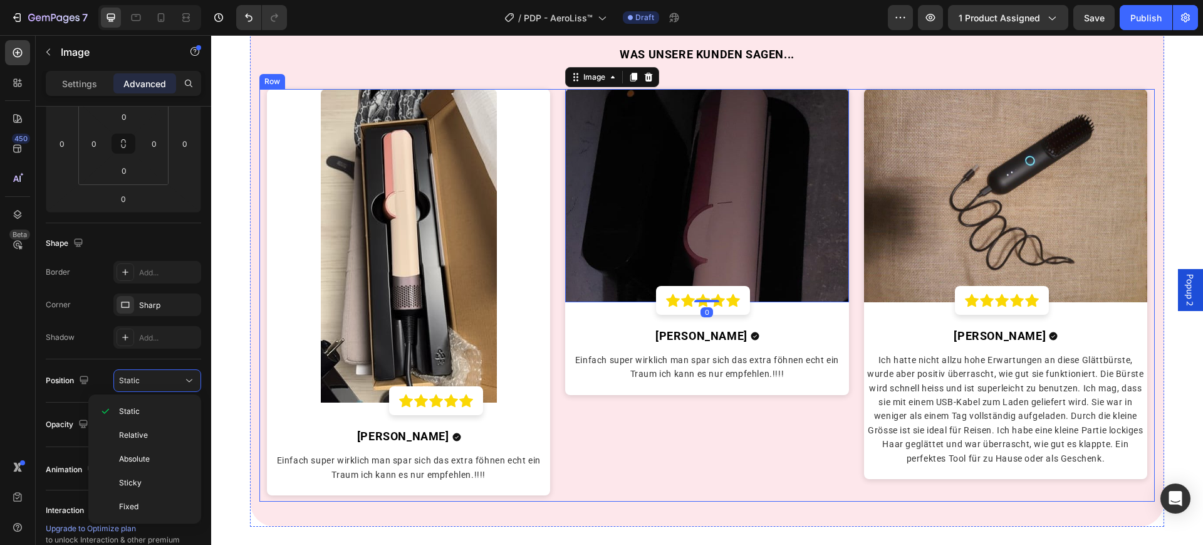
click at [589, 444] on div "Image 0 Icon Icon Icon Icon Icon Row Row Aline K. Text block Icon Row Einfach s…" at bounding box center [707, 295] width 298 height 412
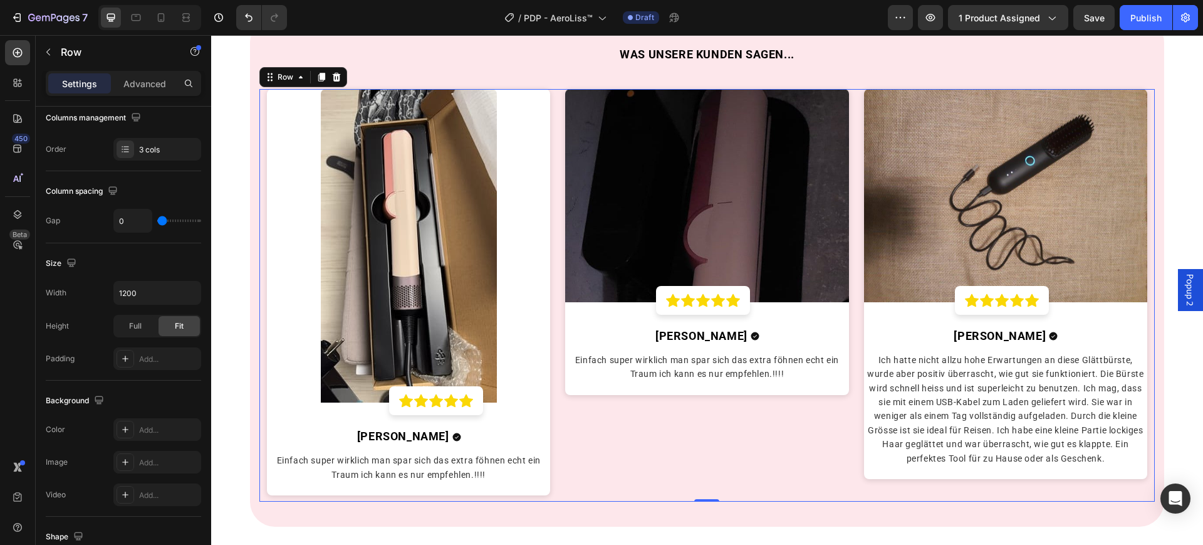
scroll to position [0, 0]
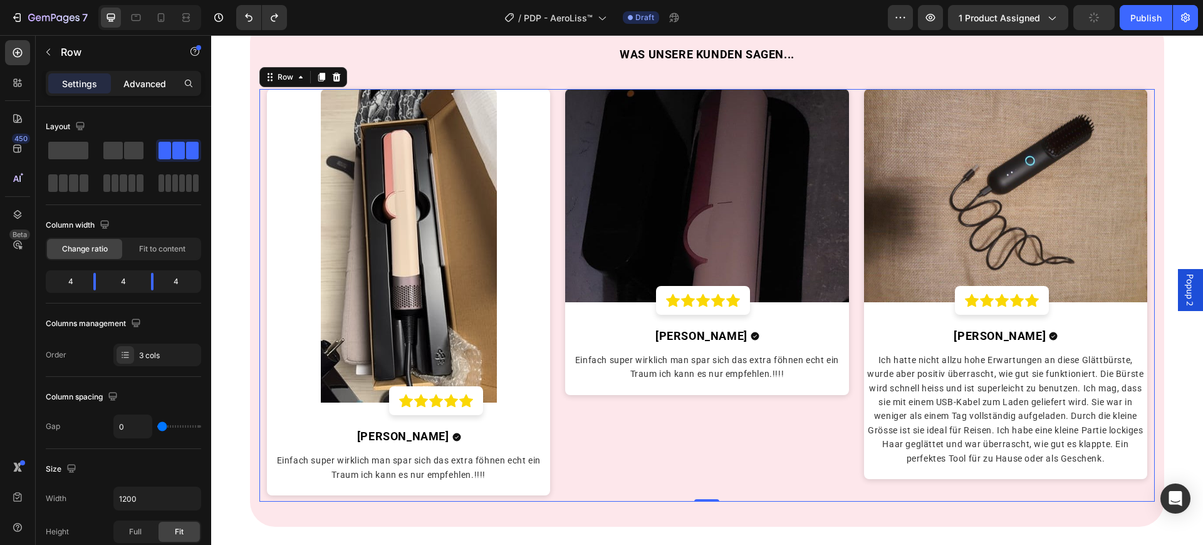
click at [142, 78] on p "Advanced" at bounding box center [144, 83] width 43 height 13
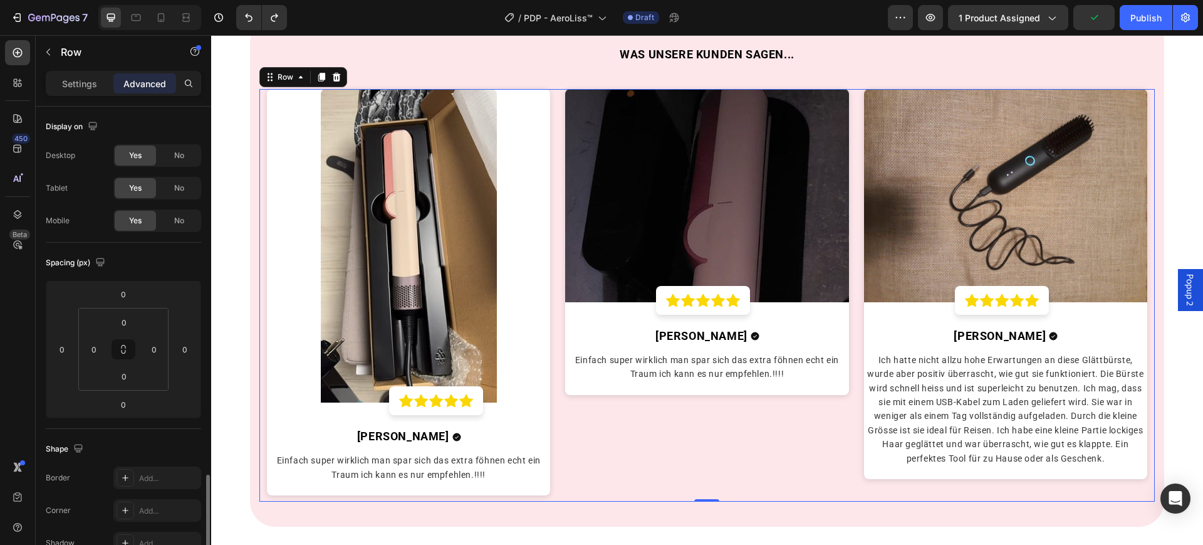
scroll to position [235, 0]
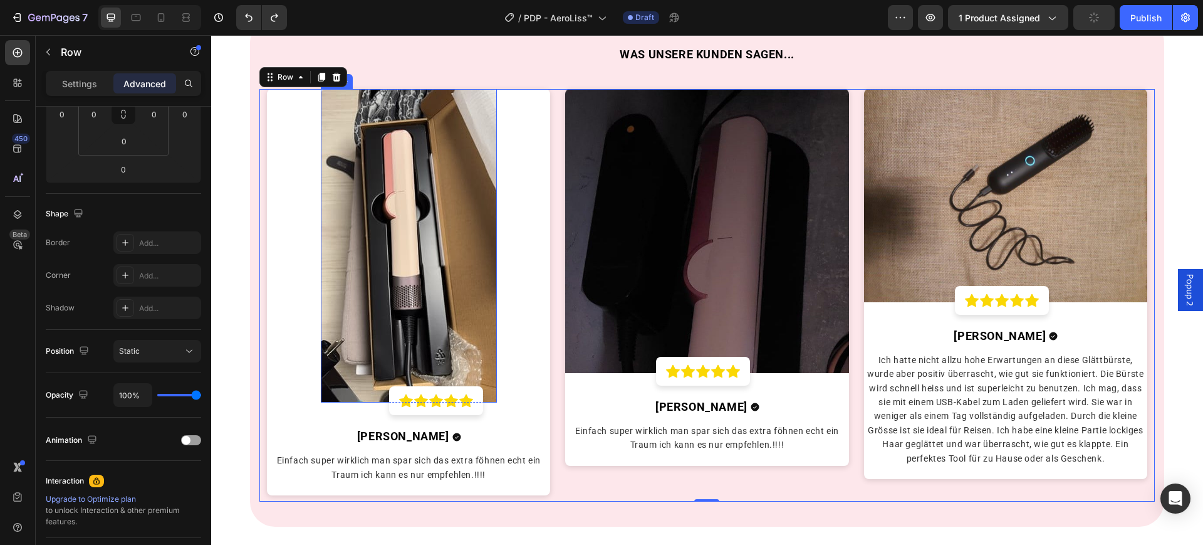
click at [397, 311] on img at bounding box center [409, 245] width 176 height 313
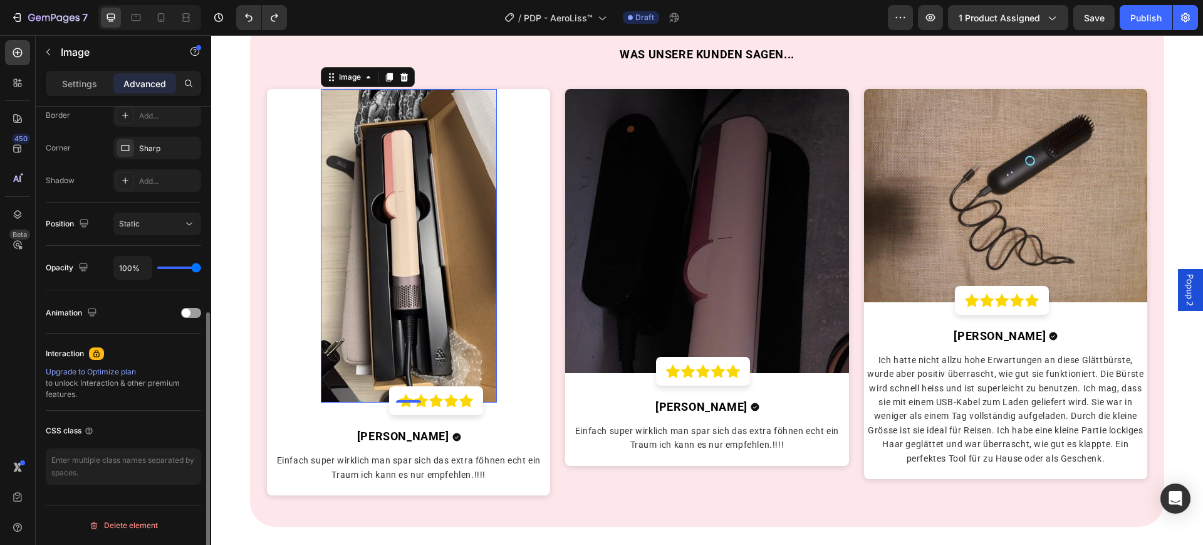
scroll to position [0, 0]
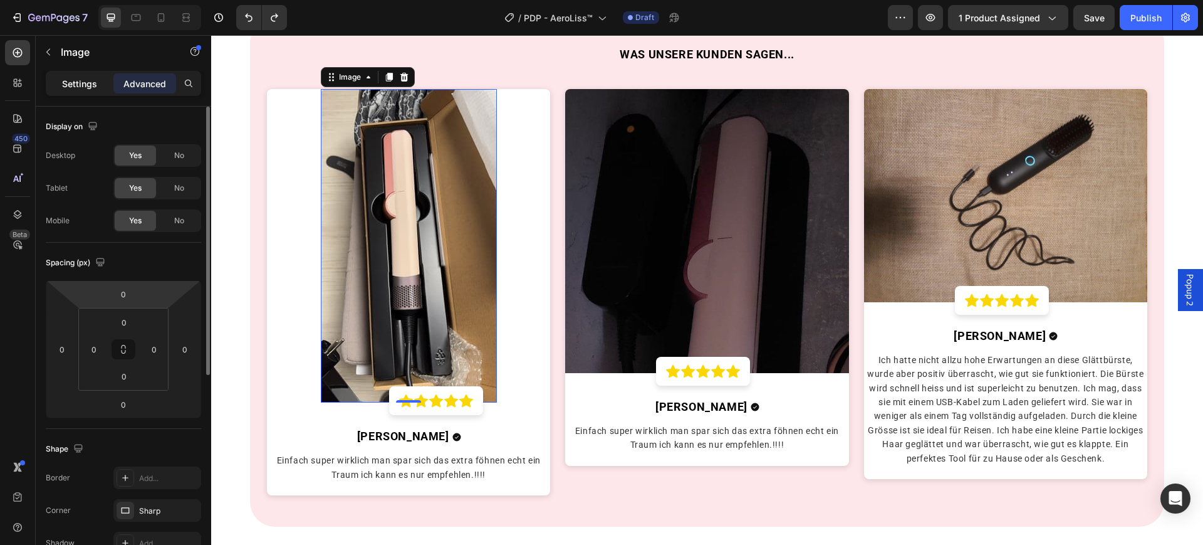
click at [76, 85] on p "Settings" at bounding box center [79, 83] width 35 height 13
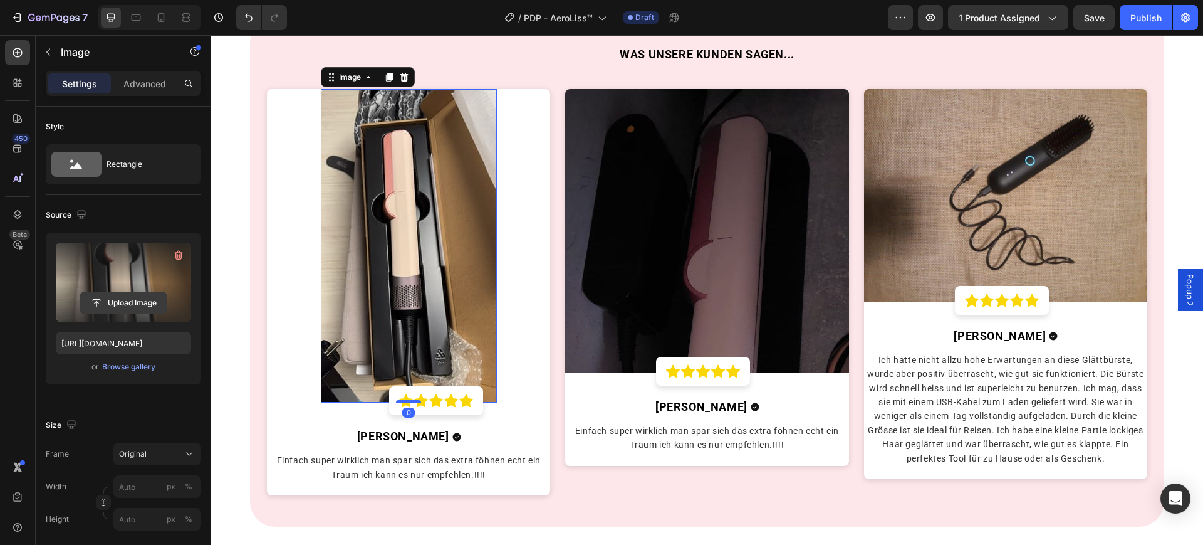
click at [132, 304] on input "file" at bounding box center [123, 302] width 87 height 21
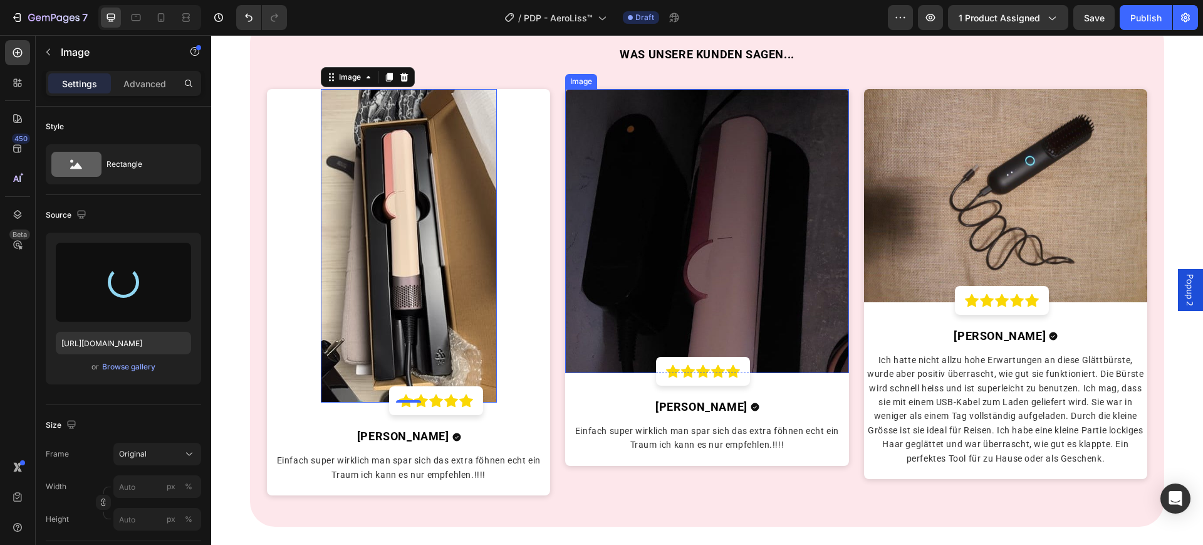
type input "[URL][DOMAIN_NAME]"
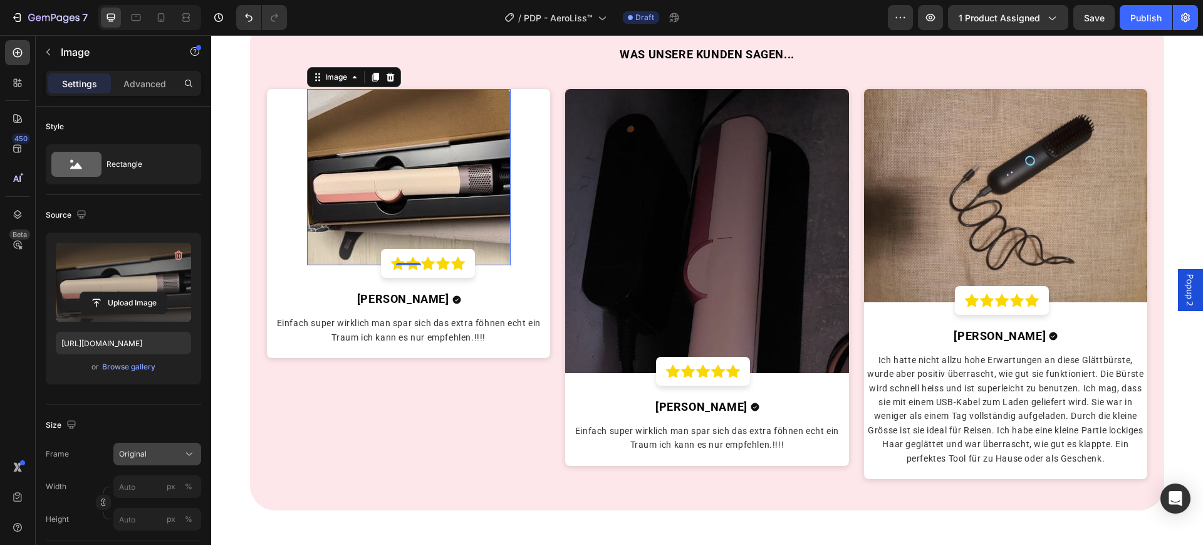
click at [138, 446] on button "Original" at bounding box center [157, 454] width 88 height 23
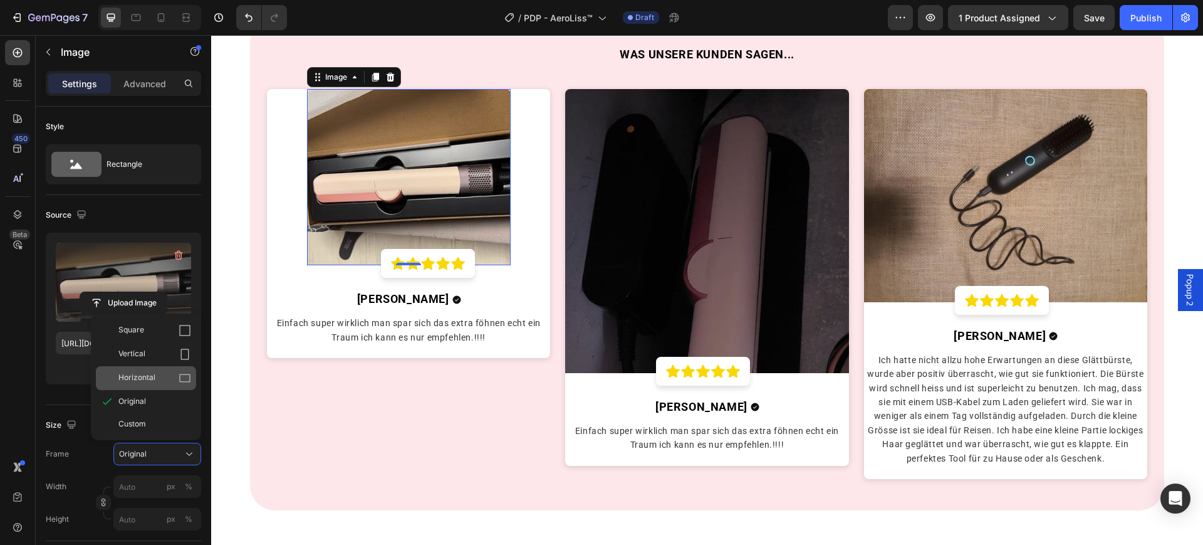
click at [147, 368] on div "Horizontal" at bounding box center [146, 378] width 100 height 24
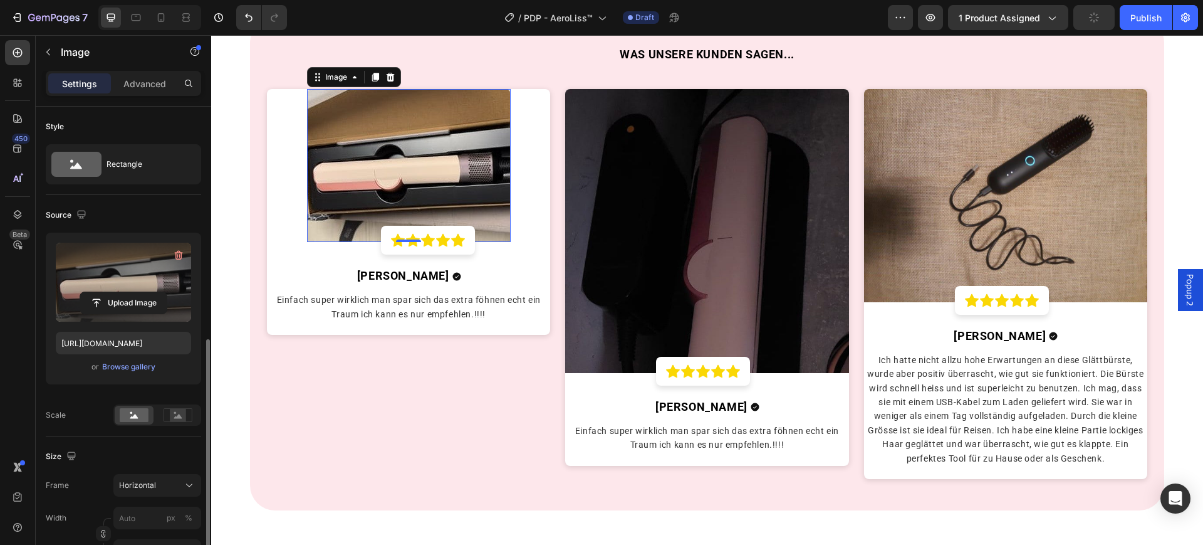
scroll to position [235, 0]
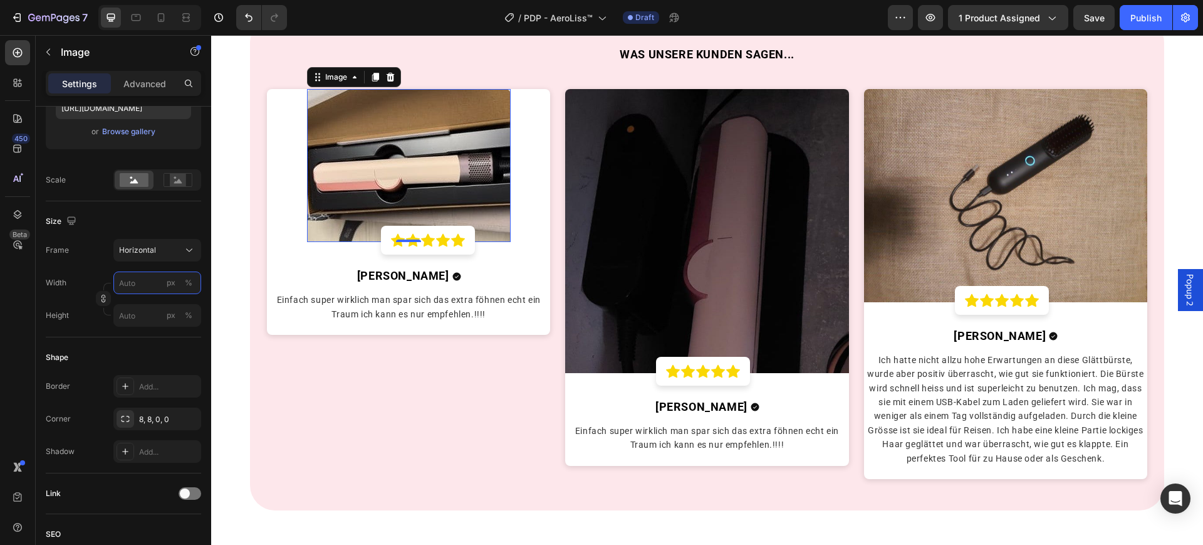
click at [128, 276] on input "px %" at bounding box center [157, 282] width 88 height 23
click at [183, 283] on button "%" at bounding box center [188, 282] width 15 height 15
click at [131, 287] on input "px %" at bounding box center [157, 282] width 88 height 23
click at [140, 322] on div "Full 100%" at bounding box center [144, 313] width 103 height 23
click at [156, 246] on div "Horizontal" at bounding box center [149, 249] width 61 height 11
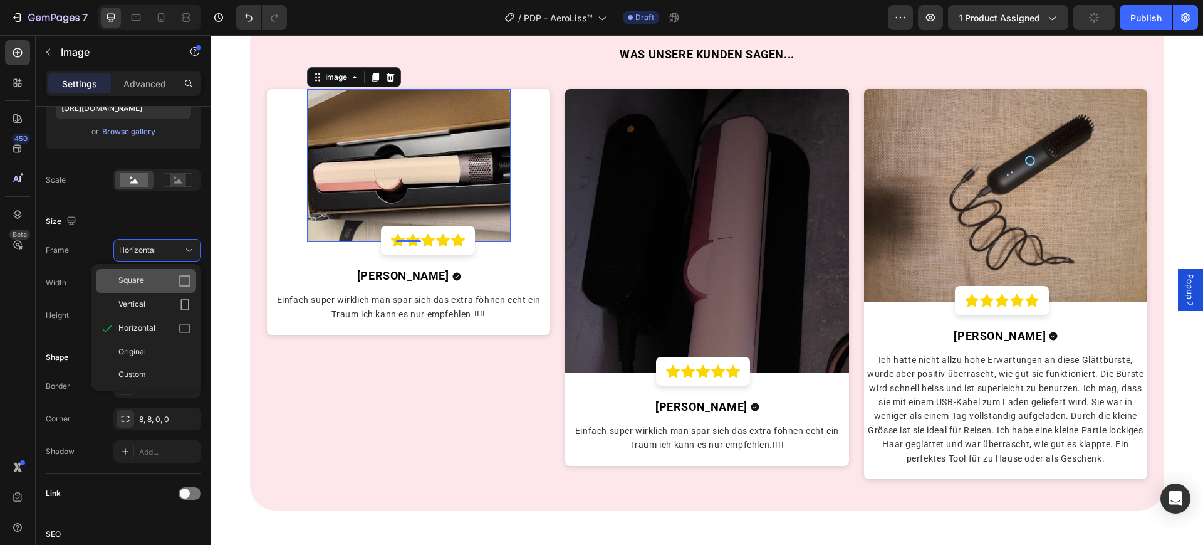
click at [159, 283] on div "Square" at bounding box center [154, 281] width 73 height 13
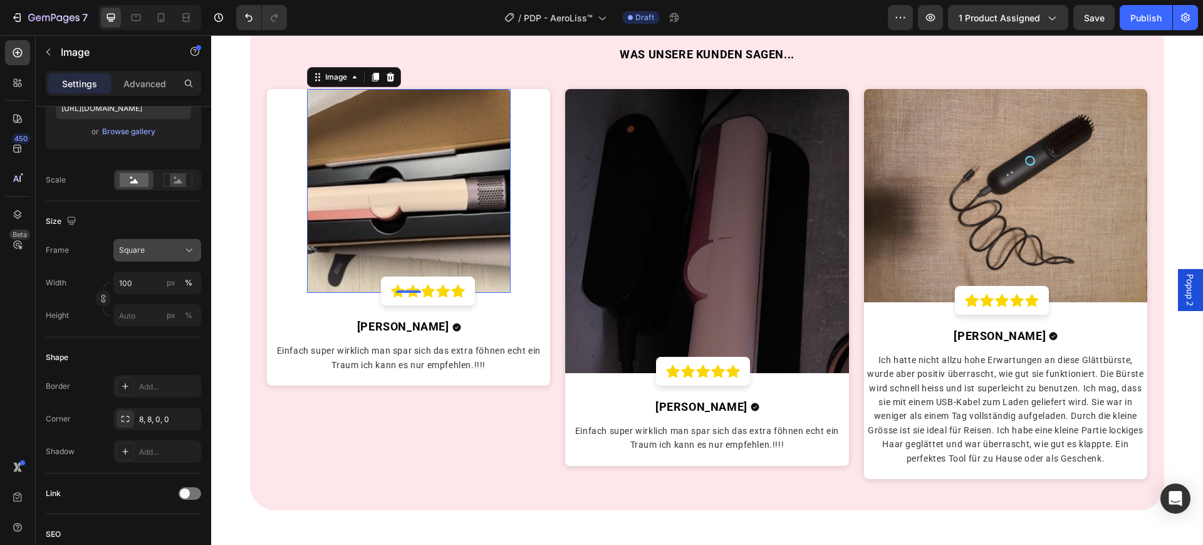
click at [172, 251] on div "Square" at bounding box center [149, 249] width 61 height 11
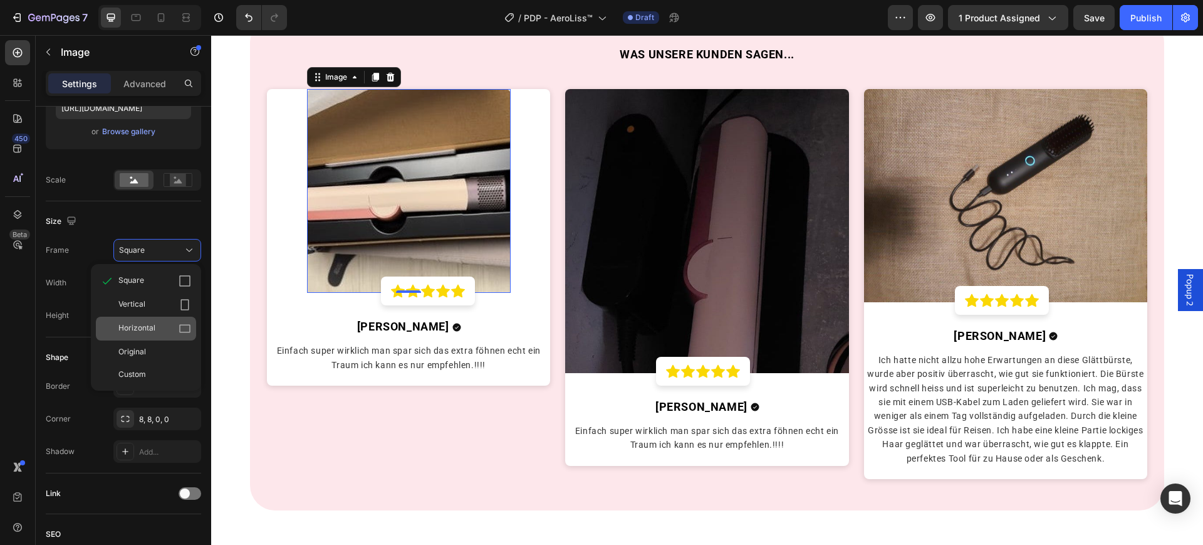
click at [159, 330] on div "Horizontal" at bounding box center [154, 328] width 73 height 13
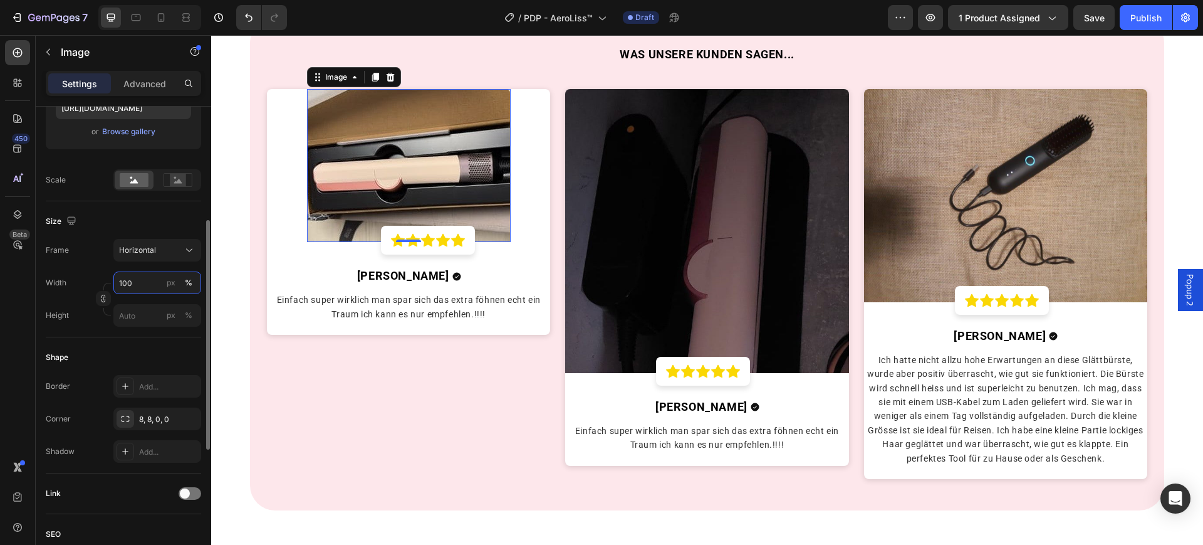
click at [136, 285] on input "100" at bounding box center [157, 282] width 88 height 23
type input "2"
type input "3"
type input "2"
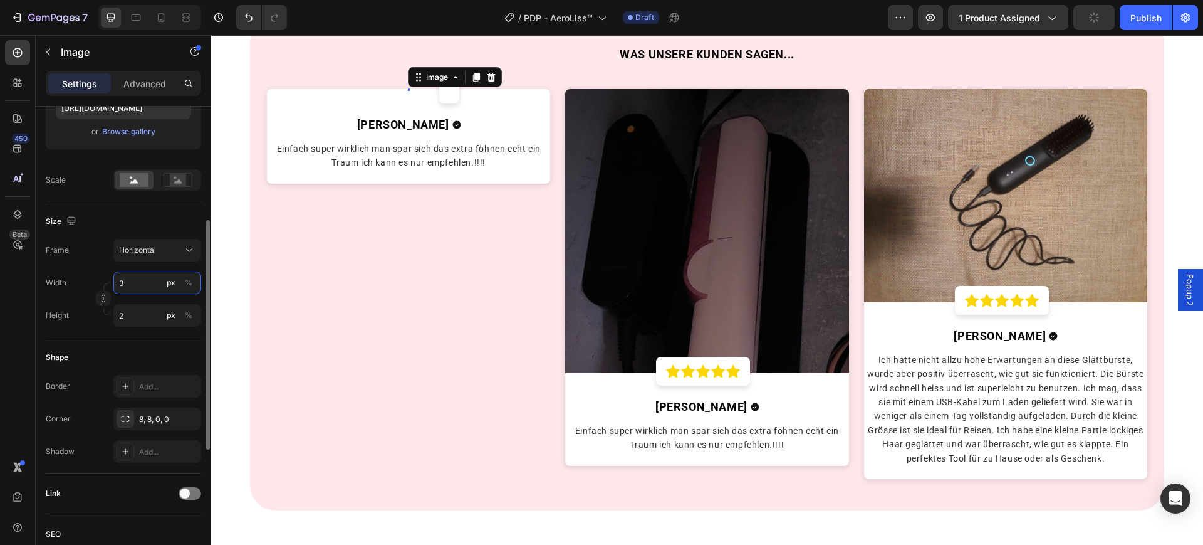
type input "30"
type input "23"
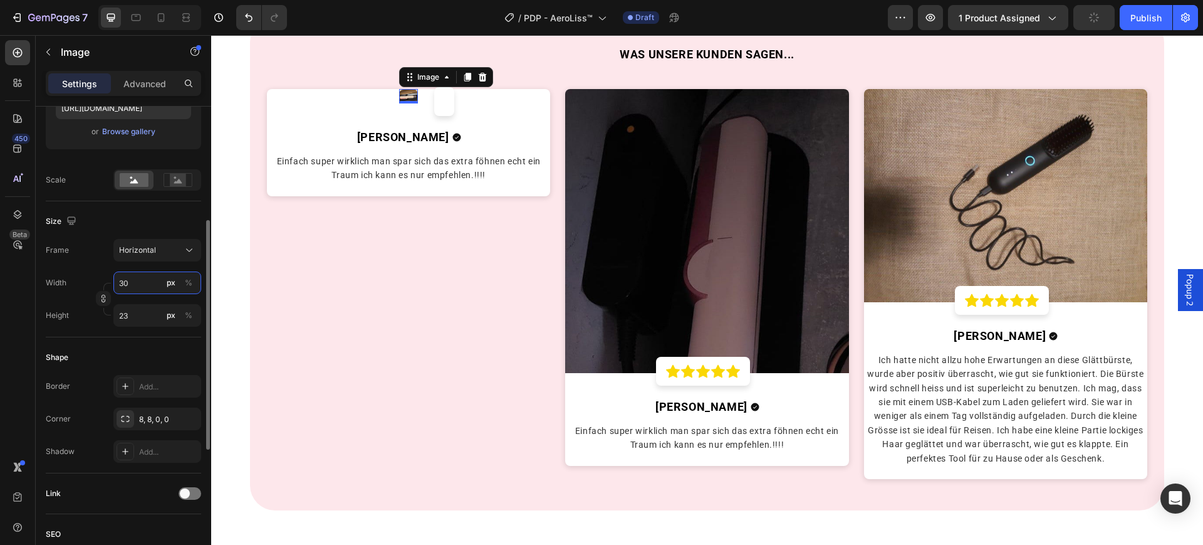
type input "300"
type input "225"
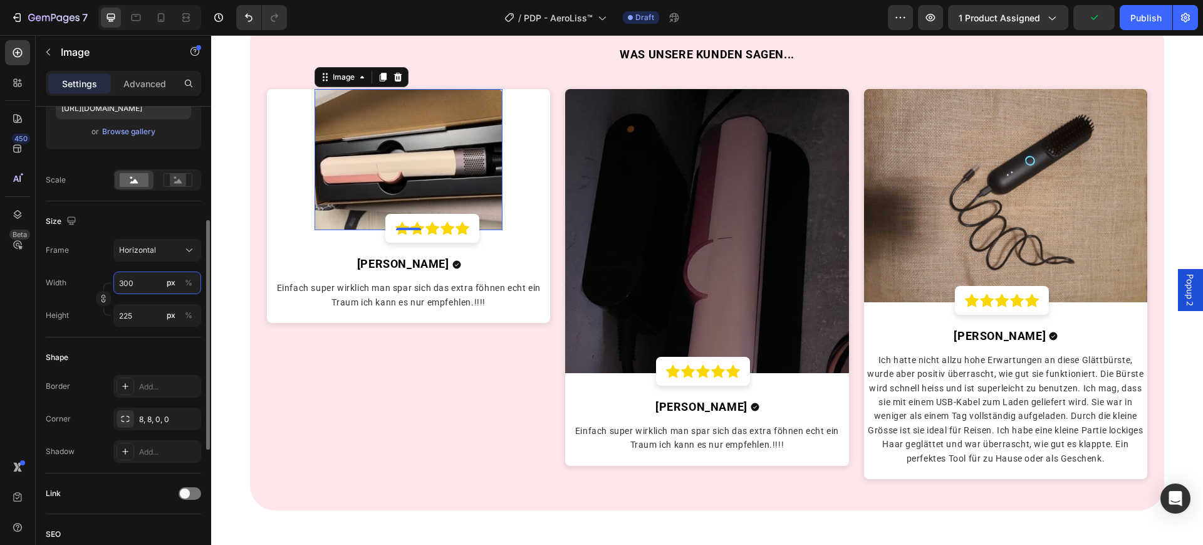
type input "30"
type input "23"
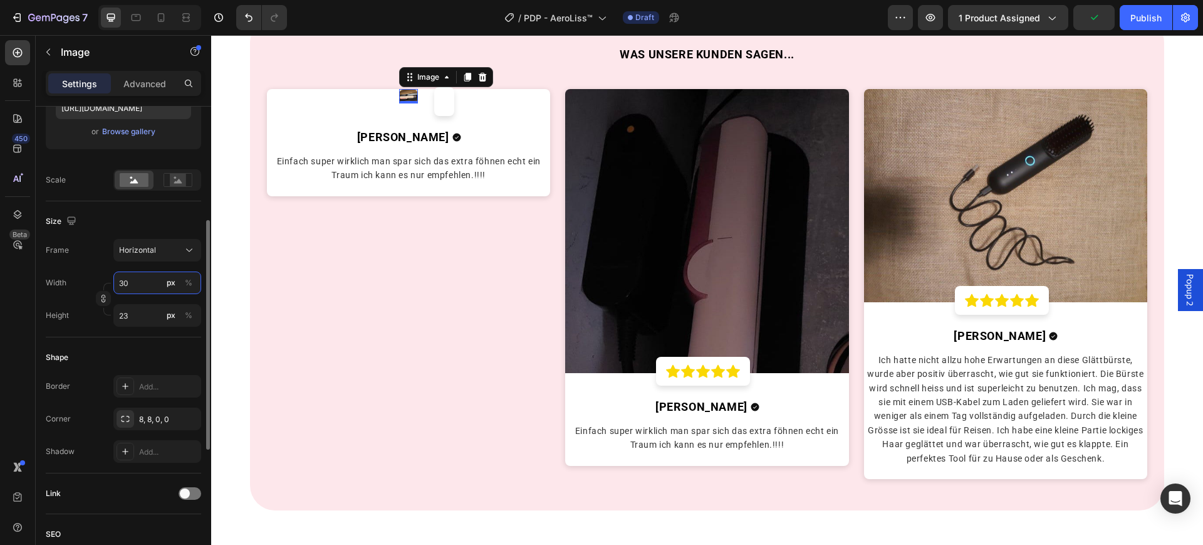
type input "3"
type input "2"
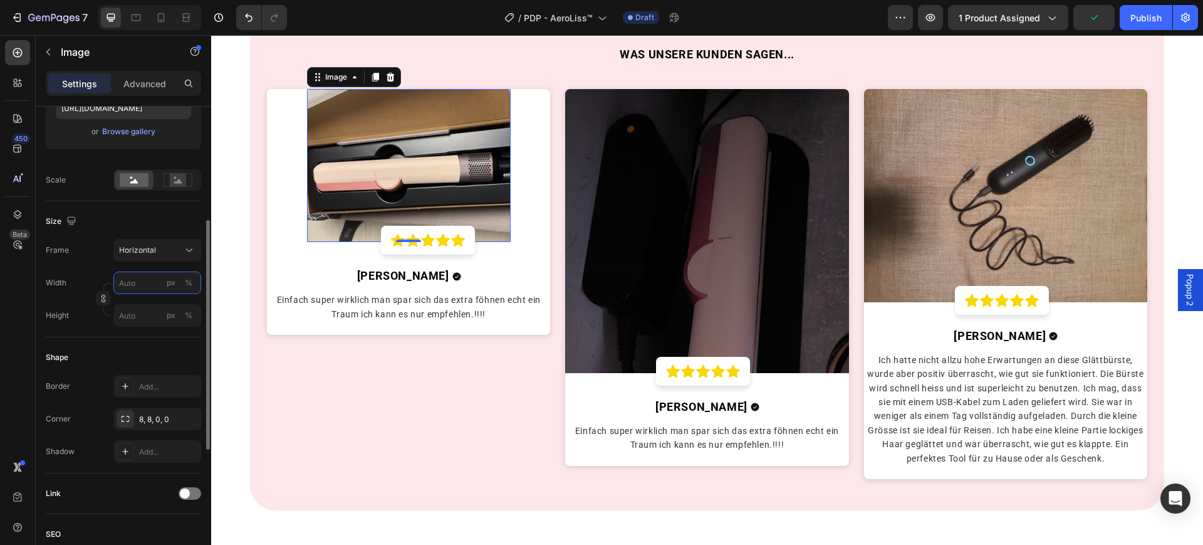
type input "3"
type input "2"
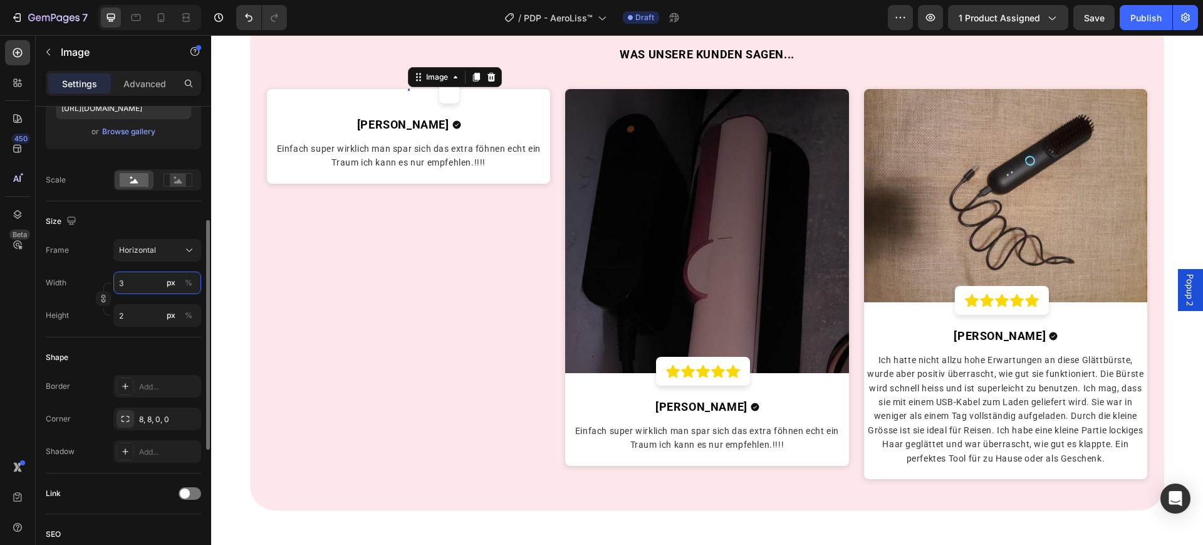
type input "35"
type input "26"
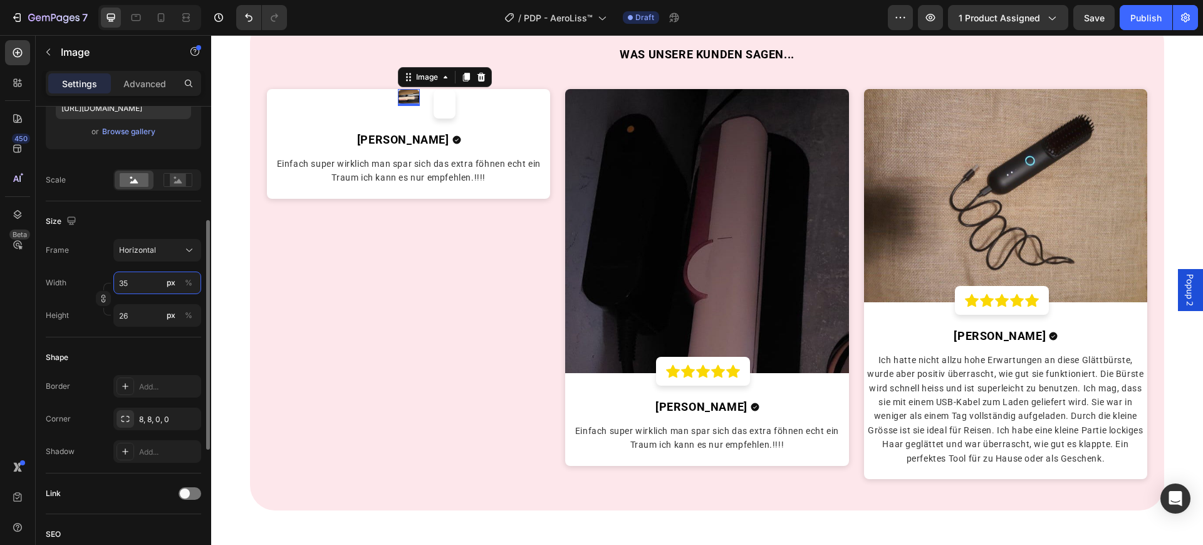
type input "350"
type input "263"
type input "3500"
type input "2625"
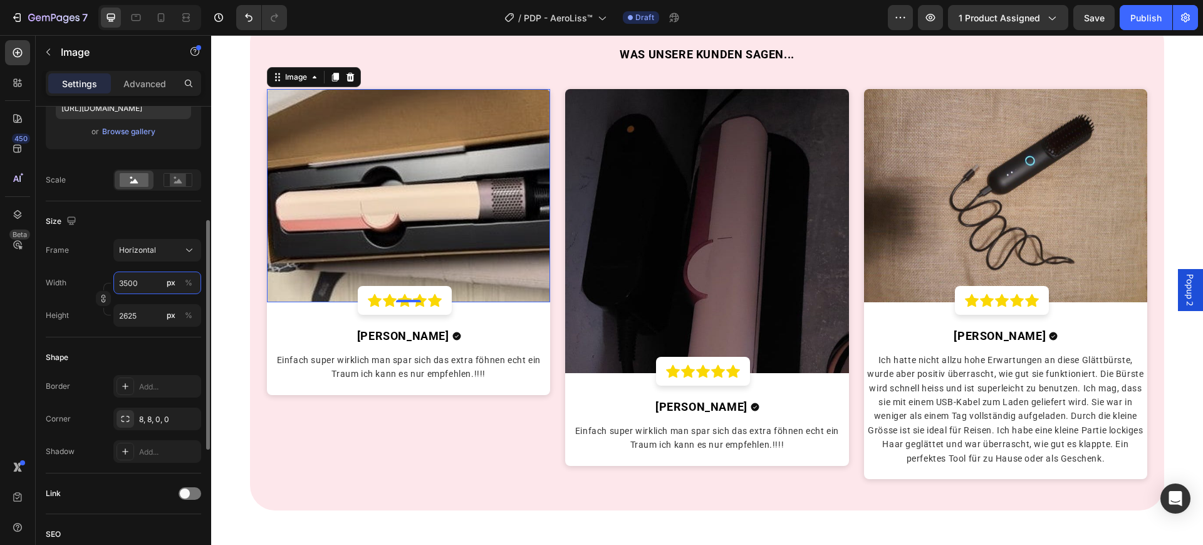
type input "350"
type input "263"
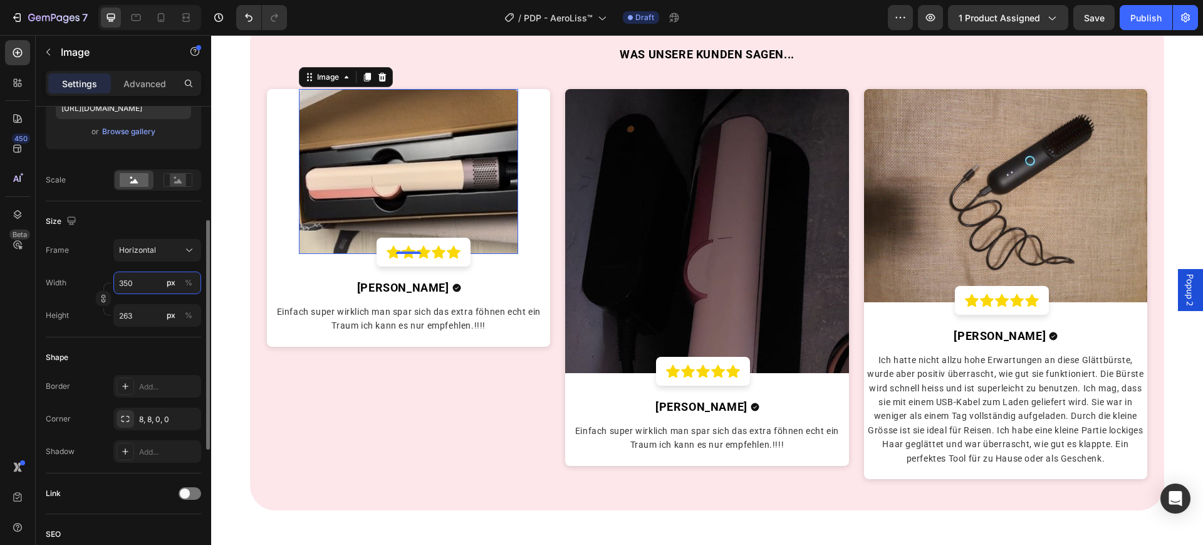
type input "35"
type input "26"
type input "3"
type input "2"
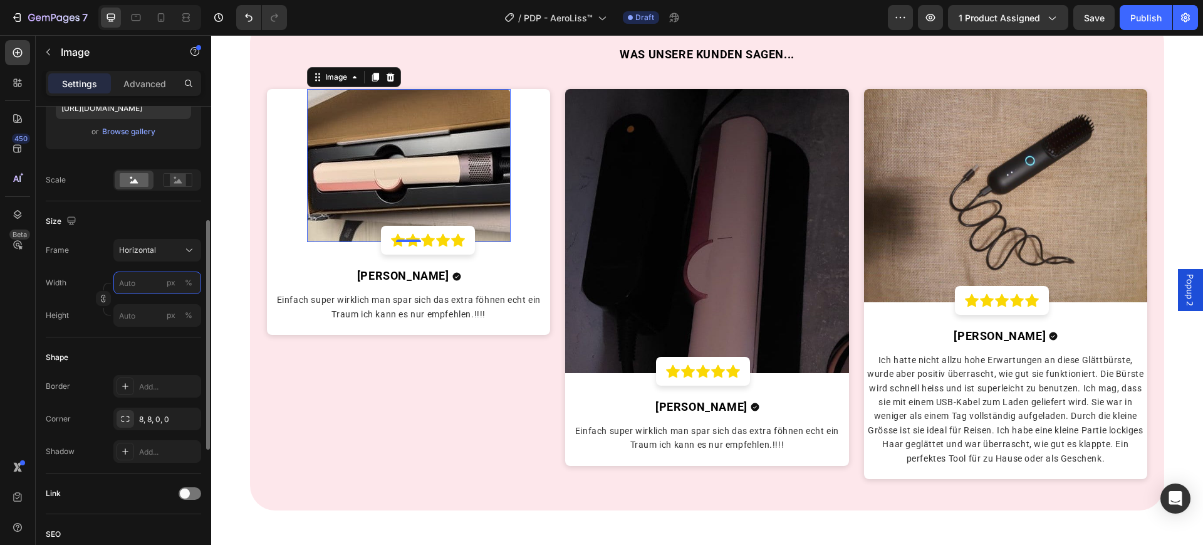
type input "5"
type input "4"
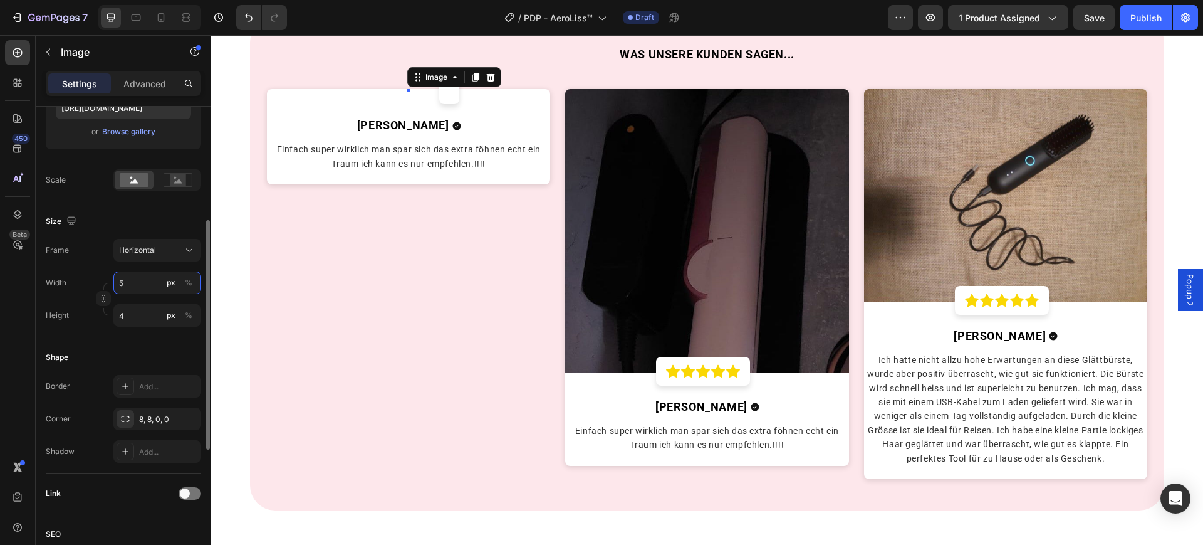
type input "50"
type input "38"
type input "500"
type input "375"
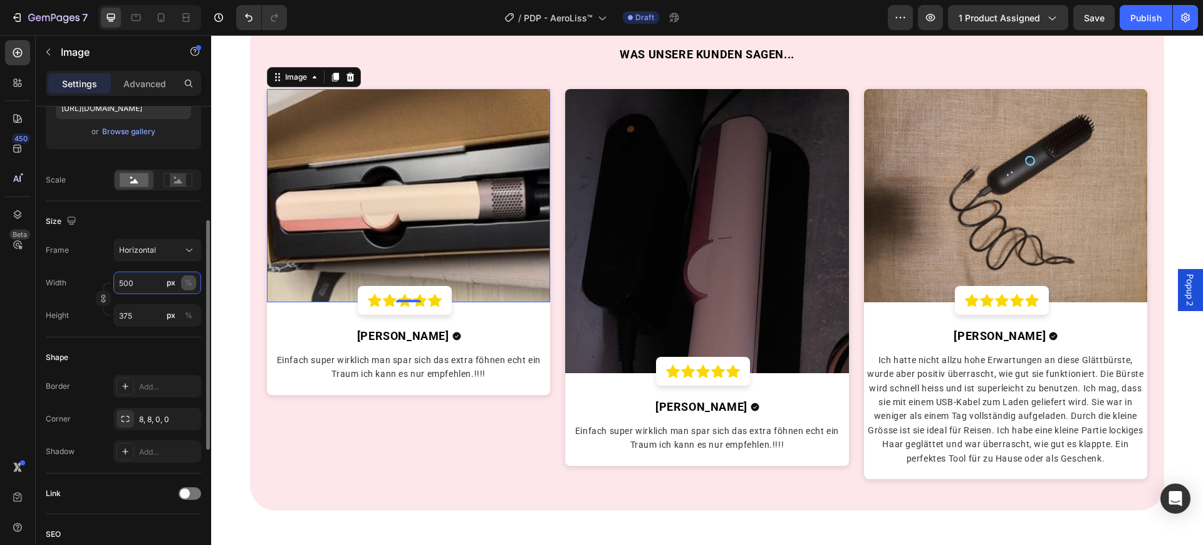
type input "500"
click at [192, 286] on div "%" at bounding box center [189, 282] width 8 height 11
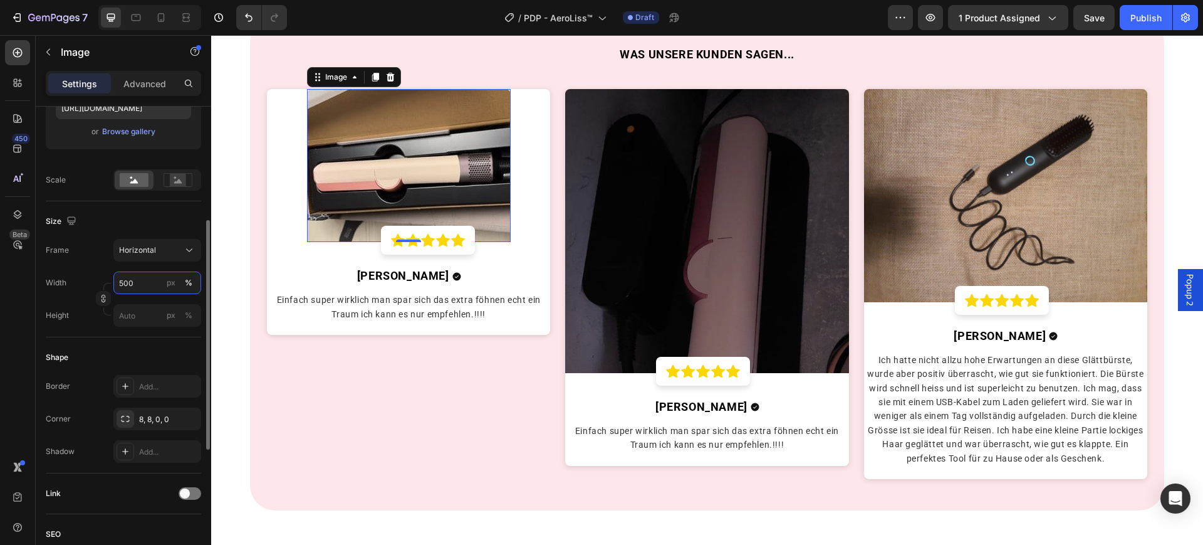
click at [152, 277] on input "500" at bounding box center [157, 282] width 88 height 23
click at [163, 244] on div "Horizontal" at bounding box center [157, 250] width 76 height 13
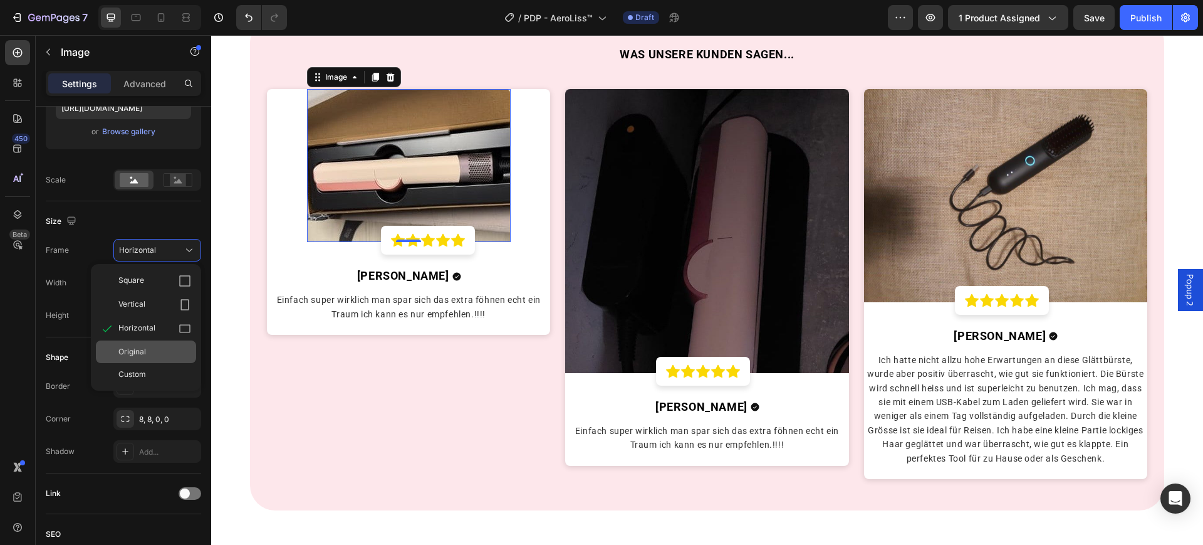
click at [155, 343] on div "Original" at bounding box center [146, 351] width 100 height 23
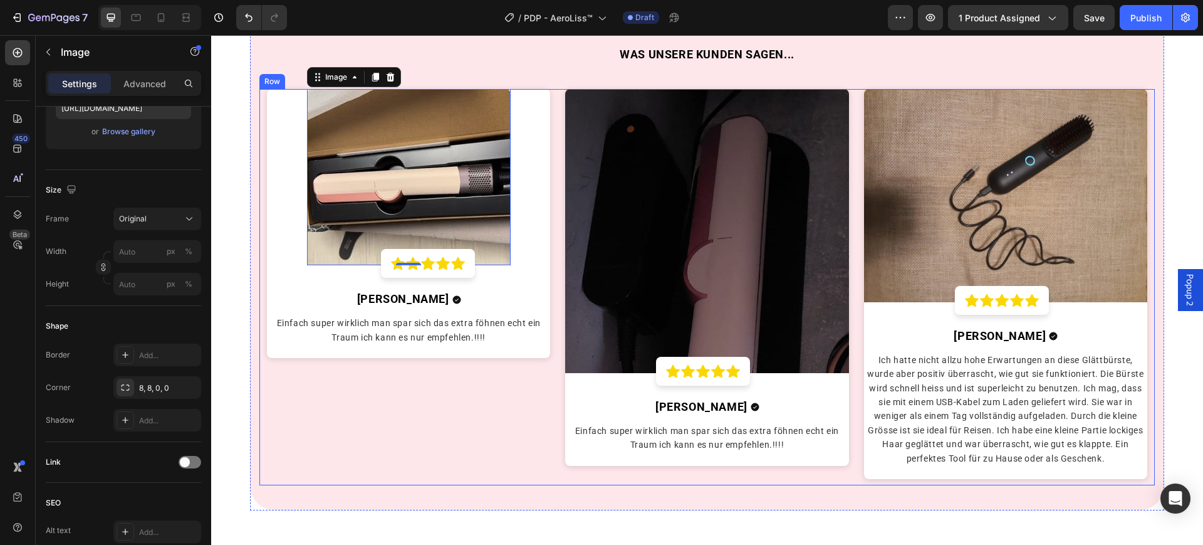
click at [405, 413] on div "Image 0 Icon Icon Icon Icon Icon Row Row Aline K. Text block Icon Row Einfach s…" at bounding box center [409, 287] width 298 height 396
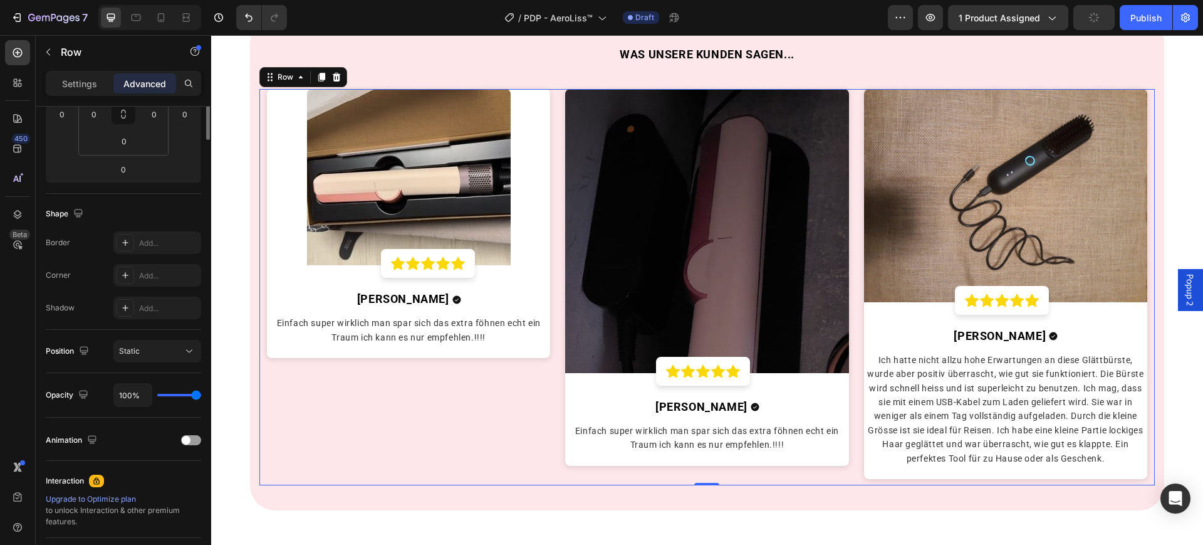
scroll to position [0, 0]
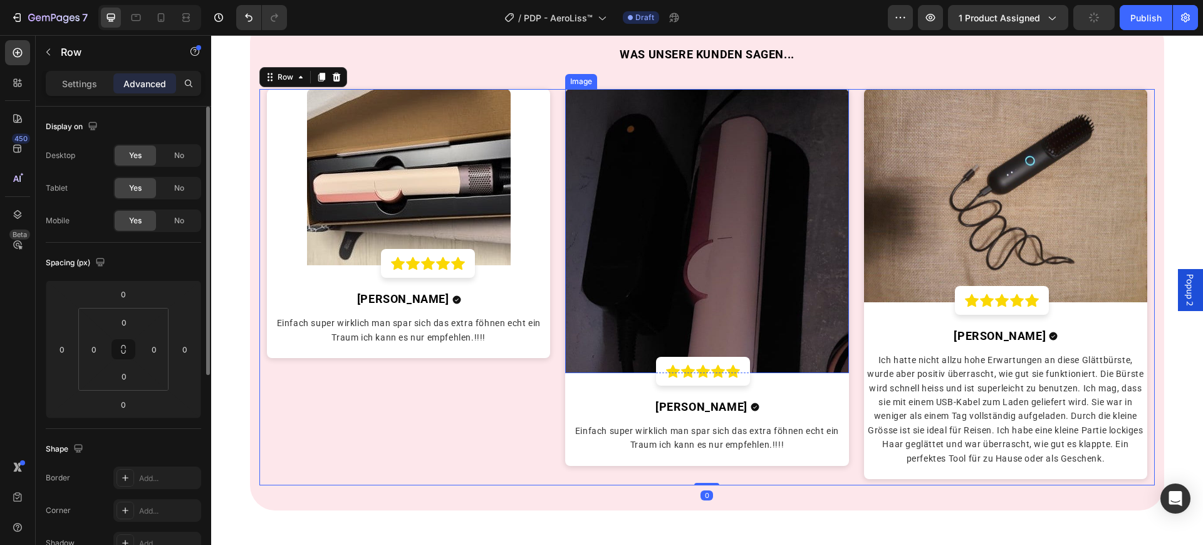
click at [706, 266] on img at bounding box center [707, 231] width 284 height 284
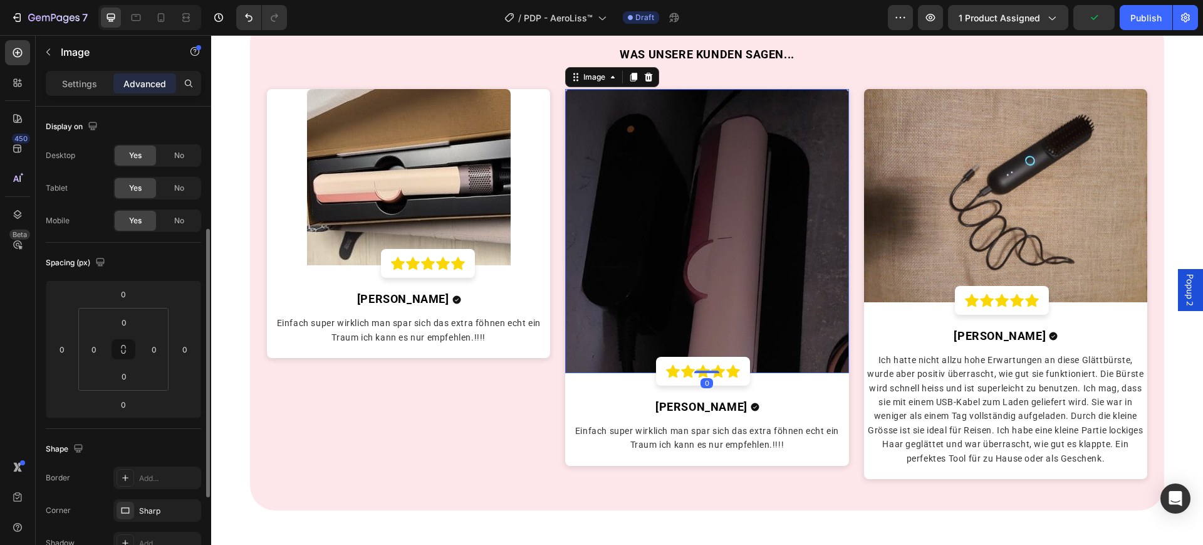
scroll to position [157, 0]
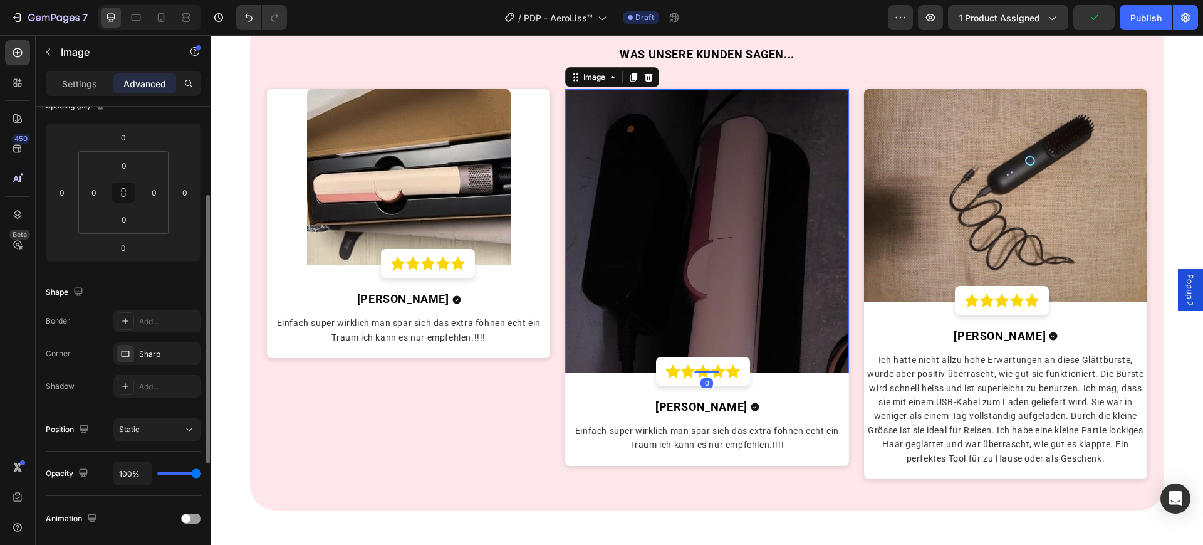
click at [659, 257] on img at bounding box center [707, 231] width 284 height 284
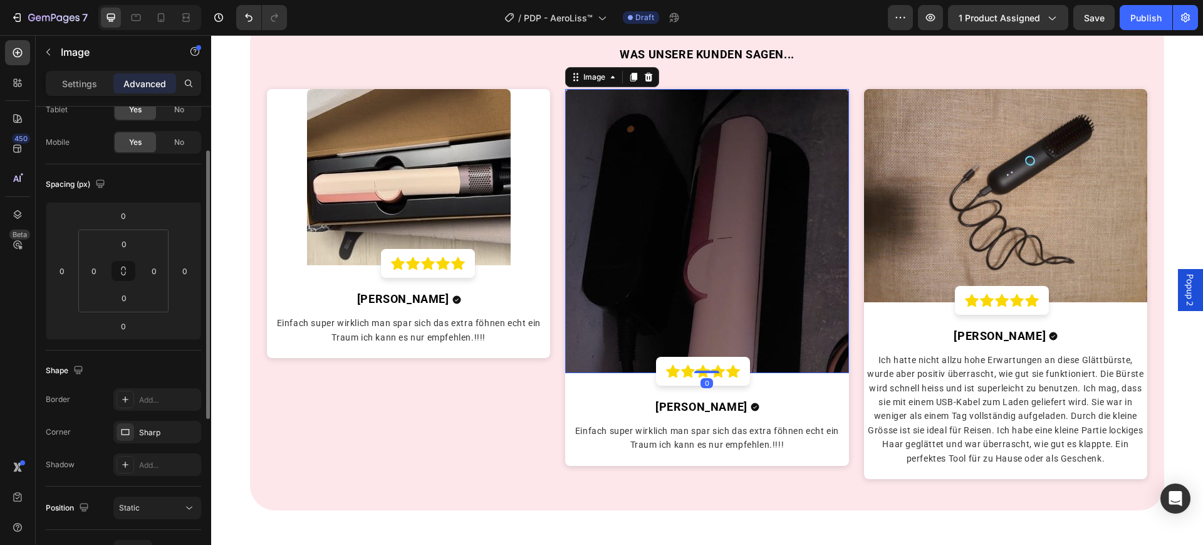
drag, startPoint x: 77, startPoint y: 82, endPoint x: 81, endPoint y: 146, distance: 64.1
click at [77, 81] on p "Settings" at bounding box center [79, 83] width 35 height 13
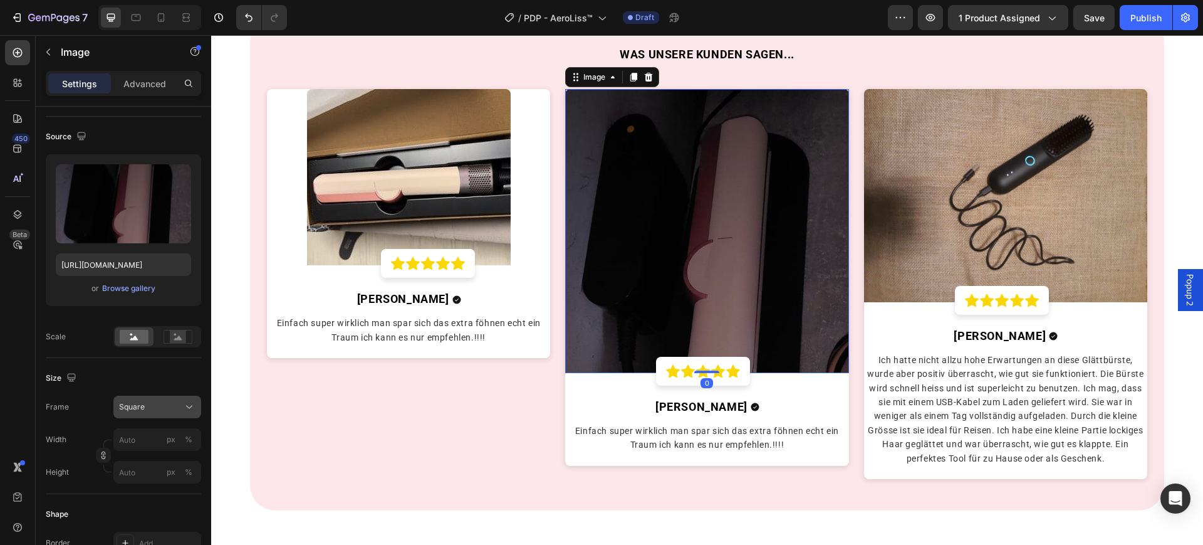
click at [156, 408] on div "Square" at bounding box center [149, 406] width 61 height 11
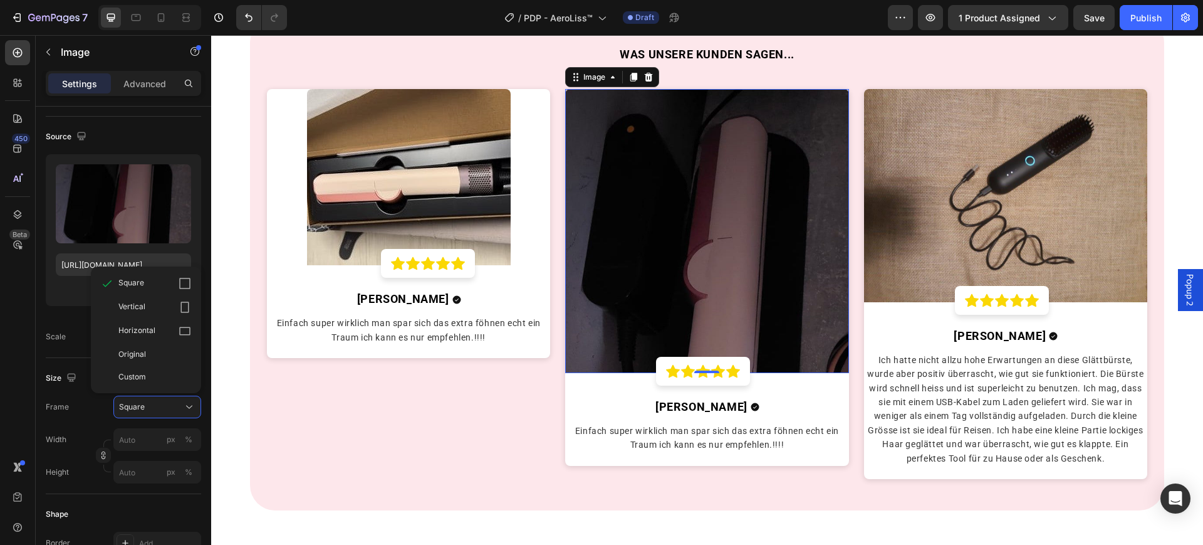
click at [147, 343] on div "Original" at bounding box center [146, 354] width 100 height 23
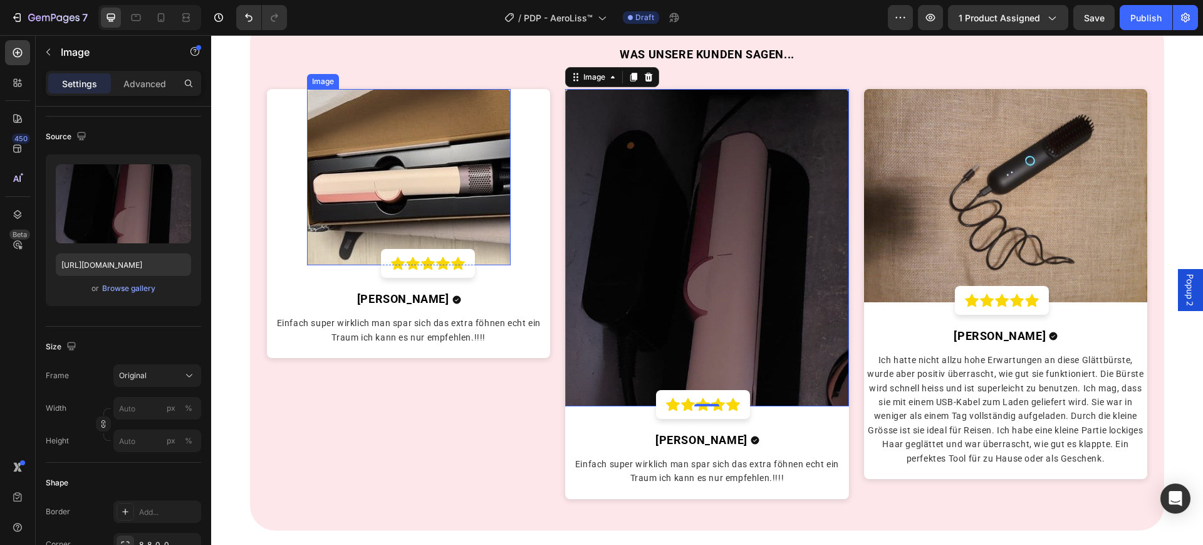
click at [417, 212] on img at bounding box center [409, 177] width 204 height 176
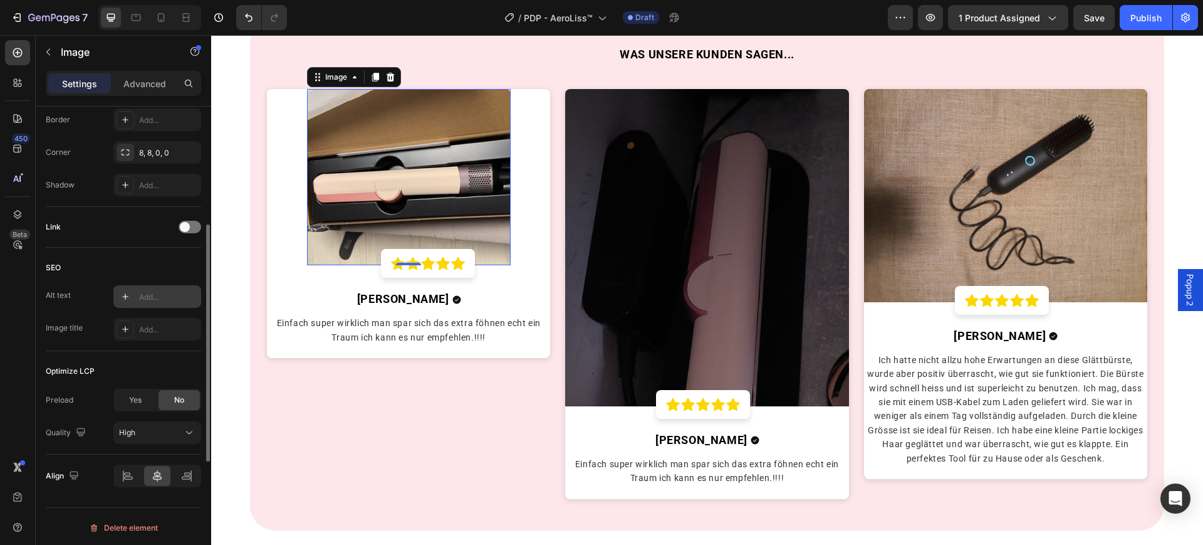
scroll to position [392, 0]
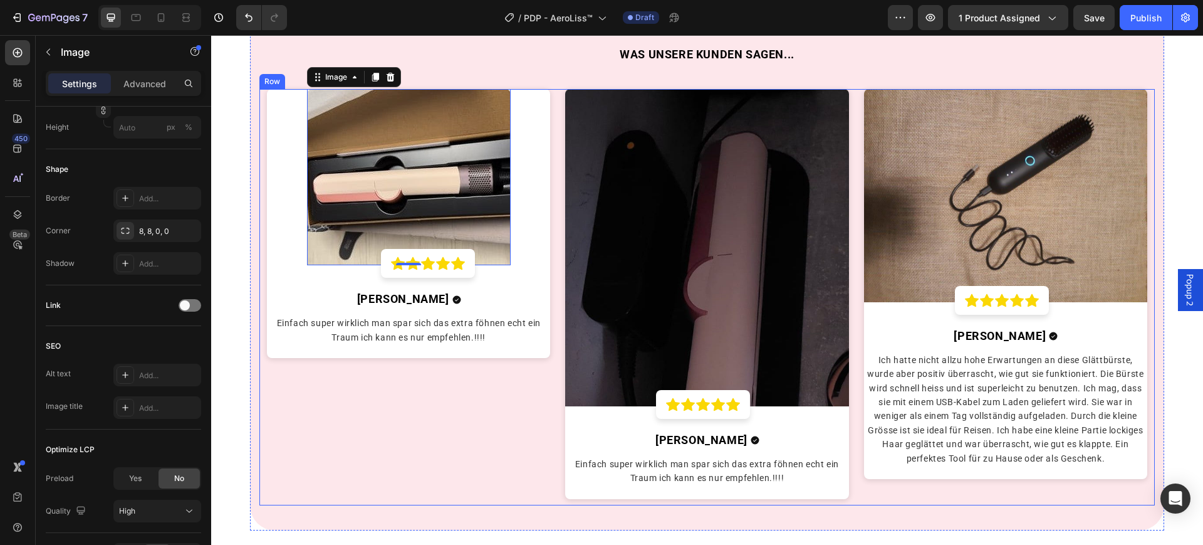
click at [416, 402] on div "Image 0 Icon Icon Icon Icon Icon Row Row Aline K. Text block Icon Row Einfach s…" at bounding box center [409, 297] width 298 height 416
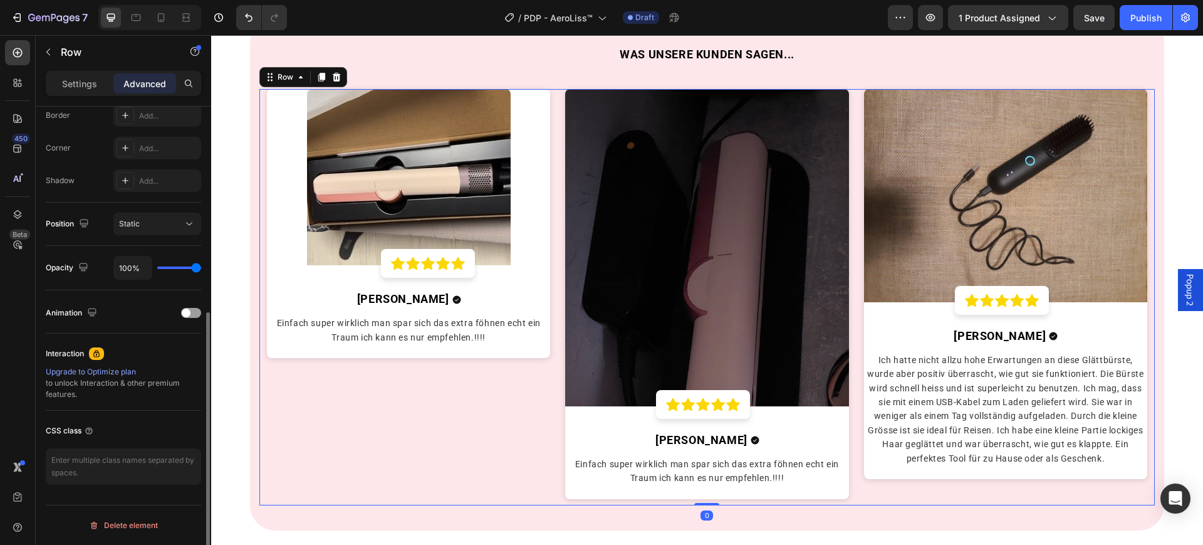
scroll to position [0, 0]
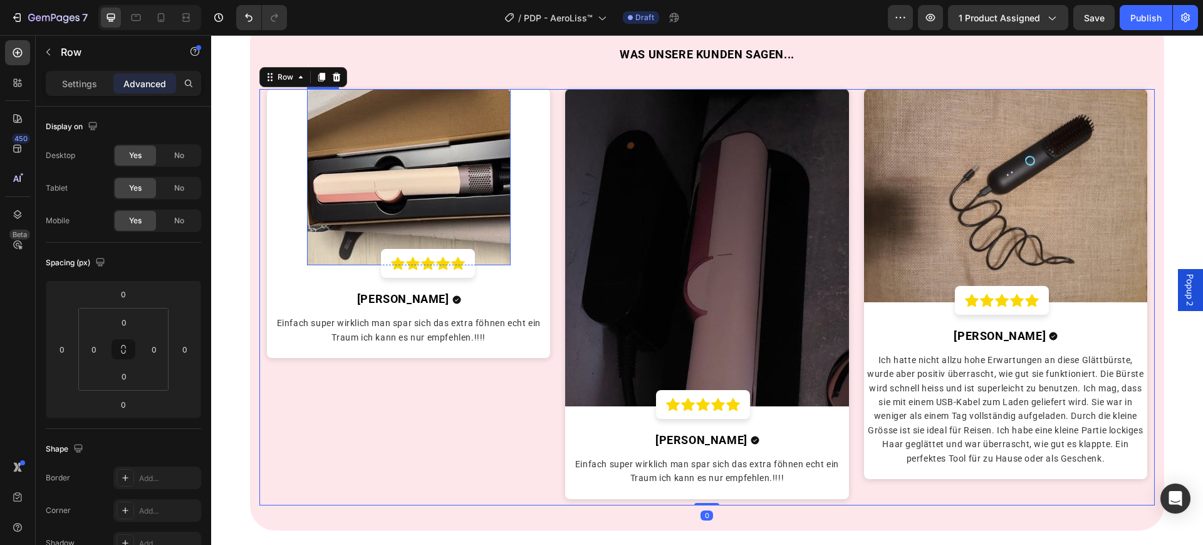
click at [416, 186] on img at bounding box center [409, 177] width 204 height 176
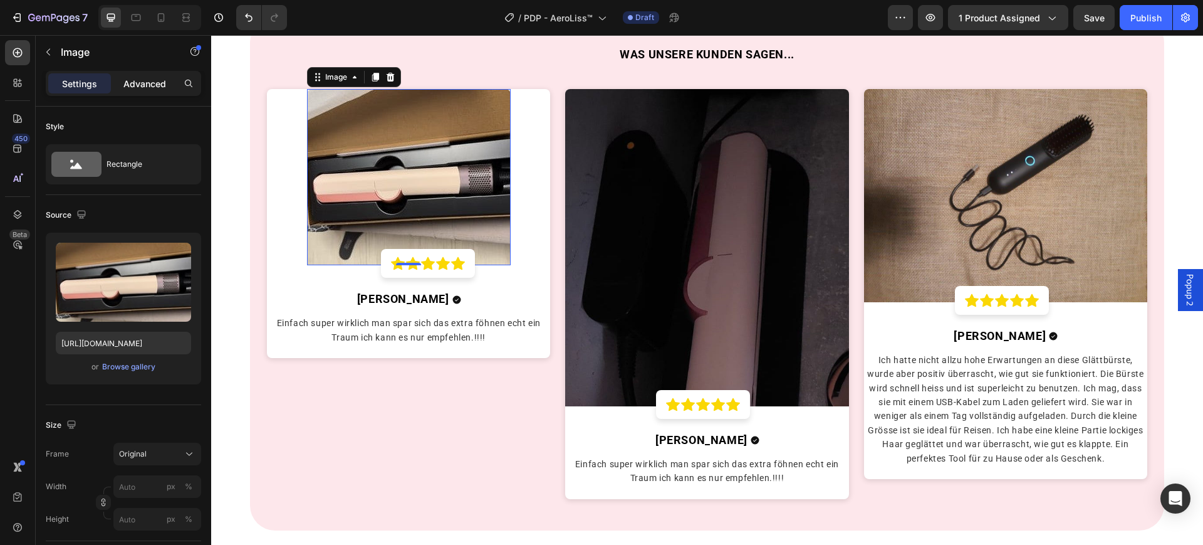
click at [140, 75] on div "Advanced" at bounding box center [144, 83] width 63 height 20
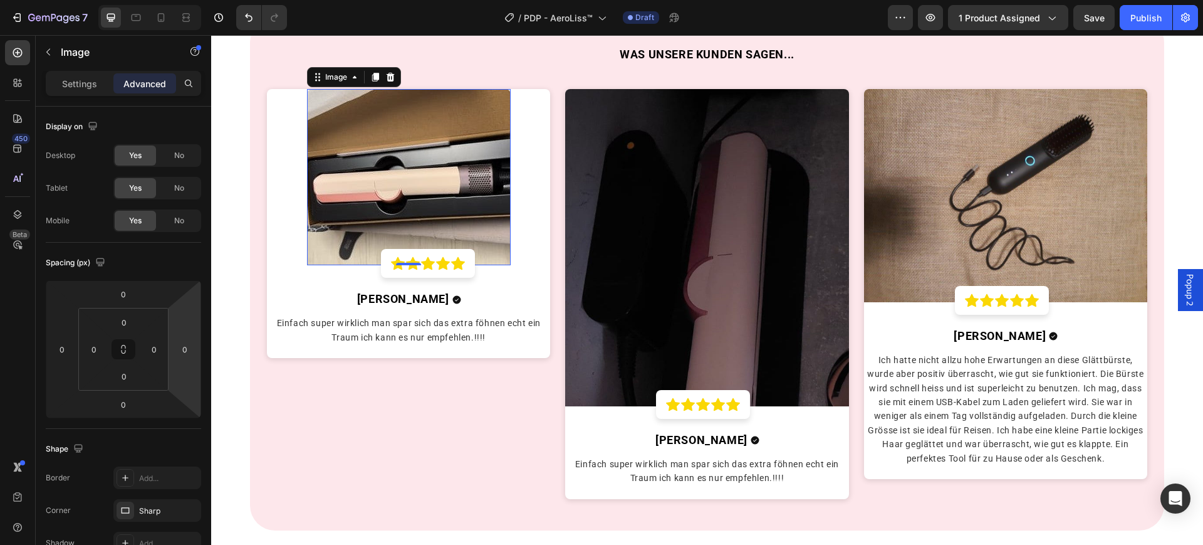
click at [385, 225] on img at bounding box center [409, 177] width 204 height 176
click at [70, 77] on p "Settings" at bounding box center [79, 83] width 35 height 13
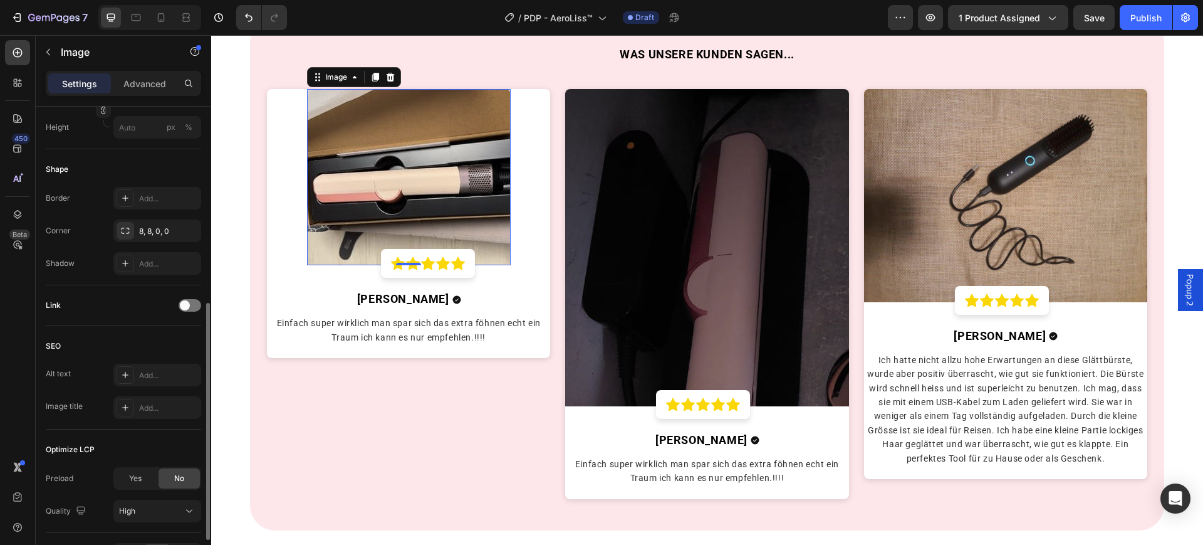
scroll to position [473, 0]
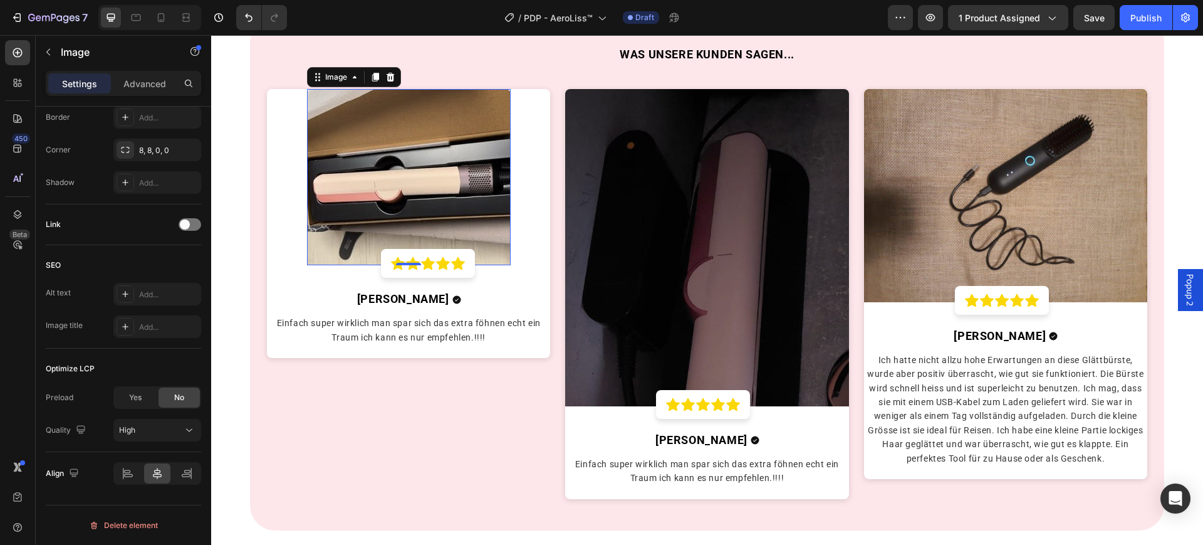
click at [334, 188] on img at bounding box center [409, 177] width 204 height 176
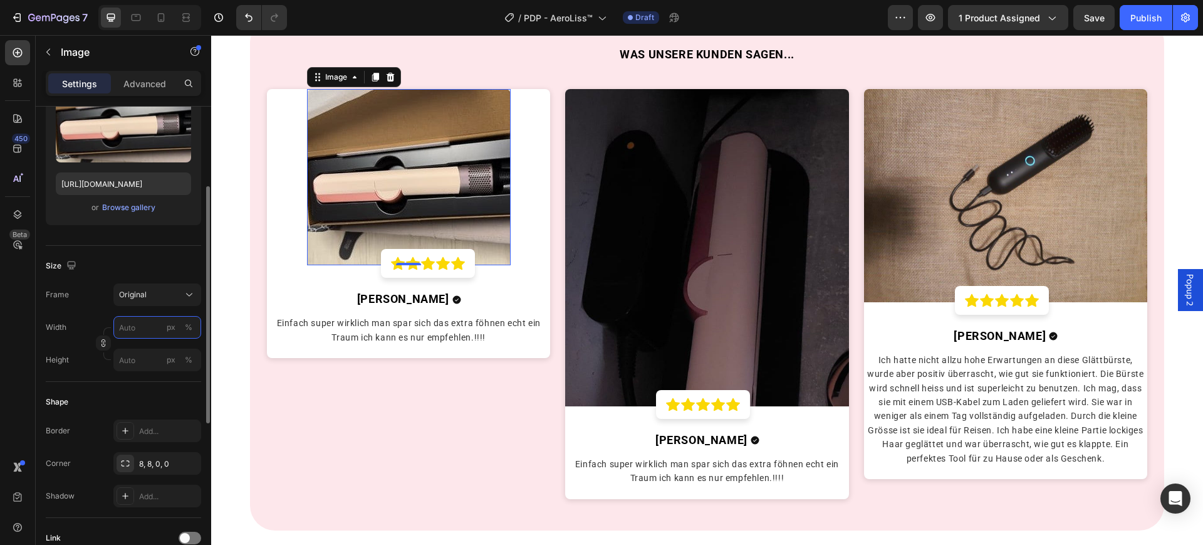
click at [141, 323] on input "px %" at bounding box center [157, 327] width 88 height 23
click at [176, 327] on button "px" at bounding box center [171, 327] width 15 height 15
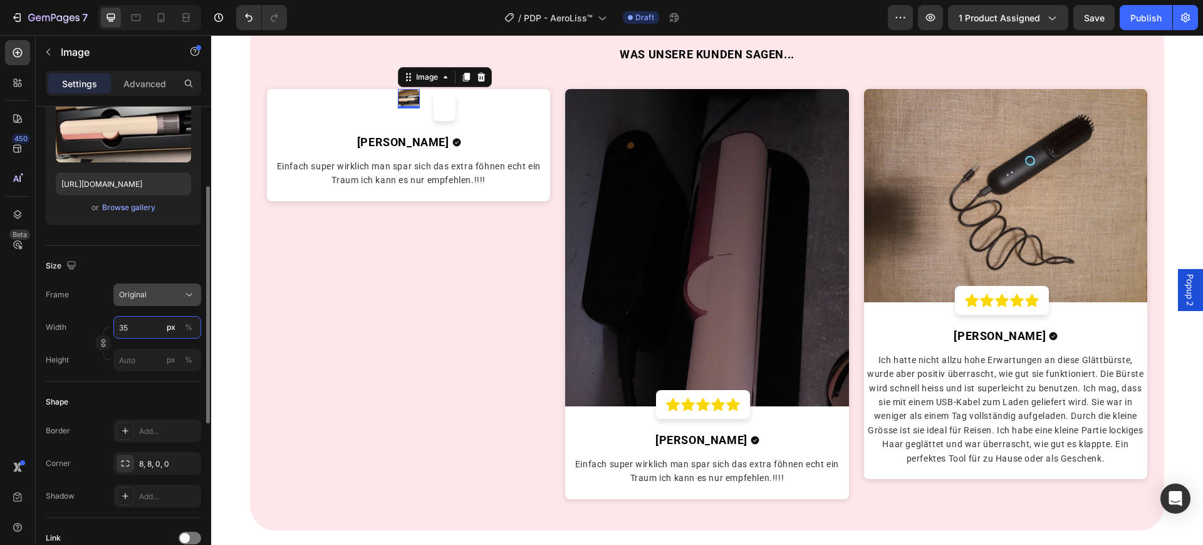
type input "3"
type input "5"
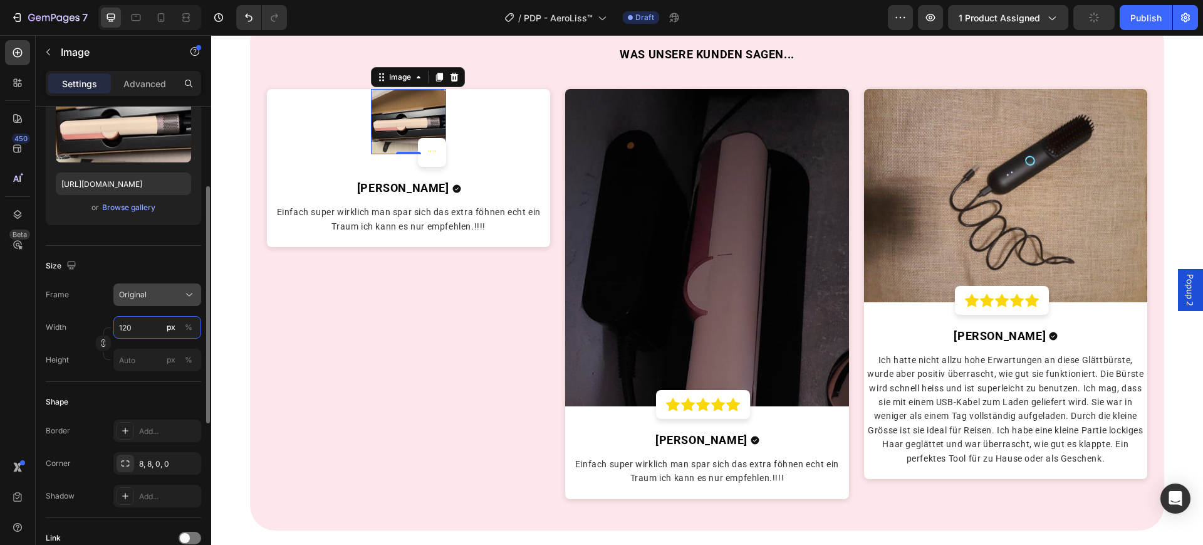
type input "1200"
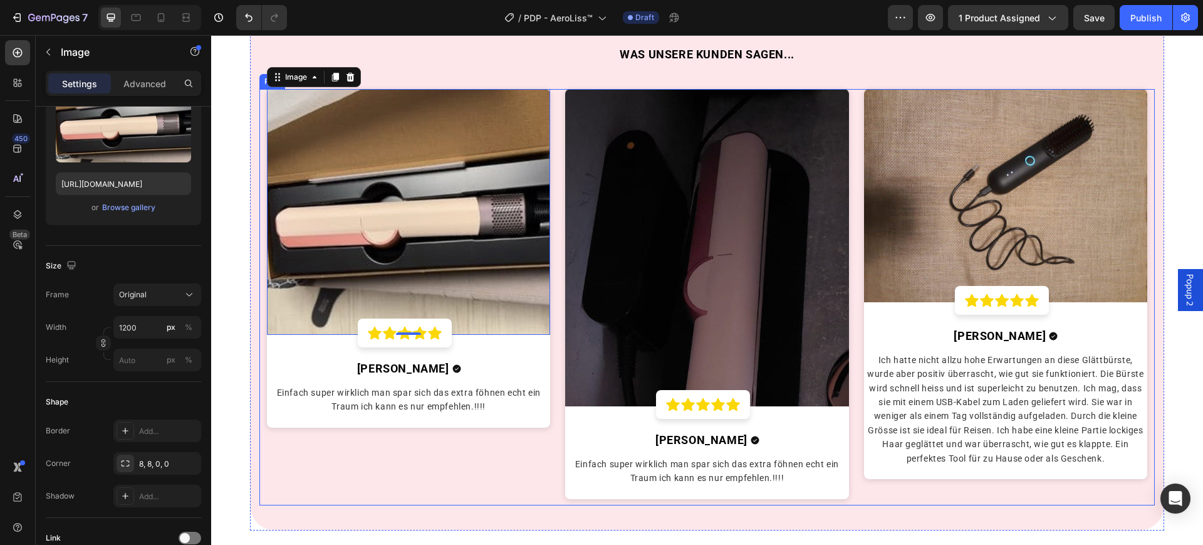
click at [291, 438] on div "Image 0 Icon Icon Icon Icon Icon Row Row Aline K. Text block Icon Row Einfach s…" at bounding box center [409, 297] width 298 height 416
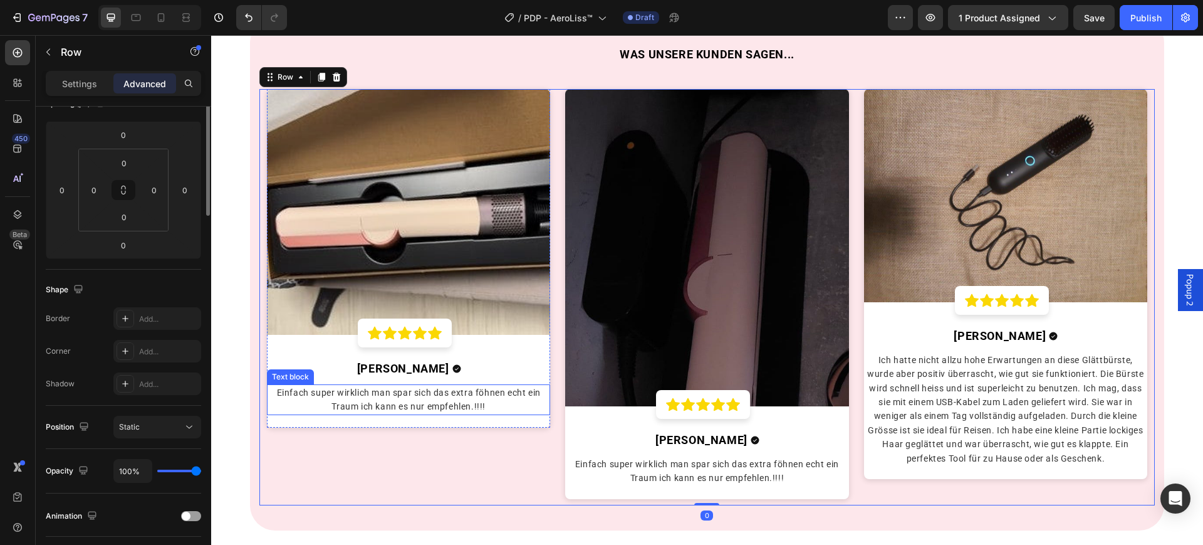
scroll to position [0, 0]
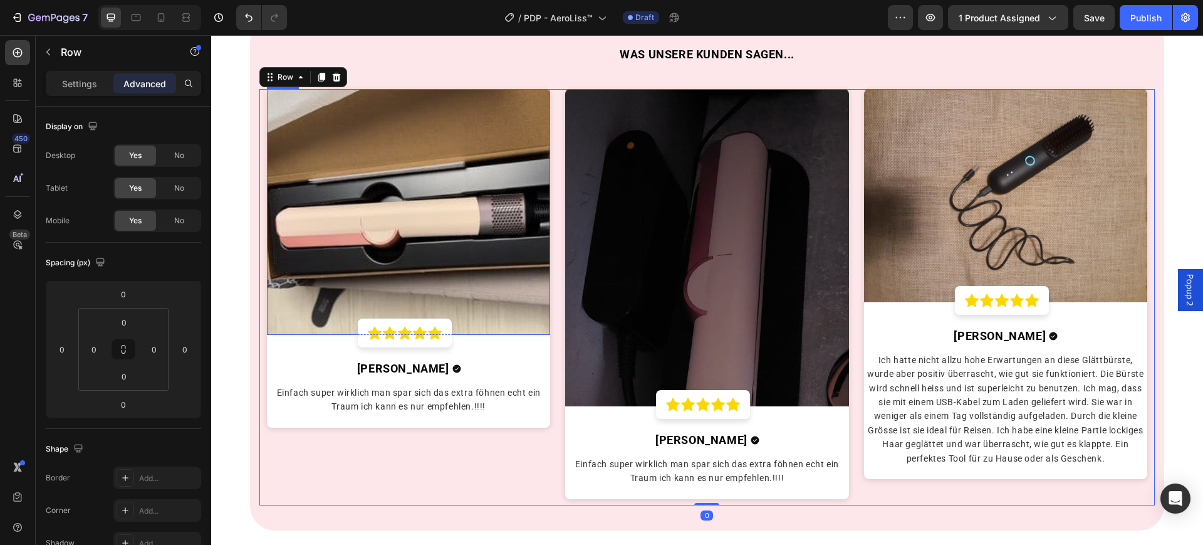
click at [374, 269] on img at bounding box center [409, 211] width 284 height 245
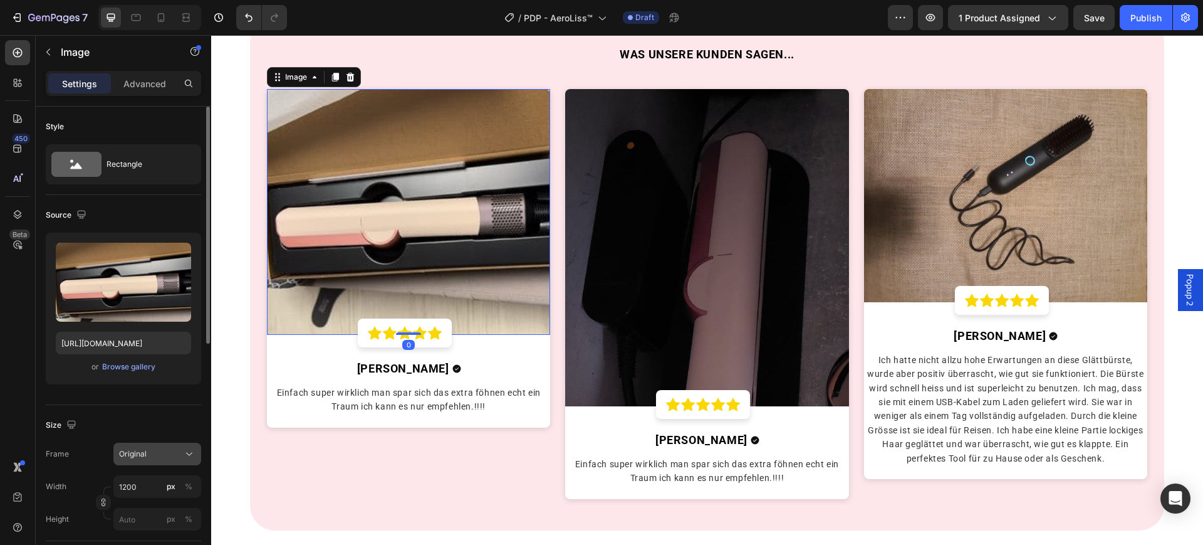
click at [161, 453] on div "Original" at bounding box center [149, 453] width 61 height 11
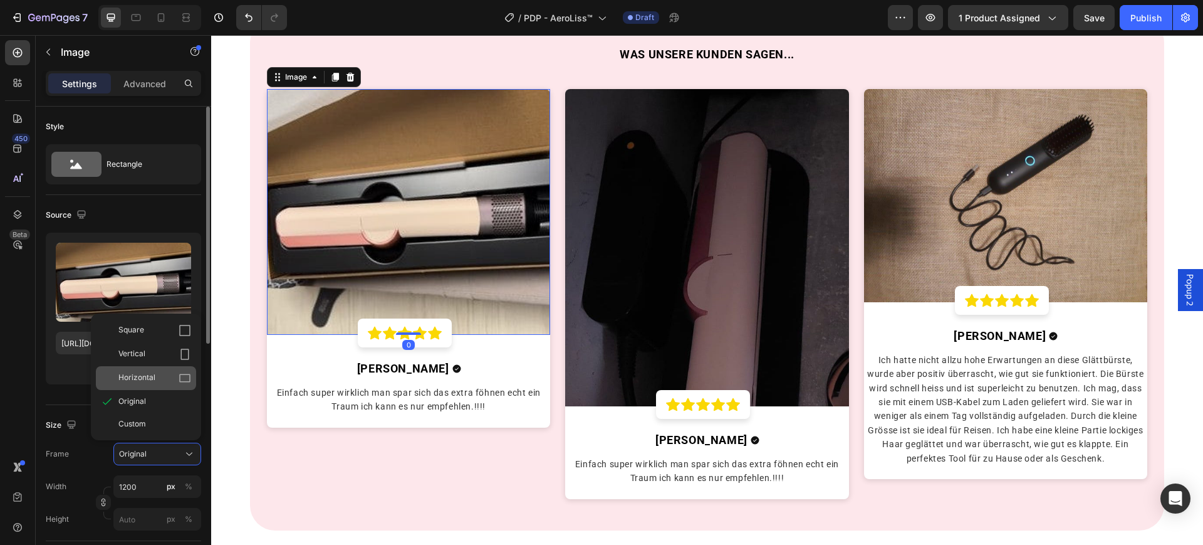
click at [168, 380] on div "Horizontal" at bounding box center [154, 378] width 73 height 13
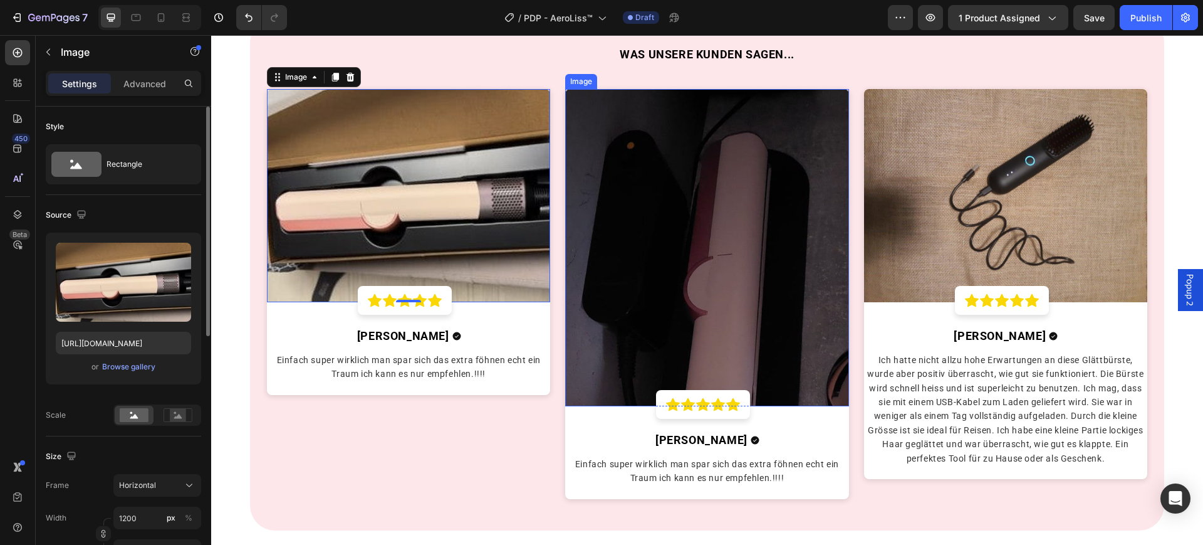
click at [683, 290] on img at bounding box center [707, 247] width 284 height 317
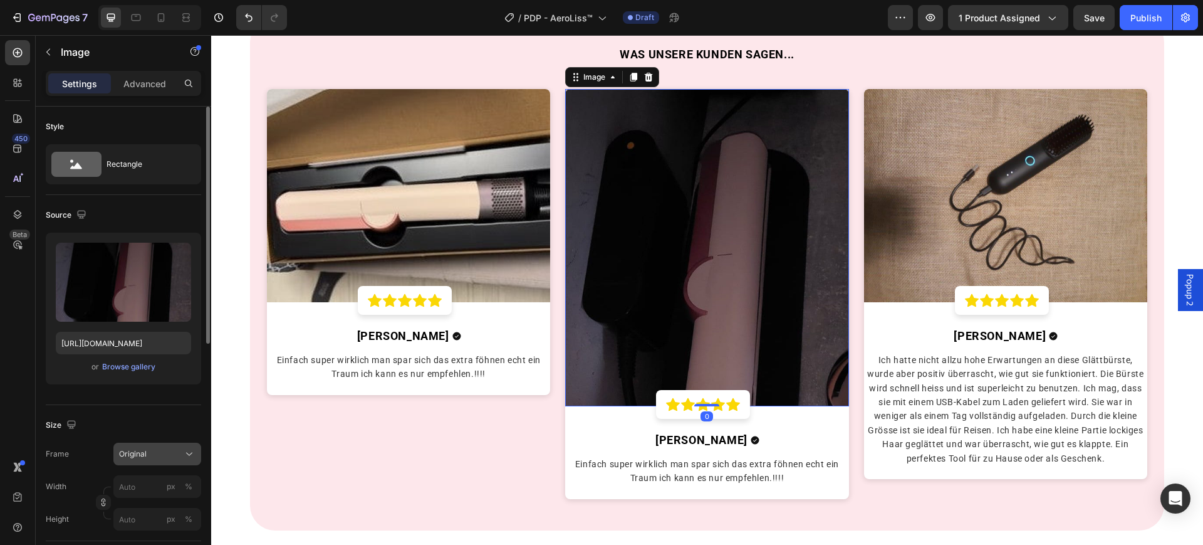
click at [144, 453] on span "Original" at bounding box center [133, 453] width 28 height 11
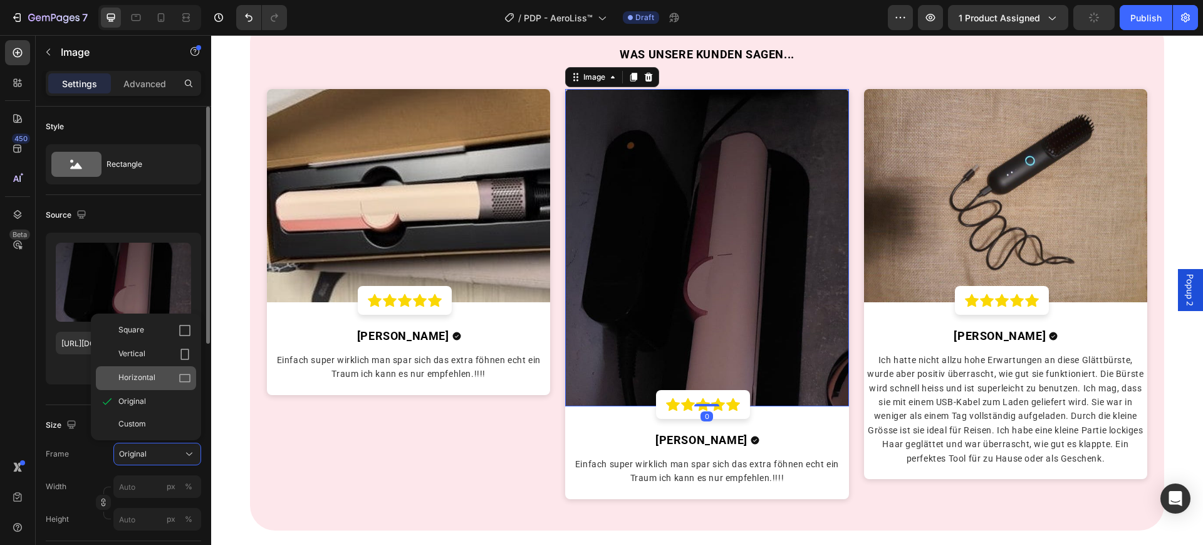
click at [145, 378] on span "Horizontal" at bounding box center [136, 378] width 37 height 13
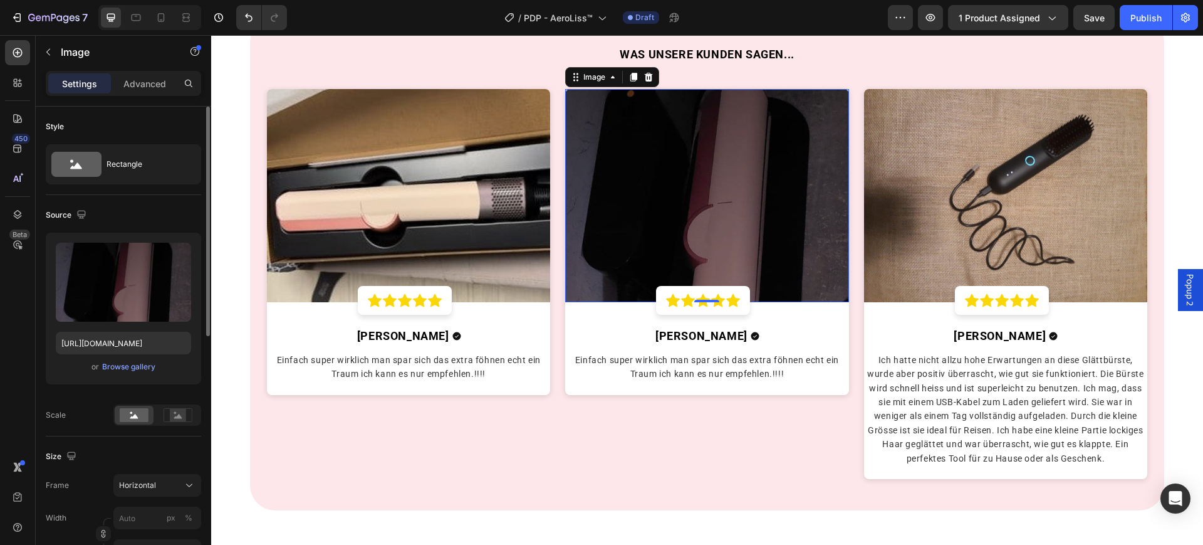
click at [669, 196] on img at bounding box center [707, 195] width 284 height 212
click at [94, 317] on label at bounding box center [123, 282] width 135 height 79
click at [94, 313] on input "file" at bounding box center [123, 302] width 87 height 21
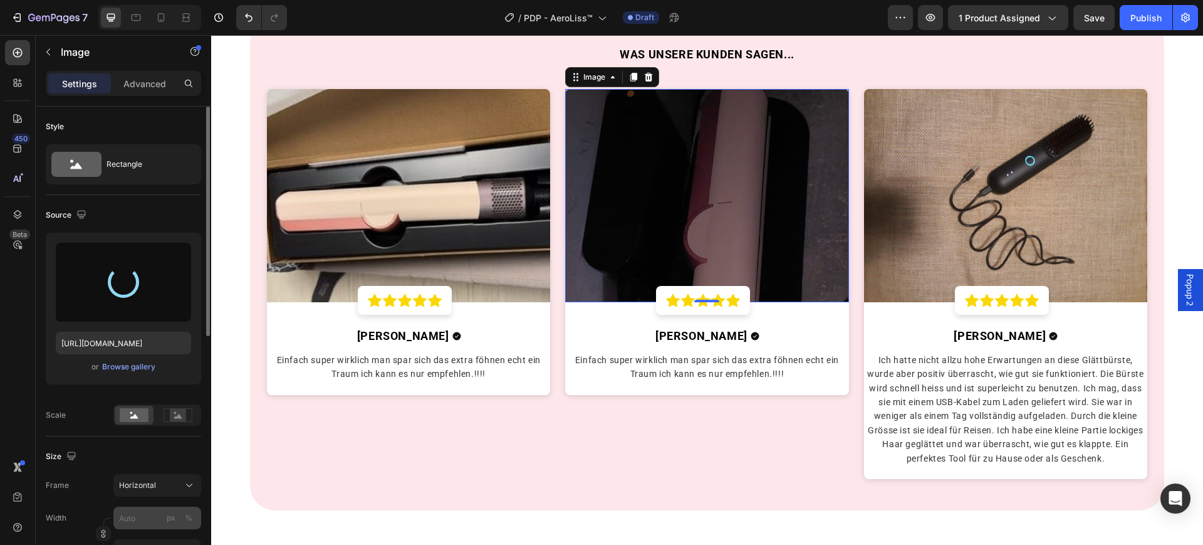
type input "[URL][DOMAIN_NAME]"
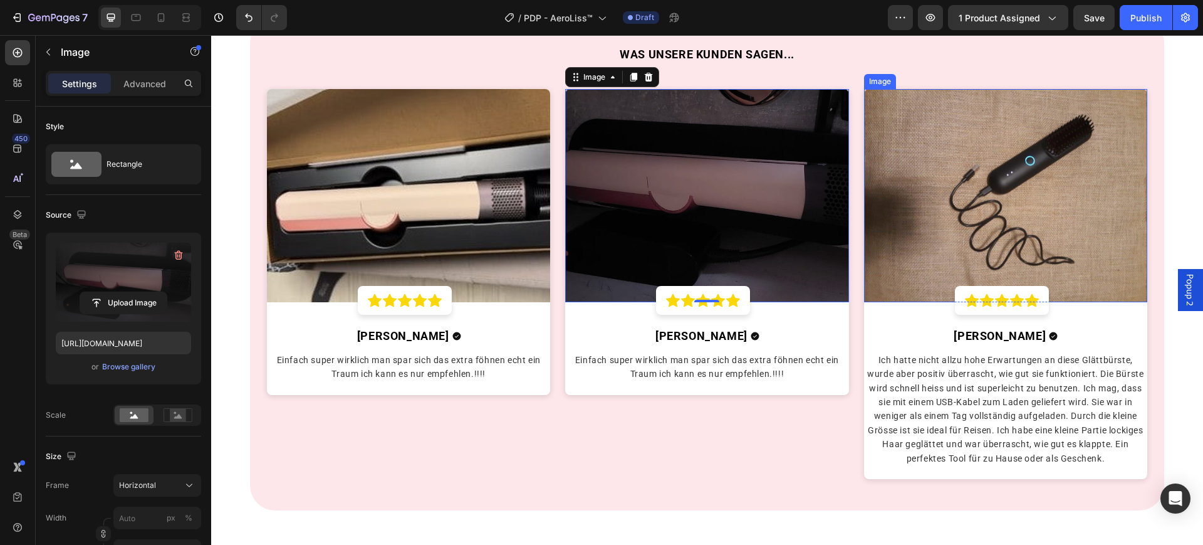
click at [985, 201] on img at bounding box center [1006, 195] width 284 height 212
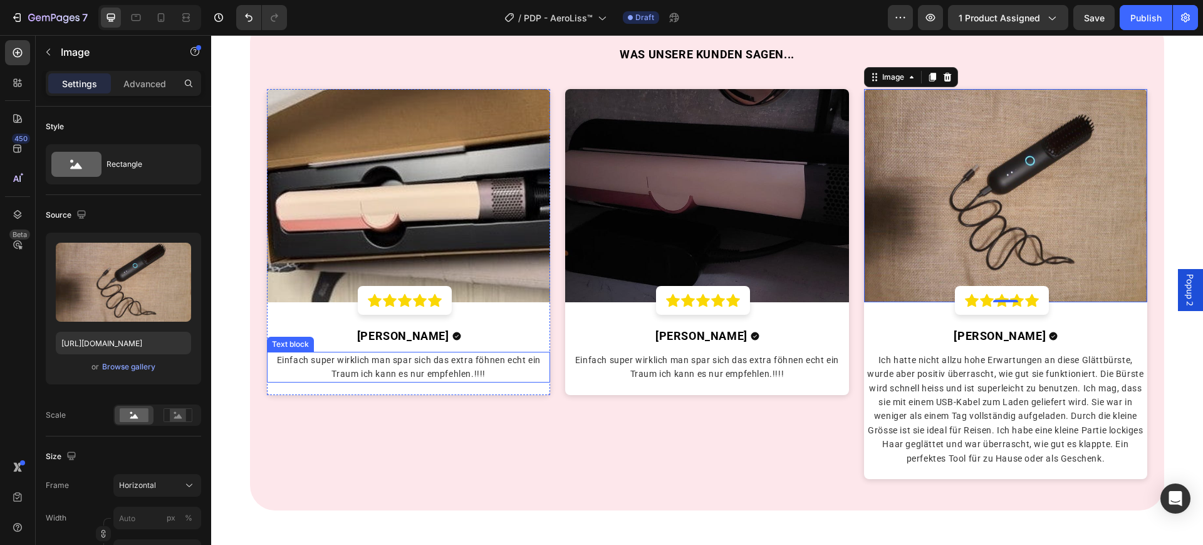
click at [391, 364] on p "Einfach super wirklich man spar sich das extra föhnen echt ein Traum ich kann e…" at bounding box center [408, 367] width 281 height 28
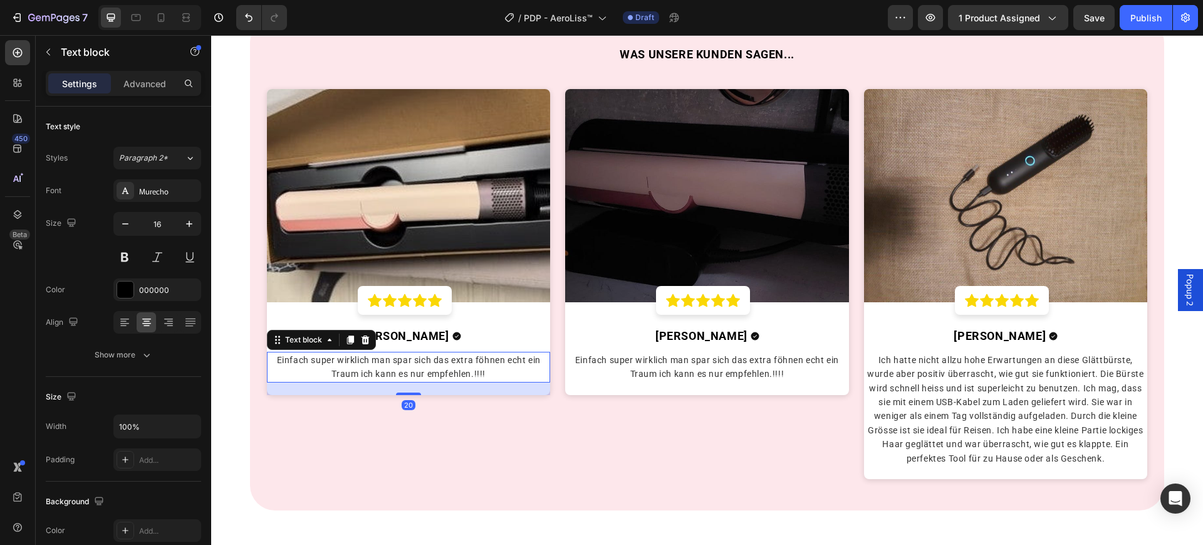
click at [389, 361] on span "Einfach super wirklich man spar sich das extra föhnen echt ein Traum ich kann e…" at bounding box center [409, 367] width 264 height 24
click at [387, 361] on span "Einfach super wirklich man spar sich das extra föhnen echt ein Traum ich kann e…" at bounding box center [409, 367] width 264 height 24
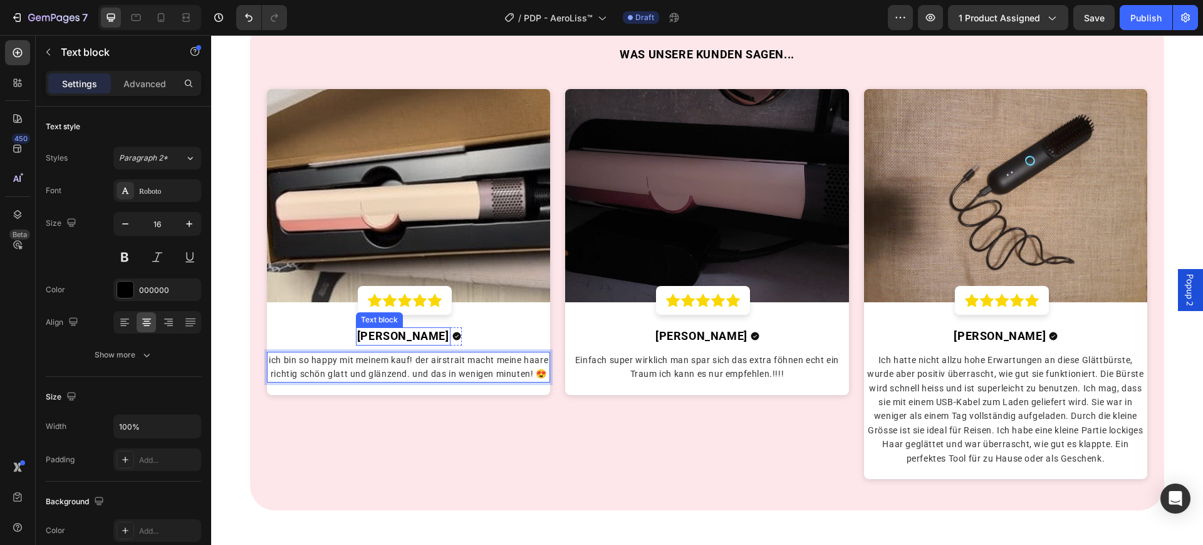
click at [409, 330] on strong "[PERSON_NAME]" at bounding box center [403, 335] width 92 height 13
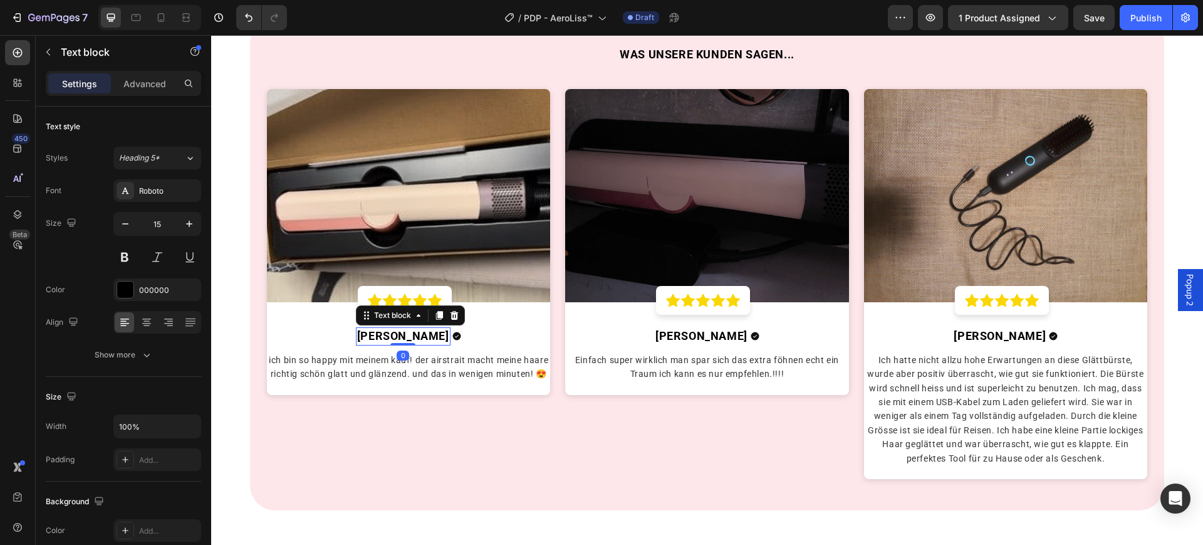
click at [409, 330] on strong "[PERSON_NAME]" at bounding box center [403, 335] width 92 height 13
click at [933, 431] on span "Ich hatte nicht allzu hohe Erwartungen an diese Glättbürste, wurde aber positiv…" at bounding box center [1006, 409] width 276 height 108
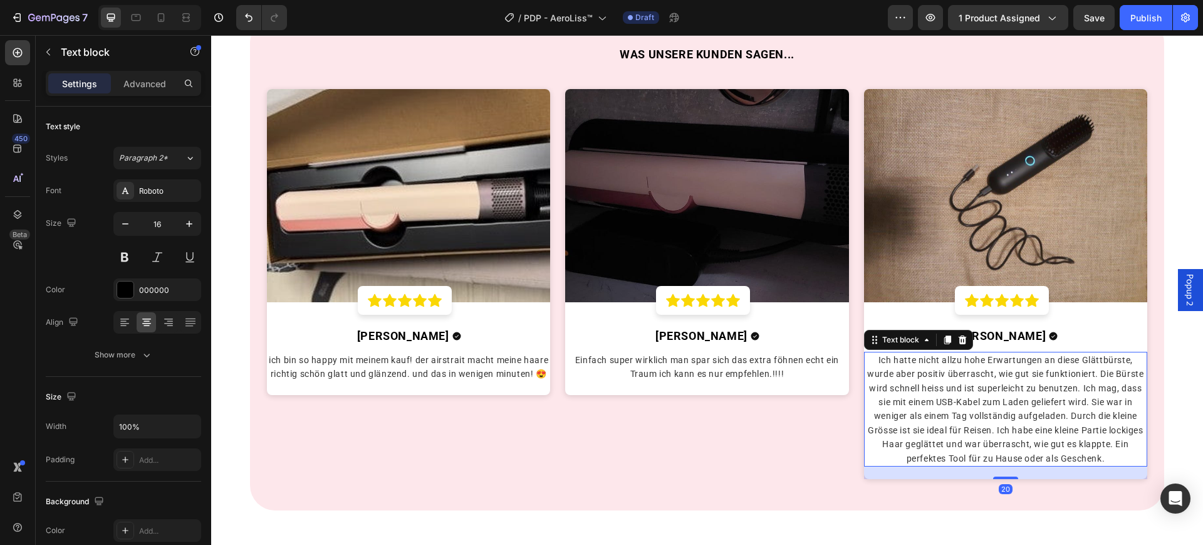
click at [975, 404] on span "Ich hatte nicht allzu hohe Erwartungen an diese Glättbürste, wurde aber positiv…" at bounding box center [1006, 409] width 276 height 108
click at [975, 403] on span "Ich hatte nicht allzu hohe Erwartungen an diese Glättbürste, wurde aber positiv…" at bounding box center [1006, 409] width 276 height 108
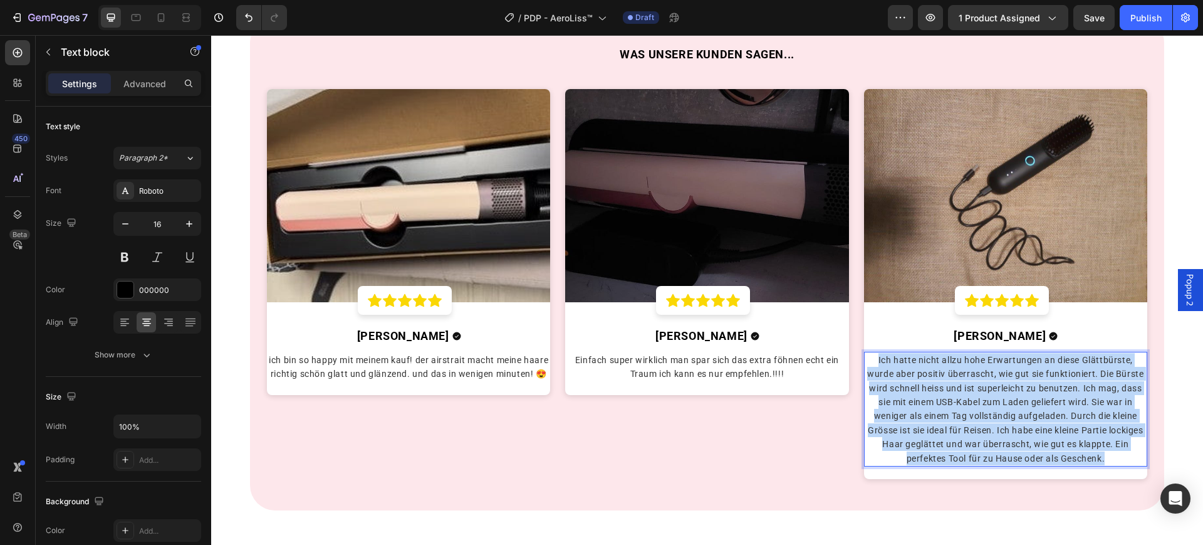
click at [975, 403] on span "Ich hatte nicht allzu hohe Erwartungen an diese Glättbürste, wurde aber positiv…" at bounding box center [1006, 409] width 276 height 108
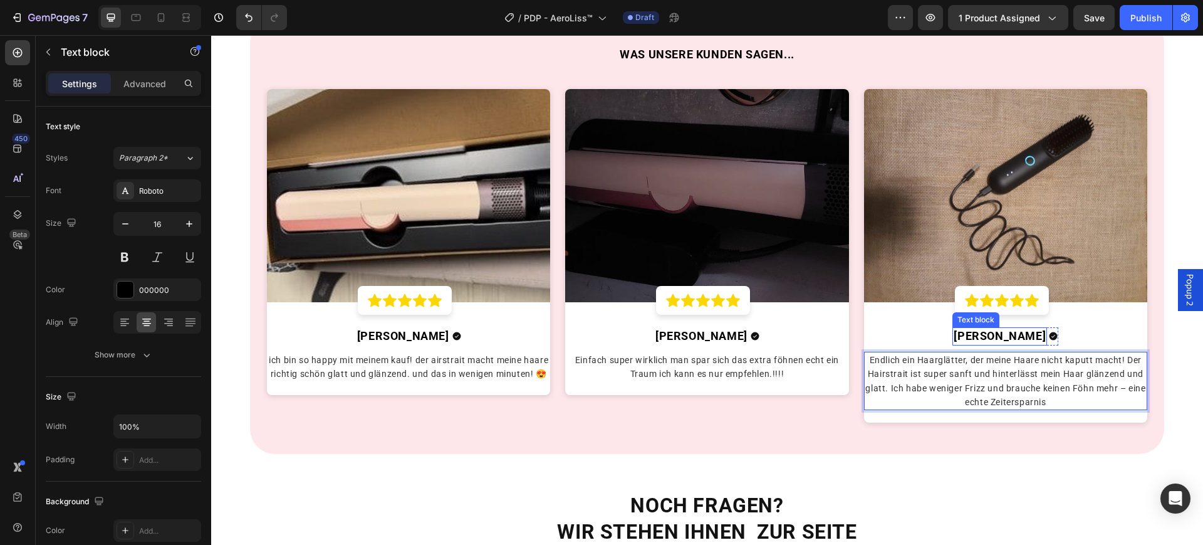
click at [988, 329] on strong "Jana G." at bounding box center [1000, 335] width 92 height 13
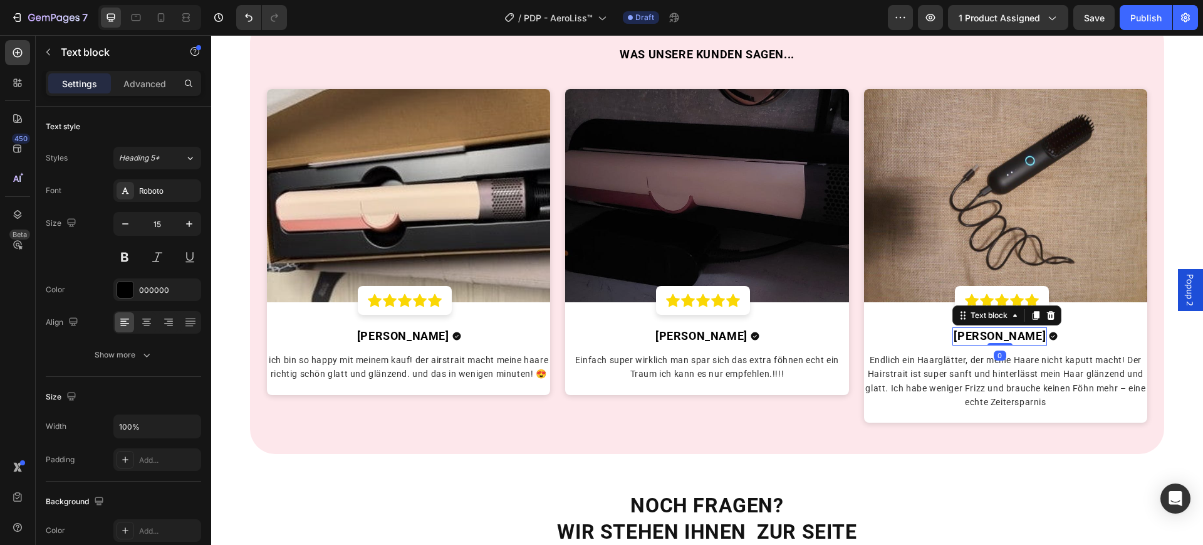
click at [988, 329] on strong "Jana G." at bounding box center [1000, 335] width 92 height 13
click at [893, 272] on img at bounding box center [1006, 195] width 284 height 212
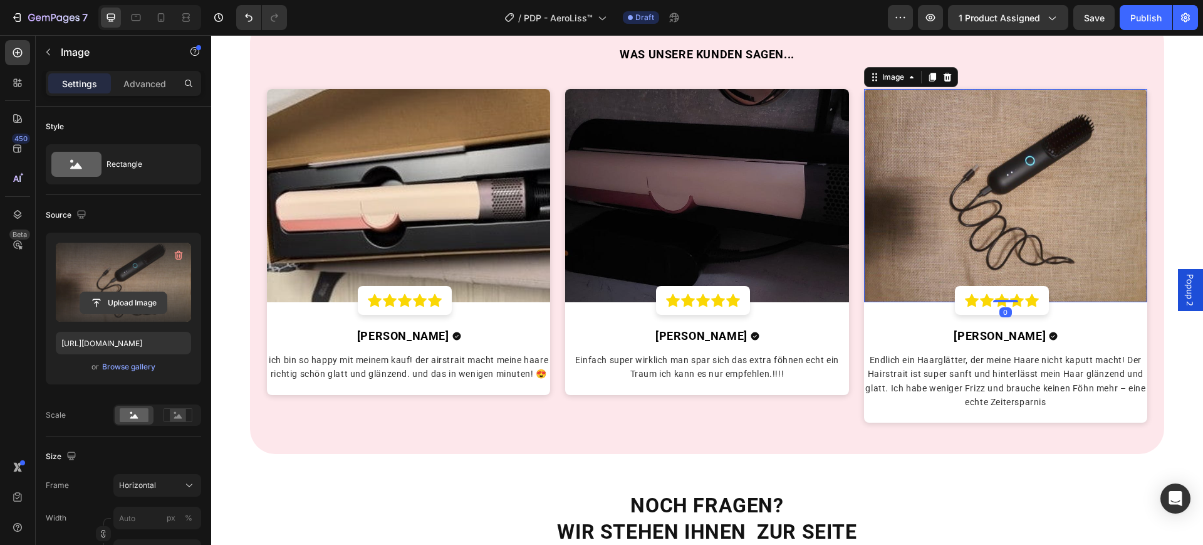
click at [120, 298] on input "file" at bounding box center [123, 302] width 87 height 21
click at [104, 313] on input "file" at bounding box center [123, 302] width 87 height 21
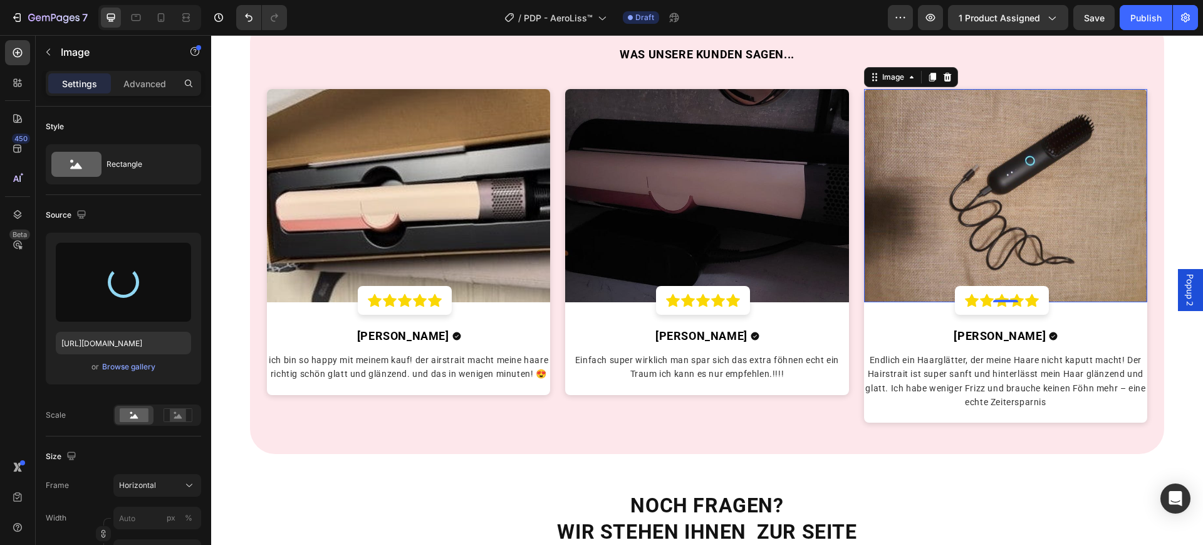
scroll to position [2983, 0]
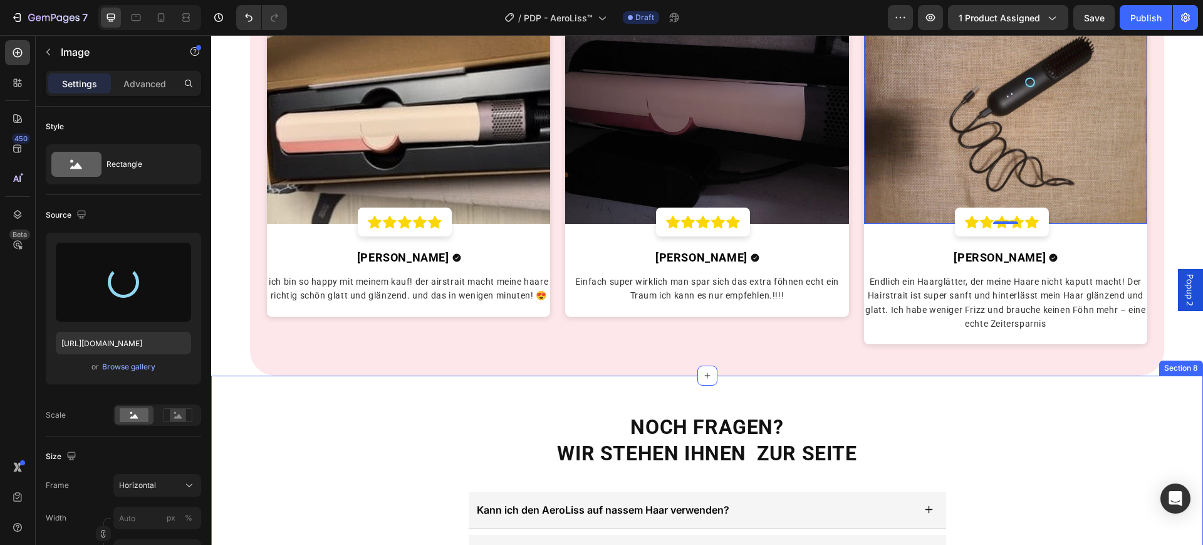
type input "https://cdn.shopify.com/s/files/1/0669/3978/1307/files/gempages_577602303473746…"
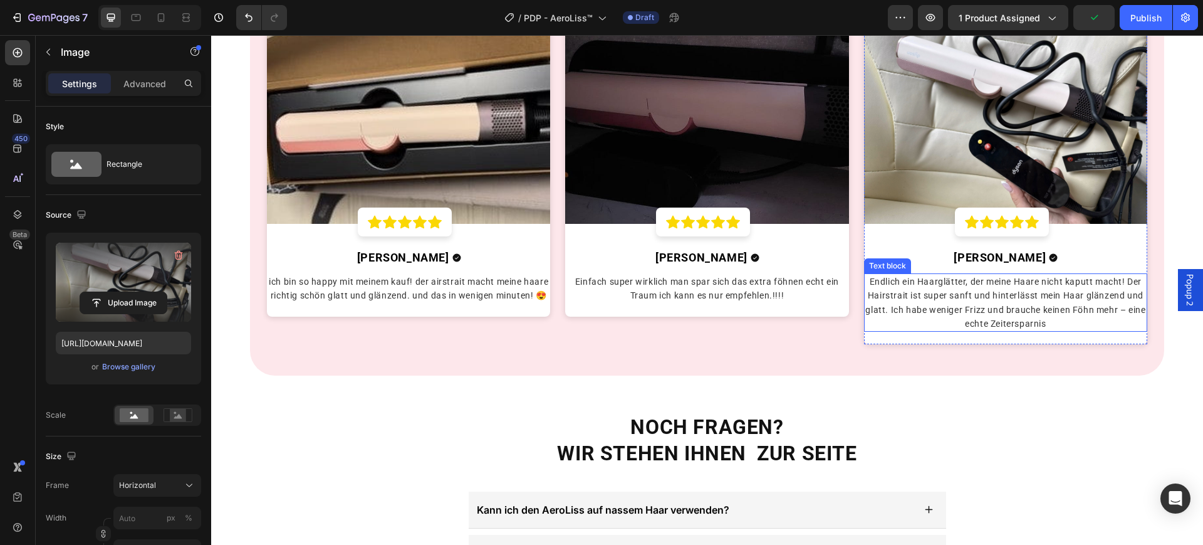
click at [883, 298] on span "Endlich ein Haarglätter, der meine Haare nicht kaputt macht! Der Hairstrait ist…" at bounding box center [1006, 302] width 280 height 52
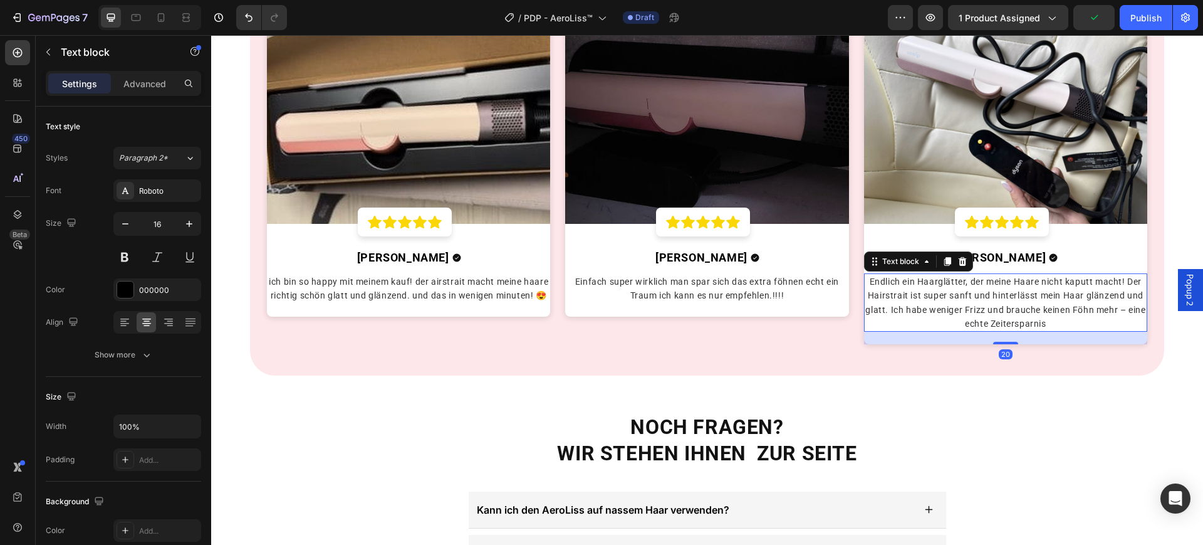
click at [882, 296] on span "Endlich ein Haarglätter, der meine Haare nicht kaputt macht! Der Hairstrait ist…" at bounding box center [1006, 302] width 280 height 52
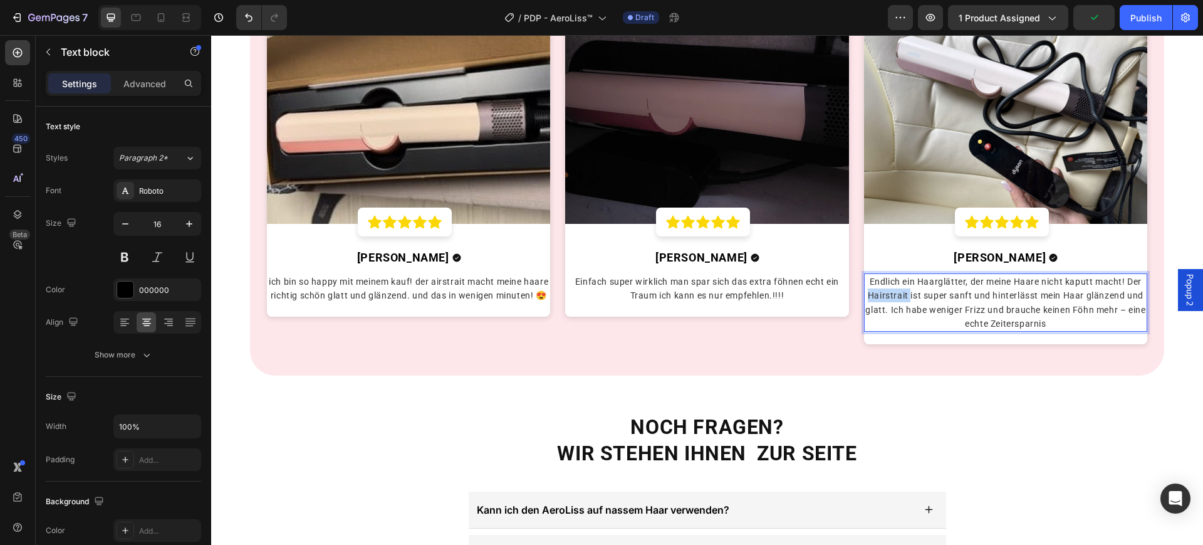
click at [882, 296] on span "Endlich ein Haarglätter, der meine Haare nicht kaputt macht! Der Hairstrait ist…" at bounding box center [1006, 302] width 280 height 52
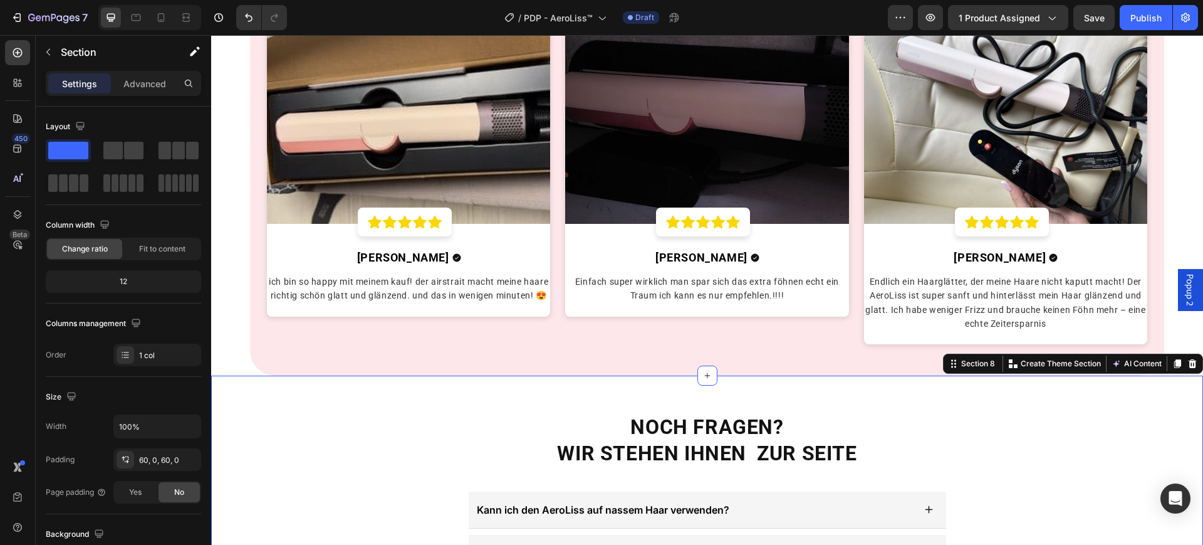
click at [238, 293] on section "WAS UNSERE KUNDEN SAGEN... Heading Image Icon Icon Icon Icon Icon Row Row Desir…" at bounding box center [707, 157] width 963 height 436
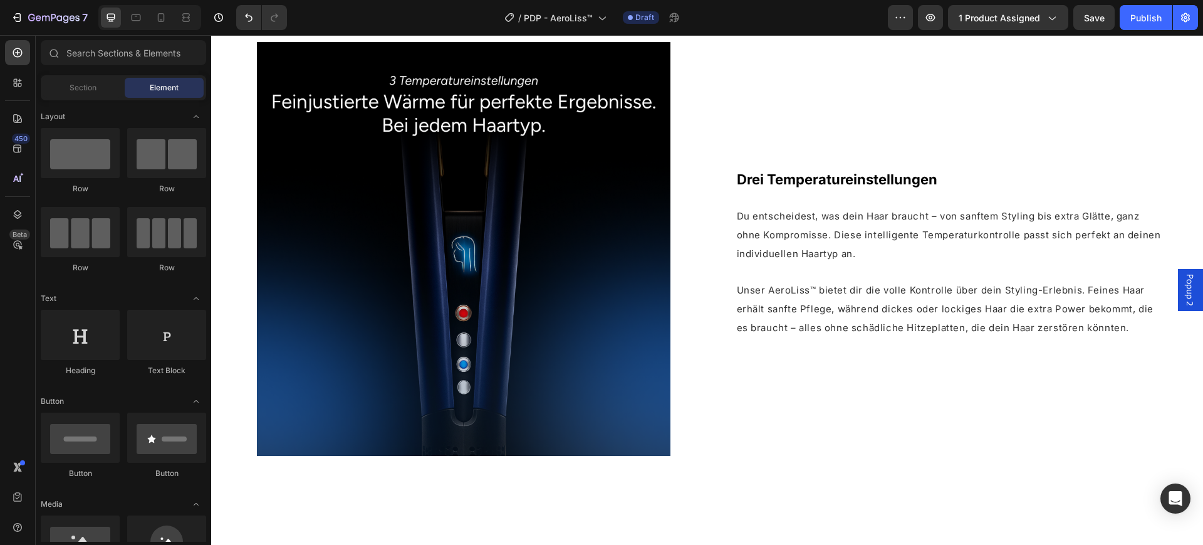
scroll to position [1580, 0]
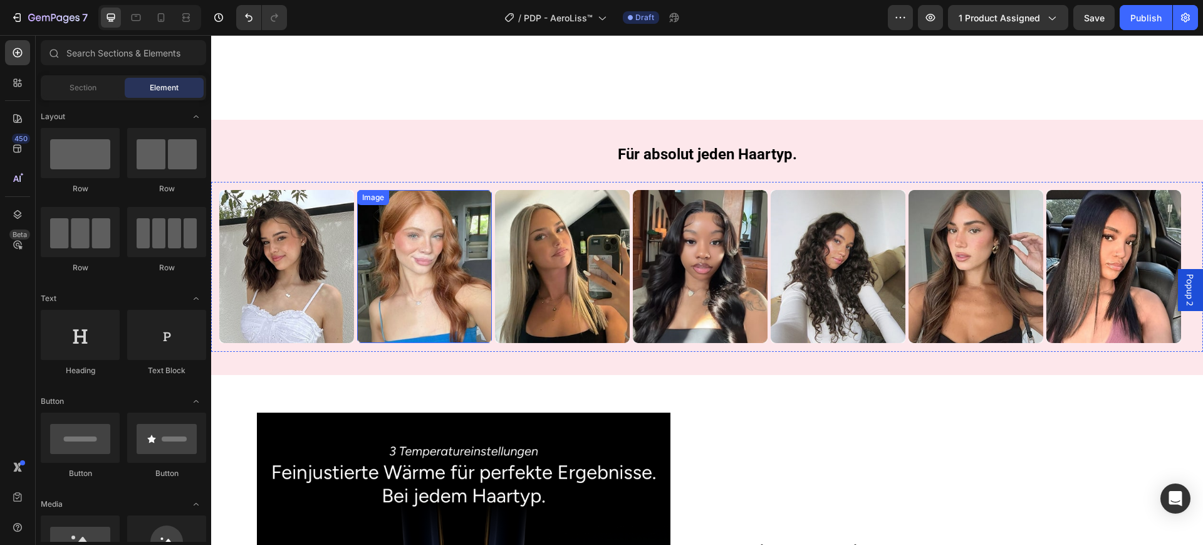
click at [357, 224] on img at bounding box center [424, 266] width 135 height 153
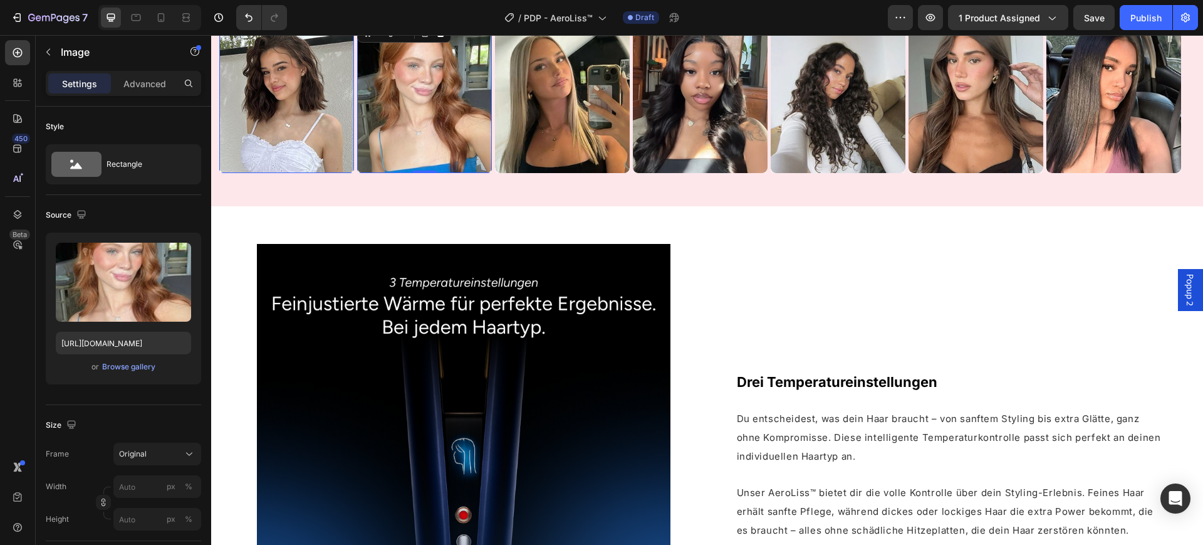
click at [354, 173] on img at bounding box center [286, 96] width 135 height 153
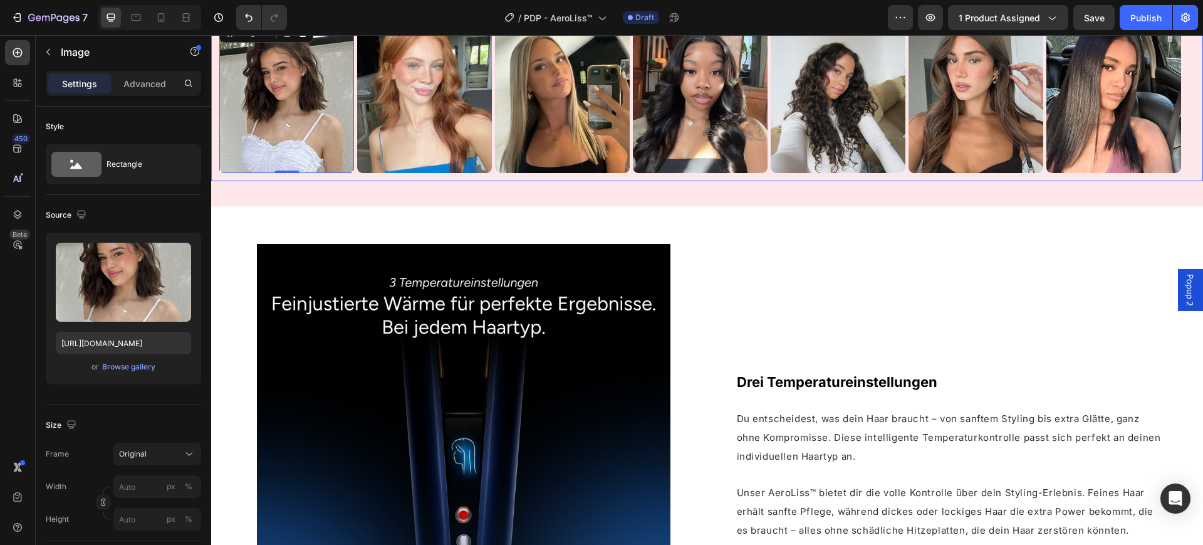
click at [355, 181] on div "Image 0 Row Image Image Row Image Row Image Row Image Row Image Row Image 0 Row…" at bounding box center [707, 96] width 992 height 170
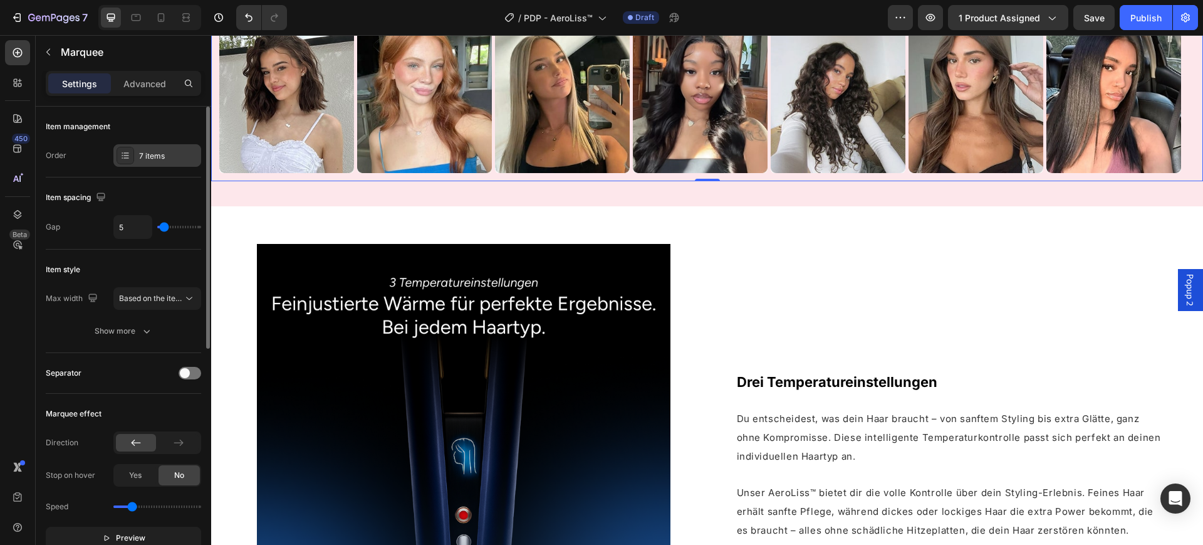
click at [155, 150] on div "7 items" at bounding box center [168, 155] width 59 height 11
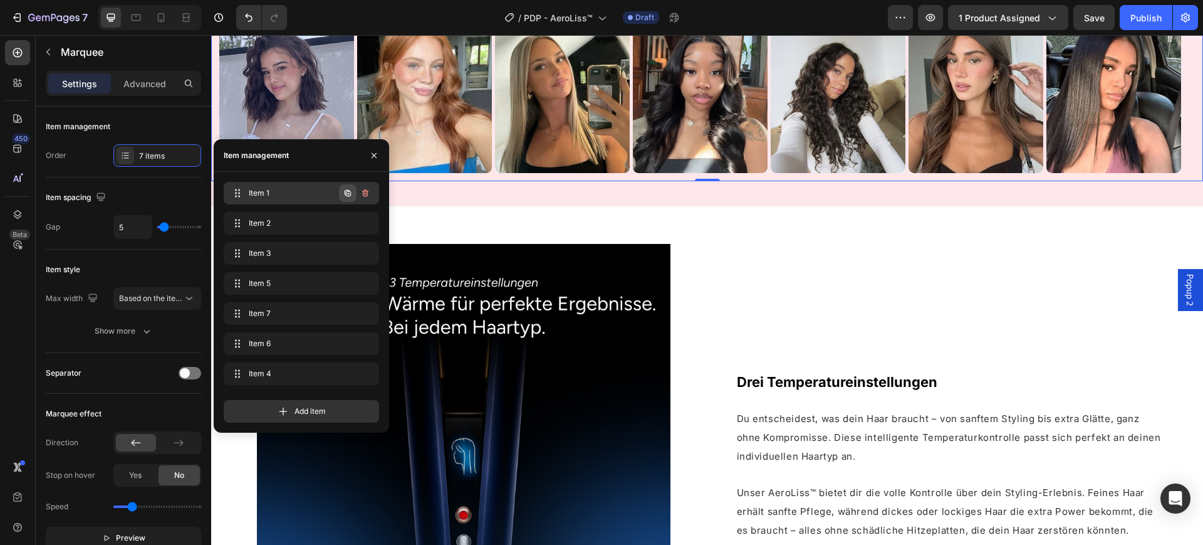
click at [345, 189] on icon "button" at bounding box center [348, 193] width 10 height 10
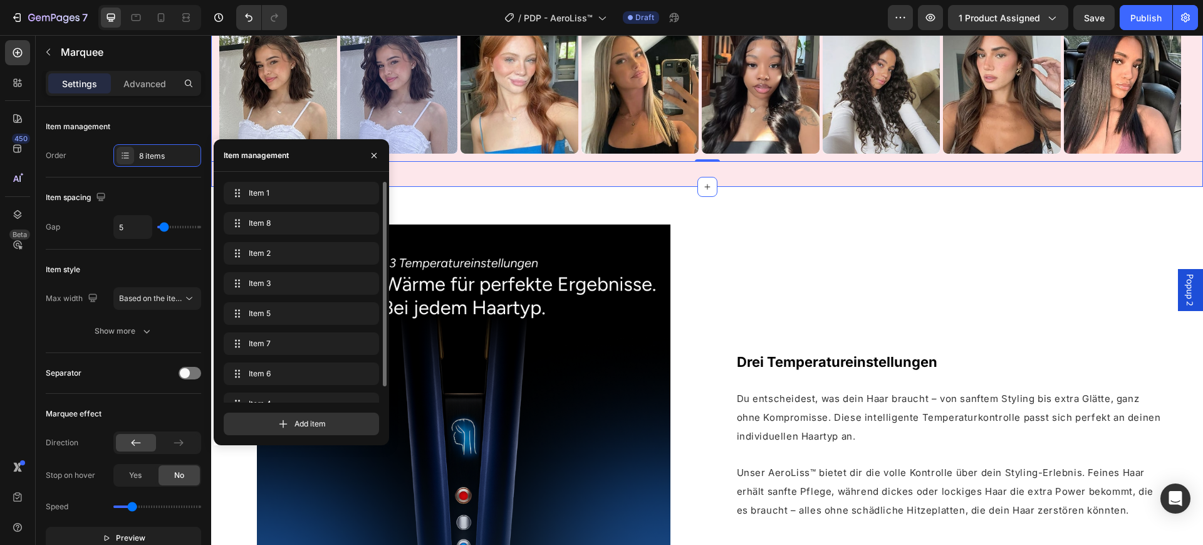
click at [454, 131] on div "Für absolut jeden Haartyp. Heading Row Image Row Image Row Image Image Row Imag…" at bounding box center [707, 67] width 992 height 237
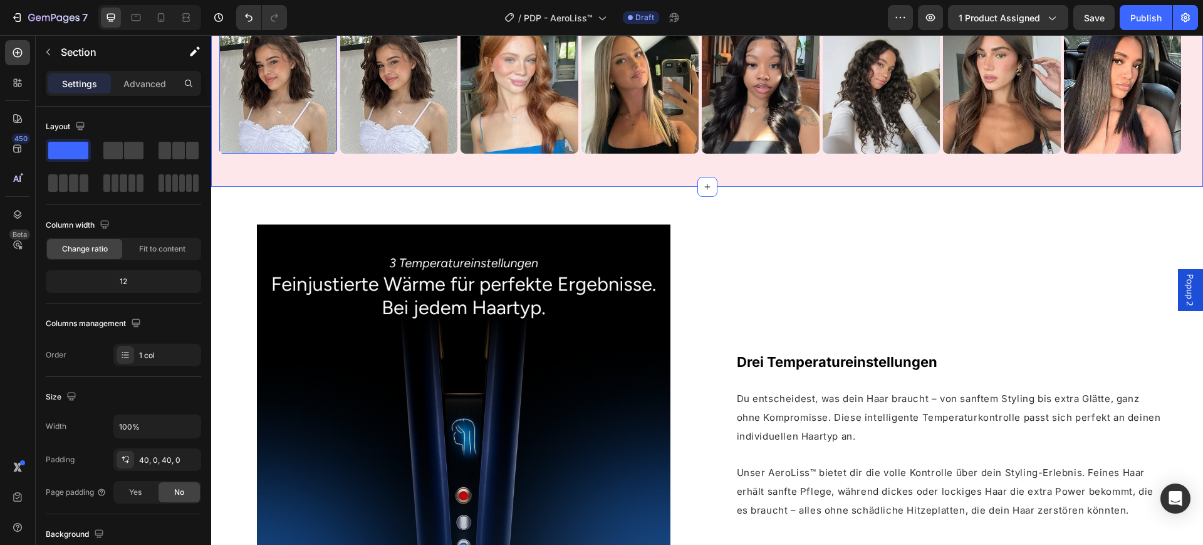
click at [302, 154] on img at bounding box center [278, 87] width 118 height 134
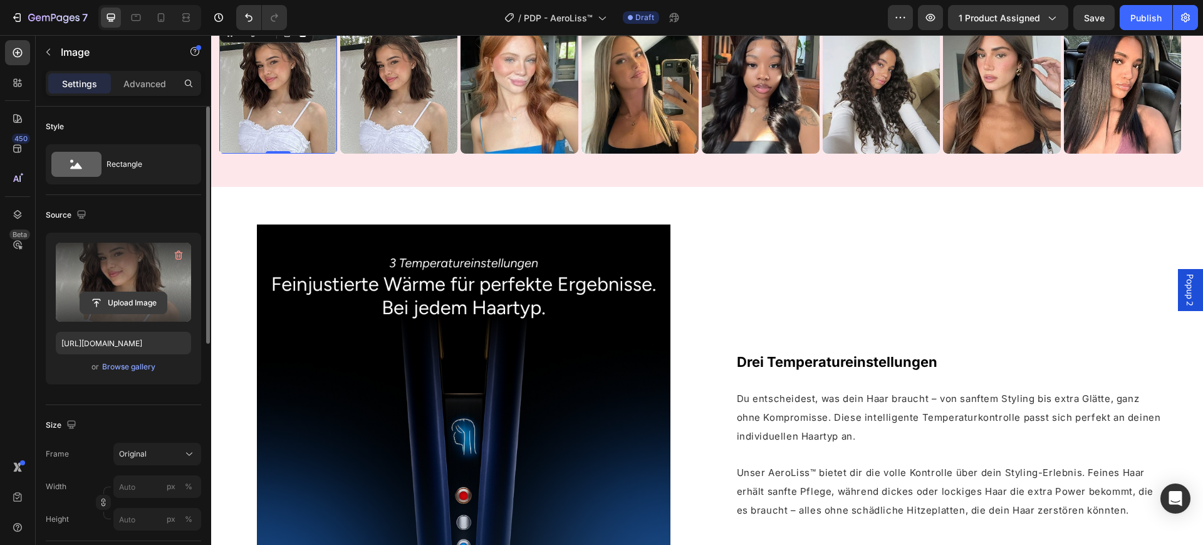
click at [134, 295] on input "file" at bounding box center [123, 302] width 87 height 21
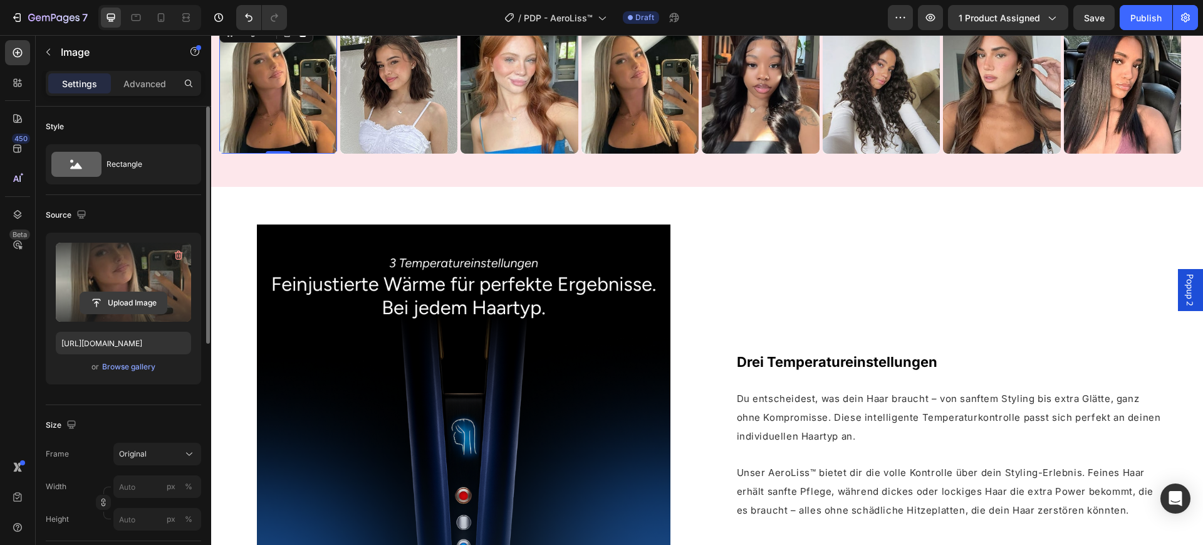
click at [137, 300] on input "file" at bounding box center [123, 302] width 87 height 21
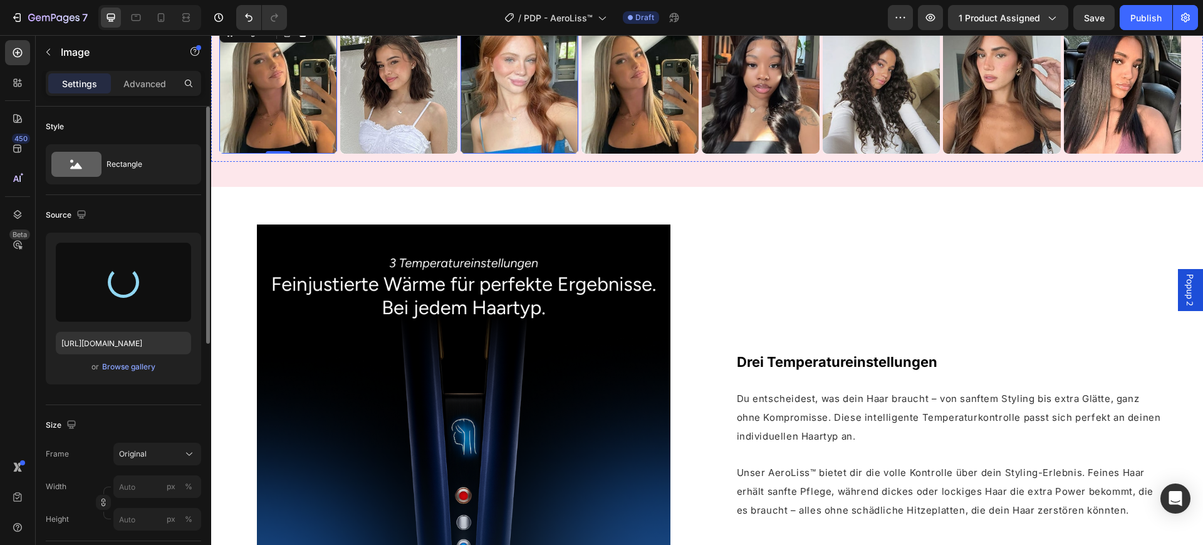
type input "https://cdn.shopify.com/s/files/1/0669/3978/1307/files/gempages_577602303473746…"
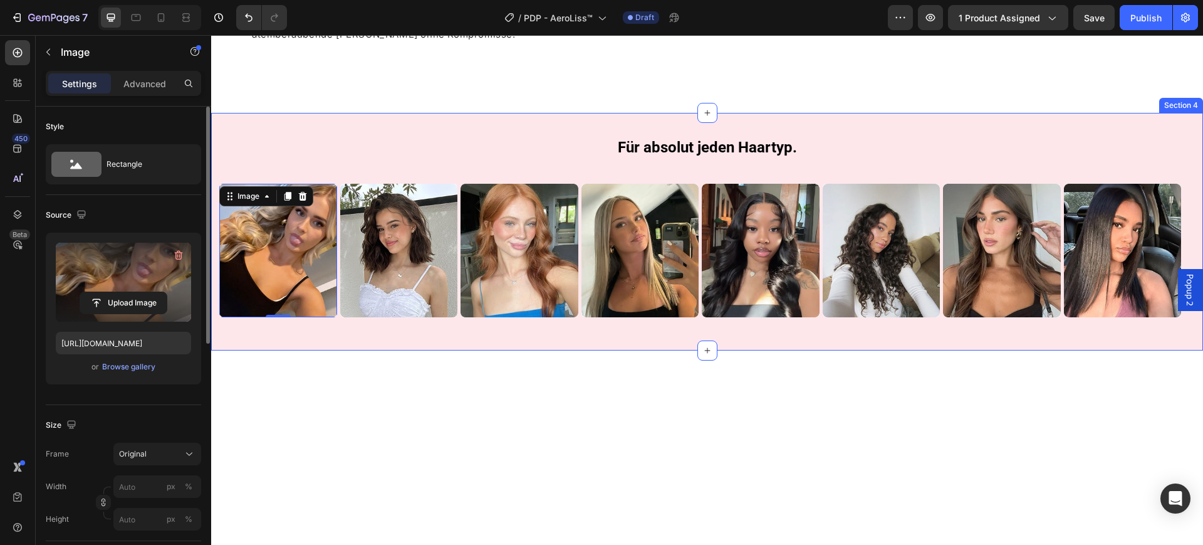
scroll to position [1501, 0]
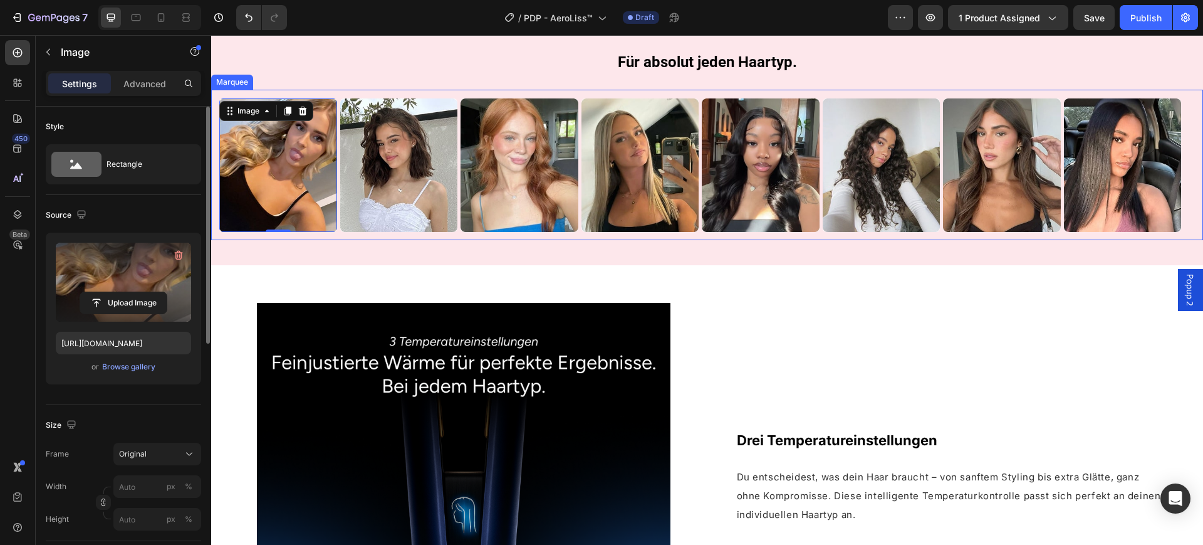
click at [338, 239] on div "Image 0 Row Image Row Image Image Row Image Row Image Row Image Row Image Row I…" at bounding box center [707, 165] width 992 height 150
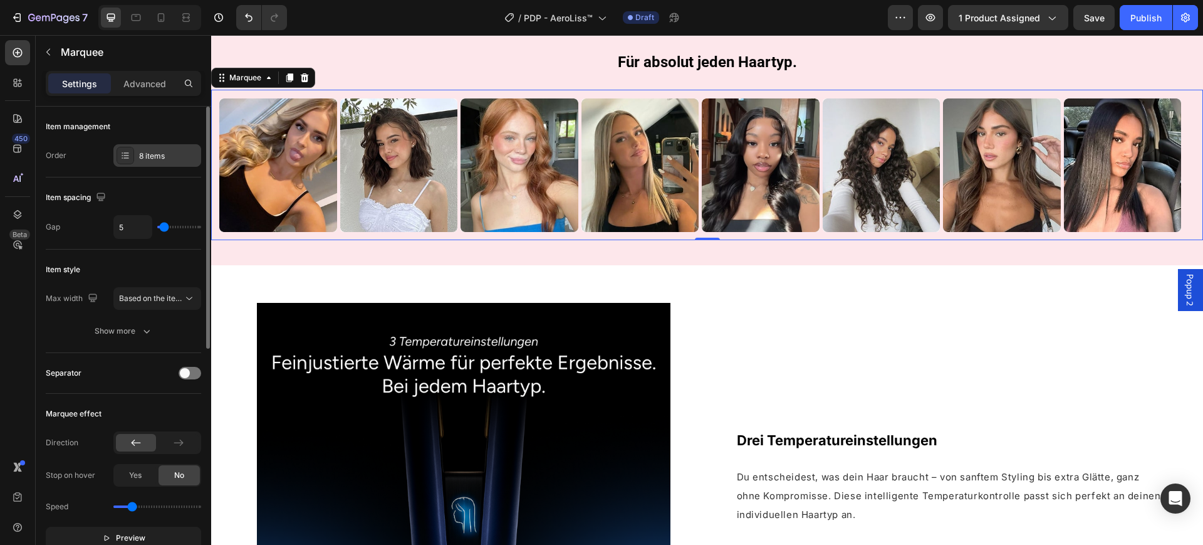
click at [158, 146] on div "8 items" at bounding box center [157, 155] width 88 height 23
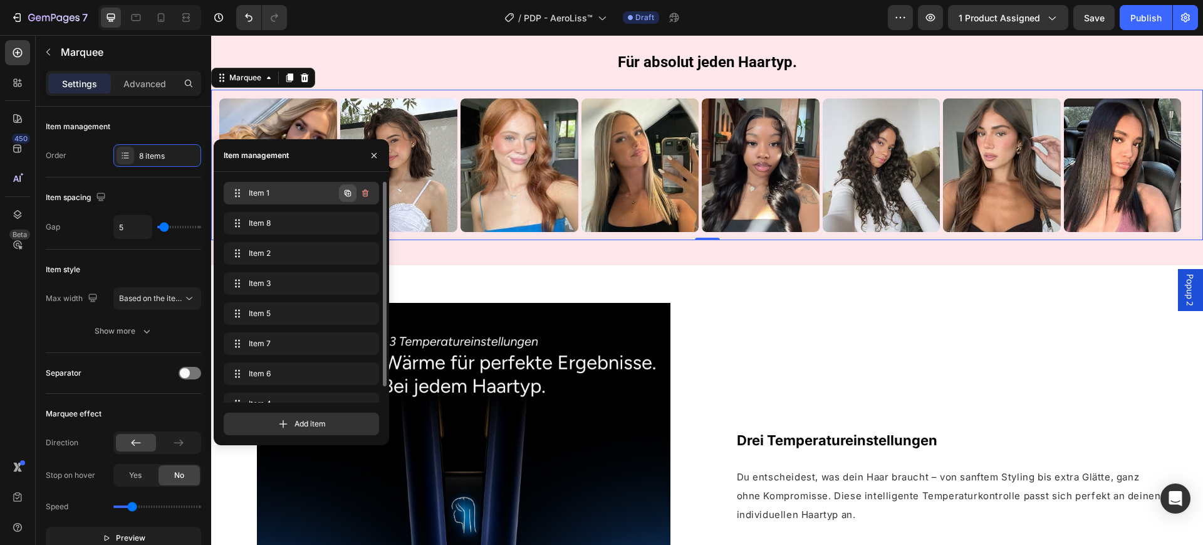
click at [345, 189] on icon "button" at bounding box center [348, 193] width 10 height 10
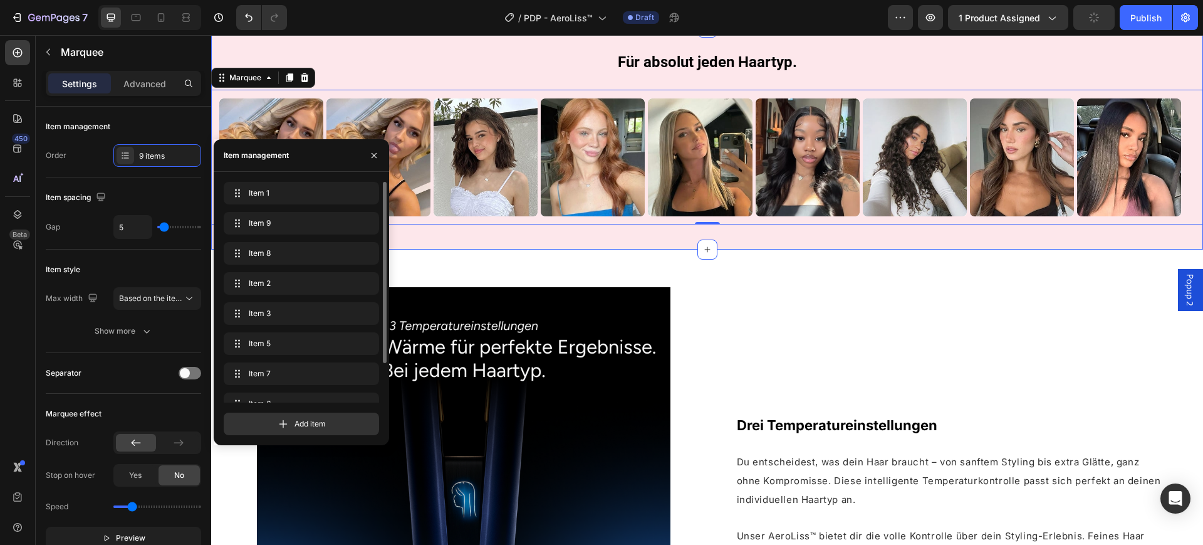
click at [426, 224] on div "Für absolut jeden Haartyp. Heading Row Image Row Image Row Image Row Image Imag…" at bounding box center [707, 139] width 992 height 172
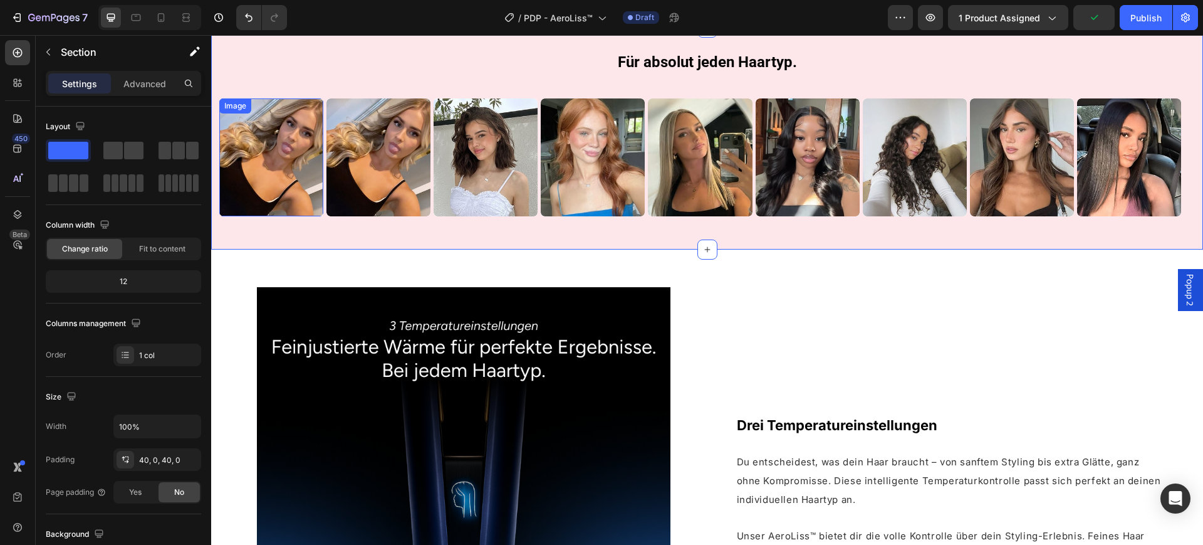
click at [291, 216] on img at bounding box center [271, 157] width 104 height 118
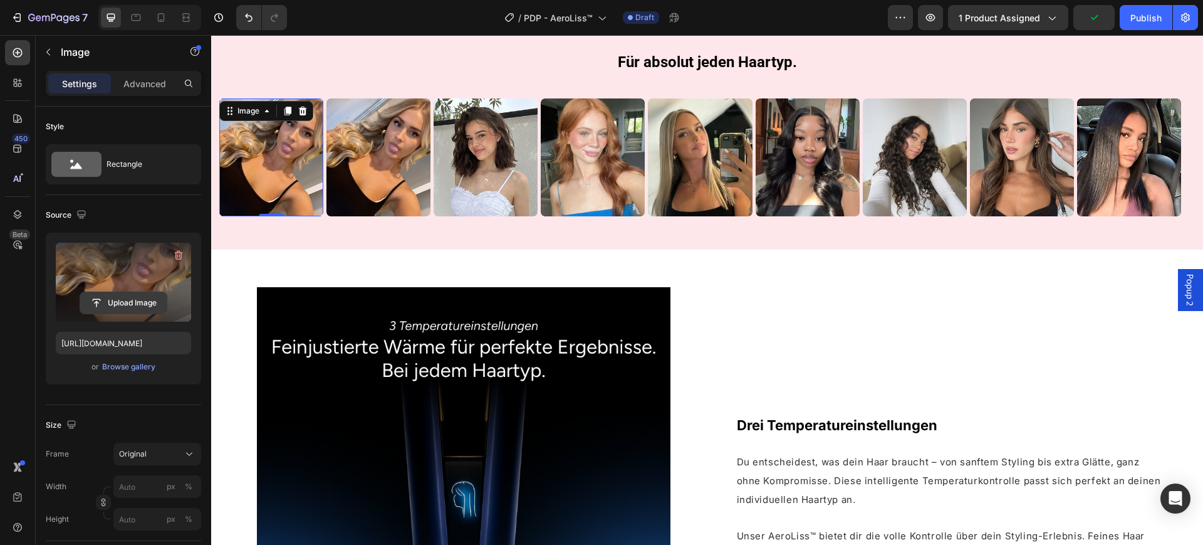
click at [140, 295] on input "file" at bounding box center [123, 302] width 87 height 21
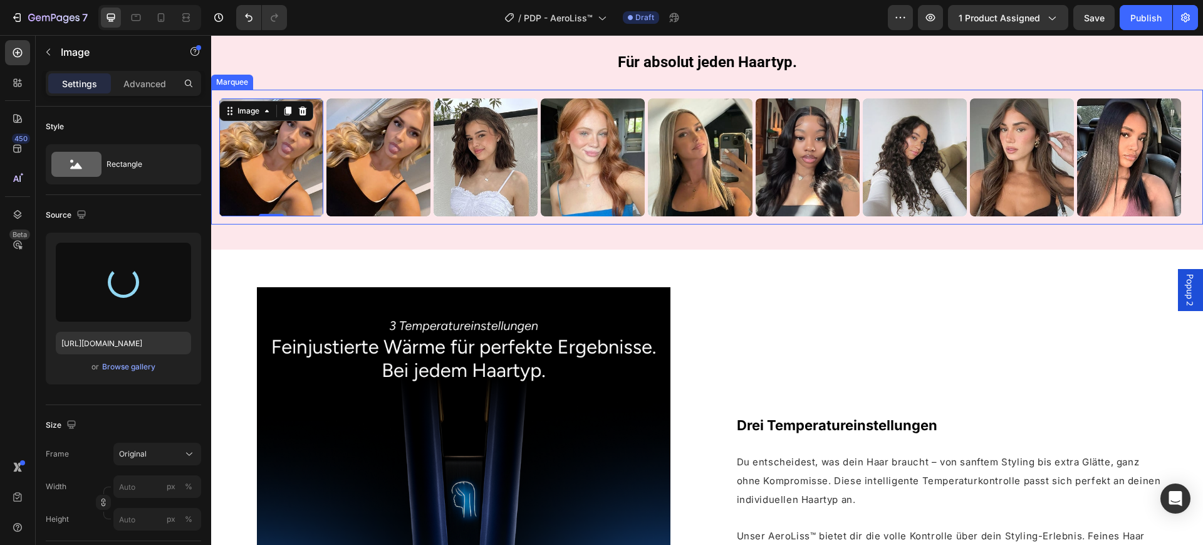
type input "https://cdn.shopify.com/s/files/1/0669/3978/1307/files/gempages_577602303473746…"
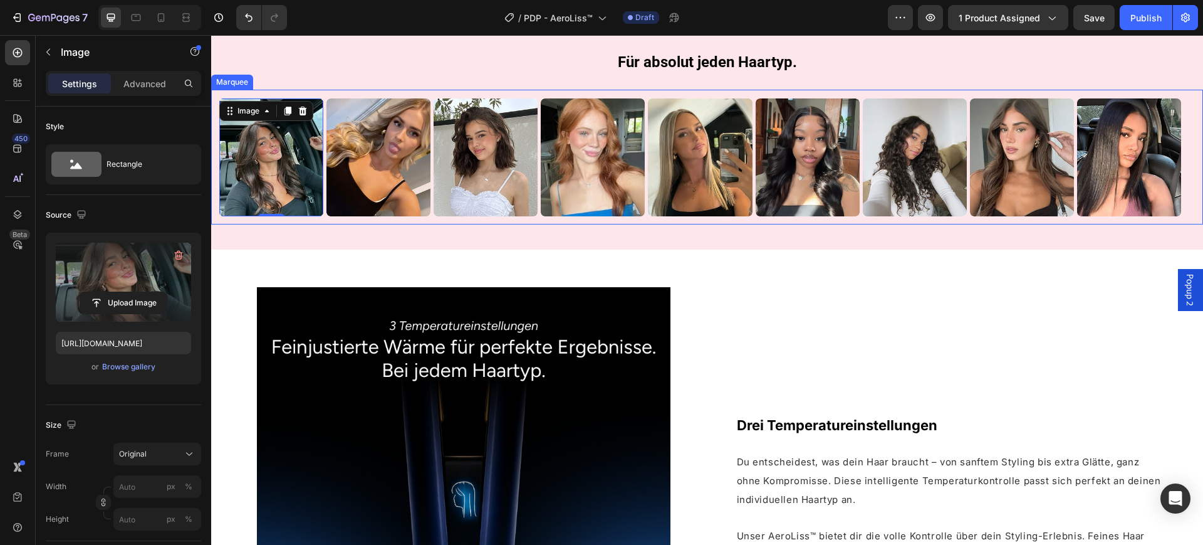
click at [325, 224] on div "Image 0 Row Image Row Image Row Image Image Row Image Row Image Row Image Row I…" at bounding box center [707, 157] width 992 height 135
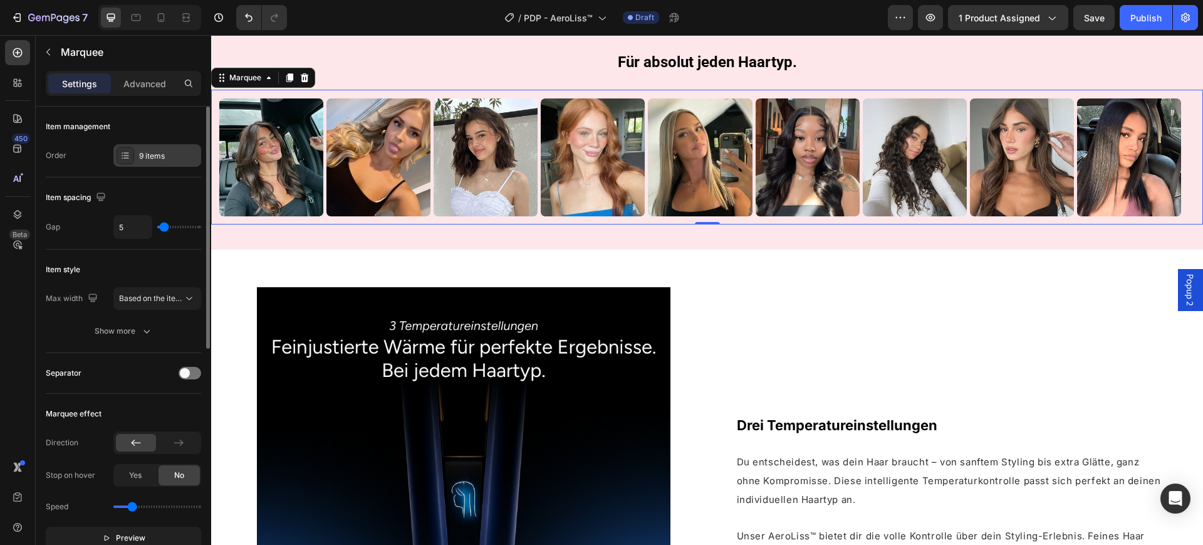
click at [135, 155] on div "9 items" at bounding box center [157, 155] width 88 height 23
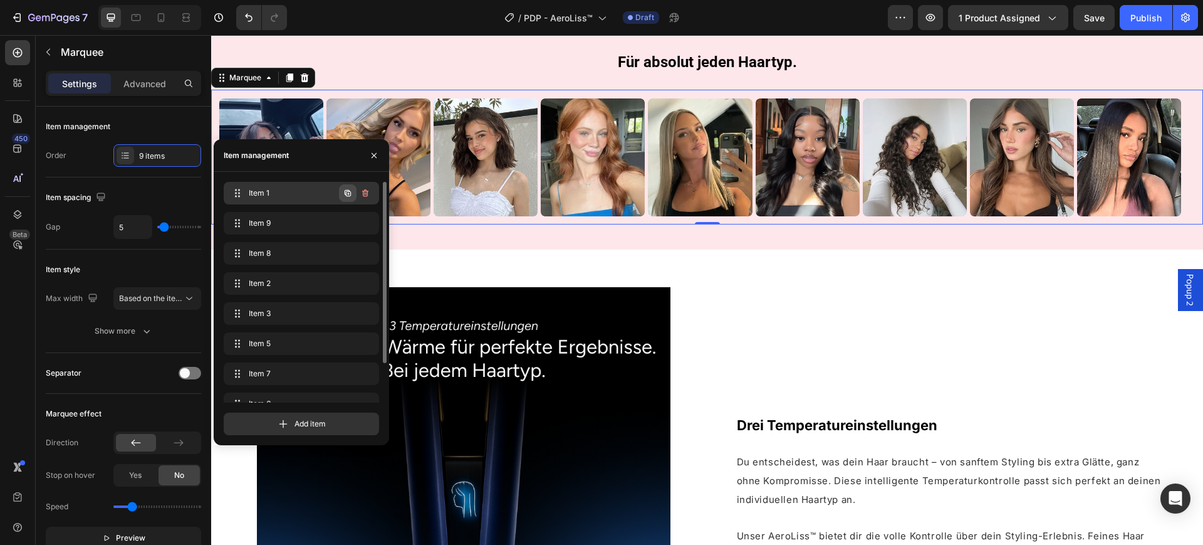
click at [345, 191] on icon "button" at bounding box center [348, 193] width 6 height 6
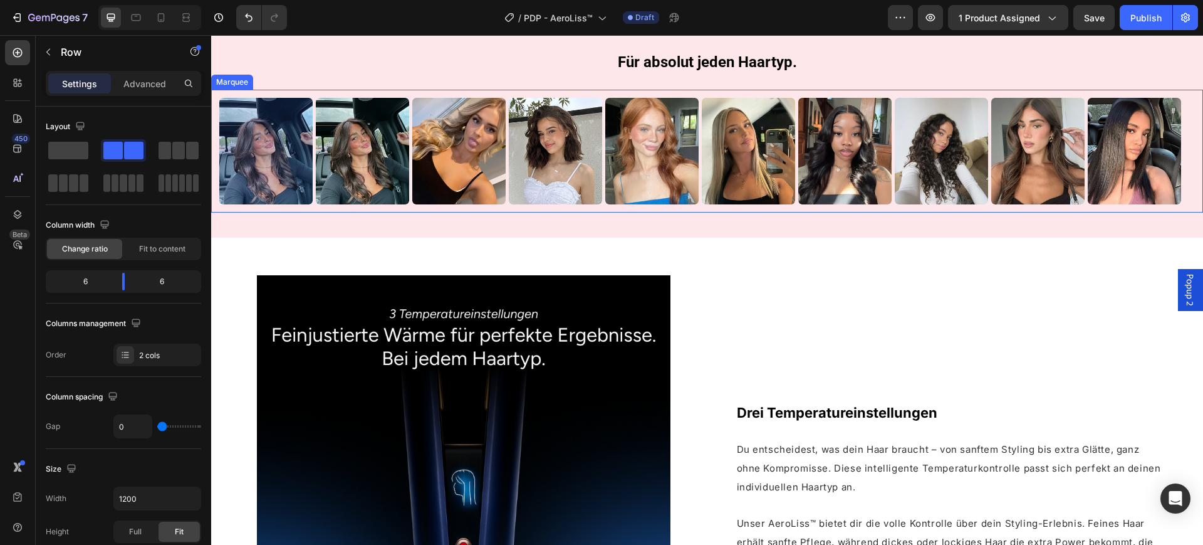
click at [260, 204] on div at bounding box center [265, 151] width 93 height 106
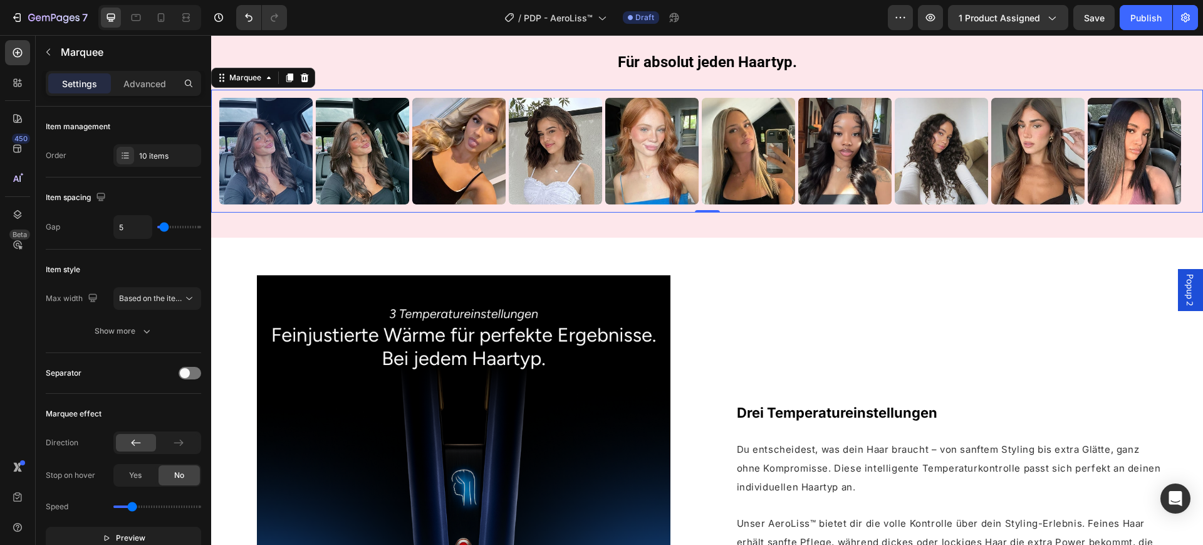
click at [265, 204] on div at bounding box center [265, 151] width 93 height 106
click at [370, 204] on img at bounding box center [362, 151] width 93 height 106
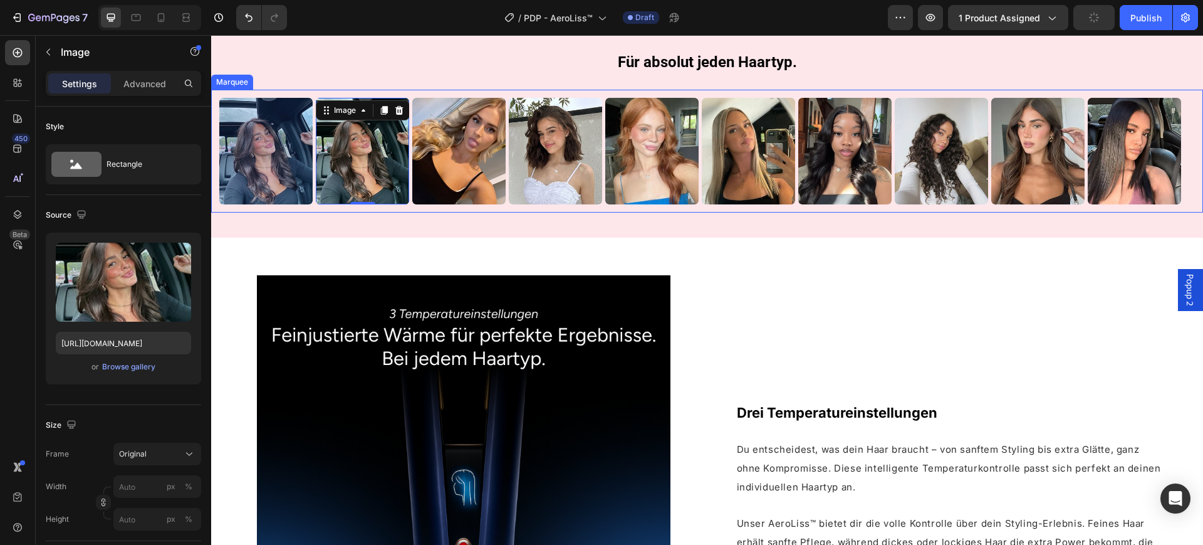
click at [261, 204] on div at bounding box center [265, 151] width 93 height 106
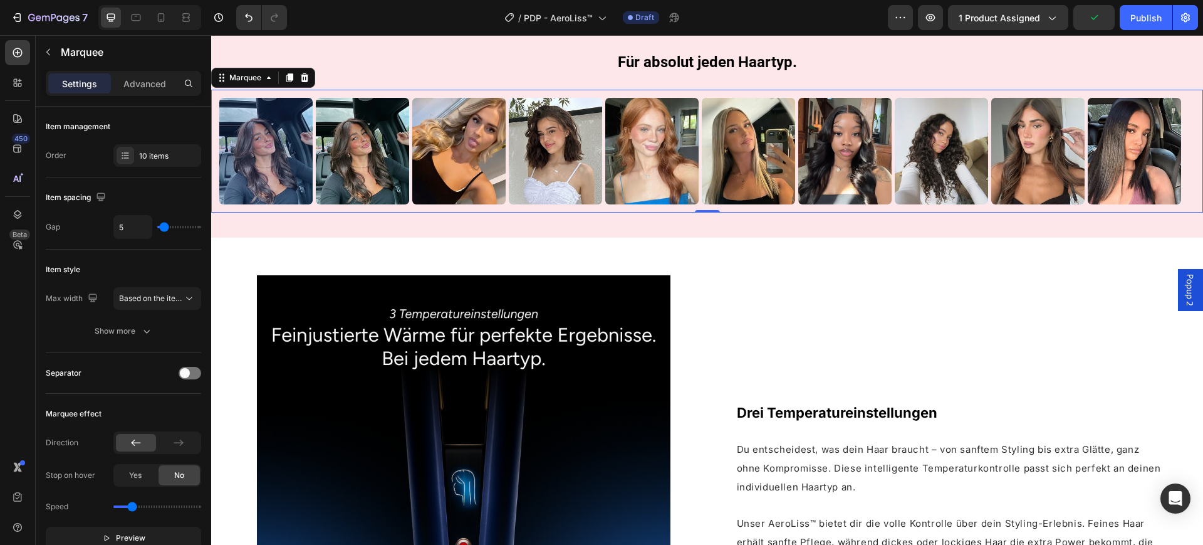
click at [261, 204] on div at bounding box center [265, 151] width 93 height 106
click at [426, 212] on div "Für absolut jeden Haartyp. Heading Row Image Row Image Row Image Row Image Row …" at bounding box center [707, 132] width 992 height 159
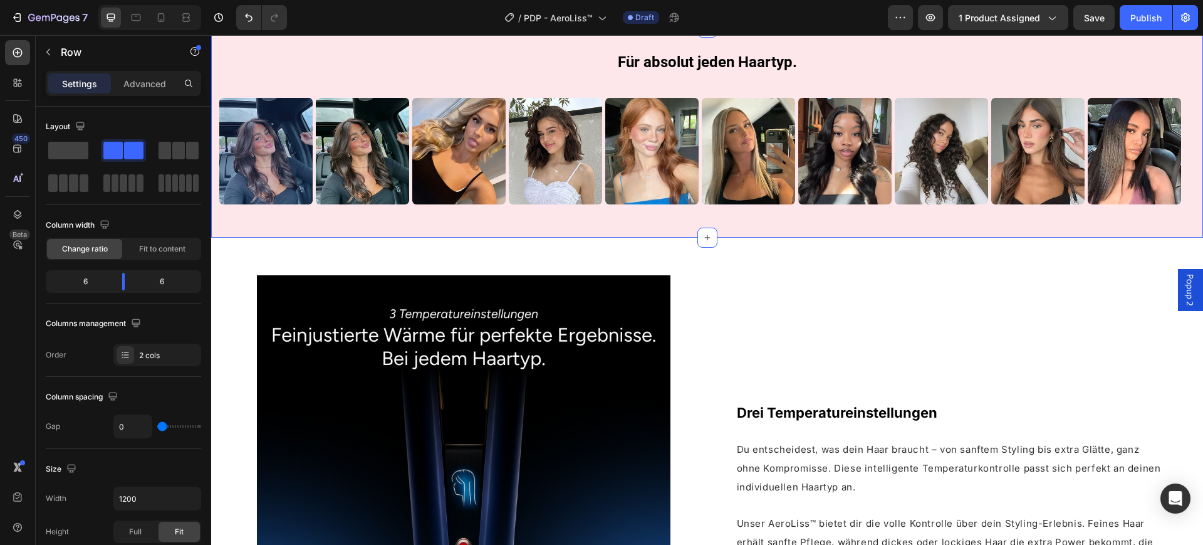
click at [468, 237] on div "Für absolut jeden Haartyp. Heading Row Image Row Image Row Image Row Image Row …" at bounding box center [707, 132] width 992 height 209
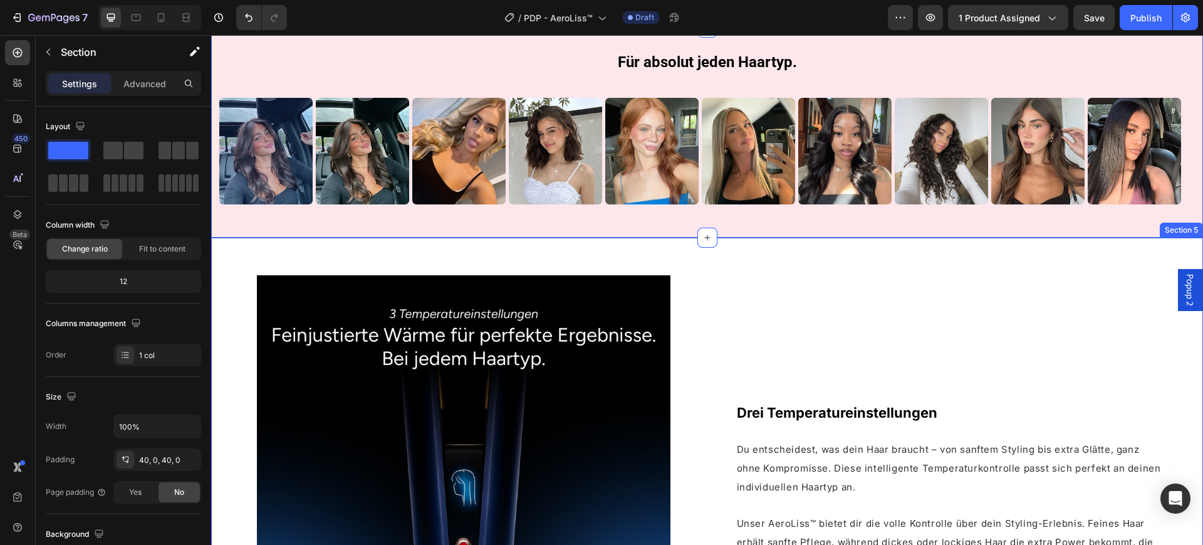
click at [430, 435] on div "Image Drei Temperatureinstellungen Heading Du entscheidest, was dein Haar brauc…" at bounding box center [707, 482] width 992 height 489
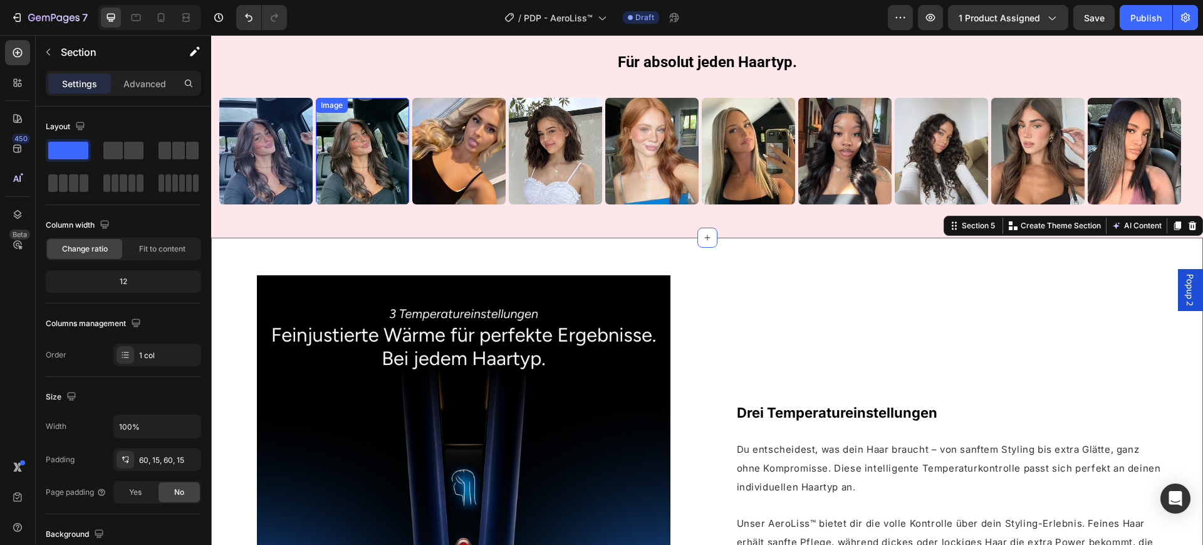
click at [350, 204] on img at bounding box center [362, 151] width 93 height 106
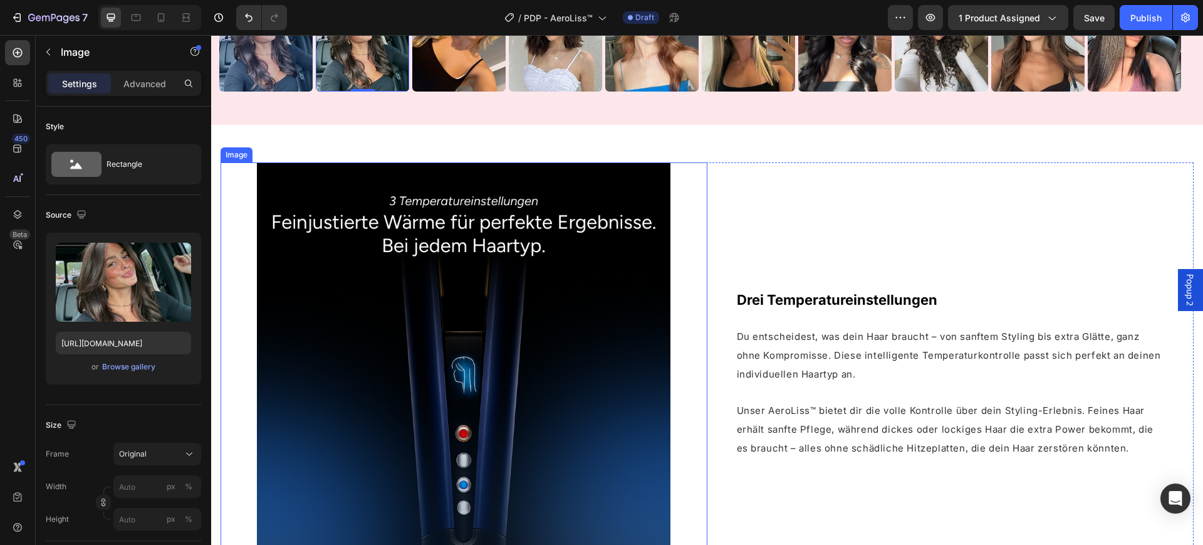
scroll to position [1658, 0]
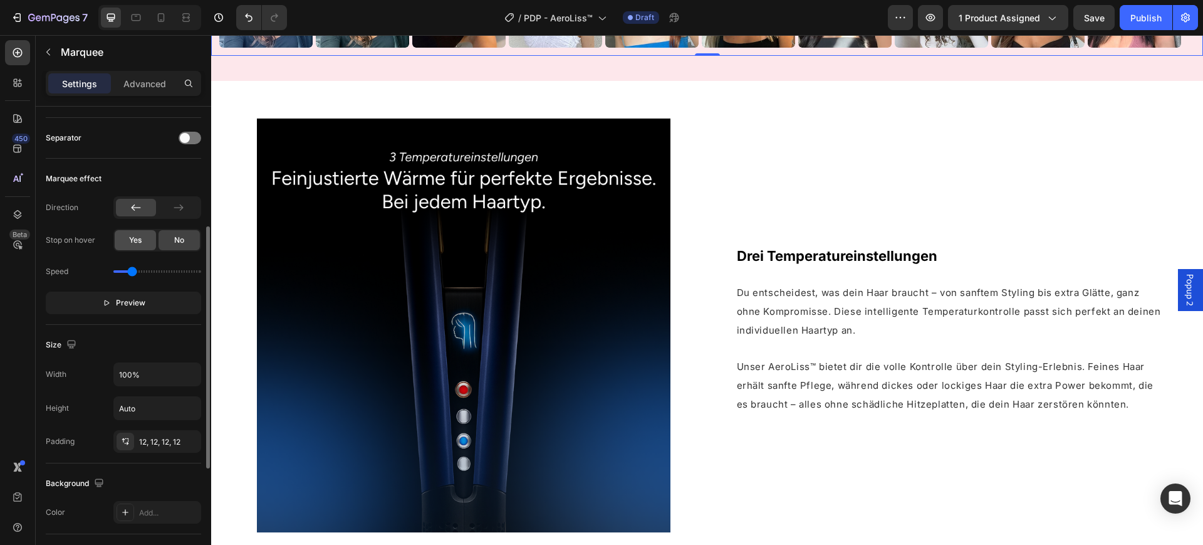
scroll to position [157, 0]
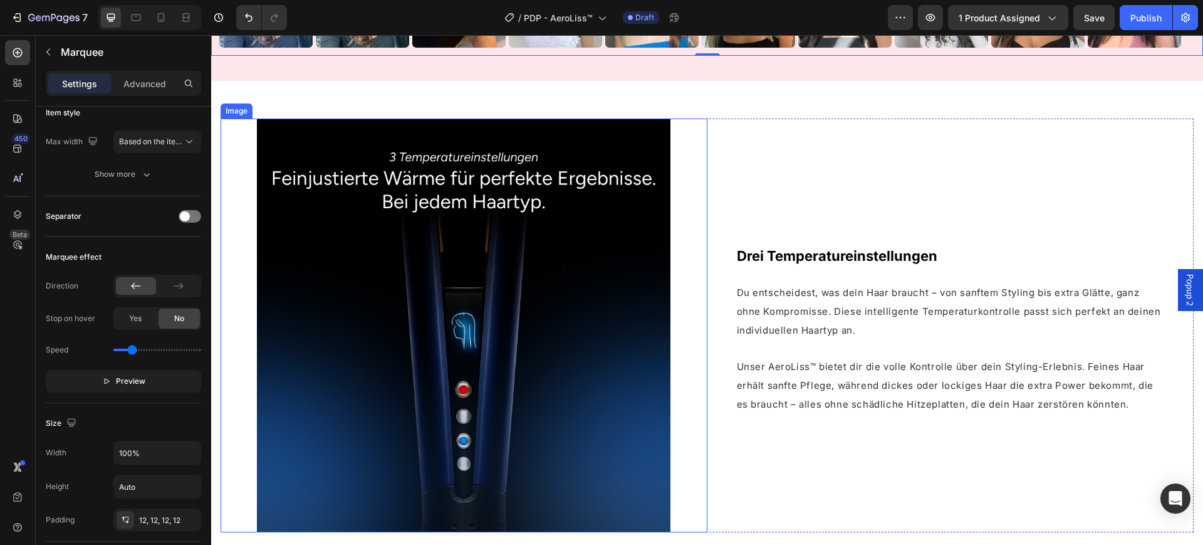
click at [371, 330] on img at bounding box center [464, 325] width 414 height 414
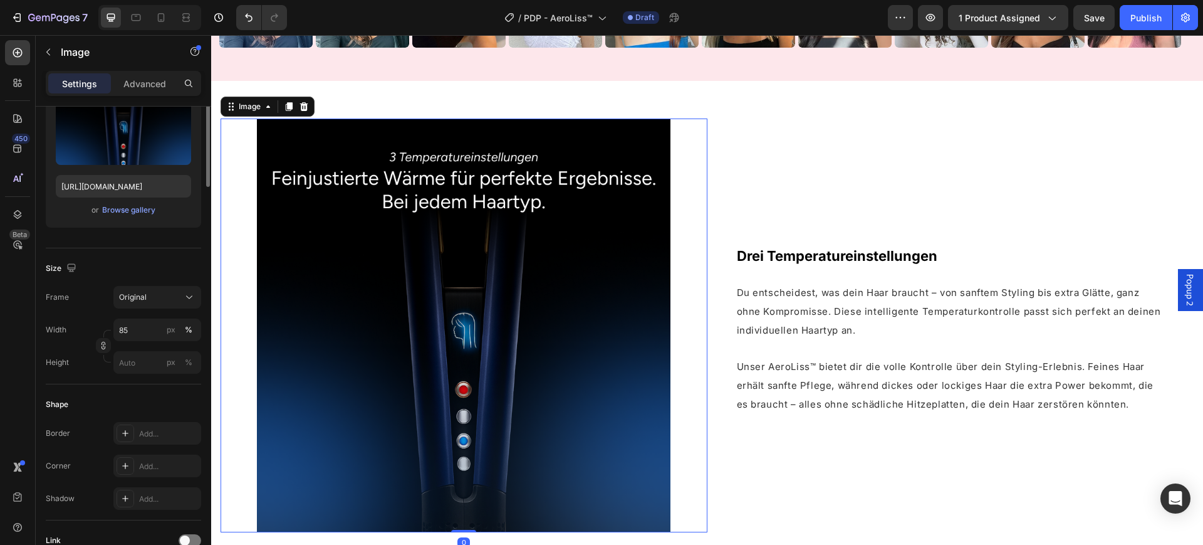
scroll to position [0, 0]
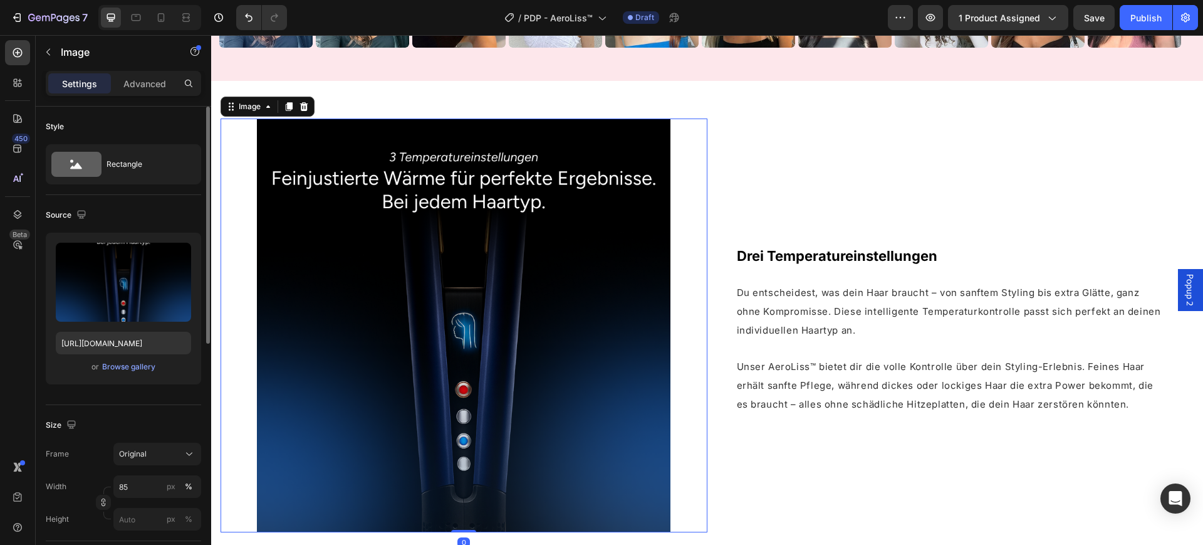
click at [372, 330] on img at bounding box center [464, 325] width 414 height 414
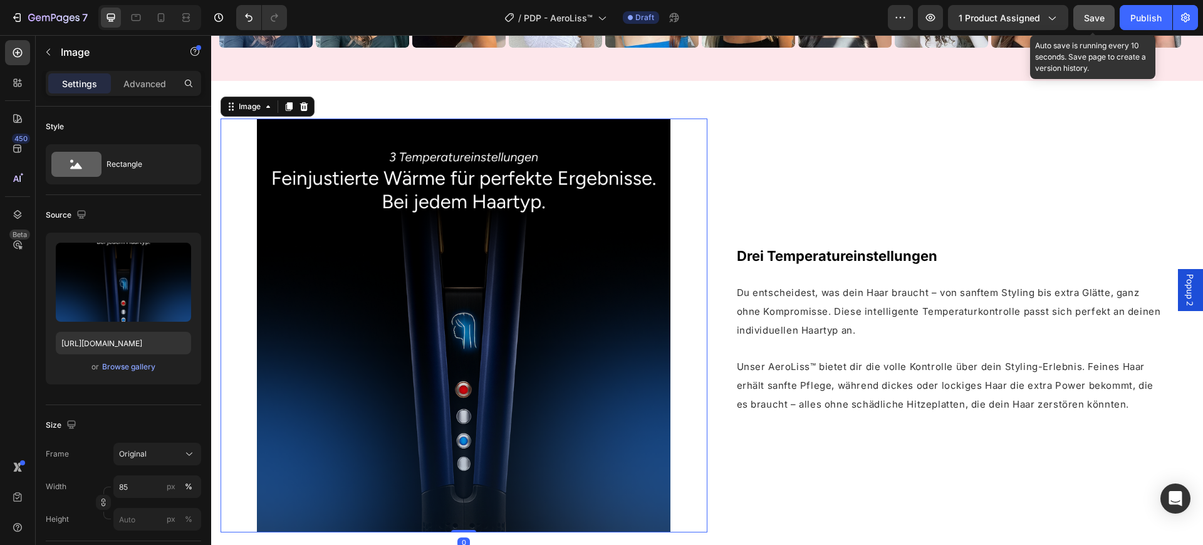
click at [1098, 24] on button "Save" at bounding box center [1094, 17] width 41 height 25
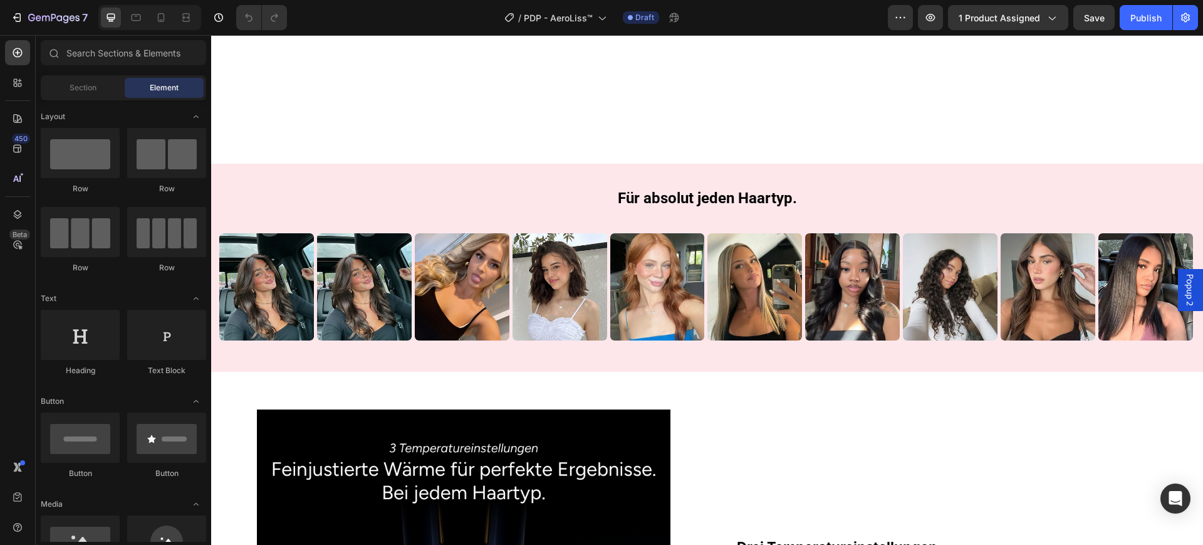
scroll to position [1567, 0]
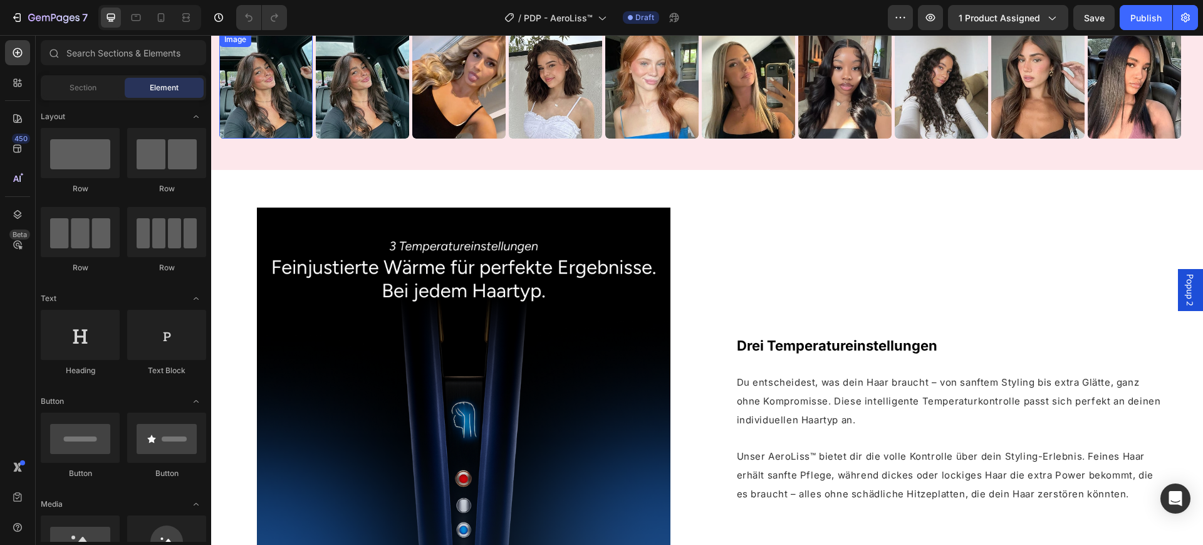
click at [260, 138] on img at bounding box center [265, 85] width 93 height 106
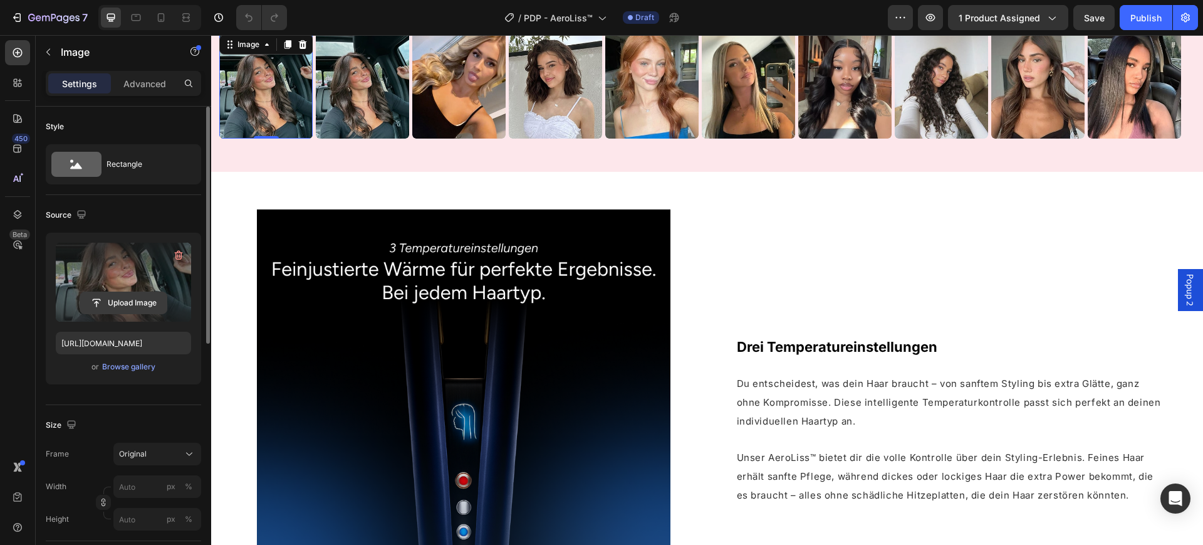
click at [126, 296] on input "file" at bounding box center [123, 302] width 87 height 21
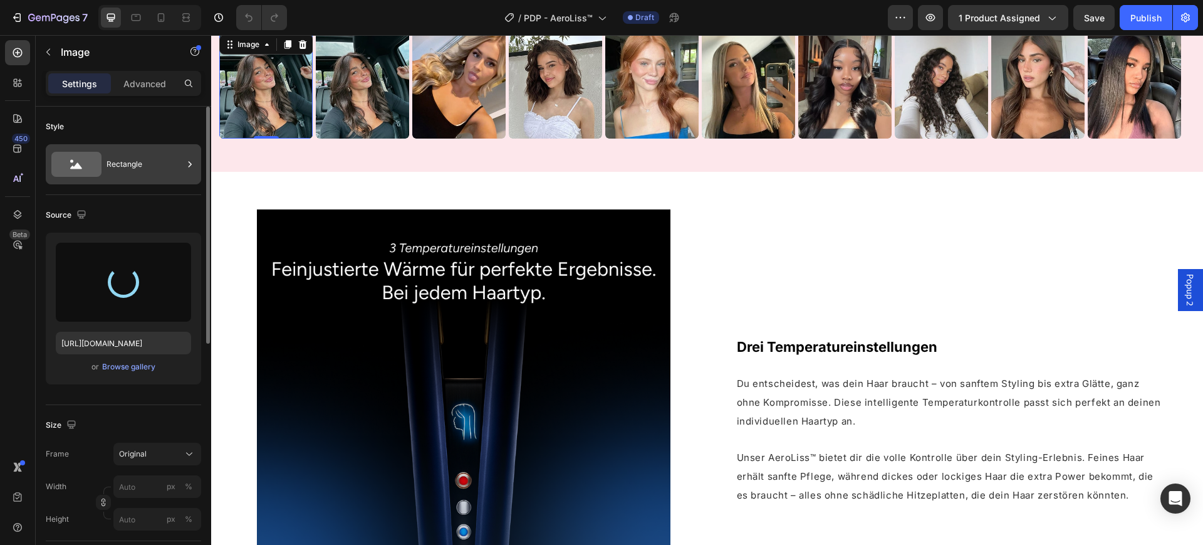
type input "[URL][DOMAIN_NAME]"
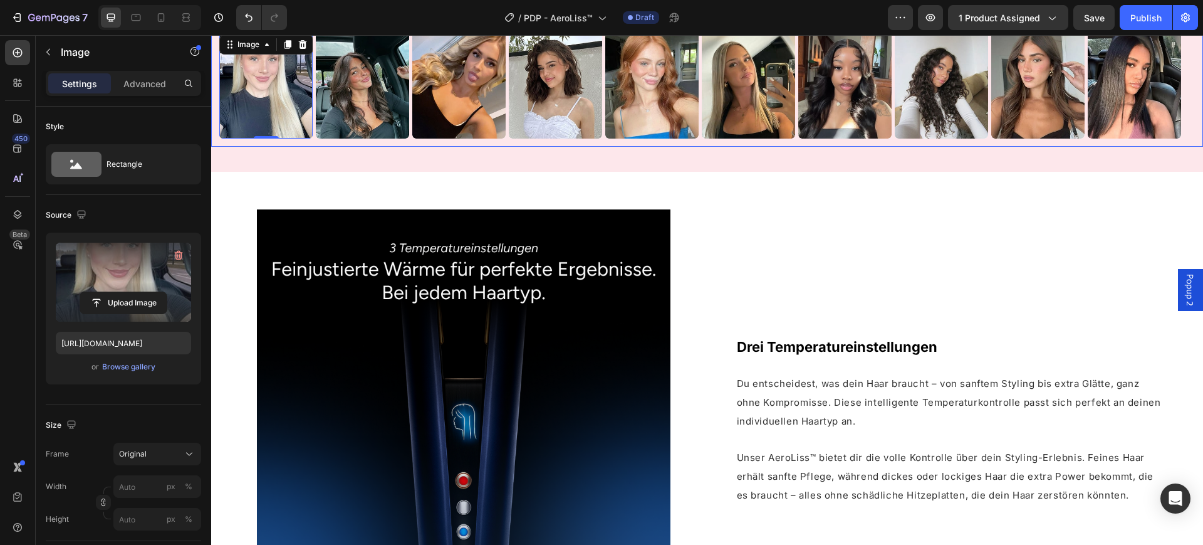
click at [507, 146] on div "Image 0 Row Image Row Image Row Image Row Image Image Row Image Row Image Row I…" at bounding box center [707, 85] width 992 height 122
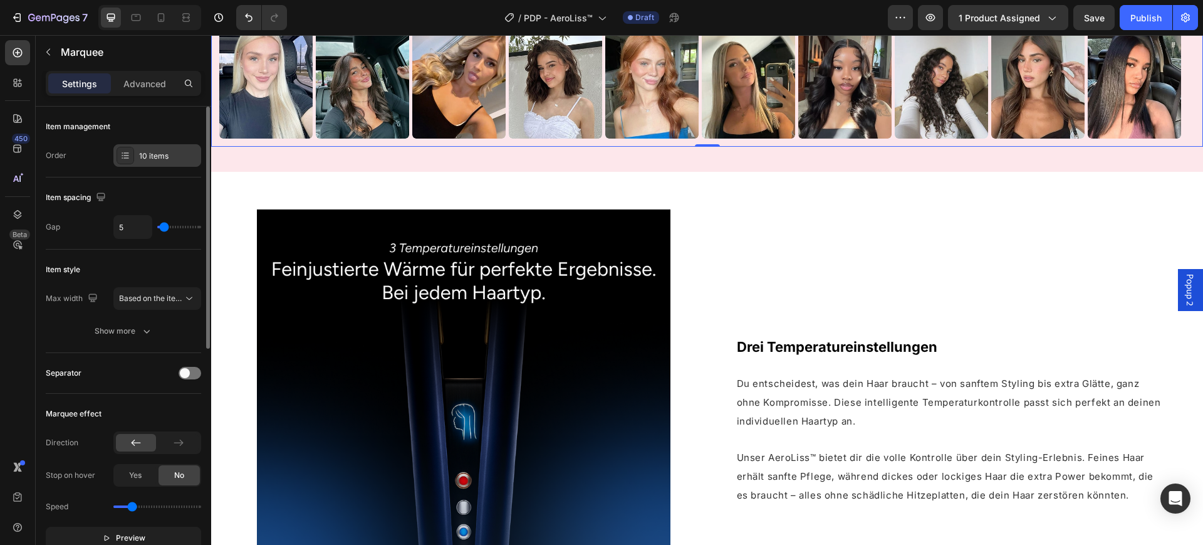
click at [147, 149] on div "10 items" at bounding box center [157, 155] width 88 height 23
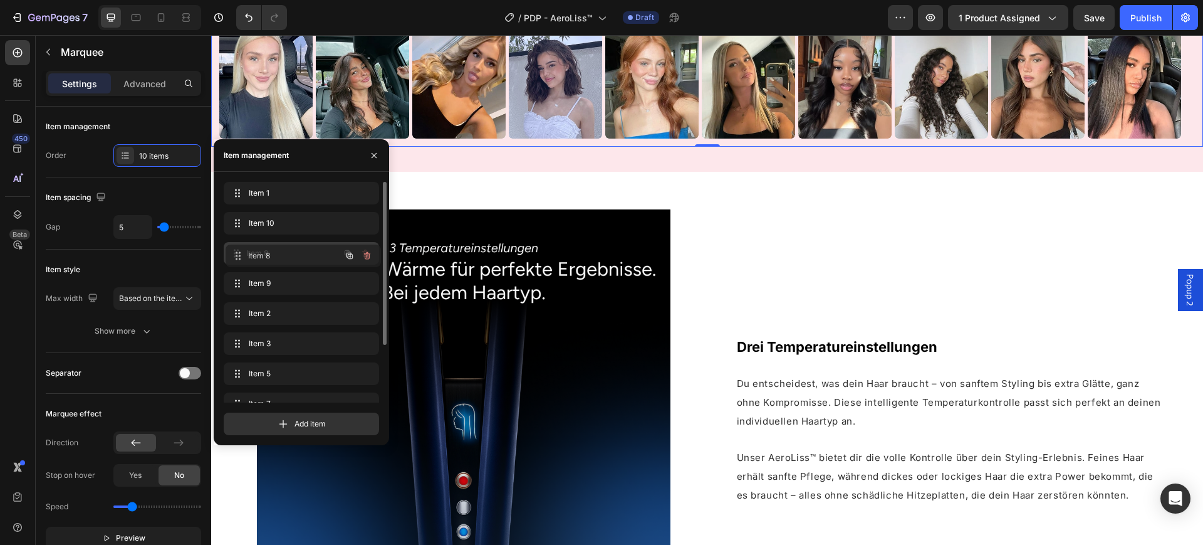
drag, startPoint x: 274, startPoint y: 281, endPoint x: 276, endPoint y: 254, distance: 27.0
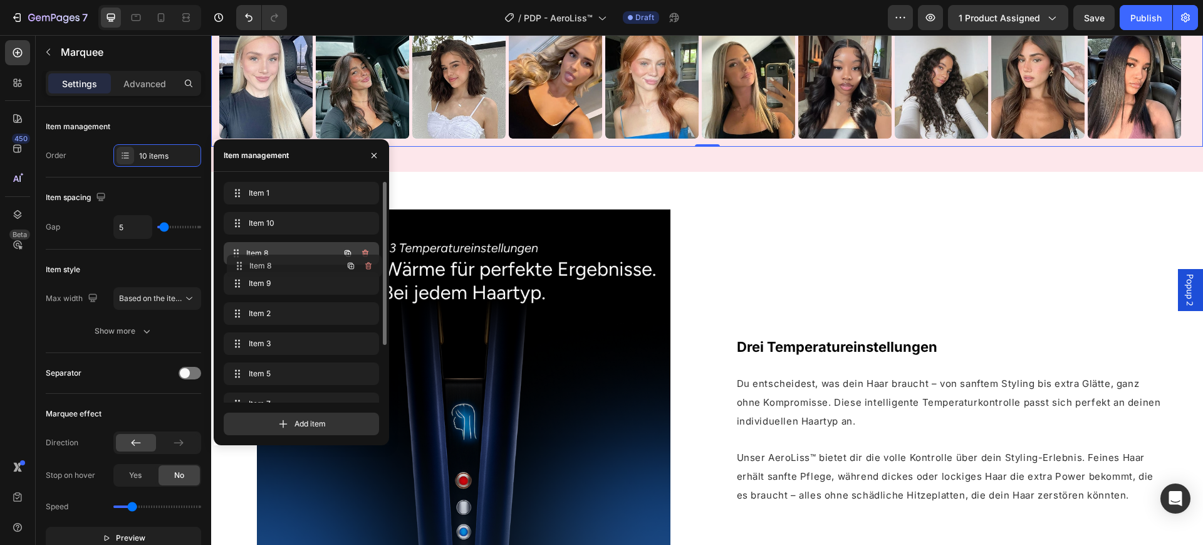
drag, startPoint x: 271, startPoint y: 248, endPoint x: 275, endPoint y: 261, distance: 12.9
click at [275, 261] on div "Item 8 Item 8" at bounding box center [284, 253] width 110 height 18
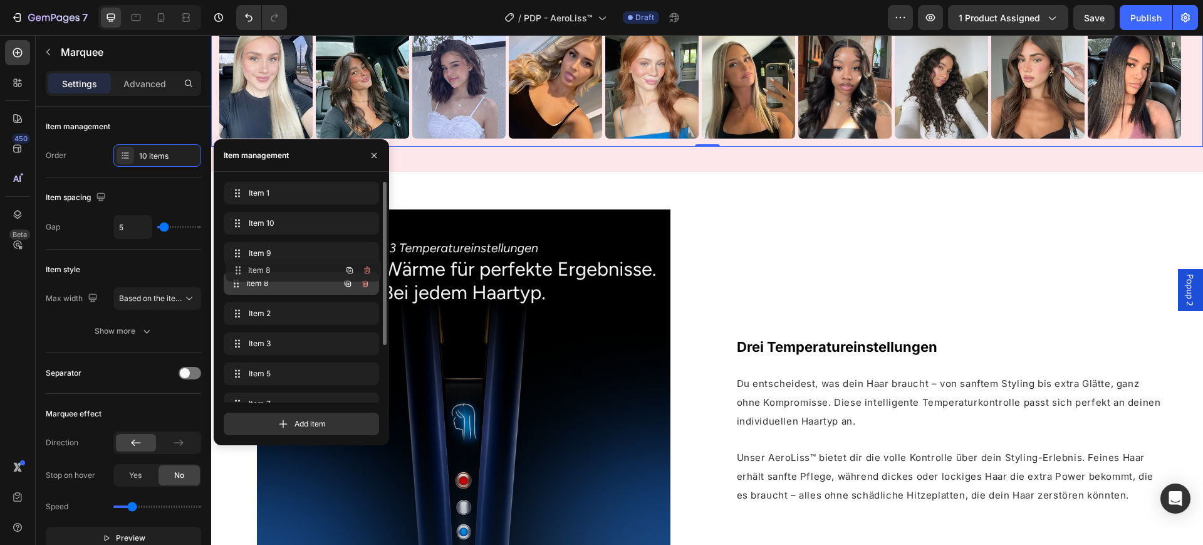
click at [442, 146] on div "Für absolut jeden Haartyp. Heading Row Image Row Image Row Image Row Image Row …" at bounding box center [707, 66] width 992 height 159
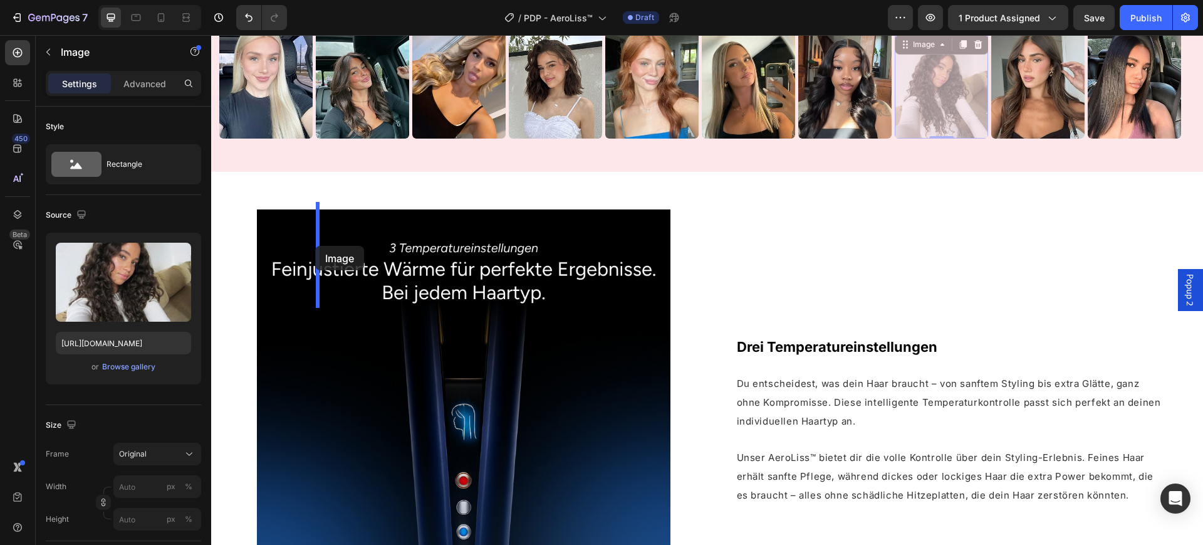
drag, startPoint x: 925, startPoint y: 253, endPoint x: 316, endPoint y: 246, distance: 608.7
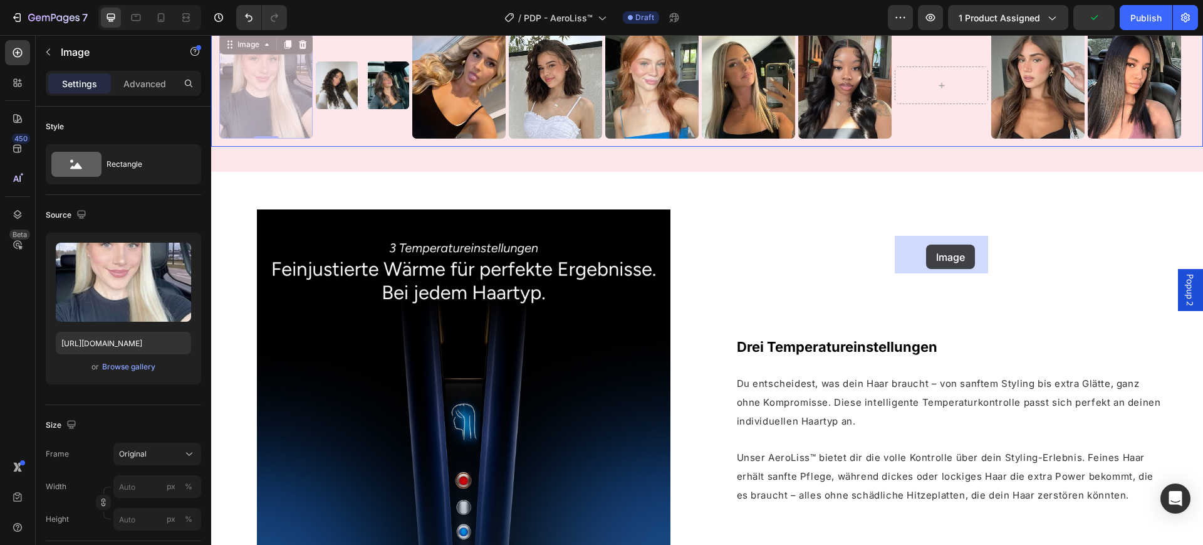
drag, startPoint x: 286, startPoint y: 240, endPoint x: 926, endPoint y: 244, distance: 640.6
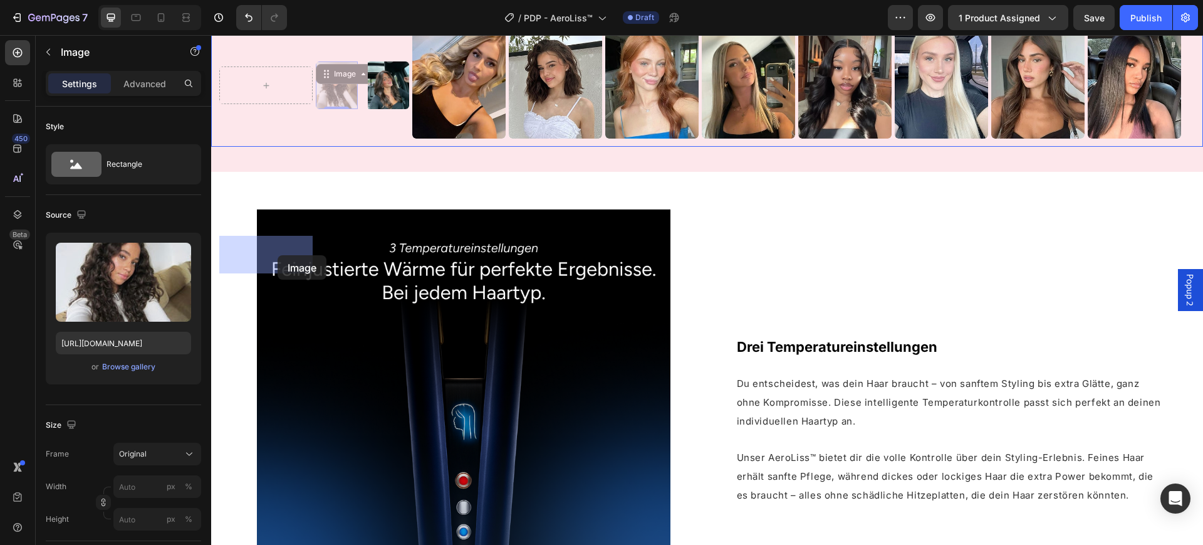
drag, startPoint x: 340, startPoint y: 255, endPoint x: 301, endPoint y: 257, distance: 38.9
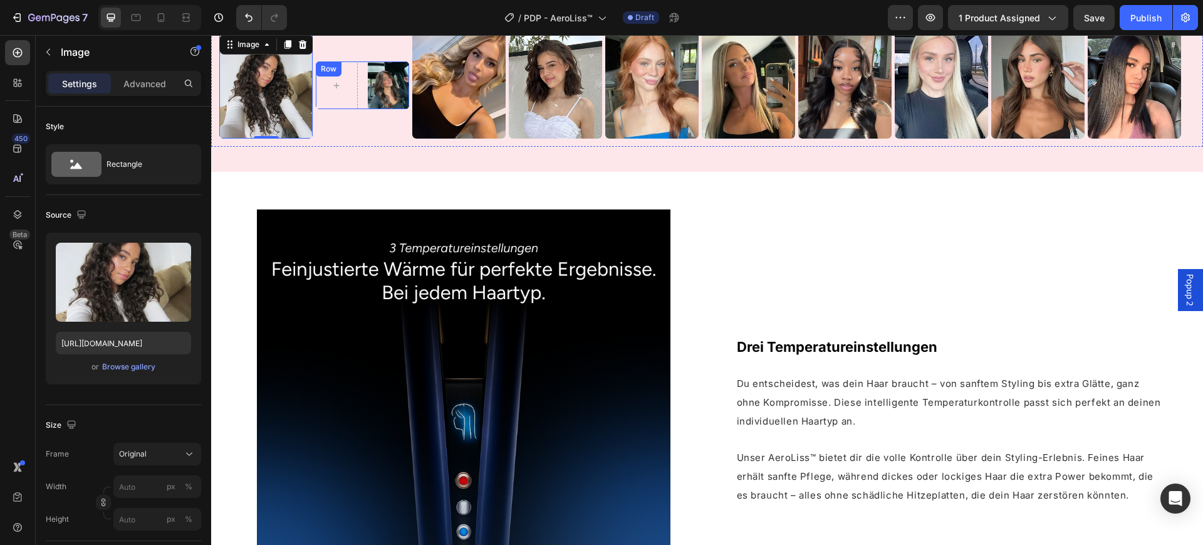
click at [361, 108] on div "Image Row" at bounding box center [362, 84] width 93 height 47
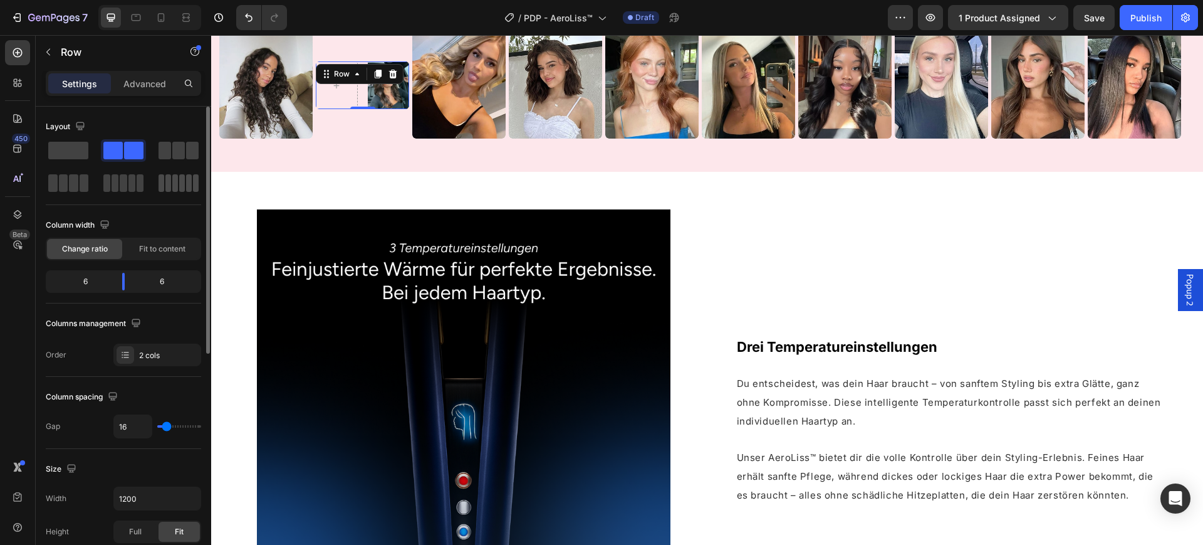
drag, startPoint x: 82, startPoint y: 153, endPoint x: 159, endPoint y: 174, distance: 79.2
click at [81, 152] on span at bounding box center [68, 151] width 40 height 18
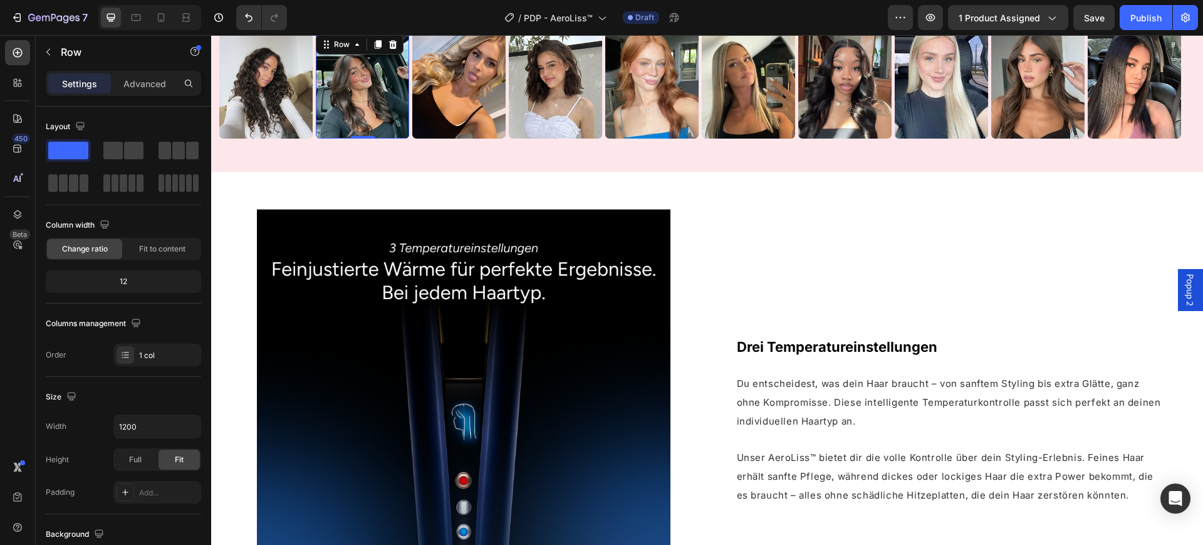
click at [448, 138] on img at bounding box center [458, 85] width 93 height 106
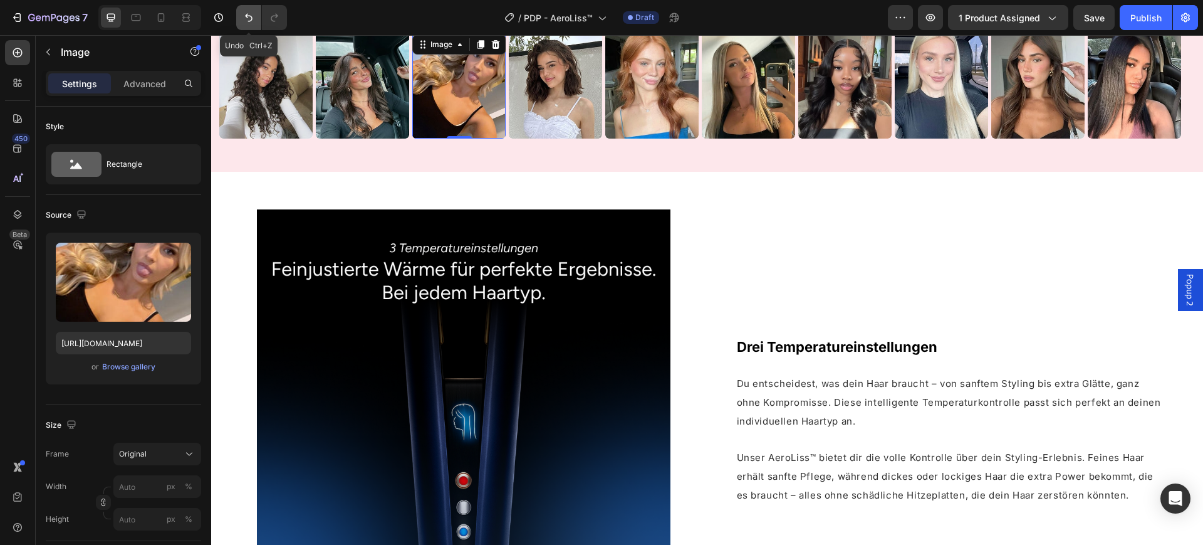
click at [244, 13] on icon "Undo/Redo" at bounding box center [249, 17] width 13 height 13
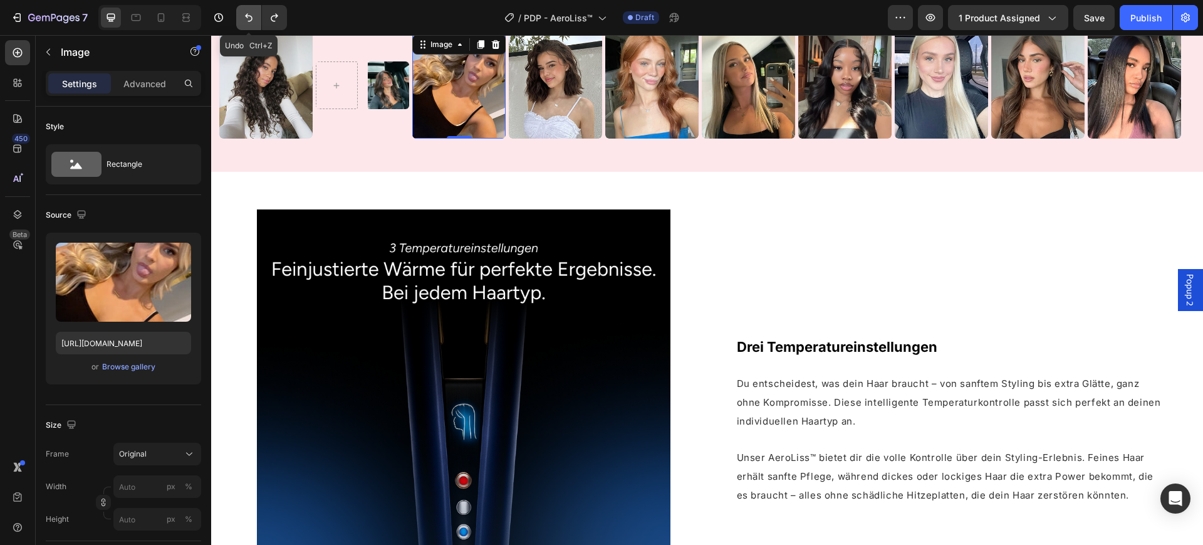
click at [244, 13] on icon "Undo/Redo" at bounding box center [249, 17] width 13 height 13
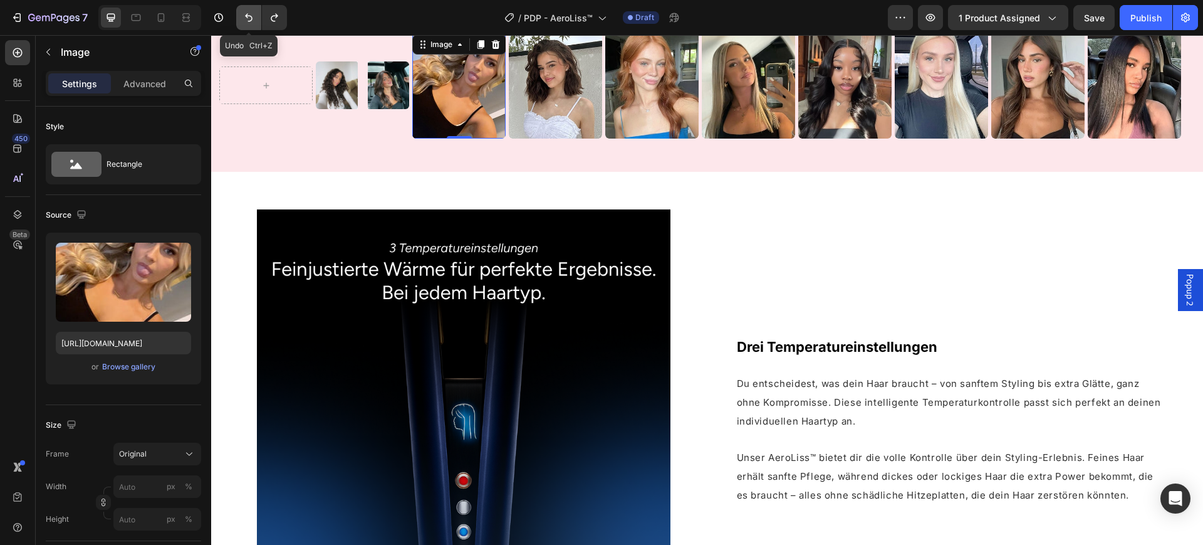
click at [244, 13] on icon "Undo/Redo" at bounding box center [249, 17] width 13 height 13
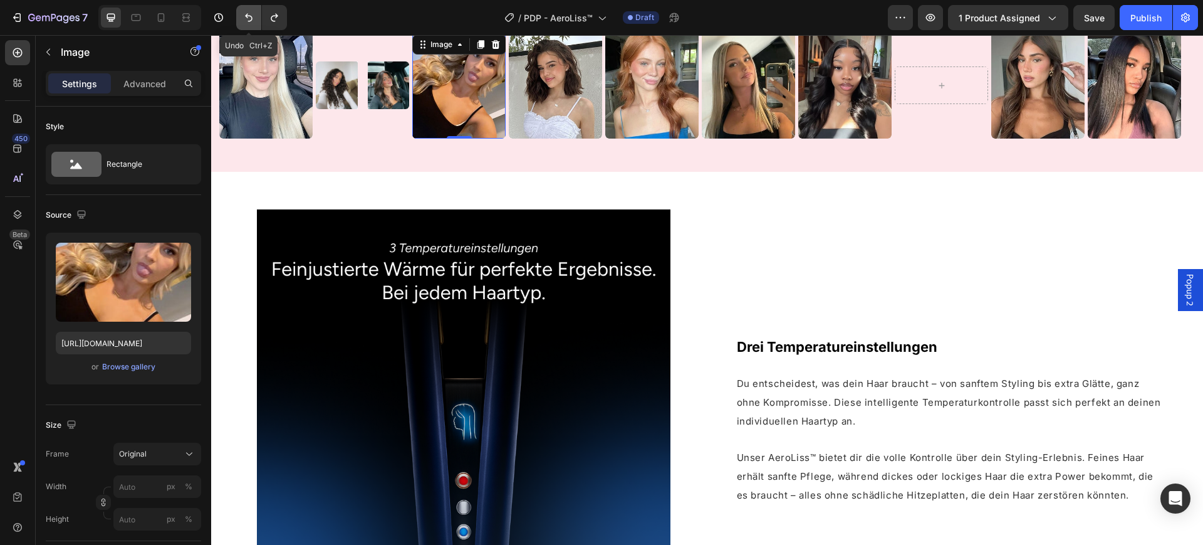
click at [244, 13] on icon "Undo/Redo" at bounding box center [249, 17] width 13 height 13
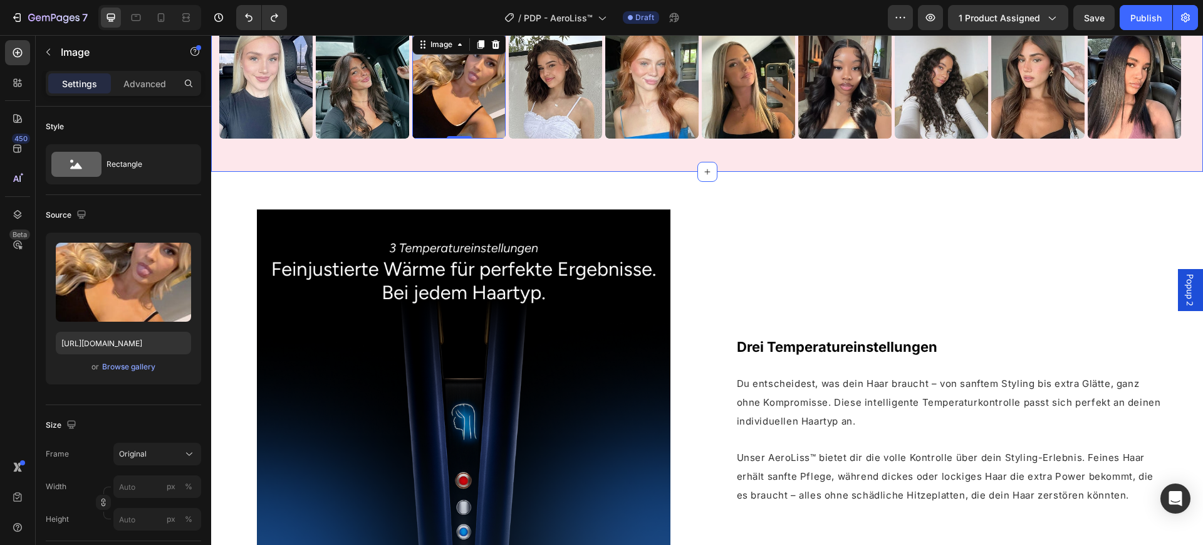
click at [562, 171] on div "Für absolut jeden Haartyp. Heading Row Image Row Image Row Image 0 Row Image Ro…" at bounding box center [707, 66] width 992 height 209
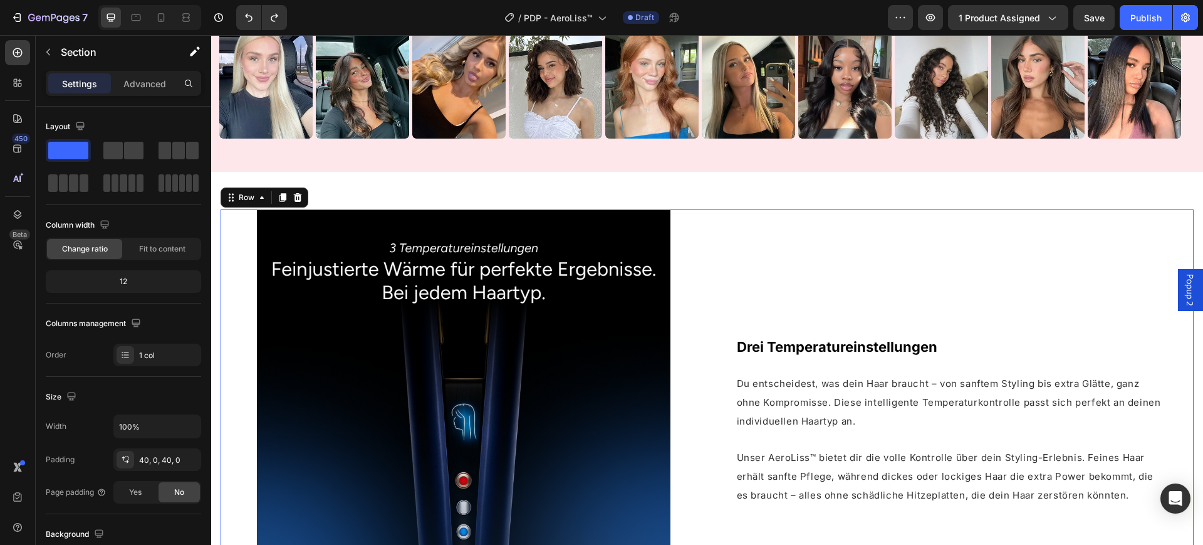
click at [844, 381] on div "Drei Temperatureinstellungen Heading Du entscheidest, was dein Haar braucht – v…" at bounding box center [951, 416] width 487 height 414
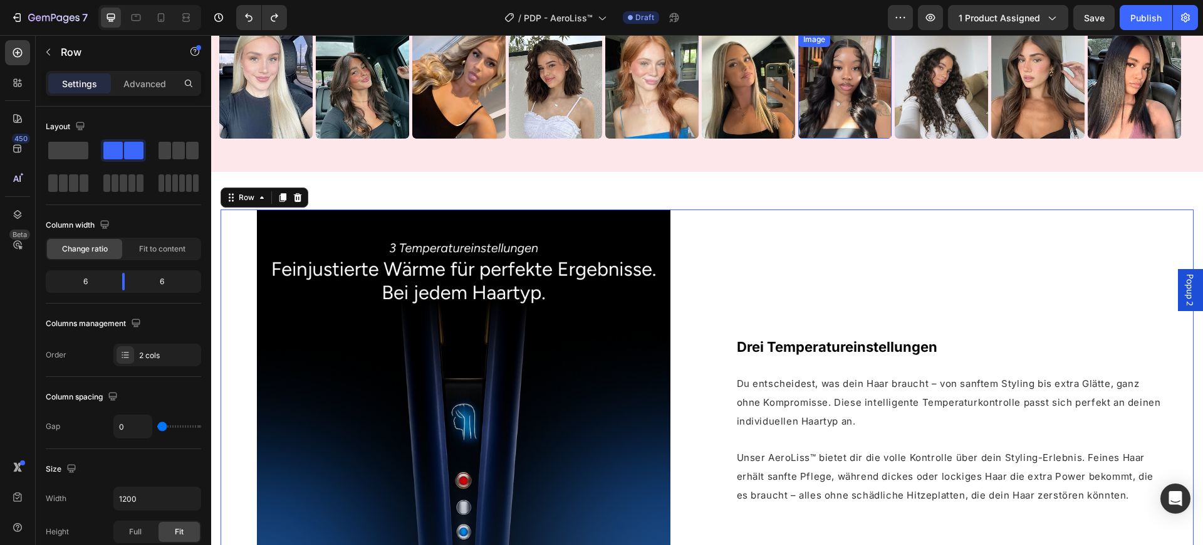
click at [851, 138] on img at bounding box center [845, 85] width 93 height 106
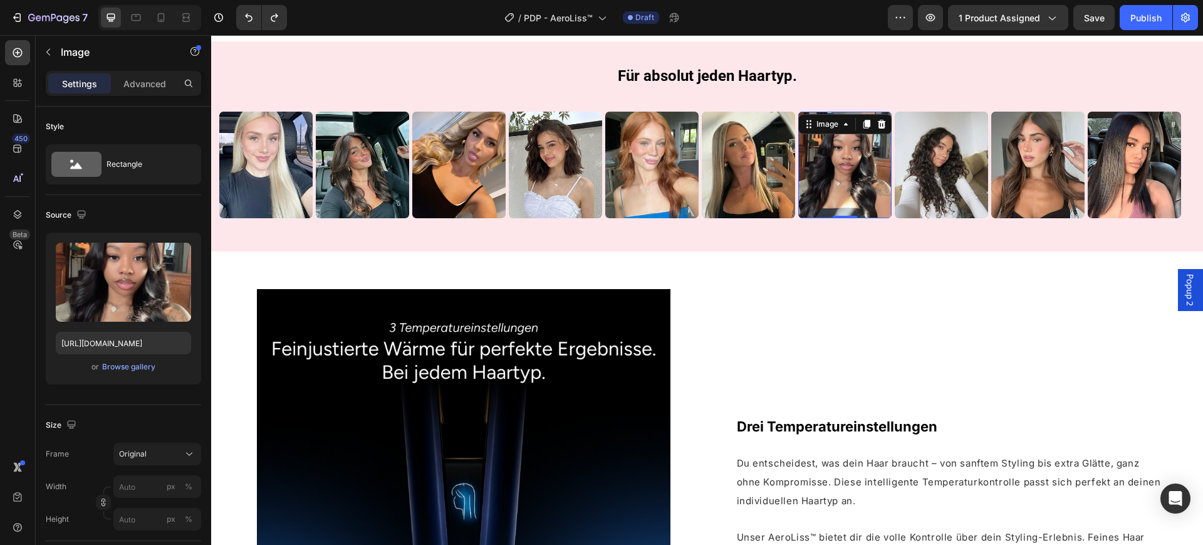
scroll to position [1410, 0]
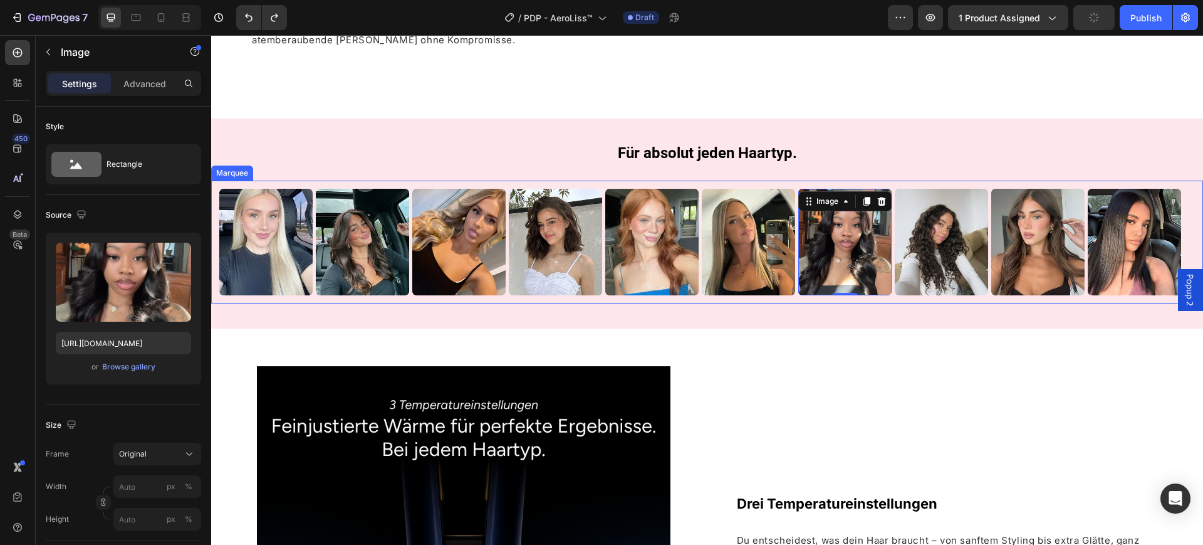
click at [797, 303] on div "Image Row Image Row Image Row Image Row Image Image Row Image 0 Row Image Row I…" at bounding box center [707, 242] width 992 height 122
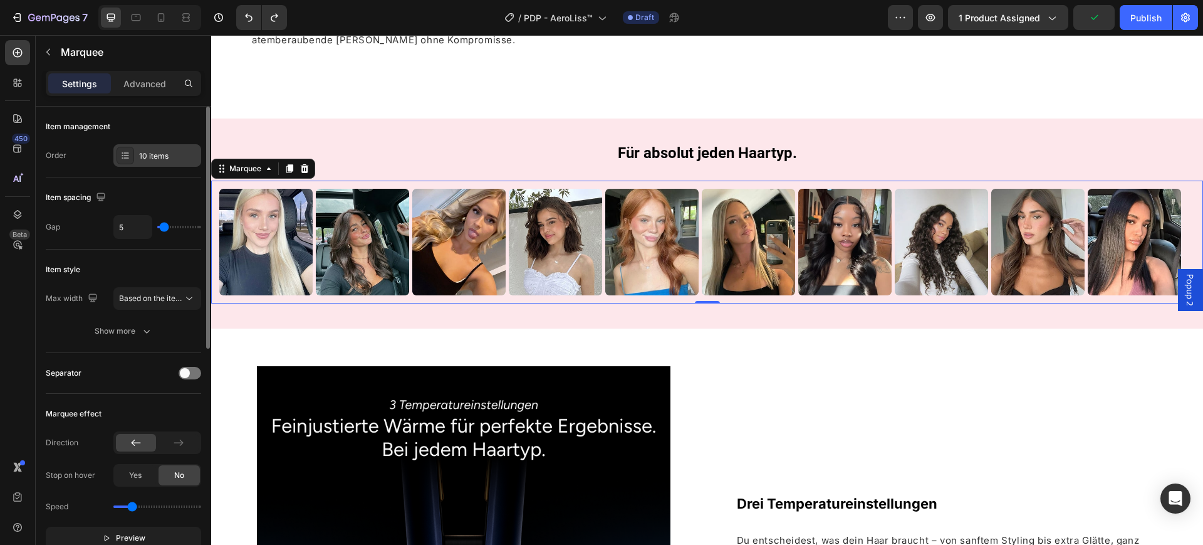
click at [160, 151] on div "10 items" at bounding box center [168, 155] width 59 height 11
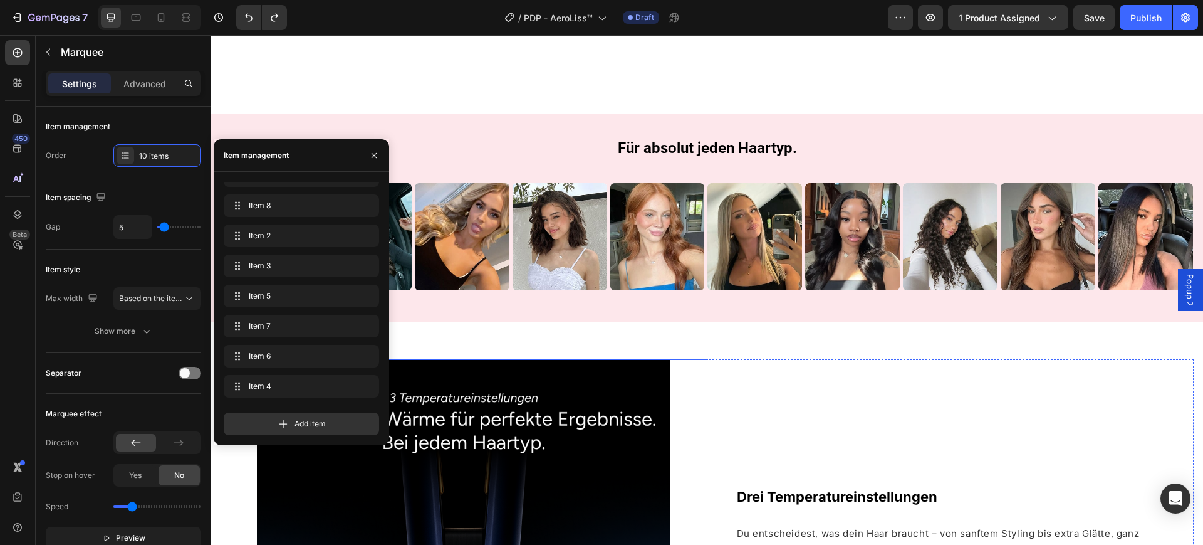
scroll to position [1489, 0]
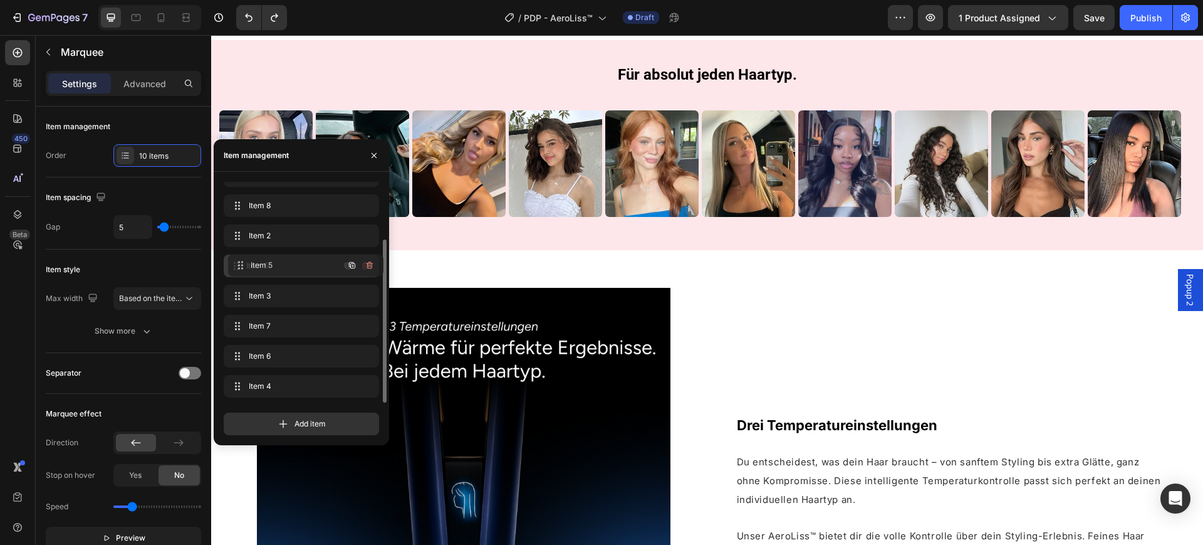
drag, startPoint x: 314, startPoint y: 300, endPoint x: 249, endPoint y: 202, distance: 117.2
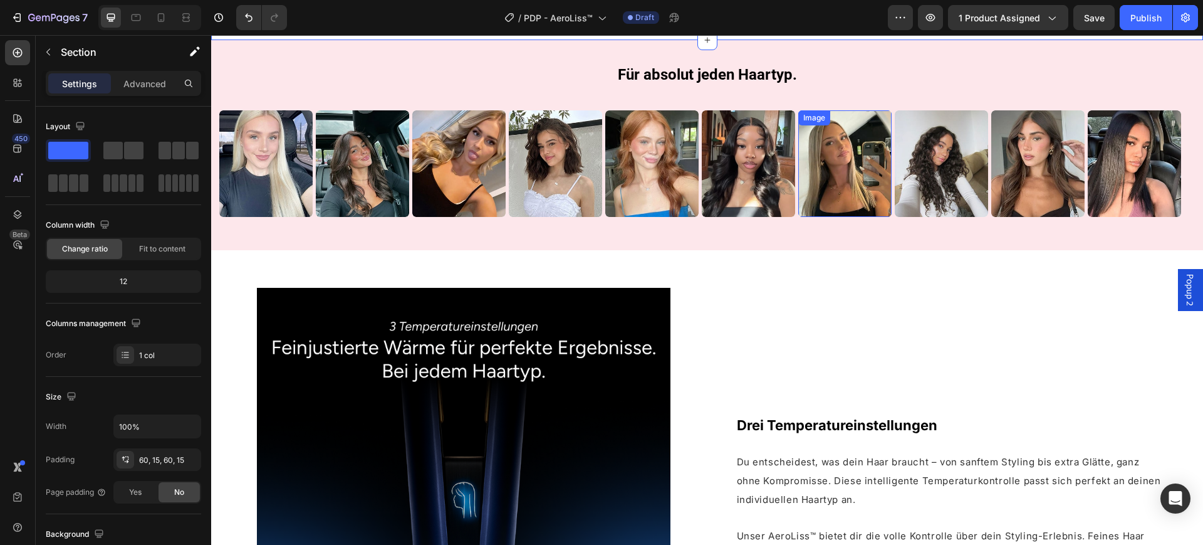
scroll to position [1724, 0]
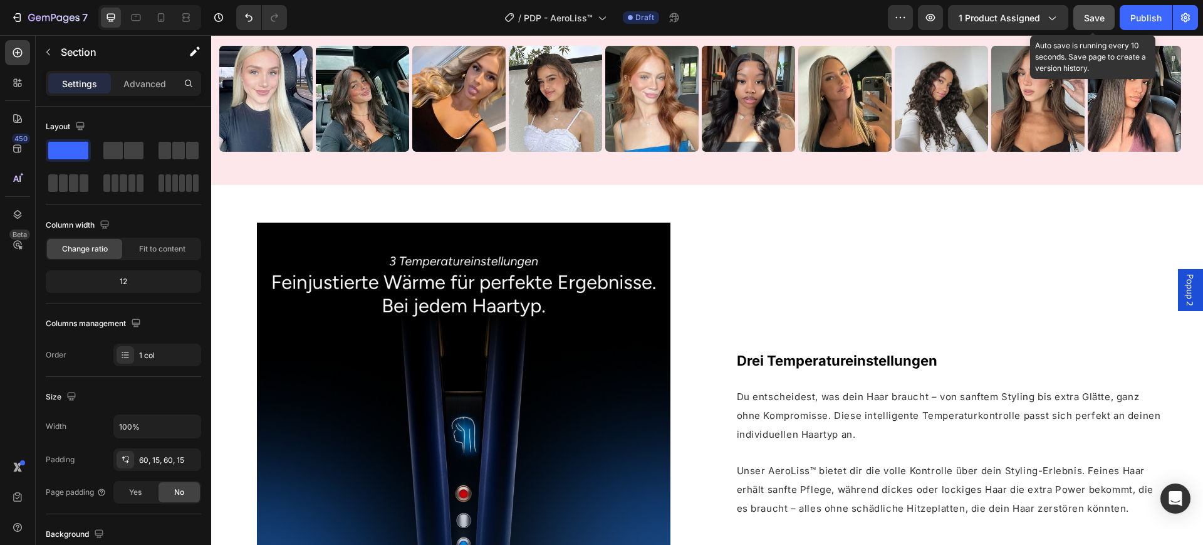
click at [1101, 13] on span "Save" at bounding box center [1094, 18] width 21 height 11
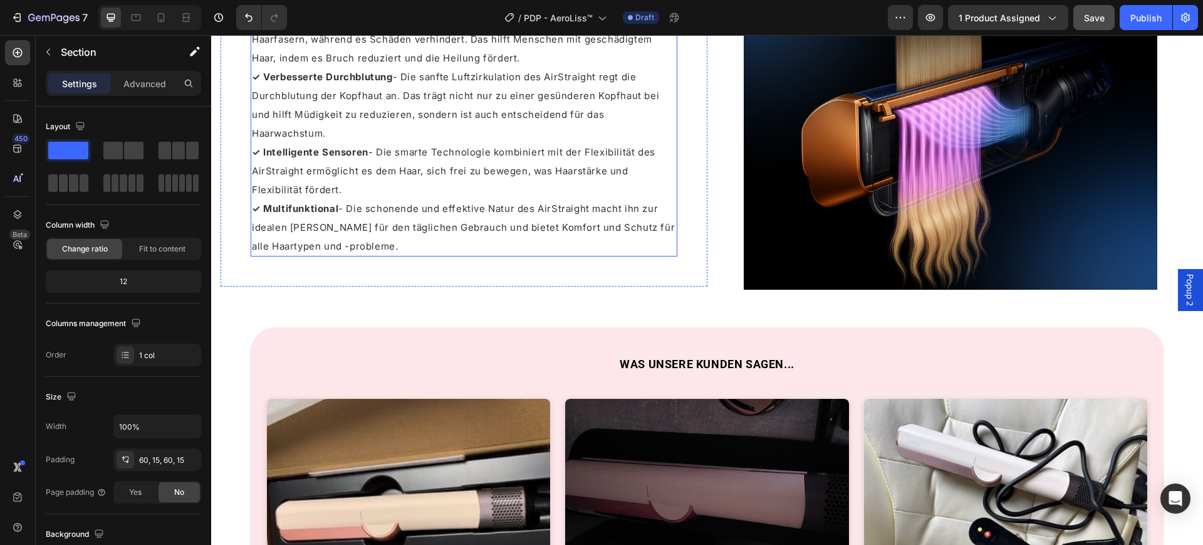
scroll to position [2664, 0]
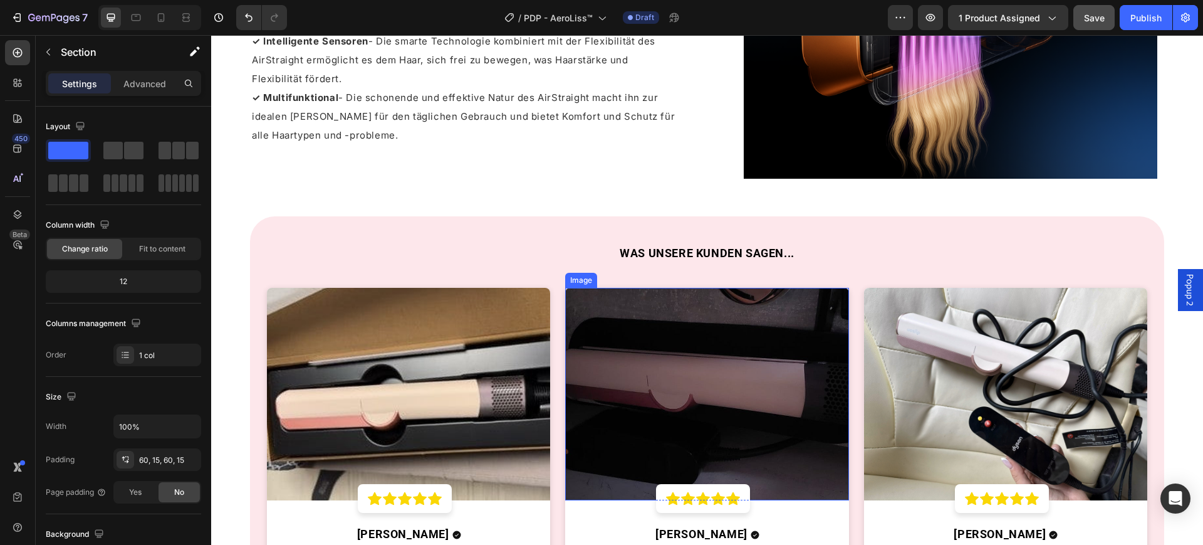
click at [669, 380] on img at bounding box center [707, 394] width 284 height 212
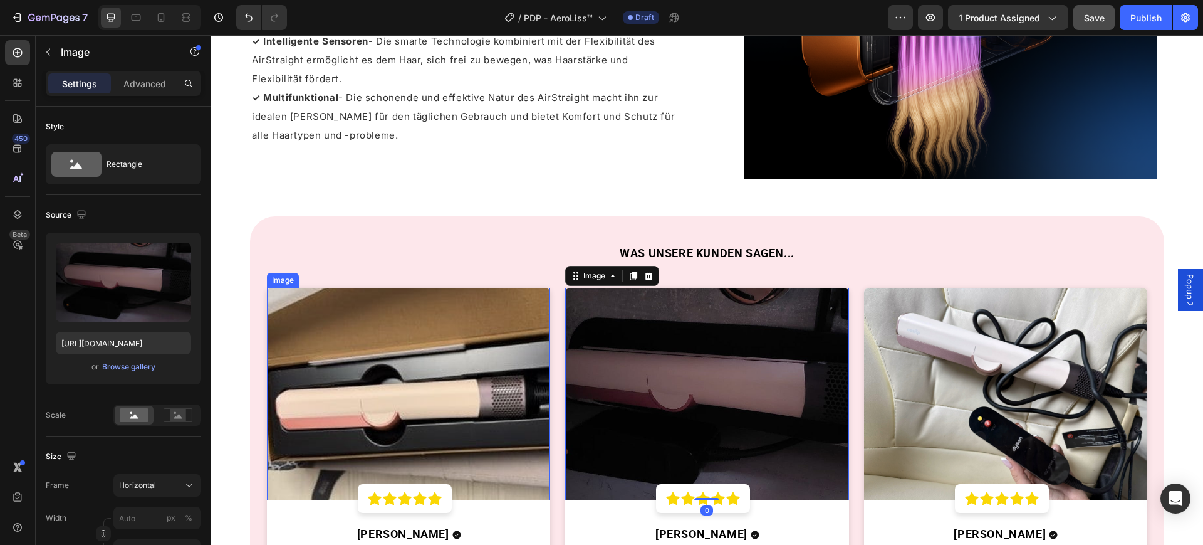
click at [471, 385] on img at bounding box center [409, 394] width 284 height 212
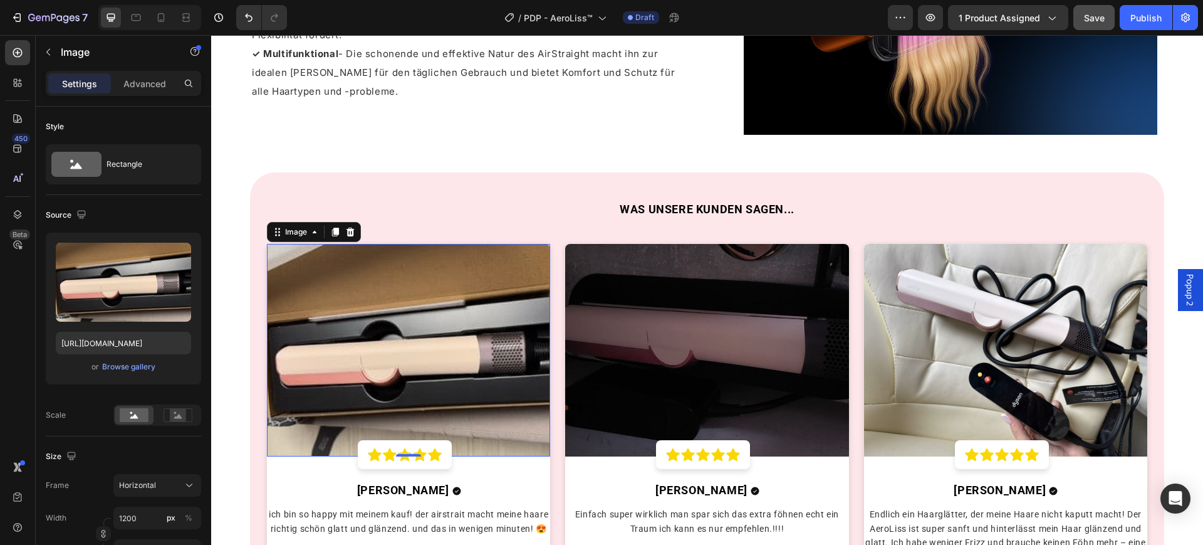
scroll to position [2742, 0]
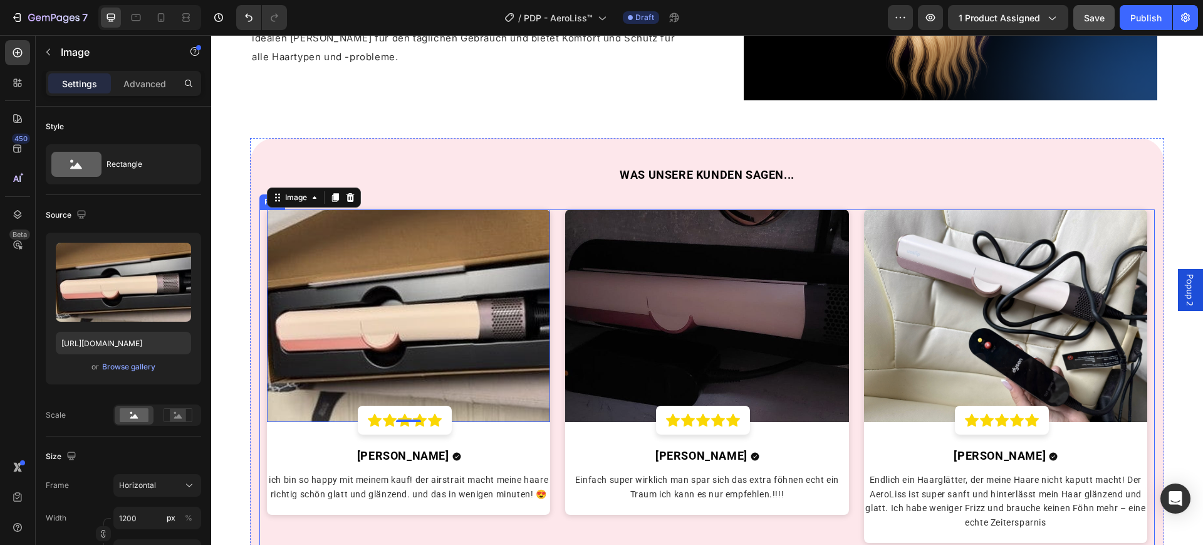
click at [558, 345] on div "Image Icon Icon Icon Icon Icon Row Row [PERSON_NAME] Text block Icon Row Einfac…" at bounding box center [707, 379] width 298 height 340
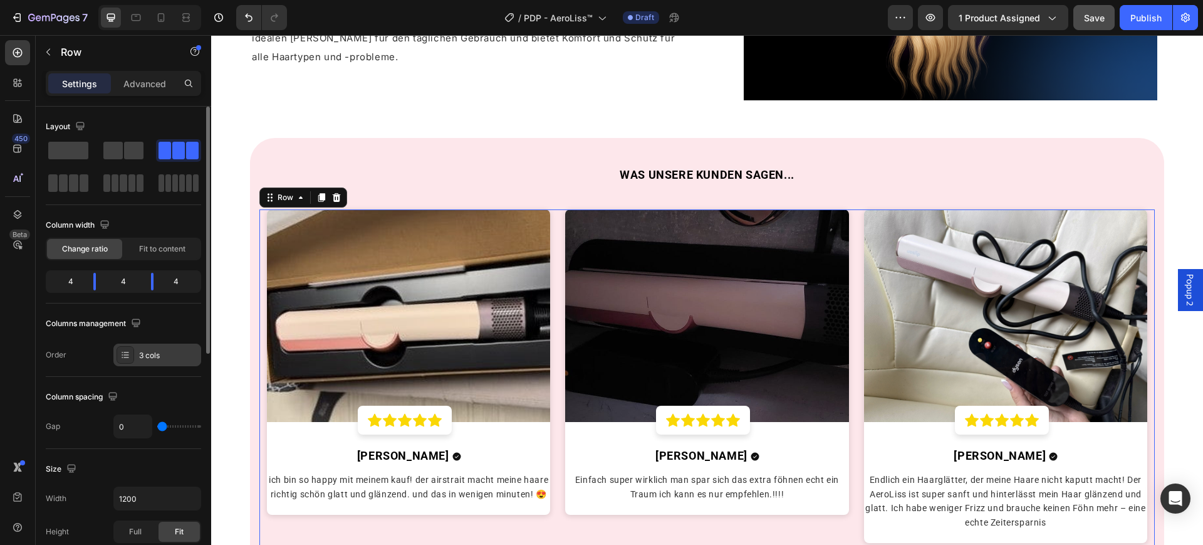
click at [152, 347] on div "3 cols" at bounding box center [157, 354] width 88 height 23
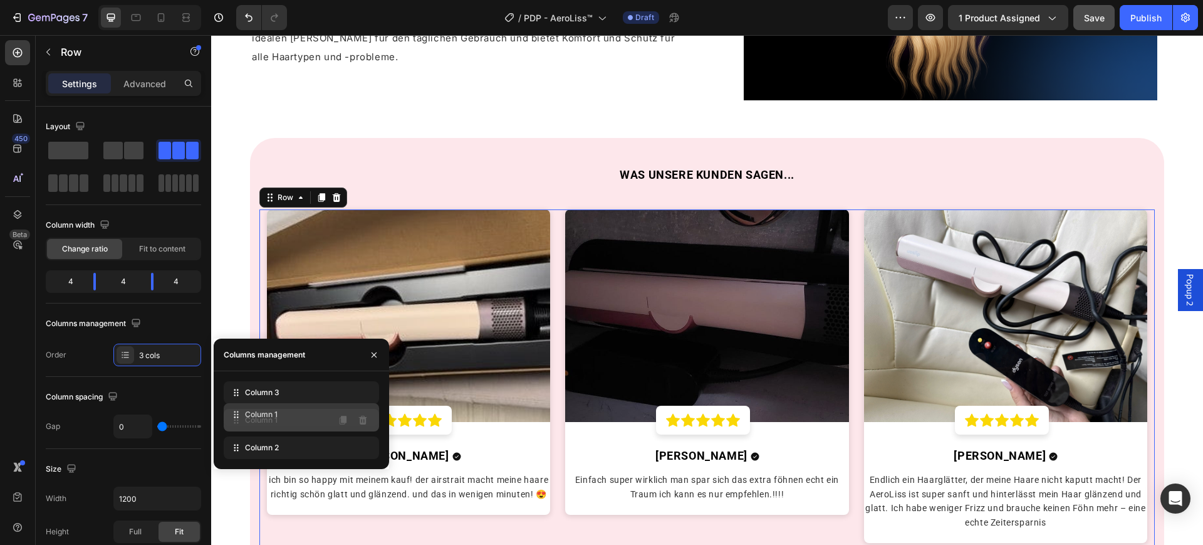
drag, startPoint x: 280, startPoint y: 391, endPoint x: 280, endPoint y: 414, distance: 23.2
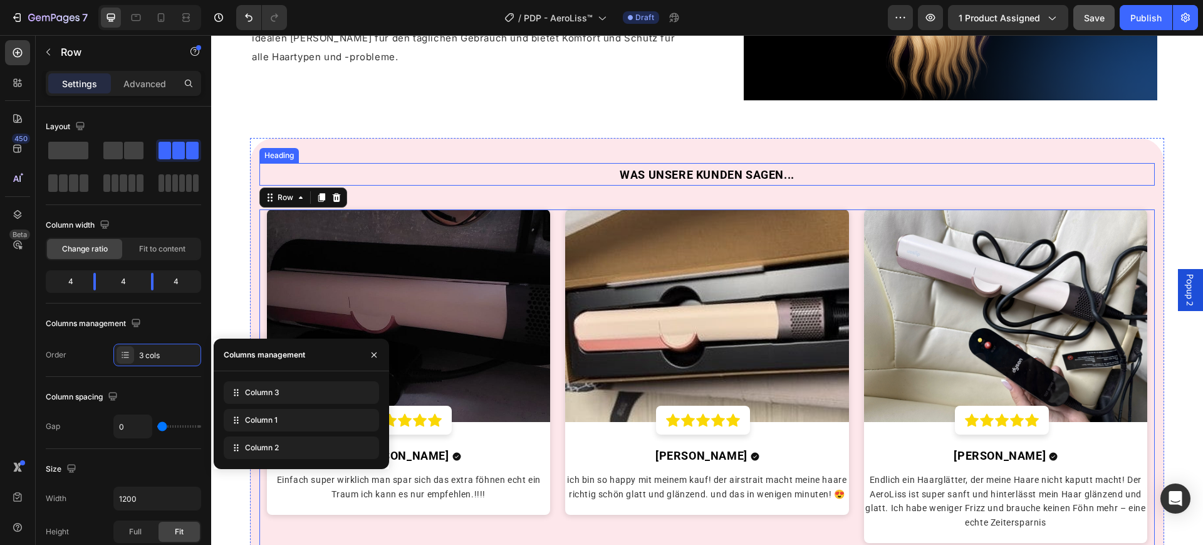
click at [409, 177] on h2 "WAS UNSERE KUNDEN SAGEN..." at bounding box center [708, 174] width 896 height 23
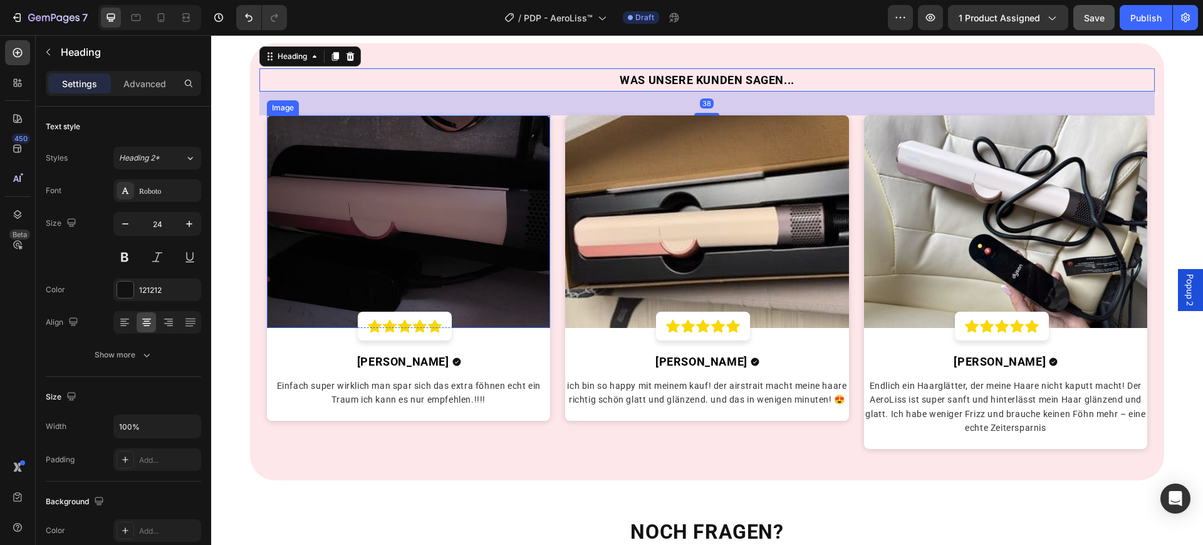
scroll to position [2899, 0]
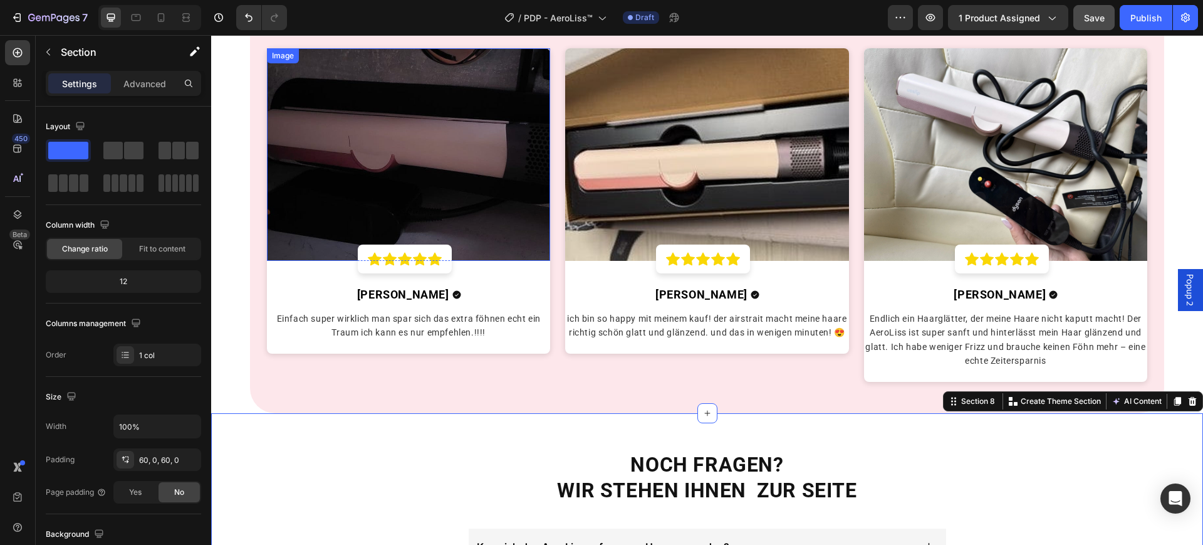
click at [494, 202] on img at bounding box center [409, 154] width 284 height 212
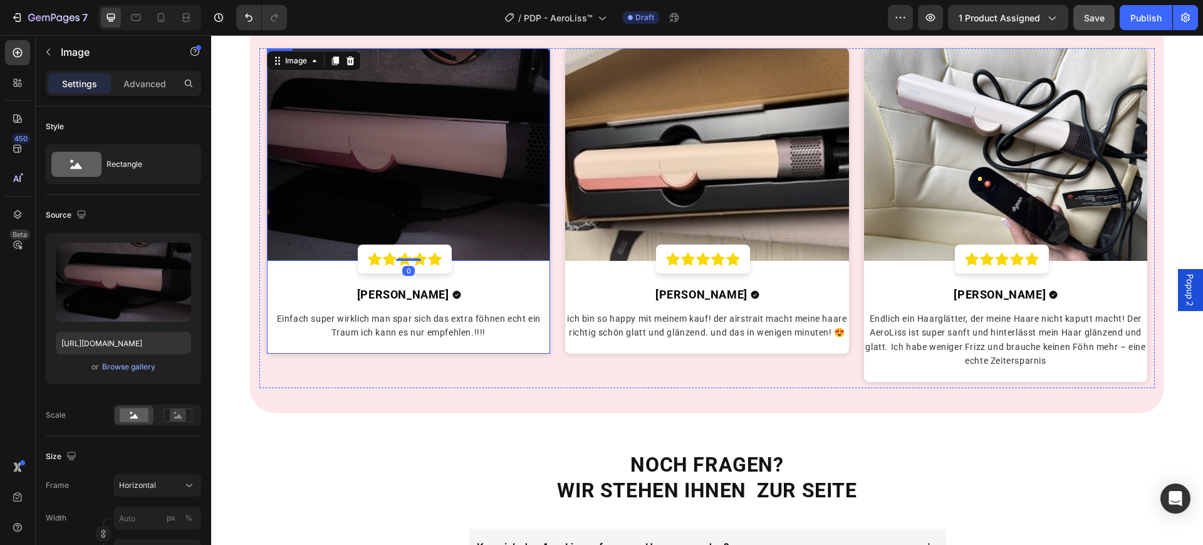
click at [498, 273] on div "Image 0 Icon Icon Icon Icon Icon Row Row [PERSON_NAME] Text block Icon Row Einf…" at bounding box center [409, 200] width 284 height 305
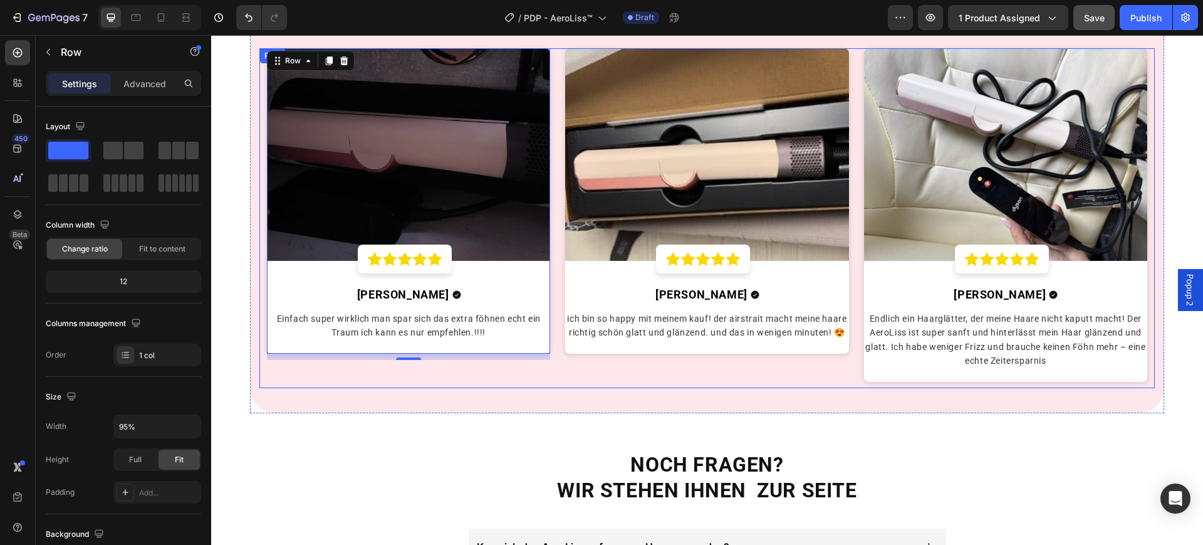
click at [551, 278] on div "Image Icon Icon Icon Icon Icon Row Row [PERSON_NAME] Text block Icon Row Einfac…" at bounding box center [409, 218] width 298 height 340
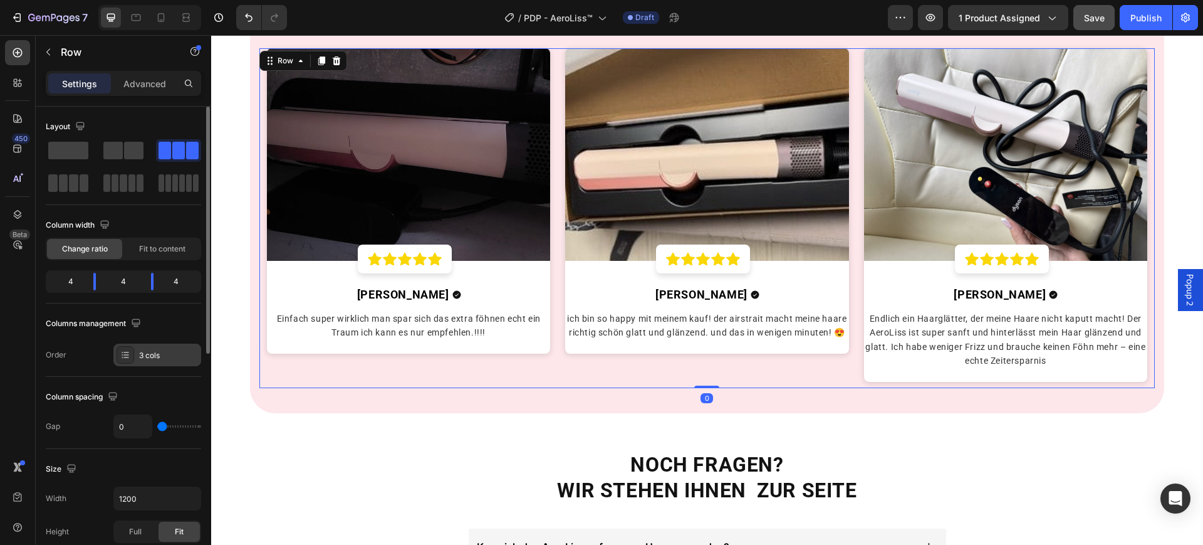
click at [159, 352] on div "3 cols" at bounding box center [168, 355] width 59 height 11
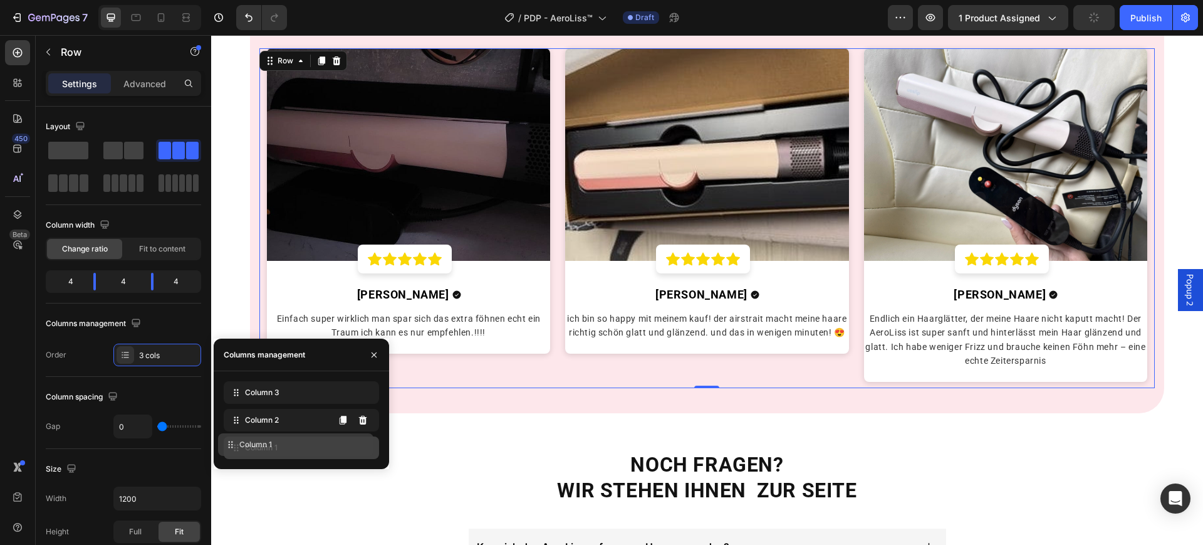
drag, startPoint x: 286, startPoint y: 441, endPoint x: 285, endPoint y: 448, distance: 6.9
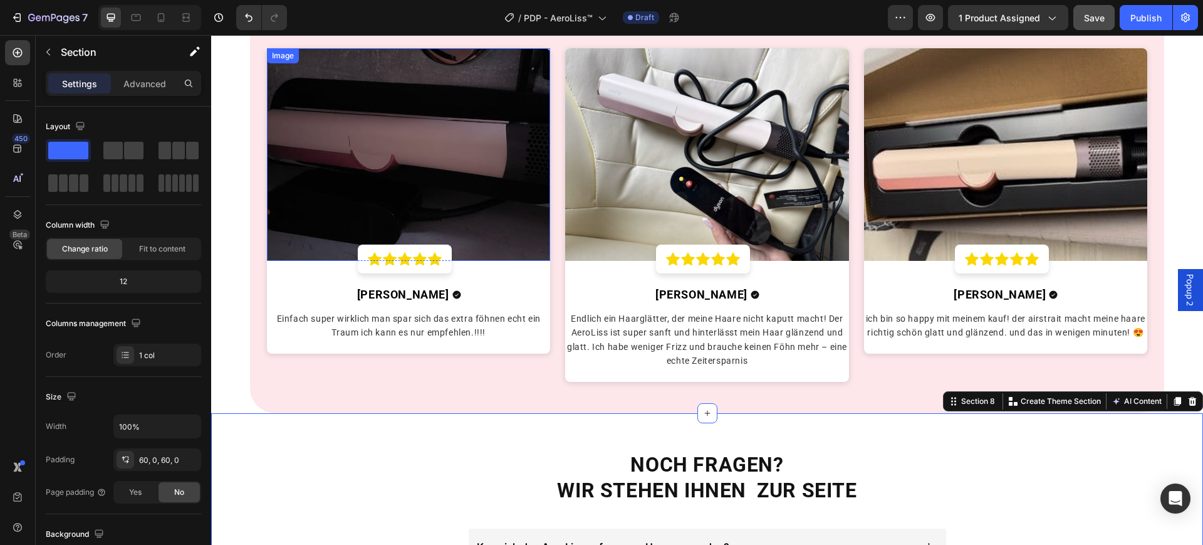
click at [482, 188] on img at bounding box center [409, 154] width 284 height 212
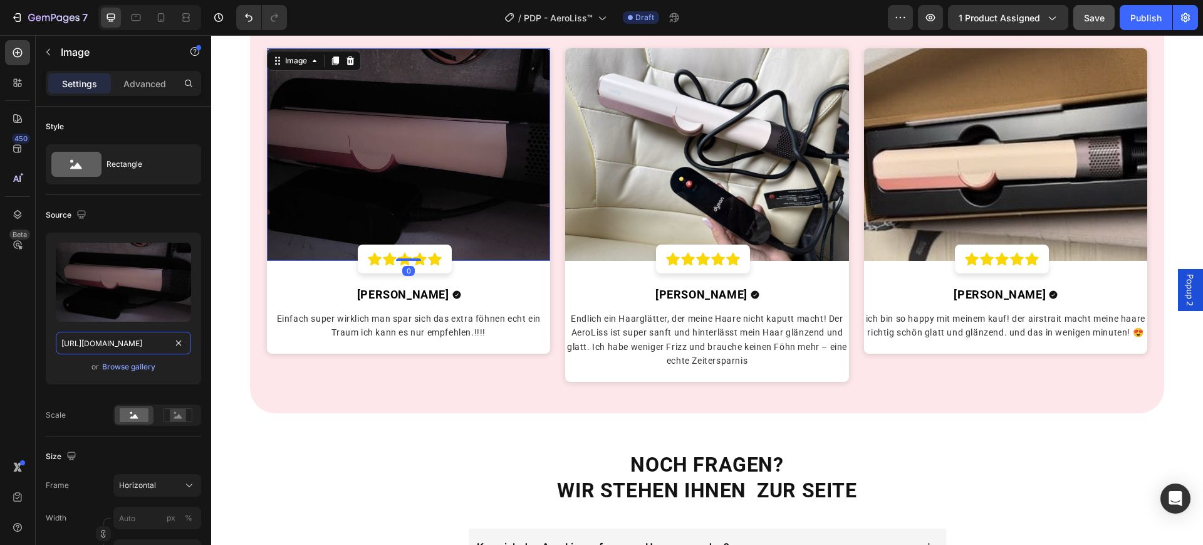
click at [113, 333] on input "[URL][DOMAIN_NAME]" at bounding box center [123, 343] width 135 height 23
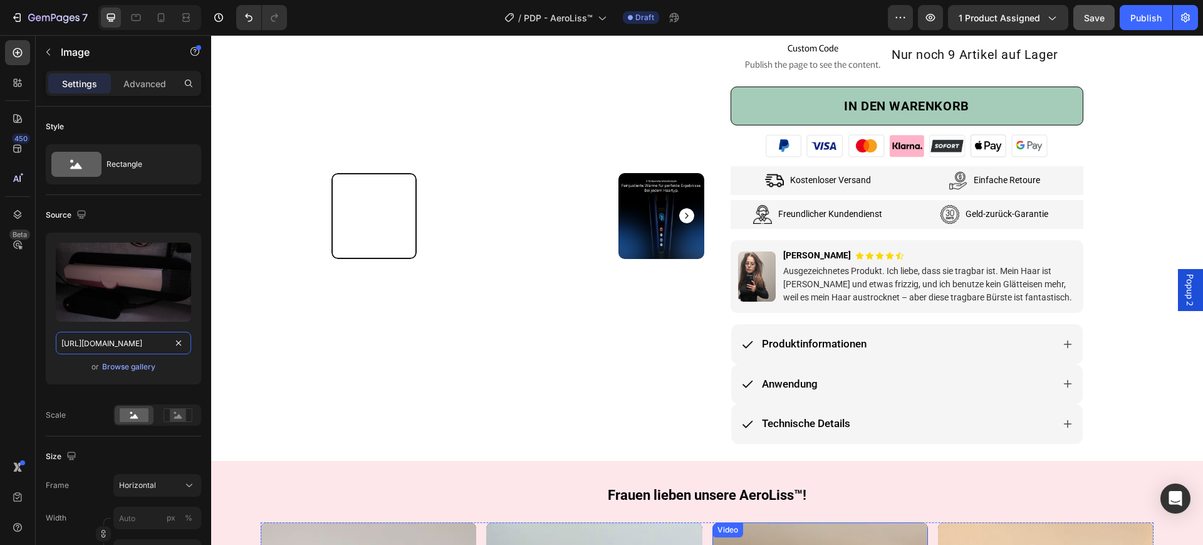
scroll to position [313, 0]
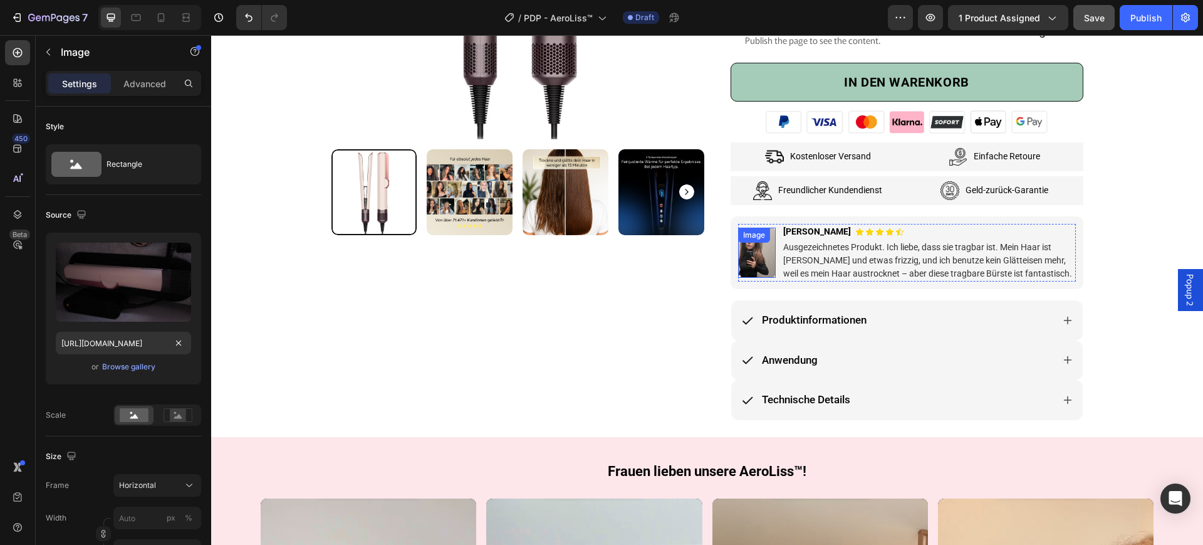
click at [749, 253] on img at bounding box center [757, 253] width 38 height 50
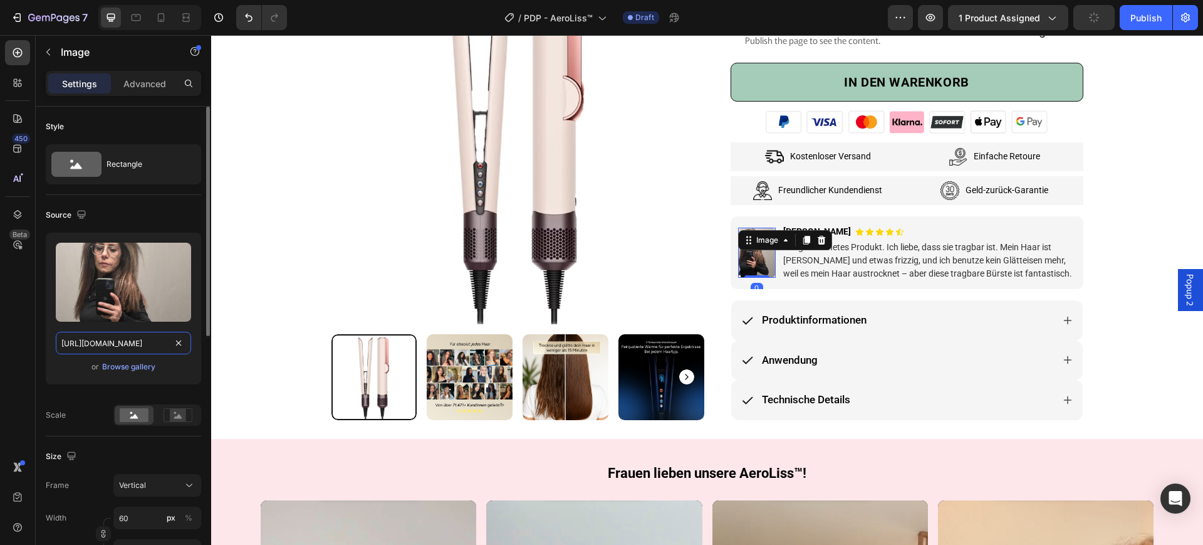
click at [137, 336] on input "[URL][DOMAIN_NAME]" at bounding box center [123, 343] width 135 height 23
paste input "abc72880-2d5d-4b79-a732-a4585fe50b91"
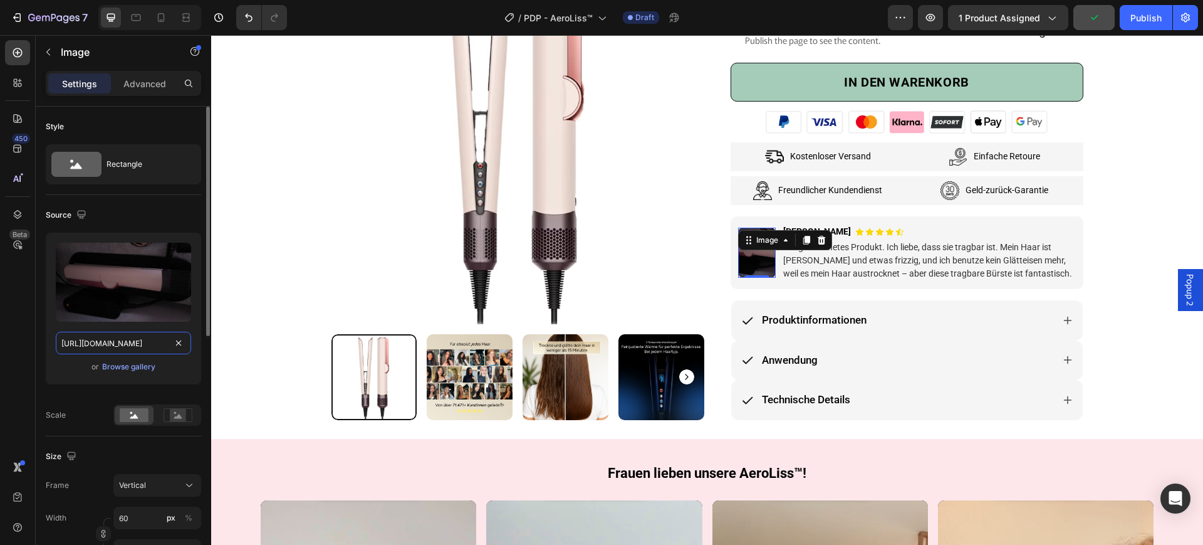
scroll to position [0, 386]
type input "[URL][DOMAIN_NAME]"
click at [905, 261] on p "Ausgezeichnetes Produkt. Ich liebe, dass sie tragbar ist. Mein Haar ist [PERSON…" at bounding box center [929, 260] width 291 height 39
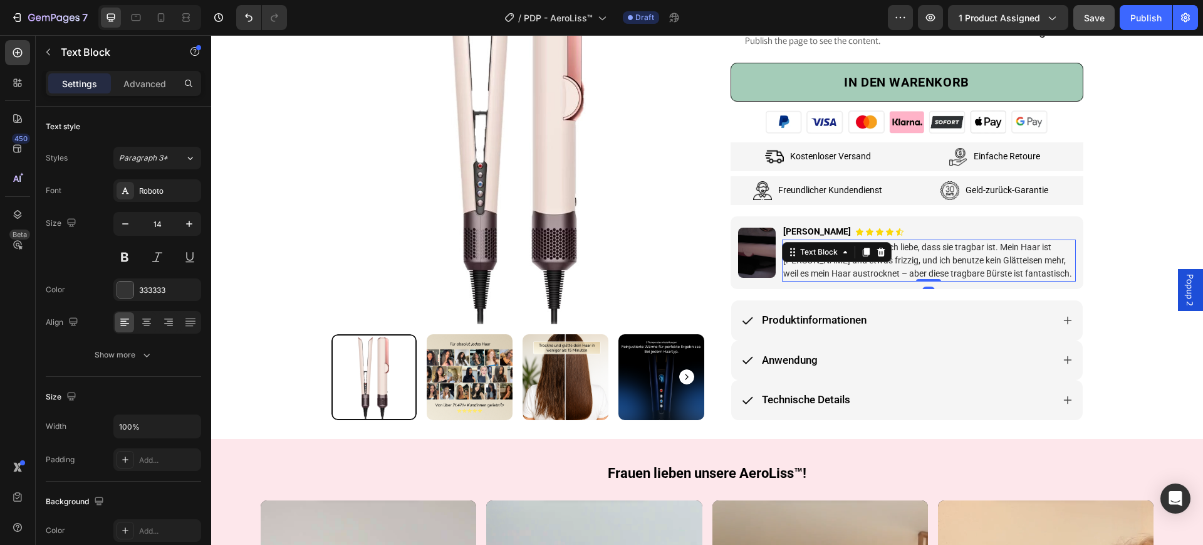
click at [905, 261] on p "Ausgezeichnetes Produkt. Ich liebe, dass sie tragbar ist. Mein Haar ist [PERSON…" at bounding box center [929, 260] width 291 height 39
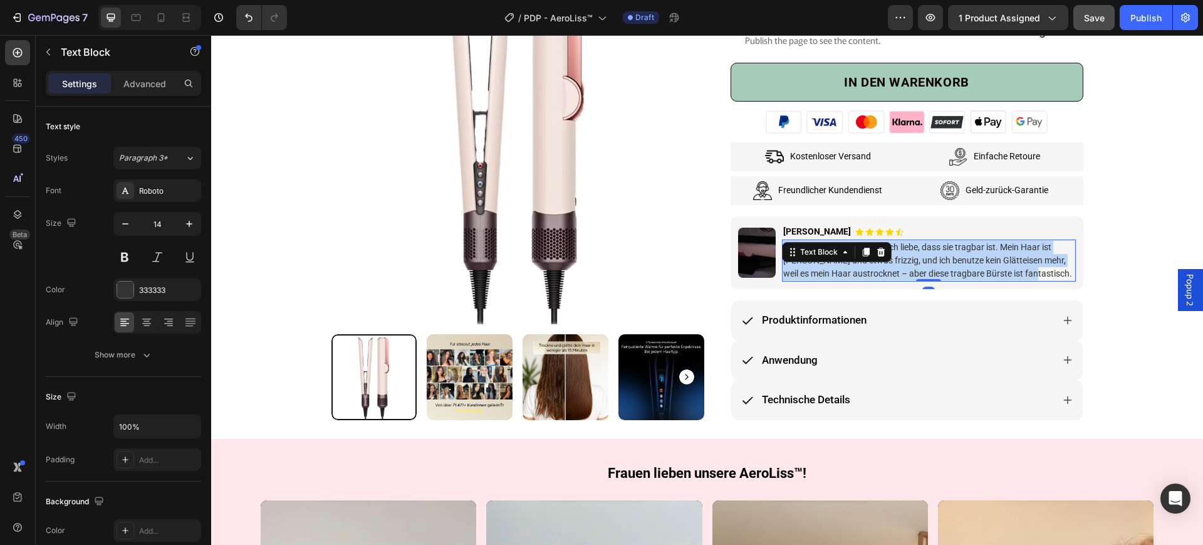
click at [905, 261] on p "Ausgezeichnetes Produkt. Ich liebe, dass sie tragbar ist. Mein Haar ist [PERSON…" at bounding box center [929, 260] width 291 height 39
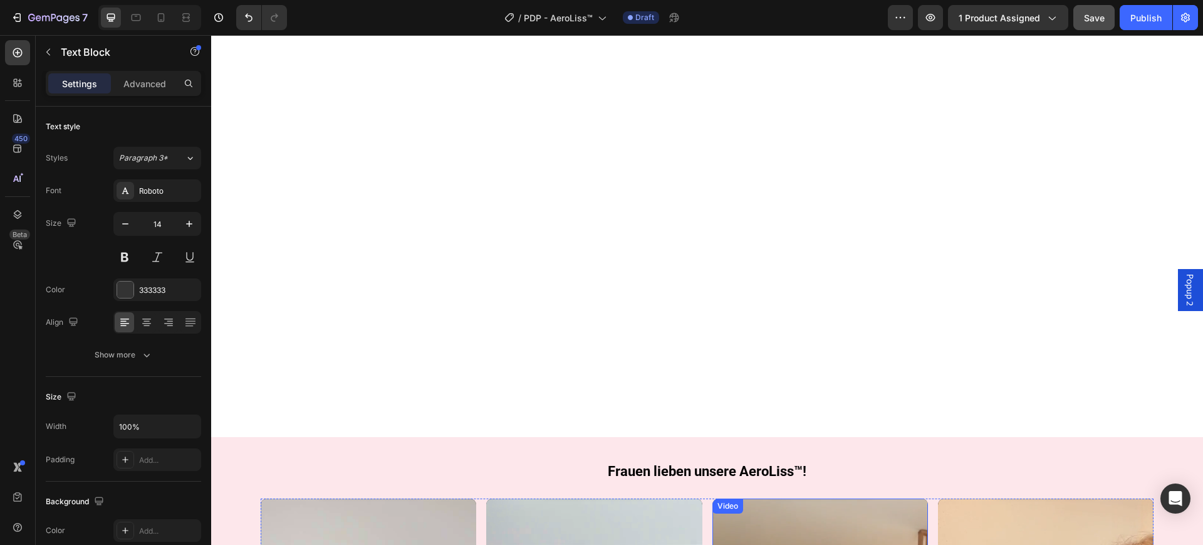
type input "16"
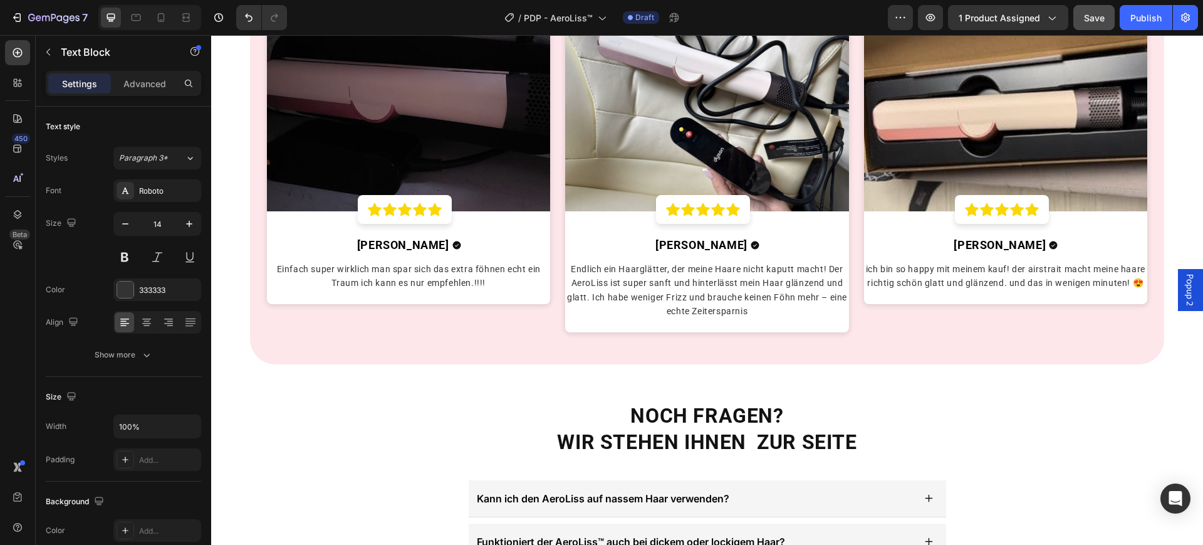
scroll to position [2977, 0]
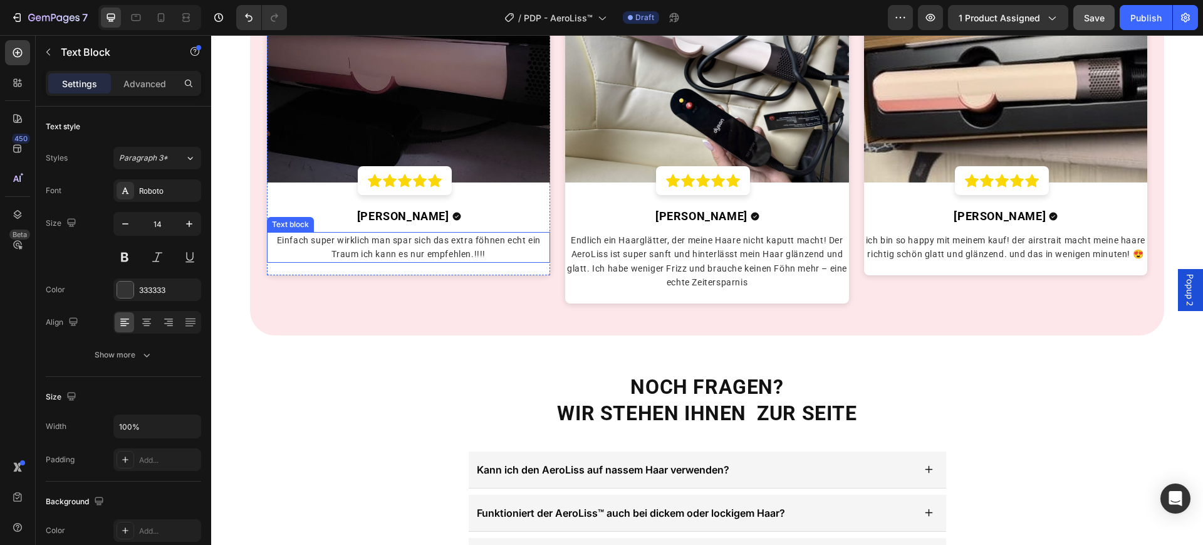
click at [424, 246] on p "Einfach super wirklich man spar sich das extra föhnen echt ein Traum ich kann e…" at bounding box center [408, 247] width 281 height 28
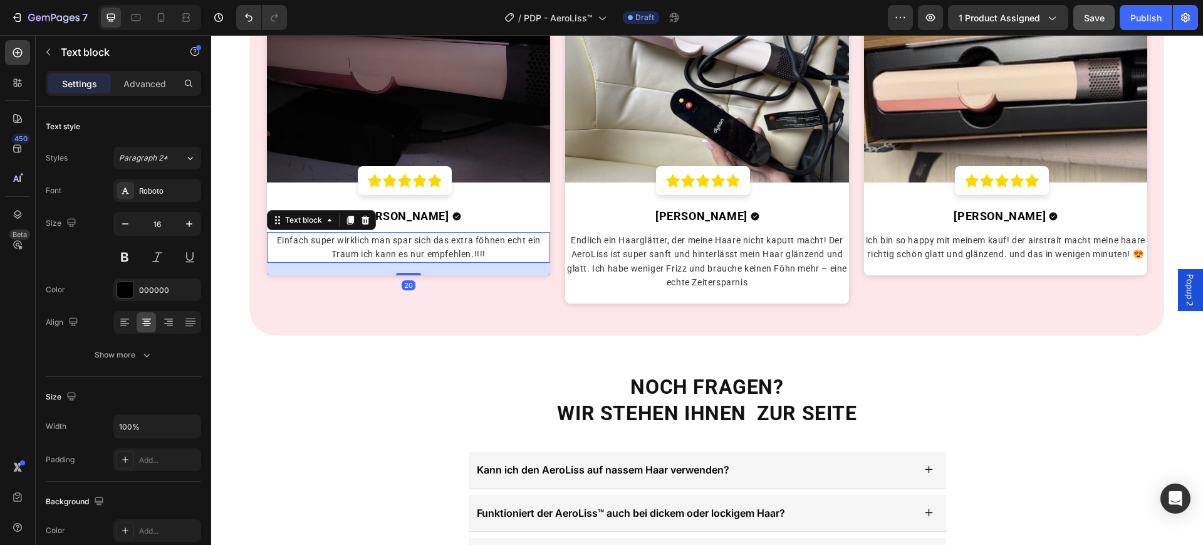
click at [424, 246] on p "Einfach super wirklich man spar sich das extra föhnen echt ein Traum ich kann e…" at bounding box center [408, 247] width 281 height 28
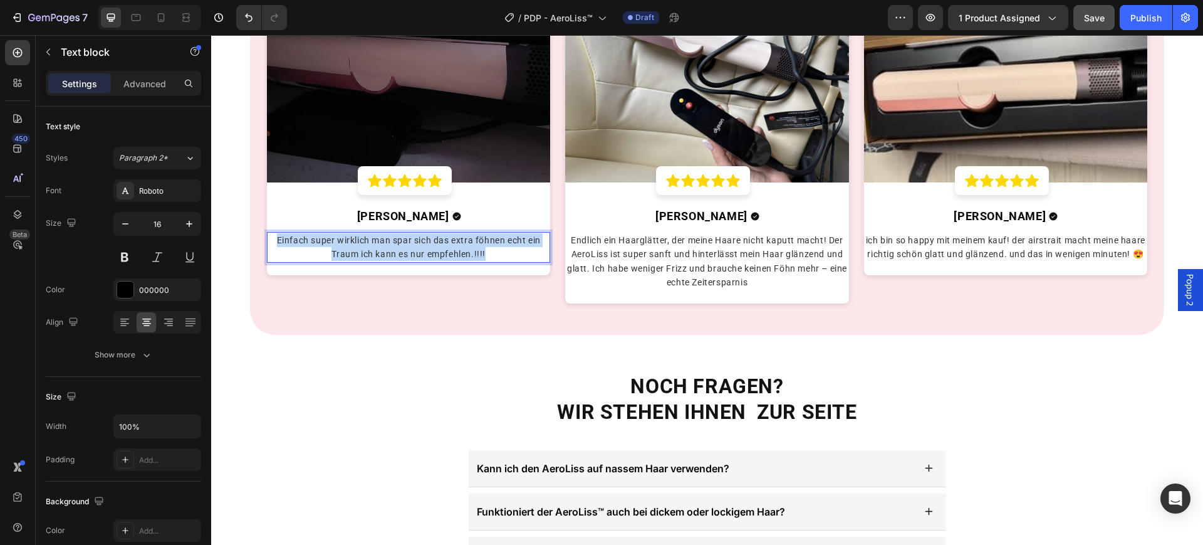
click at [424, 246] on p "Einfach super wirklich man spar sich das extra föhnen echt ein Traum ich kann e…" at bounding box center [408, 247] width 281 height 28
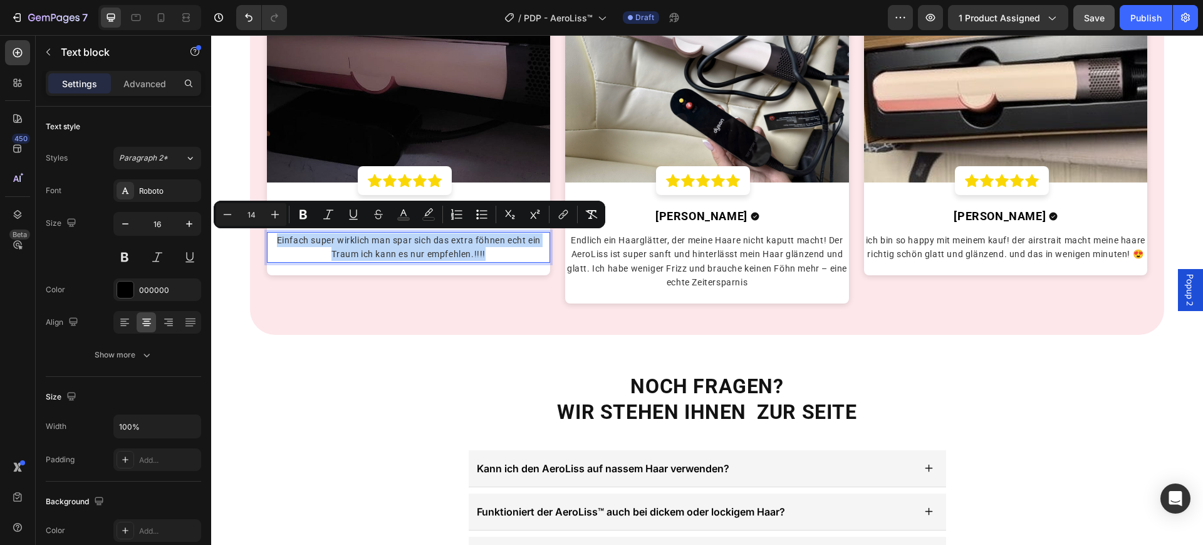
copy span "Einfach super wirklich man spar sich das extra föhnen echt ein Traum ich kann e…"
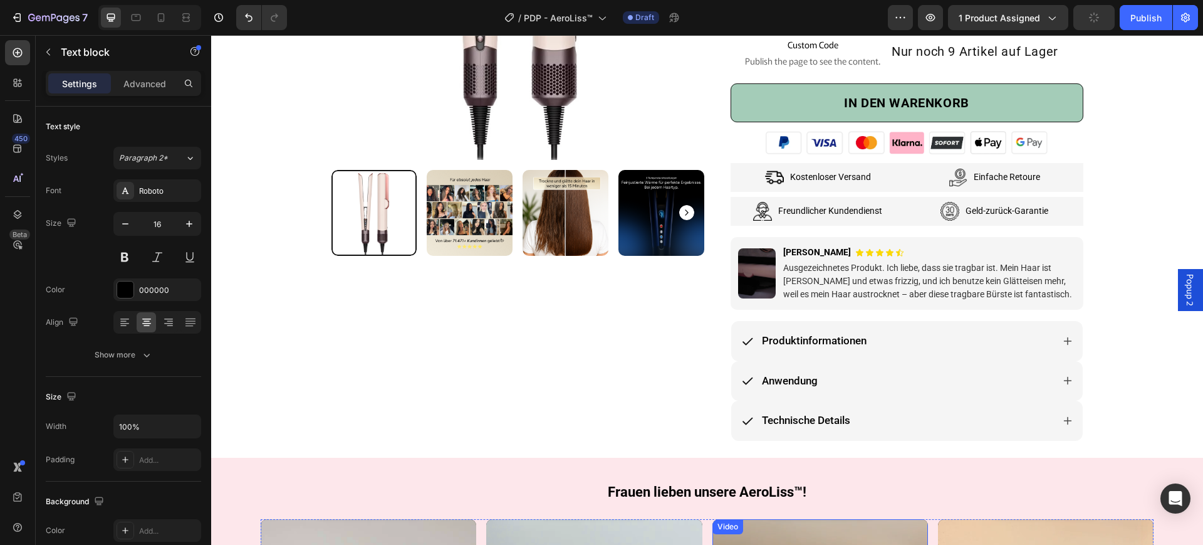
scroll to position [235, 0]
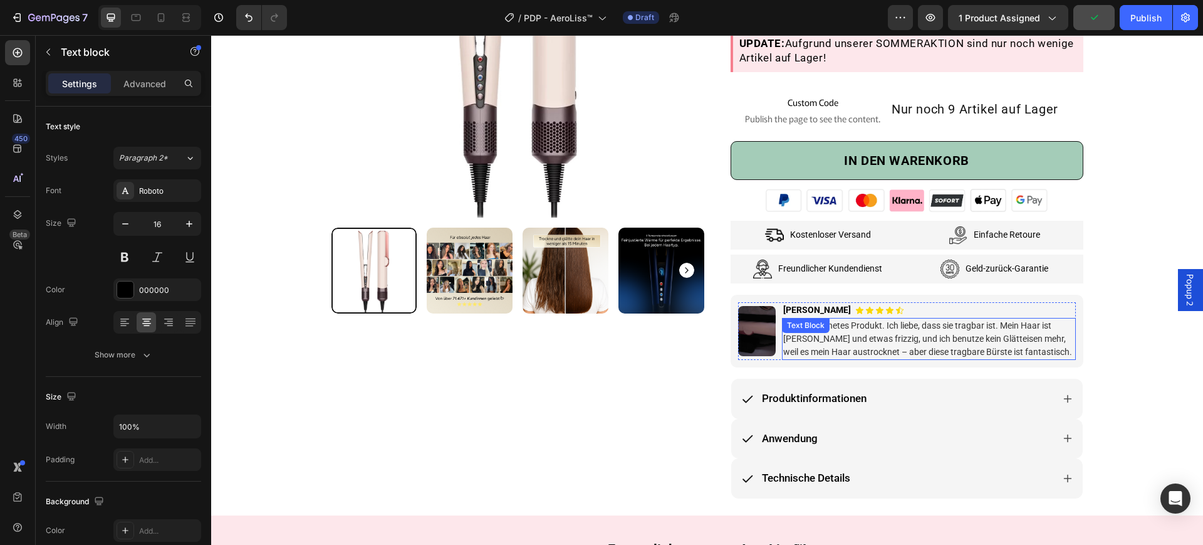
click at [859, 345] on p "Ausgezeichnetes Produkt. Ich liebe, dass sie tragbar ist. Mein Haar ist [PERSON…" at bounding box center [929, 338] width 291 height 39
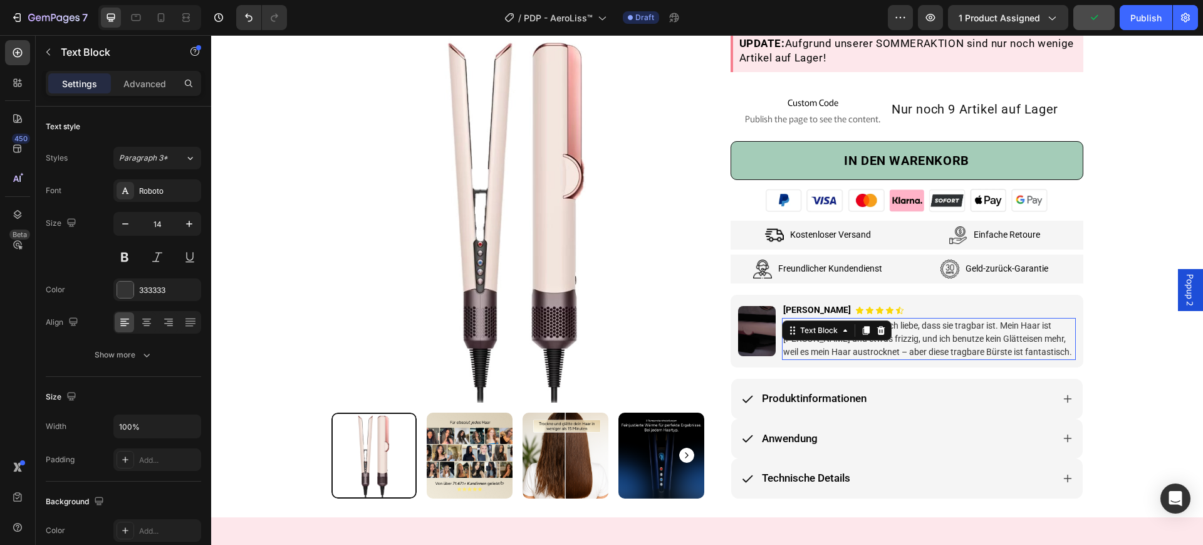
click at [859, 345] on p "Ausgezeichnetes Produkt. Ich liebe, dass sie tragbar ist. Mein Haar ist [PERSON…" at bounding box center [929, 338] width 291 height 39
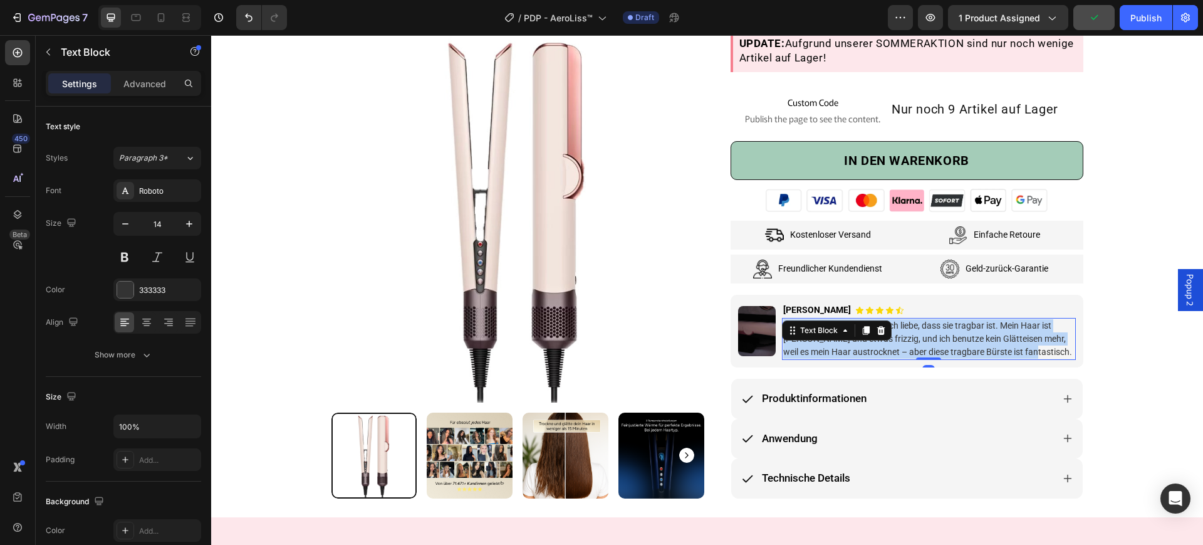
click at [859, 345] on p "Ausgezeichnetes Produkt. Ich liebe, dass sie tragbar ist. Mein Haar ist [PERSON…" at bounding box center [929, 338] width 291 height 39
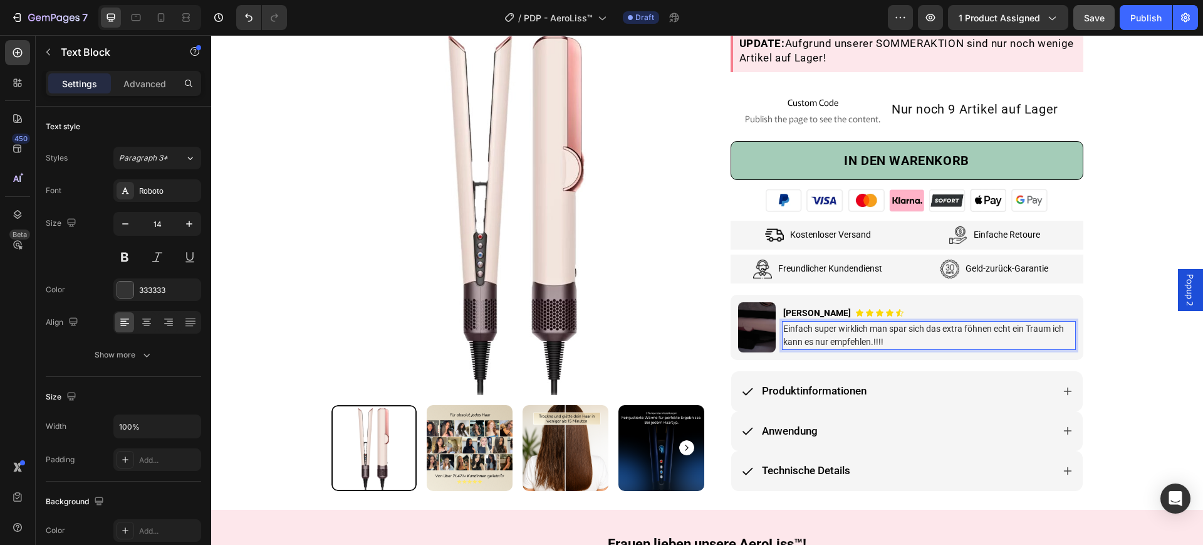
scroll to position [238, 0]
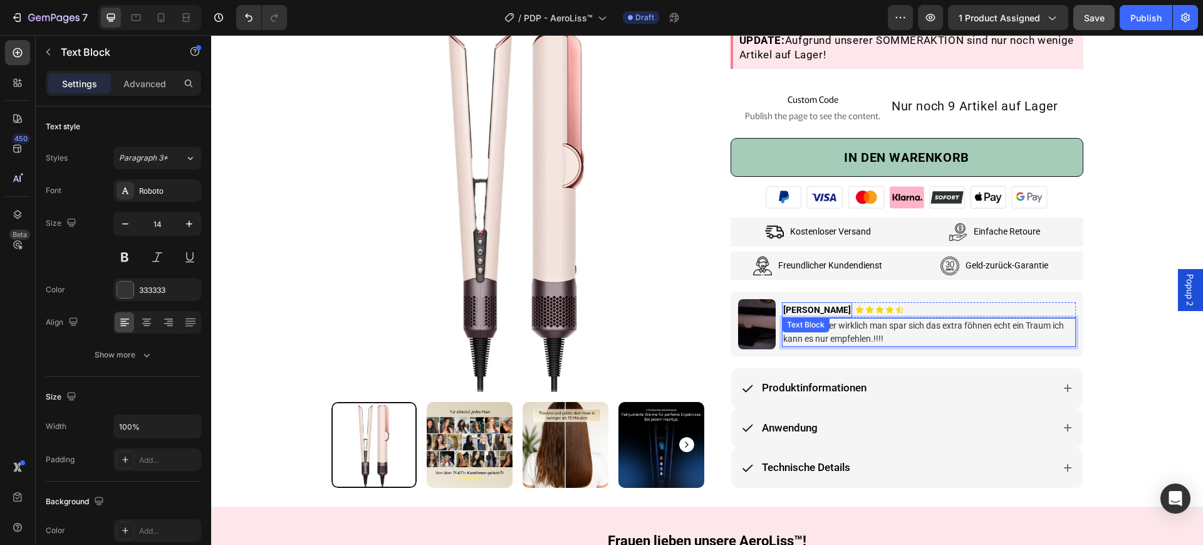
click at [784, 305] on p "[PERSON_NAME]" at bounding box center [818, 309] width 68 height 13
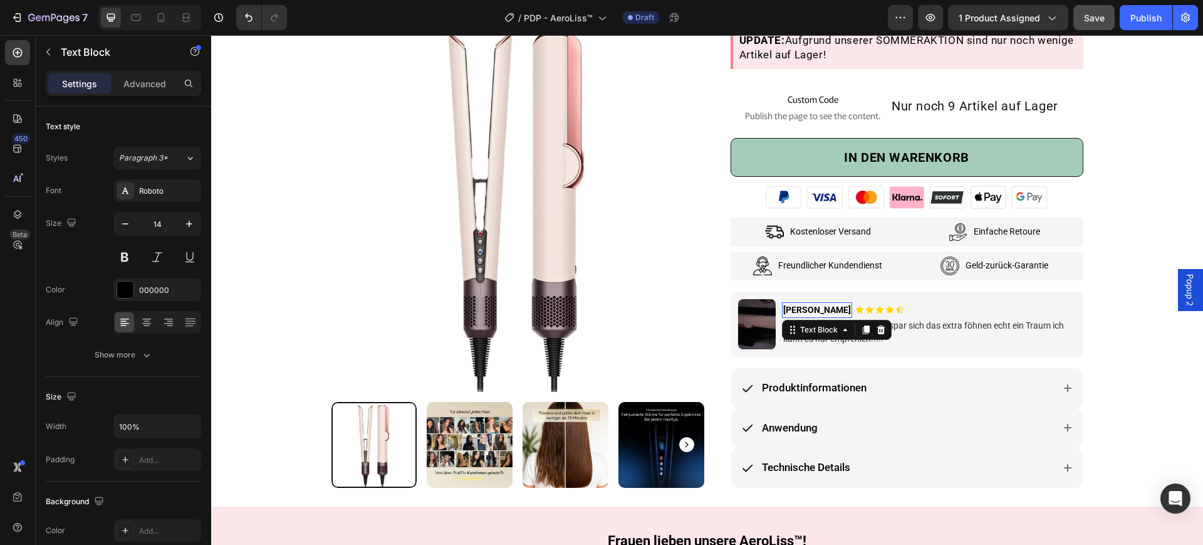
click at [784, 305] on p "[PERSON_NAME]" at bounding box center [818, 309] width 68 height 13
click at [1134, 307] on div "Product Images & Gallery Row Row Image [PERSON_NAME] Text Block Icon Row und 70…" at bounding box center [707, 155] width 973 height 665
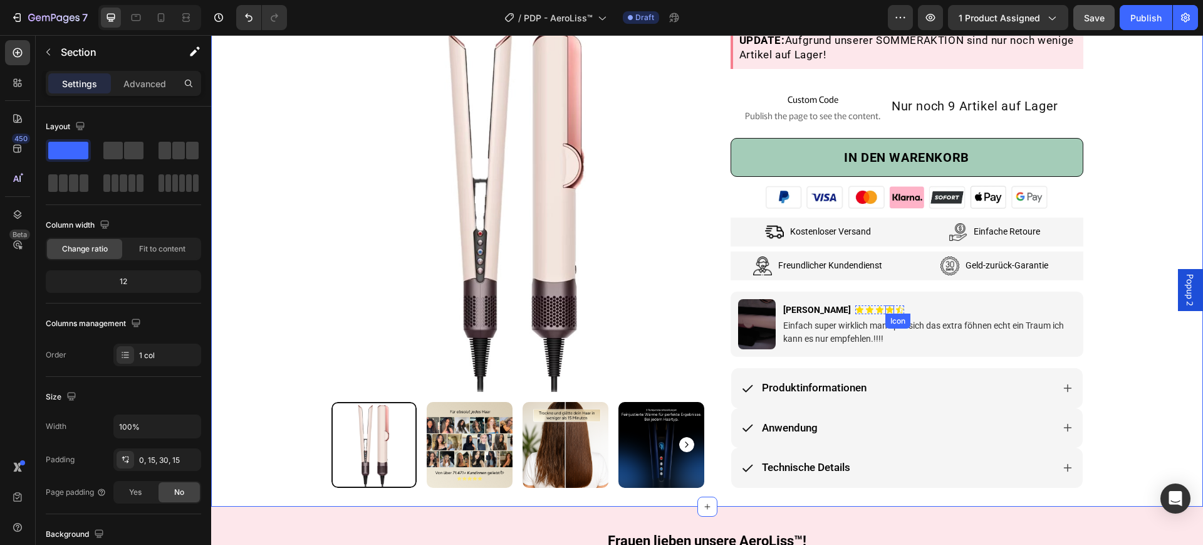
click at [886, 307] on icon at bounding box center [890, 310] width 8 height 8
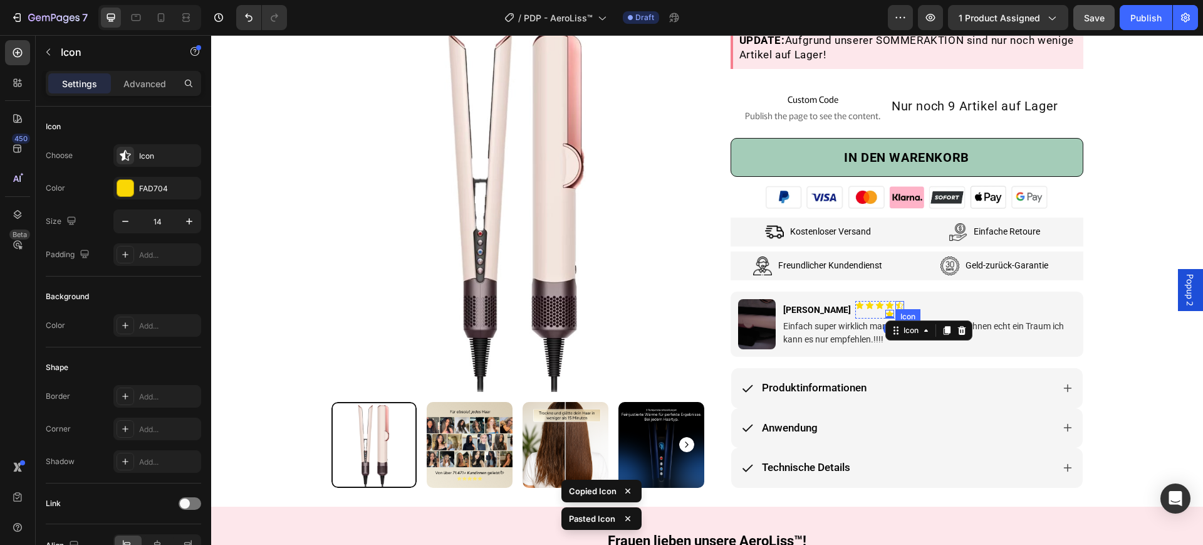
click at [896, 304] on div "Icon" at bounding box center [900, 305] width 9 height 9
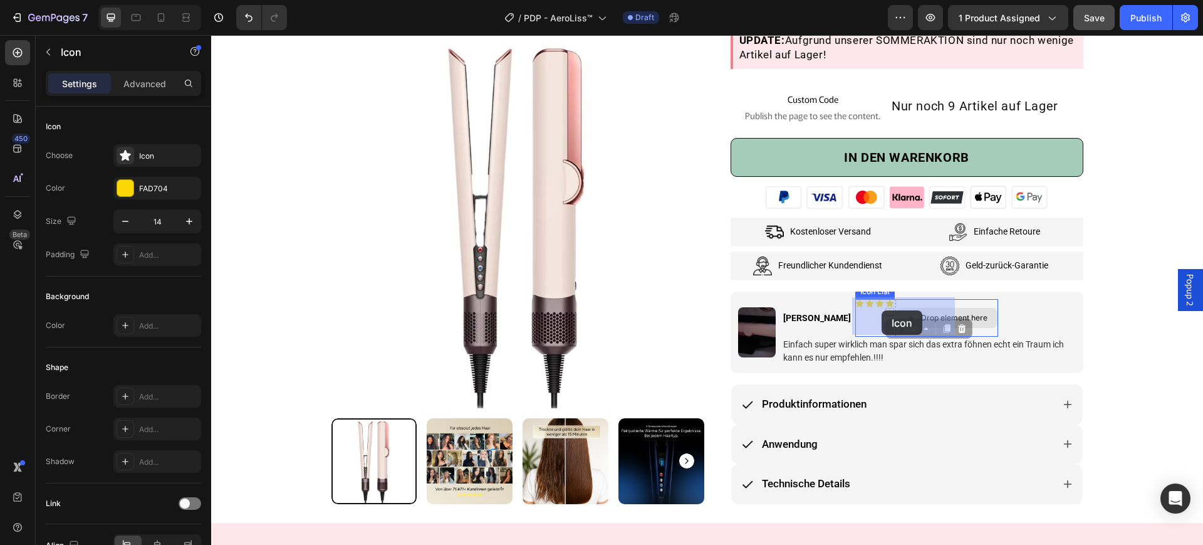
drag, startPoint x: 847, startPoint y: 311, endPoint x: 882, endPoint y: 310, distance: 34.5
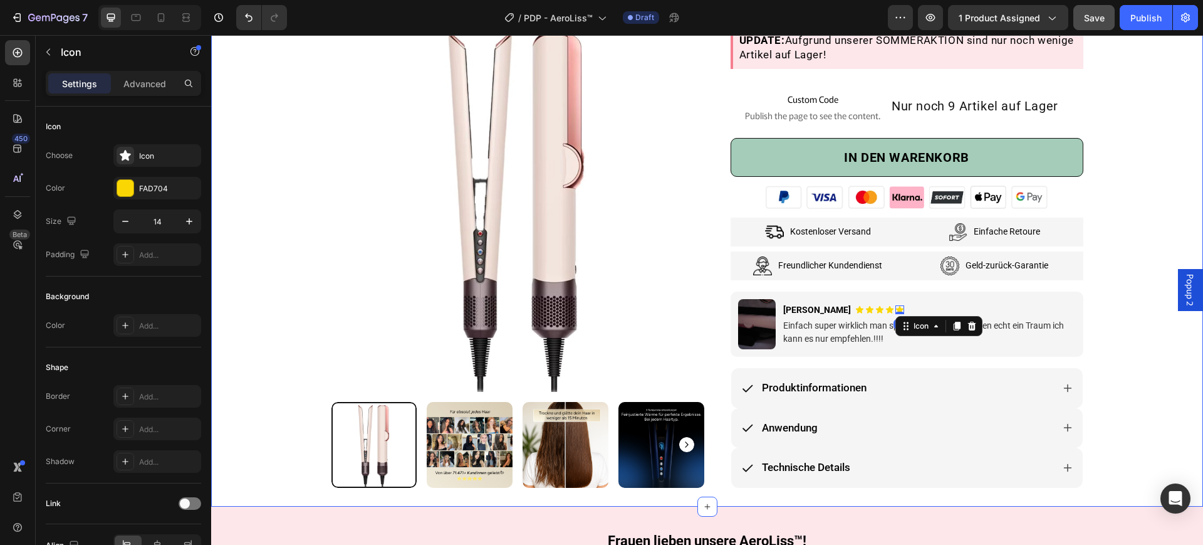
click at [1104, 273] on div "Product Images & Gallery Row Row Image [PERSON_NAME] Text Block Icon Row und 70…" at bounding box center [707, 155] width 973 height 665
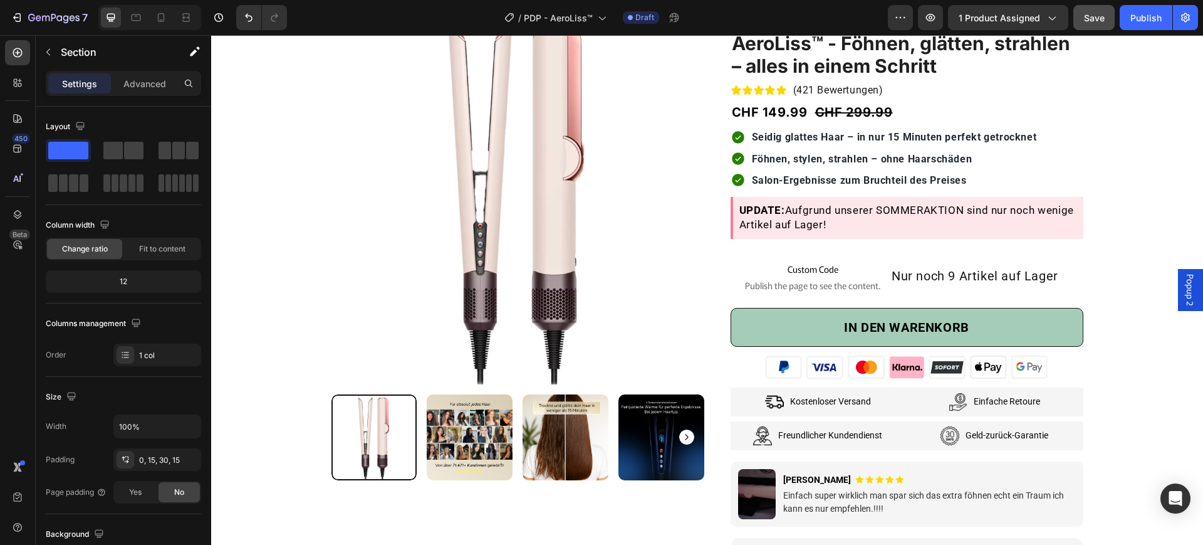
scroll to position [0, 0]
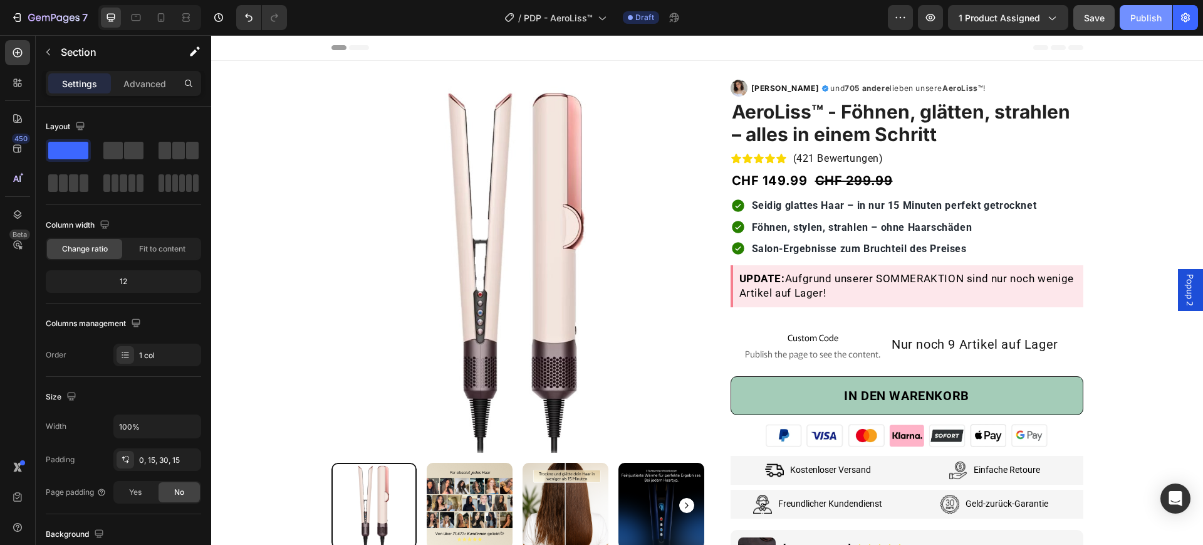
click at [1140, 14] on div "Publish" at bounding box center [1146, 17] width 31 height 13
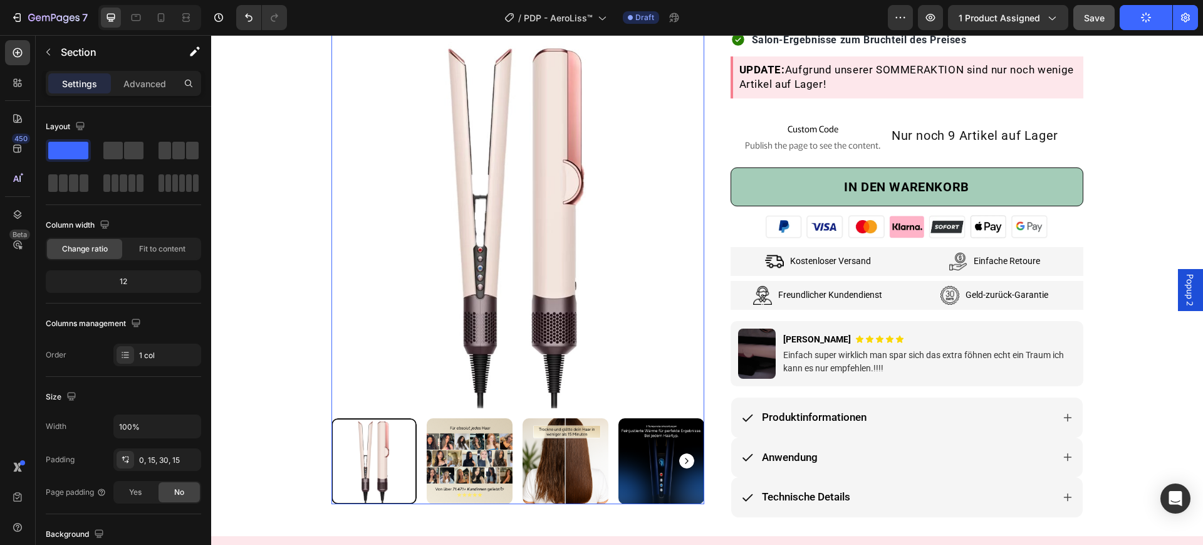
scroll to position [392, 0]
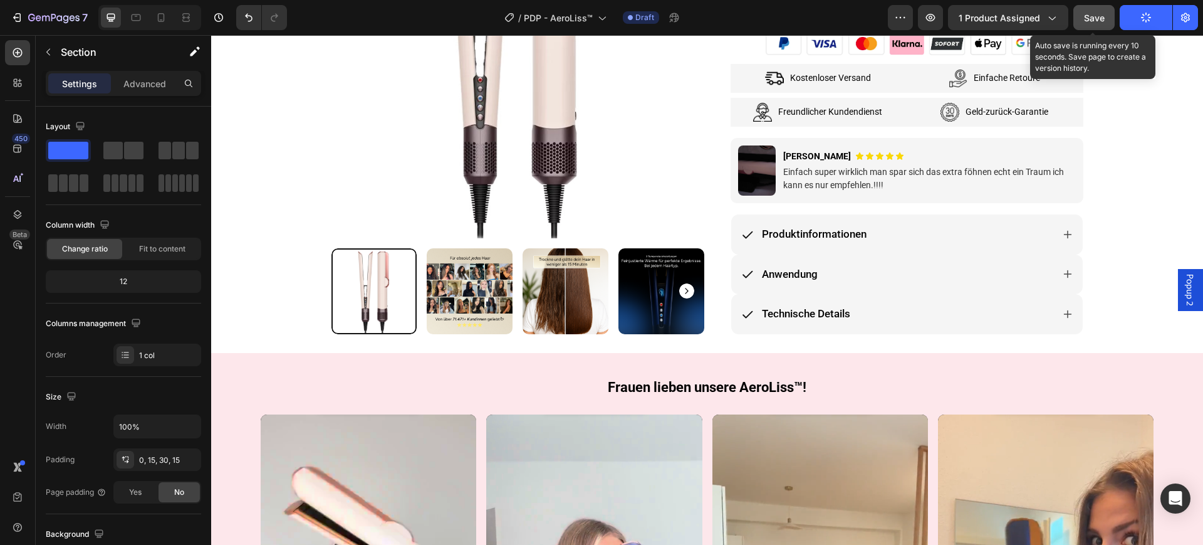
click at [1096, 24] on button "Save" at bounding box center [1094, 17] width 41 height 25
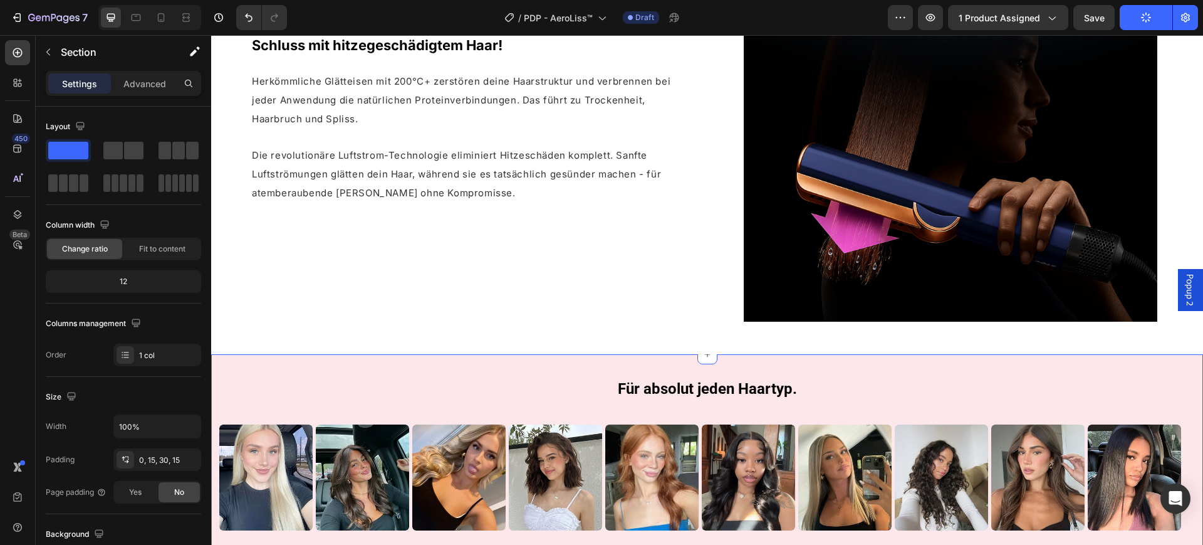
scroll to position [1332, 0]
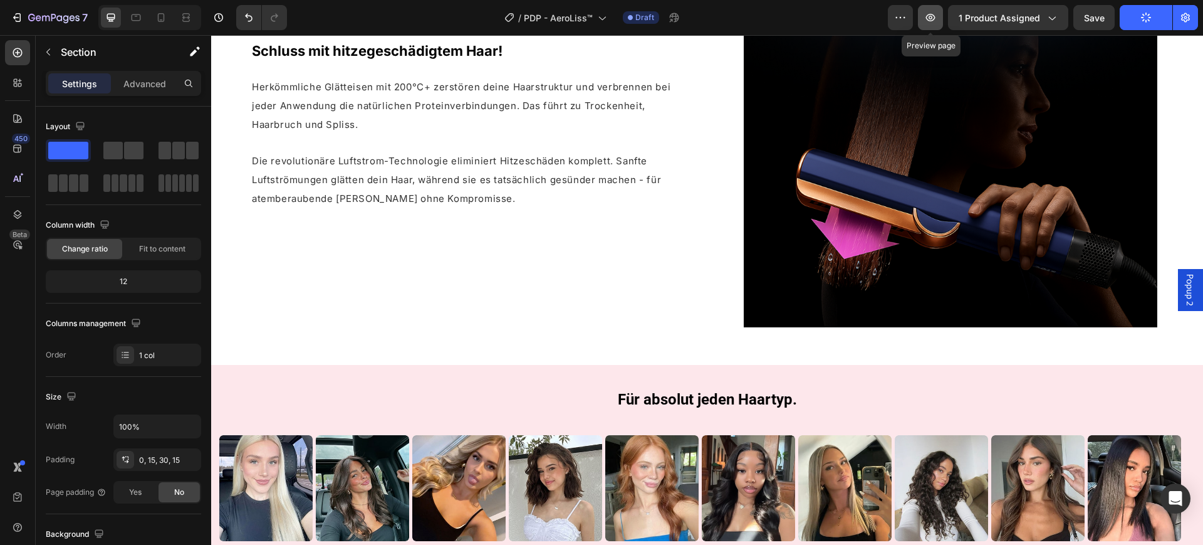
click at [928, 21] on icon "button" at bounding box center [931, 17] width 13 height 13
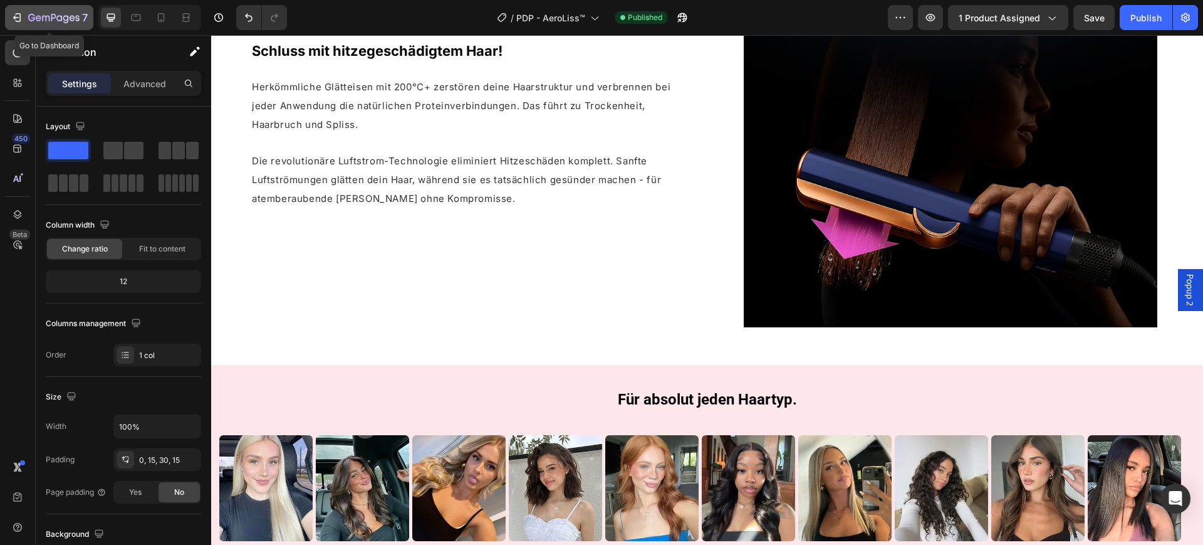
click at [12, 24] on div "7" at bounding box center [49, 17] width 77 height 15
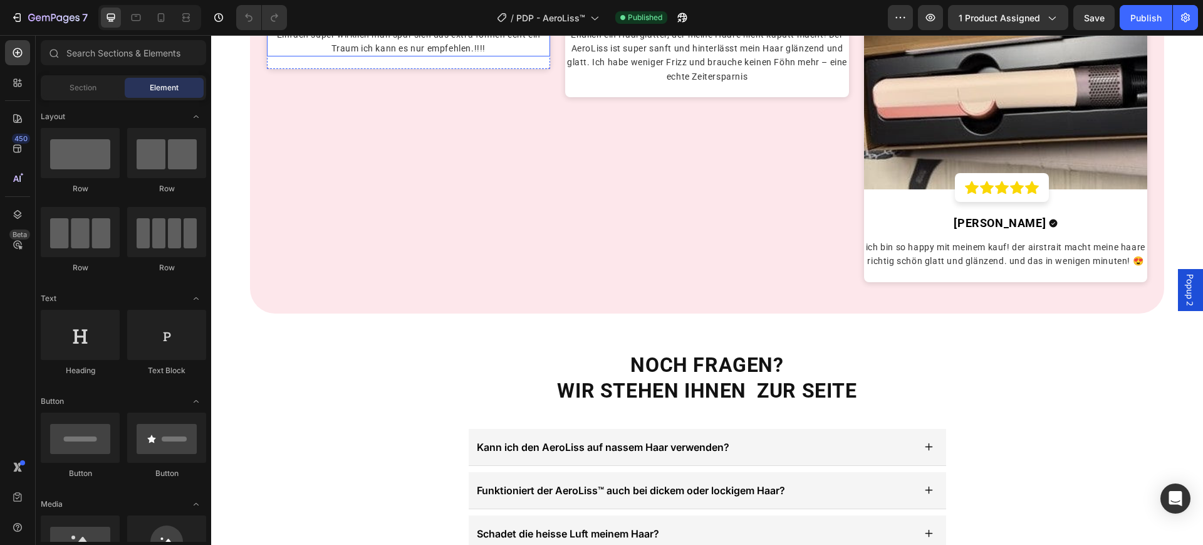
scroll to position [2821, 0]
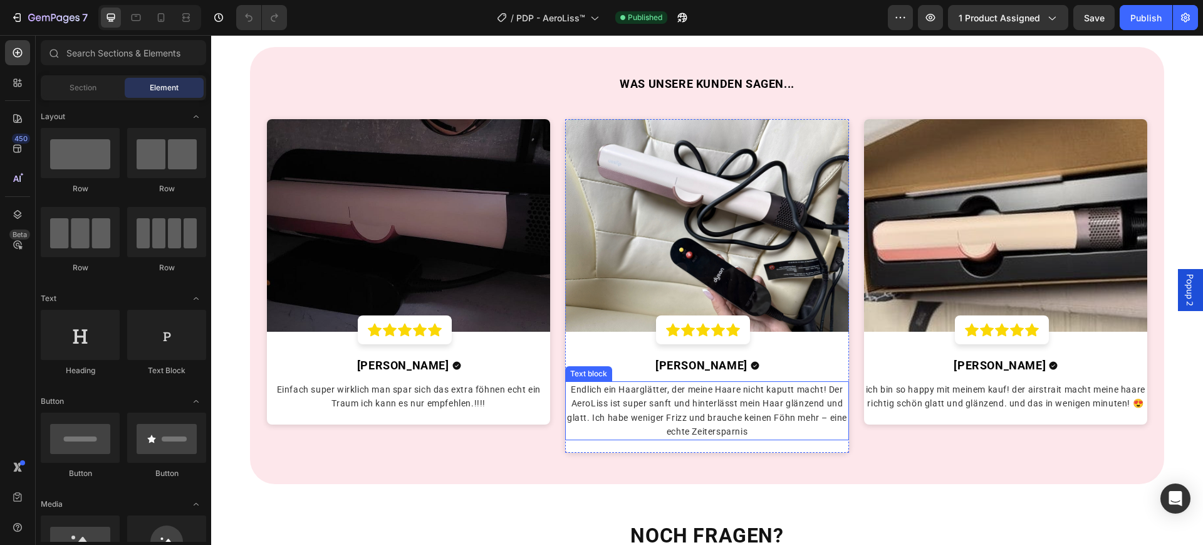
click at [710, 399] on span "Endlich ein Haarglätter, der meine Haare nicht kaputt macht! Der AeroLiss ist s…" at bounding box center [707, 410] width 280 height 52
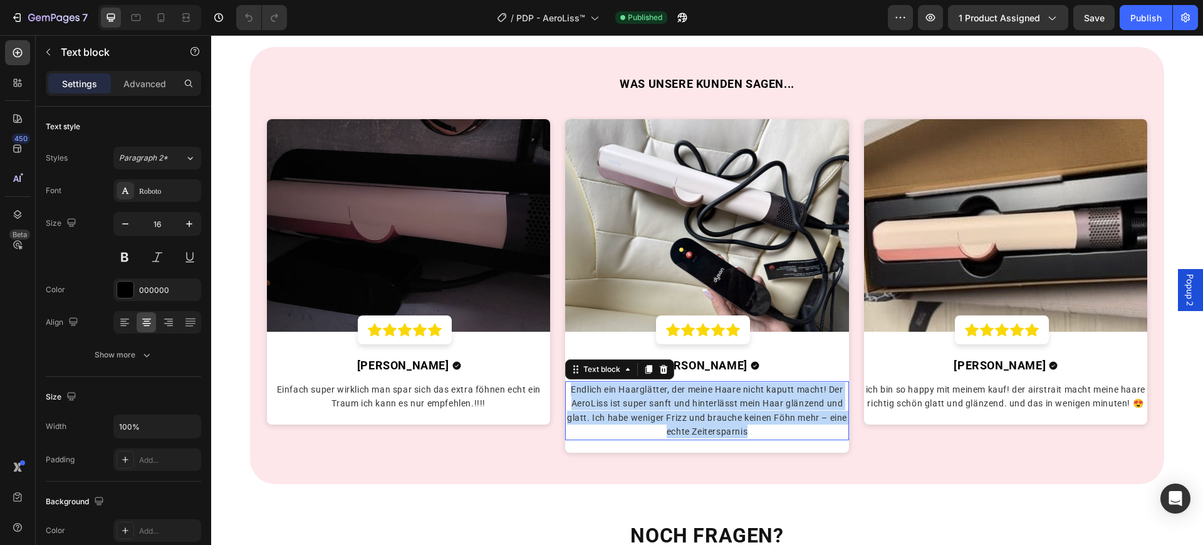
click at [710, 399] on span "Endlich ein Haarglätter, der meine Haare nicht kaputt macht! Der AeroLiss ist s…" at bounding box center [707, 410] width 280 height 52
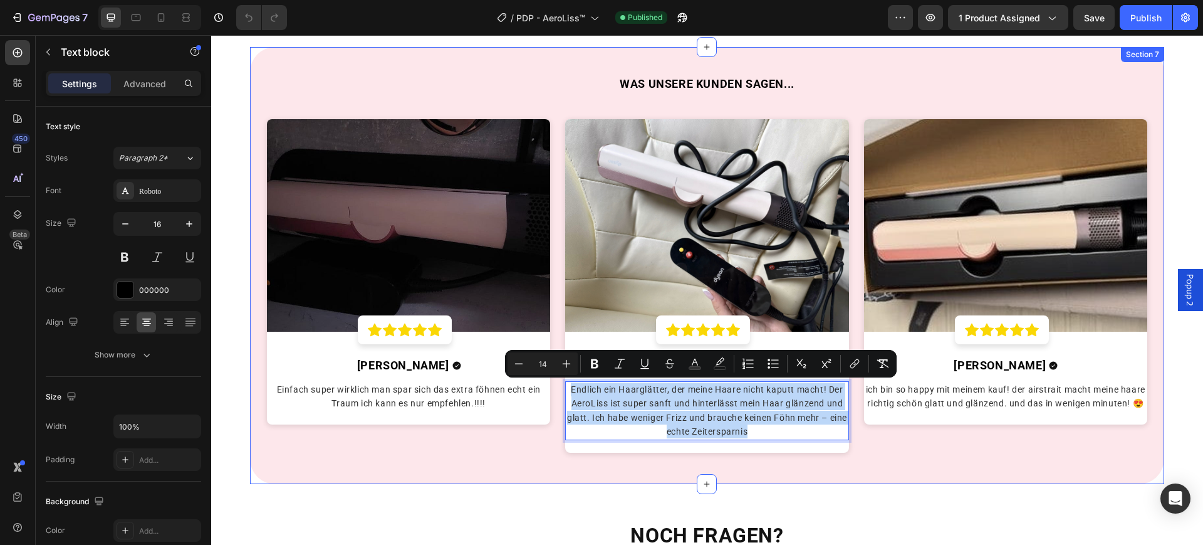
click at [851, 476] on div "WAS UNSERE KUNDEN SAGEN... Heading Image Icon Icon Icon Icon Icon Row Row Desir…" at bounding box center [707, 265] width 915 height 436
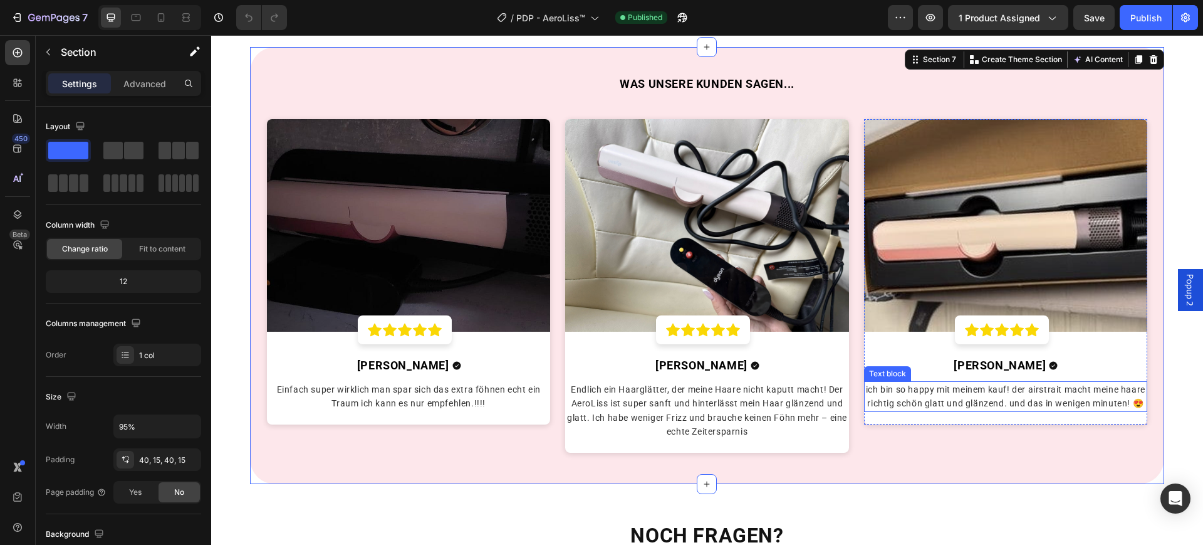
click at [989, 407] on span "ich bin so happy mit meinem kauf! der airstrait macht meine haare richtig schön…" at bounding box center [1006, 396] width 280 height 24
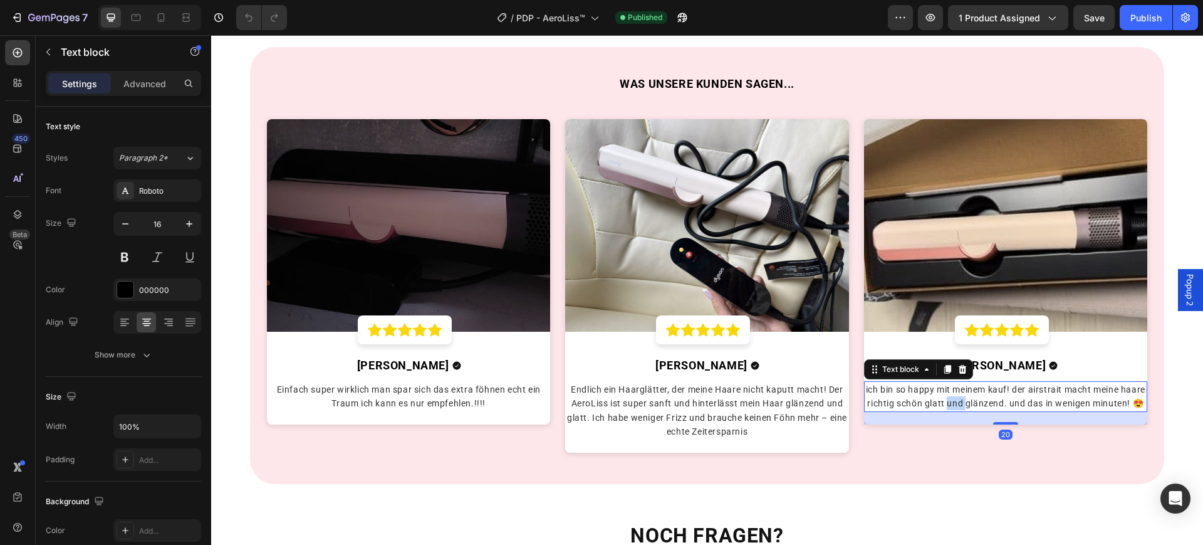
click at [989, 407] on span "ich bin so happy mit meinem kauf! der airstrait macht meine haare richtig schön…" at bounding box center [1006, 396] width 280 height 24
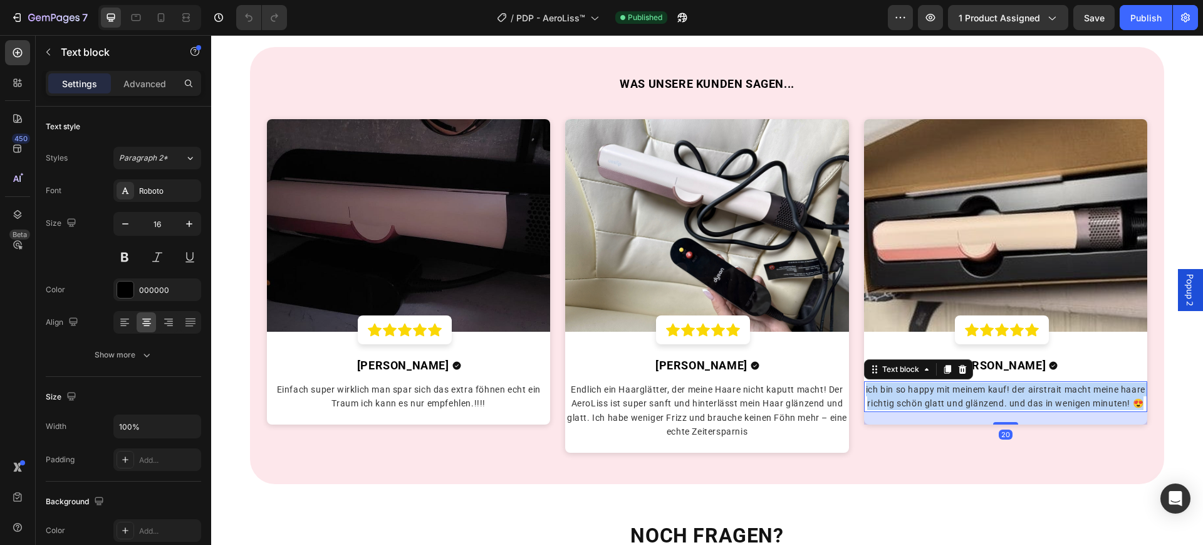
click at [989, 407] on span "ich bin so happy mit meinem kauf! der airstrait macht meine haare richtig schön…" at bounding box center [1006, 396] width 280 height 24
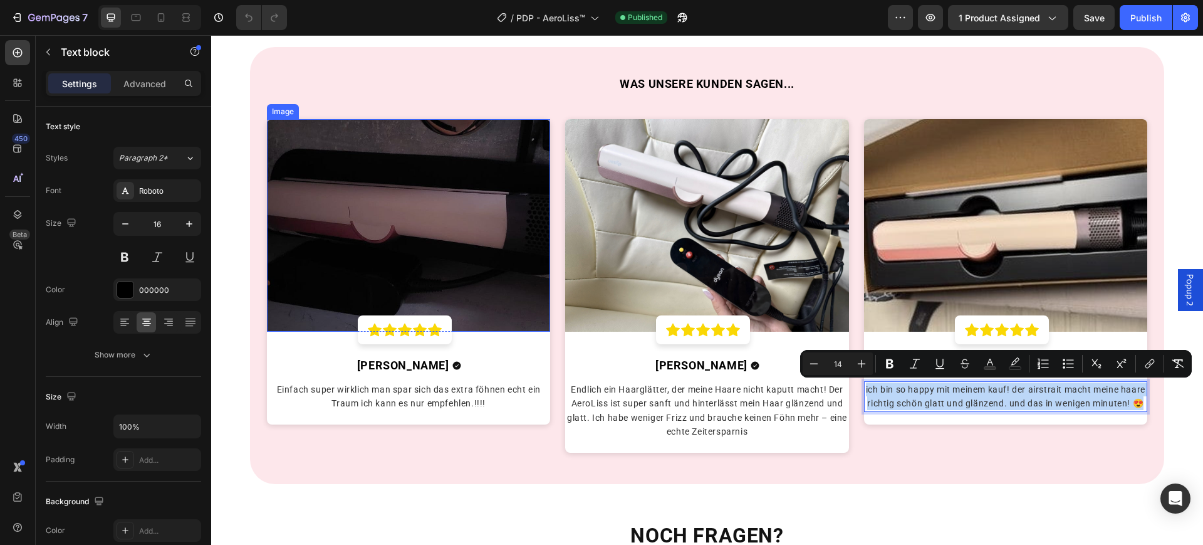
click at [468, 201] on img at bounding box center [409, 225] width 284 height 212
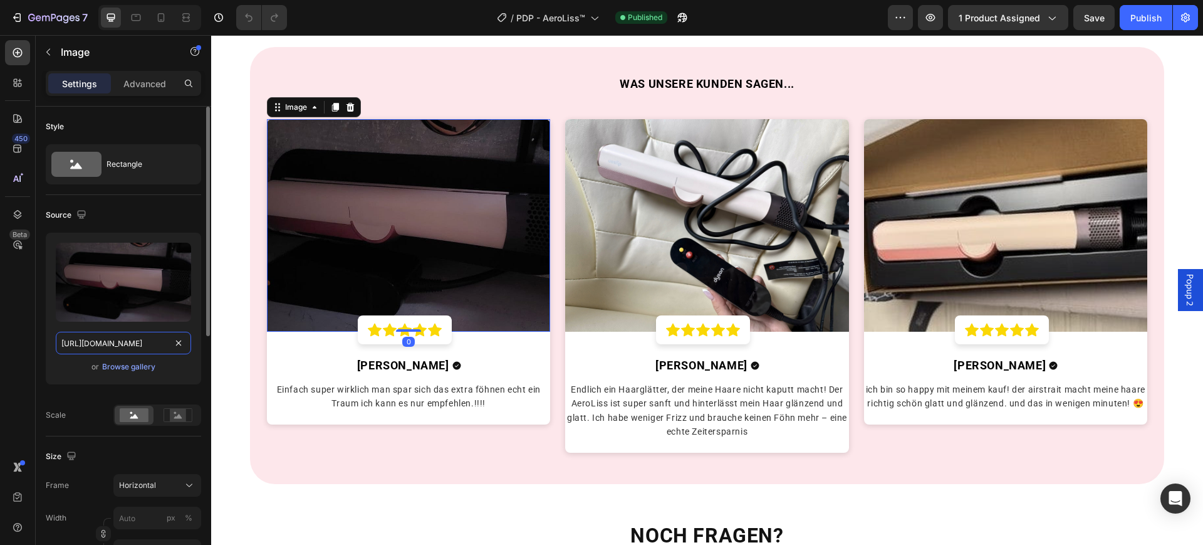
click at [135, 337] on input "[URL][DOMAIN_NAME]" at bounding box center [123, 343] width 135 height 23
click at [607, 244] on img at bounding box center [707, 225] width 284 height 212
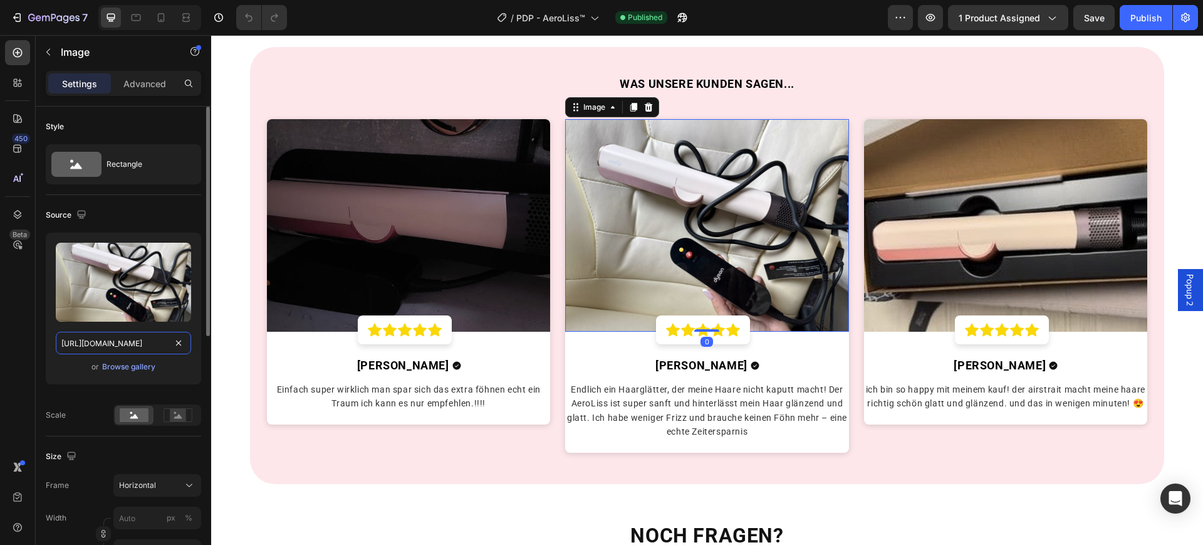
click at [146, 345] on input "[URL][DOMAIN_NAME]" at bounding box center [123, 343] width 135 height 23
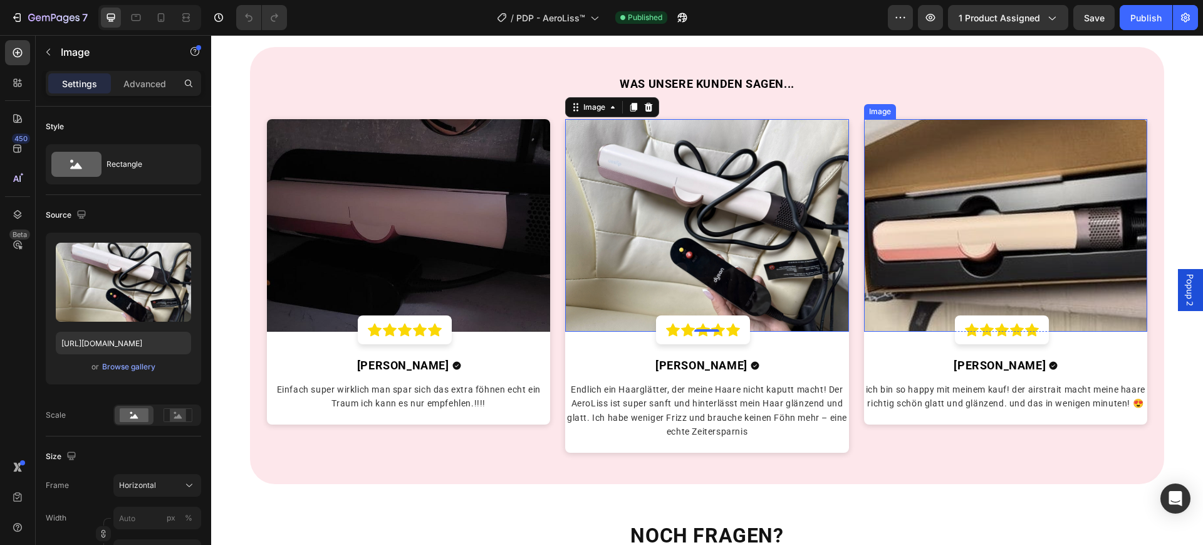
click at [980, 229] on img at bounding box center [1006, 225] width 284 height 212
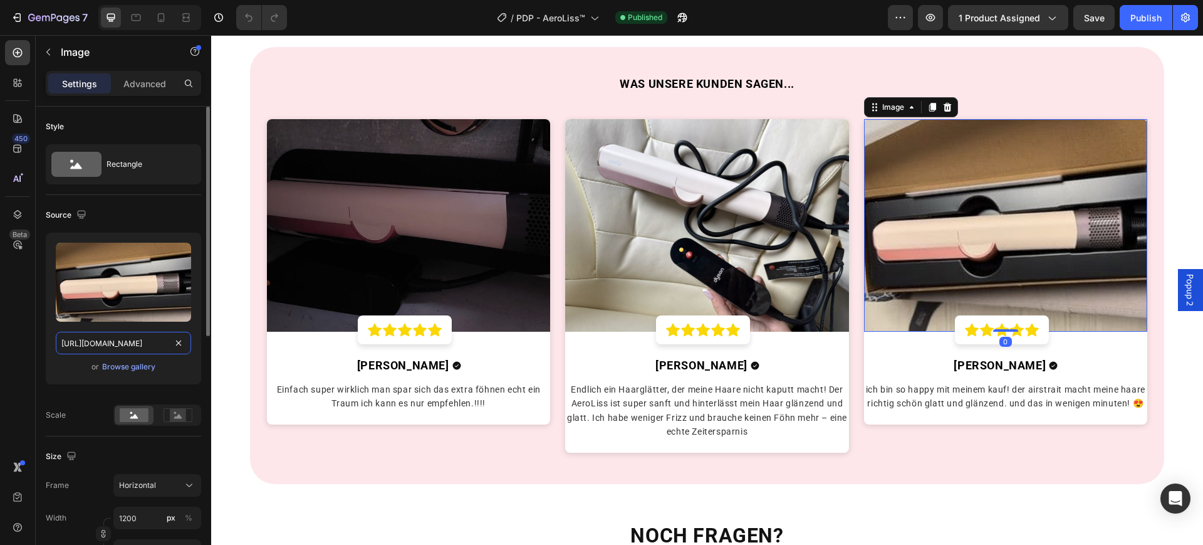
click at [137, 340] on input "[URL][DOMAIN_NAME]" at bounding box center [123, 343] width 135 height 23
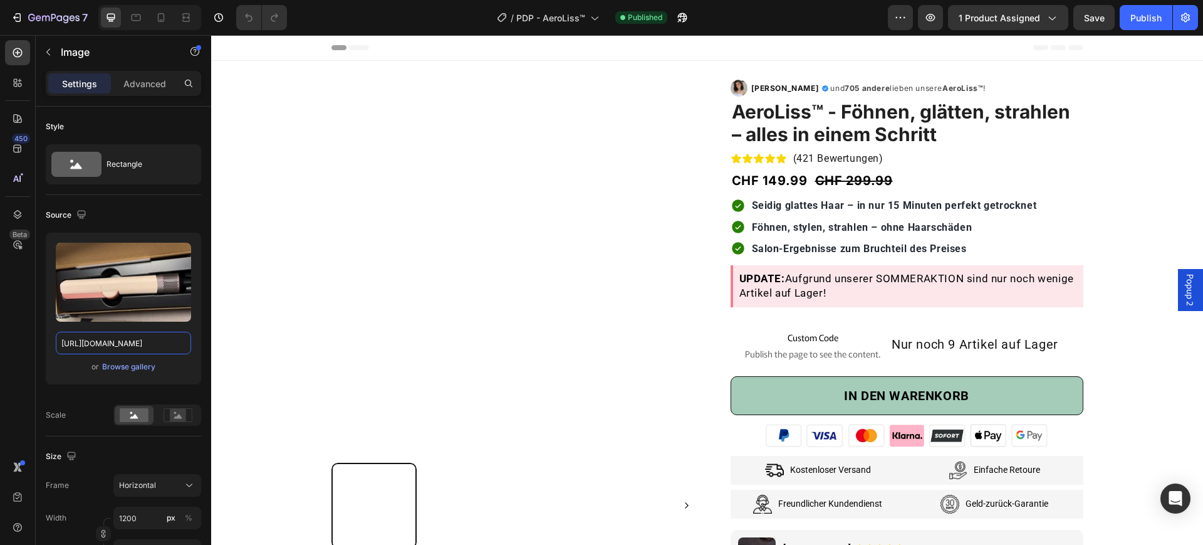
scroll to position [313, 0]
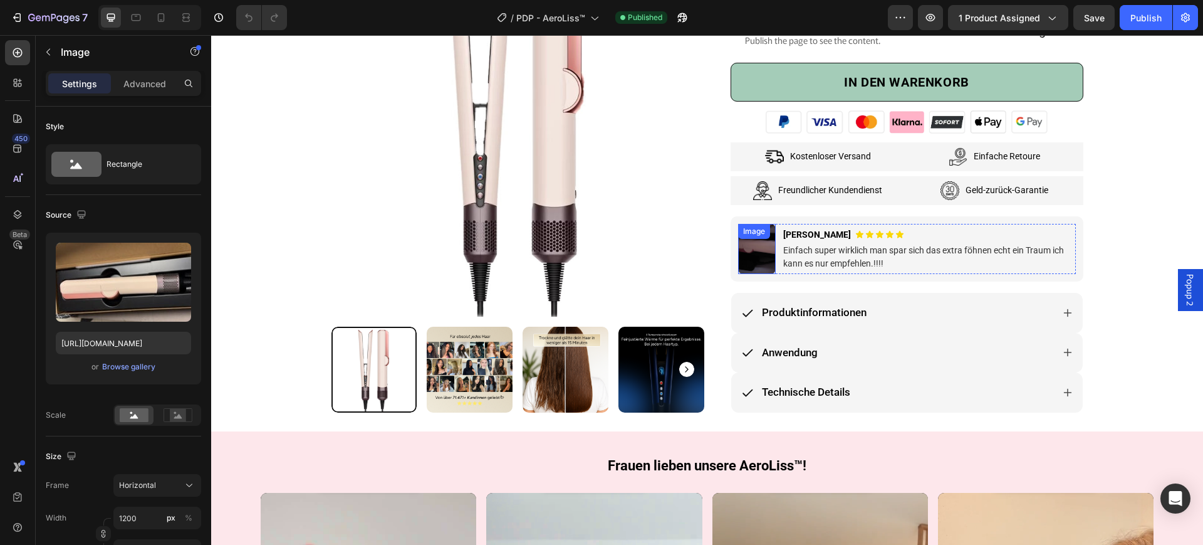
click at [763, 245] on img at bounding box center [757, 249] width 38 height 50
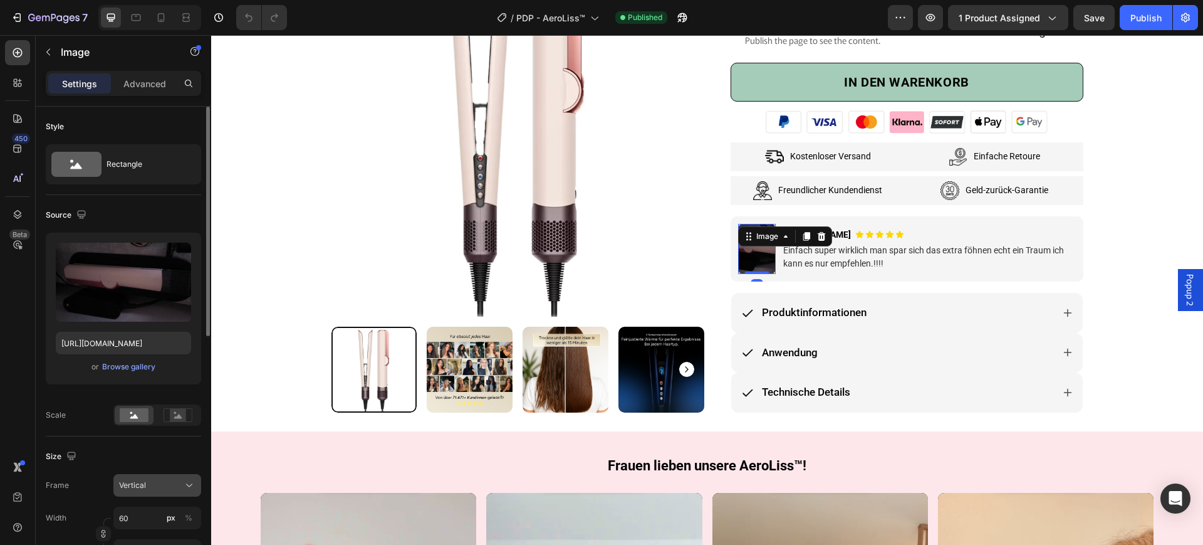
click at [153, 478] on button "Vertical" at bounding box center [157, 485] width 88 height 23
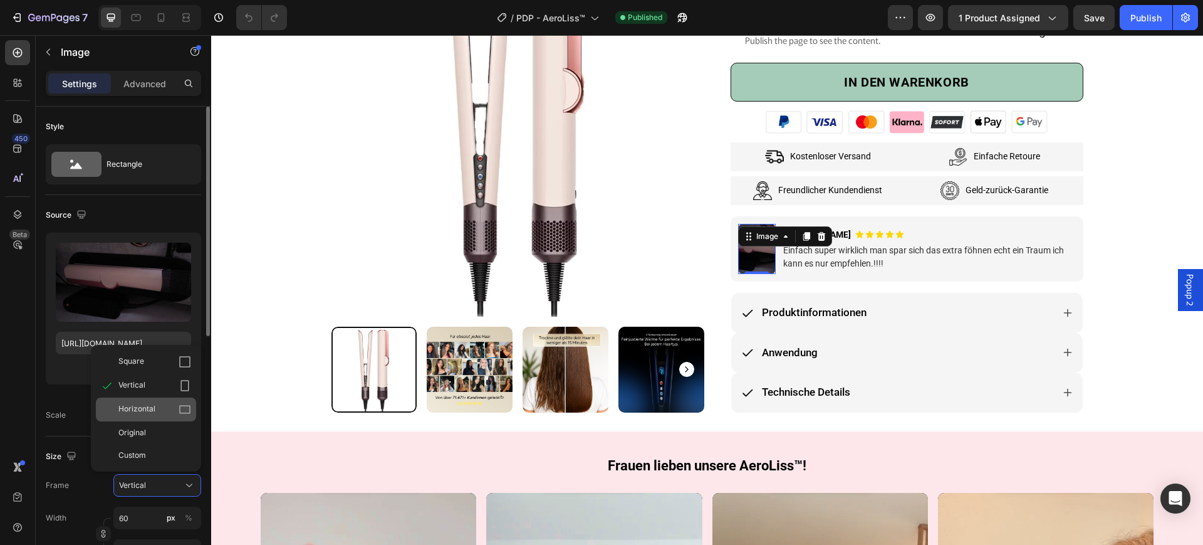
click at [155, 397] on div "Horizontal" at bounding box center [146, 409] width 100 height 24
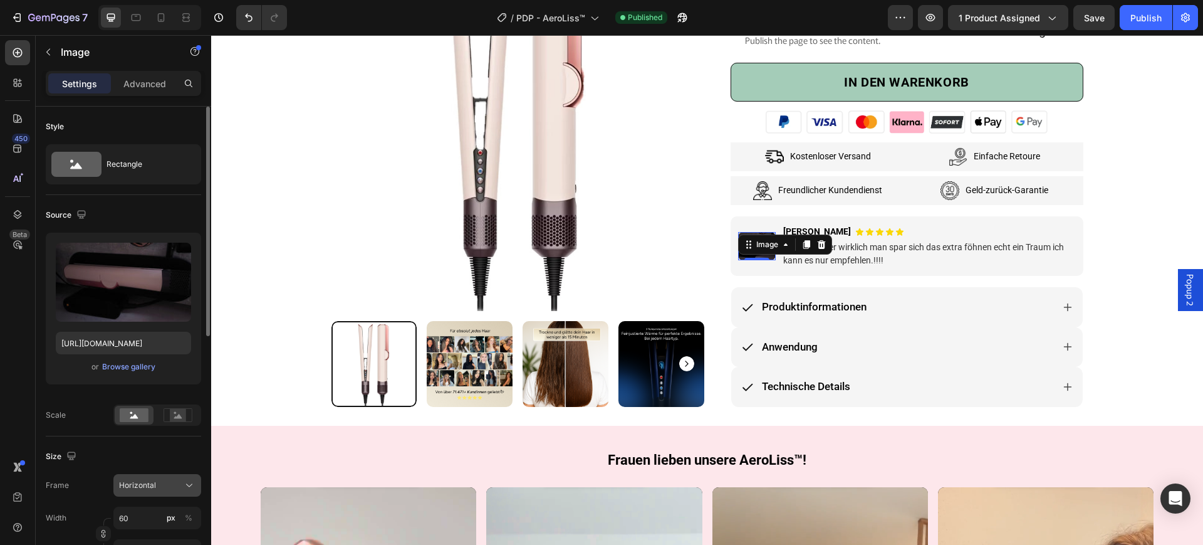
click at [149, 475] on button "Horizontal" at bounding box center [157, 485] width 88 height 23
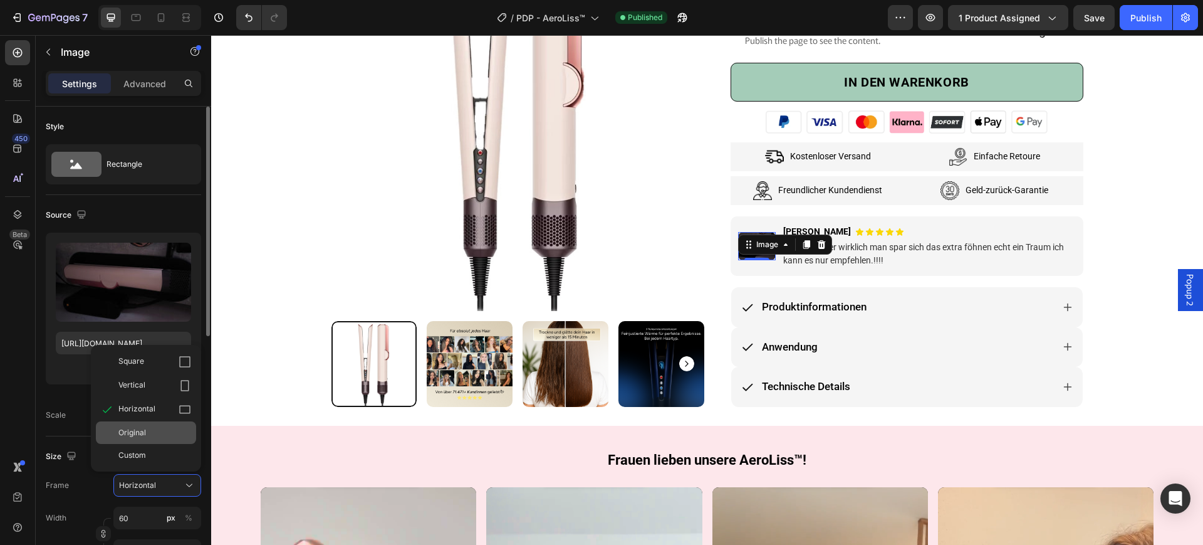
click at [156, 421] on div "Original" at bounding box center [146, 432] width 100 height 23
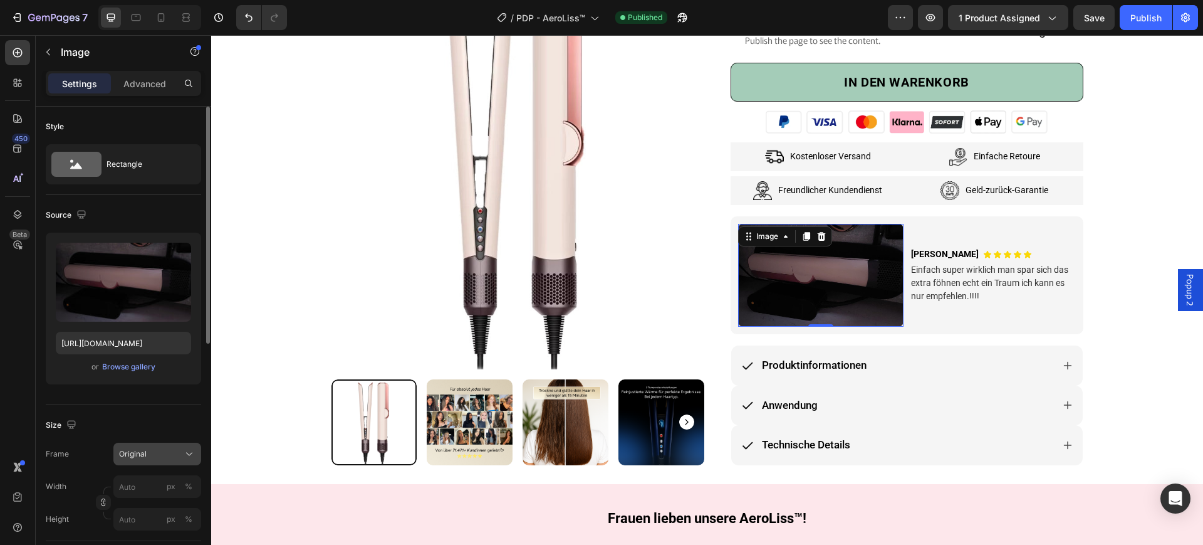
click at [164, 453] on div "Original" at bounding box center [149, 453] width 61 height 11
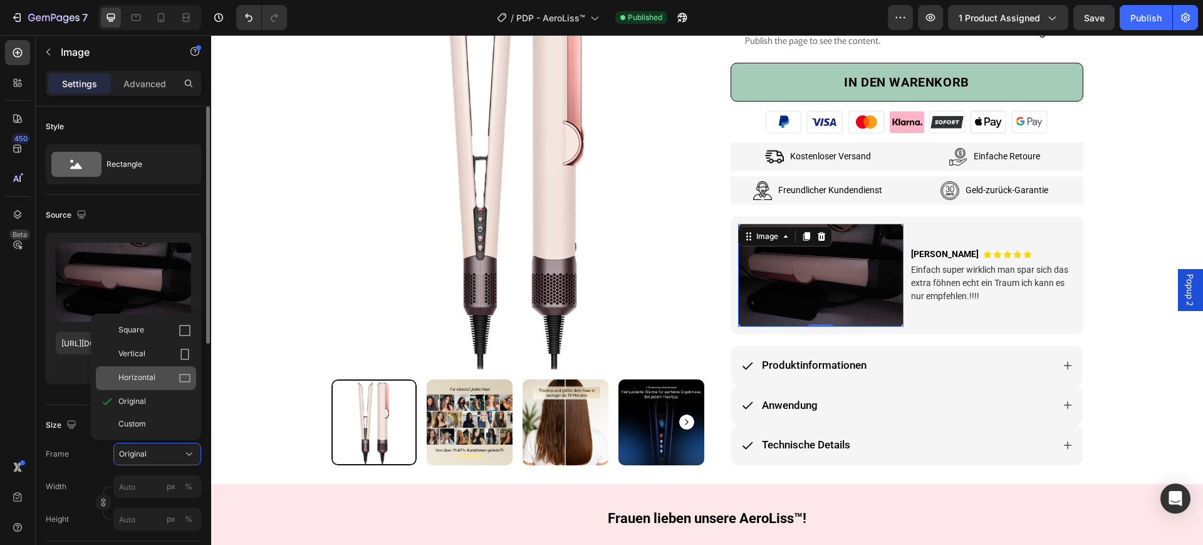
click at [167, 375] on div "Horizontal" at bounding box center [154, 378] width 73 height 13
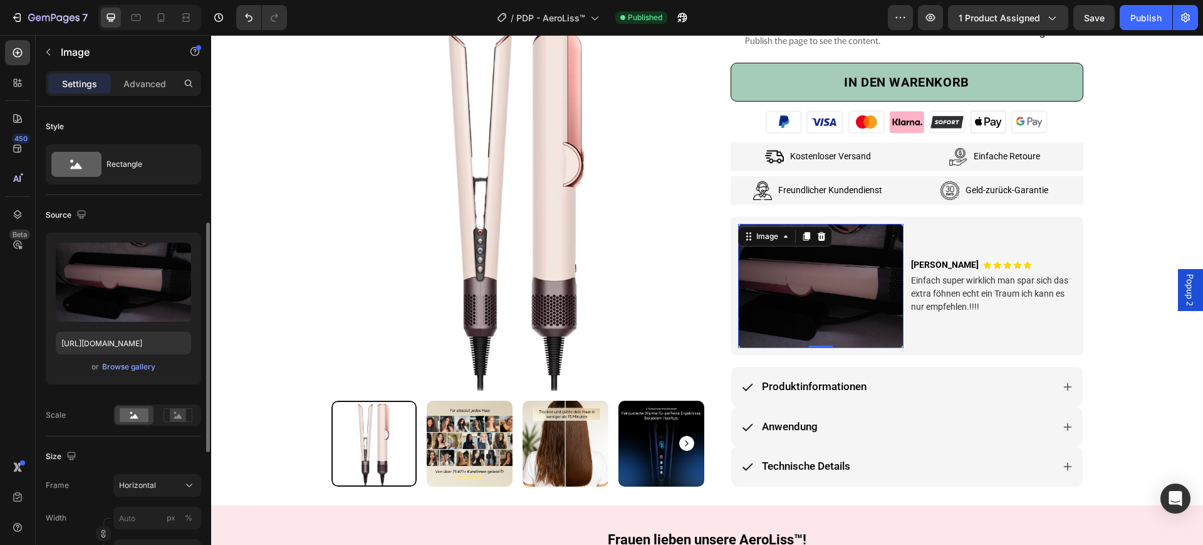
scroll to position [157, 0]
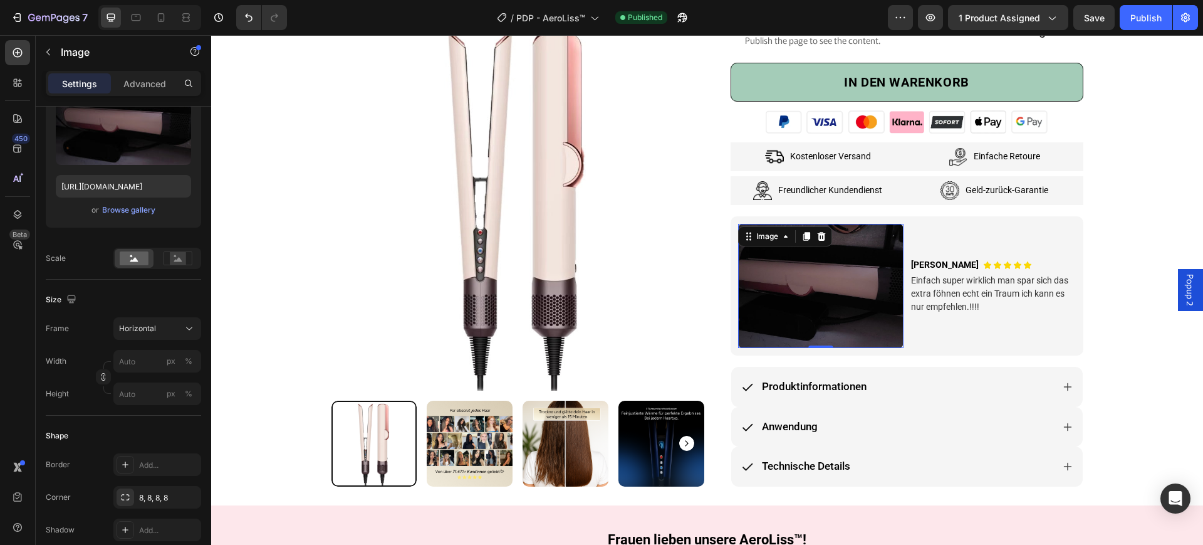
click at [145, 349] on div "Frame Horizontal Width px % Height px %" at bounding box center [123, 361] width 155 height 88
click at [137, 355] on input "px %" at bounding box center [157, 361] width 88 height 23
type input "1"
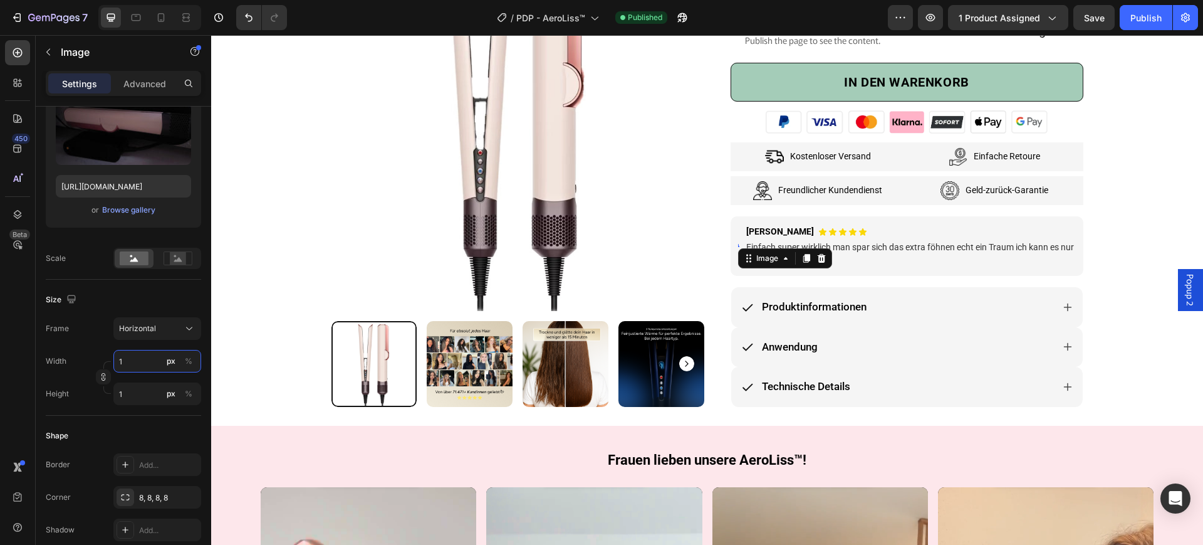
type input "12"
type input "9"
type input "120"
type input "90"
type input "1200"
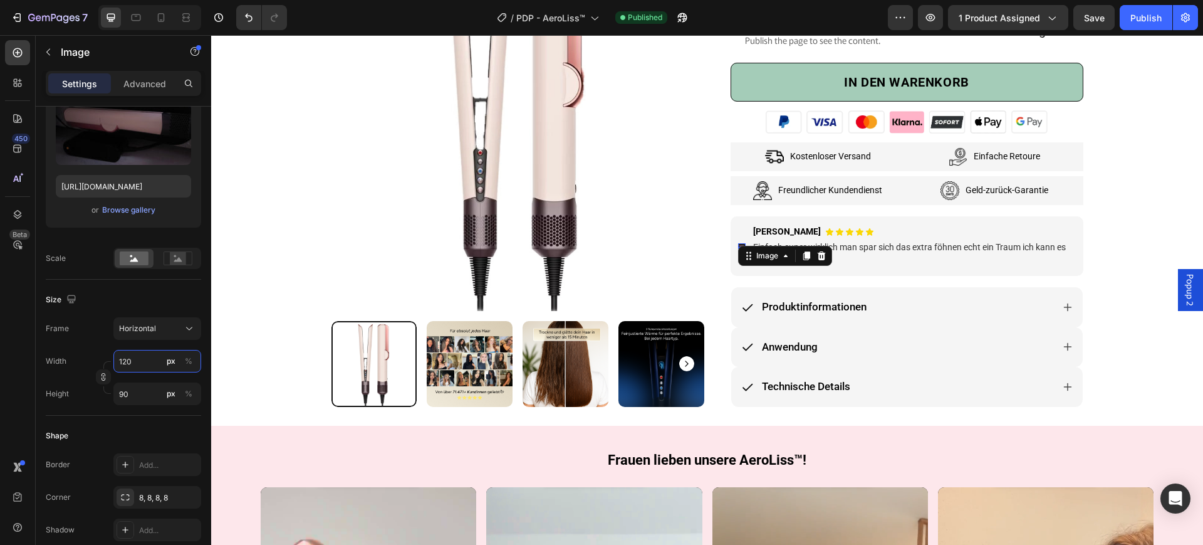
type input "900"
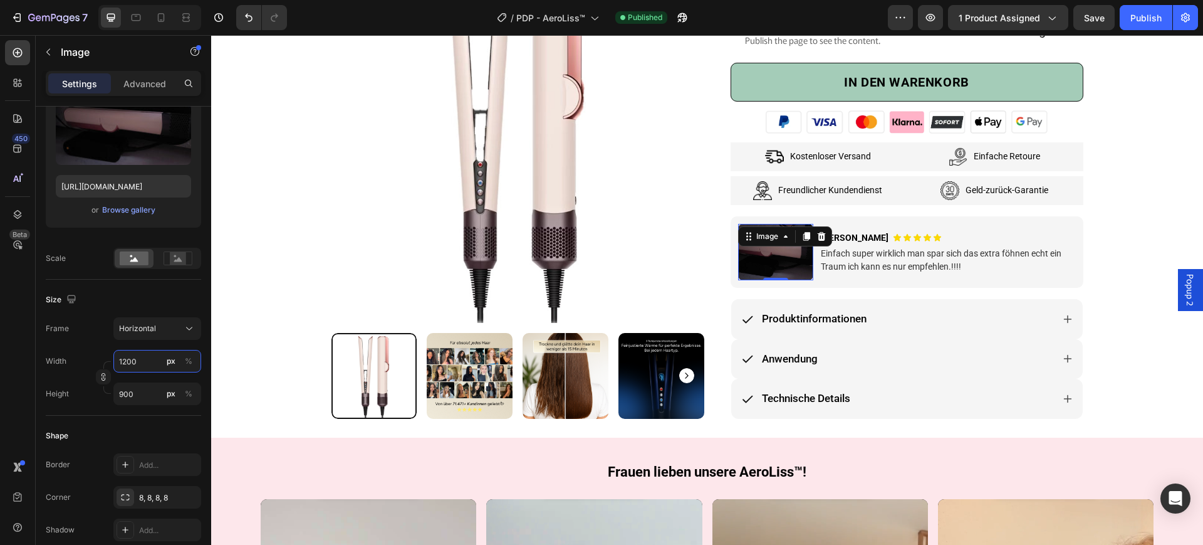
type input "120"
type input "90"
type input "12"
type input "9"
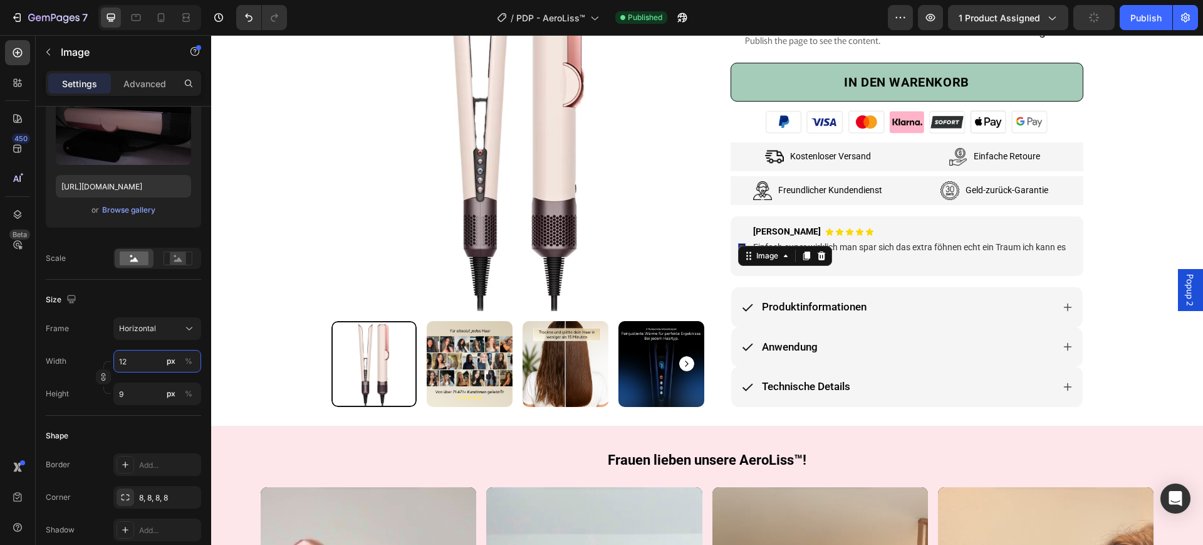
type input "1"
type input "10"
type input "8"
type input "100"
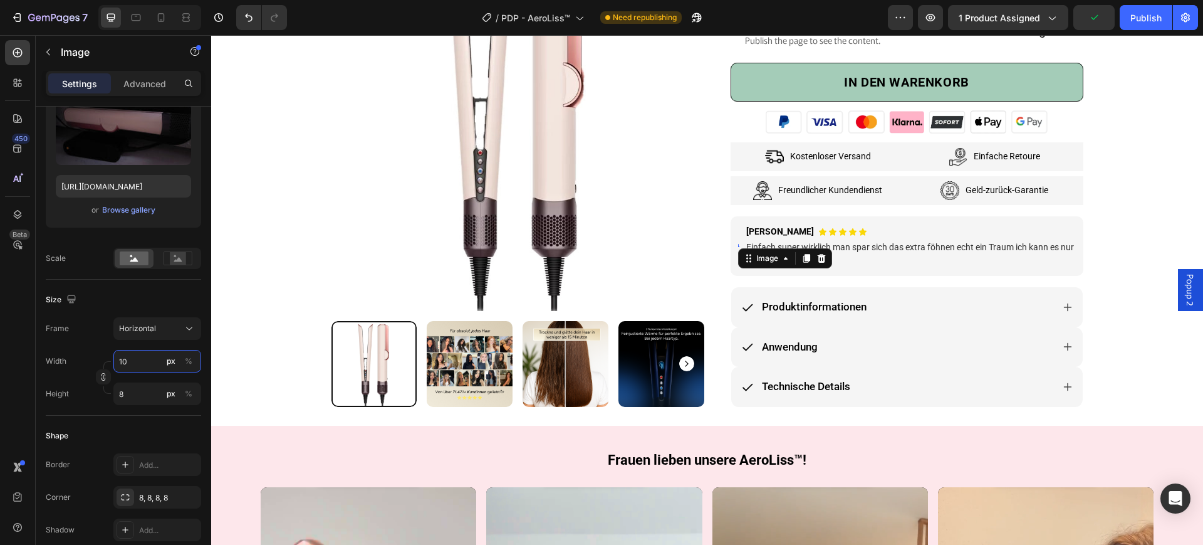
type input "75"
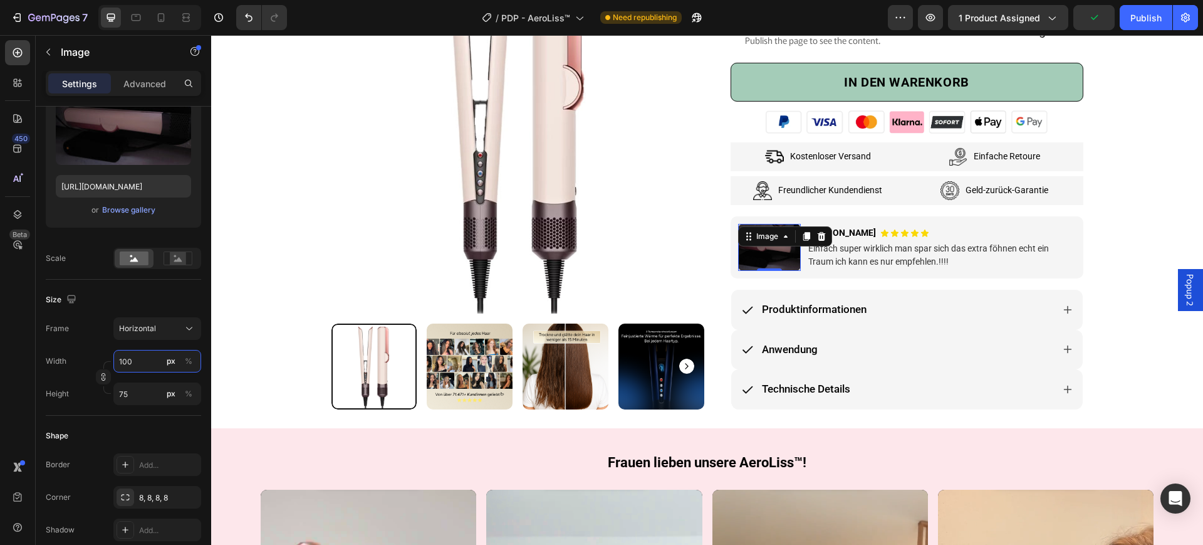
type input "10"
type input "8"
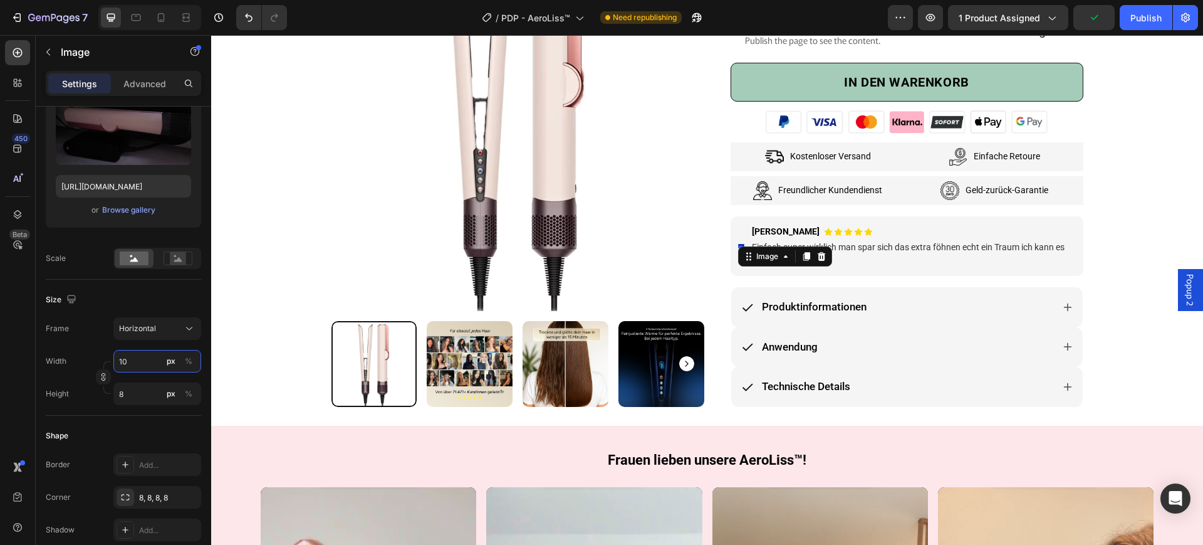
type input "1"
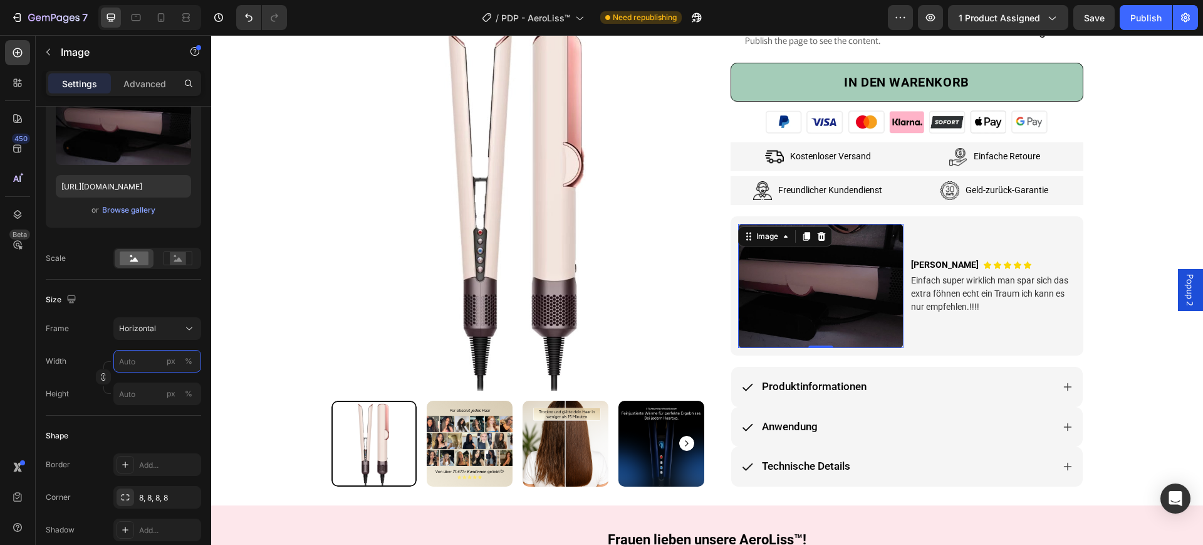
type input "1"
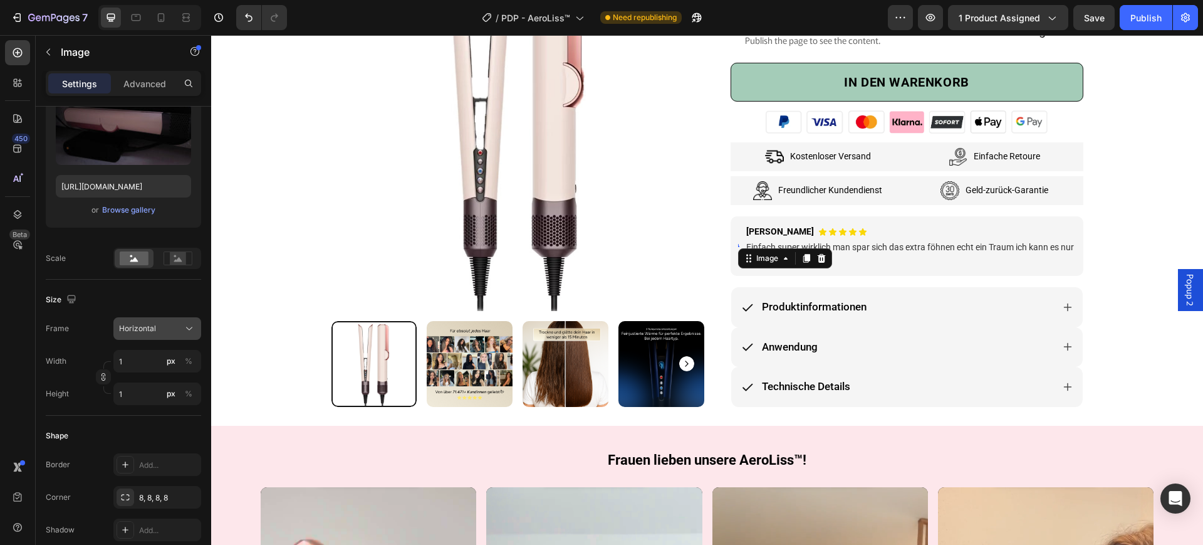
click at [159, 328] on div "Horizontal" at bounding box center [149, 328] width 61 height 11
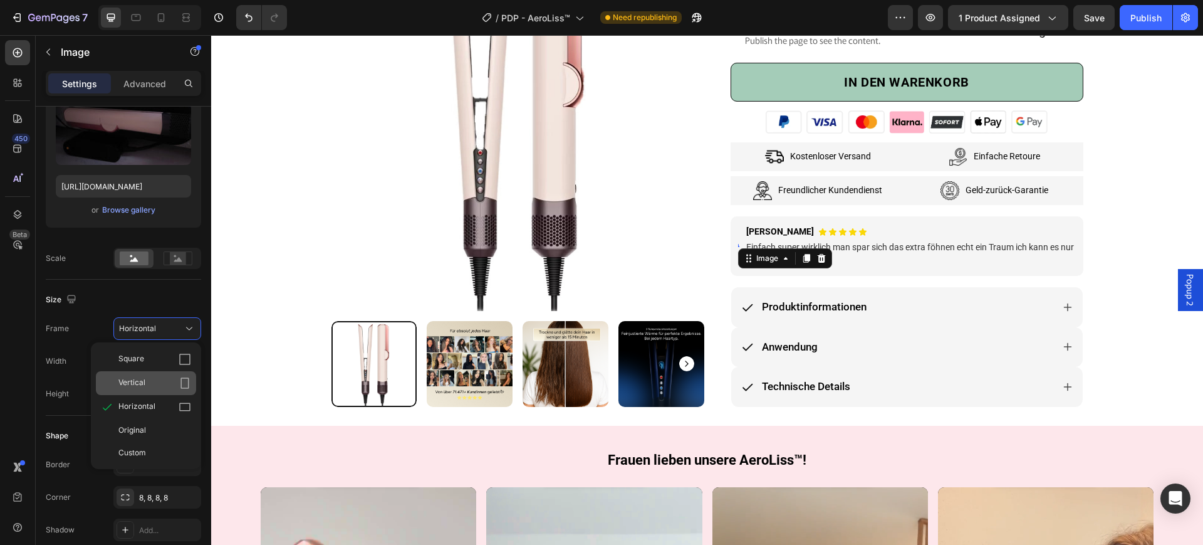
click at [138, 382] on span "Vertical" at bounding box center [131, 383] width 27 height 13
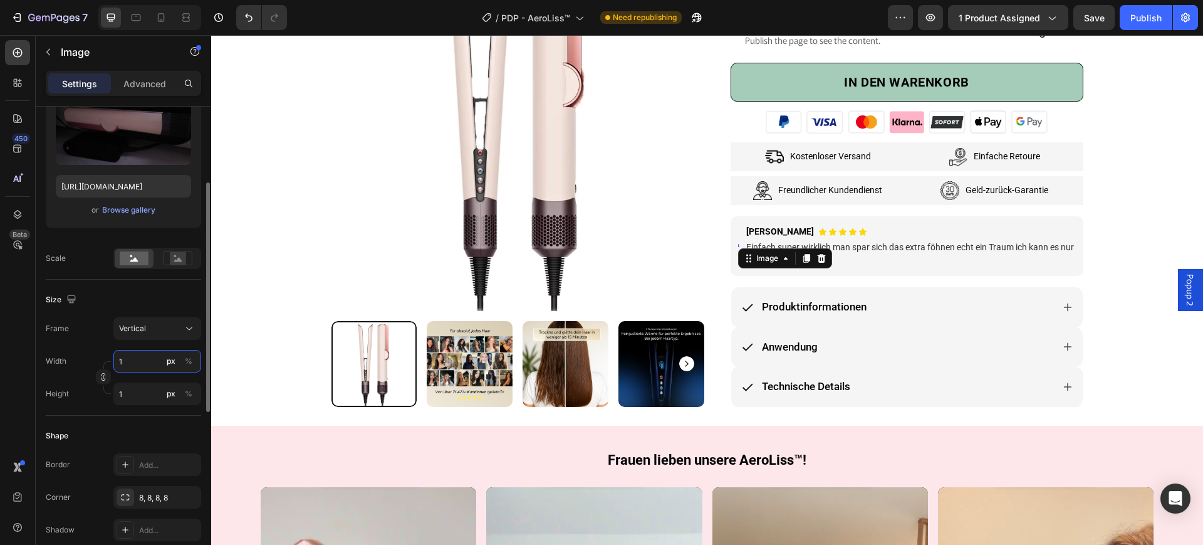
click at [134, 361] on input "1" at bounding box center [157, 361] width 88 height 23
type input "10"
type input "13"
type input "100"
type input "133"
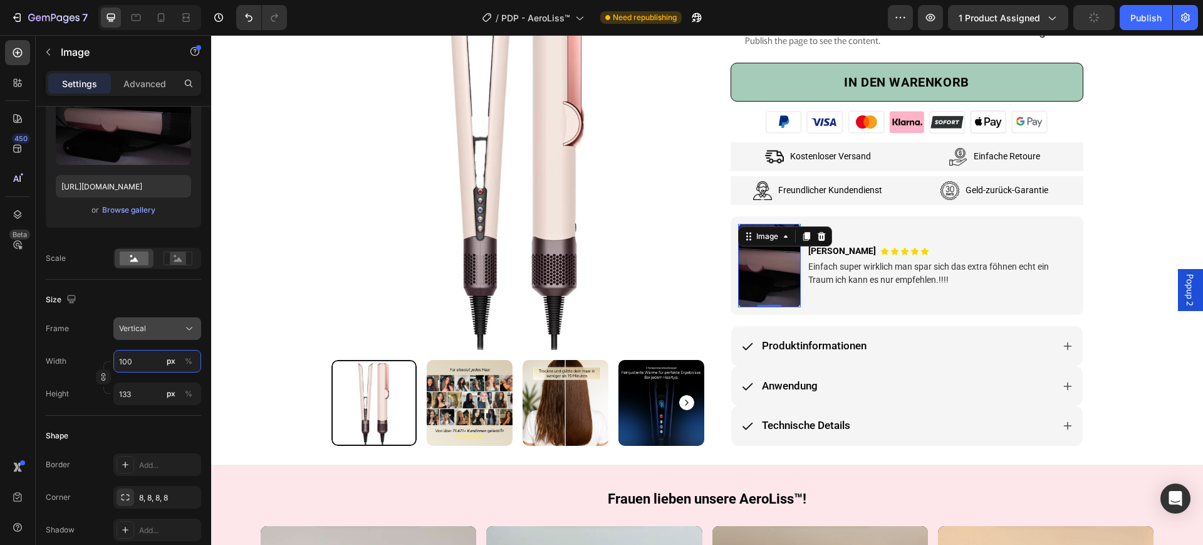
type input "100"
click at [140, 327] on span "Vertical" at bounding box center [132, 328] width 27 height 11
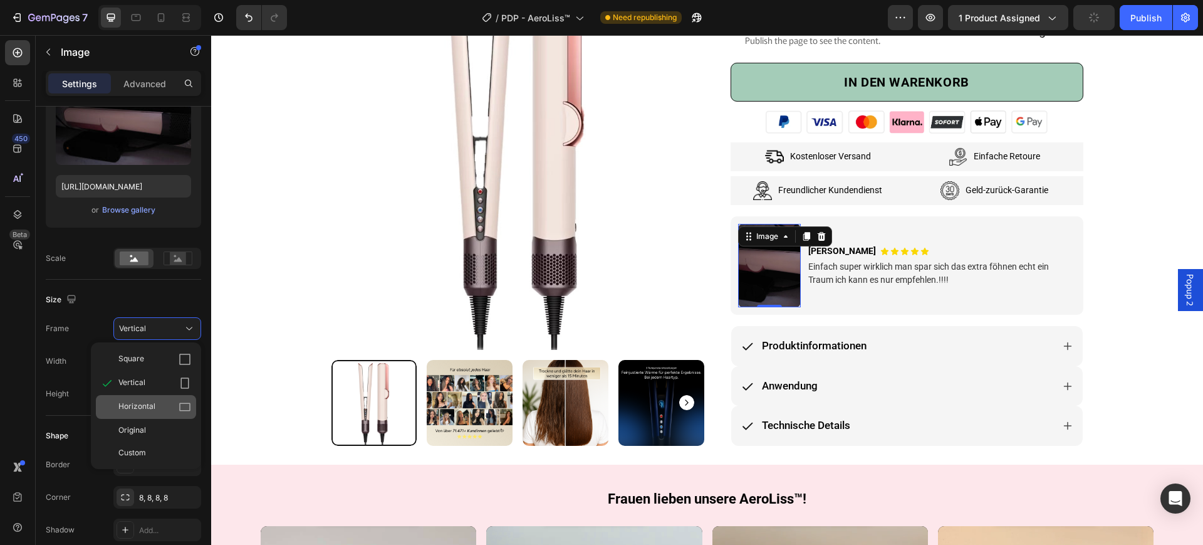
click at [142, 397] on div "Horizontal" at bounding box center [146, 407] width 100 height 24
type input "75"
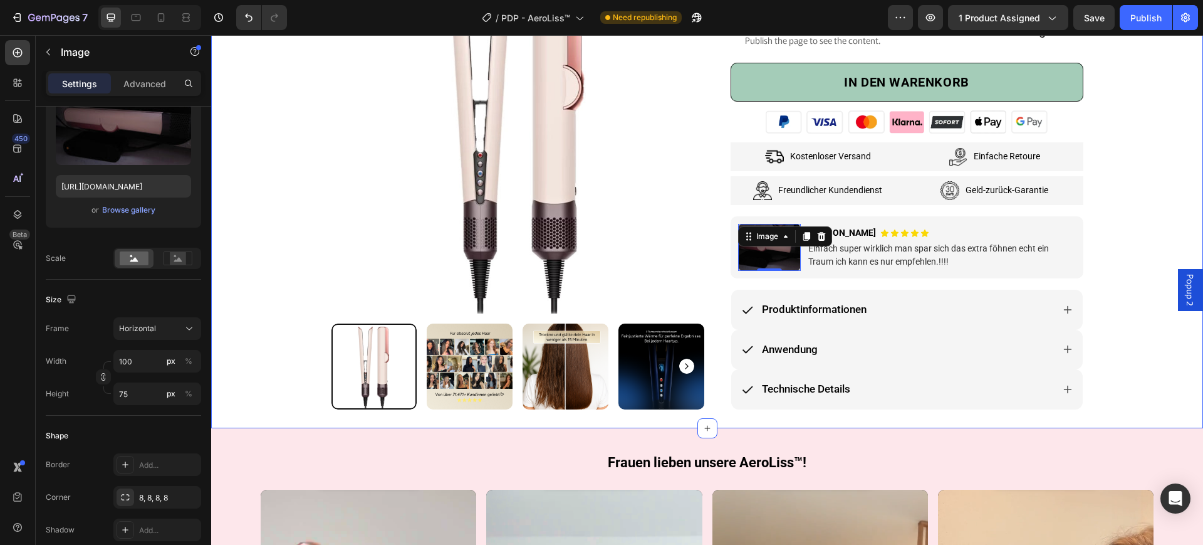
click at [1126, 219] on div "Product Images & Gallery Row Row Image [PERSON_NAME] Text Block Icon Row und 70…" at bounding box center [707, 78] width 973 height 662
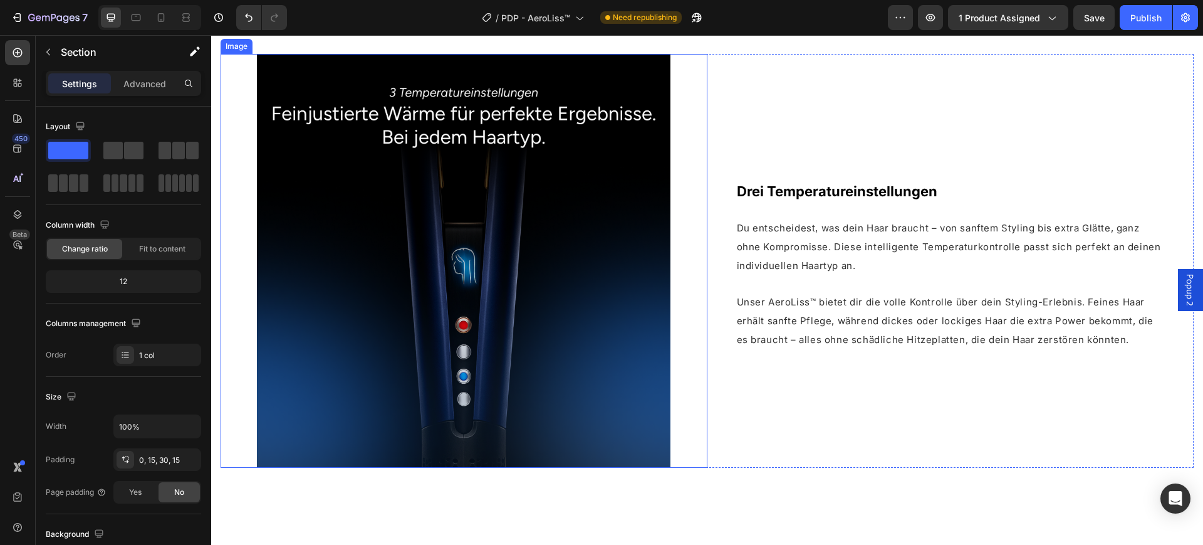
scroll to position [1489, 0]
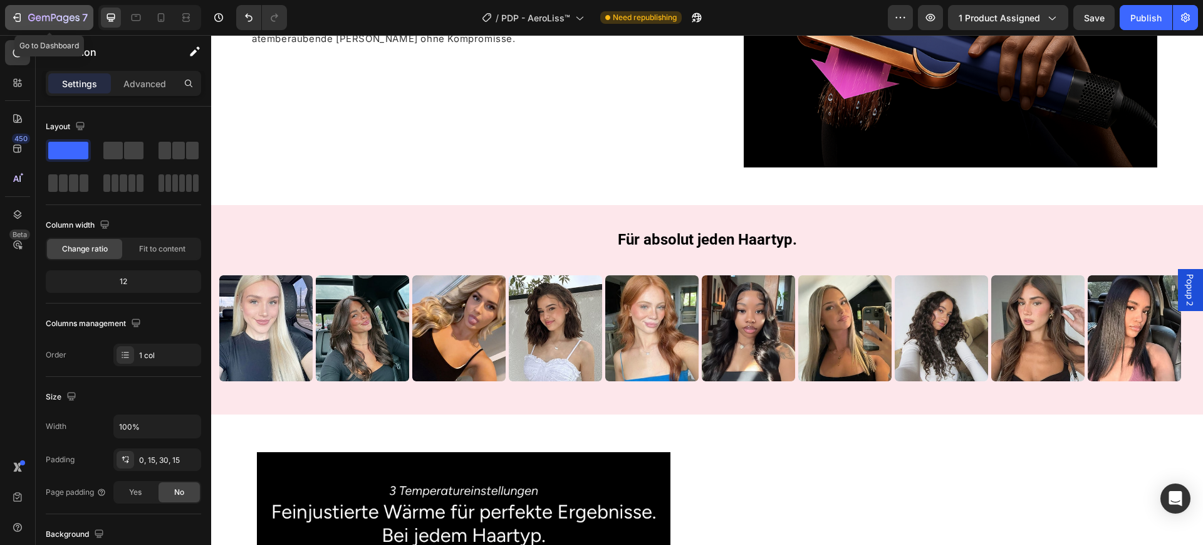
click at [30, 13] on icon "button" at bounding box center [53, 18] width 51 height 11
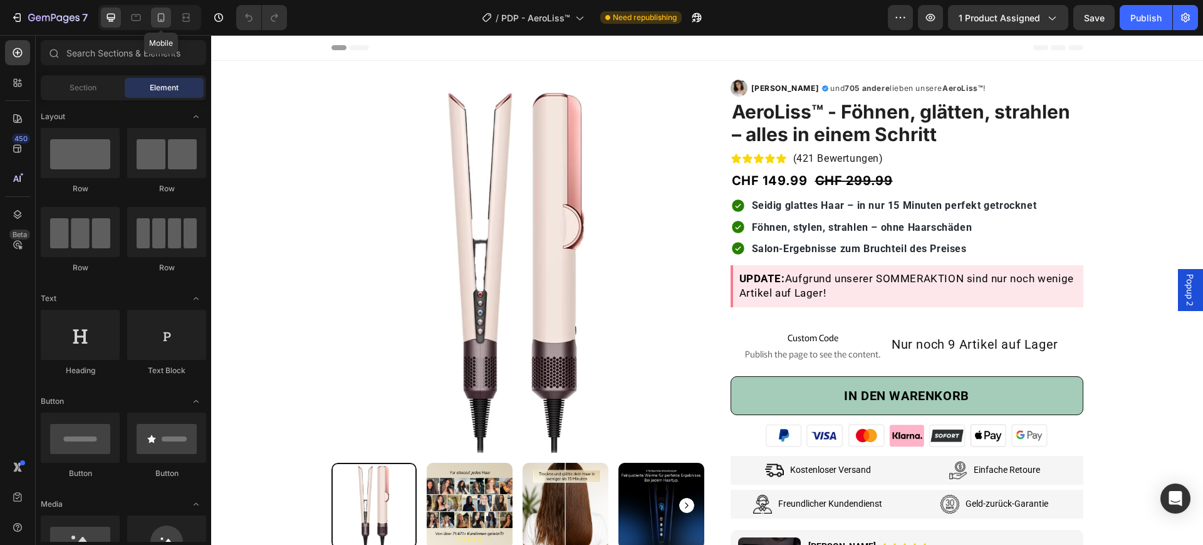
click at [158, 20] on icon at bounding box center [161, 17] width 13 height 13
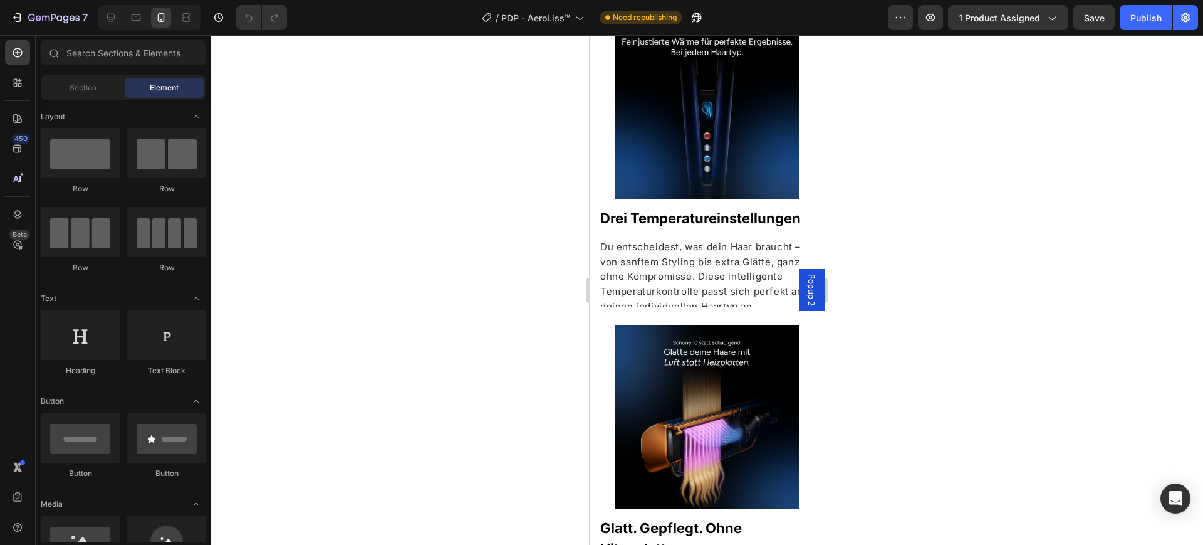
scroll to position [1880, 0]
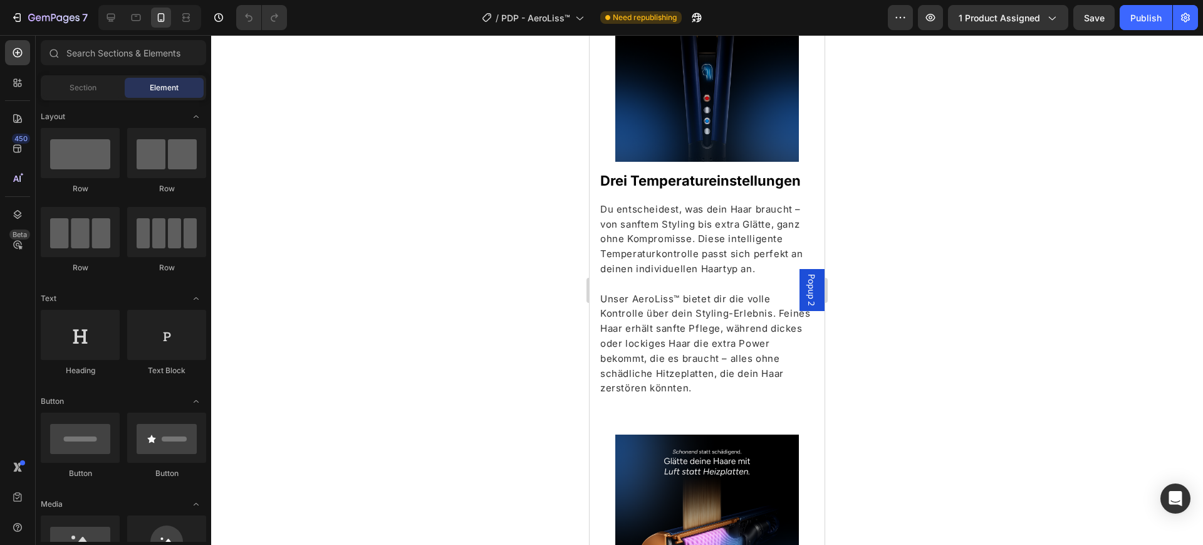
drag, startPoint x: 1120, startPoint y: 374, endPoint x: 1112, endPoint y: 374, distance: 7.5
click at [1120, 374] on div at bounding box center [707, 290] width 992 height 510
click at [21, 11] on icon "button" at bounding box center [17, 17] width 13 height 13
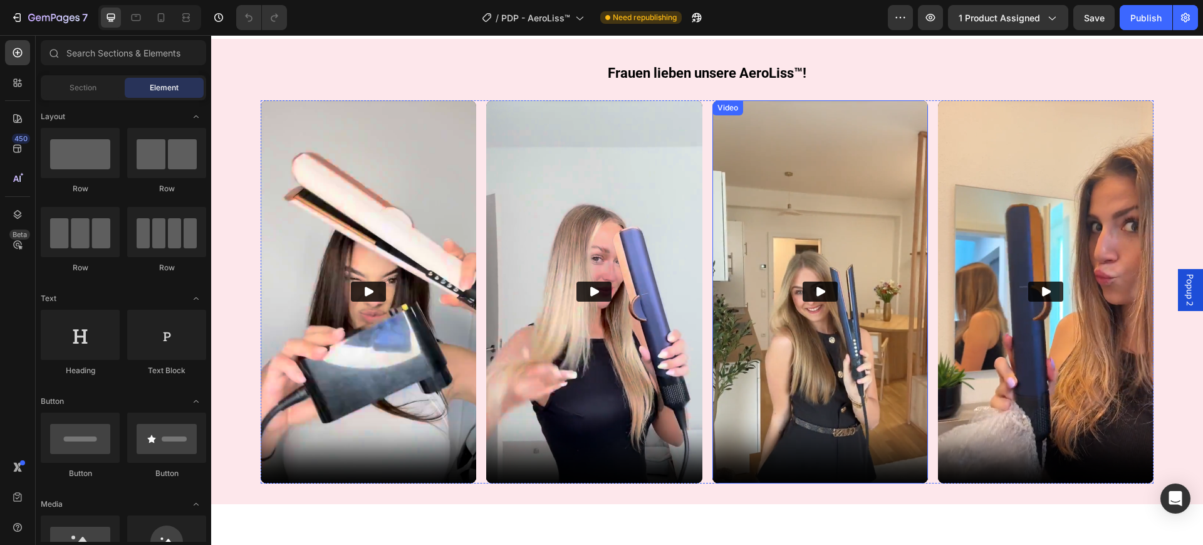
scroll to position [313, 0]
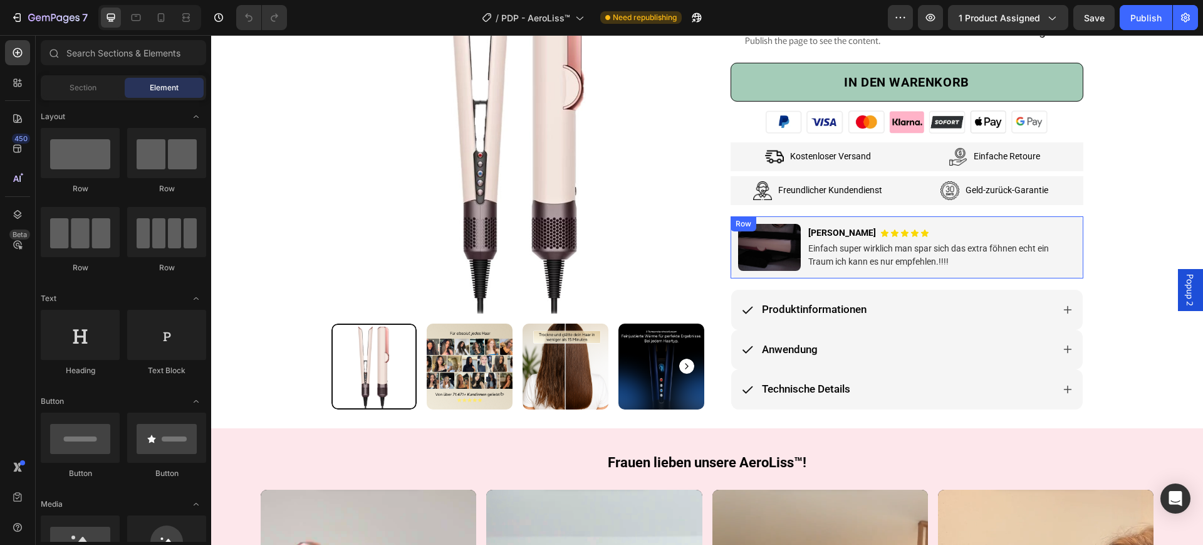
click at [731, 263] on div "Image [PERSON_NAME] Text Block Icon Icon Icon Icon Icon Icon List Row Einfach s…" at bounding box center [907, 247] width 353 height 62
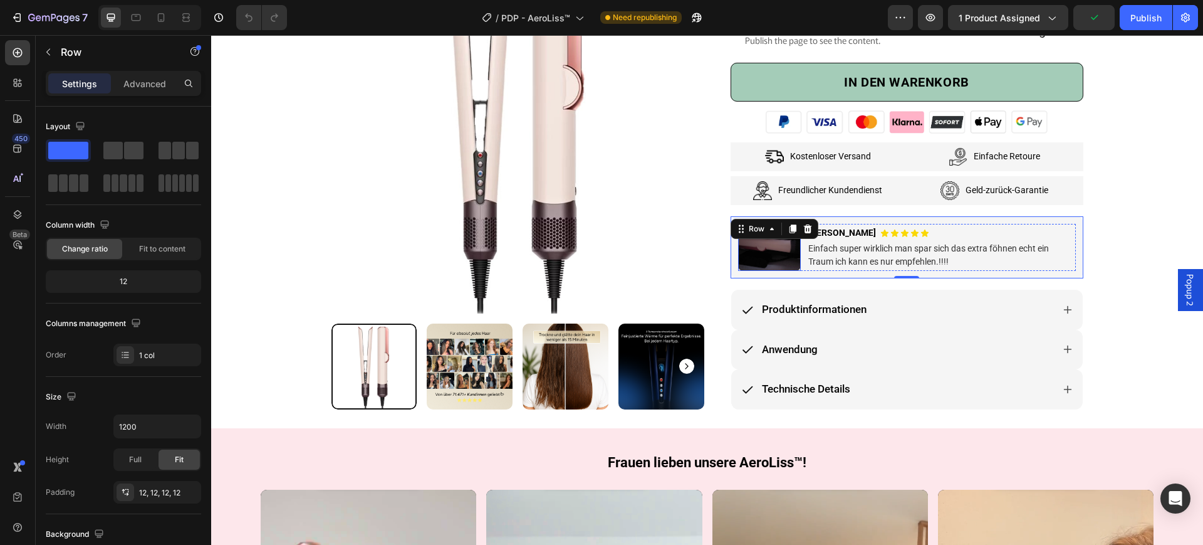
click at [765, 254] on img at bounding box center [769, 247] width 63 height 47
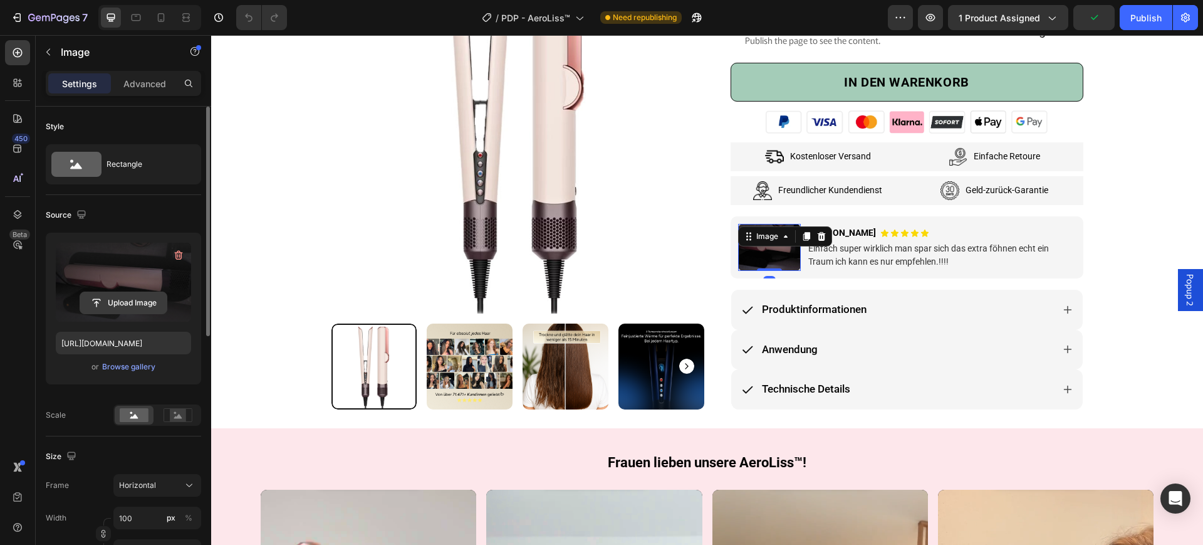
click at [120, 301] on input "file" at bounding box center [123, 302] width 87 height 21
click at [142, 483] on span "Horizontal" at bounding box center [137, 485] width 37 height 11
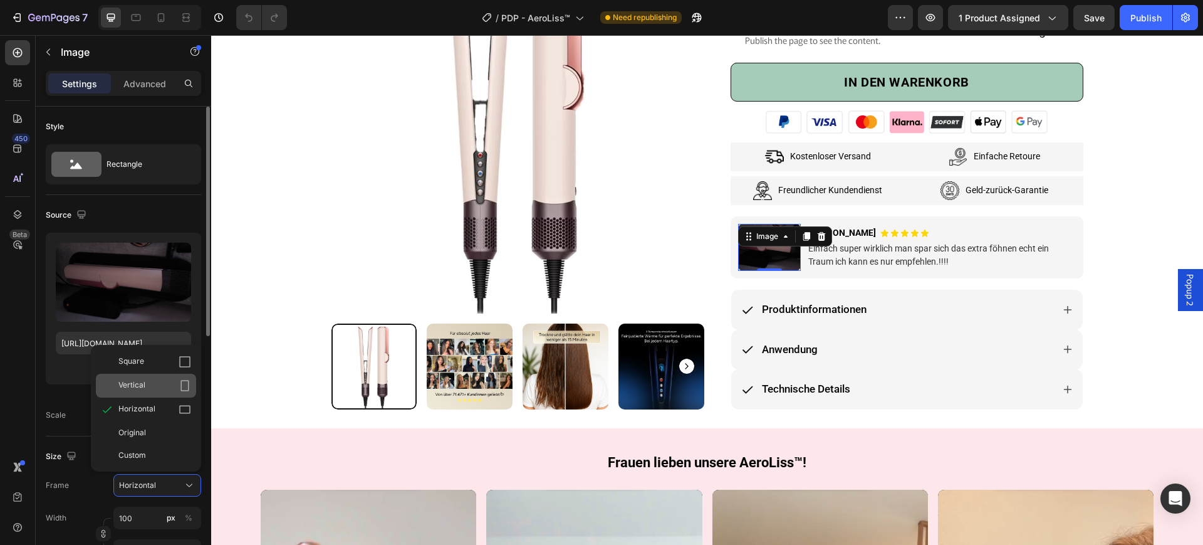
click at [161, 375] on div "Vertical" at bounding box center [146, 386] width 100 height 24
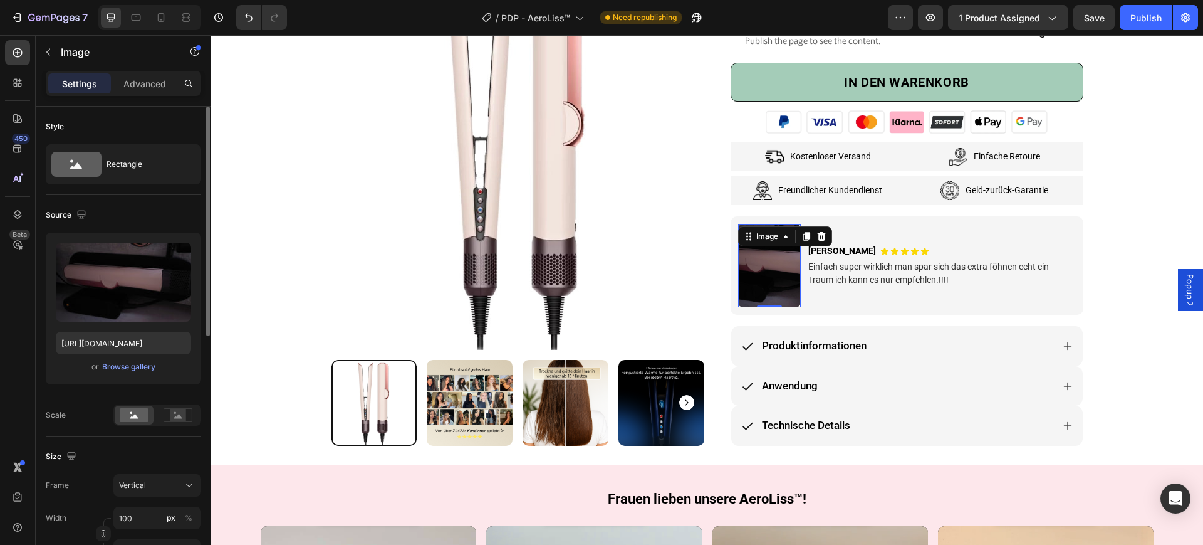
scroll to position [157, 0]
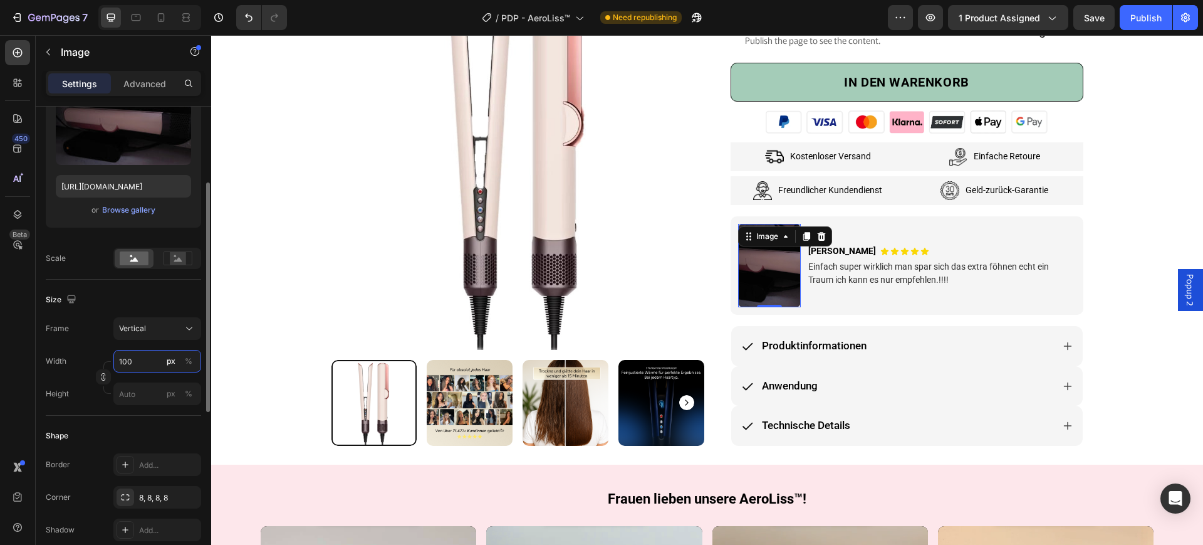
click at [132, 358] on input "100" at bounding box center [157, 361] width 88 height 23
type input "1"
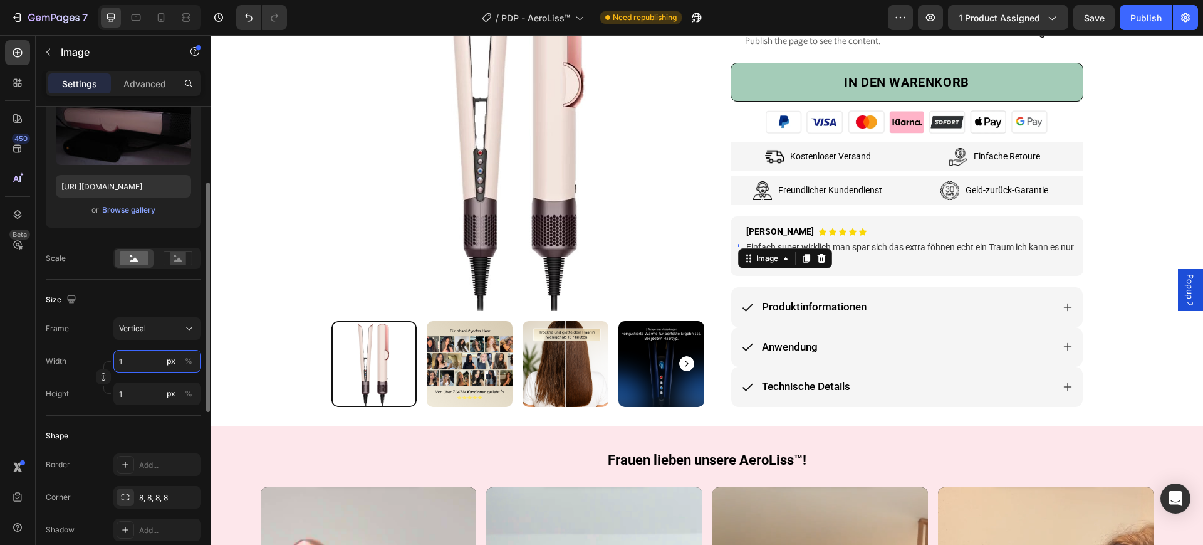
type input "12"
type input "16"
type input "120"
type input "160"
type input "1200"
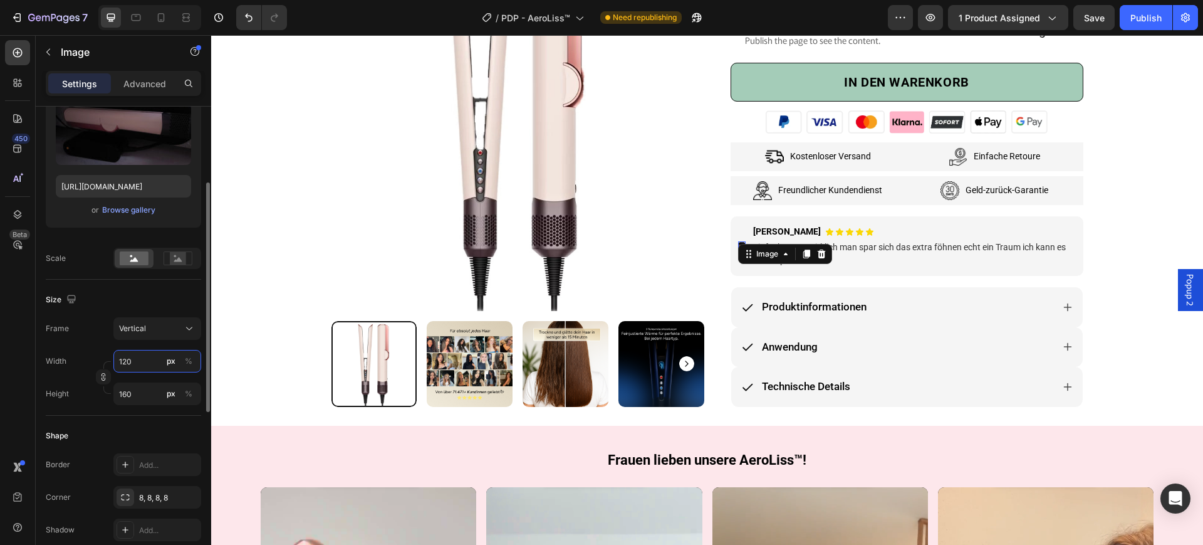
type input "1600"
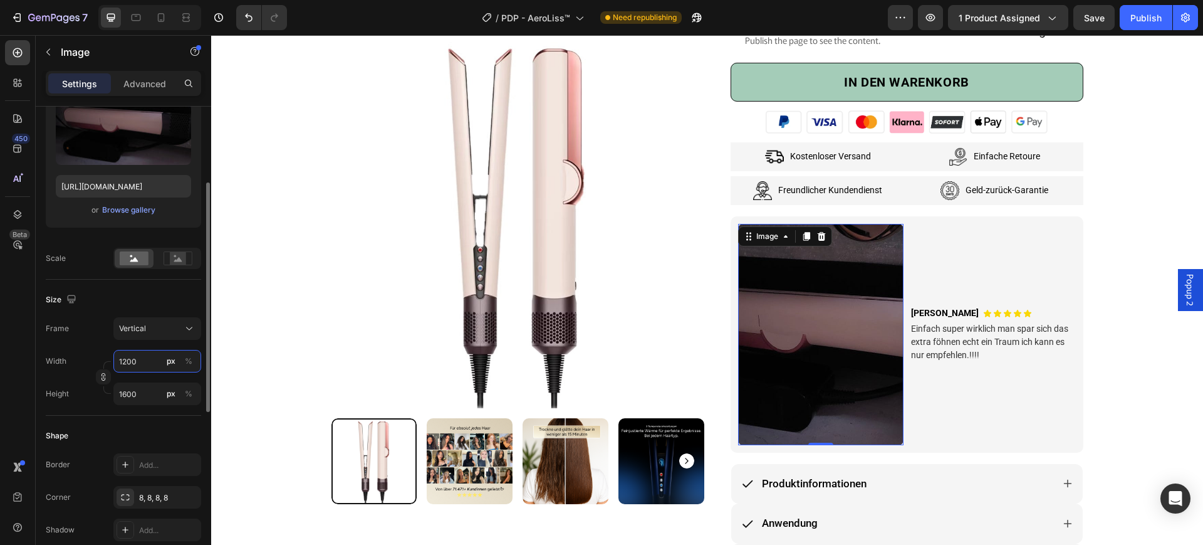
type input "120"
type input "160"
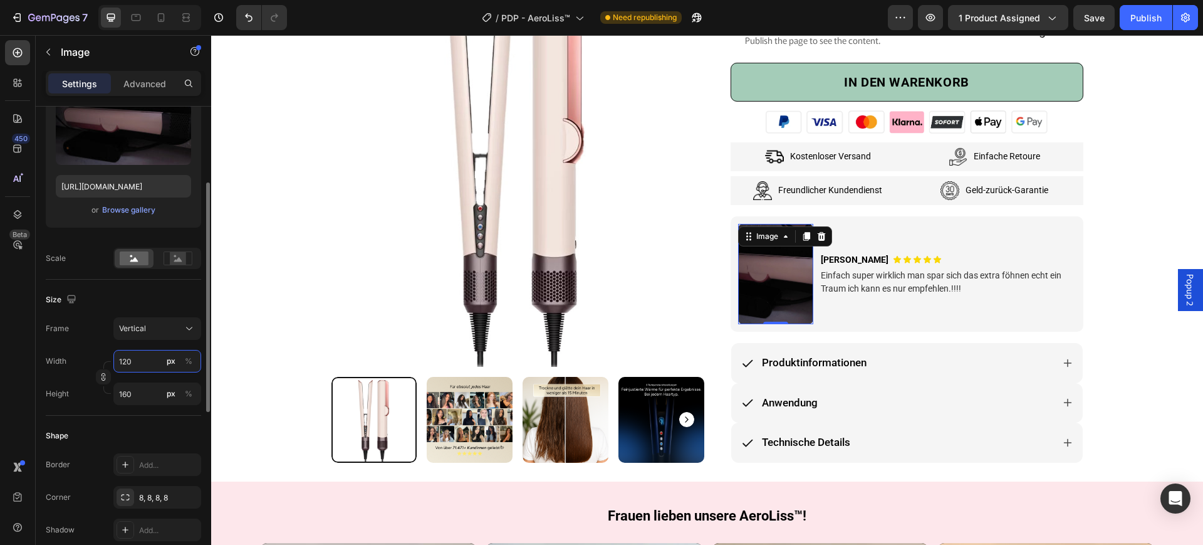
type input "12"
type input "16"
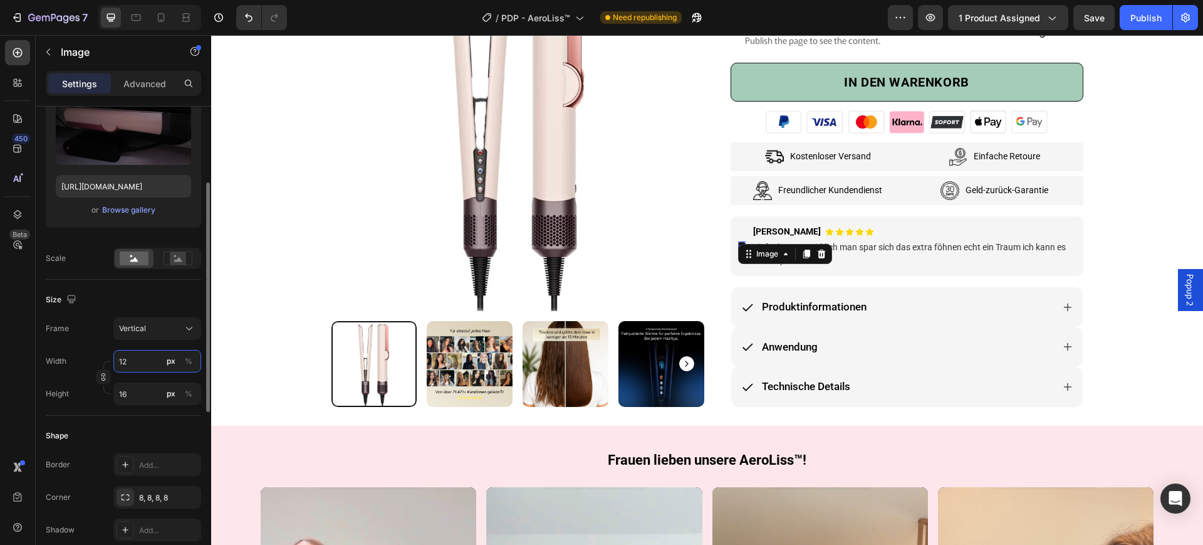
type input "1"
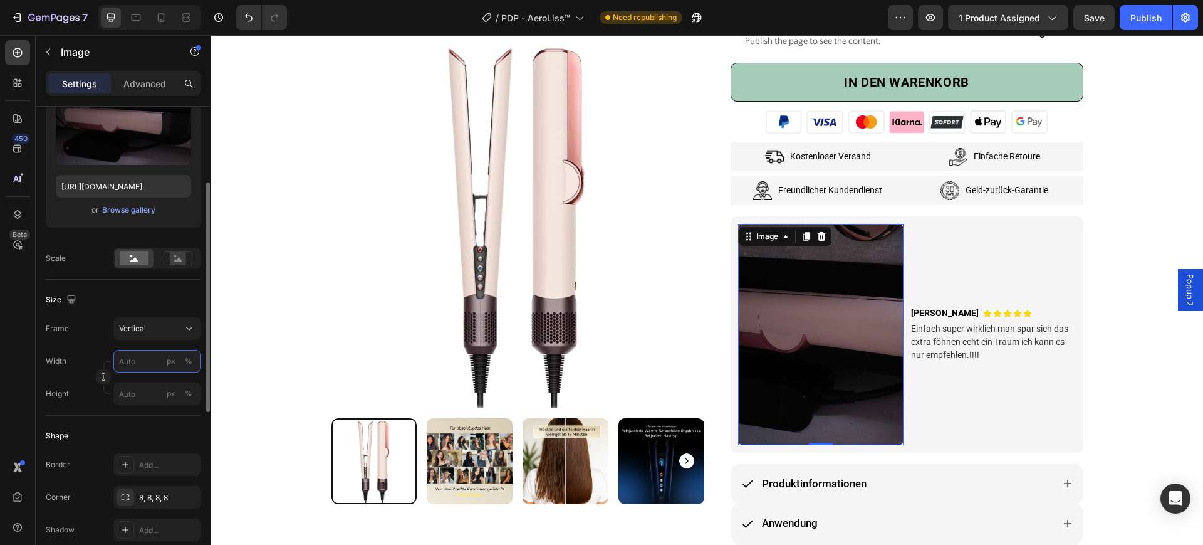
type input "3"
type input "4"
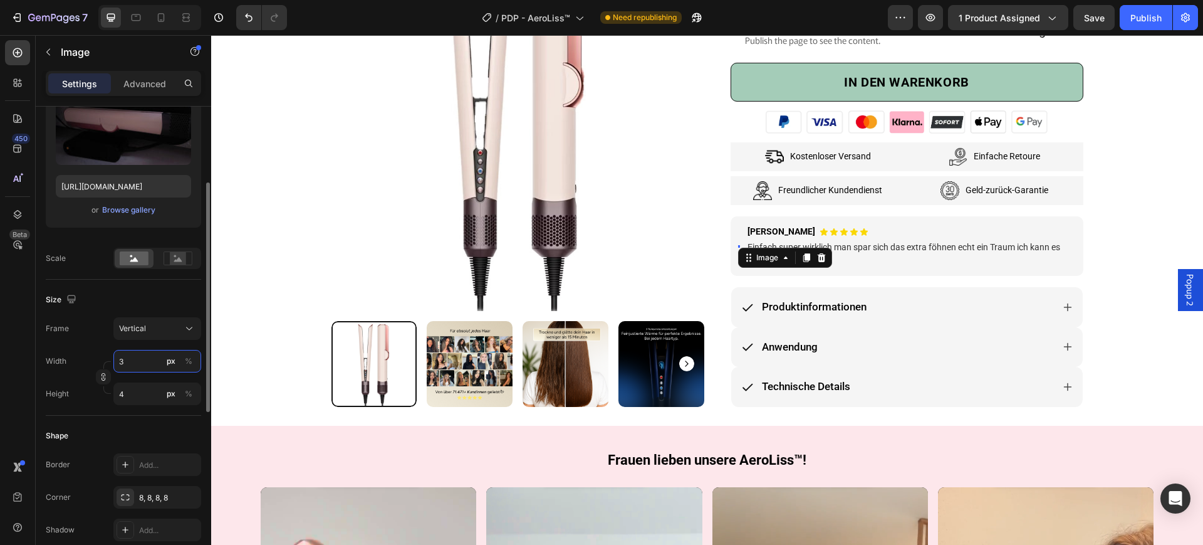
type input "30"
type input "40"
type input "300"
type input "400"
type input "30"
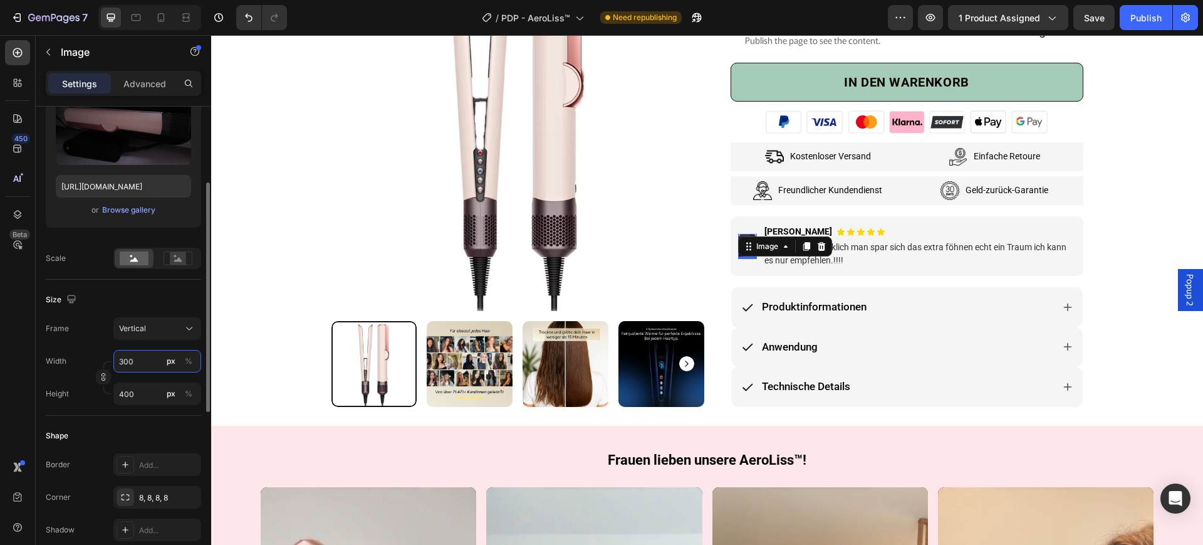
type input "40"
type input "3"
type input "4"
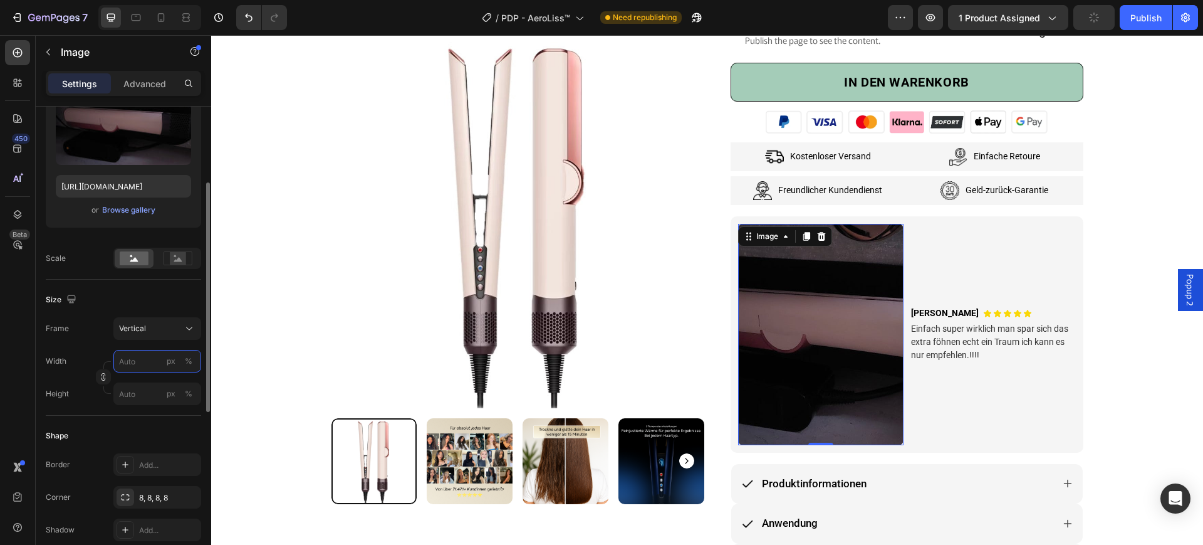
type input "3"
type input "4"
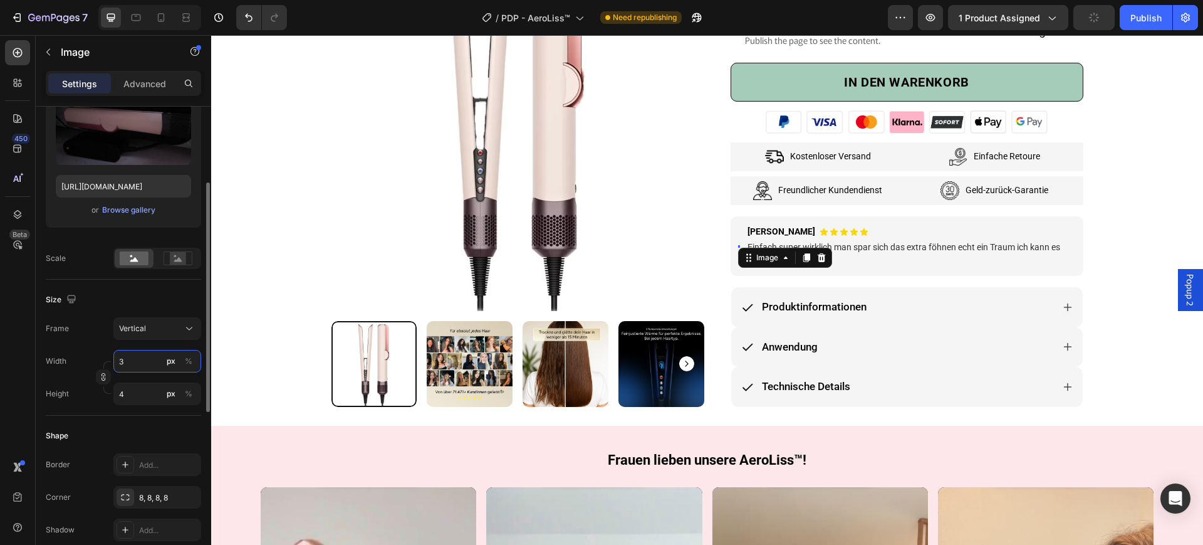
type input "31"
type input "41"
type input "312"
type input "416"
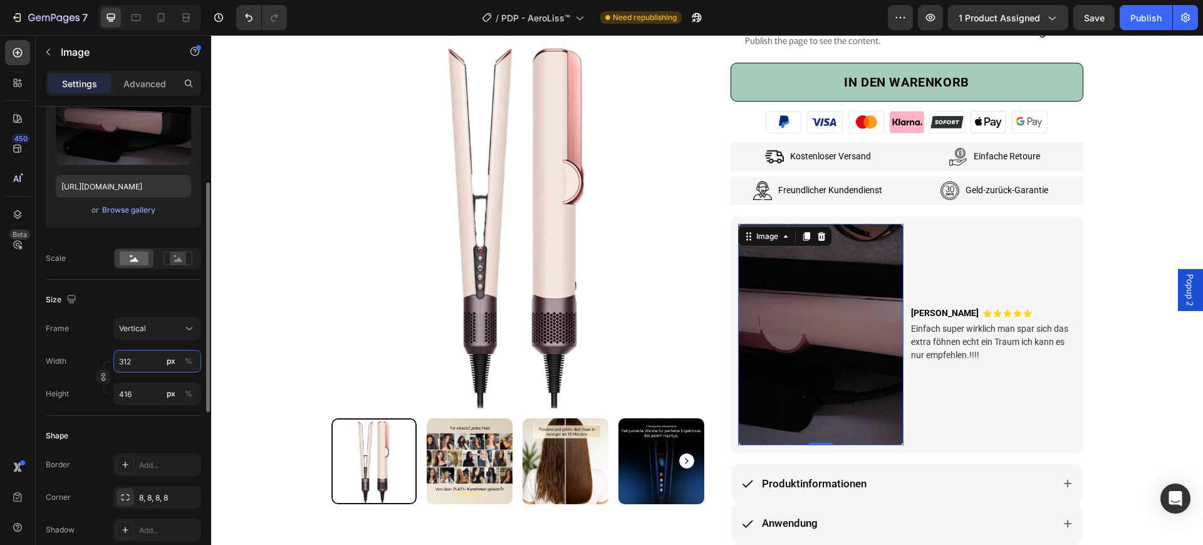
type input "3120"
type input "4160"
type input "312"
type input "416"
type input "31"
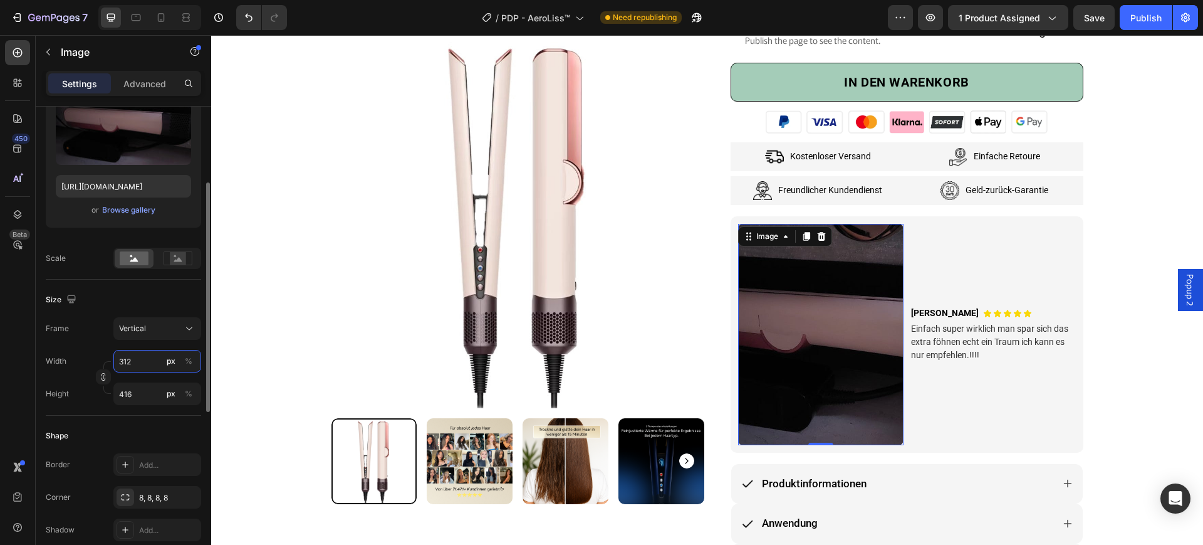
type input "41"
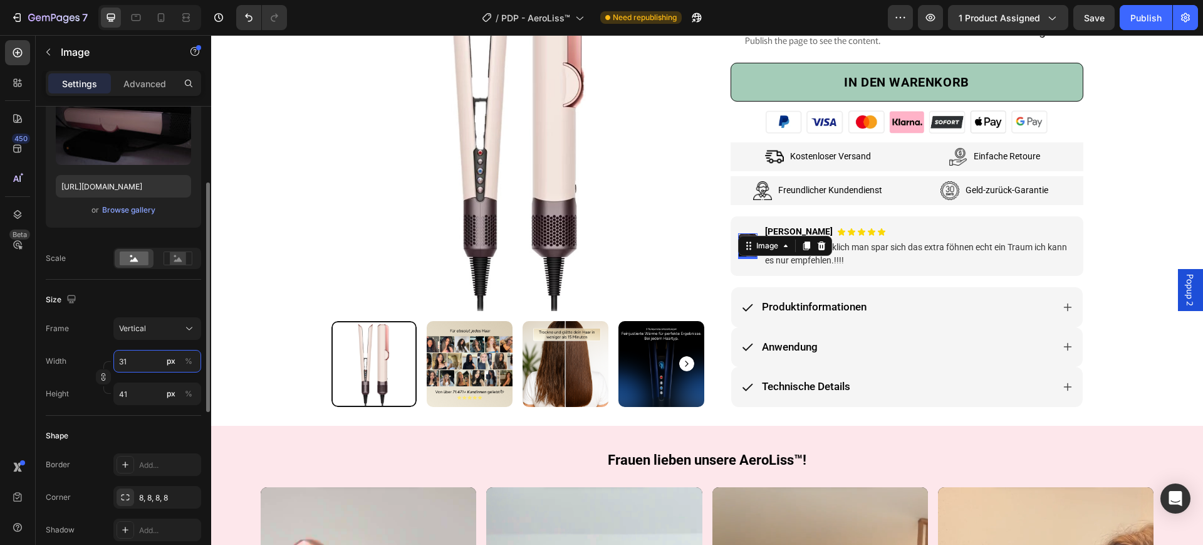
type input "3"
type input "4"
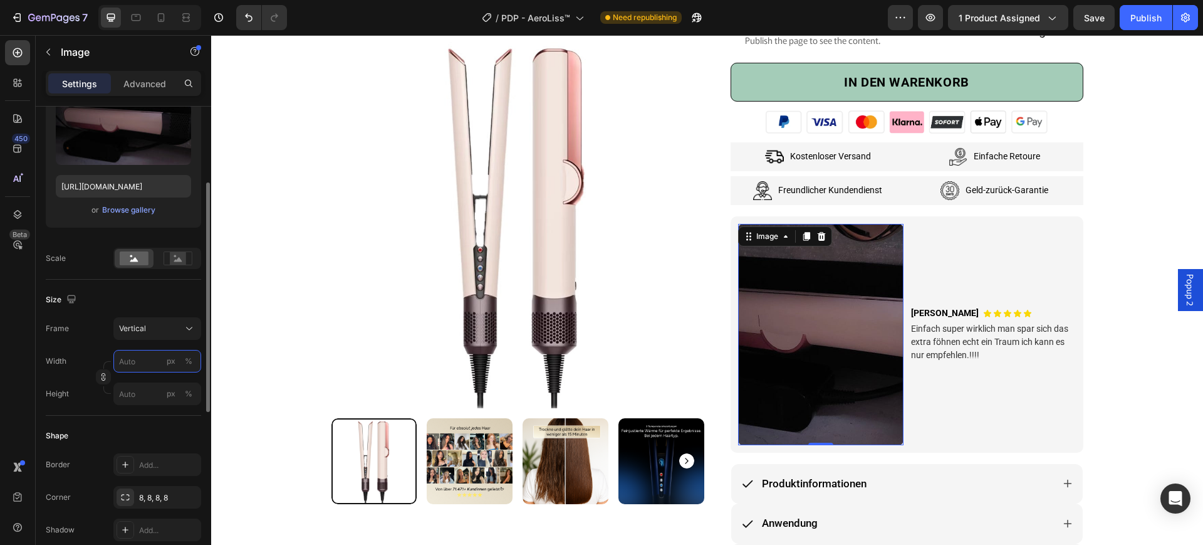
type input "3"
type input "4"
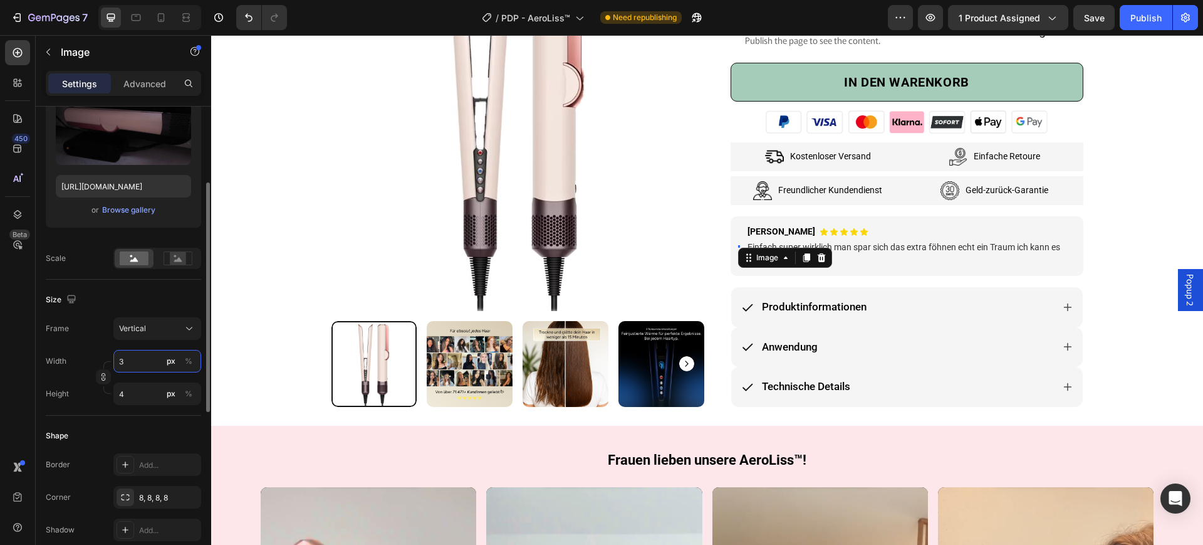
type input "34"
type input "45"
type input "3"
type input "4"
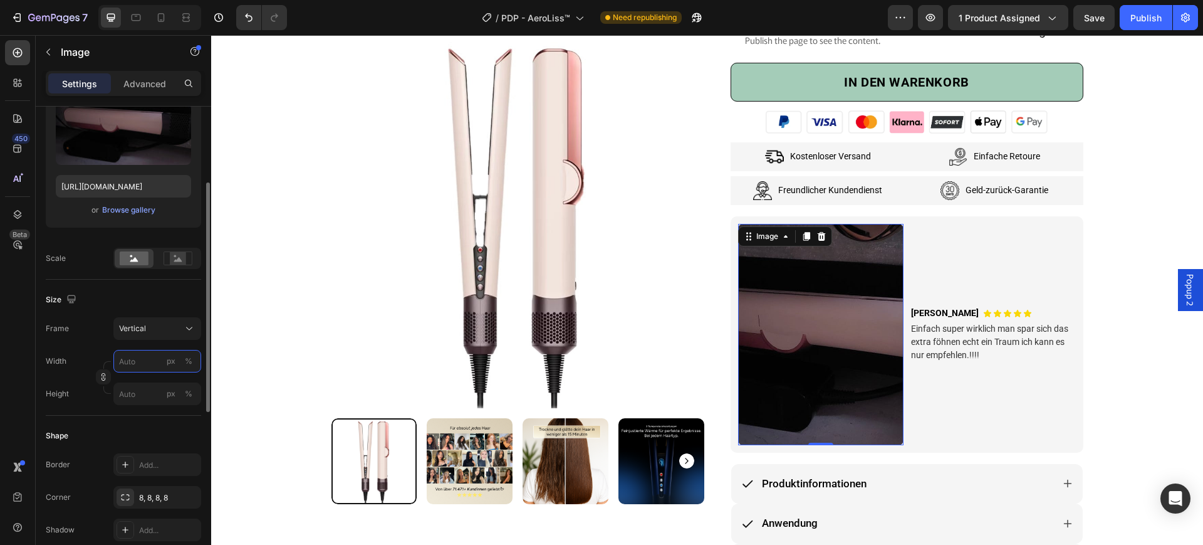
type input "3"
type input "4"
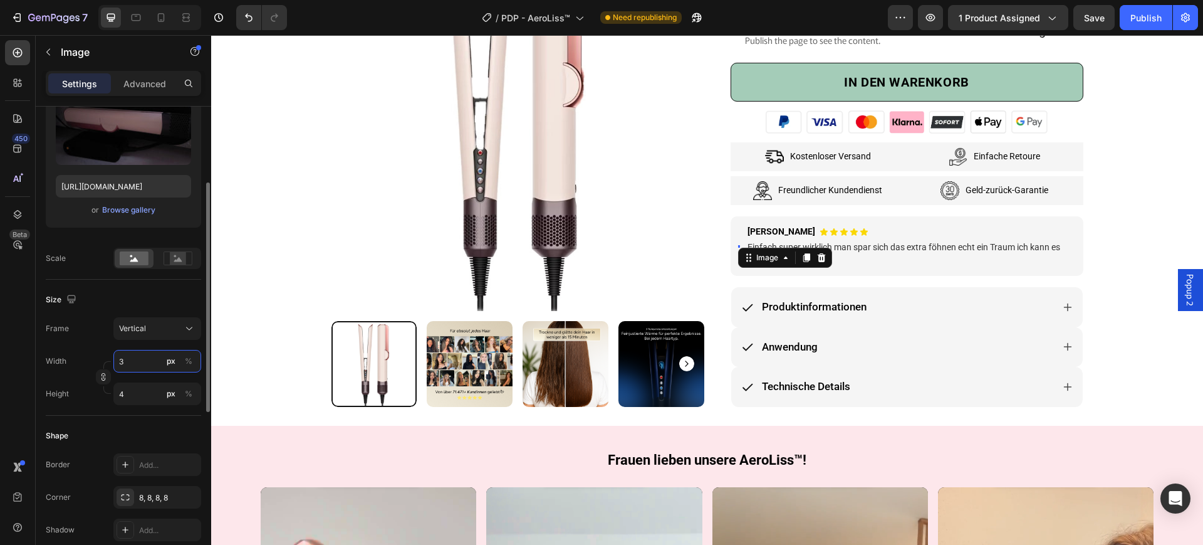
type input "35"
type input "47"
type input "350"
type input "467"
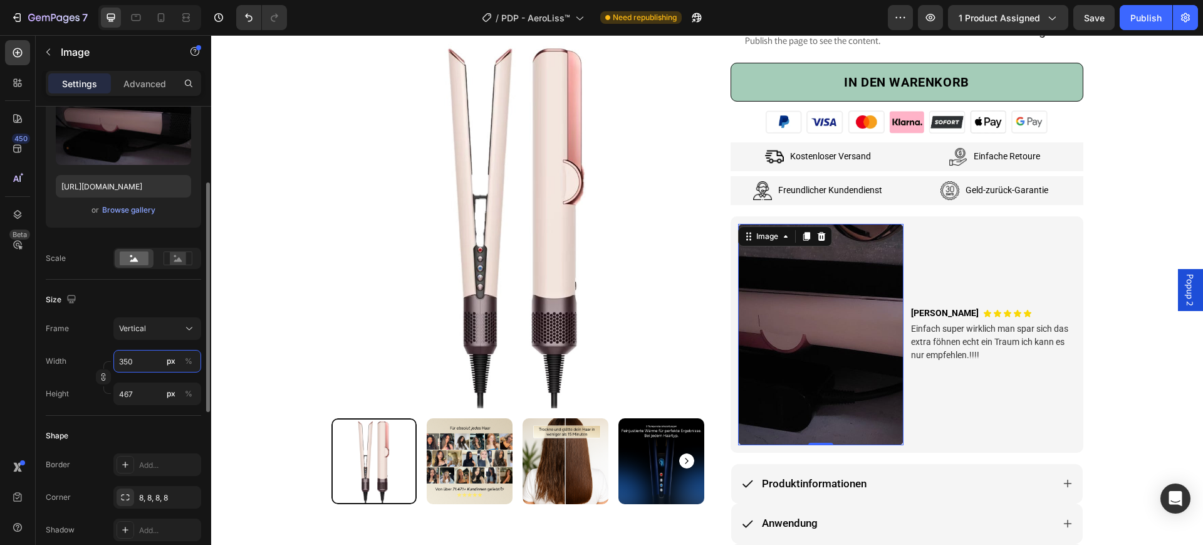
type input "35"
type input "47"
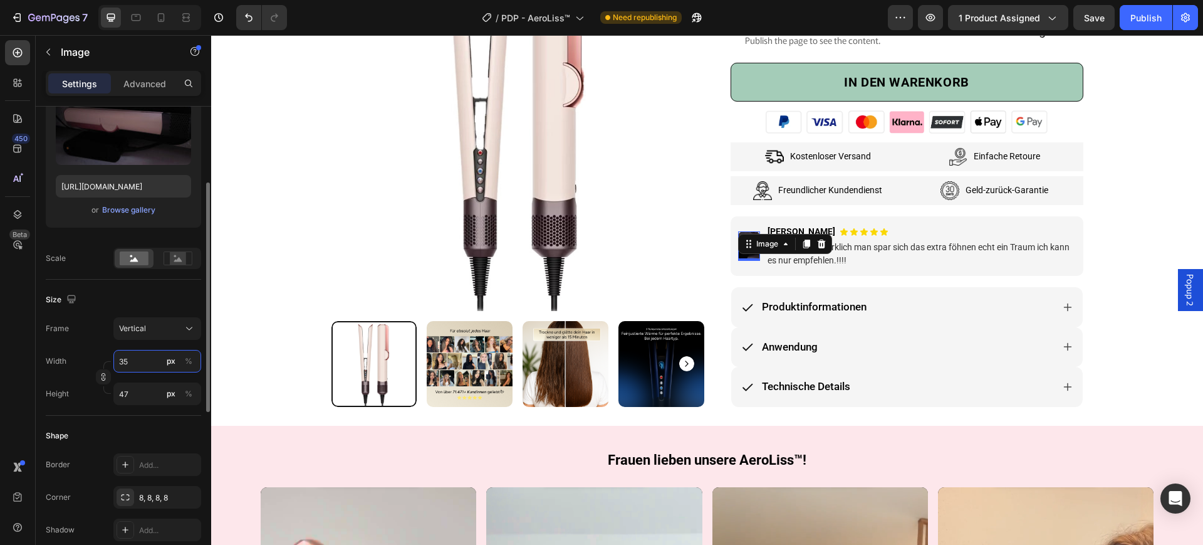
type input "3"
type input "4"
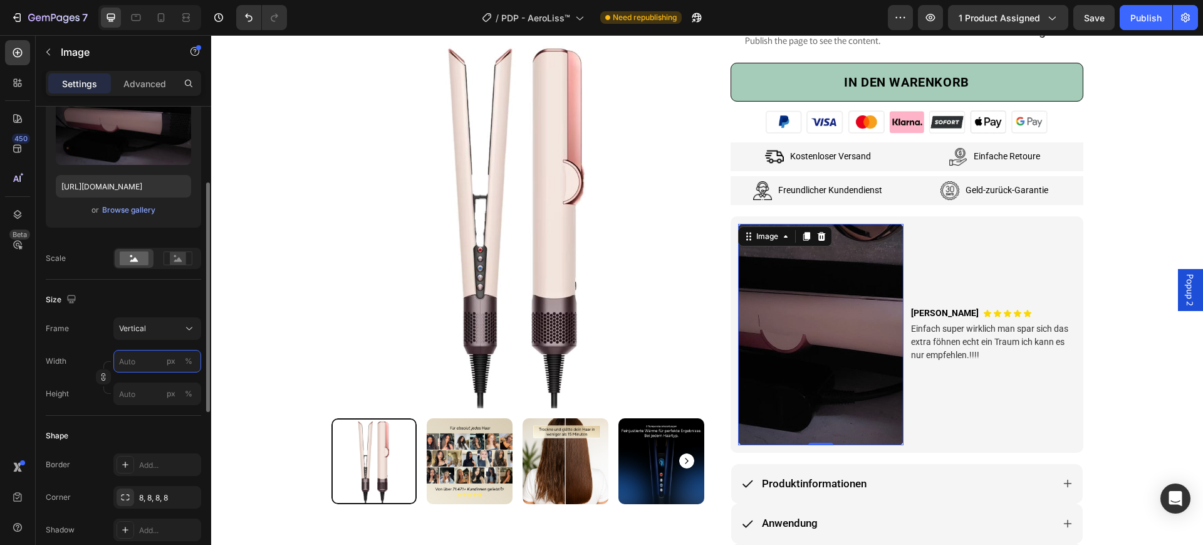
type input "5"
type input "7"
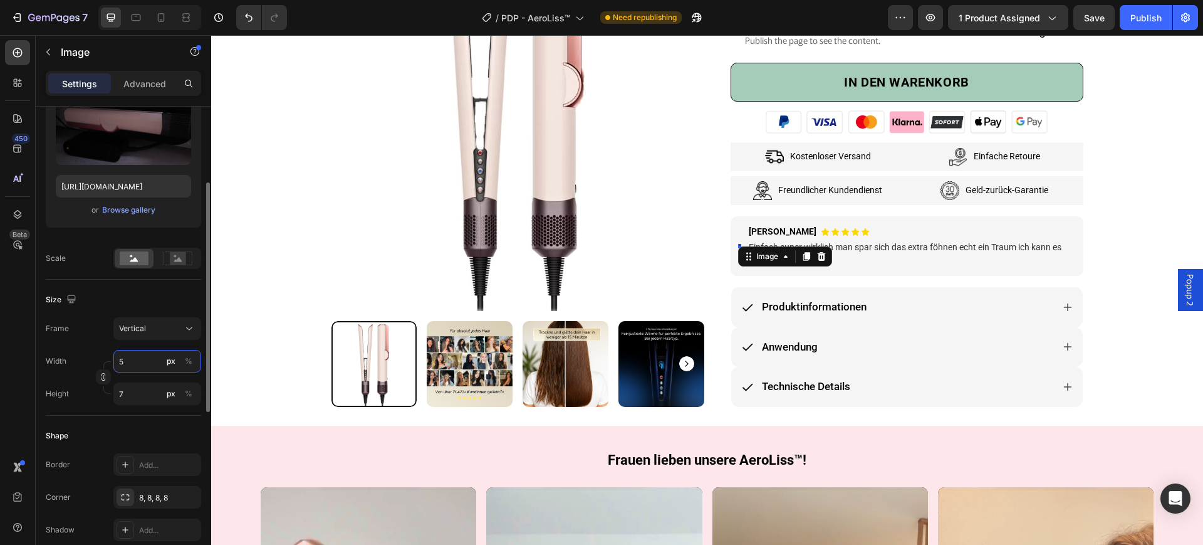
type input "50"
type input "67"
type input "5"
type input "7"
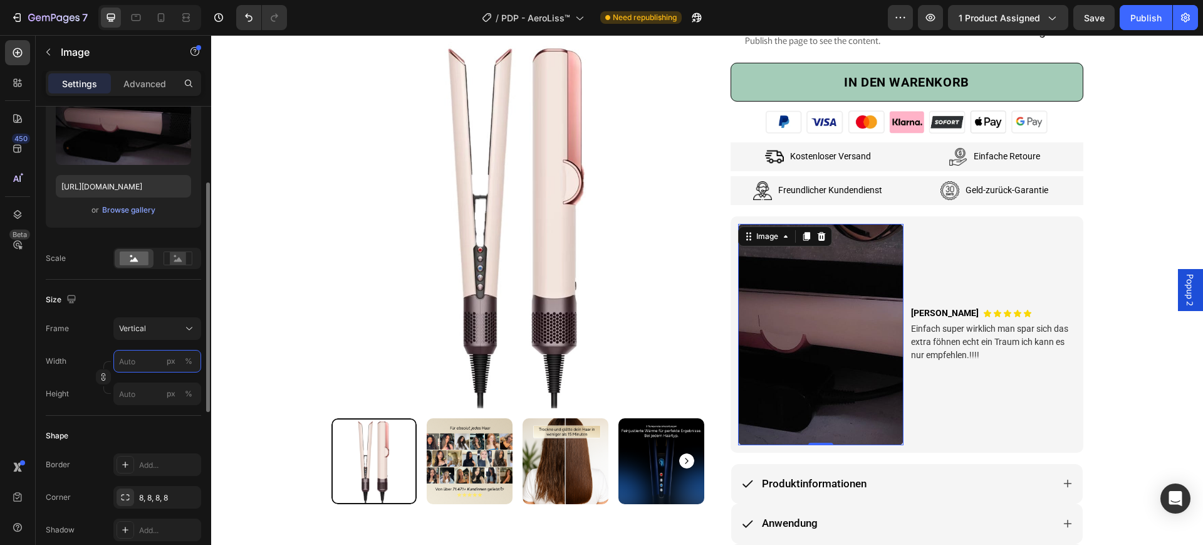
type input "5"
type input "7"
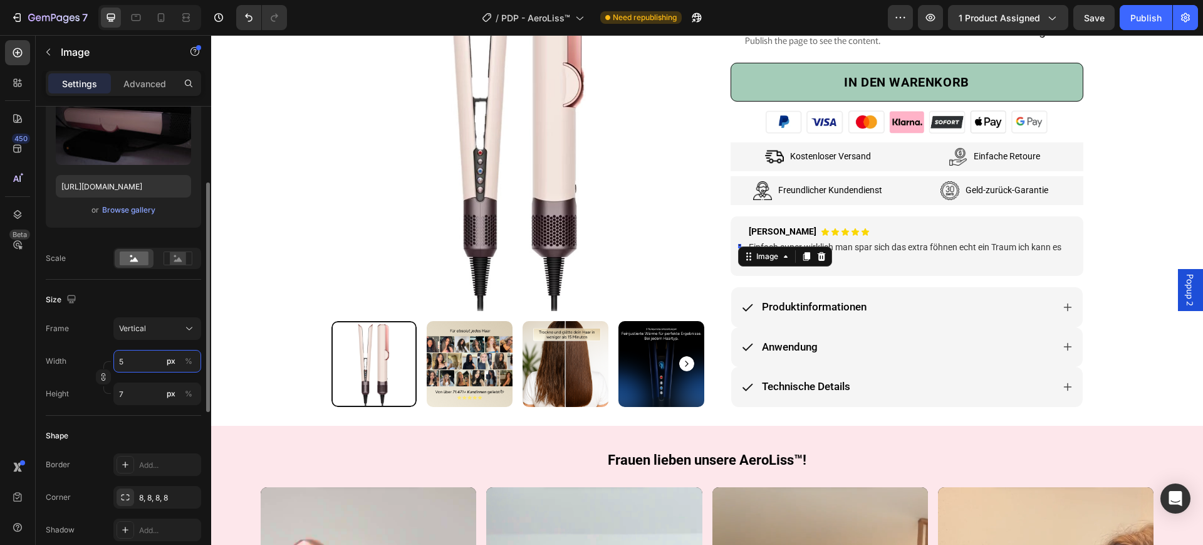
type input "5"
click at [162, 315] on div "Size Frame Vertical Width 5 px % Height 7 px %" at bounding box center [123, 348] width 155 height 136
click at [133, 359] on input "5" at bounding box center [157, 361] width 88 height 23
click at [194, 357] on button "%" at bounding box center [188, 361] width 15 height 15
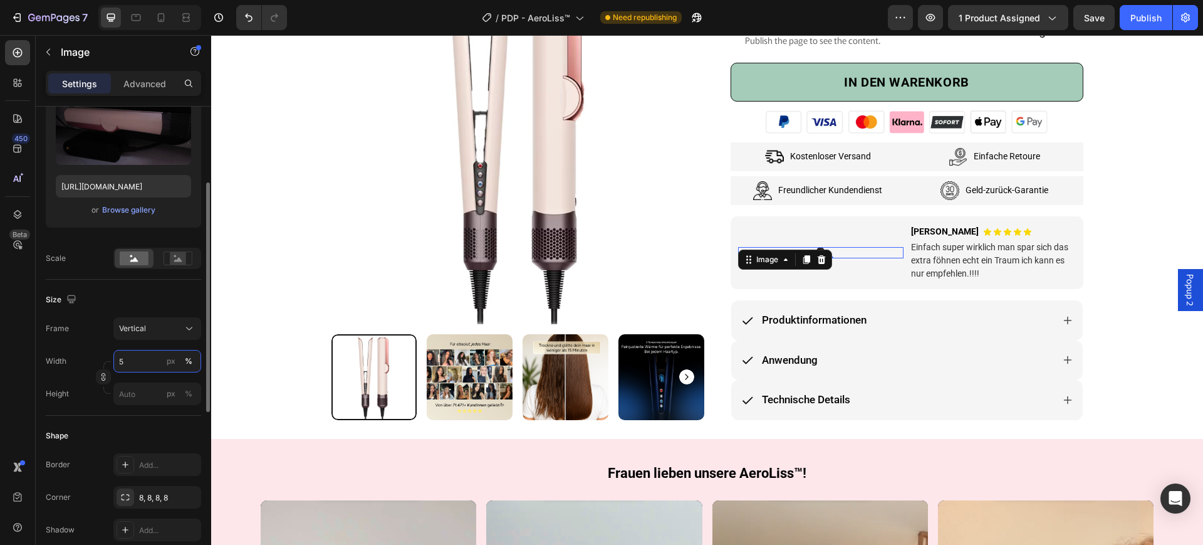
click at [142, 361] on input "5" at bounding box center [157, 361] width 88 height 23
click at [162, 390] on p "Full 100%" at bounding box center [154, 390] width 73 height 11
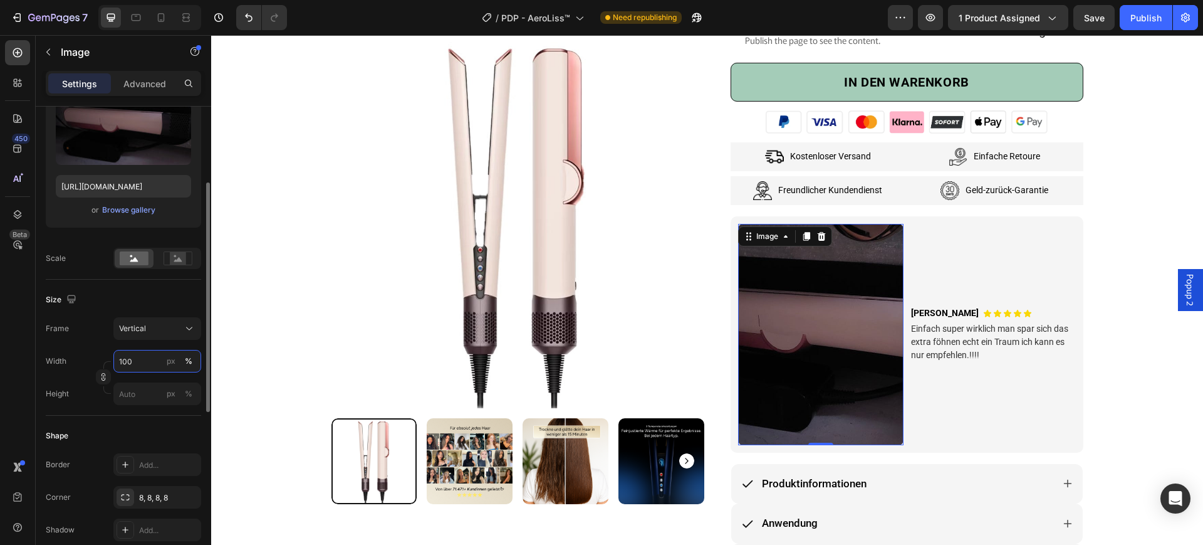
click at [130, 361] on input "100" at bounding box center [157, 361] width 88 height 23
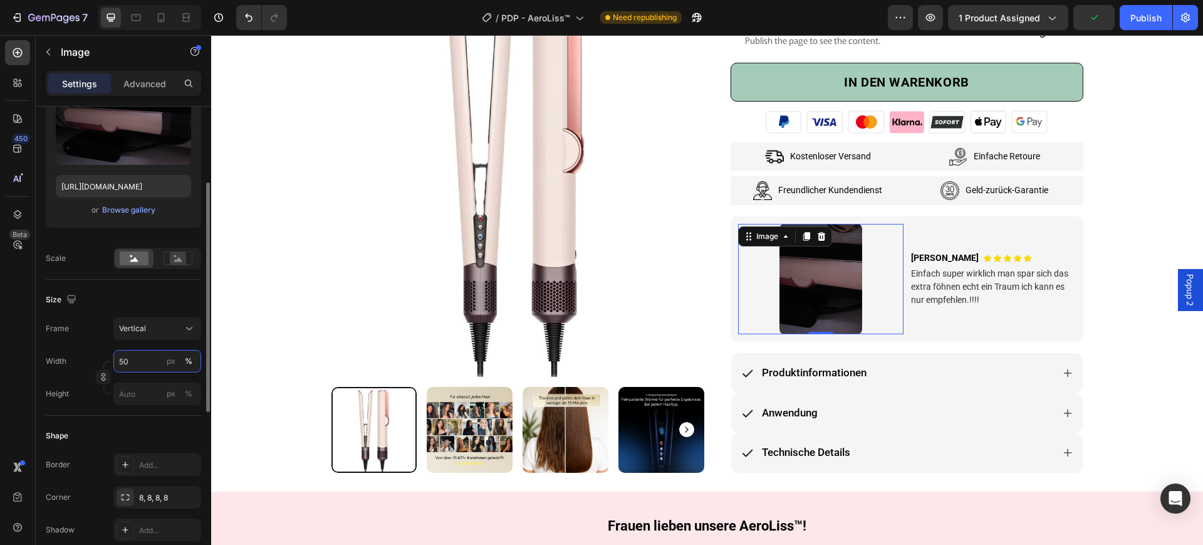
type input "5"
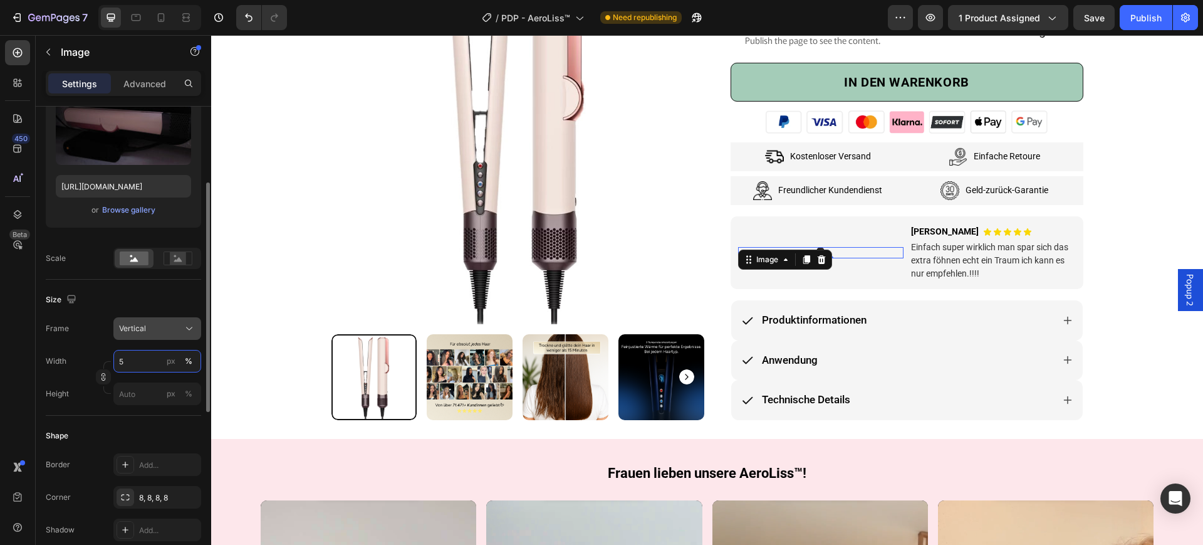
type input "5"
click at [181, 326] on div "Vertical" at bounding box center [157, 328] width 76 height 13
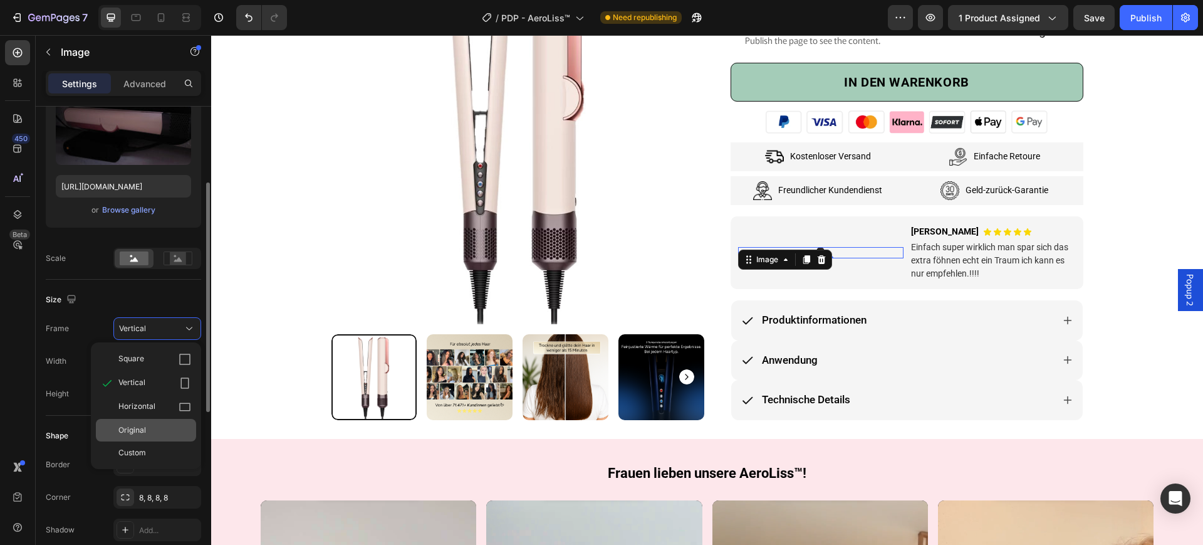
click at [154, 438] on div "Original" at bounding box center [146, 430] width 100 height 23
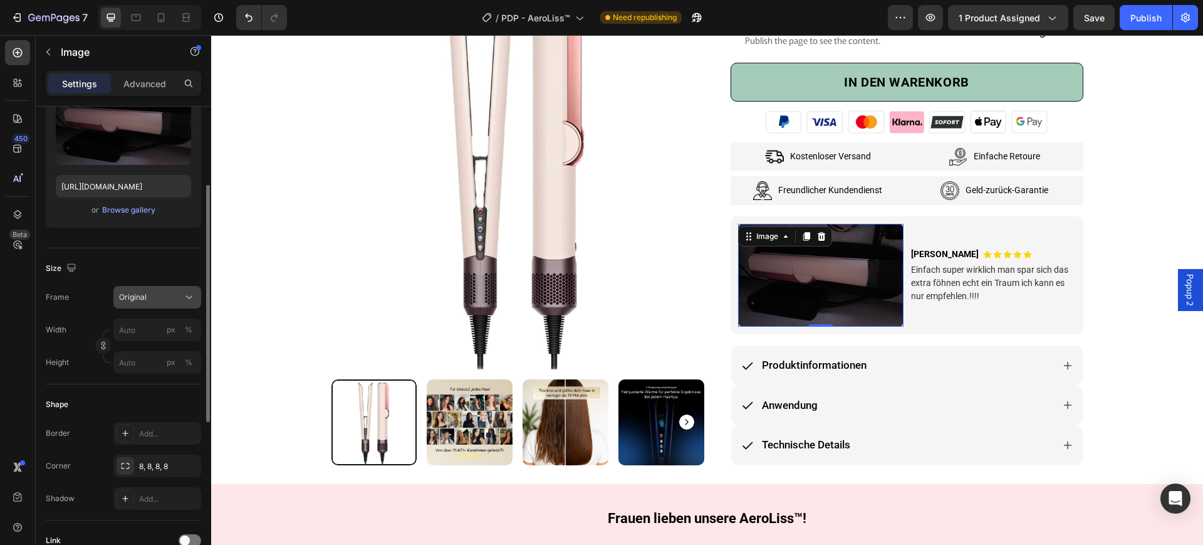
click at [164, 298] on div "Original" at bounding box center [149, 296] width 61 height 11
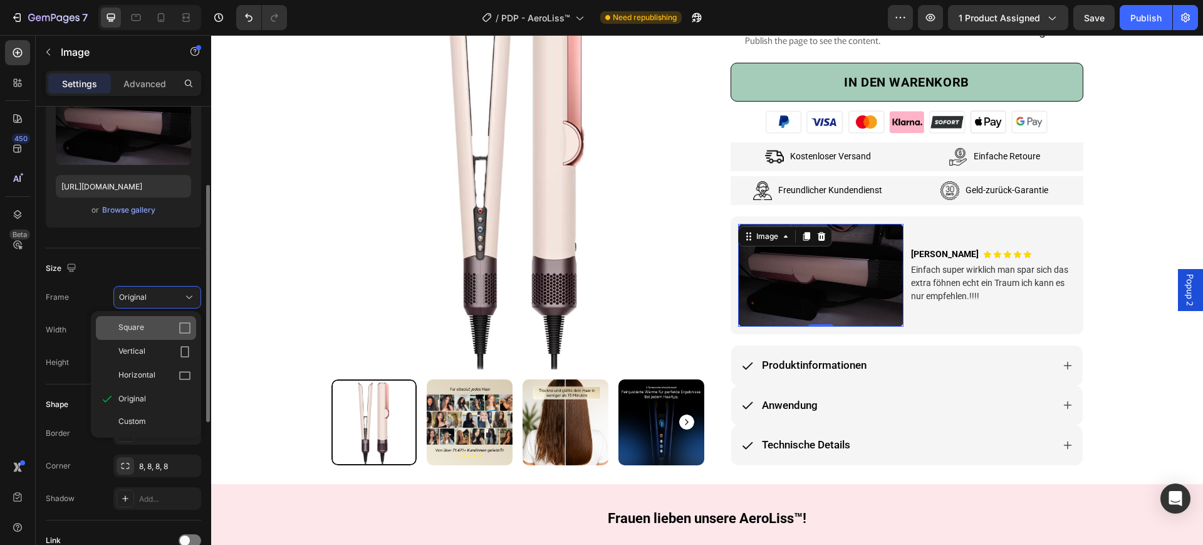
click at [160, 322] on div "Square" at bounding box center [154, 328] width 73 height 13
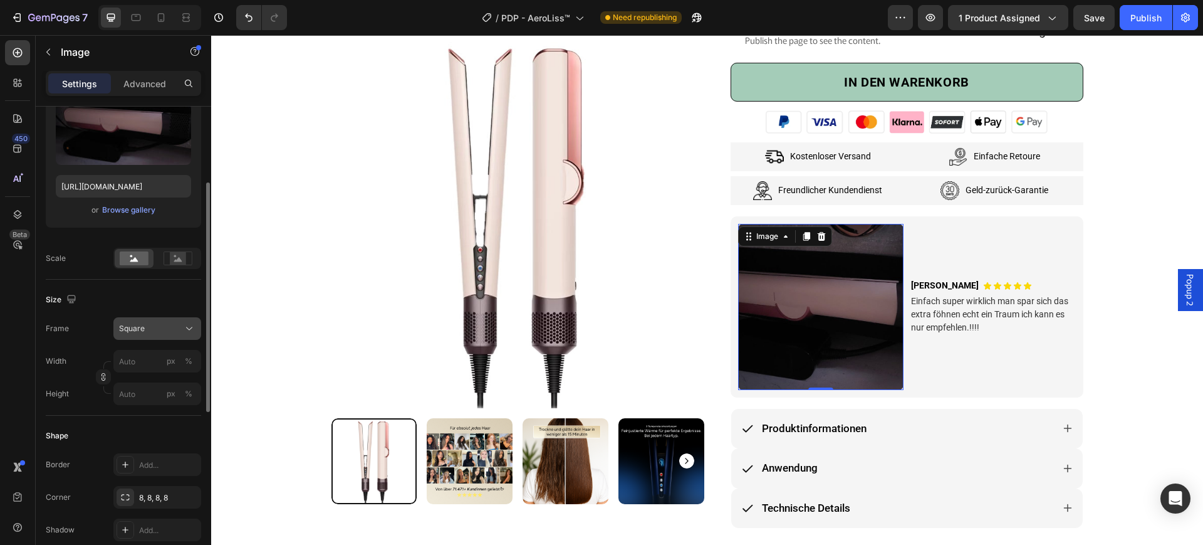
click at [156, 323] on div "Square" at bounding box center [149, 328] width 61 height 11
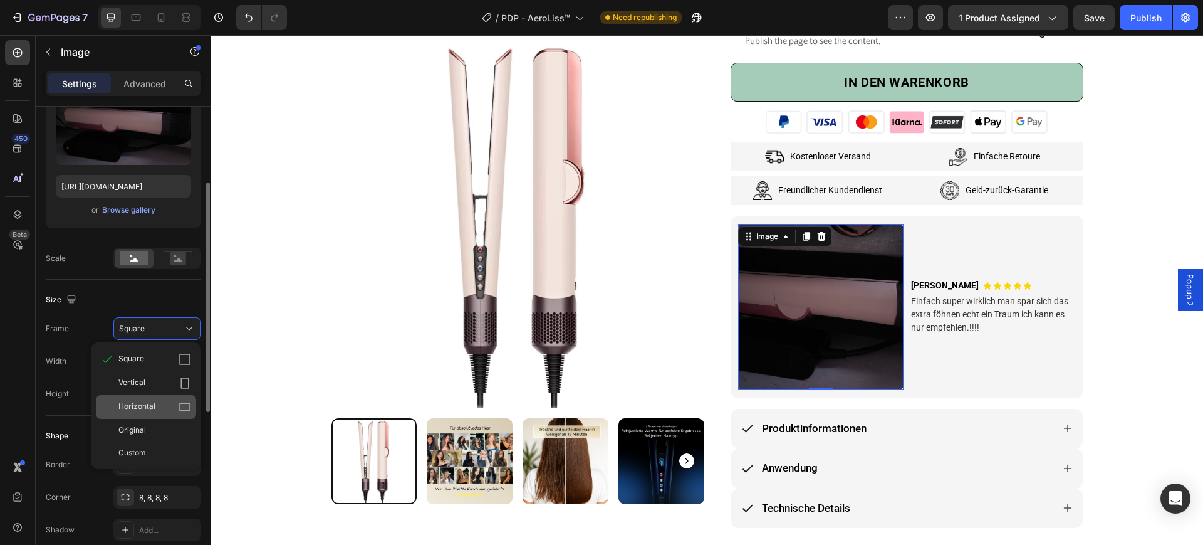
click at [147, 411] on span "Horizontal" at bounding box center [136, 407] width 37 height 13
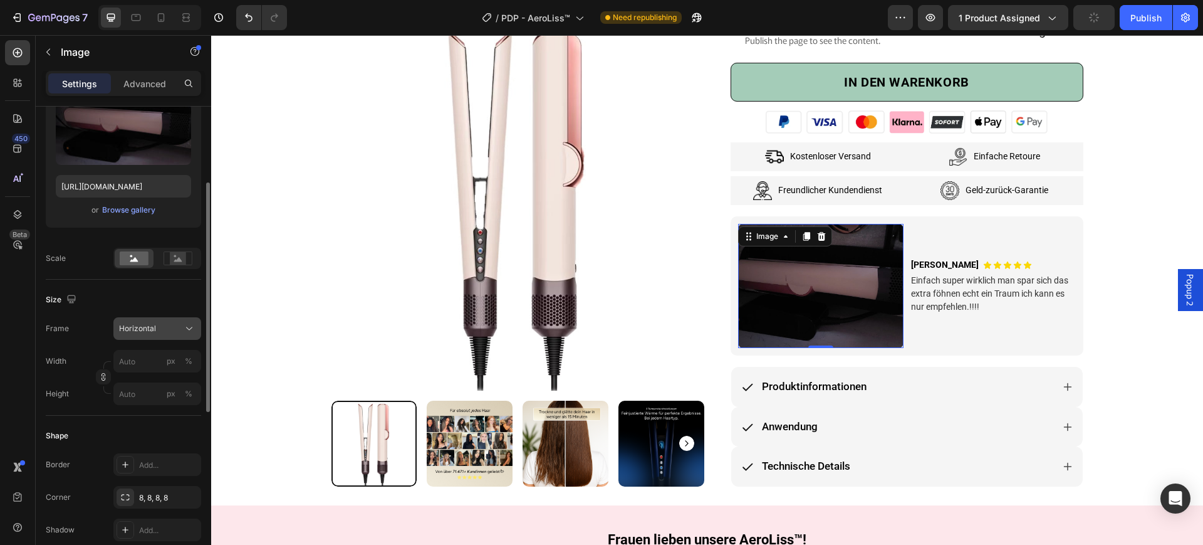
click at [167, 332] on div "Horizontal" at bounding box center [149, 328] width 61 height 11
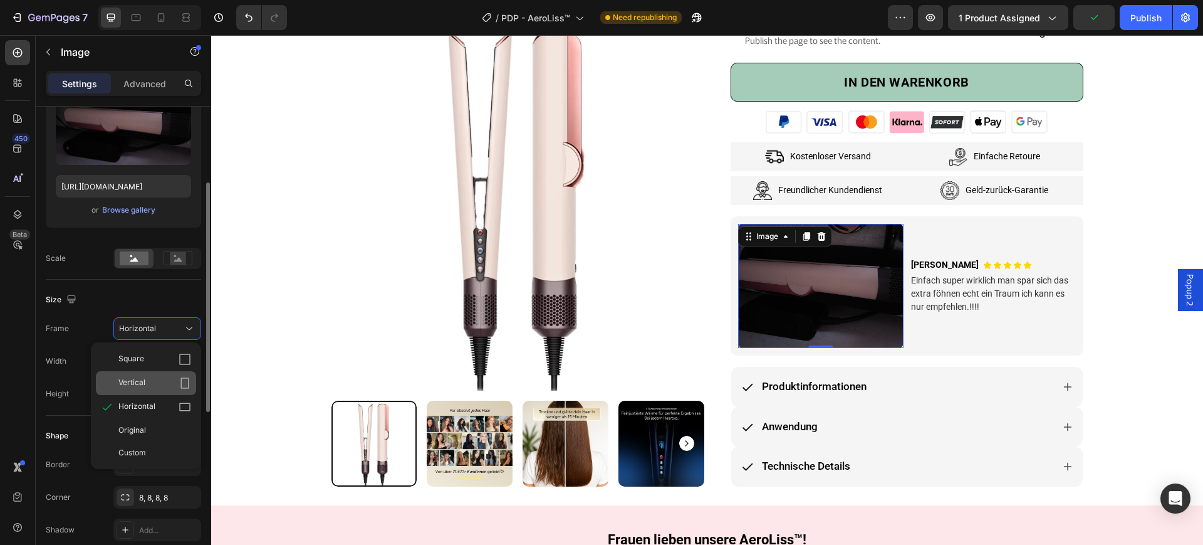
click at [159, 383] on div "Vertical" at bounding box center [154, 383] width 73 height 13
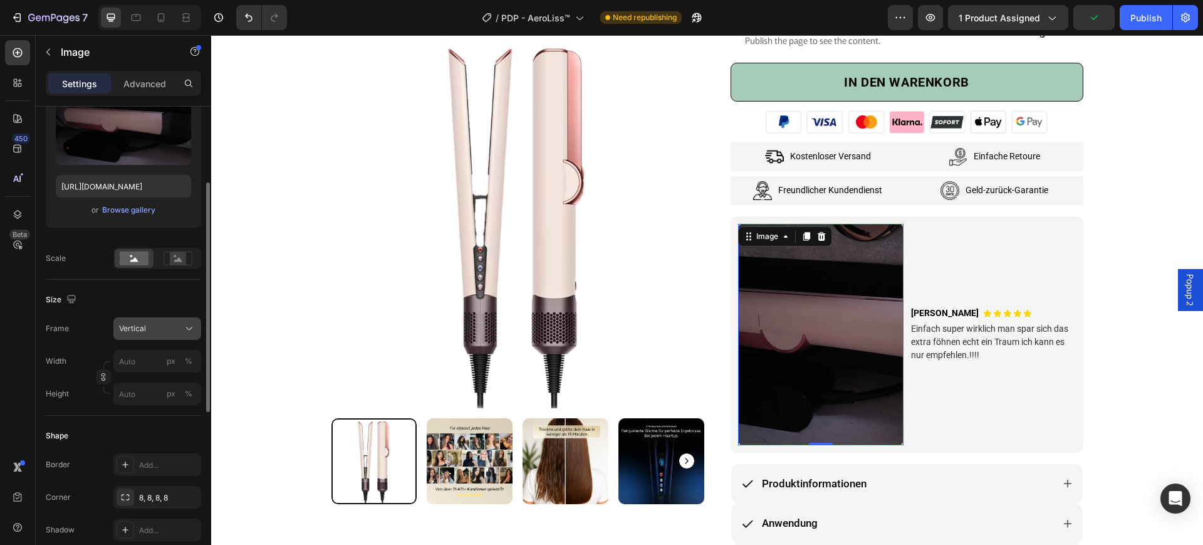
click at [172, 333] on div "Vertical" at bounding box center [149, 328] width 61 height 11
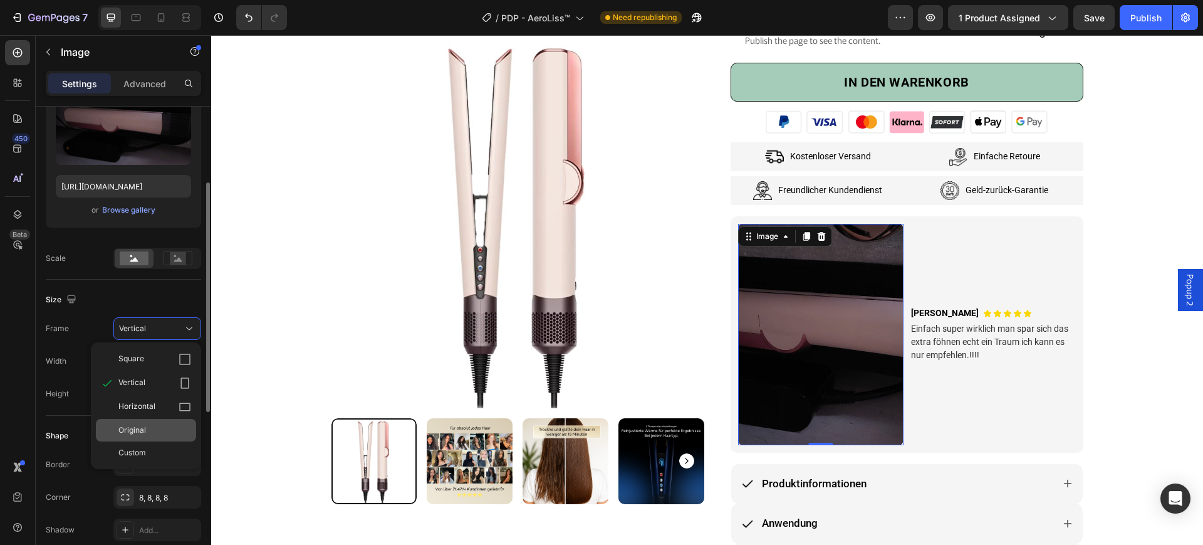
click at [147, 423] on div "Original" at bounding box center [146, 430] width 100 height 23
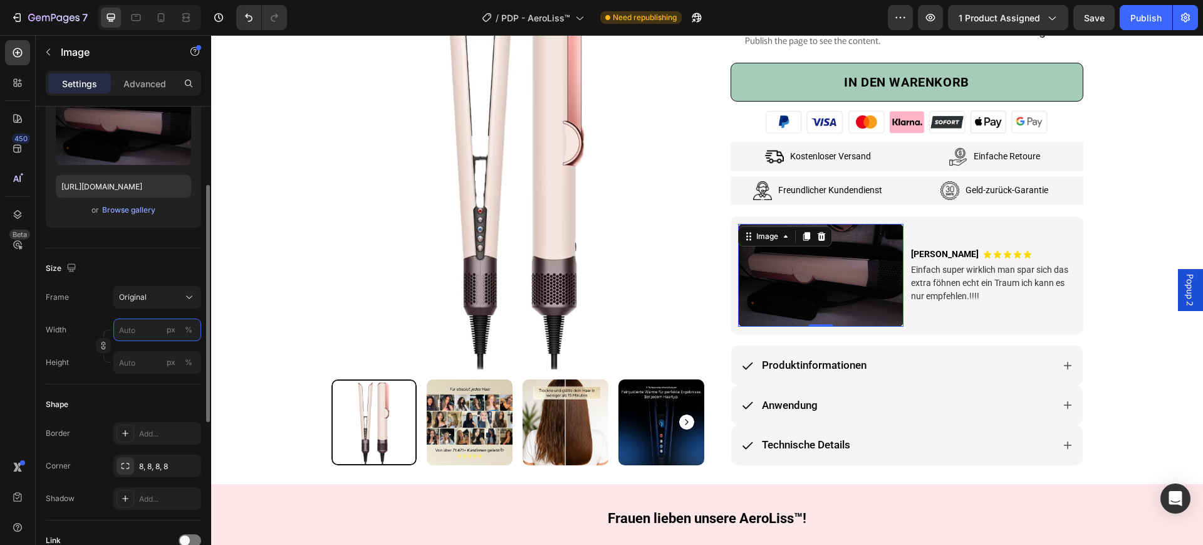
click at [127, 332] on input "px %" at bounding box center [157, 329] width 88 height 23
click at [132, 357] on p "Full 100%" at bounding box center [154, 359] width 73 height 11
click at [128, 330] on input "100" at bounding box center [157, 329] width 88 height 23
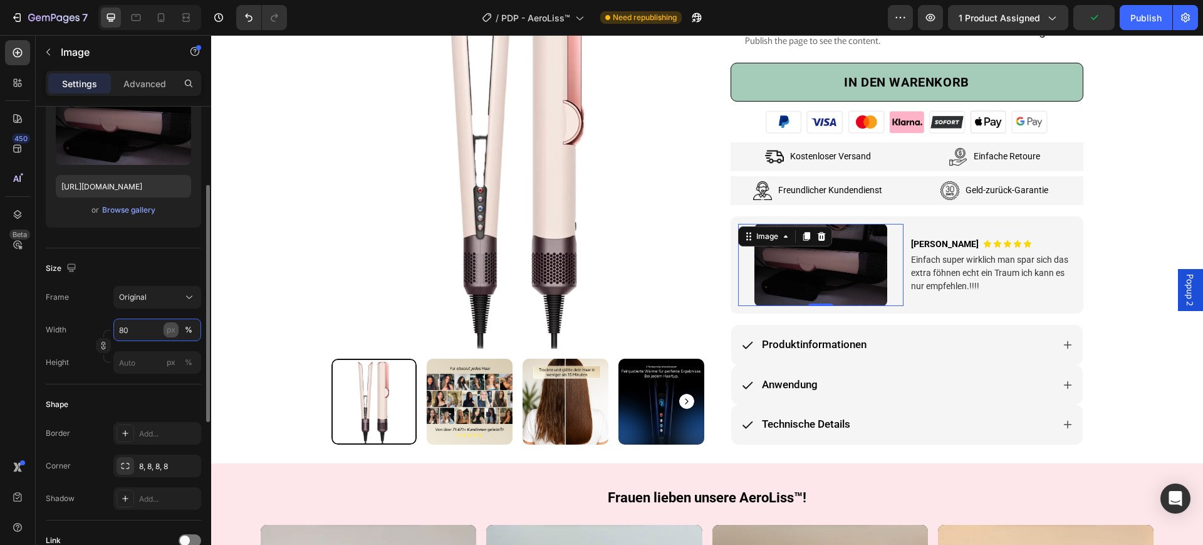
type input "8"
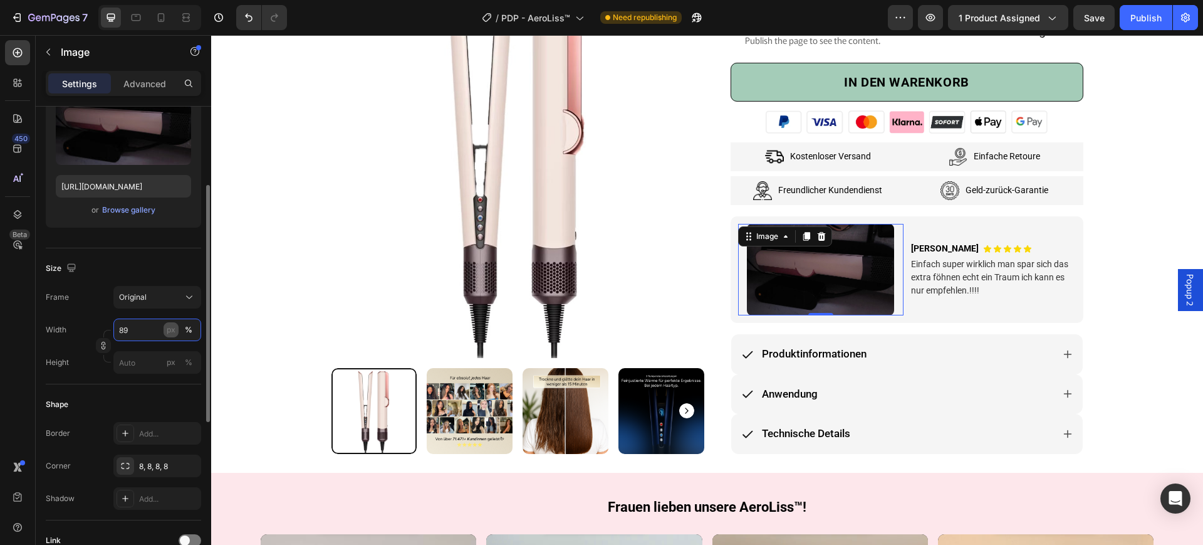
type input "8"
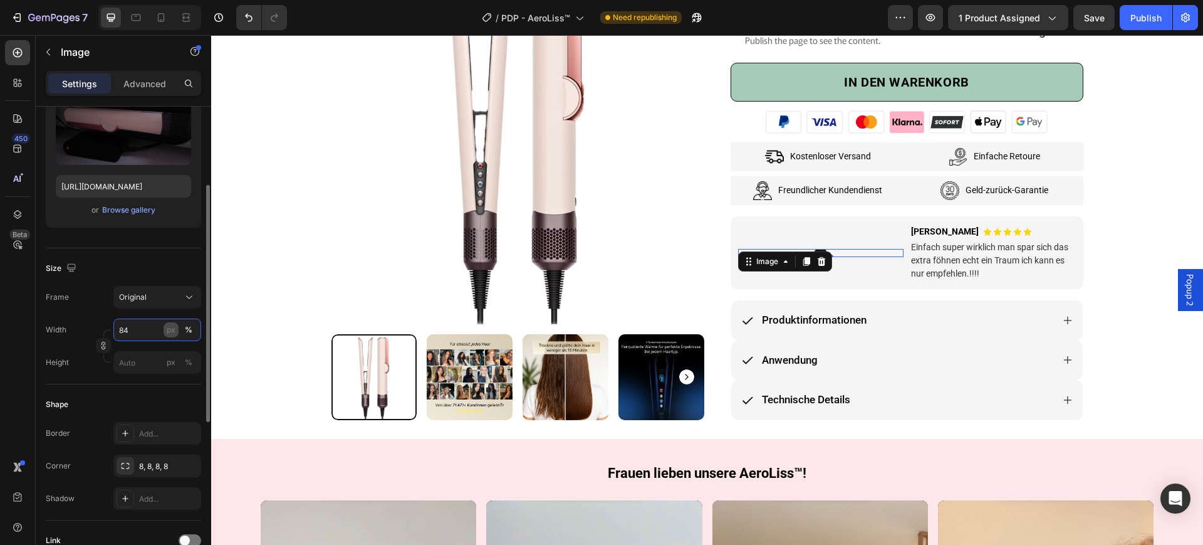
type input "8"
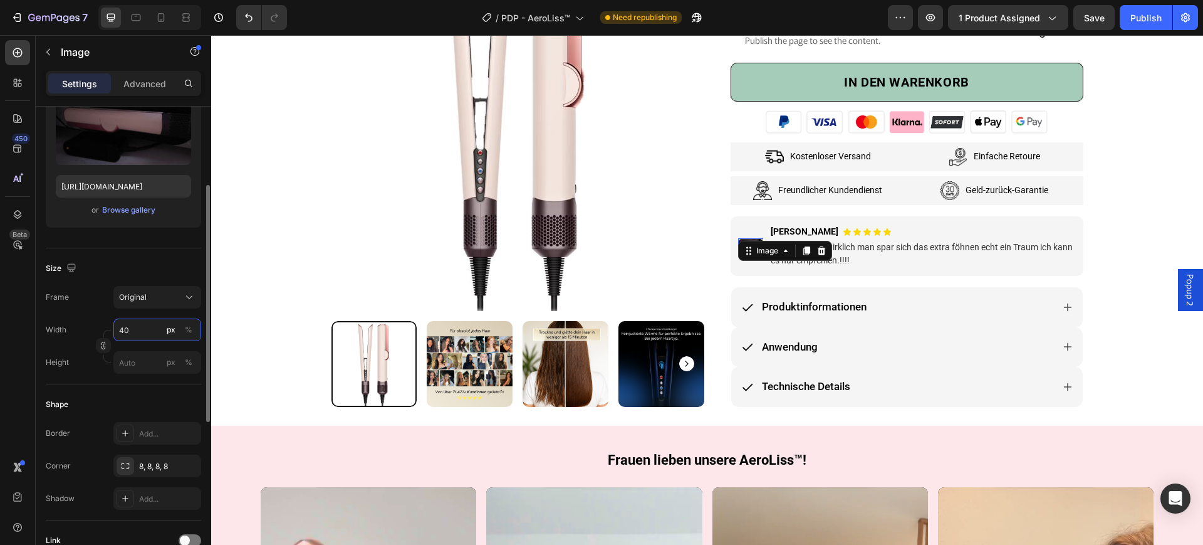
type input "4"
type input "100"
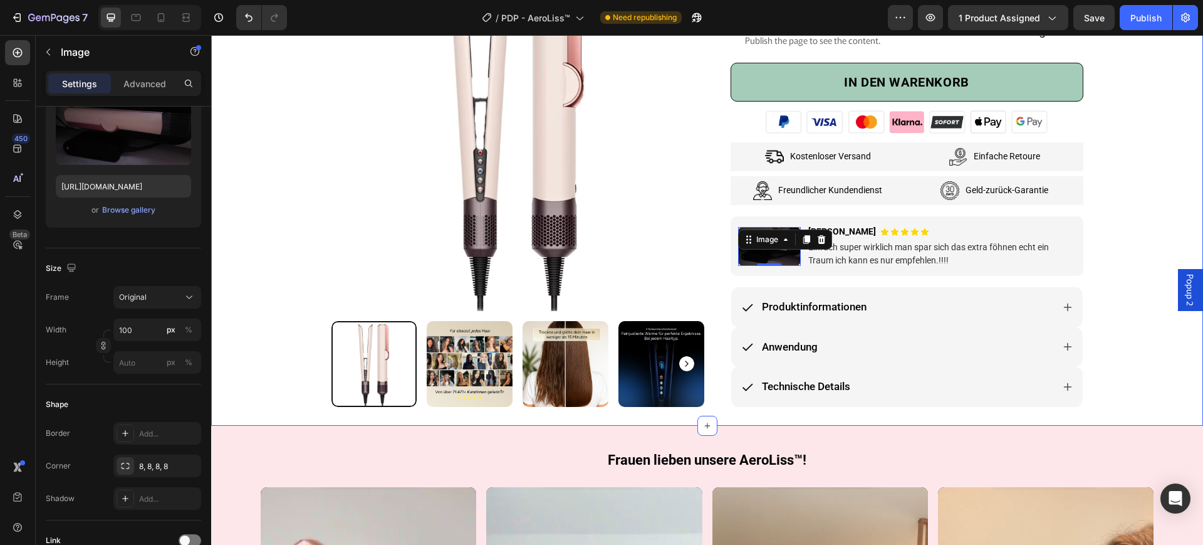
click at [1126, 236] on div "Product Images & Gallery Row Row Image [PERSON_NAME] Text Block Icon Row und 70…" at bounding box center [707, 76] width 973 height 659
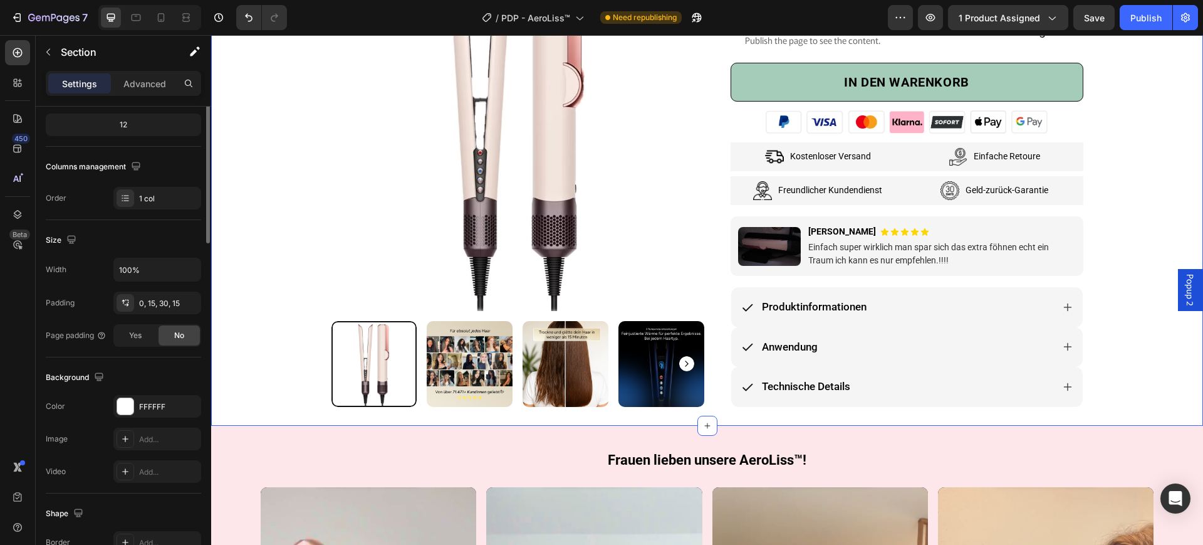
scroll to position [0, 0]
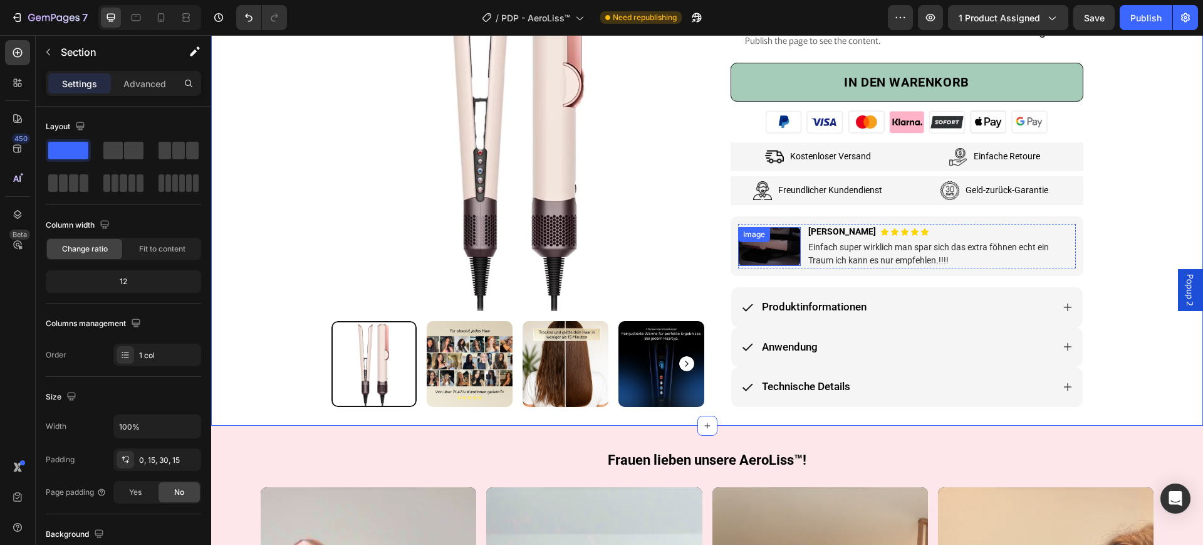
click at [768, 240] on div "Image" at bounding box center [769, 246] width 63 height 39
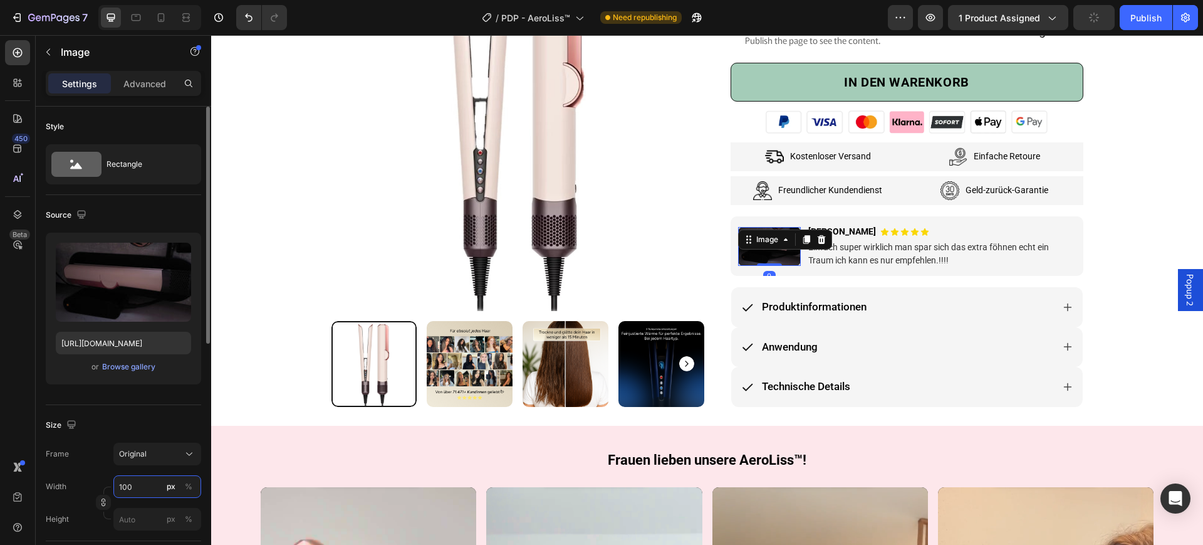
click at [135, 483] on input "100" at bounding box center [157, 486] width 88 height 23
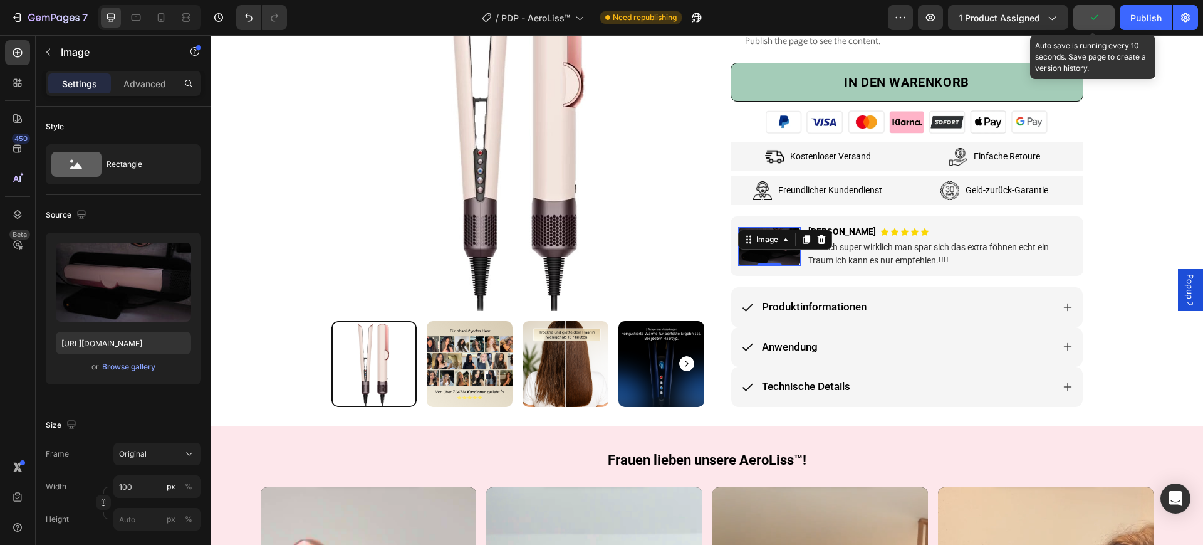
click at [1091, 16] on icon "button" at bounding box center [1094, 17] width 13 height 13
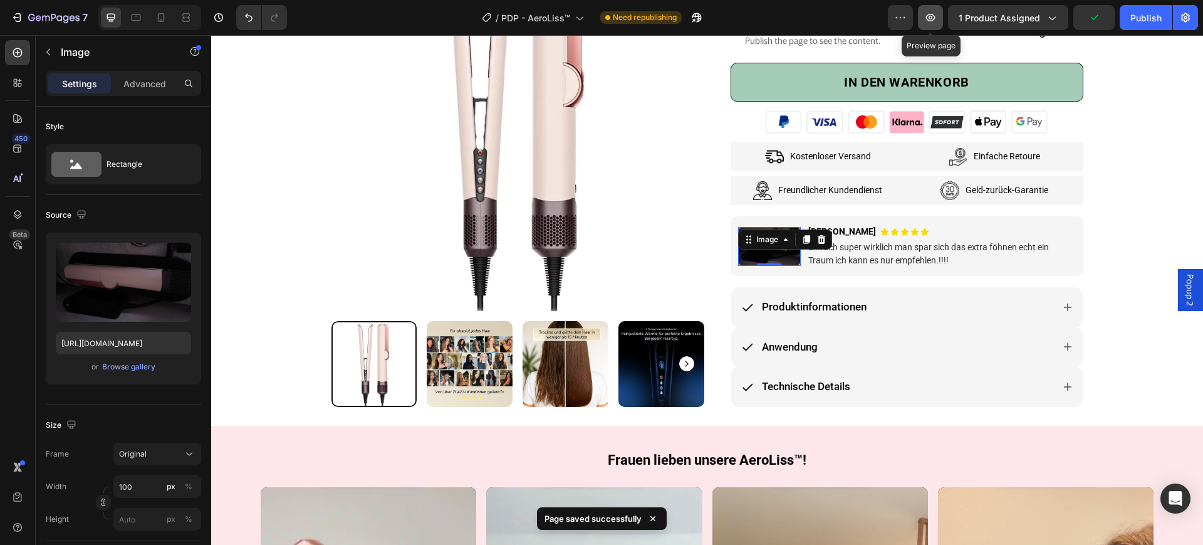
click at [923, 16] on button "button" at bounding box center [930, 17] width 25 height 25
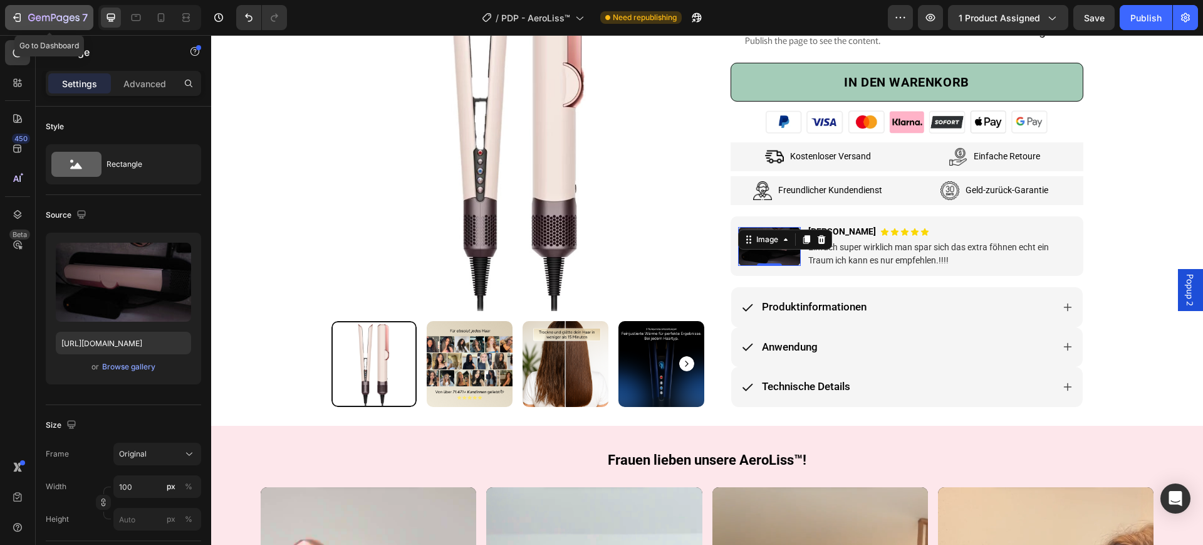
click at [41, 16] on icon "button" at bounding box center [53, 18] width 51 height 11
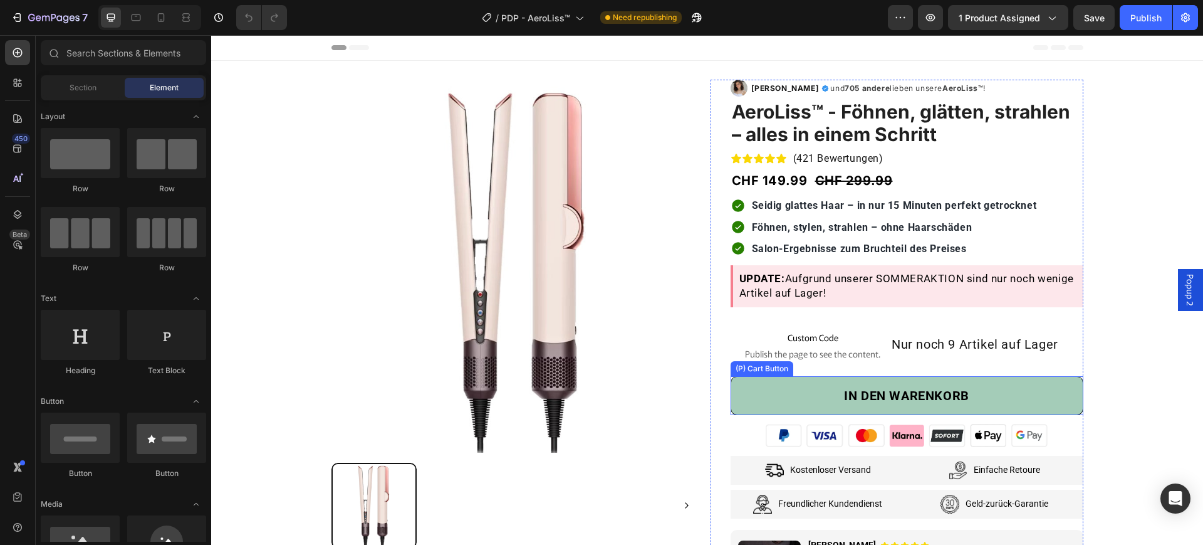
scroll to position [392, 0]
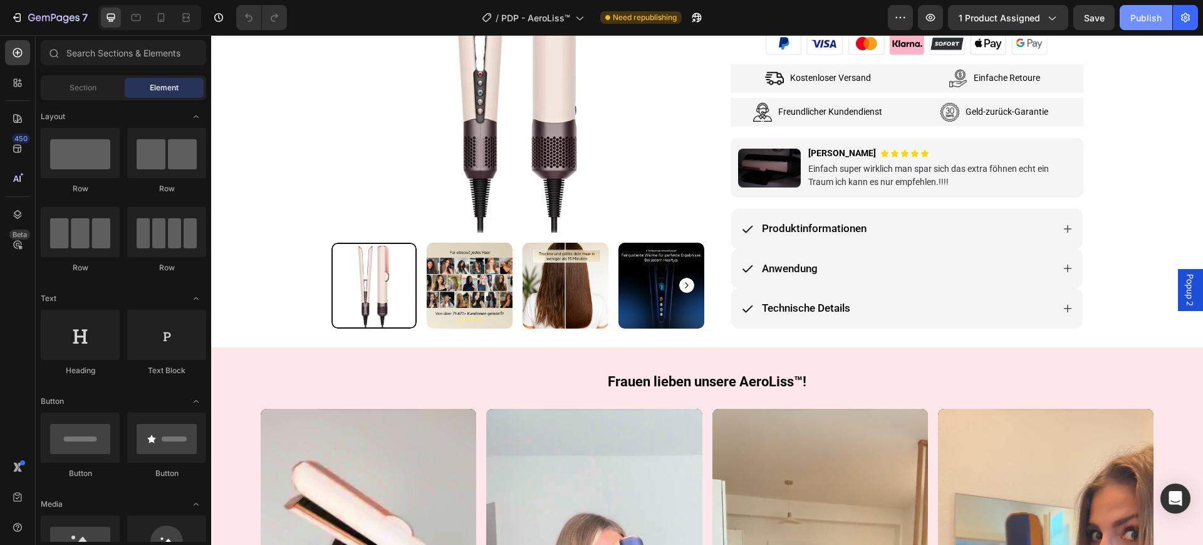
click at [1131, 11] on div "Publish" at bounding box center [1146, 17] width 31 height 13
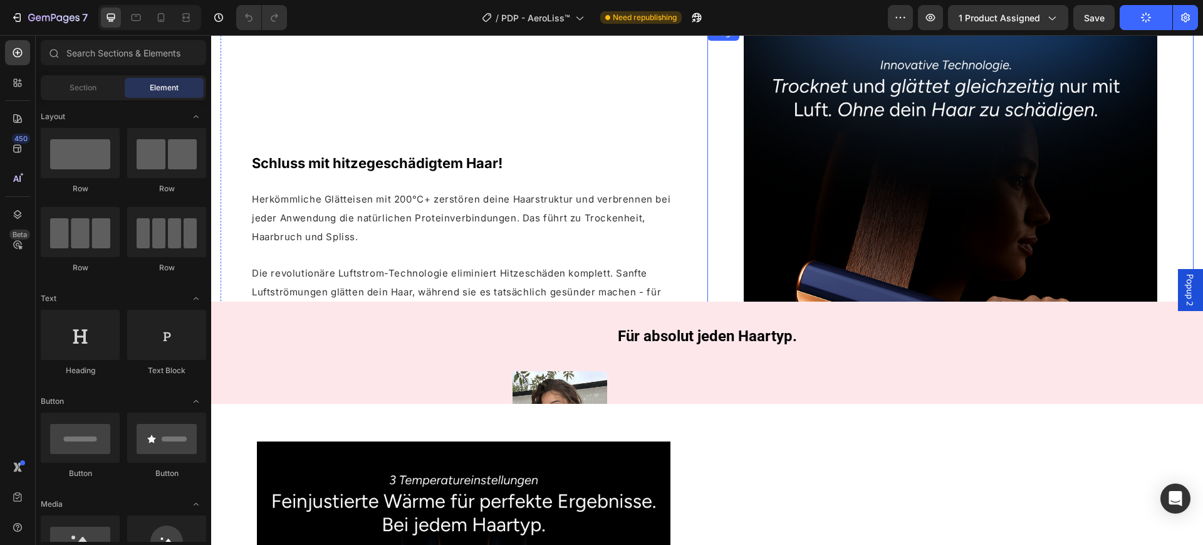
scroll to position [822, 0]
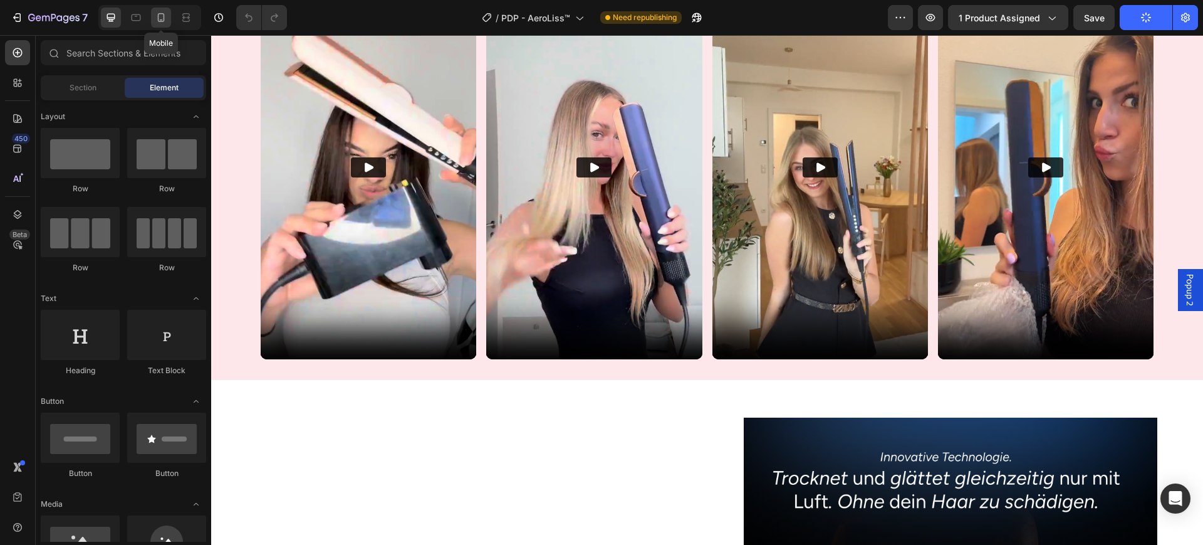
click at [152, 16] on div at bounding box center [161, 18] width 20 height 20
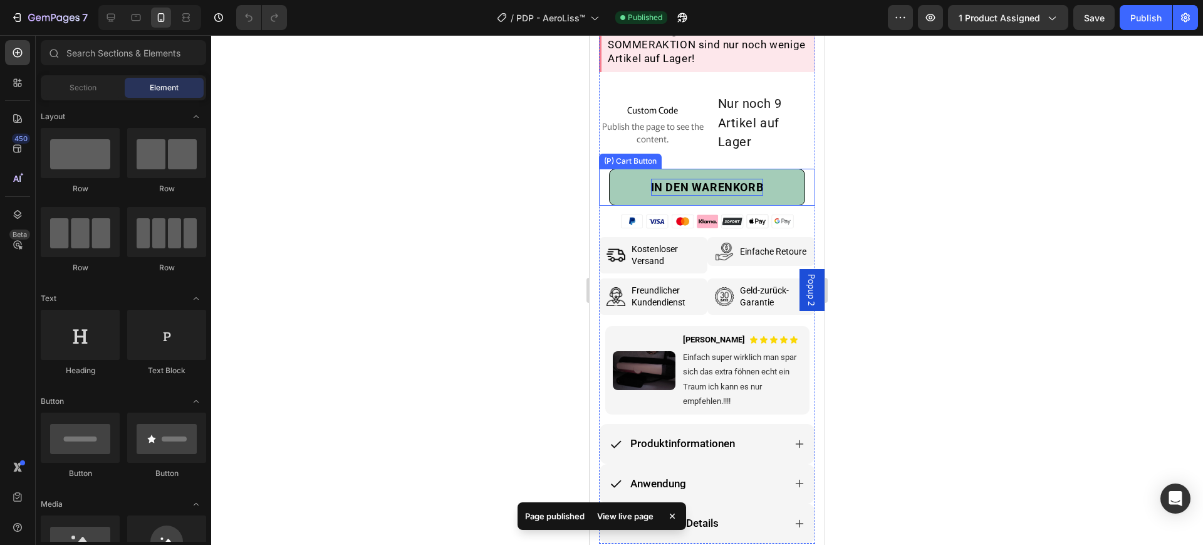
scroll to position [587, 0]
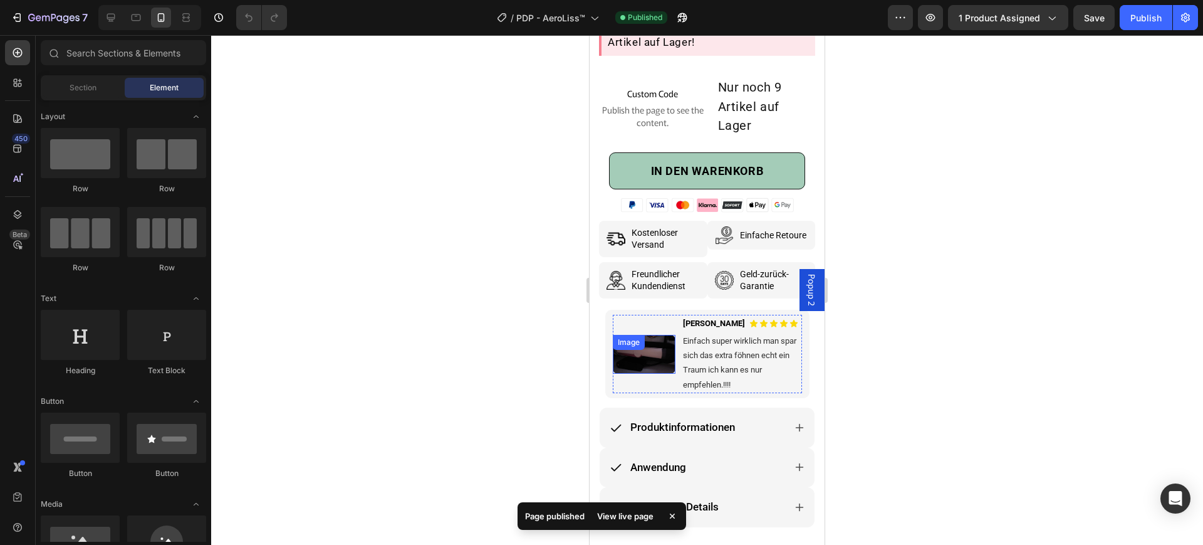
click at [642, 335] on div "Image" at bounding box center [644, 354] width 63 height 39
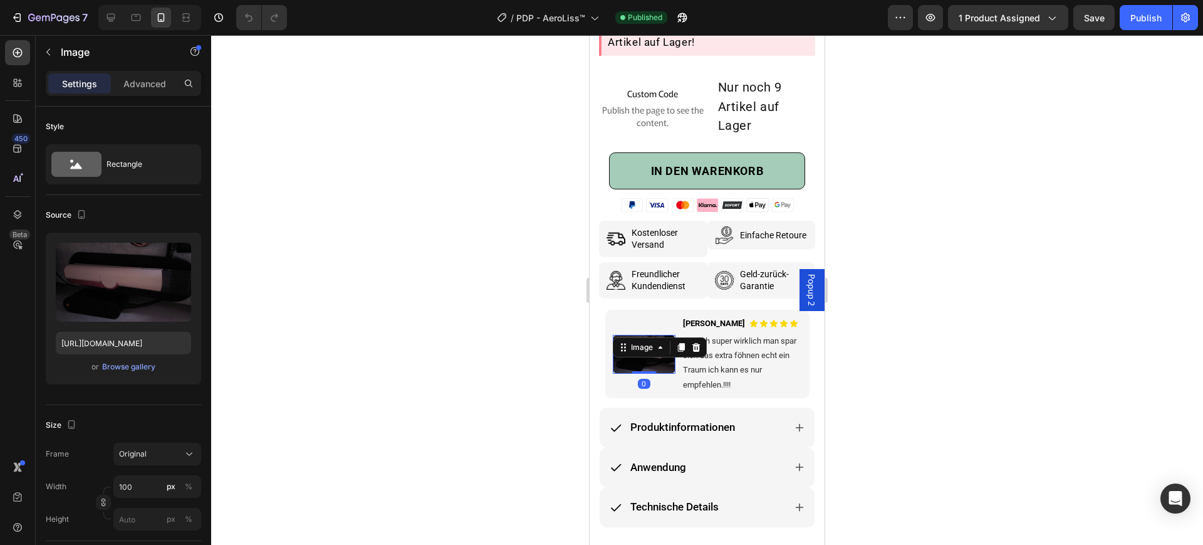
click at [539, 352] on div at bounding box center [707, 290] width 992 height 510
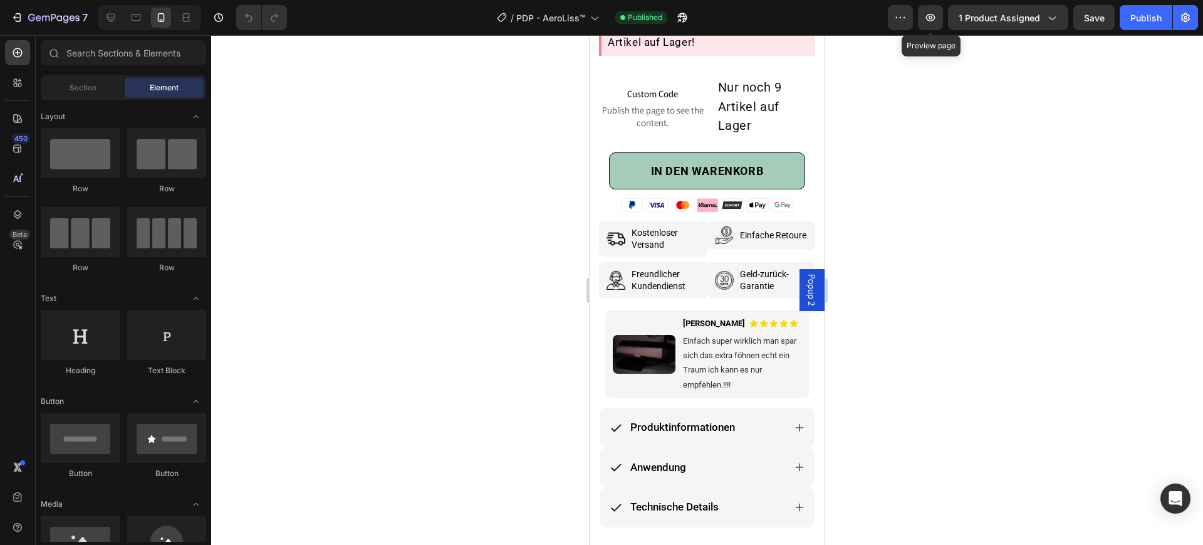
click at [918, 18] on div "Preview Preview page 1 product assigned Save Publish" at bounding box center [1043, 17] width 310 height 25
click at [938, 26] on button "button" at bounding box center [930, 17] width 25 height 25
click at [452, 312] on div at bounding box center [707, 290] width 992 height 510
